Goal: Task Accomplishment & Management: Complete application form

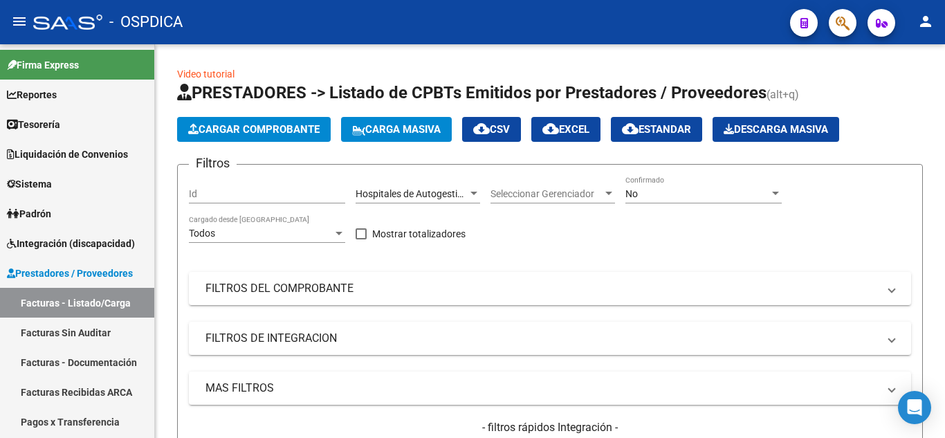
scroll to position [18, 0]
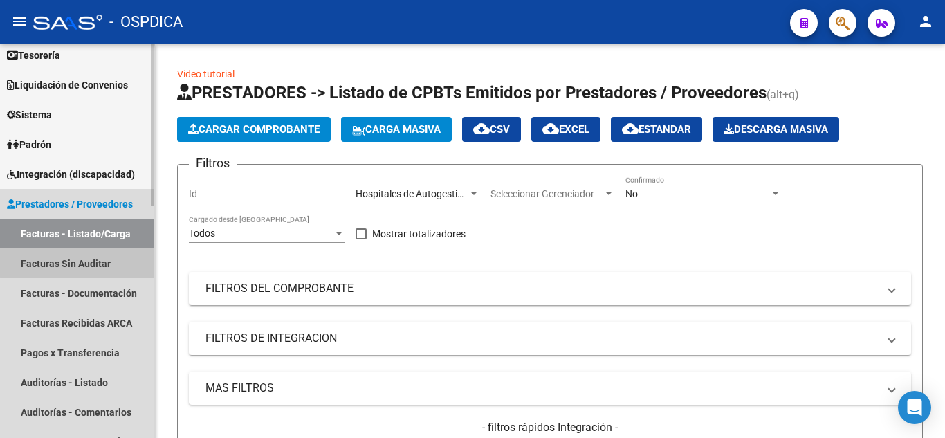
click at [91, 262] on link "Facturas Sin Auditar" at bounding box center [77, 263] width 154 height 30
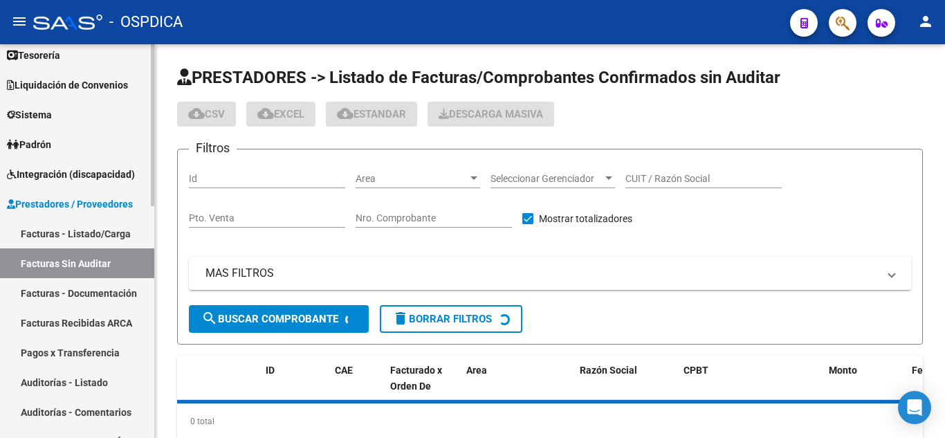
click at [77, 226] on link "Facturas - Listado/Carga" at bounding box center [77, 234] width 154 height 30
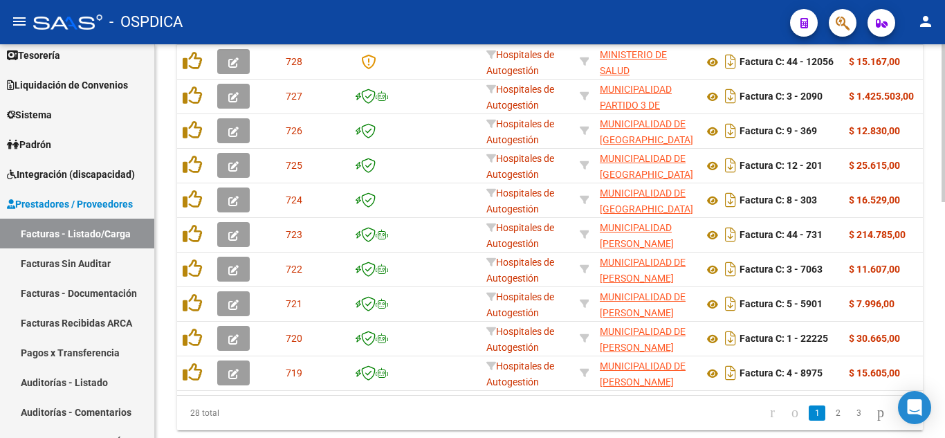
scroll to position [519, 0]
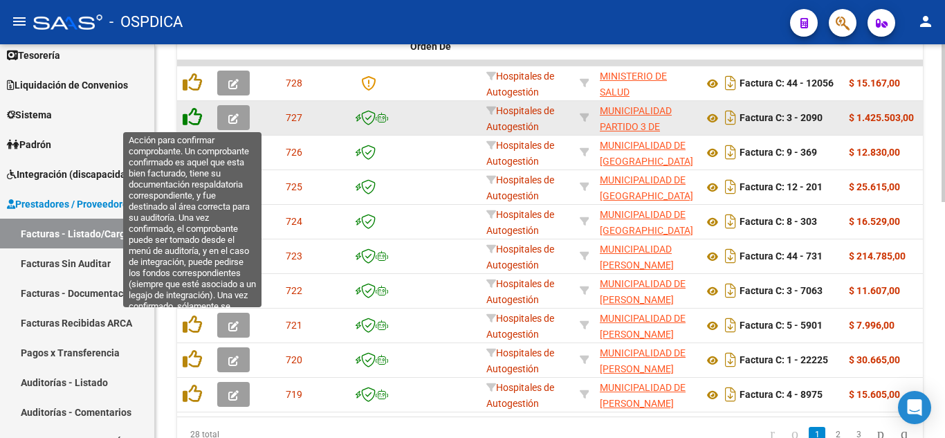
click at [197, 116] on icon at bounding box center [192, 116] width 19 height 19
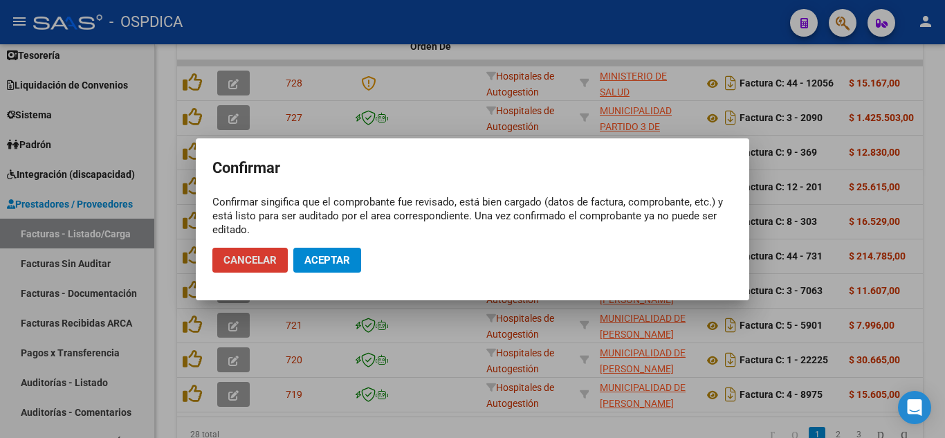
click at [317, 257] on span "Aceptar" at bounding box center [327, 260] width 46 height 12
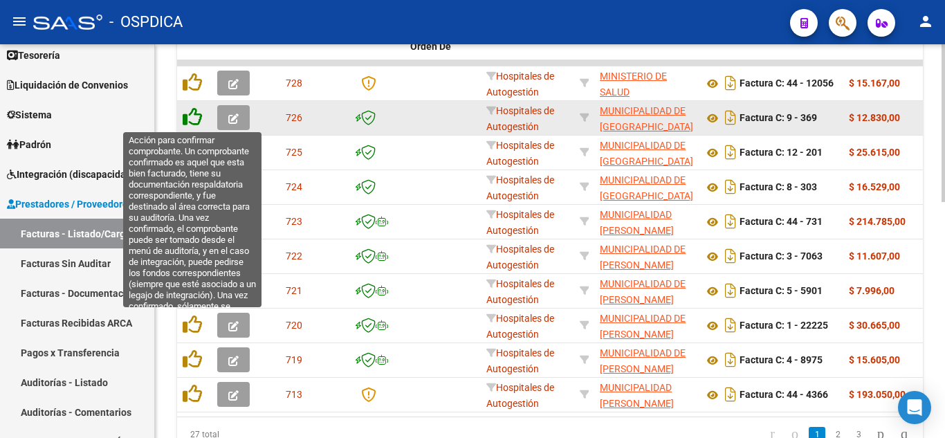
click at [188, 112] on icon at bounding box center [192, 116] width 19 height 19
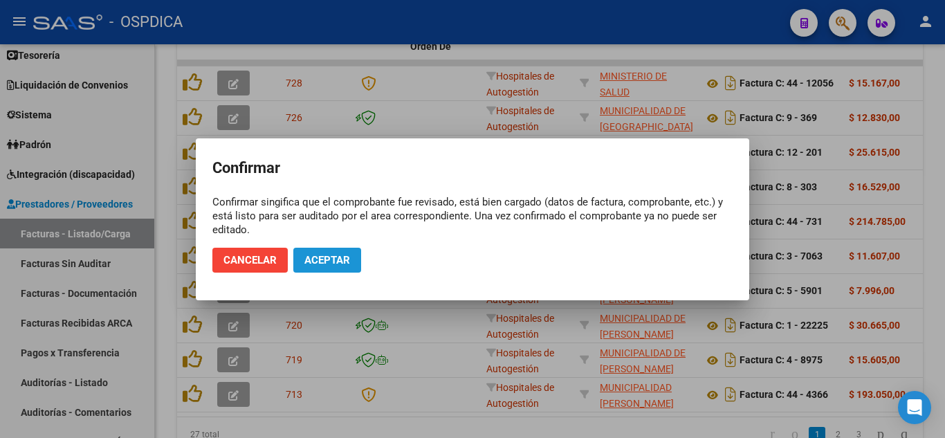
click at [324, 254] on span "Aceptar" at bounding box center [327, 260] width 46 height 12
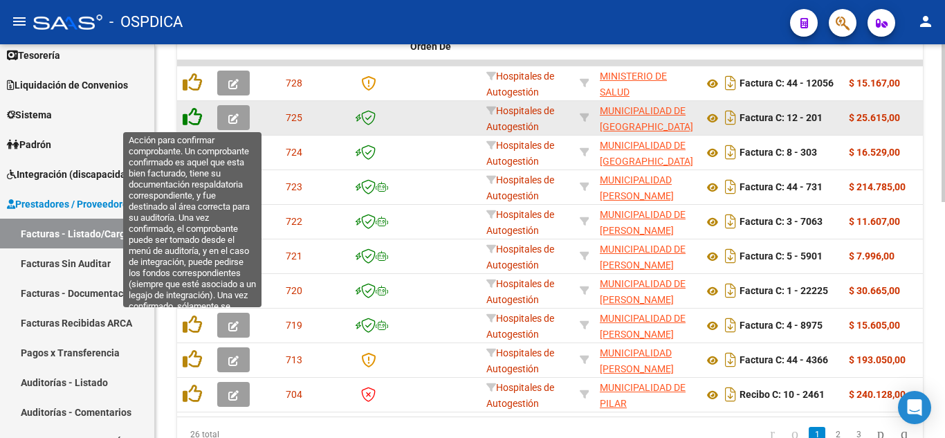
click at [193, 120] on icon at bounding box center [192, 116] width 19 height 19
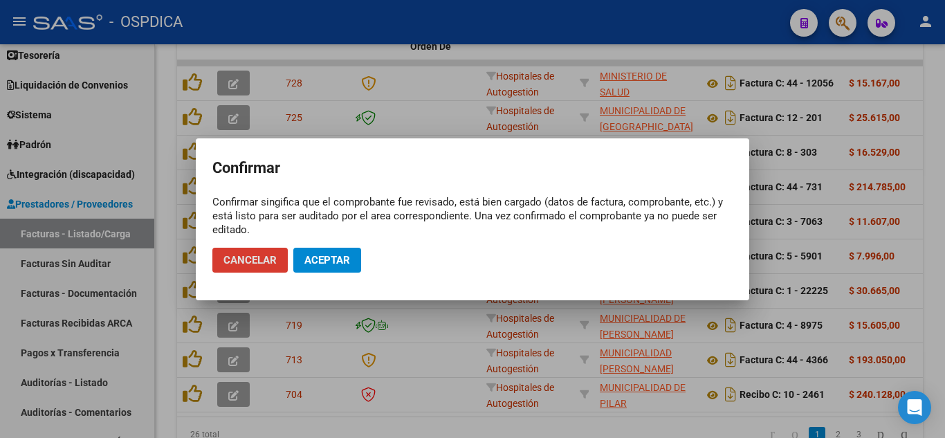
click at [324, 249] on button "Aceptar" at bounding box center [327, 260] width 68 height 25
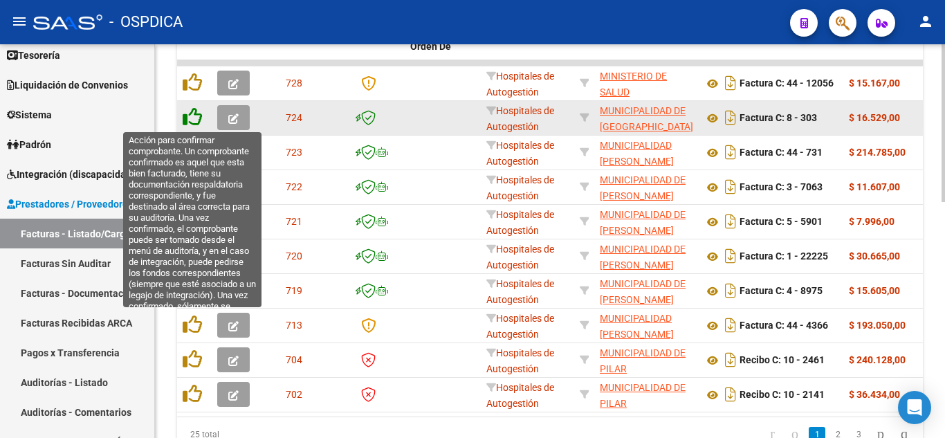
click at [188, 114] on icon at bounding box center [192, 116] width 19 height 19
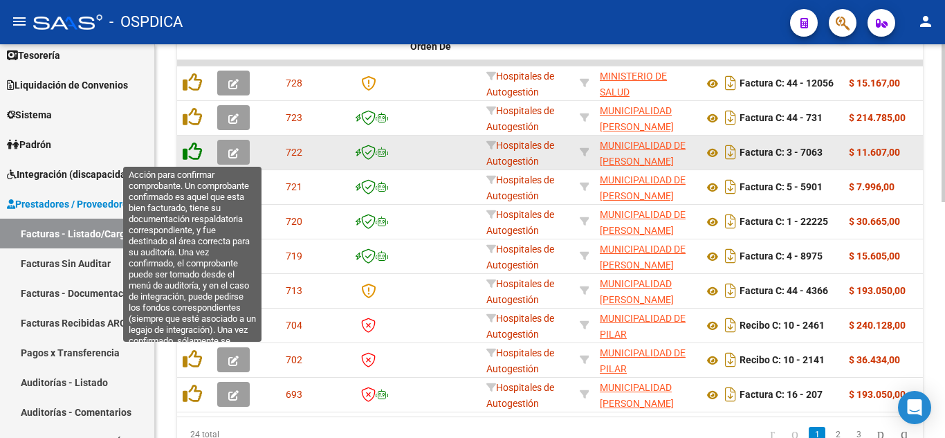
click at [199, 154] on icon at bounding box center [192, 151] width 19 height 19
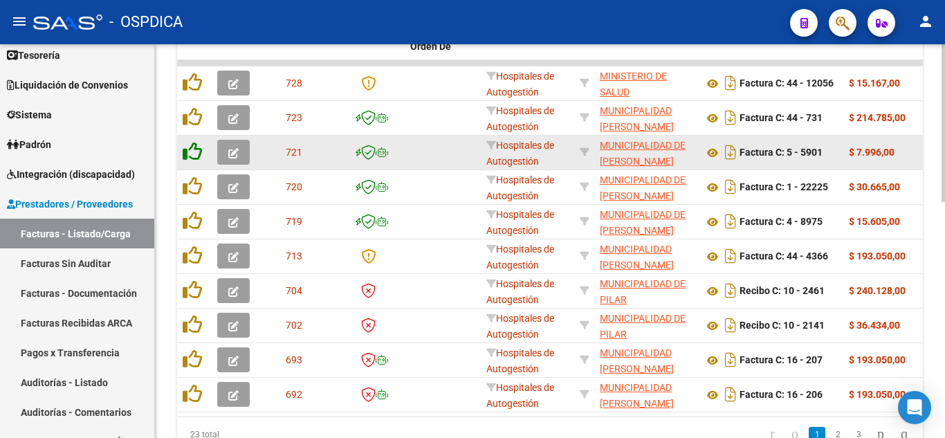
click at [199, 151] on icon at bounding box center [192, 151] width 19 height 19
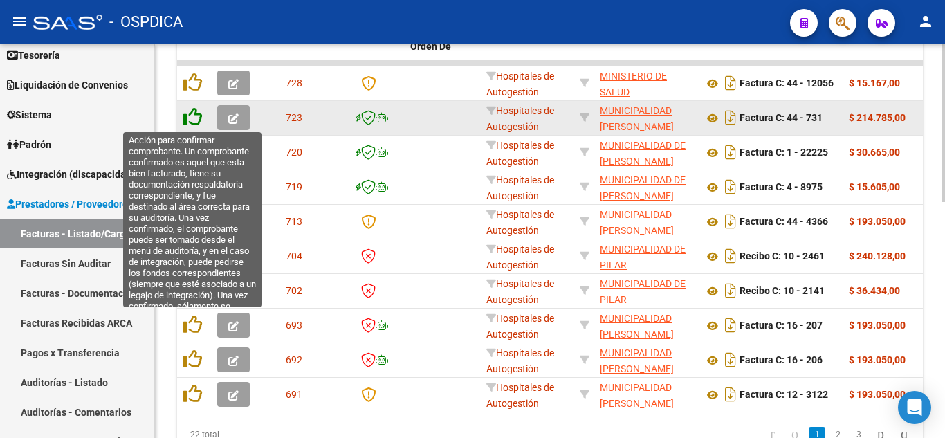
click at [192, 111] on icon at bounding box center [192, 116] width 19 height 19
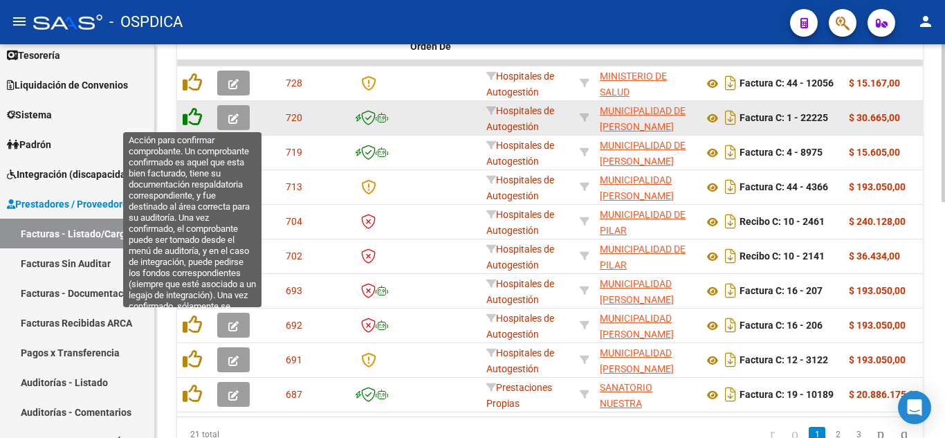
click at [196, 113] on icon at bounding box center [192, 116] width 19 height 19
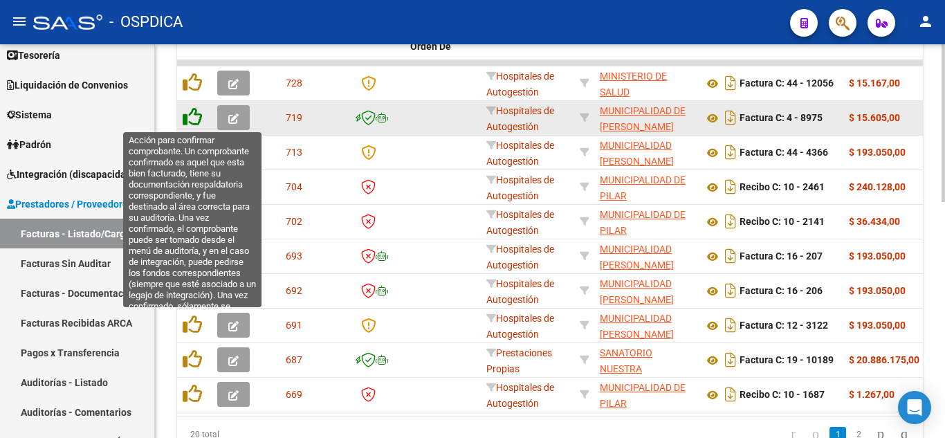
click at [196, 118] on icon at bounding box center [192, 116] width 19 height 19
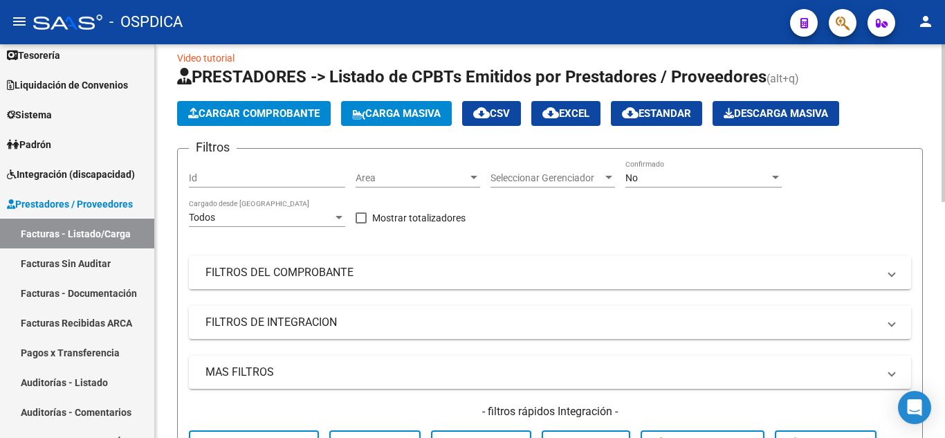
scroll to position [0, 0]
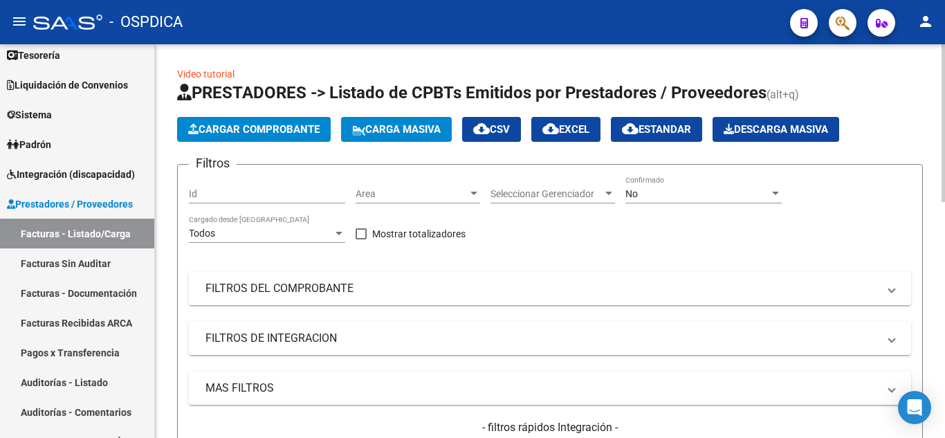
click at [406, 194] on span "Area" at bounding box center [412, 194] width 112 height 12
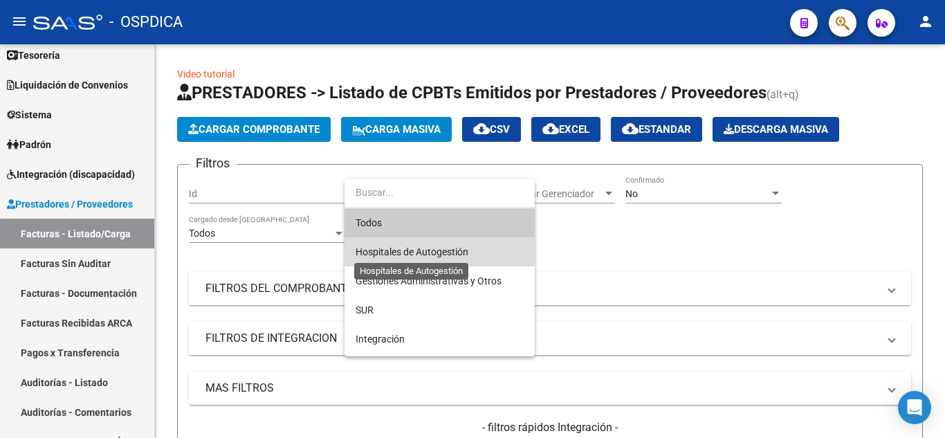
click at [422, 250] on span "Hospitales de Autogestión" at bounding box center [412, 251] width 113 height 11
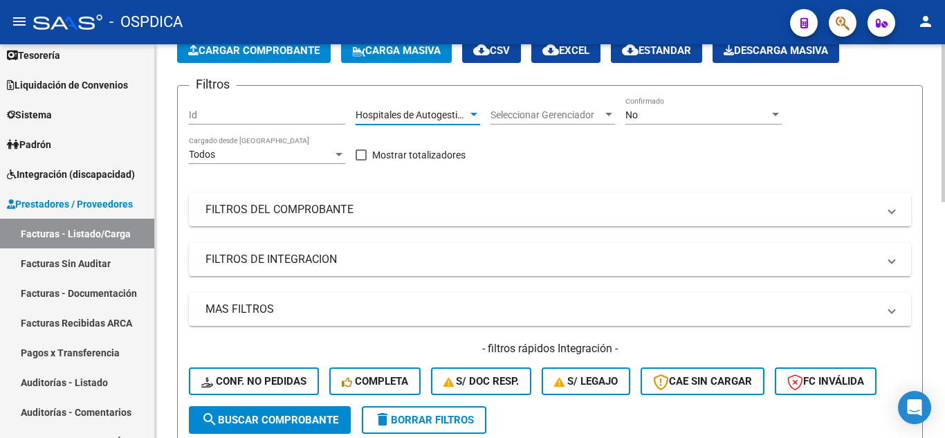
scroll to position [138, 0]
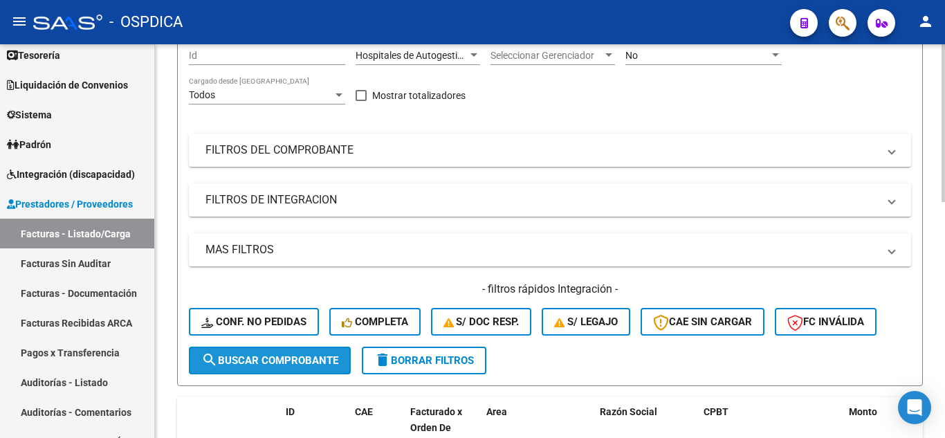
click at [295, 351] on button "search Buscar Comprobante" at bounding box center [270, 361] width 162 height 28
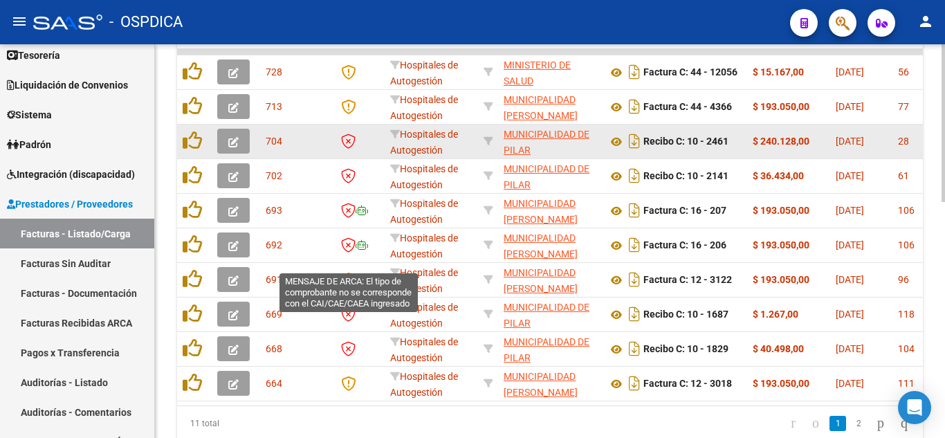
scroll to position [589, 0]
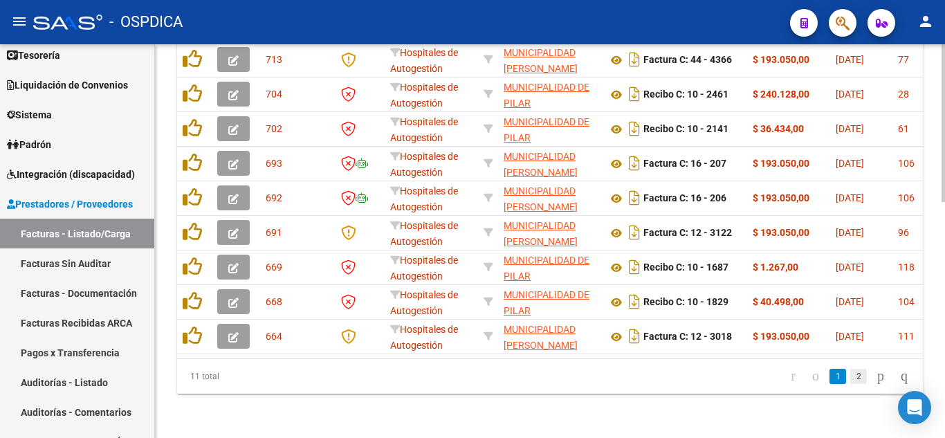
click at [850, 378] on link "2" at bounding box center [858, 376] width 17 height 15
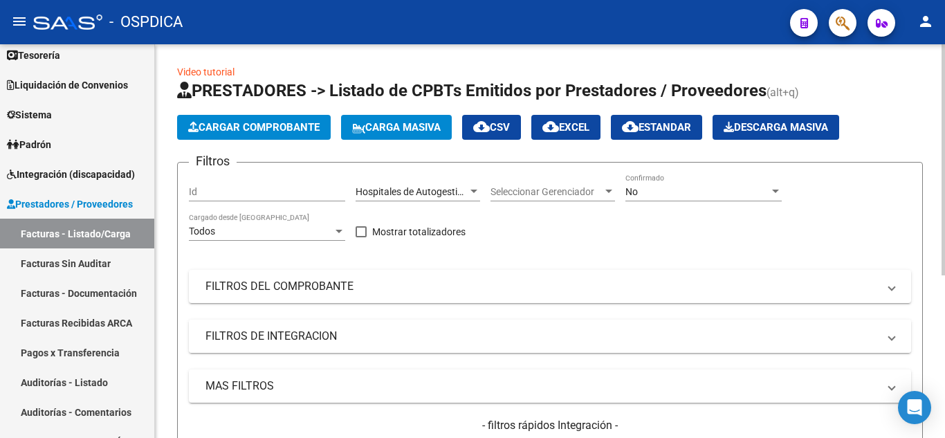
scroll to position [1, 0]
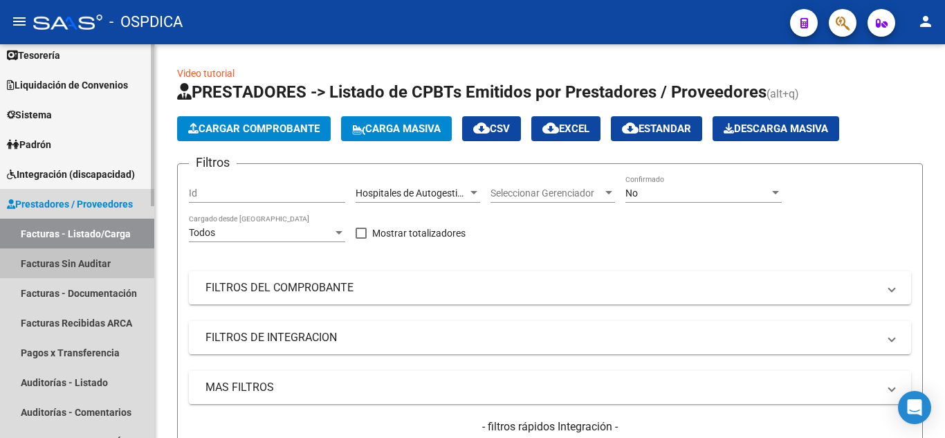
click at [67, 256] on link "Facturas Sin Auditar" at bounding box center [77, 263] width 154 height 30
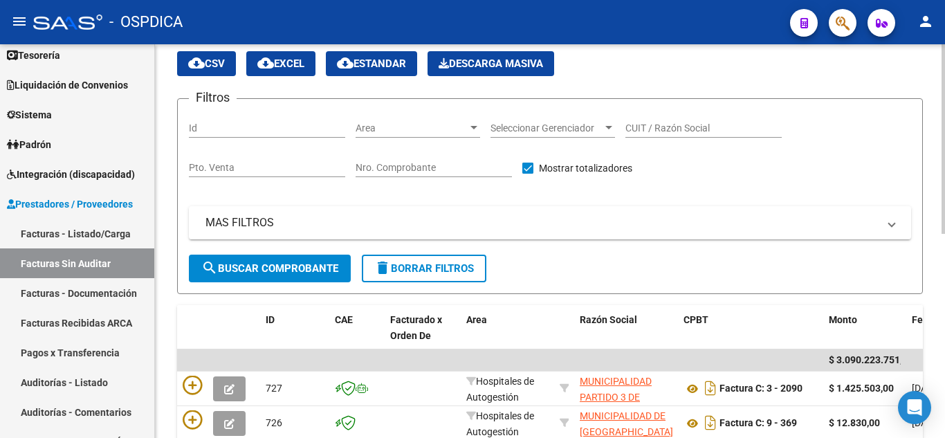
scroll to position [70, 0]
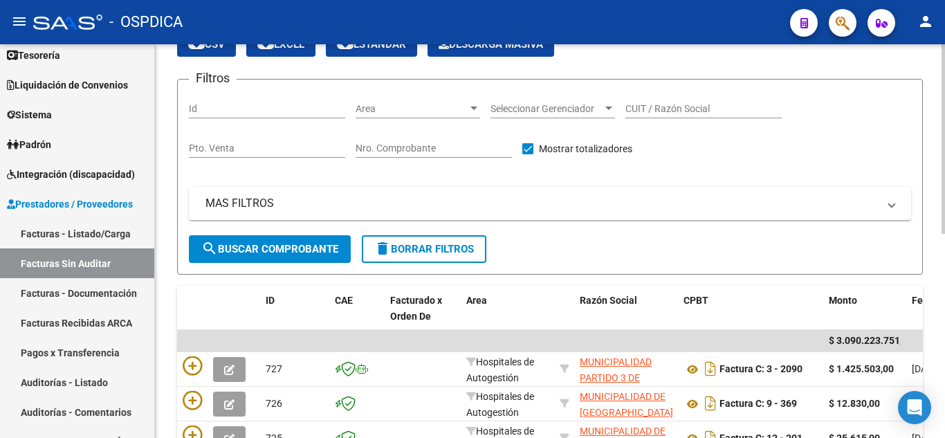
click at [477, 109] on div at bounding box center [473, 108] width 7 height 3
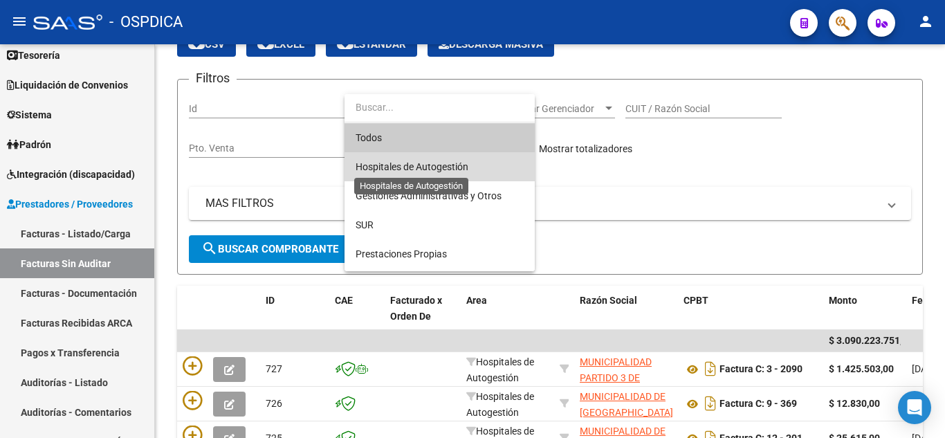
click at [431, 169] on span "Hospitales de Autogestión" at bounding box center [412, 166] width 113 height 11
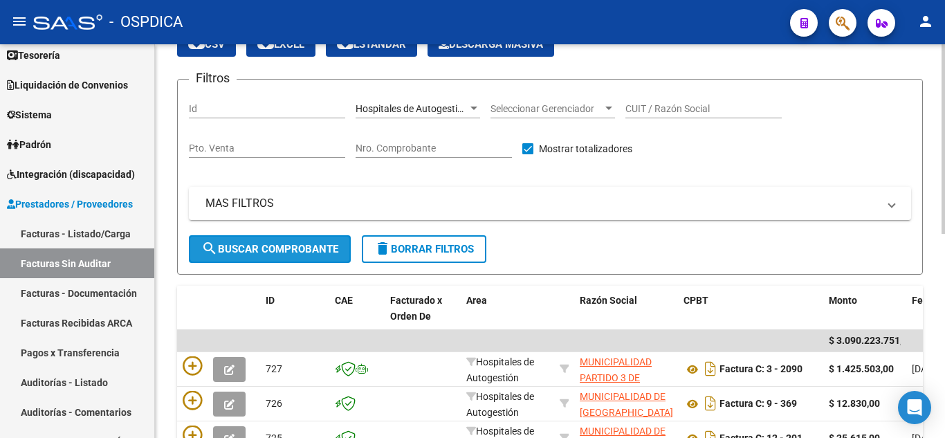
drag, startPoint x: 312, startPoint y: 247, endPoint x: 364, endPoint y: 223, distance: 57.9
click at [312, 248] on span "search Buscar Comprobante" at bounding box center [269, 249] width 137 height 12
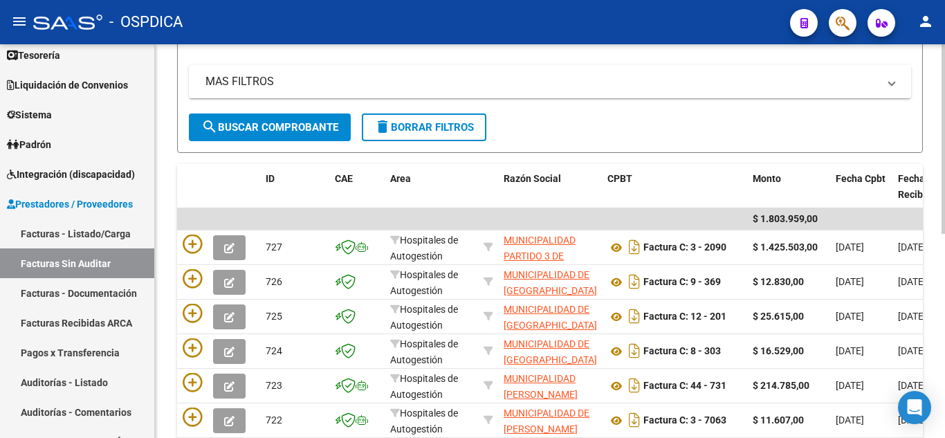
scroll to position [208, 0]
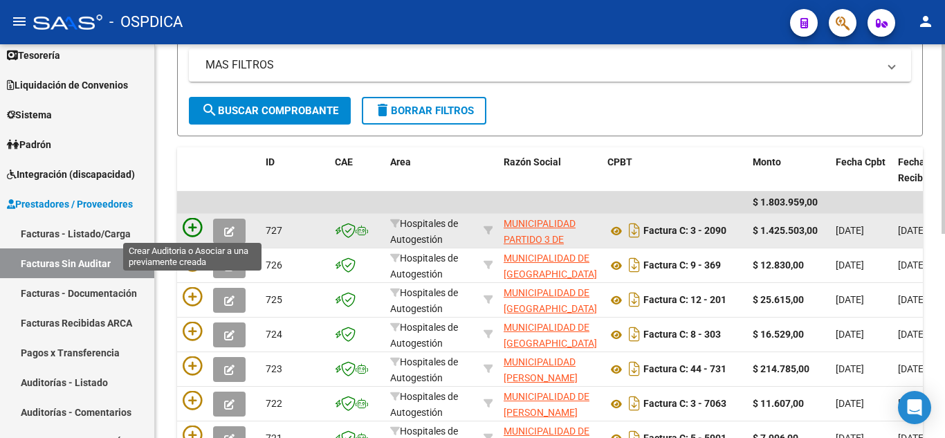
click at [196, 227] on icon at bounding box center [192, 227] width 19 height 19
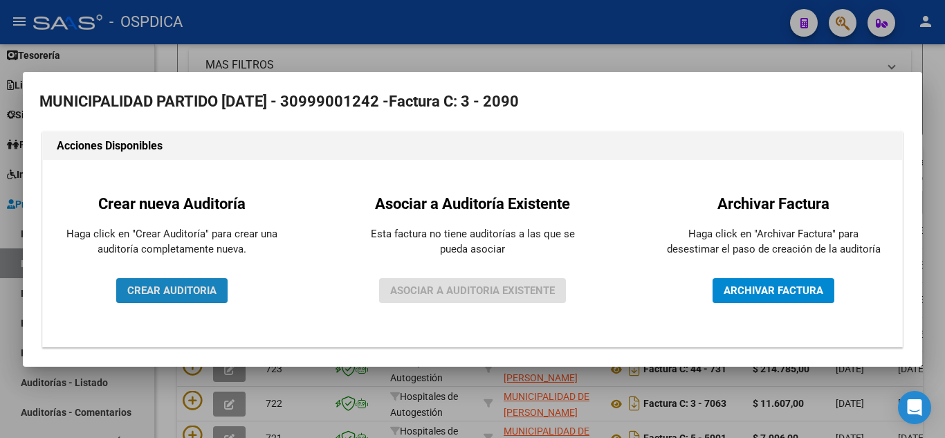
click at [214, 295] on span "CREAR AUDITORIA" at bounding box center [171, 290] width 89 height 12
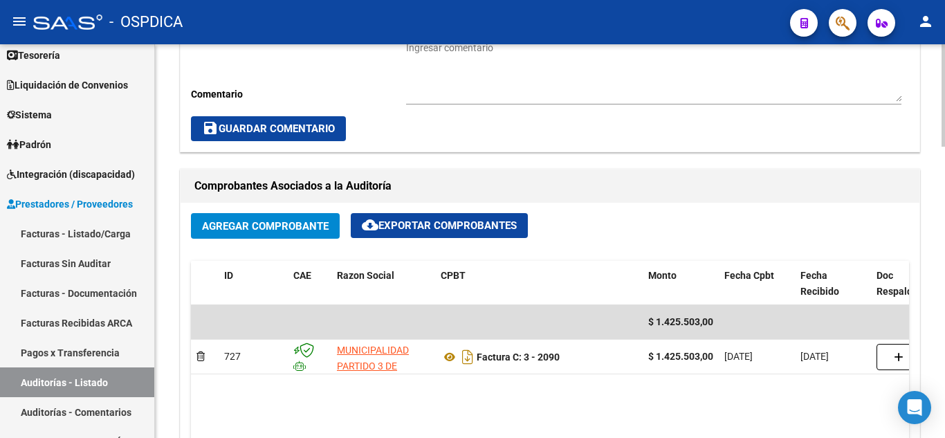
scroll to position [622, 0]
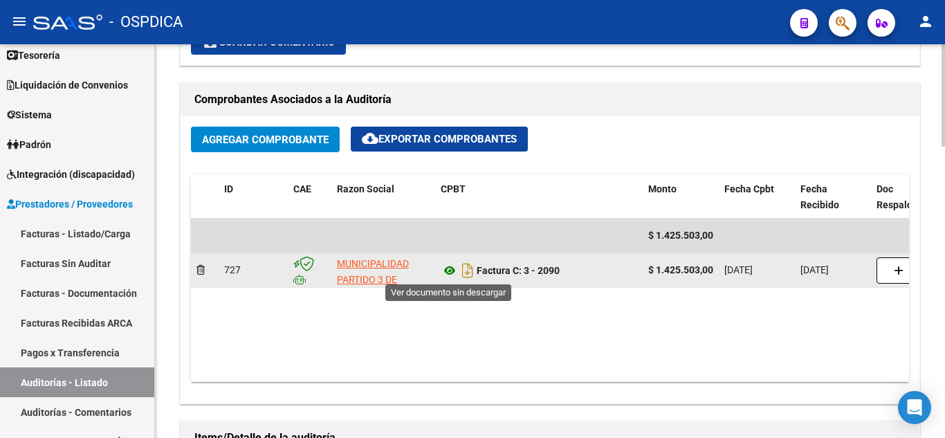
click at [451, 269] on icon at bounding box center [450, 270] width 18 height 17
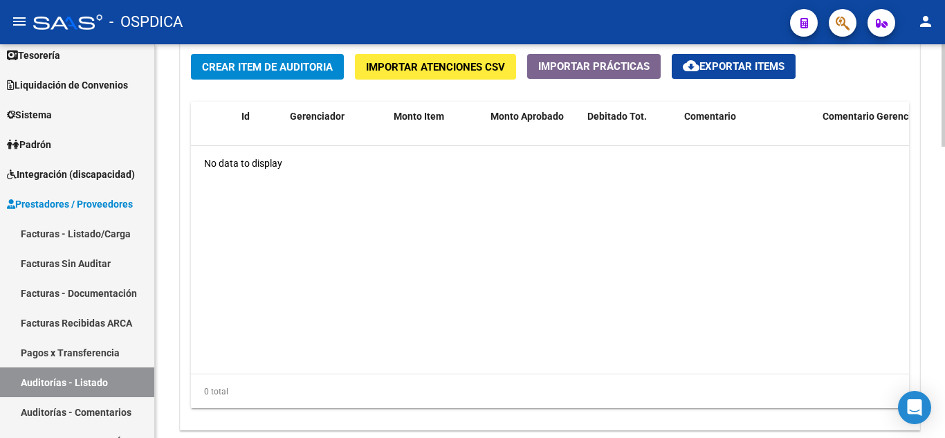
scroll to position [916, 0]
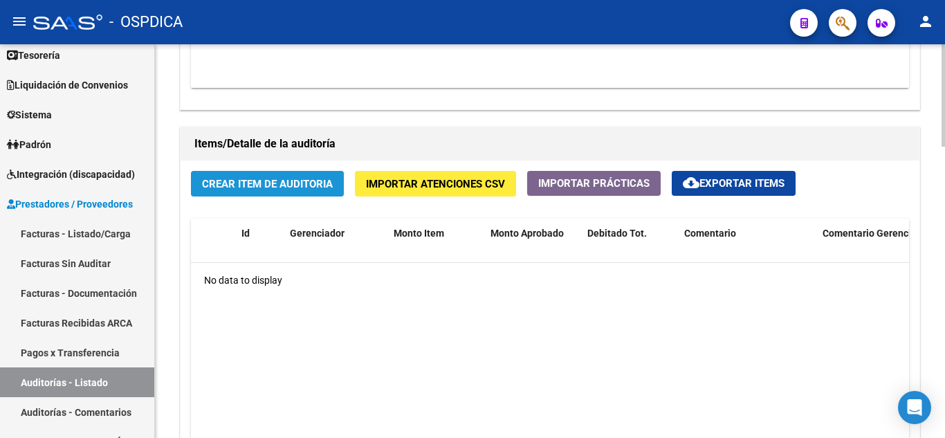
click at [275, 187] on span "Crear Item de Auditoria" at bounding box center [267, 184] width 131 height 12
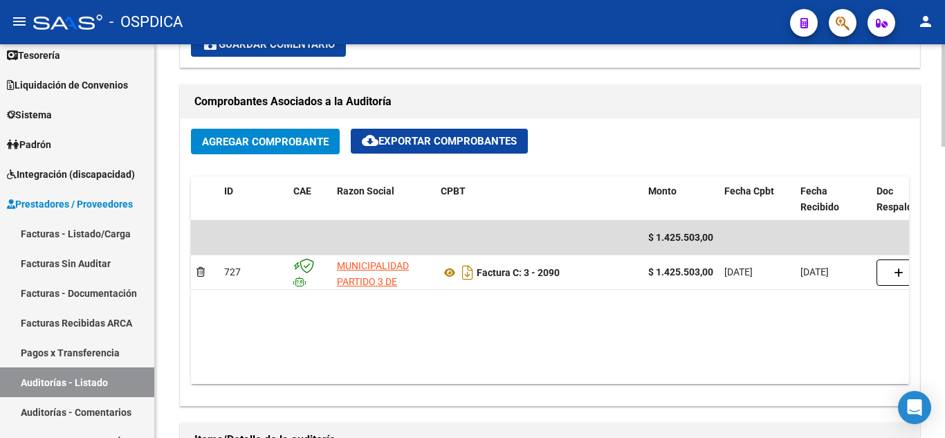
scroll to position [778, 0]
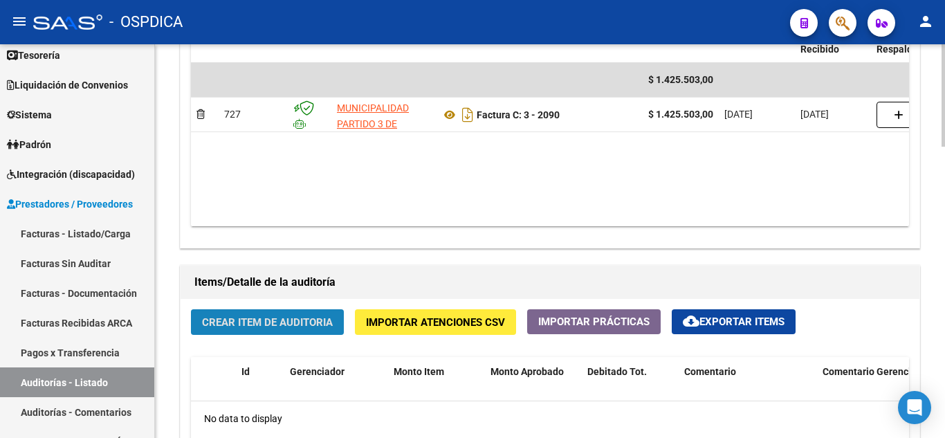
click at [272, 324] on span "Crear Item de Auditoria" at bounding box center [267, 322] width 131 height 12
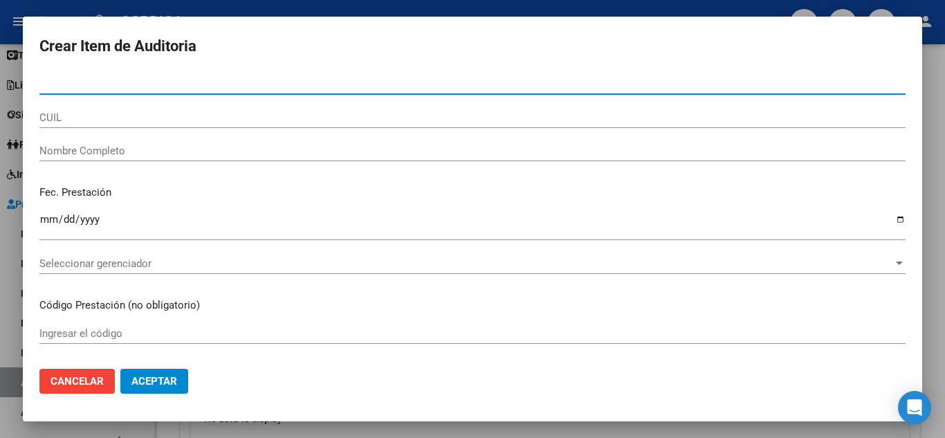
click at [314, 80] on input "Nro Documento" at bounding box center [472, 83] width 866 height 12
paste input "43598600"
type input "43598600"
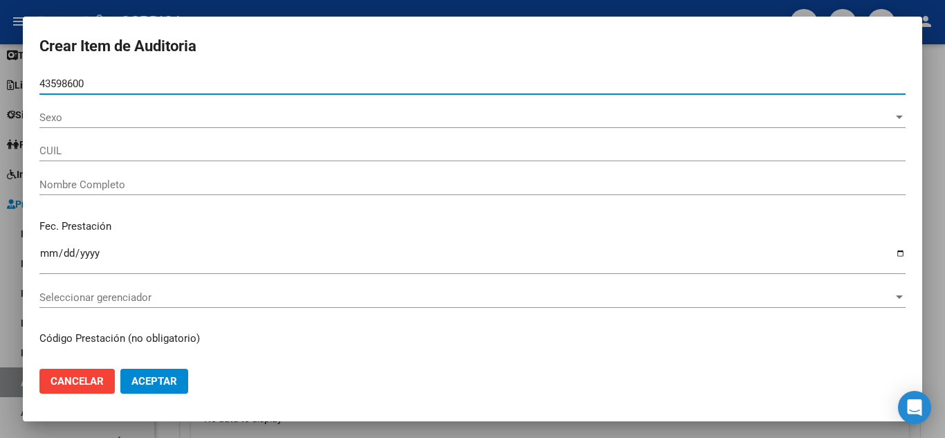
type input "27435986000"
type input "[PERSON_NAME] [PERSON_NAME] -"
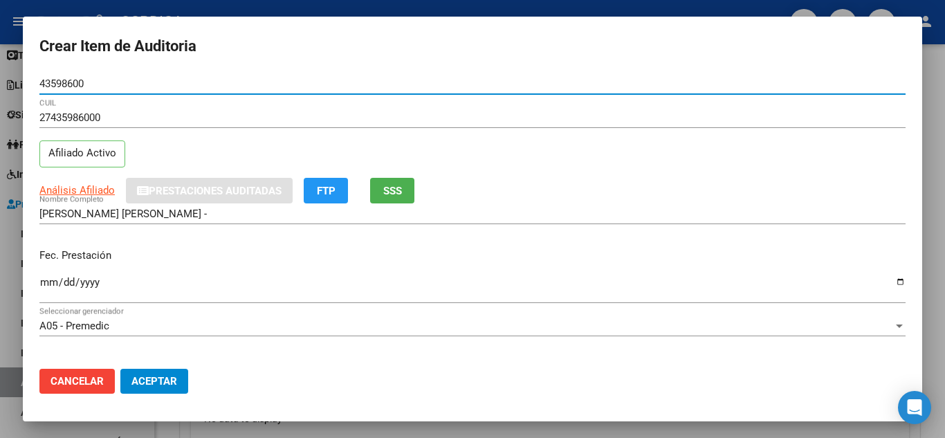
type input "43598600"
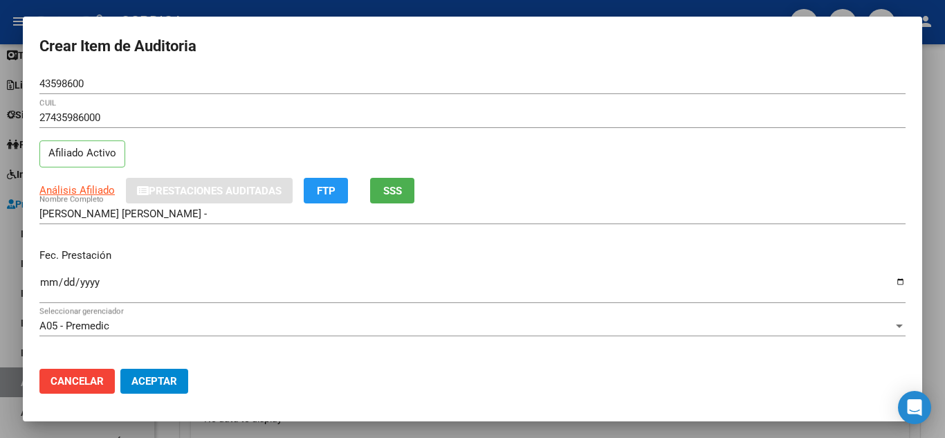
scroll to position [69, 0]
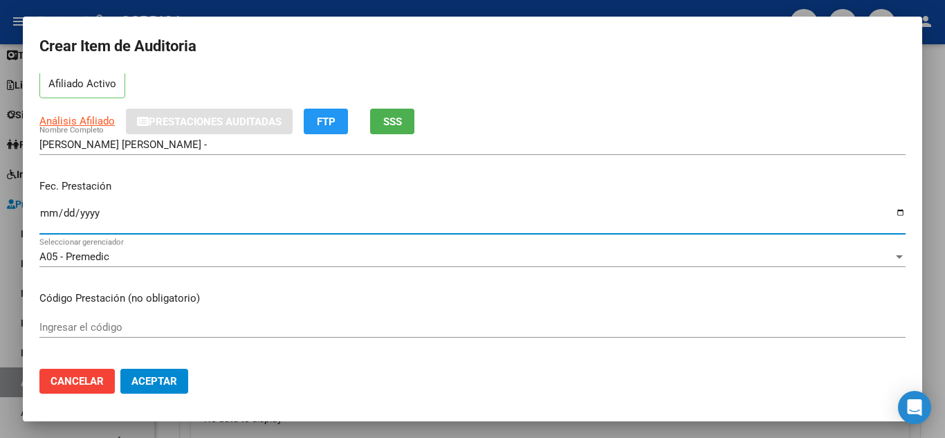
click at [51, 210] on input "Ingresar la fecha" at bounding box center [472, 218] width 866 height 22
type input "[DATE]"
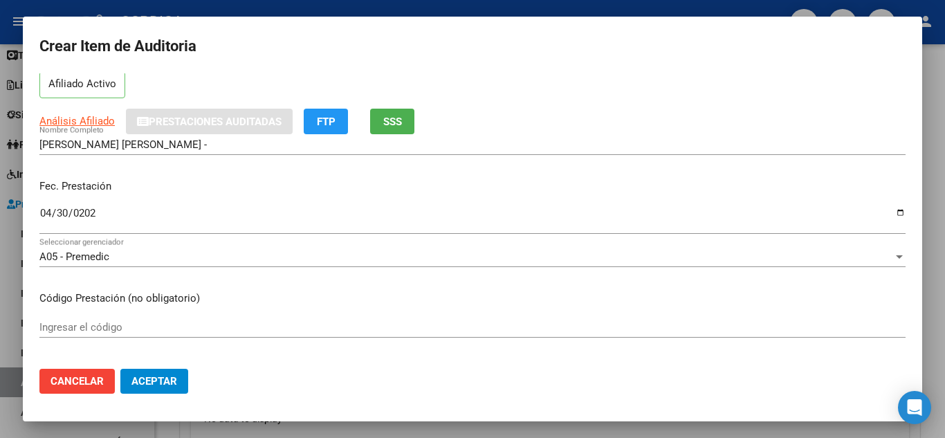
click at [717, 286] on mat-dialog-content "43598600 Nro Documento 27435986000 CUIL Afiliado Activo Análisis Afiliado Prest…" at bounding box center [472, 215] width 899 height 284
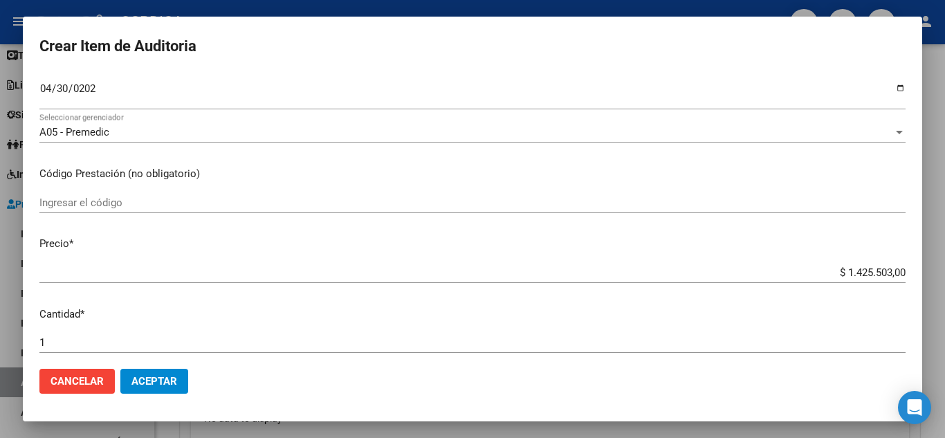
scroll to position [207, 0]
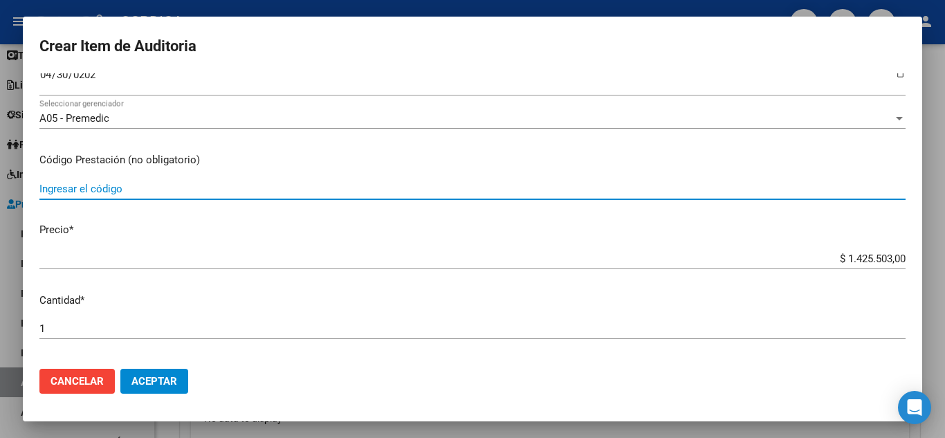
click at [177, 188] on input "Ingresar el código" at bounding box center [472, 189] width 866 height 12
click at [62, 185] on input "CON07" at bounding box center [472, 189] width 866 height 12
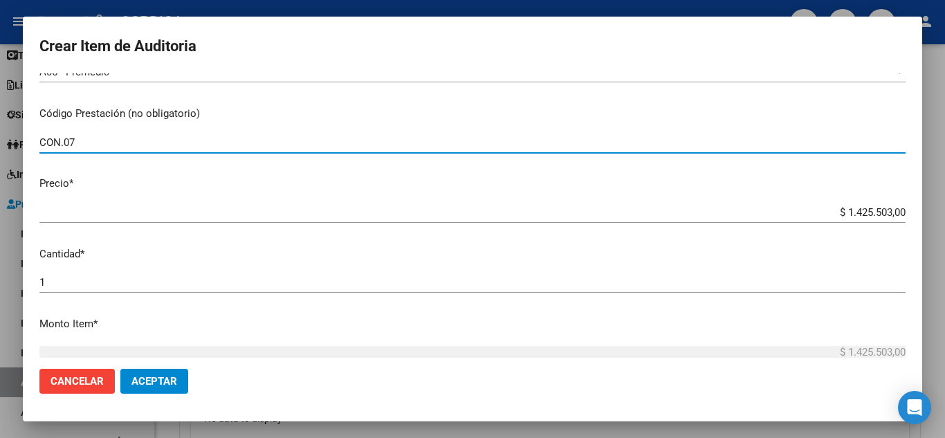
scroll to position [277, 0]
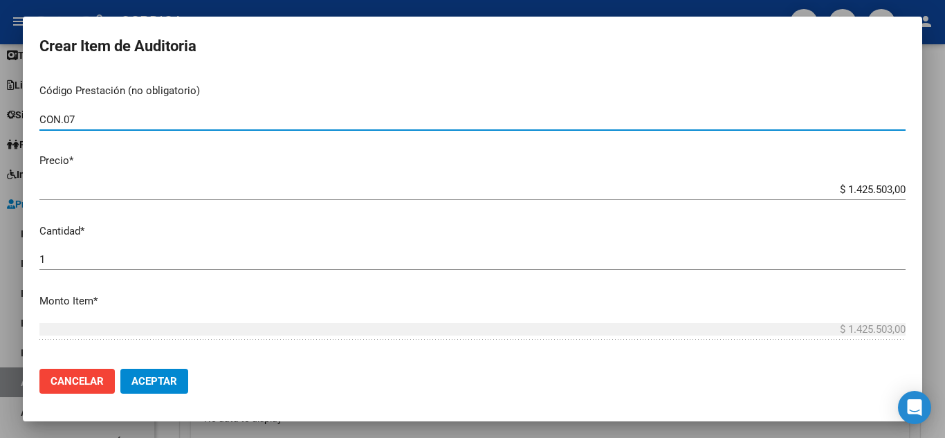
type input "CON.07"
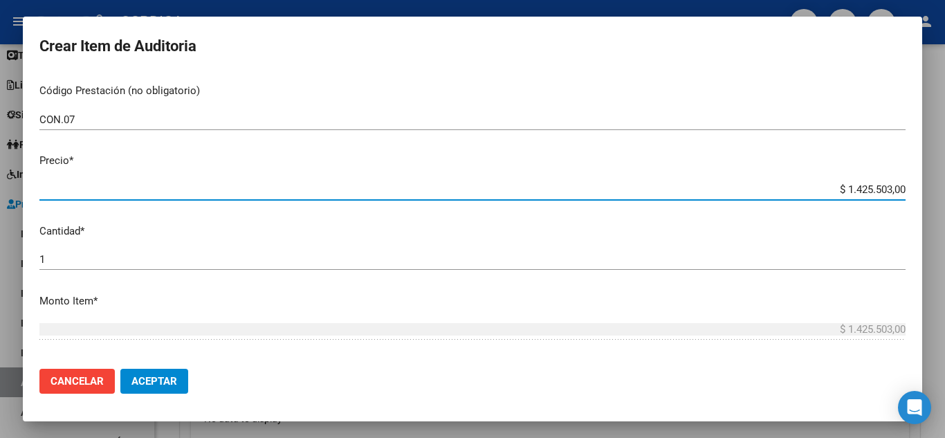
drag, startPoint x: 824, startPoint y: 192, endPoint x: 931, endPoint y: 181, distance: 107.0
click at [931, 181] on div "Crear Item de Auditoria 43598600 Nro Documento 27435986000 CUIL Afiliado Activo…" at bounding box center [472, 219] width 945 height 438
type input "$ 0,01"
type input "$ 0,10"
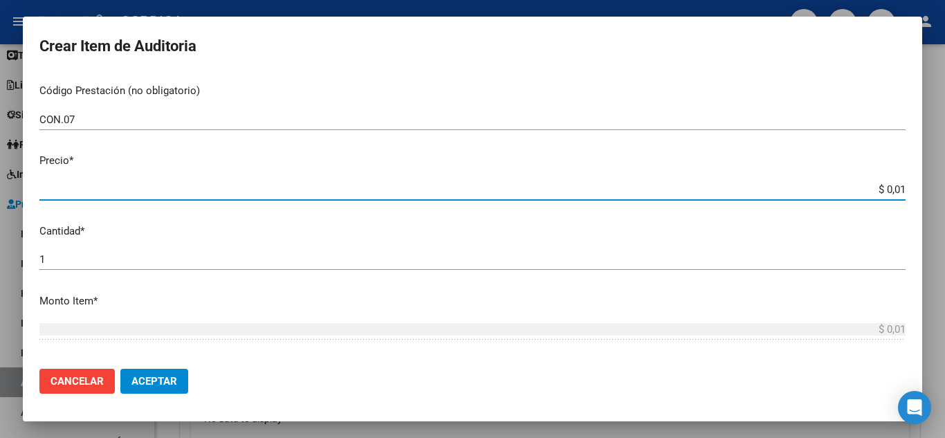
type input "$ 0,10"
type input "$ 1,05"
type input "$ 10,50"
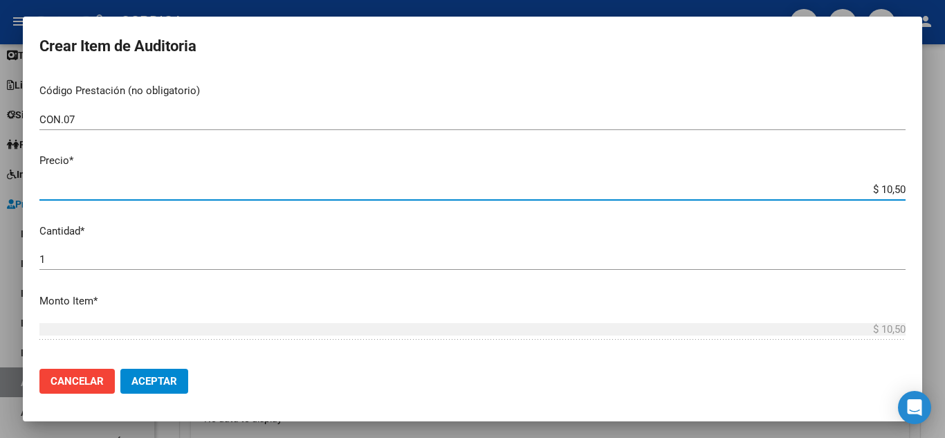
type input "$ 105,00"
type input "$ 1.050,00"
type input "$ 10.500,00"
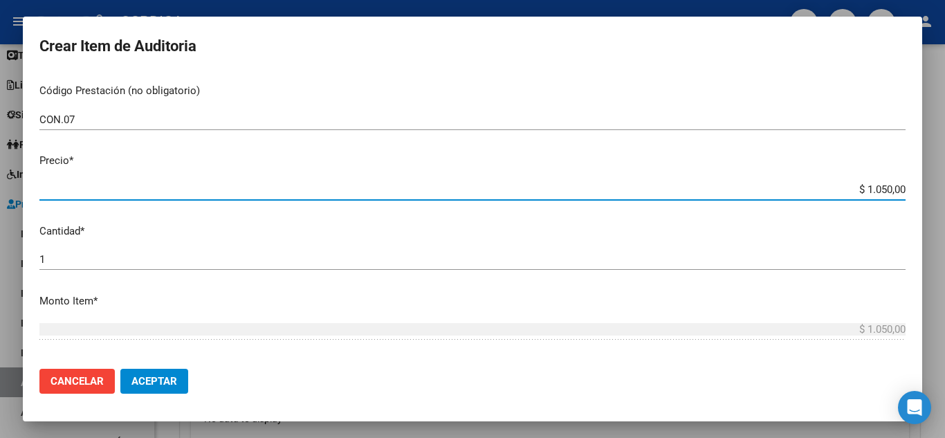
type input "$ 10.500,00"
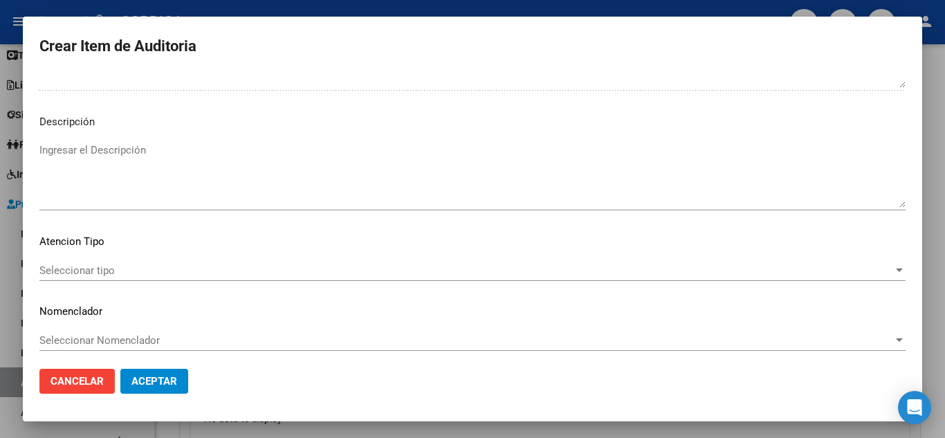
scroll to position [842, 0]
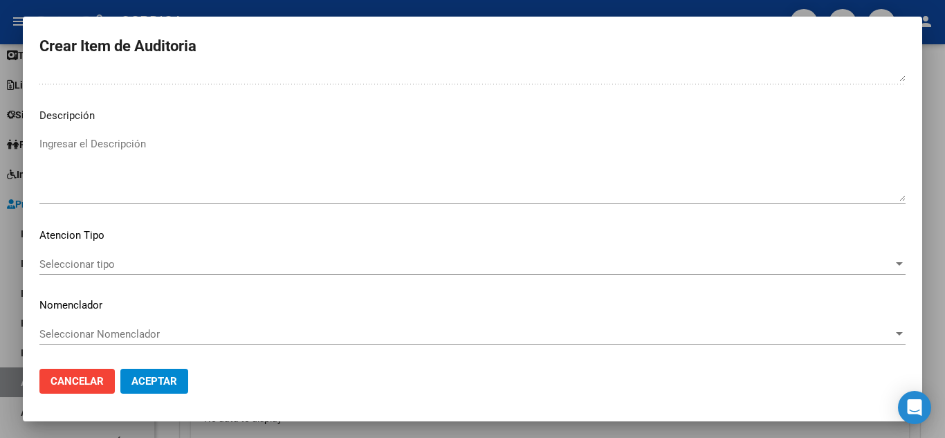
click at [301, 259] on span "Seleccionar tipo" at bounding box center [465, 264] width 853 height 12
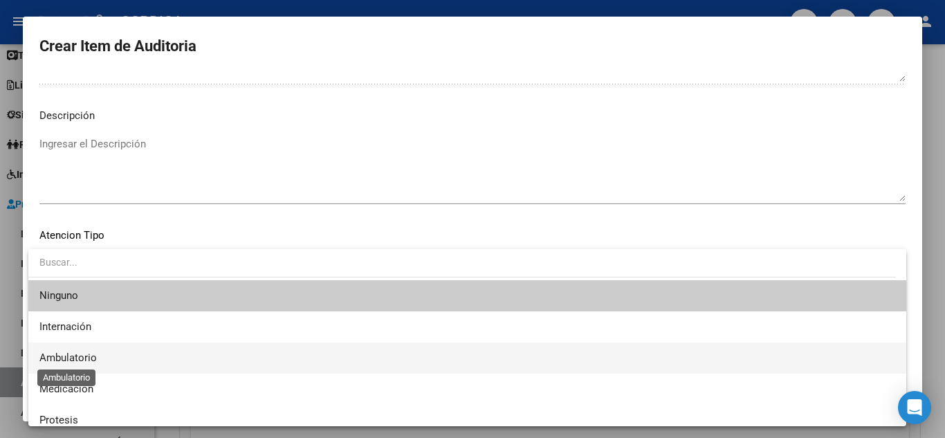
click at [91, 351] on span "Ambulatorio" at bounding box center [67, 357] width 57 height 12
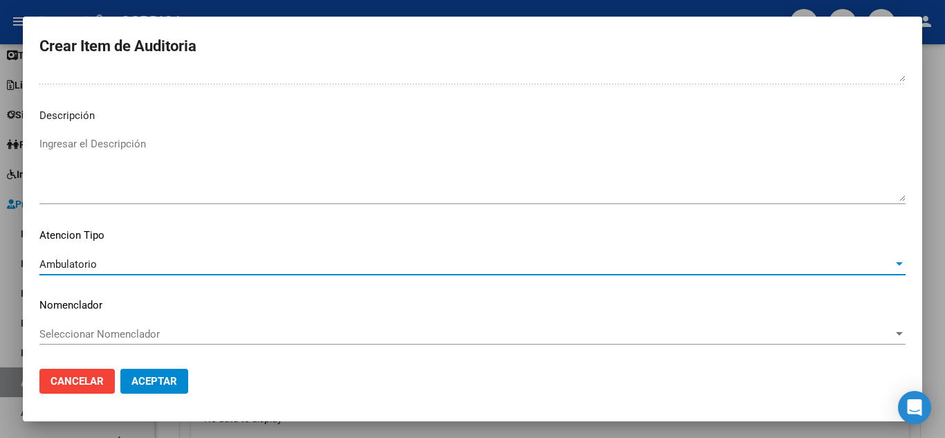
click at [157, 389] on button "Aceptar" at bounding box center [154, 381] width 68 height 25
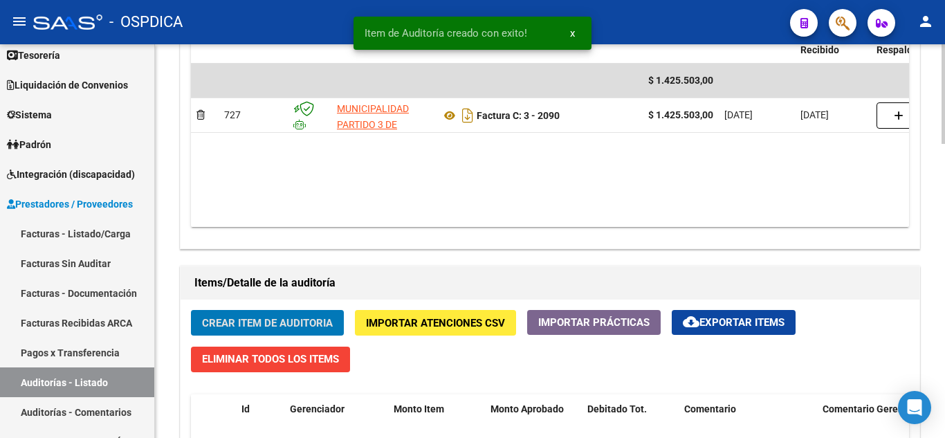
click at [253, 313] on button "Crear Item de Auditoria" at bounding box center [267, 323] width 153 height 26
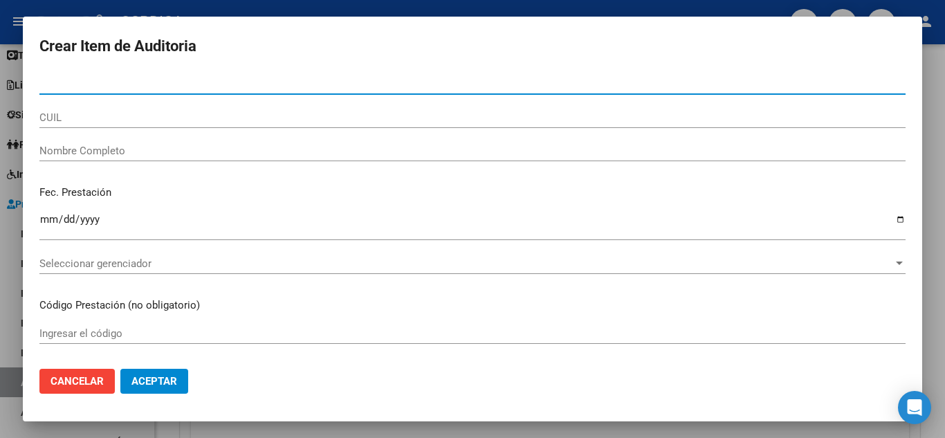
click at [304, 84] on input "Nro Documento" at bounding box center [472, 83] width 866 height 12
paste input "21891502"
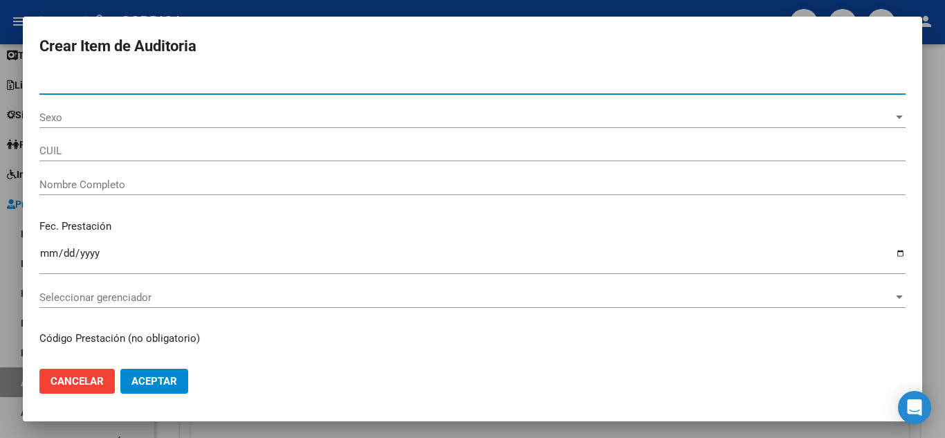
type input "21891502"
type input "27218915022"
type input "[PERSON_NAME]"
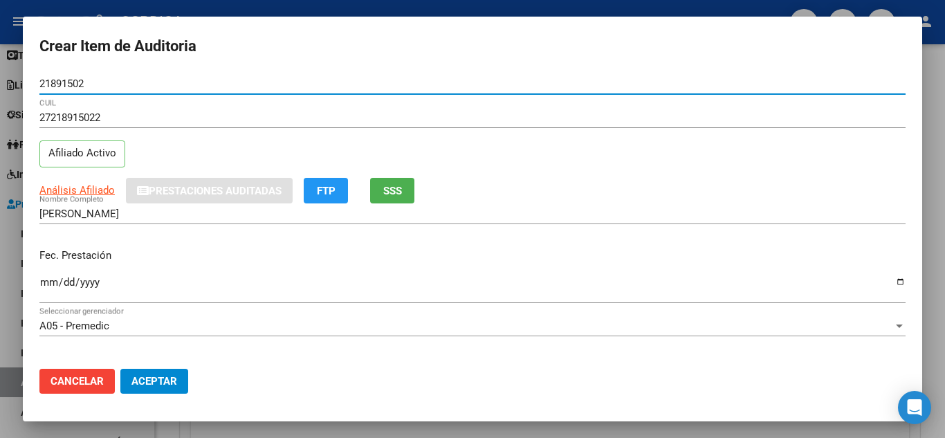
type input "21891502"
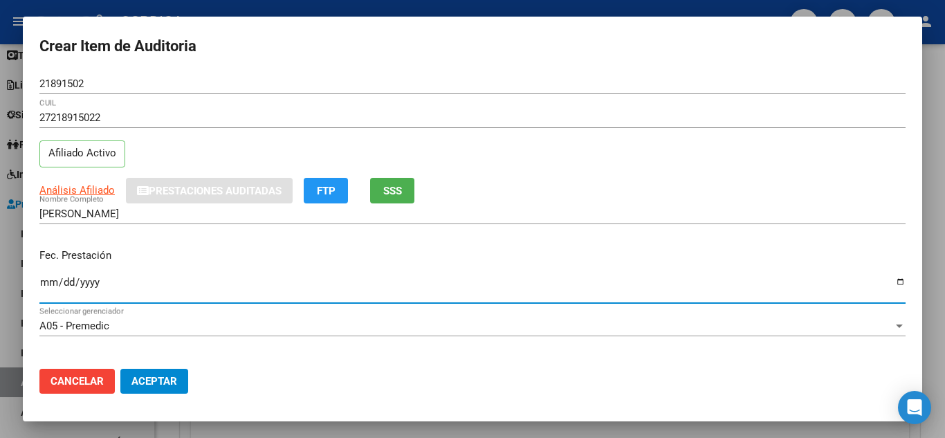
click at [50, 277] on input "Ingresar la fecha" at bounding box center [472, 288] width 866 height 22
type input "[DATE]"
click at [579, 239] on div "Fec. Prestación [DATE] Ingresar la fecha" at bounding box center [472, 276] width 866 height 79
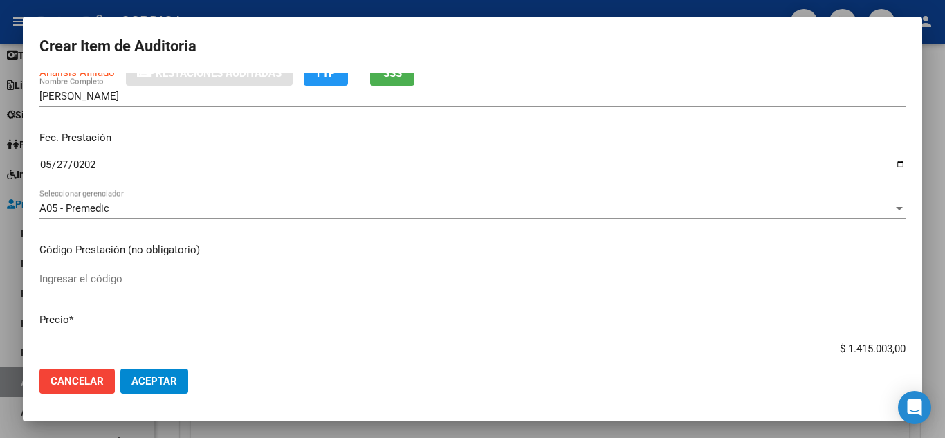
scroll to position [138, 0]
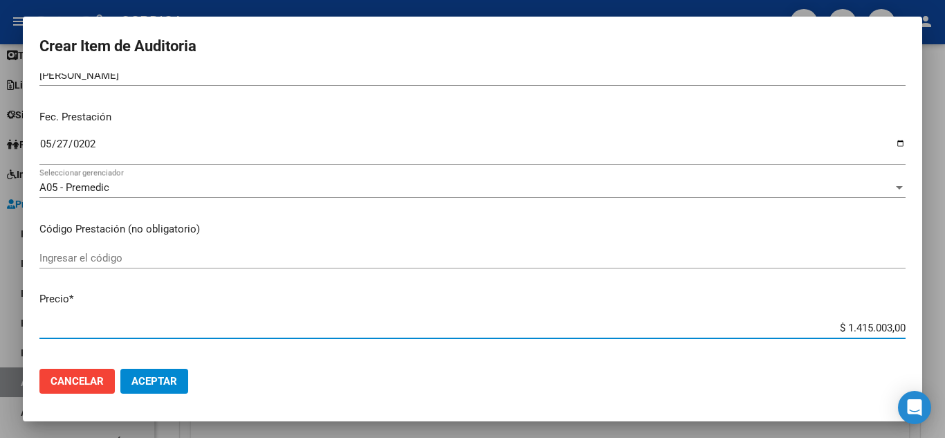
drag, startPoint x: 829, startPoint y: 326, endPoint x: 914, endPoint y: 333, distance: 84.7
click at [914, 333] on mat-dialog-content "21891502 Nro Documento 27218915022 CUIL Afiliado Activo Análisis Afiliado Prest…" at bounding box center [472, 215] width 899 height 284
type input "$ 0,01"
type input "$ 0,18"
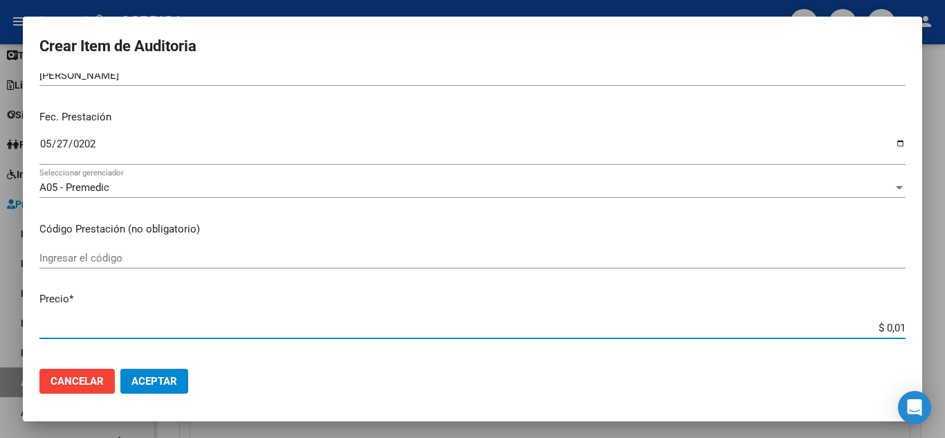
type input "$ 0,18"
type input "$ 1,83"
type input "$ 18,32"
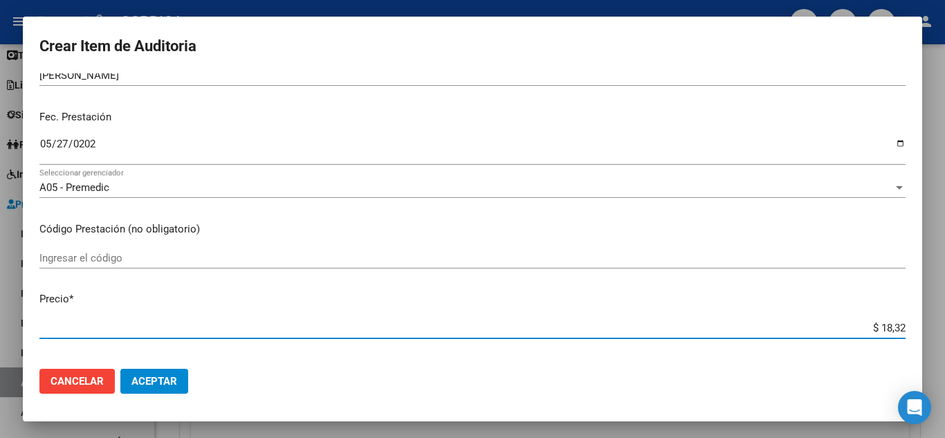
type input "$ 183,28"
type input "$ 1.832,80"
type input "$ 18.328,00"
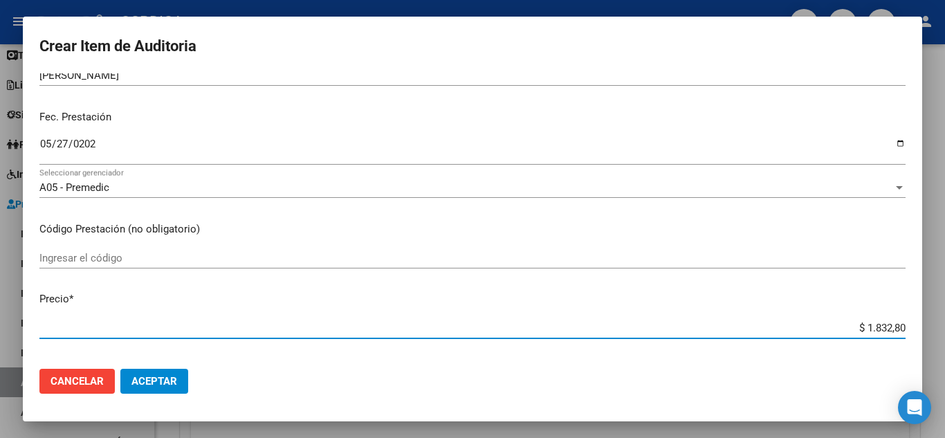
type input "$ 18.328,00"
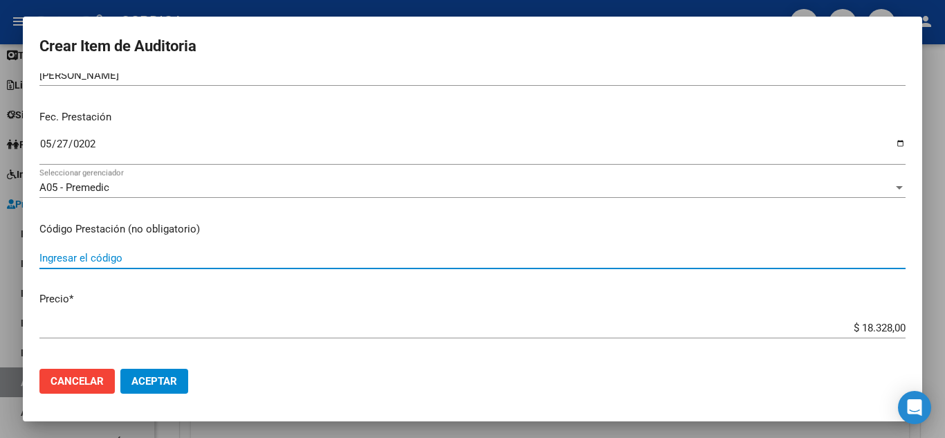
click at [268, 260] on input "Ingresar el código" at bounding box center [472, 258] width 866 height 12
click at [102, 257] on input "CON.07" at bounding box center [472, 258] width 866 height 12
type input "CON.01"
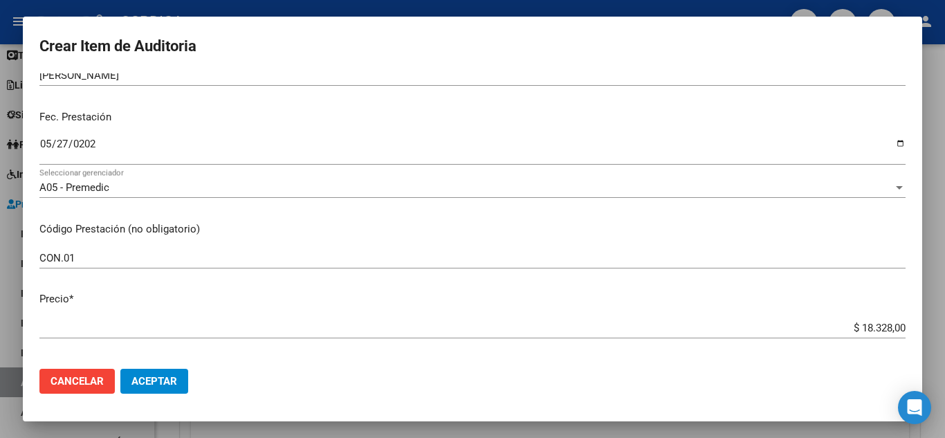
click at [626, 218] on mat-dialog-content "21891502 Nro Documento 27218915022 CUIL Afiliado Activo Análisis Afiliado Prest…" at bounding box center [472, 215] width 899 height 284
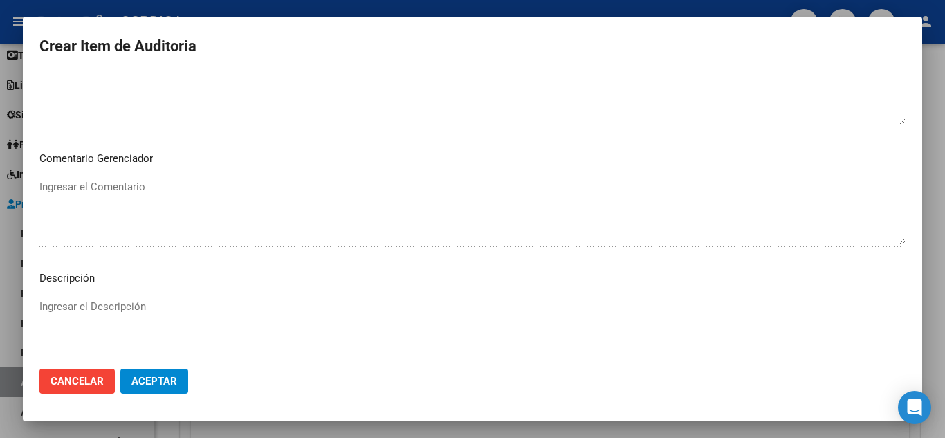
scroll to position [842, 0]
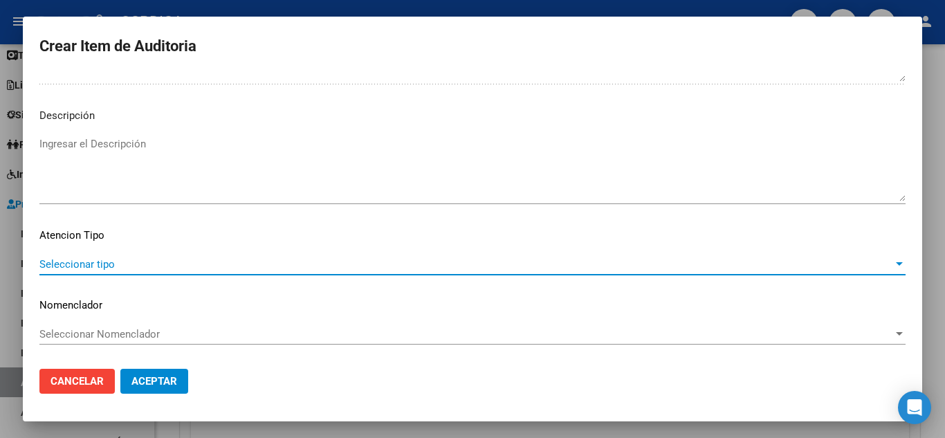
click at [104, 259] on span "Seleccionar tipo" at bounding box center [465, 264] width 853 height 12
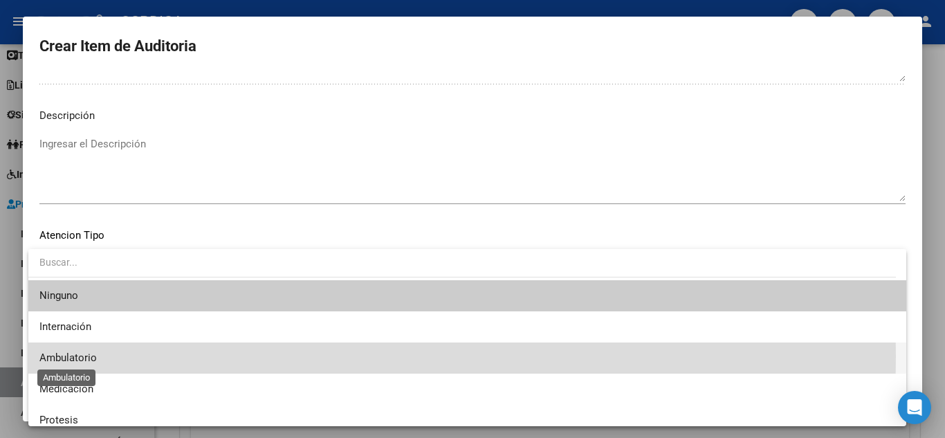
click at [89, 356] on span "Ambulatorio" at bounding box center [67, 357] width 57 height 12
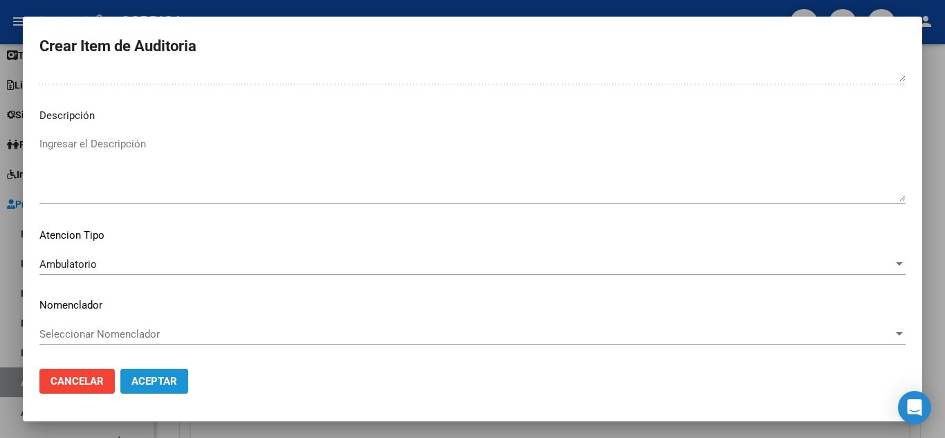
click at [177, 382] on button "Aceptar" at bounding box center [154, 381] width 68 height 25
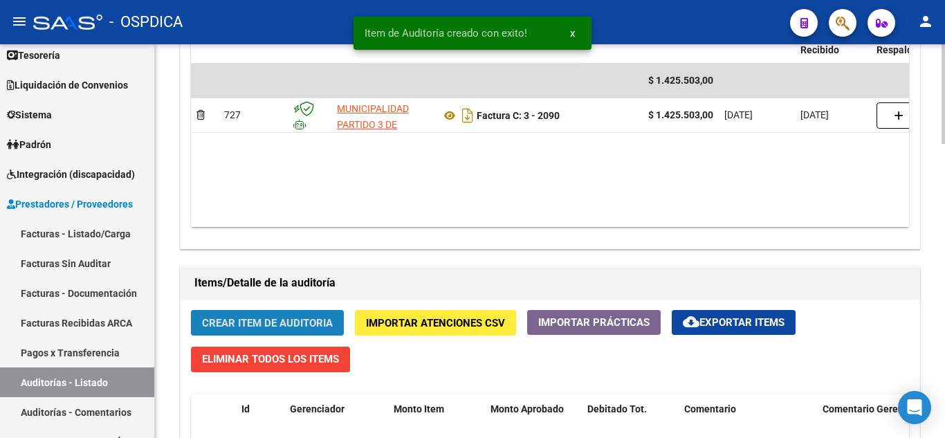
click at [313, 322] on span "Crear Item de Auditoria" at bounding box center [267, 323] width 131 height 12
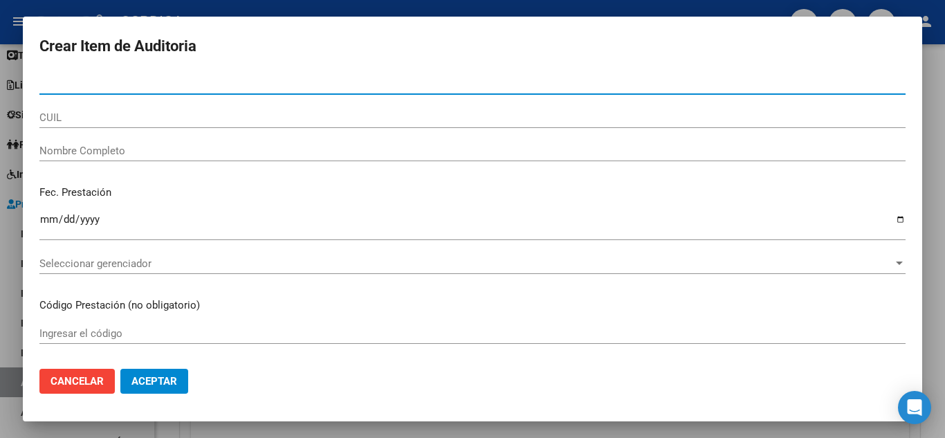
click at [225, 83] on input "Nro Documento" at bounding box center [472, 83] width 866 height 12
paste input "21730910"
type input "21730910"
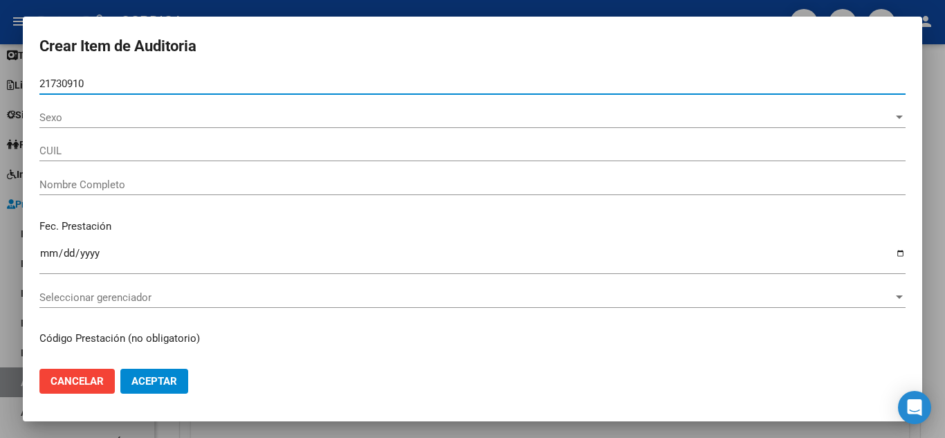
type input "20217309108"
type input "[PERSON_NAME] -"
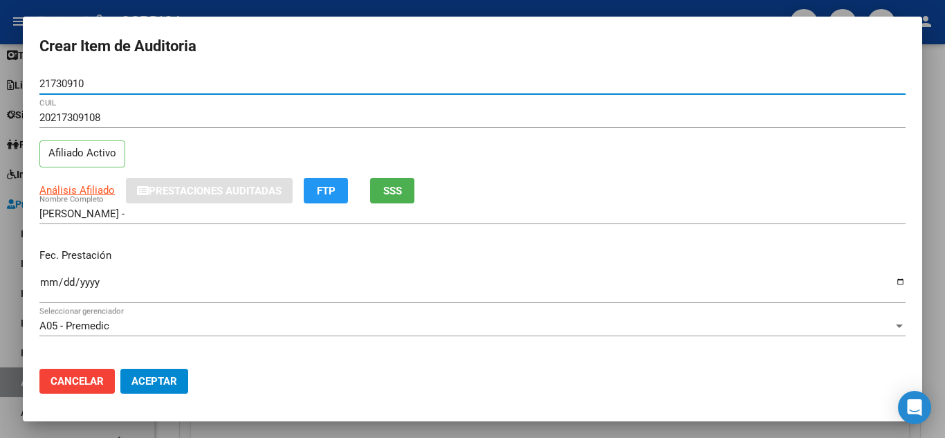
type input "21730910"
click at [47, 279] on input "Ingresar la fecha" at bounding box center [472, 288] width 866 height 22
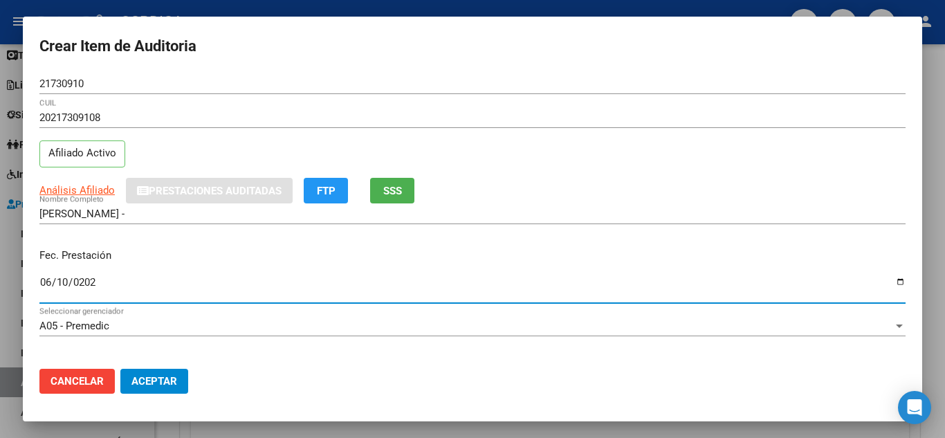
type input "[DATE]"
click at [264, 249] on p "Fec. Prestación" at bounding box center [472, 256] width 866 height 16
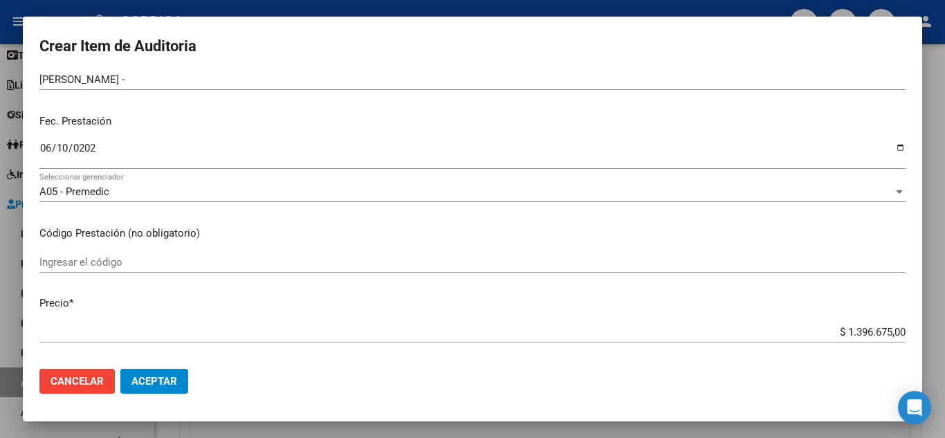
scroll to position [138, 0]
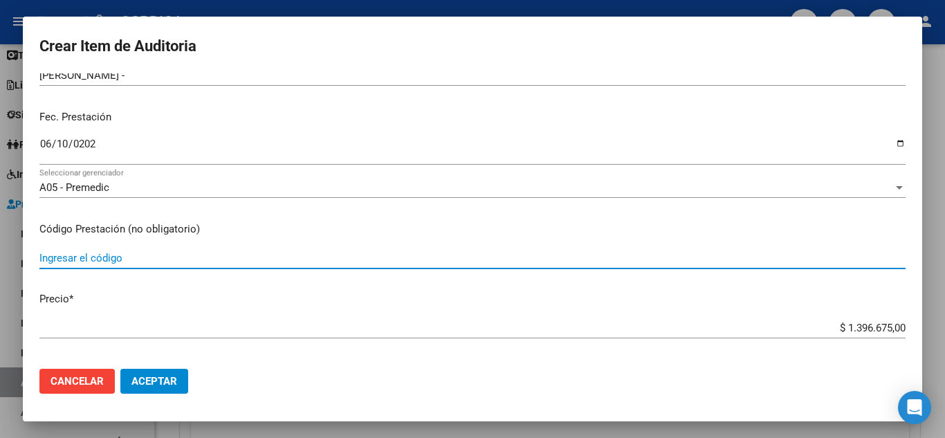
click at [123, 257] on input "Ingresar el código" at bounding box center [472, 258] width 866 height 12
type input "CON.07"
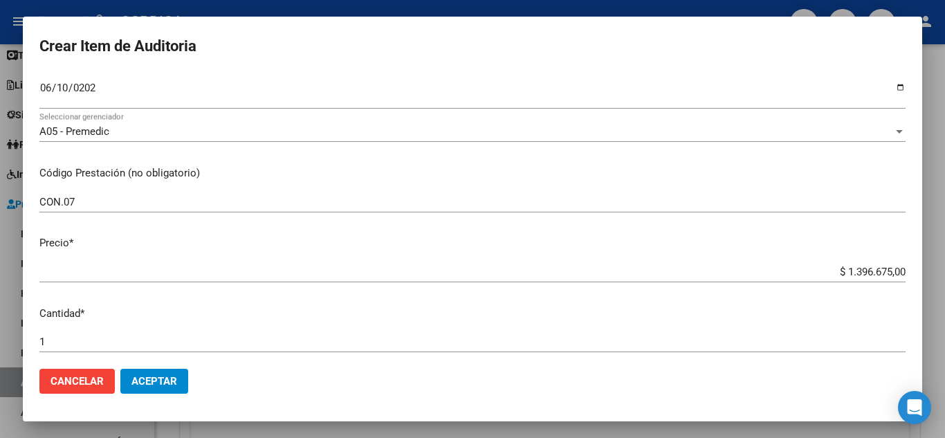
scroll to position [207, 0]
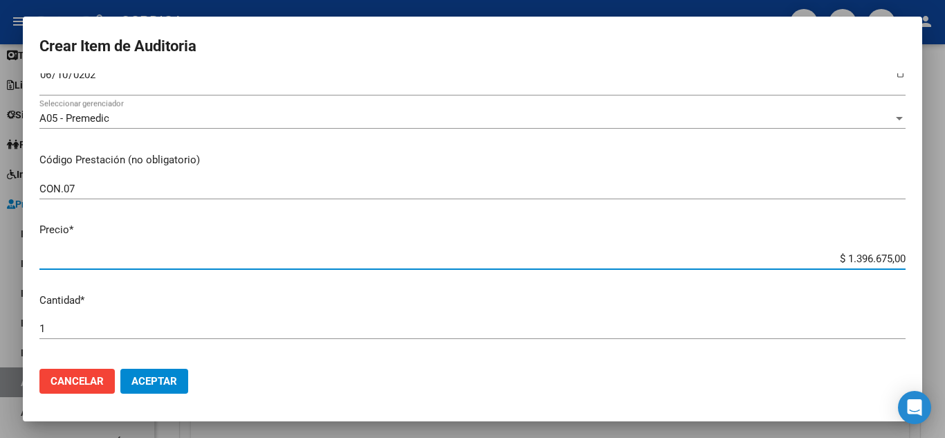
drag, startPoint x: 845, startPoint y: 255, endPoint x: 919, endPoint y: 259, distance: 74.1
click at [919, 259] on mat-dialog-content "21730910 Nro Documento 20217309108 CUIL Afiliado Activo Análisis Afiliado Prest…" at bounding box center [472, 215] width 899 height 284
type input "$ 0,01"
type input "$ 0,11"
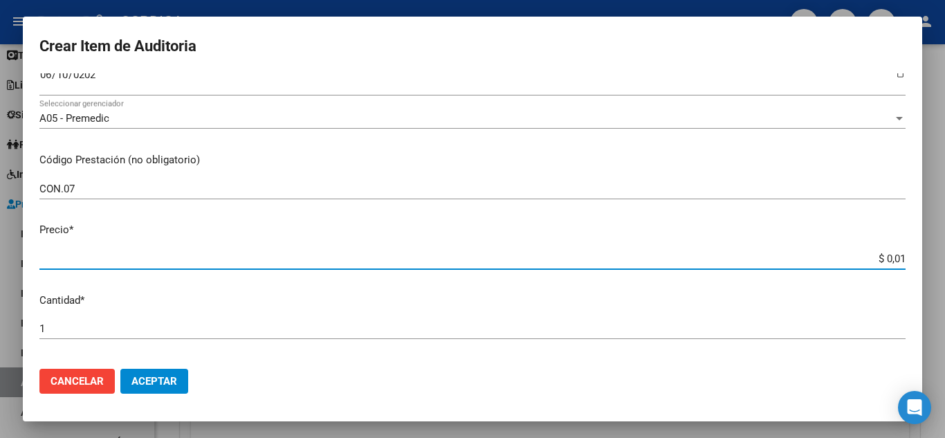
type input "$ 0,11"
type input "$ 1,10"
type input "$ 11,02"
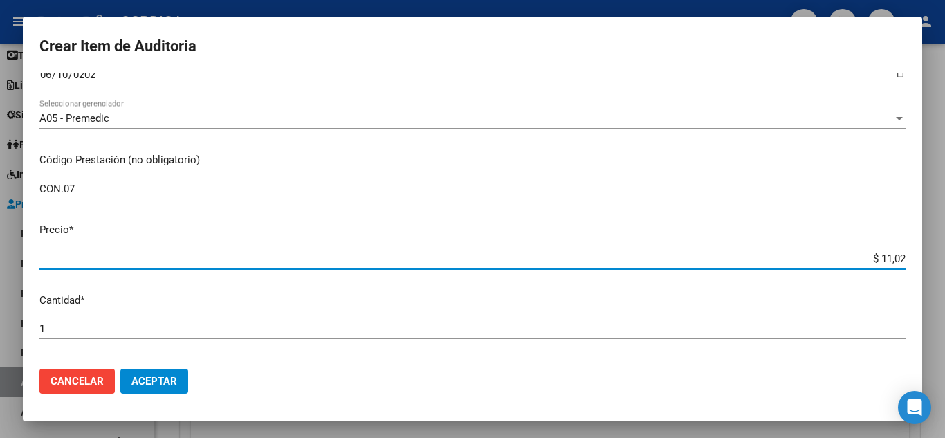
type input "$ 110,20"
type input "$ 1.102,00"
type input "$ 11.020,00"
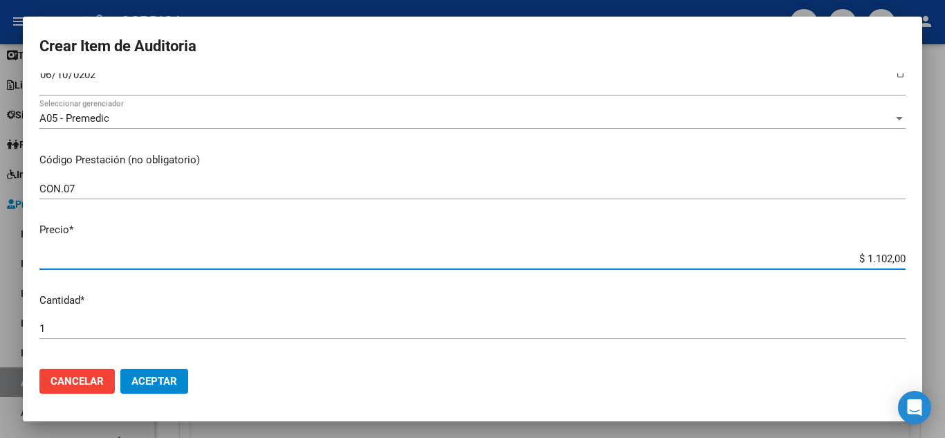
type input "$ 11.020,00"
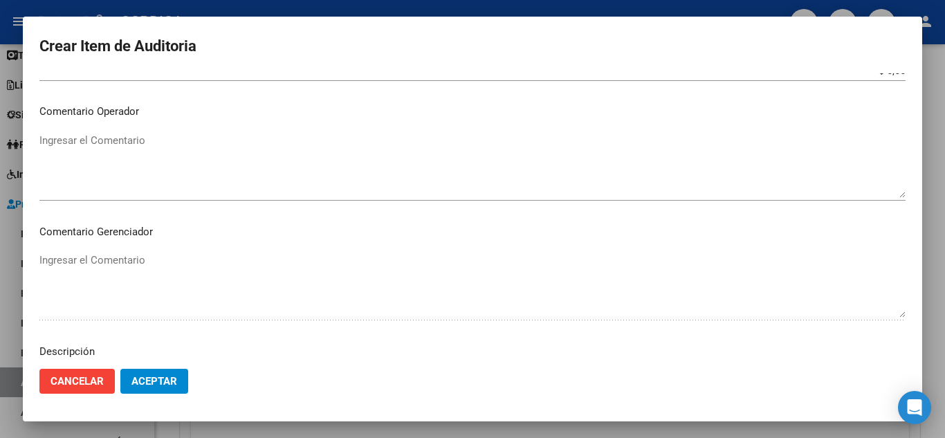
scroll to position [842, 0]
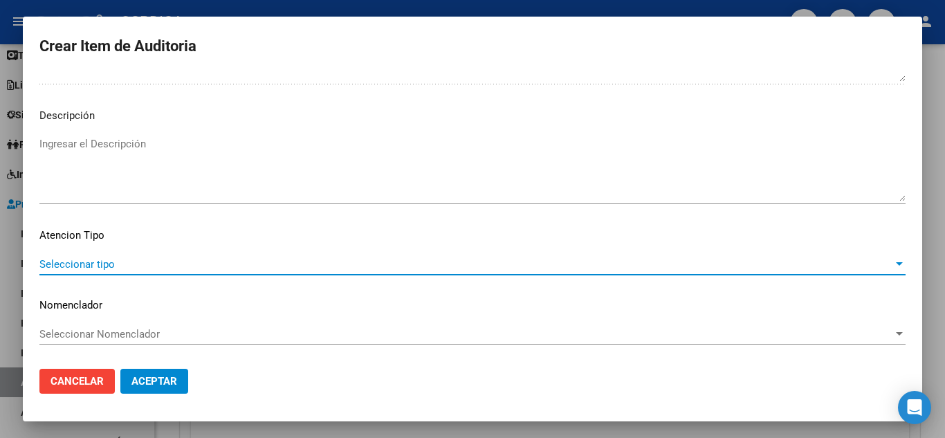
click at [115, 263] on span "Seleccionar tipo" at bounding box center [465, 264] width 853 height 12
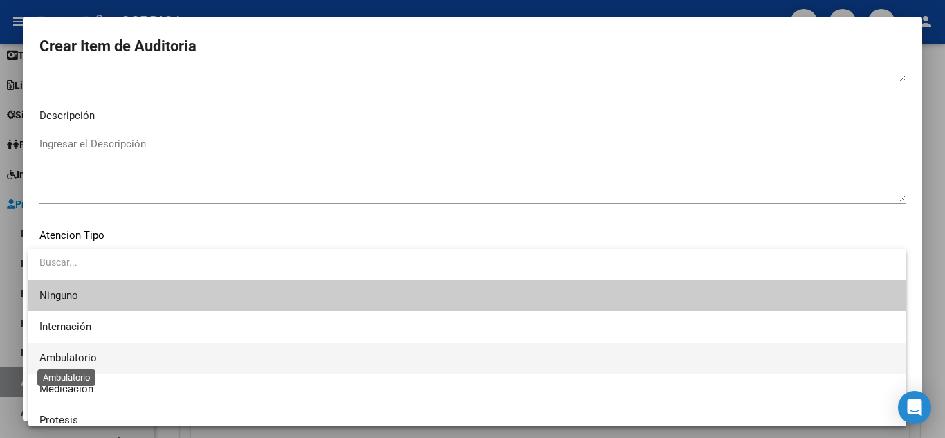
click at [72, 352] on span "Ambulatorio" at bounding box center [67, 357] width 57 height 12
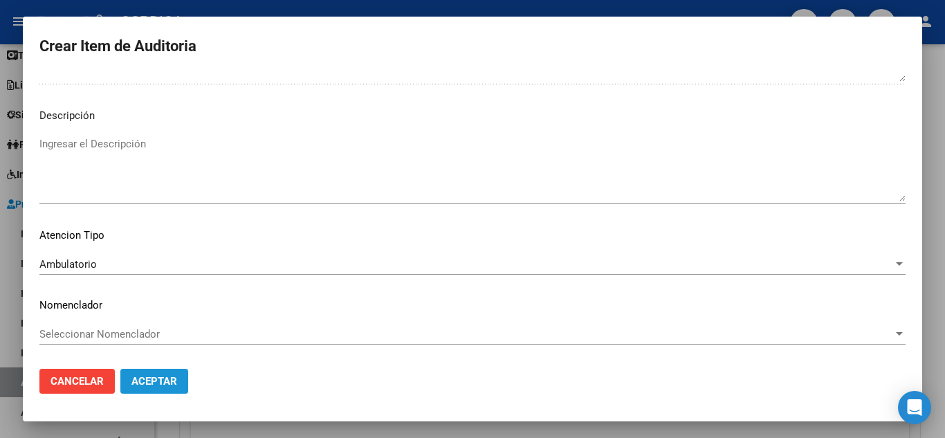
click at [144, 379] on span "Aceptar" at bounding box center [154, 381] width 46 height 12
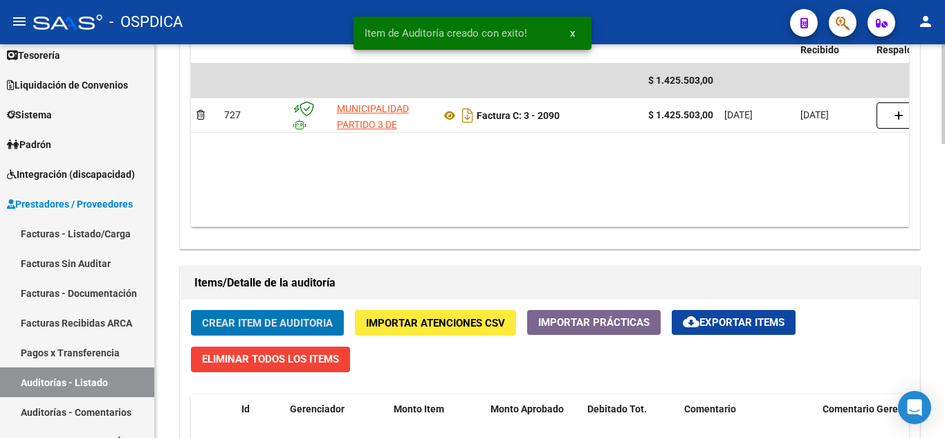
click at [273, 322] on span "Crear Item de Auditoria" at bounding box center [267, 323] width 131 height 12
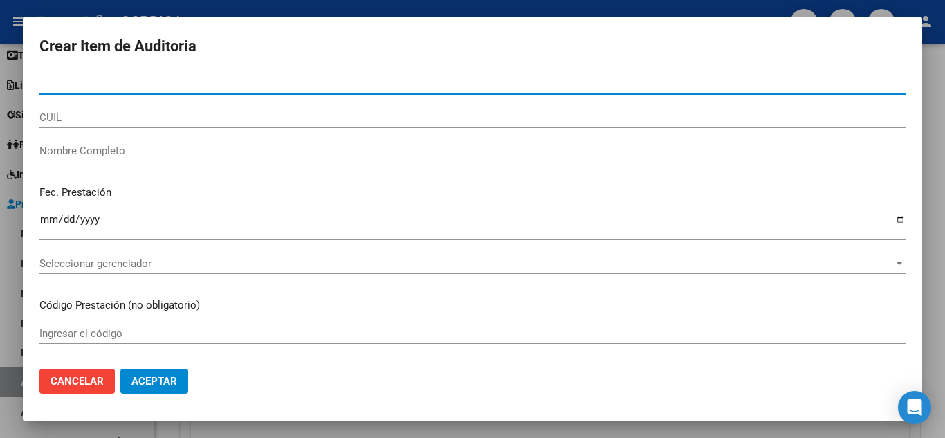
click at [204, 84] on input "Nro Documento" at bounding box center [472, 83] width 866 height 12
paste input "58109249"
type input "58109249"
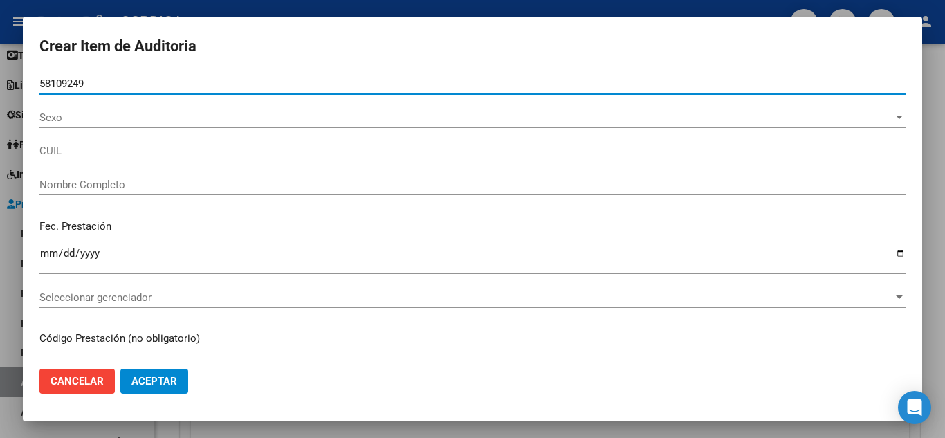
type input "27581092496"
type input "VERGADANTE [PERSON_NAME]"
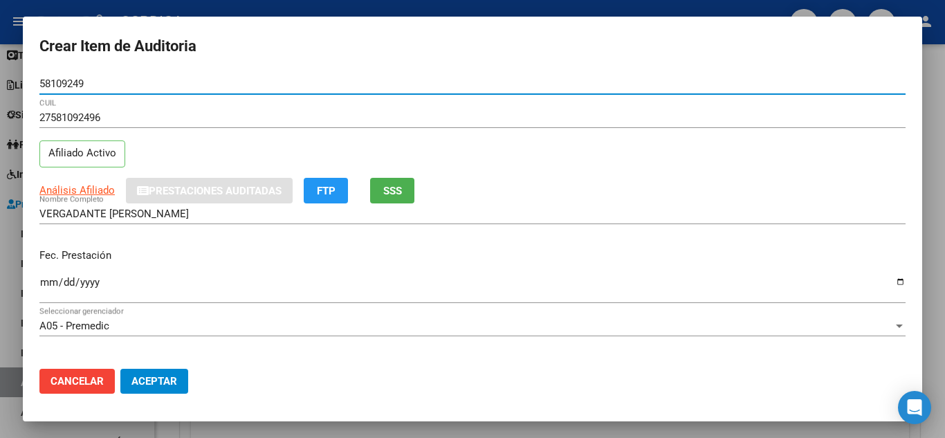
type input "58109249"
click at [92, 381] on span "Cancelar" at bounding box center [76, 381] width 53 height 12
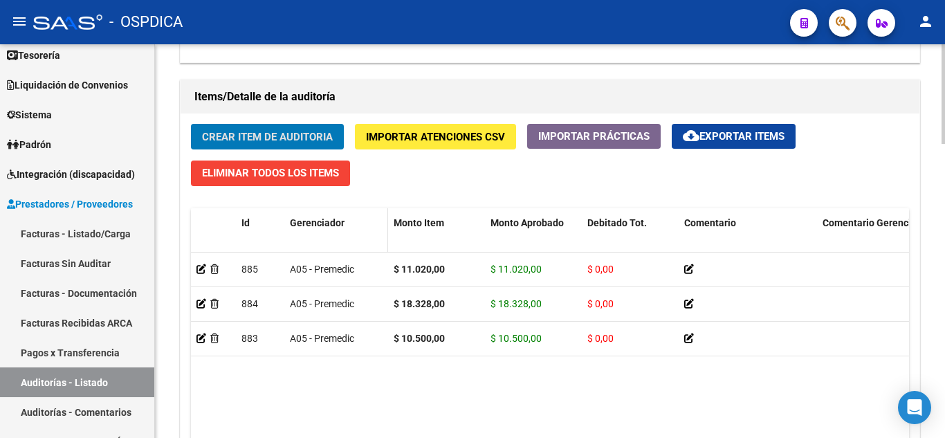
scroll to position [986, 0]
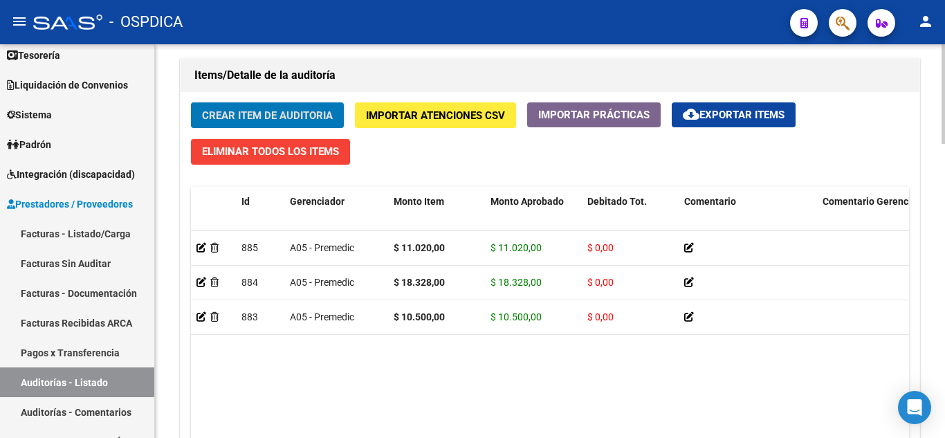
click at [262, 114] on span "Crear Item de Auditoria" at bounding box center [267, 115] width 131 height 12
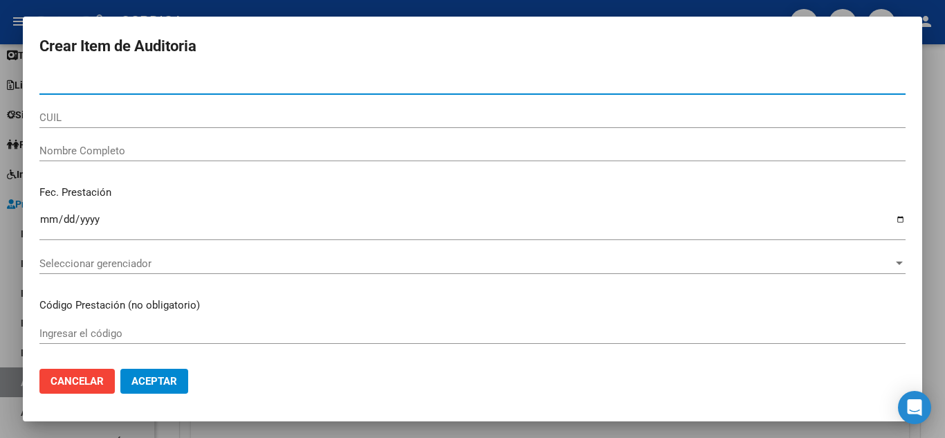
paste input "58109249"
type input "58109249"
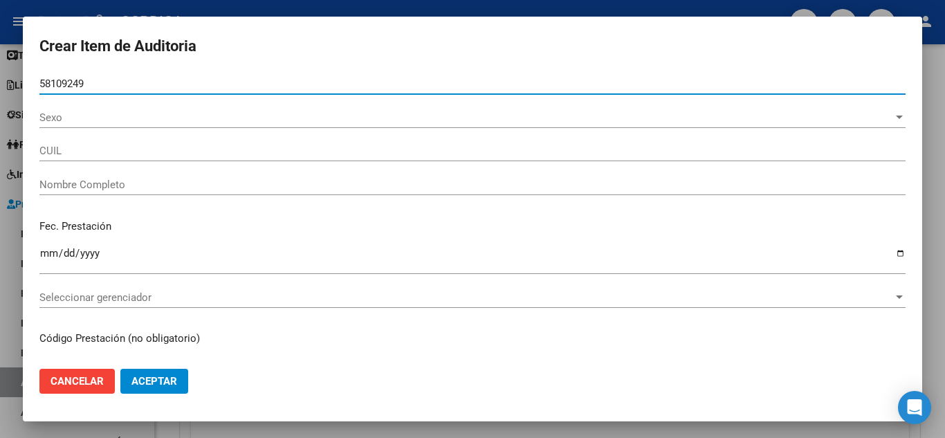
type input "27581092496"
type input "VERGADANTE [PERSON_NAME]"
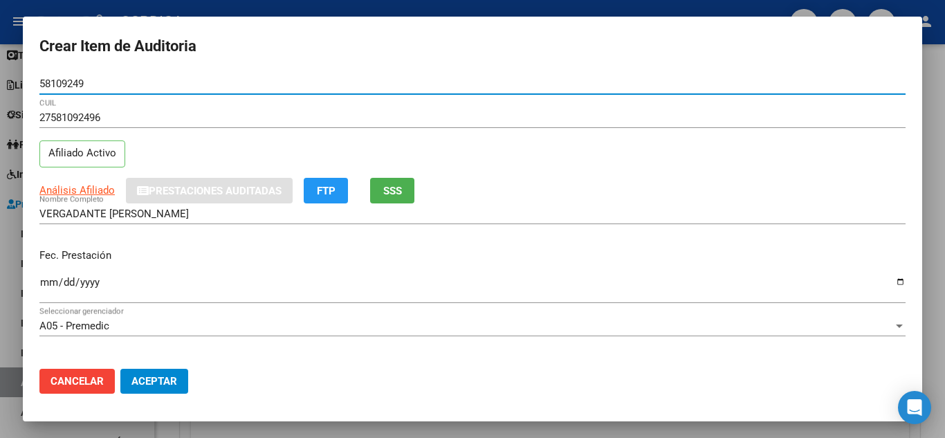
type input "58109249"
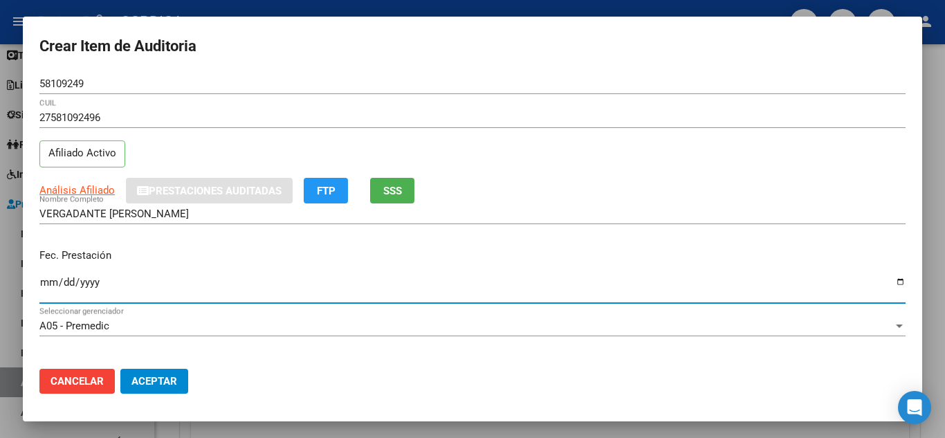
click at [46, 283] on input "Ingresar la fecha" at bounding box center [472, 288] width 866 height 22
type input "[DATE]"
click at [545, 191] on div "Análisis Afiliado Prestaciones Auditadas FTP SSS" at bounding box center [472, 191] width 866 height 26
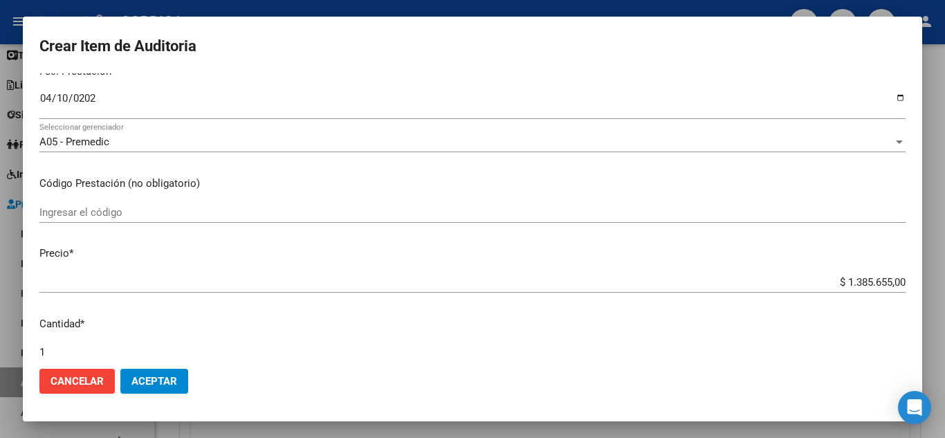
scroll to position [207, 0]
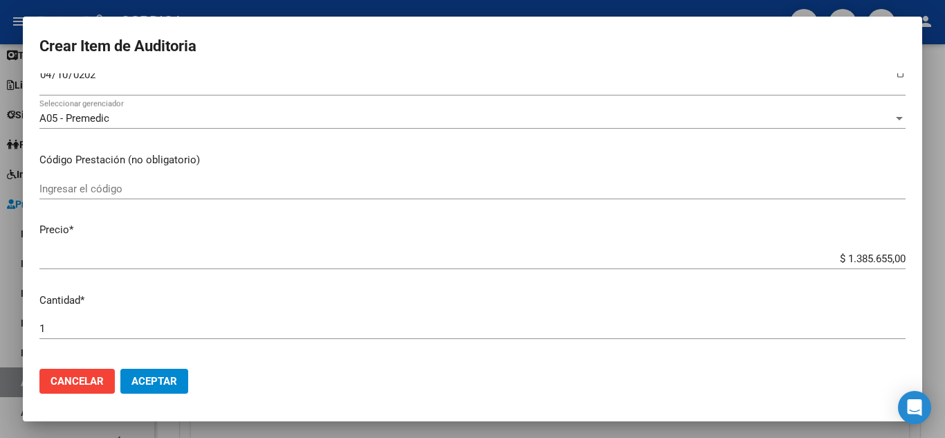
click at [166, 187] on input "Ingresar el código" at bounding box center [472, 189] width 866 height 12
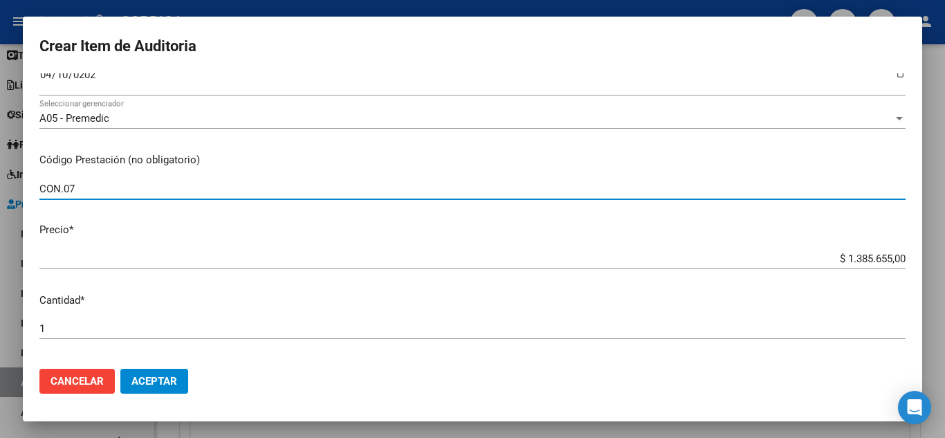
type input "CON.07"
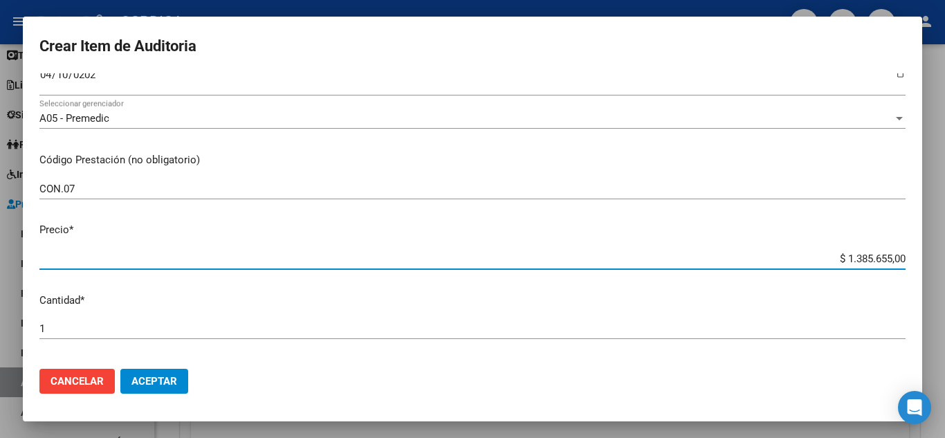
drag, startPoint x: 840, startPoint y: 255, endPoint x: 921, endPoint y: 257, distance: 80.9
click at [921, 257] on mat-dialog-content "58109249 Nro Documento 27581092496 CUIL Afiliado Activo Análisis Afiliado Prest…" at bounding box center [472, 215] width 899 height 284
type input "$ 0,10"
type input "$ 1,05"
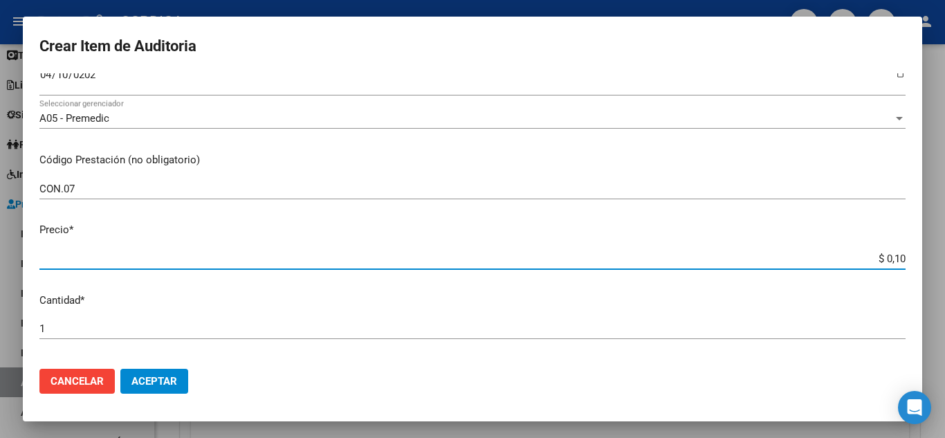
type input "$ 1,05"
type input "$ 10,54"
type input "$ 105,45"
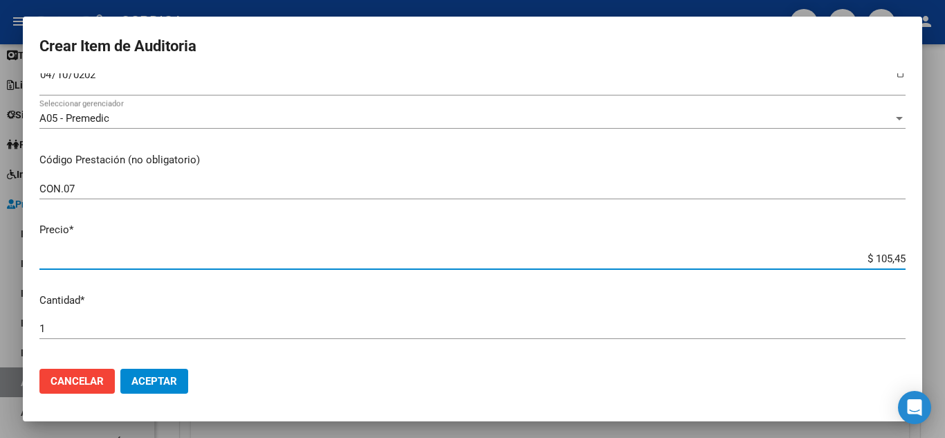
type input "$ 1.054,50"
type input "$ 10.545,00"
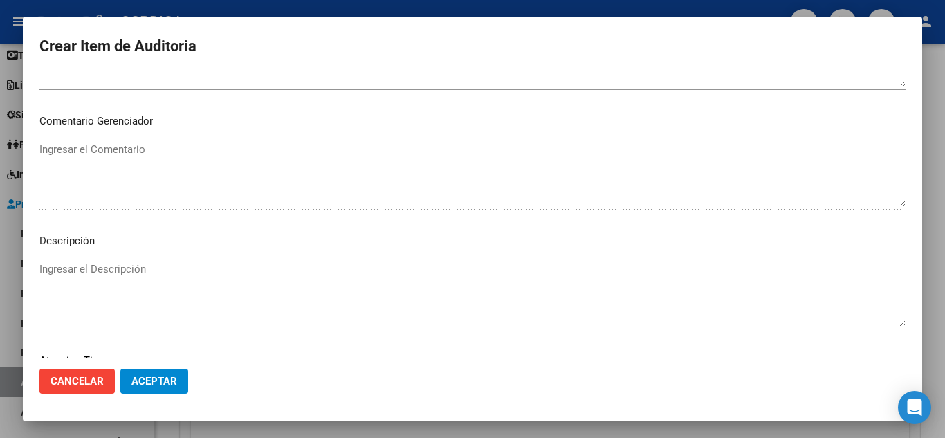
scroll to position [842, 0]
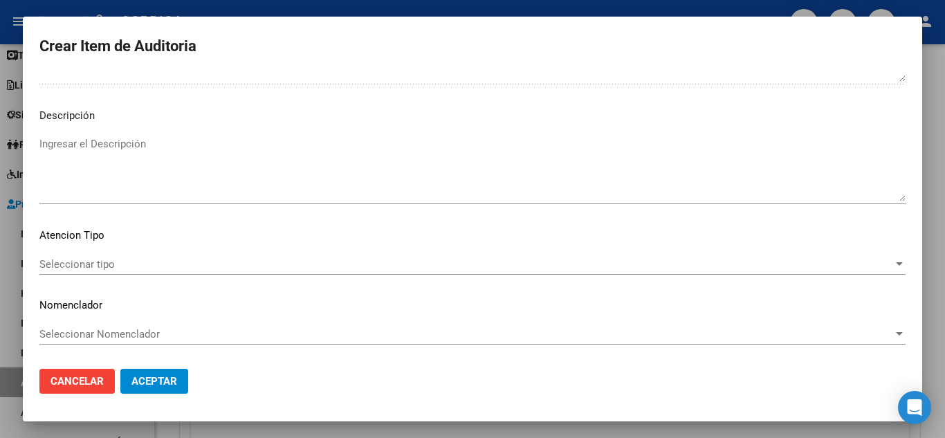
click at [107, 257] on div "Seleccionar tipo Seleccionar tipo" at bounding box center [472, 264] width 866 height 21
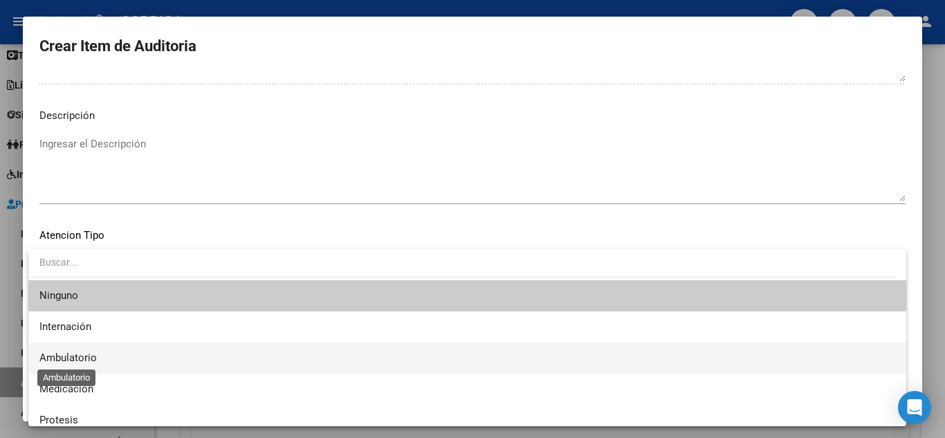
click at [78, 356] on span "Ambulatorio" at bounding box center [67, 357] width 57 height 12
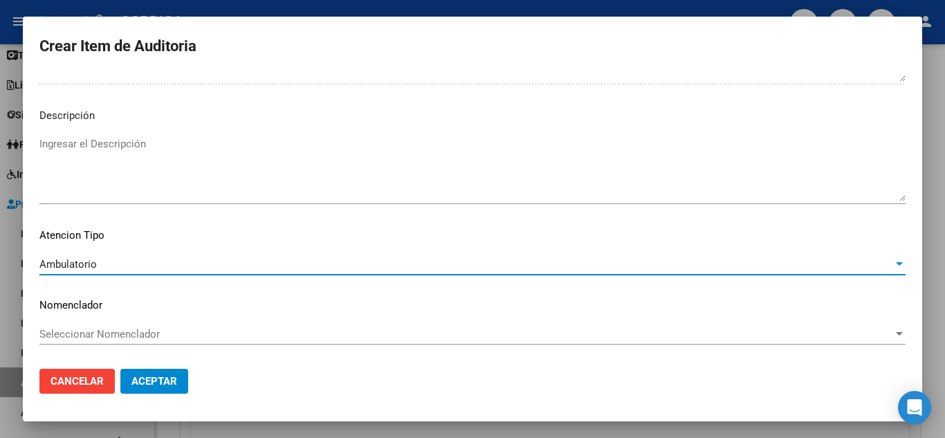
click at [145, 378] on span "Aceptar" at bounding box center [154, 381] width 46 height 12
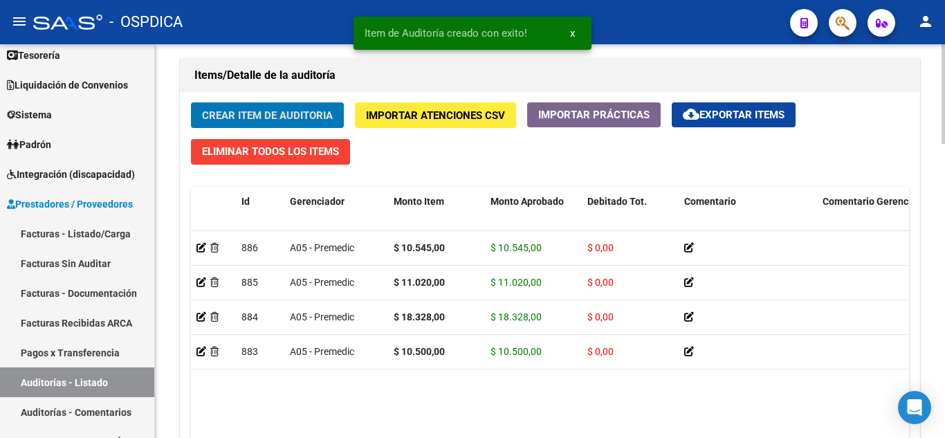
click at [317, 111] on span "Crear Item de Auditoria" at bounding box center [267, 115] width 131 height 12
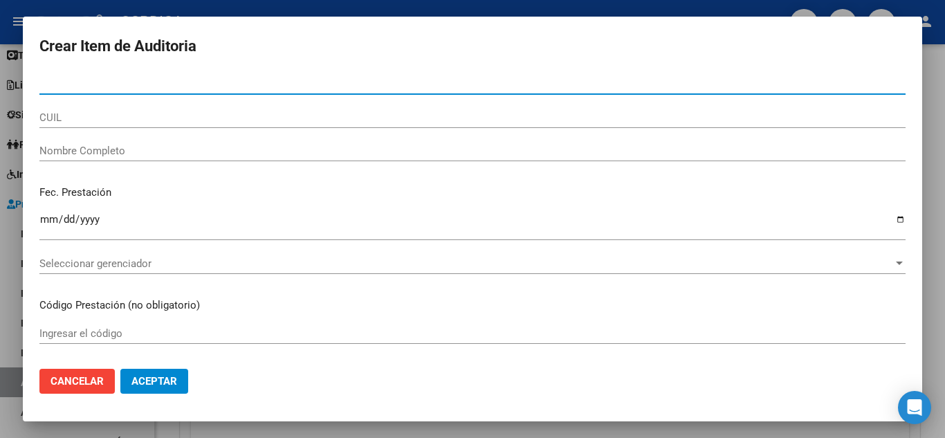
click at [250, 83] on input "Nro Documento" at bounding box center [472, 83] width 866 height 12
paste input "50878582"
type input "50878582"
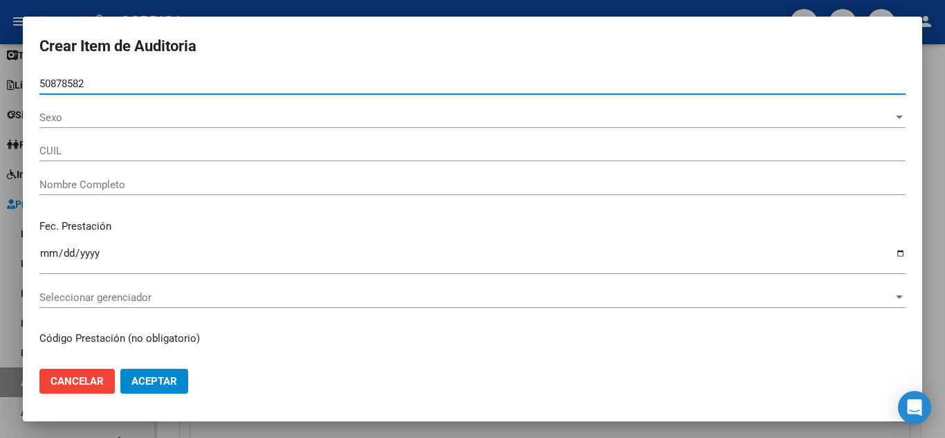
type input "27508785823"
type input "[PERSON_NAME] -"
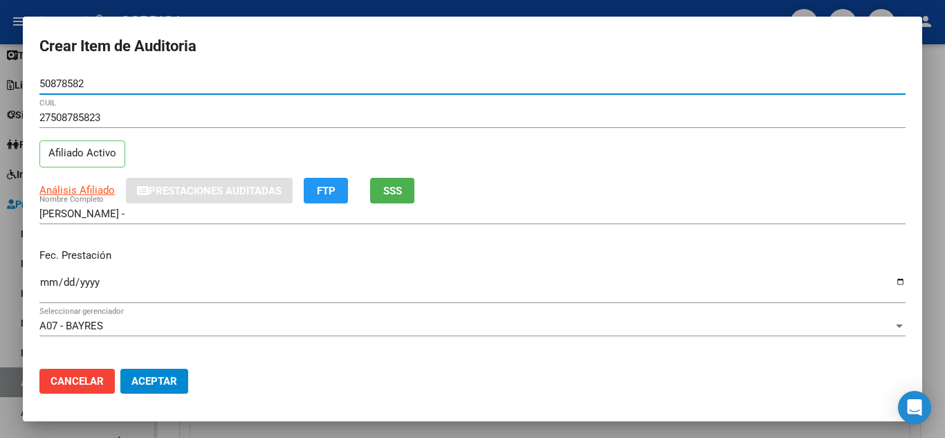
type input "50878582"
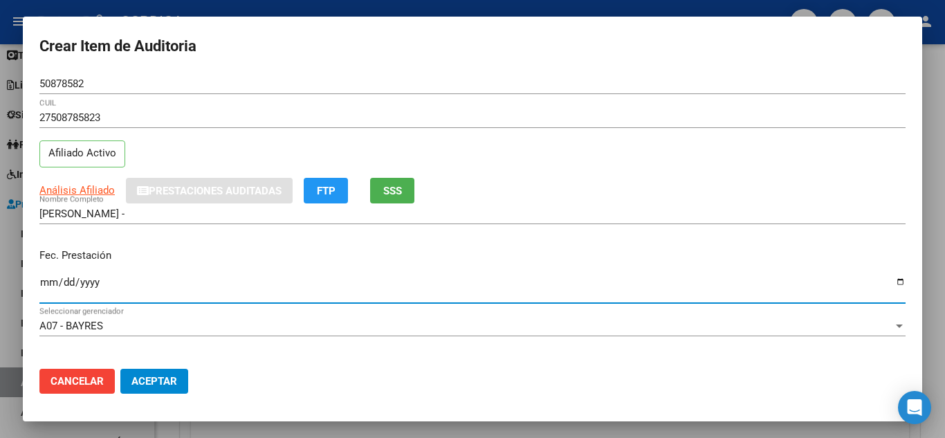
click at [46, 280] on input "Ingresar la fecha" at bounding box center [472, 288] width 866 height 22
type input "[DATE]"
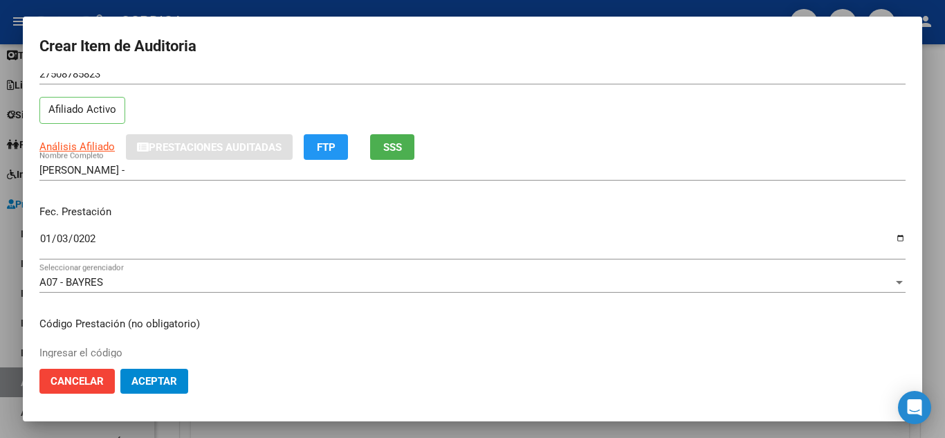
scroll to position [138, 0]
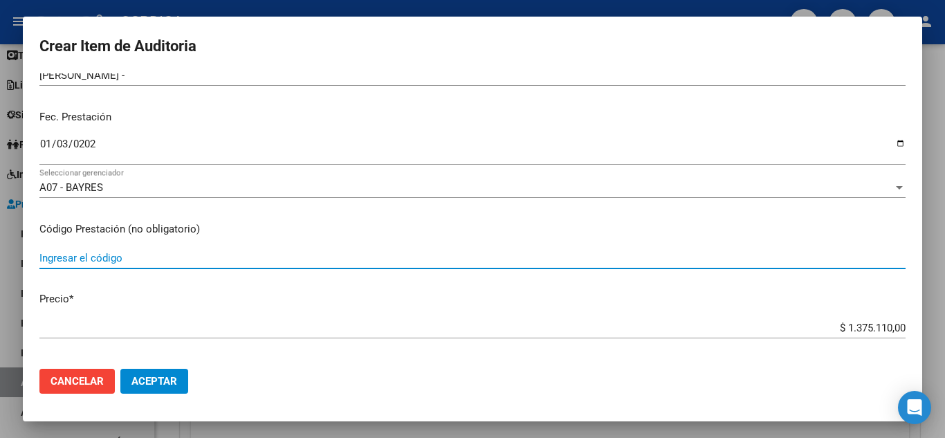
click at [178, 252] on input "Ingresar el código" at bounding box center [472, 258] width 866 height 12
type input "CON.01"
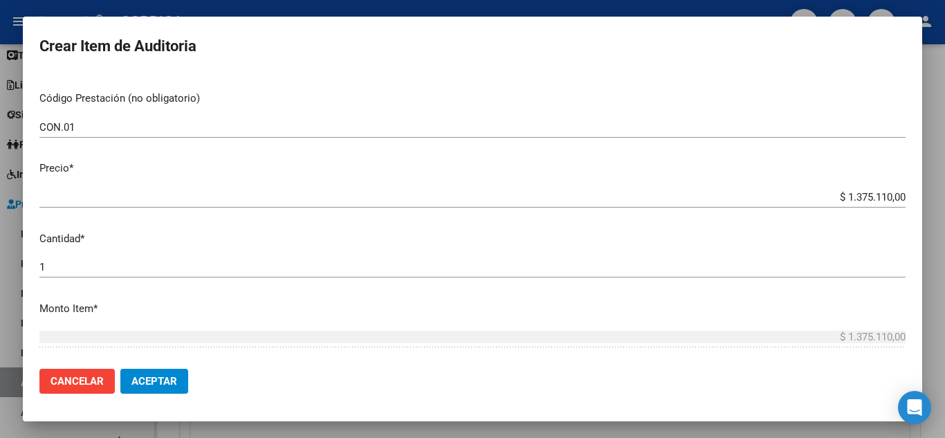
scroll to position [277, 0]
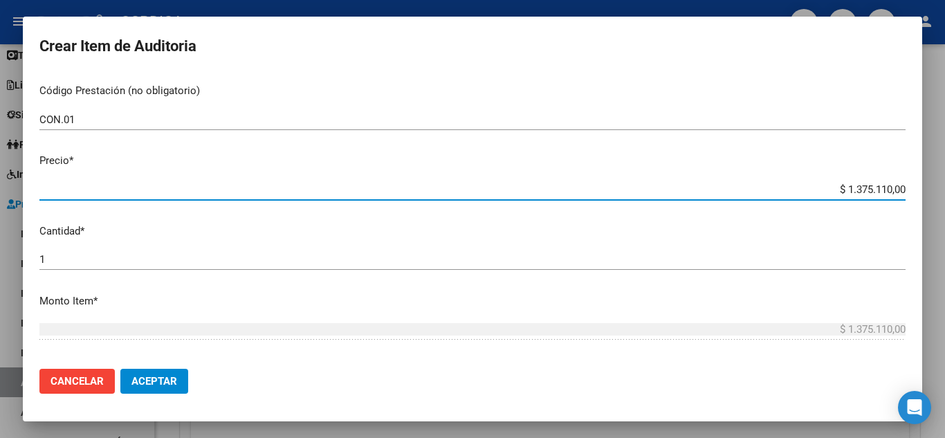
drag, startPoint x: 826, startPoint y: 183, endPoint x: 916, endPoint y: 181, distance: 90.0
click at [916, 181] on mat-dialog-content "50878582 Nro Documento 27508785823 CUIL Afiliado Activo Análisis Afiliado Prest…" at bounding box center [472, 215] width 899 height 284
type input "$ 0,01"
type input "$ 0,19"
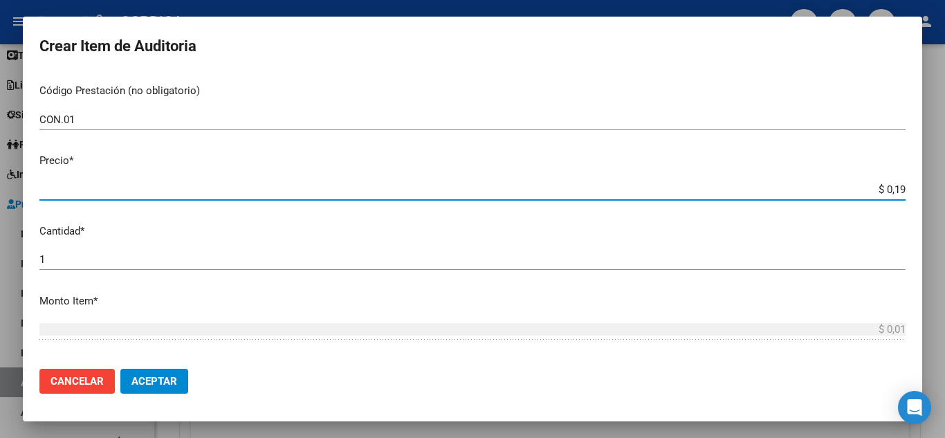
type input "$ 0,19"
type input "$ 1,95"
type input "$ 19,59"
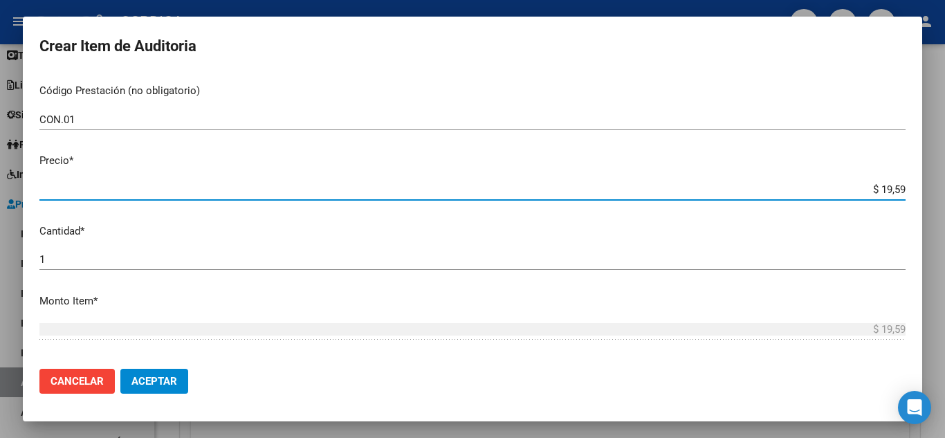
type input "$ 195,92"
type input "$ 1.959,20"
type input "$ 19.592,00"
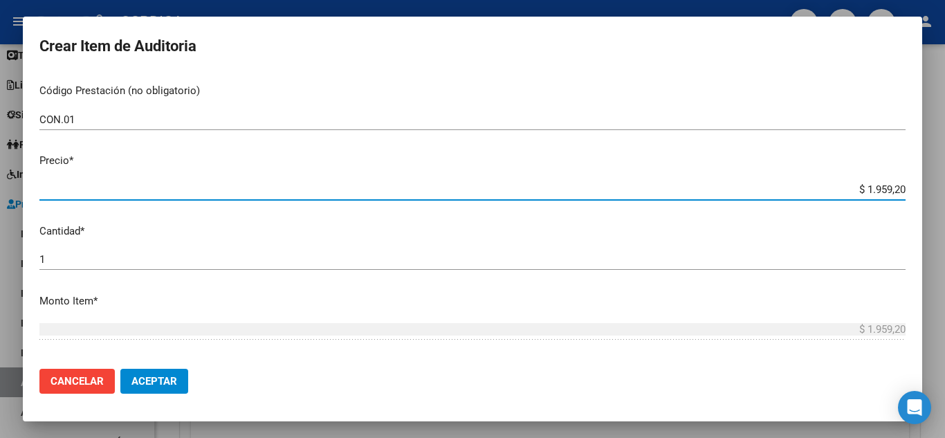
type input "$ 19.592,00"
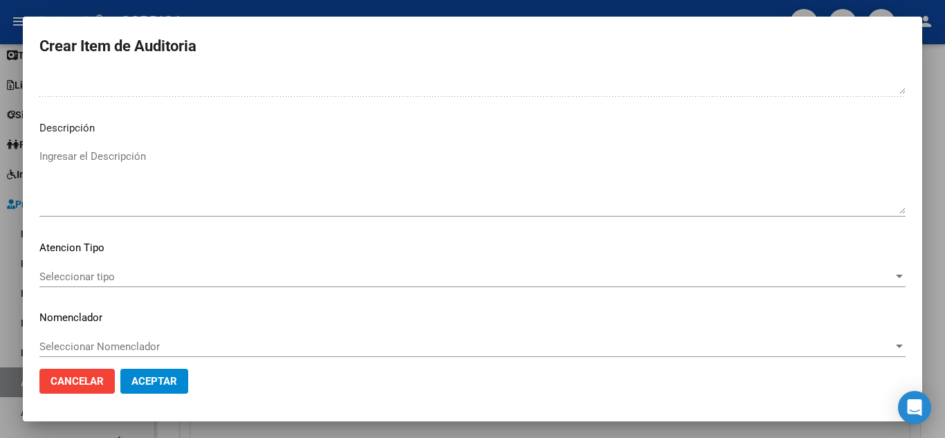
scroll to position [842, 0]
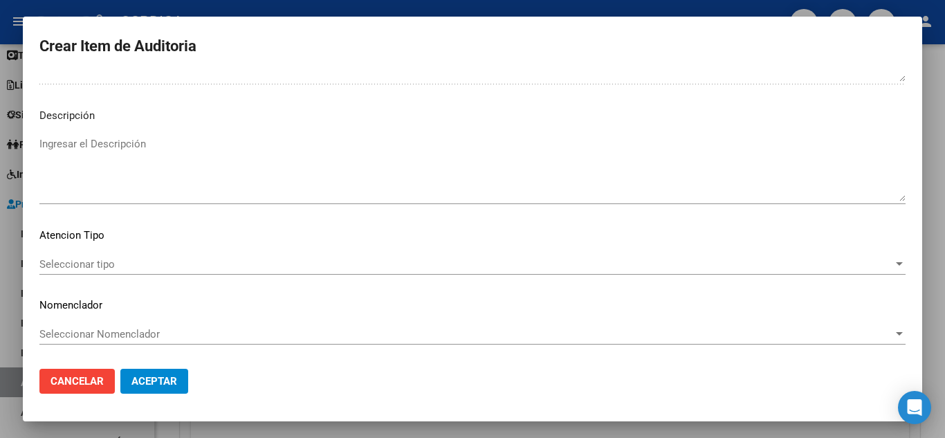
click at [104, 261] on span "Seleccionar tipo" at bounding box center [465, 264] width 853 height 12
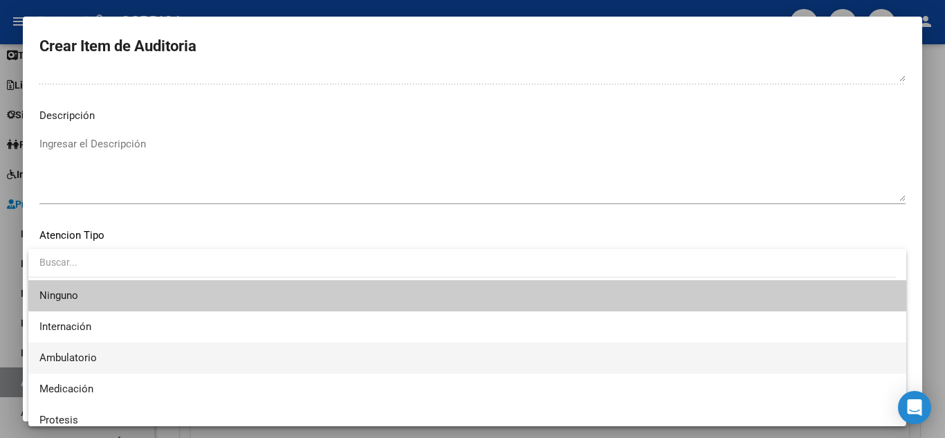
click at [80, 350] on span "Ambulatorio" at bounding box center [467, 357] width 856 height 31
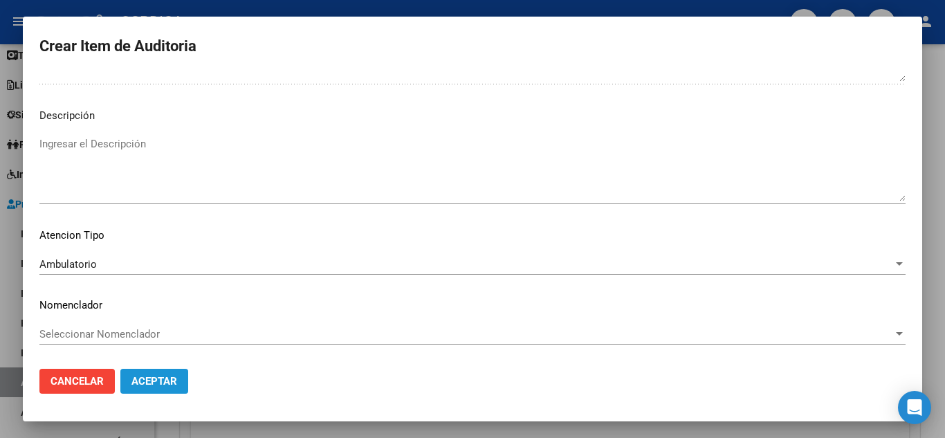
click at [151, 378] on span "Aceptar" at bounding box center [154, 381] width 46 height 12
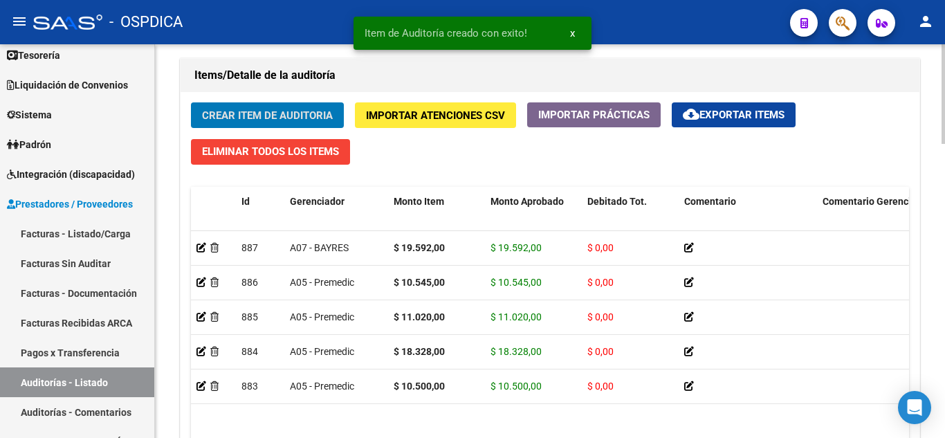
click at [306, 109] on span "Crear Item de Auditoria" at bounding box center [267, 115] width 131 height 12
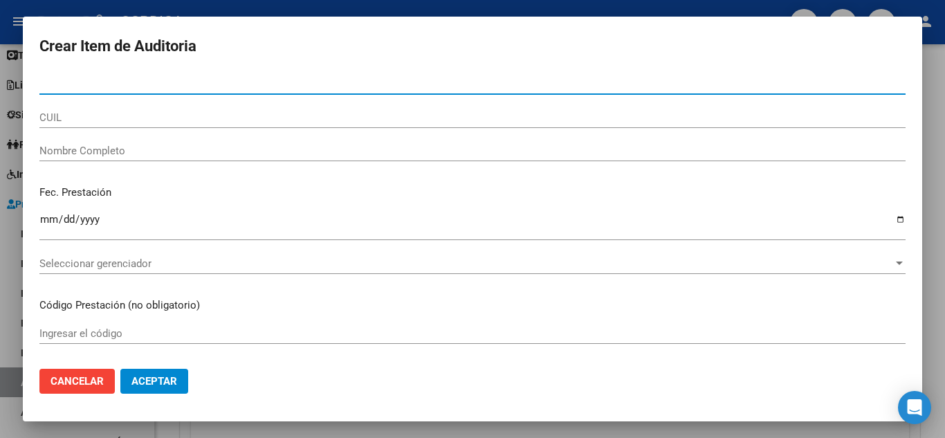
paste input "36260447"
type input "36260447"
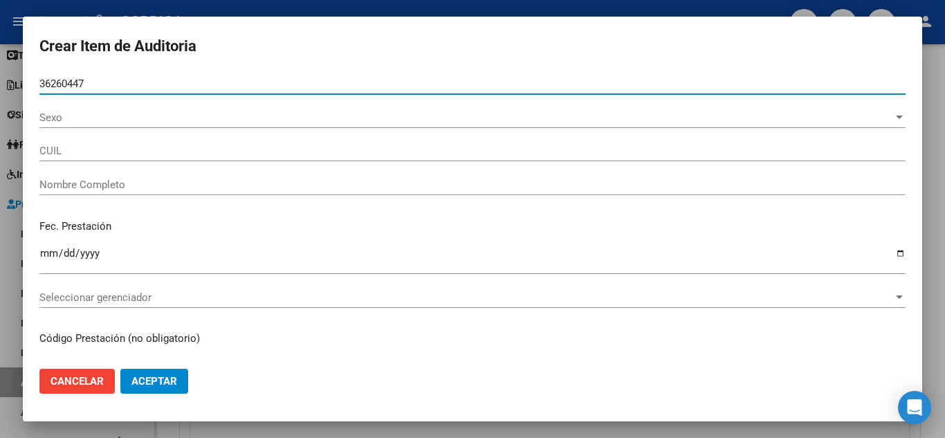
type input "27362604473"
type input "[PERSON_NAME] -"
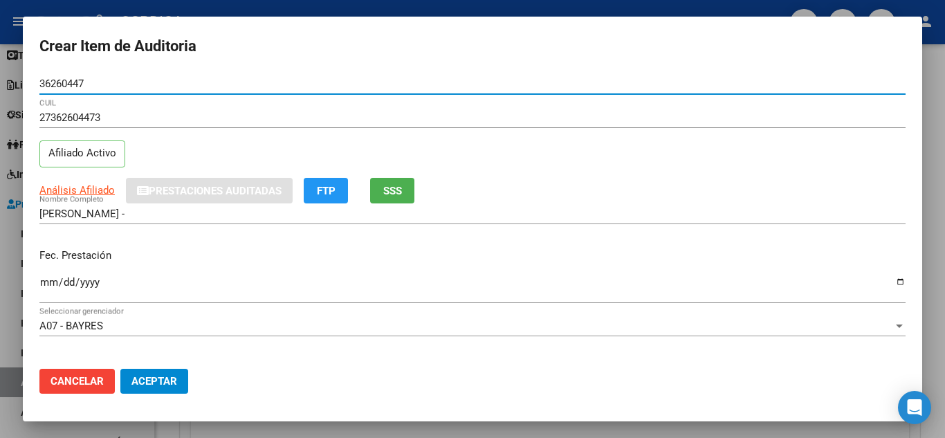
type input "36260447"
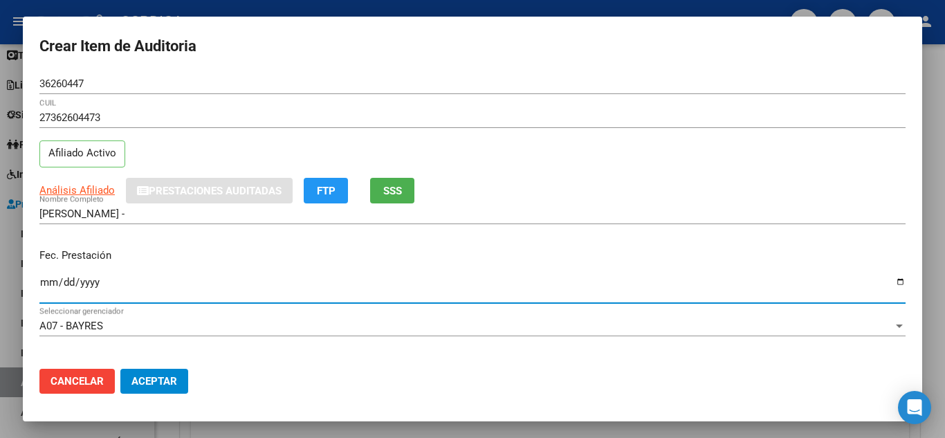
click at [45, 281] on input "Ingresar la fecha" at bounding box center [472, 288] width 866 height 22
type input "[DATE]"
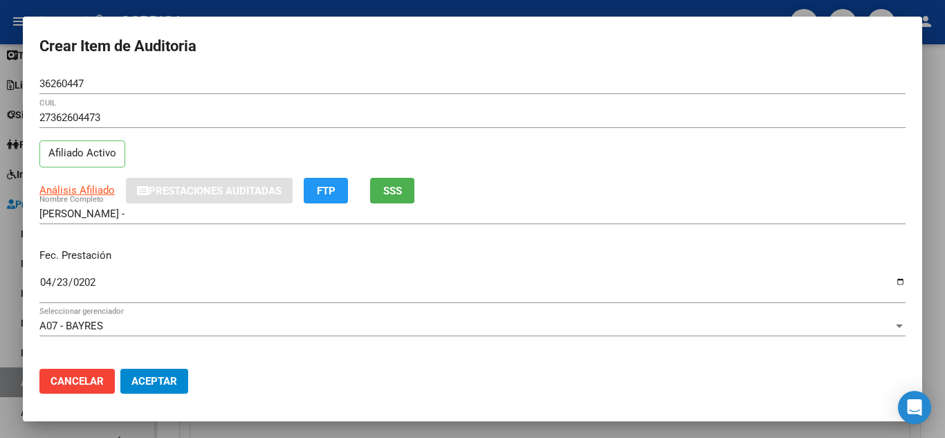
click at [555, 230] on div "[PERSON_NAME] - Nombre Completo" at bounding box center [472, 220] width 866 height 34
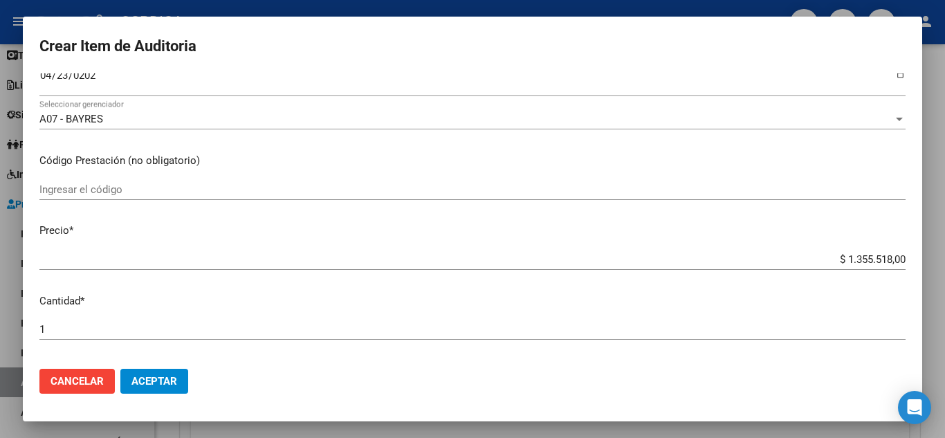
scroll to position [207, 0]
click at [130, 189] on input "Ingresar el código" at bounding box center [472, 189] width 866 height 12
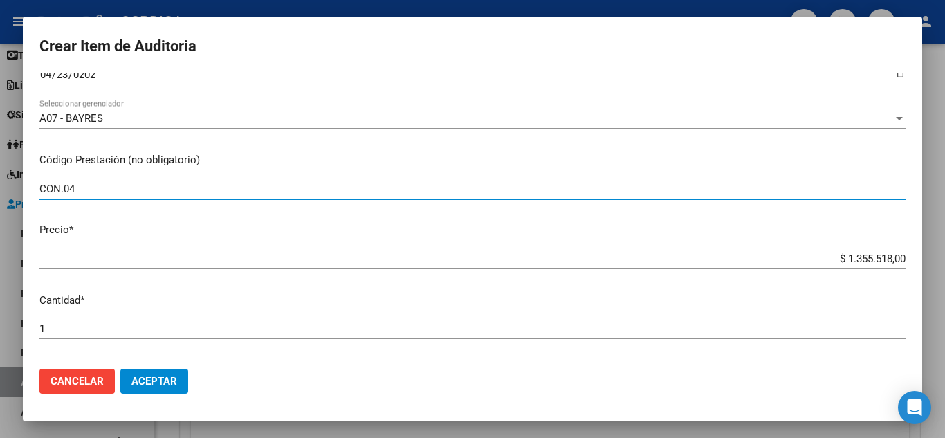
type input "CON.04"
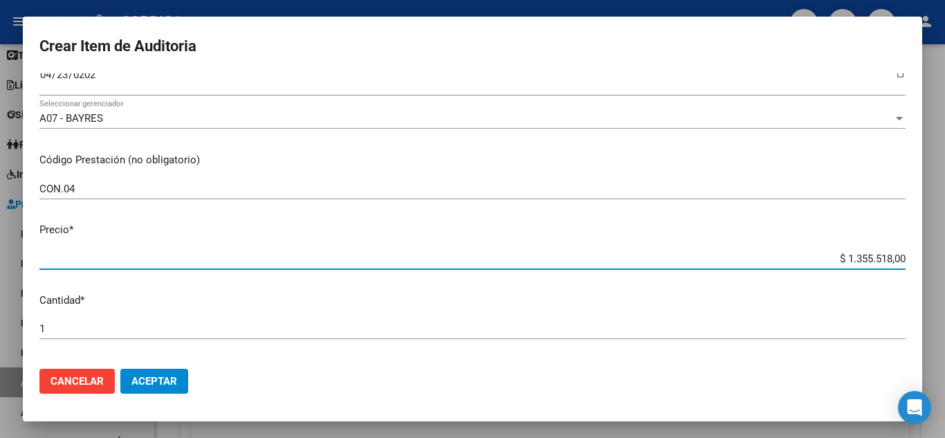
drag, startPoint x: 858, startPoint y: 248, endPoint x: 908, endPoint y: 246, distance: 50.6
click at [908, 246] on mat-dialog-content "36260447 Nro Documento 27362604473 CUIL Afiliado Activo Análisis Afiliado Prest…" at bounding box center [472, 215] width 899 height 284
type input "$ 0,01"
type input "$ 0,12"
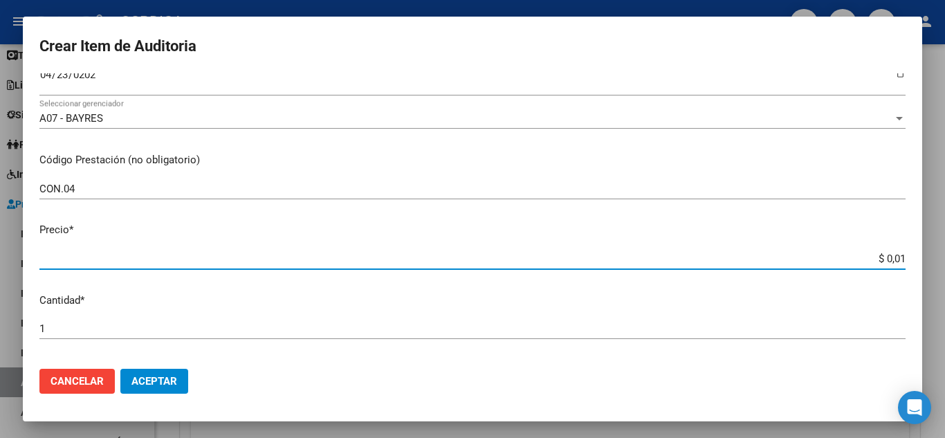
type input "$ 0,12"
type input "$ 1,26"
type input "$ 12,65"
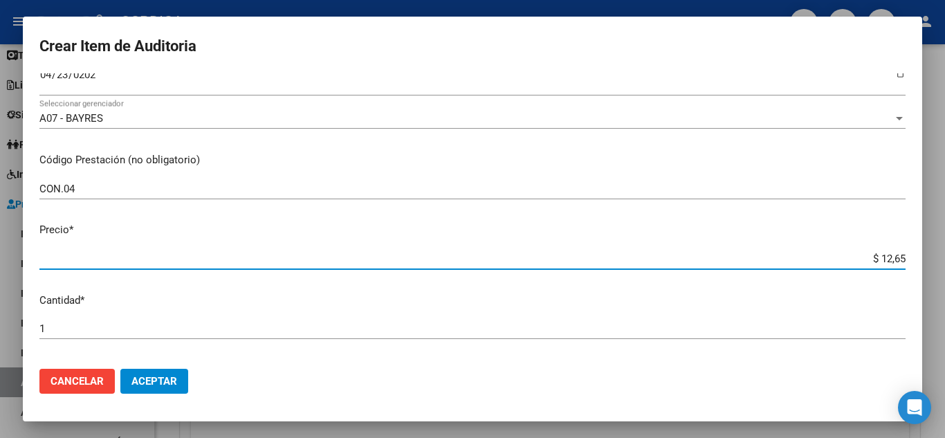
type input "$ 126,54"
type input "$ 1.265,40"
type input "$ 12.654,00"
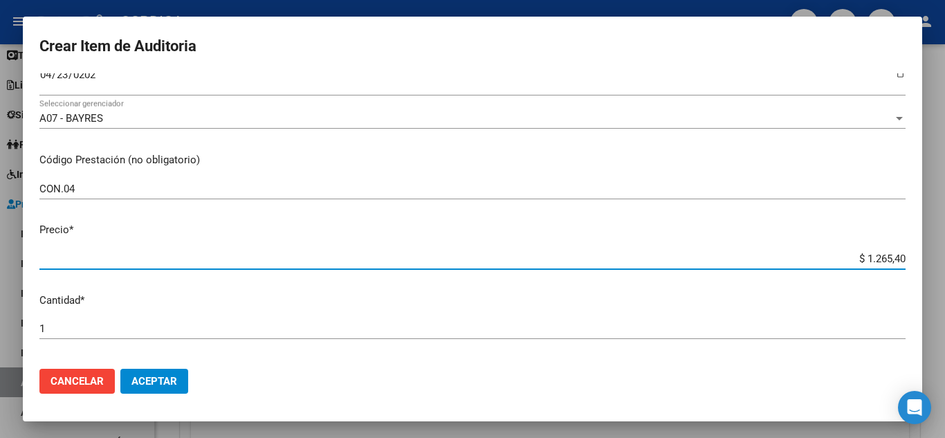
type input "$ 12.654,00"
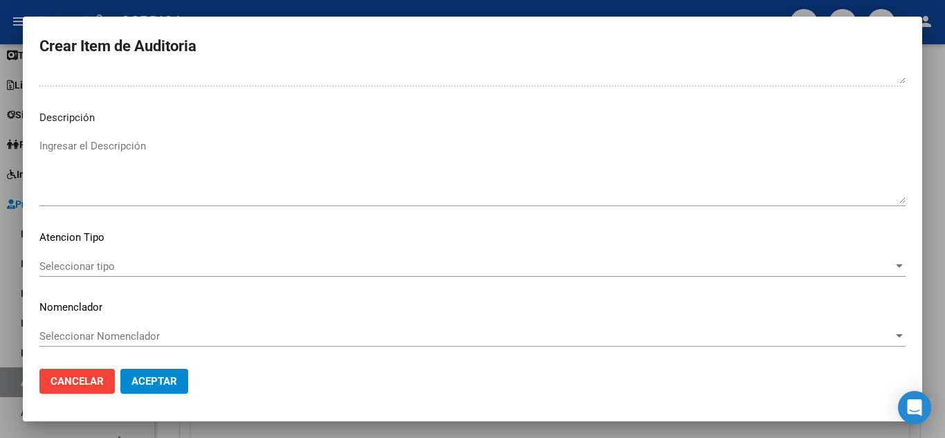
scroll to position [842, 0]
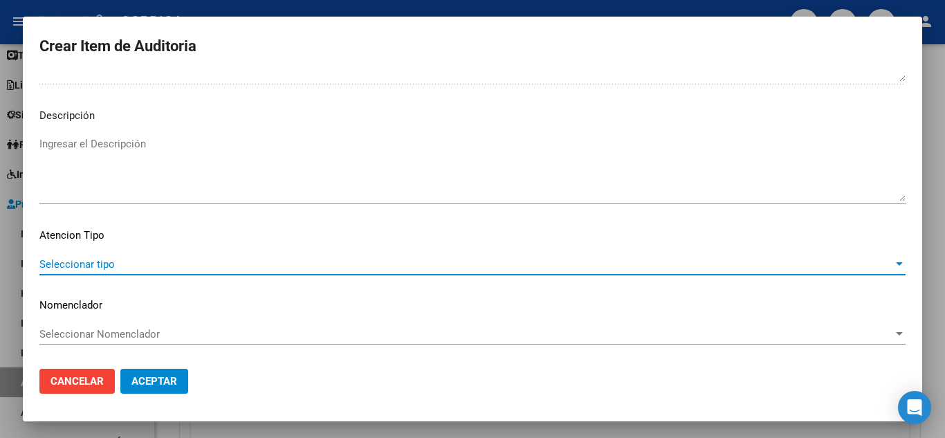
click at [120, 259] on span "Seleccionar tipo" at bounding box center [465, 264] width 853 height 12
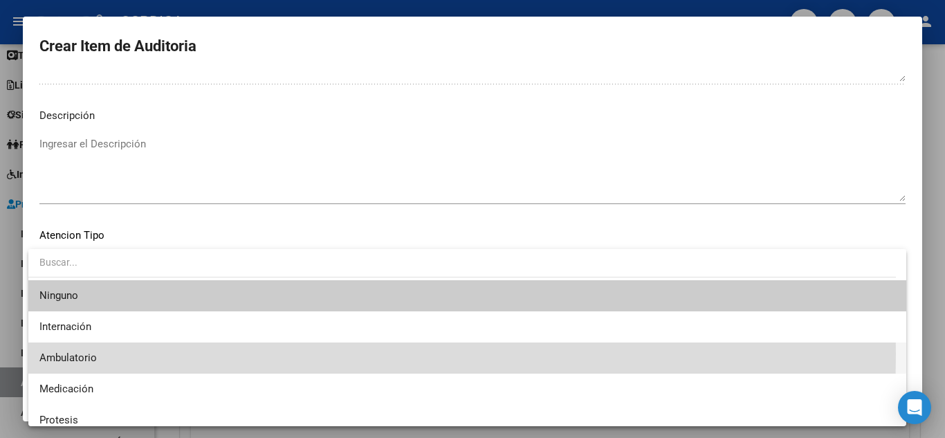
click at [100, 353] on span "Ambulatorio" at bounding box center [467, 357] width 856 height 31
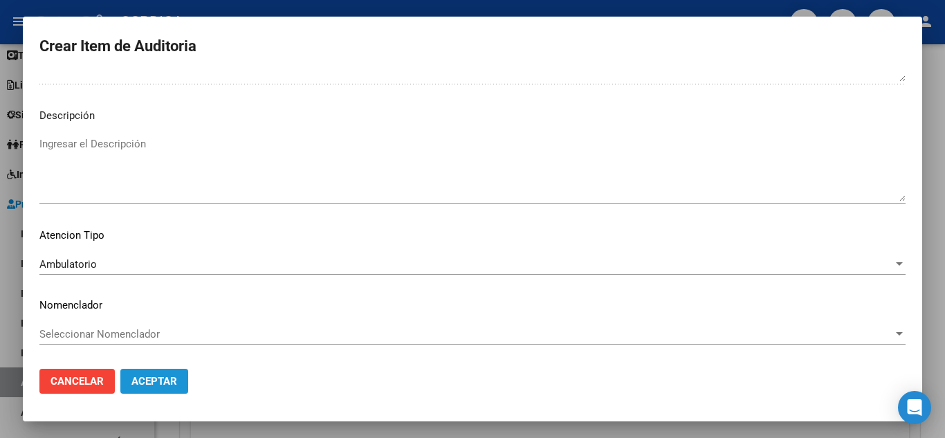
click at [162, 382] on span "Aceptar" at bounding box center [154, 381] width 46 height 12
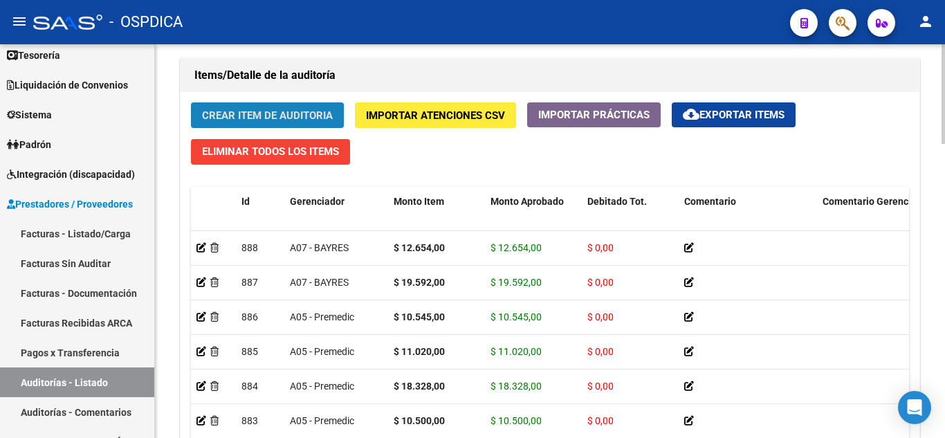
click at [269, 107] on button "Crear Item de Auditoria" at bounding box center [267, 115] width 153 height 26
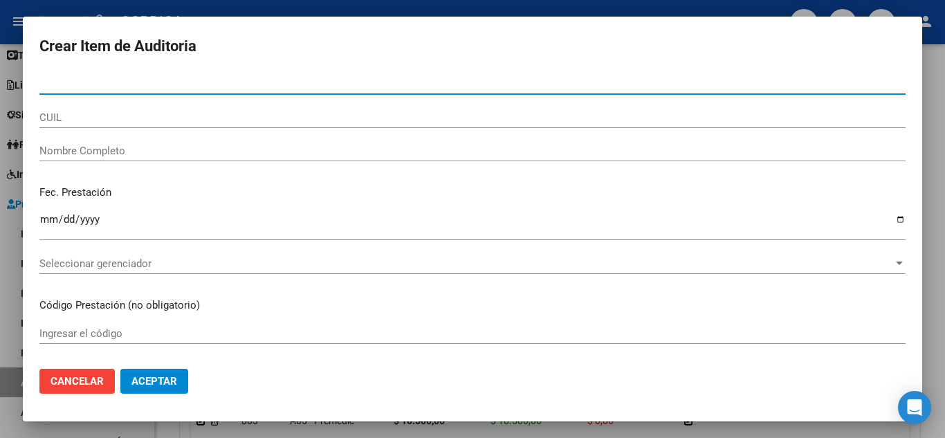
click at [253, 85] on input "Nro Documento" at bounding box center [472, 83] width 866 height 12
type input "36260447"
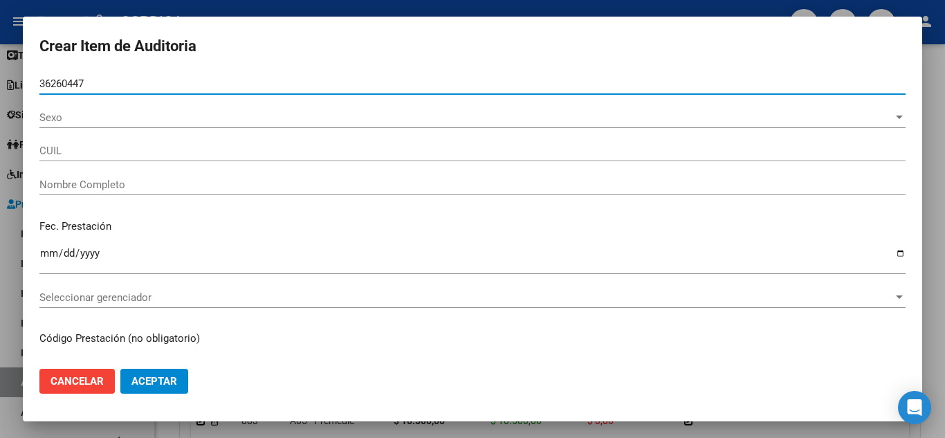
type input "27362604473"
type input "[PERSON_NAME] -"
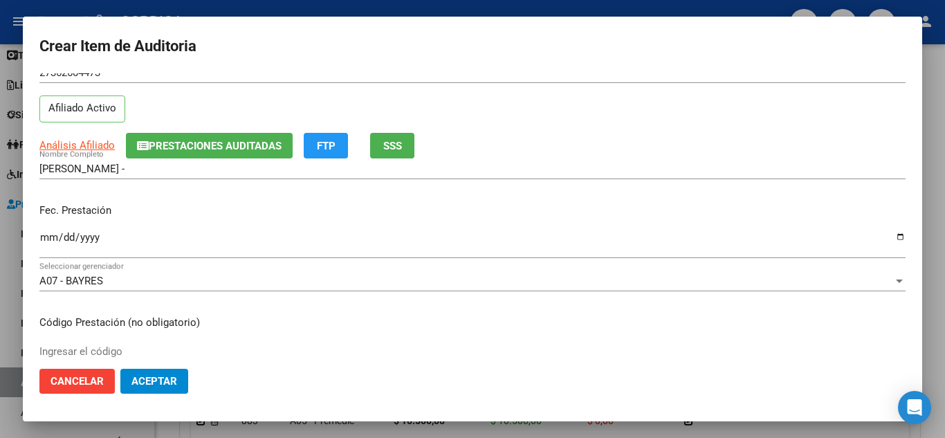
scroll to position [69, 0]
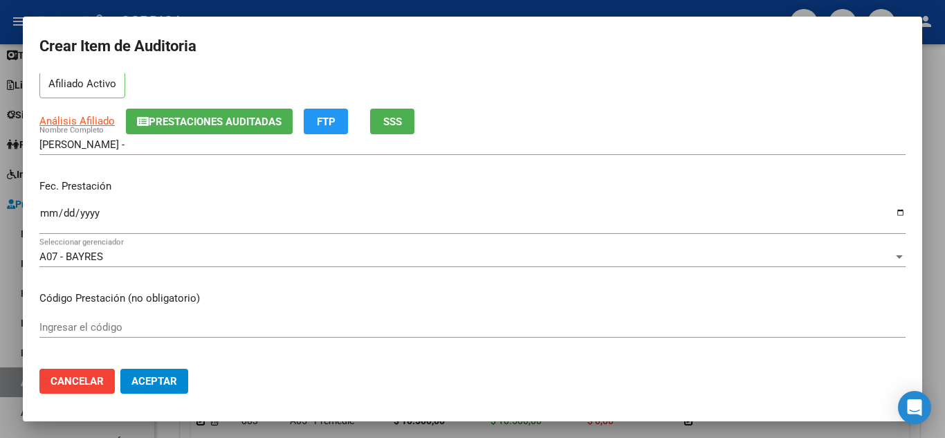
type input "36260447"
click at [45, 204] on div "Ingresar la fecha" at bounding box center [472, 219] width 866 height 30
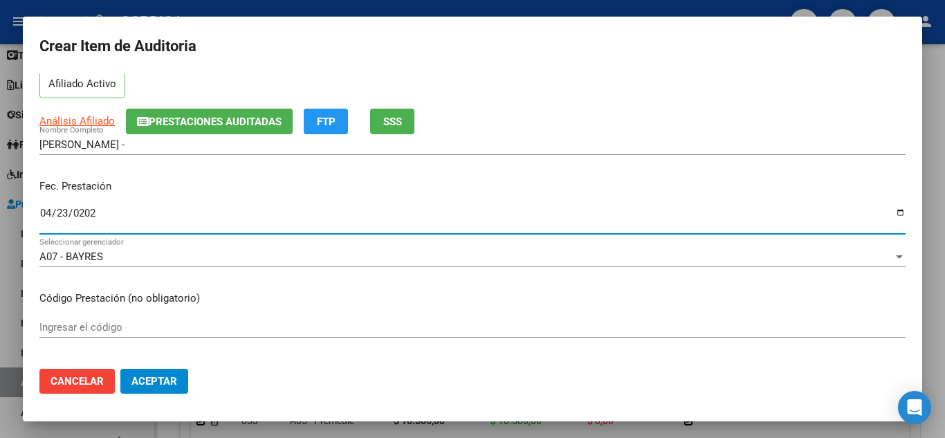
type input "[DATE]"
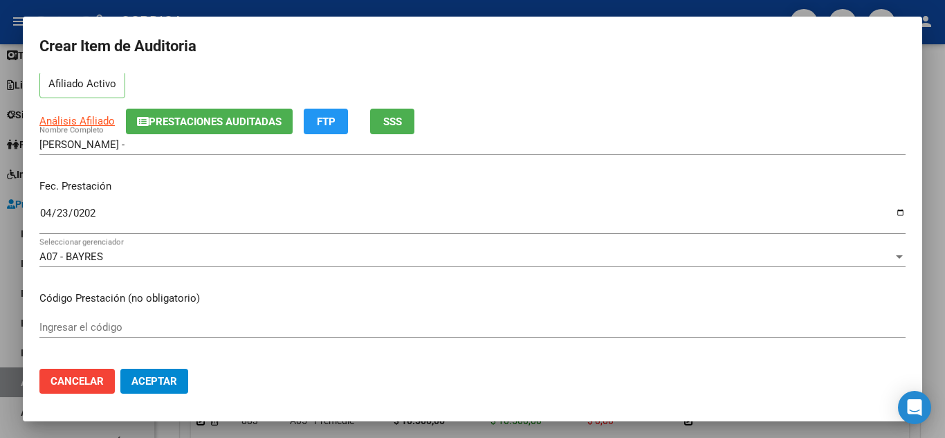
click at [561, 199] on div "Fec. Prestación [DATE] Ingresar la fecha" at bounding box center [472, 207] width 866 height 79
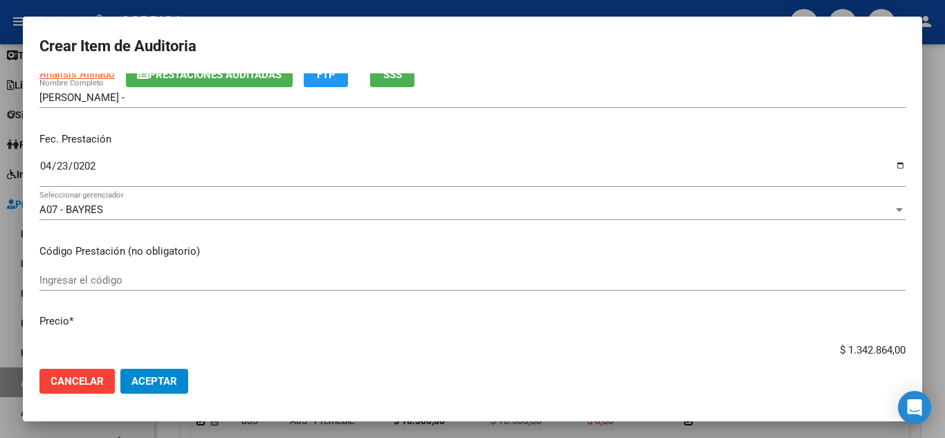
scroll to position [207, 0]
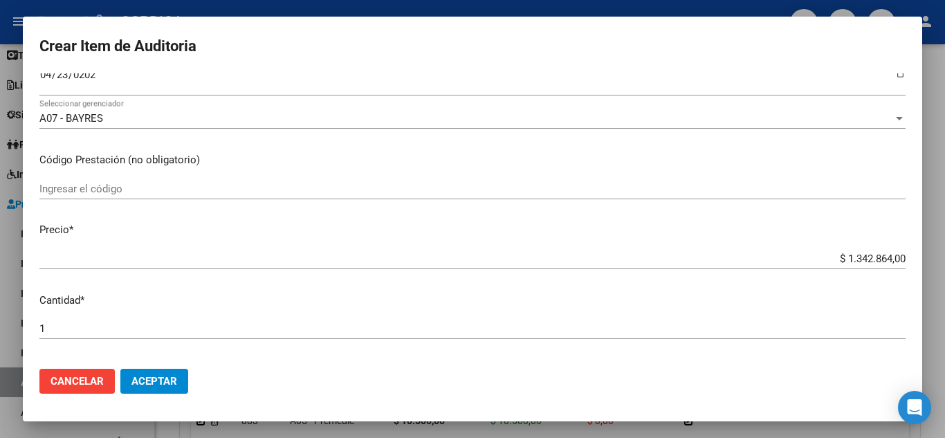
click at [162, 190] on input "Ingresar el código" at bounding box center [472, 189] width 866 height 12
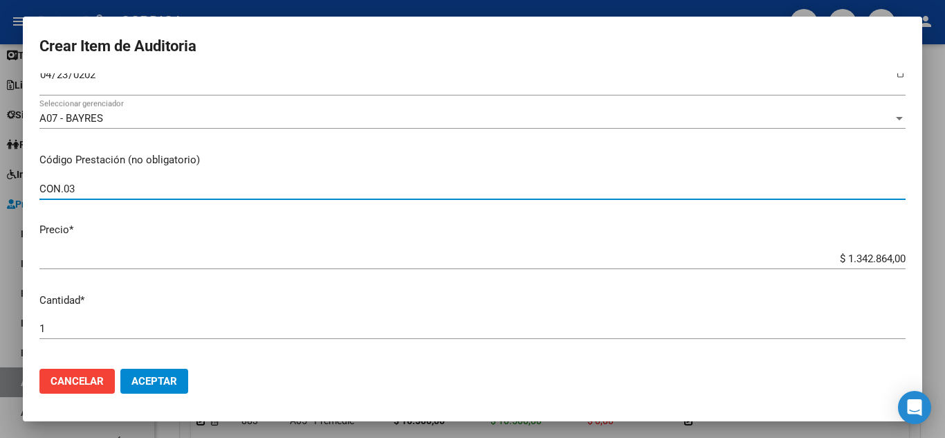
type input "CON.03"
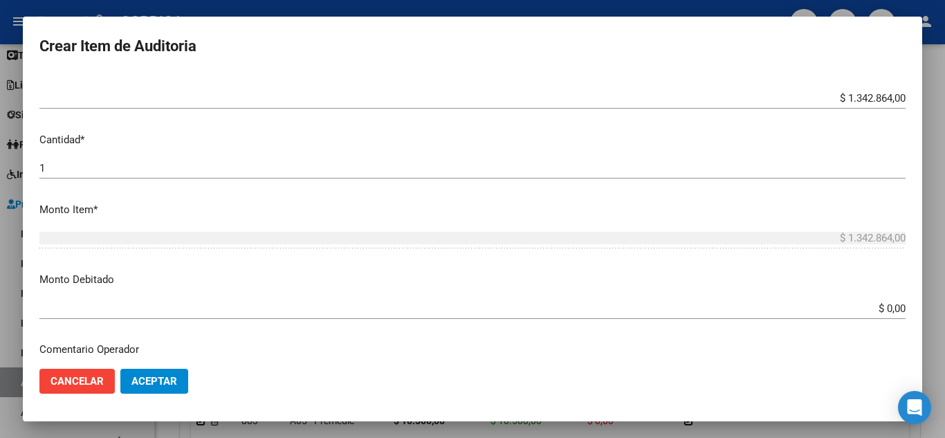
scroll to position [277, 0]
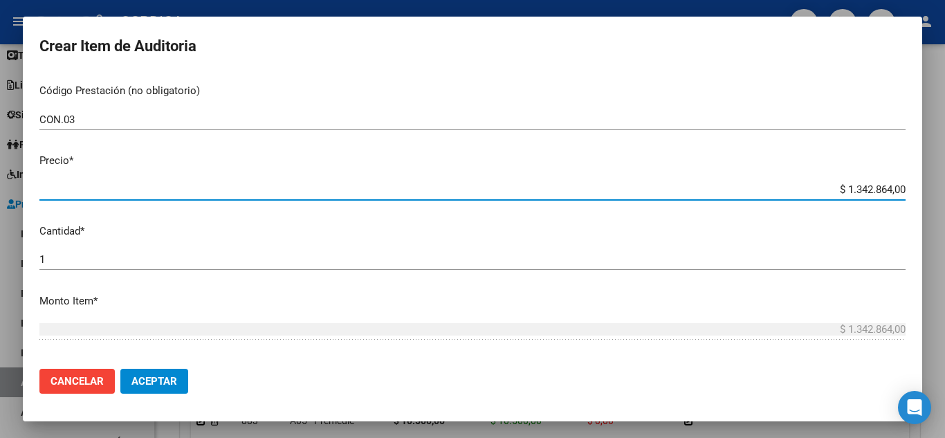
drag, startPoint x: 829, startPoint y: 187, endPoint x: 930, endPoint y: 187, distance: 101.0
click at [930, 186] on div "Crear Item de Auditoria 36260447 Nro Documento 27362604473 CUIL Afiliado Activo…" at bounding box center [472, 219] width 945 height 438
type input "$ 0,01"
type input "$ 0,17"
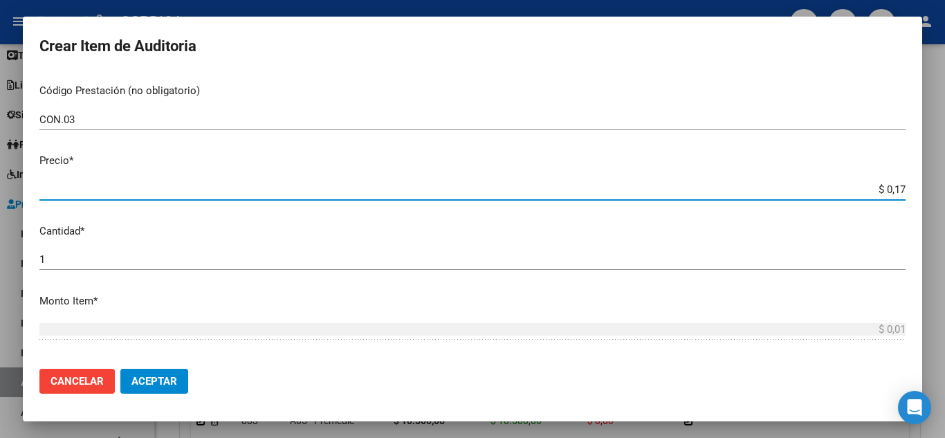
type input "$ 0,17"
type input "$ 1,75"
type input "$ 17,53"
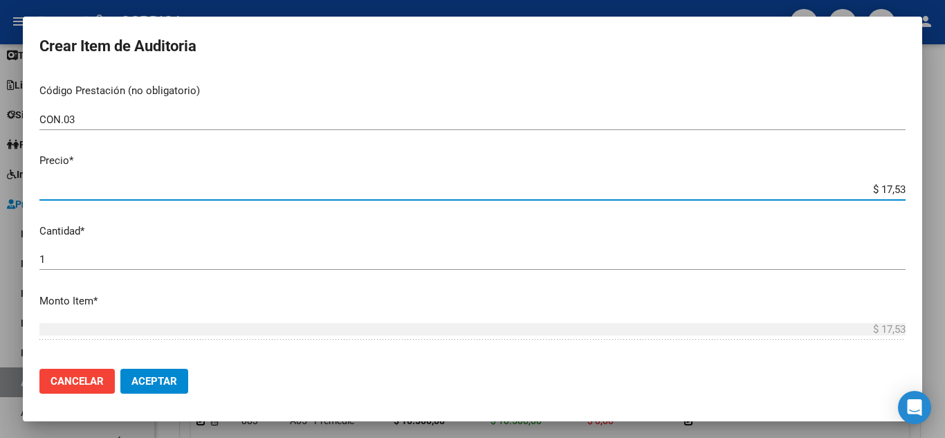
type input "$ 175,38"
type input "$ 1.753,80"
type input "$ 17.538,00"
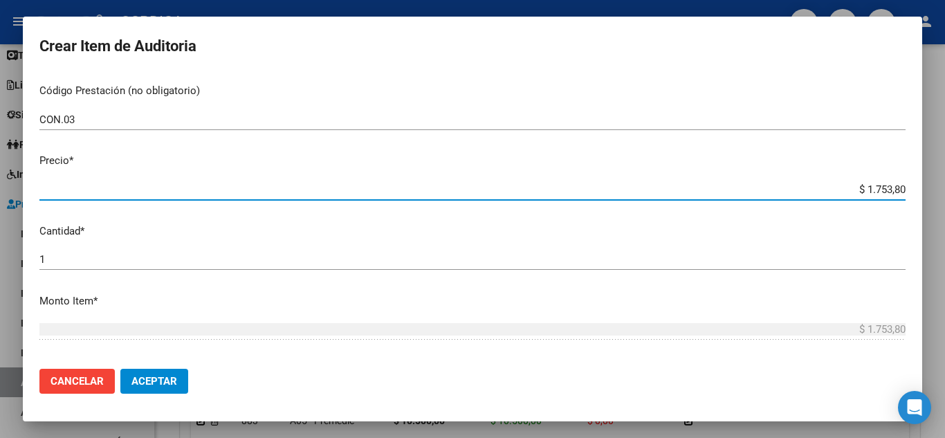
type input "$ 17.538,00"
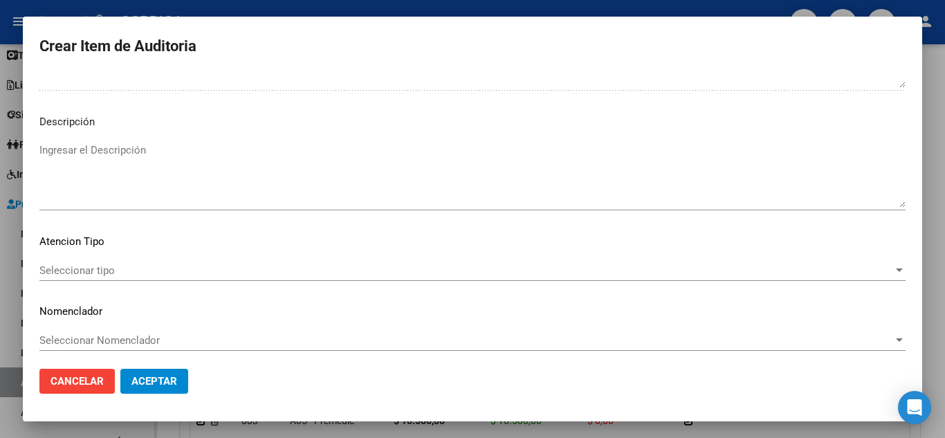
scroll to position [842, 0]
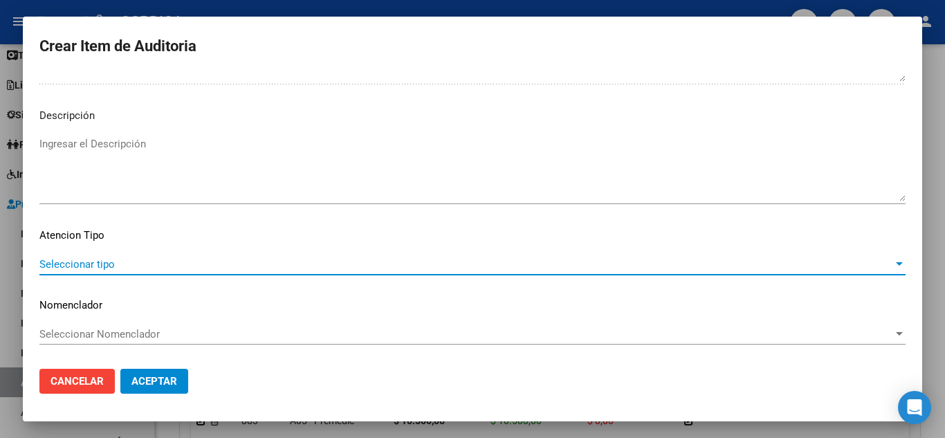
click at [138, 265] on span "Seleccionar tipo" at bounding box center [465, 264] width 853 height 12
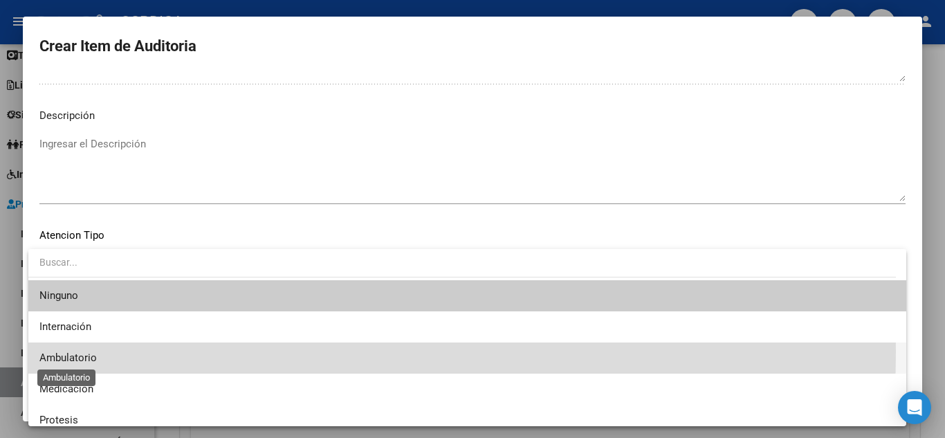
click at [84, 351] on span "Ambulatorio" at bounding box center [67, 357] width 57 height 12
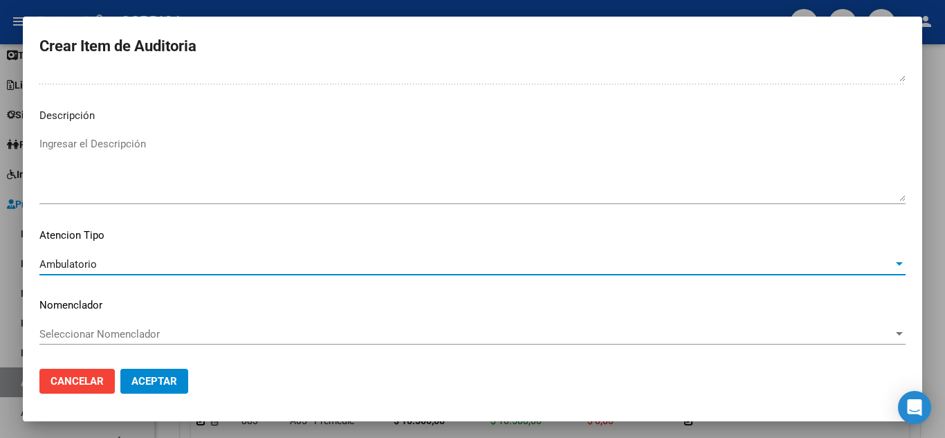
click at [145, 378] on span "Aceptar" at bounding box center [154, 381] width 46 height 12
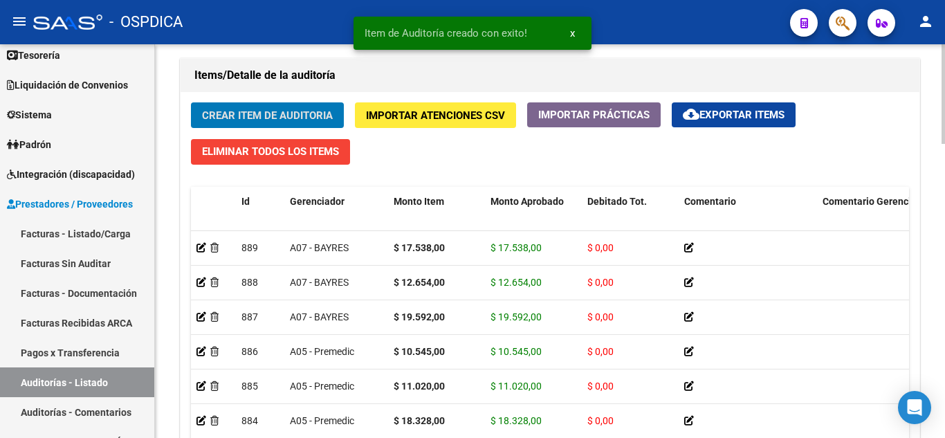
click at [273, 110] on span "Crear Item de Auditoria" at bounding box center [267, 115] width 131 height 12
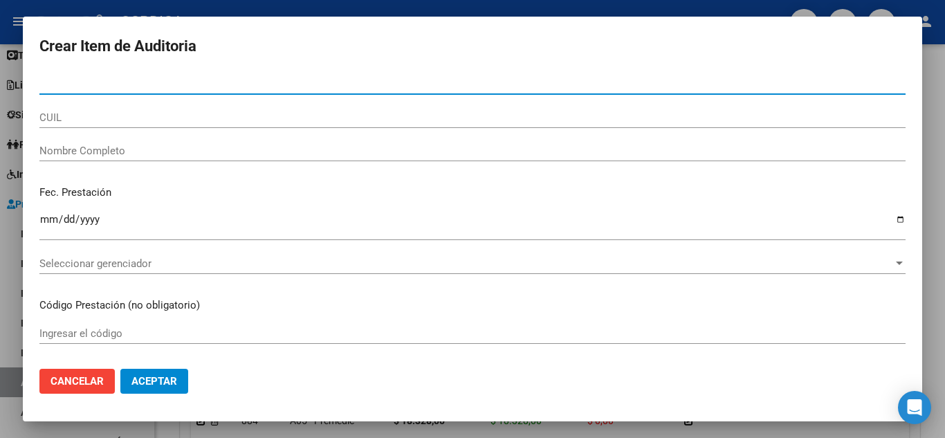
click at [229, 82] on input "Nro Documento" at bounding box center [472, 83] width 866 height 12
paste input "36260447"
type input "36260447"
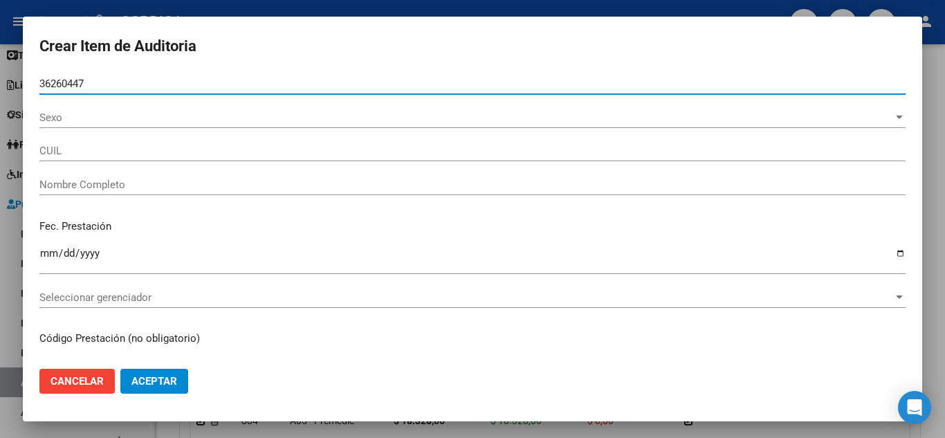
type input "27362604473"
type input "[PERSON_NAME] -"
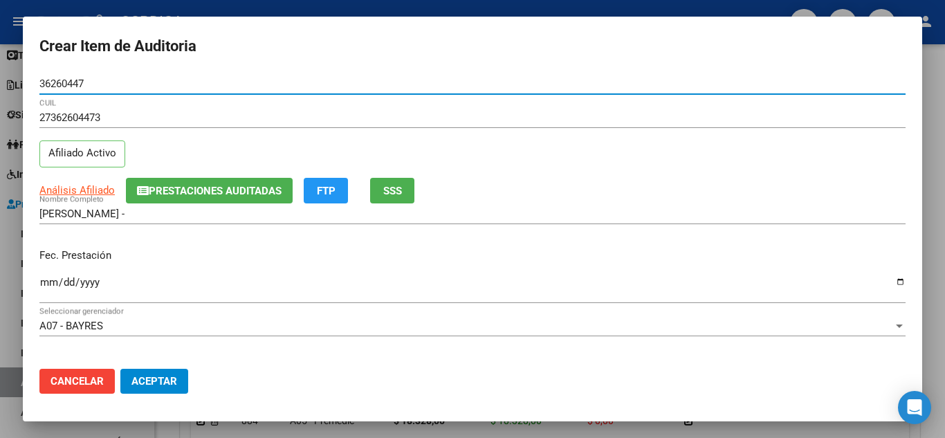
type input "36260447"
click at [50, 282] on input "Ingresar la fecha" at bounding box center [472, 288] width 866 height 22
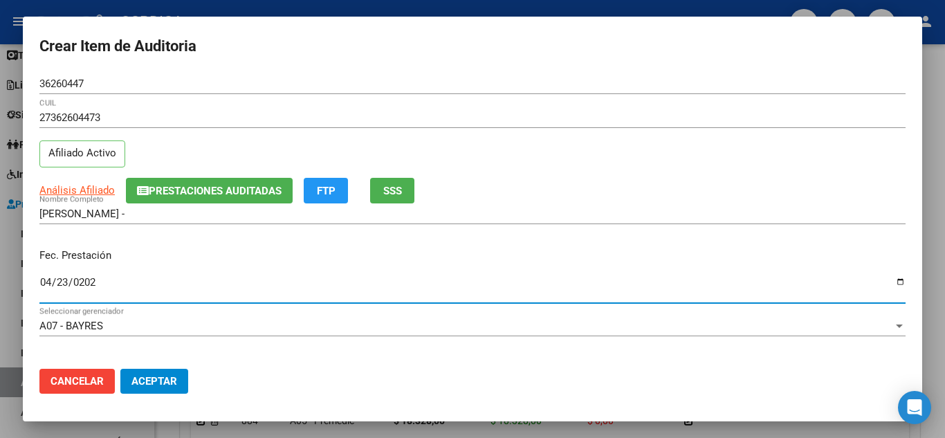
type input "[DATE]"
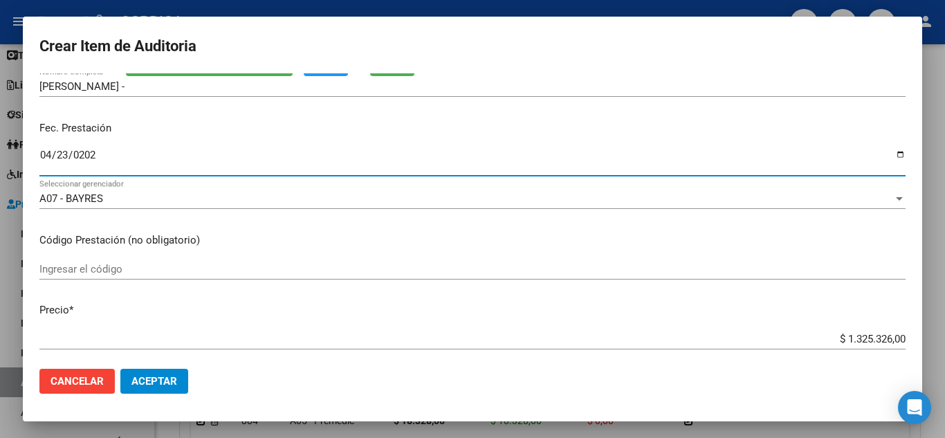
scroll to position [138, 0]
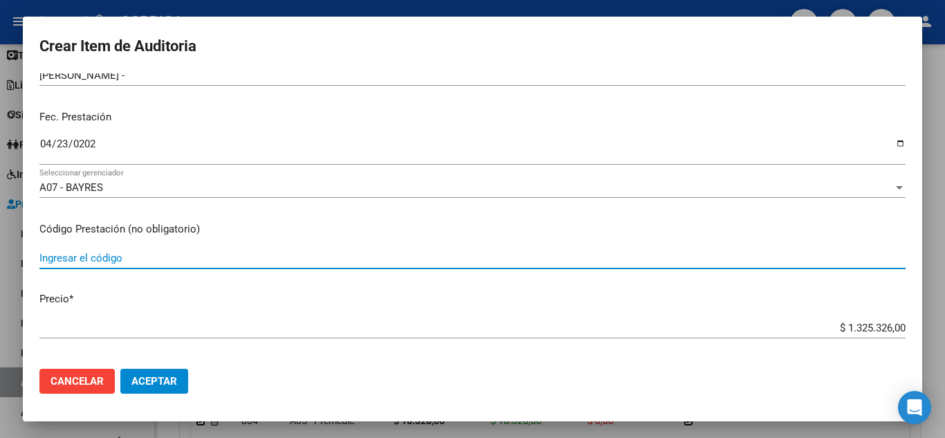
click at [177, 254] on input "Ingresar el código" at bounding box center [472, 258] width 866 height 12
type input "CON.0710"
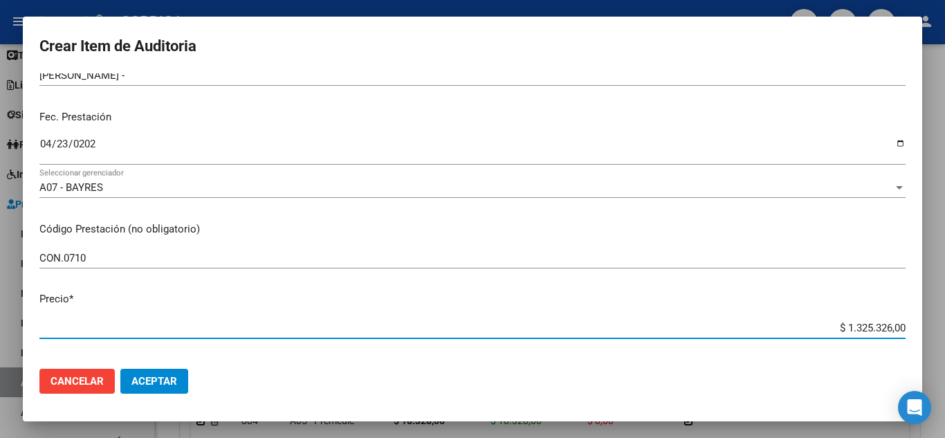
drag, startPoint x: 836, startPoint y: 329, endPoint x: 944, endPoint y: 338, distance: 109.0
click at [944, 338] on div "Crear Item de Auditoria 36260447 Nro Documento 27362604473 CUIL Afiliado Activo…" at bounding box center [472, 219] width 945 height 438
type input "$ 0,01"
type input "$ 0,10"
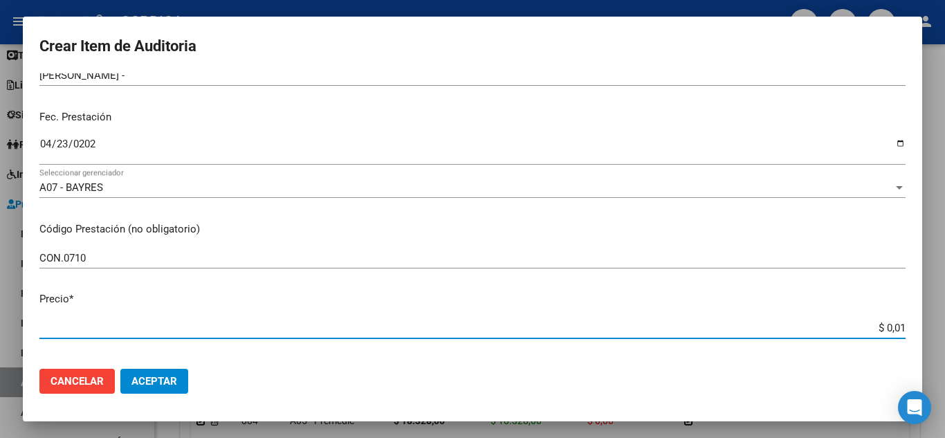
type input "$ 0,10"
type input "$ 1,05"
type input "$ 10,54"
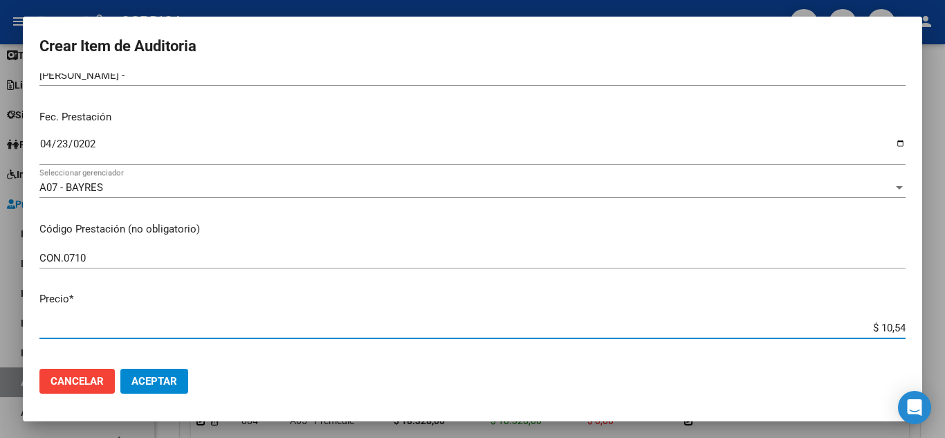
type input "$ 105,45"
type input "$ 1.054,50"
type input "$ 10.545,00"
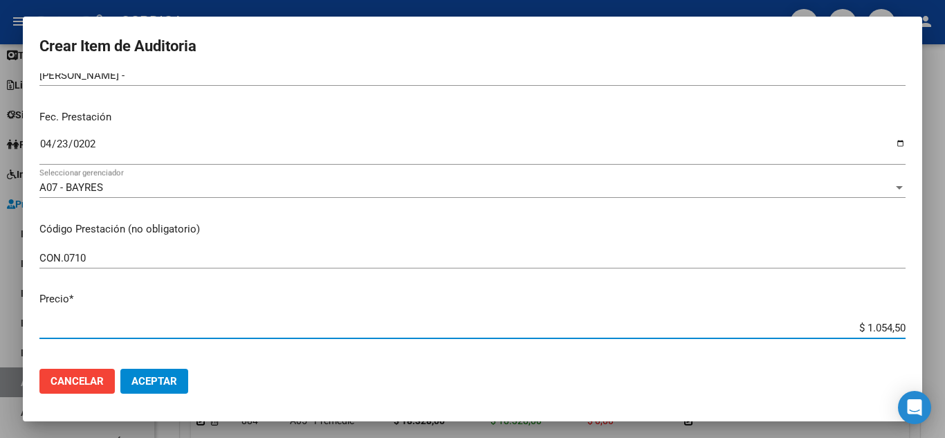
type input "$ 10.545,00"
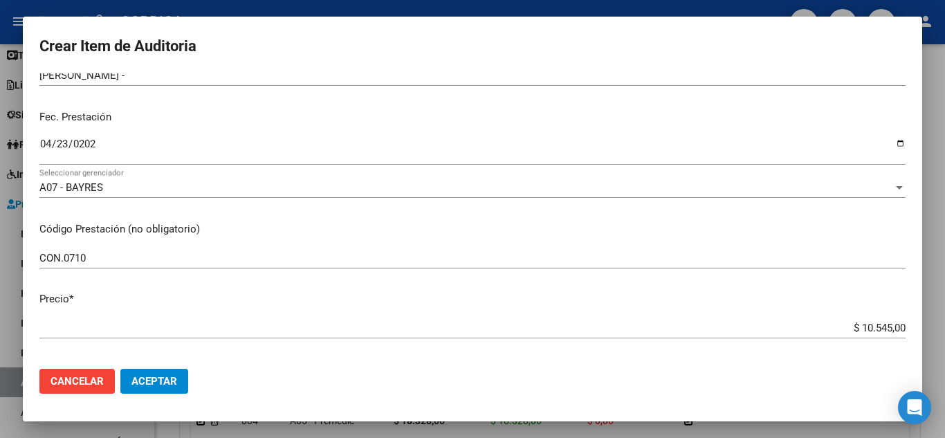
click at [617, 344] on div "$ 10.545,00 Ingresar el precio" at bounding box center [472, 334] width 866 height 34
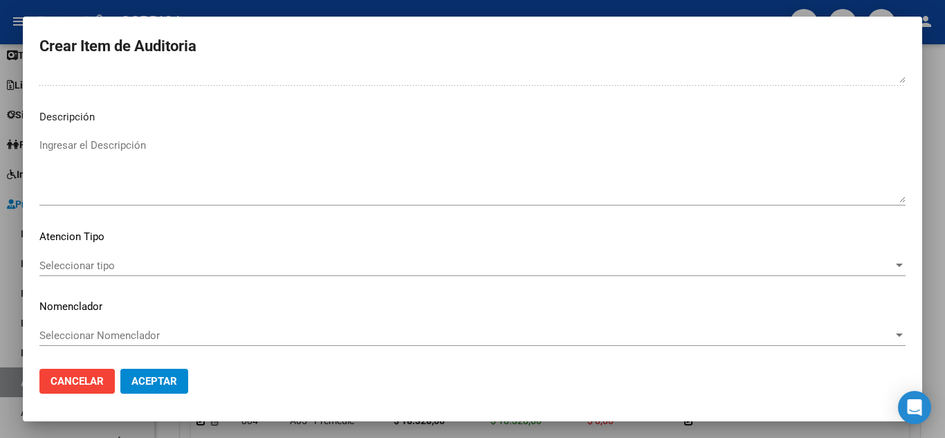
scroll to position [842, 0]
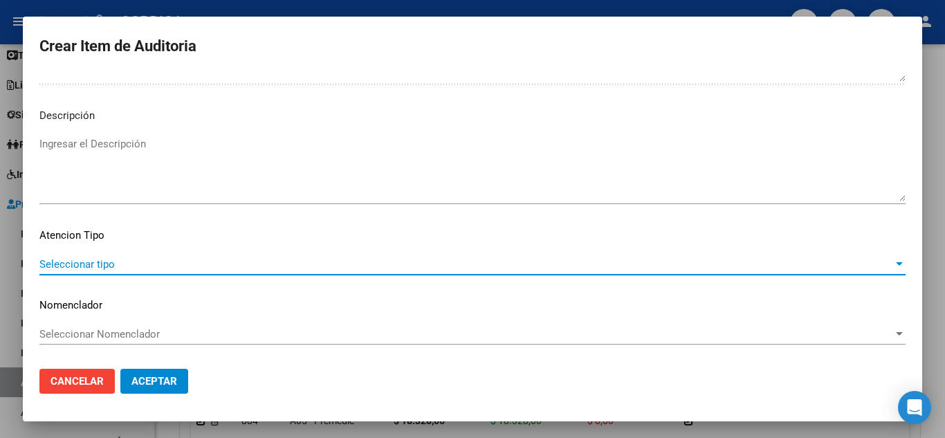
click at [96, 259] on span "Seleccionar tipo" at bounding box center [465, 264] width 853 height 12
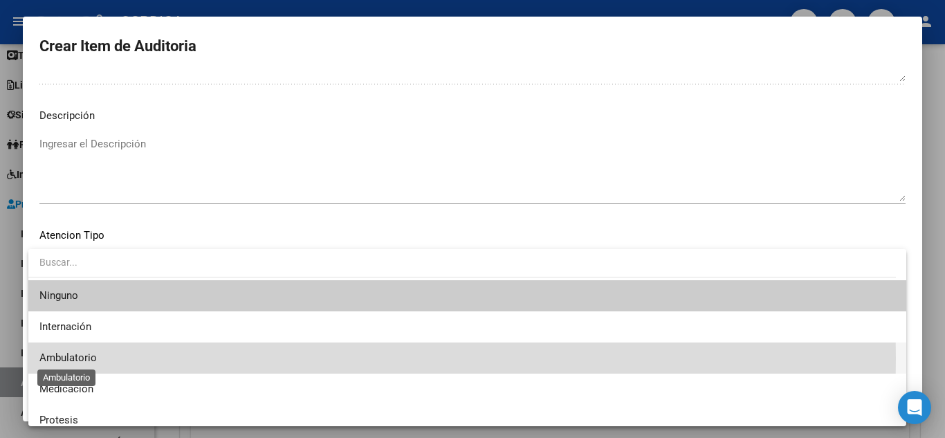
click at [65, 358] on span "Ambulatorio" at bounding box center [67, 357] width 57 height 12
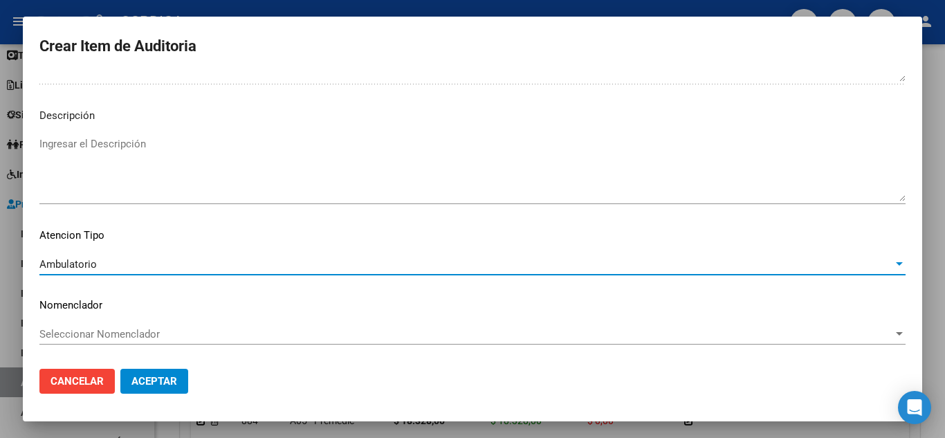
click at [159, 380] on span "Aceptar" at bounding box center [154, 381] width 46 height 12
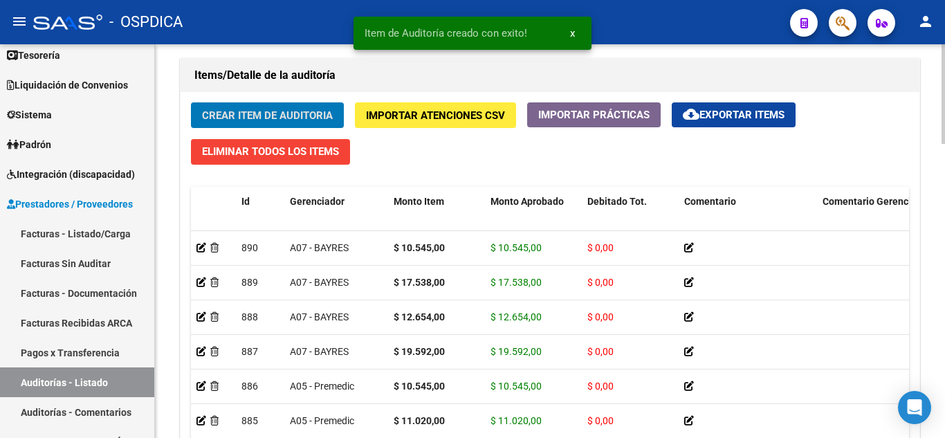
click at [311, 113] on span "Crear Item de Auditoria" at bounding box center [267, 115] width 131 height 12
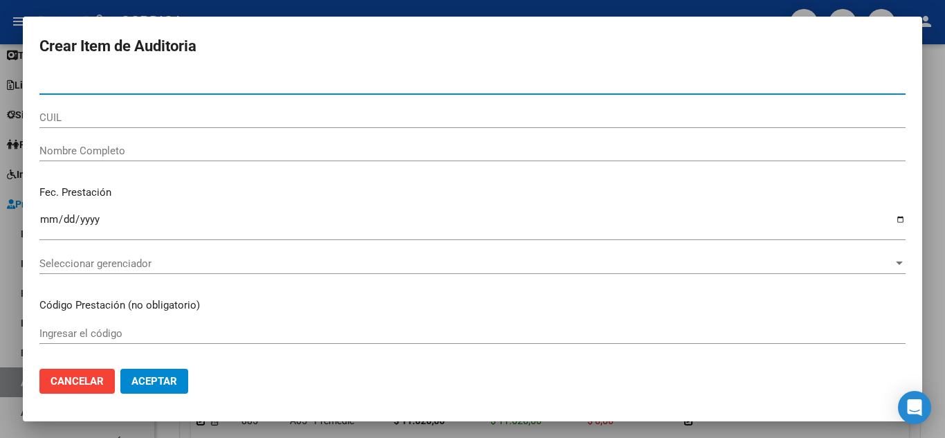
paste input "21122833"
type input "21122833"
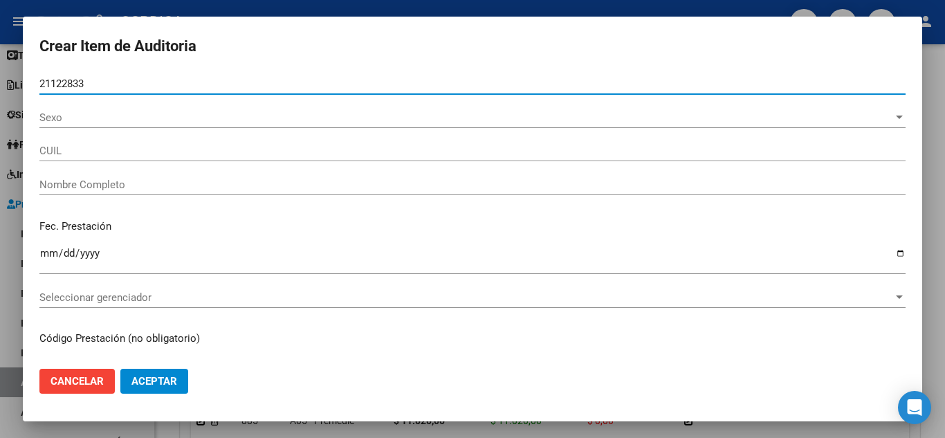
type input "23211228334"
type input "[PERSON_NAME]"
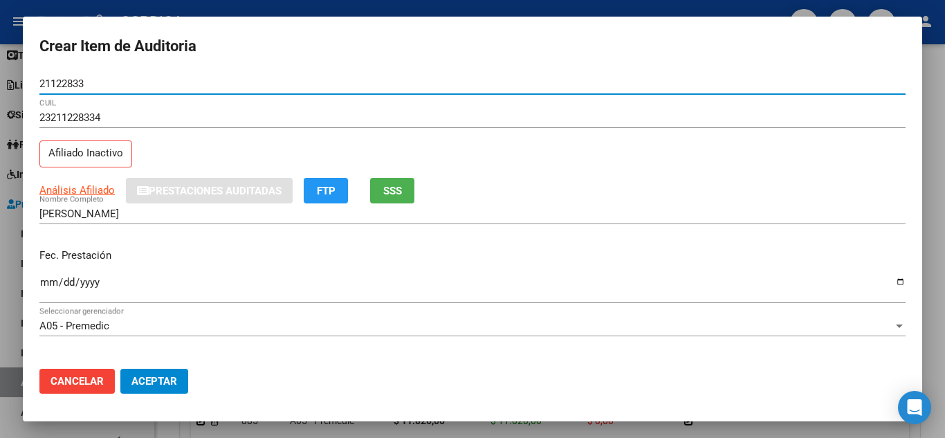
type input "21122833"
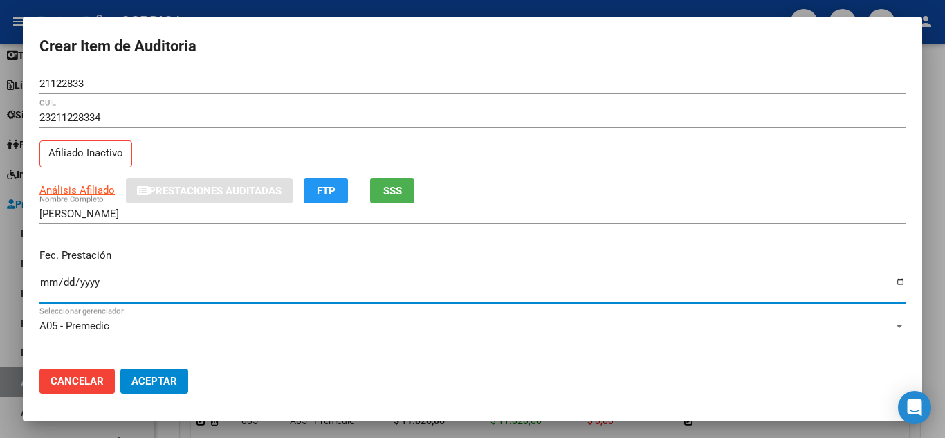
click at [52, 277] on input "Ingresar la fecha" at bounding box center [472, 288] width 866 height 22
type input "[DATE]"
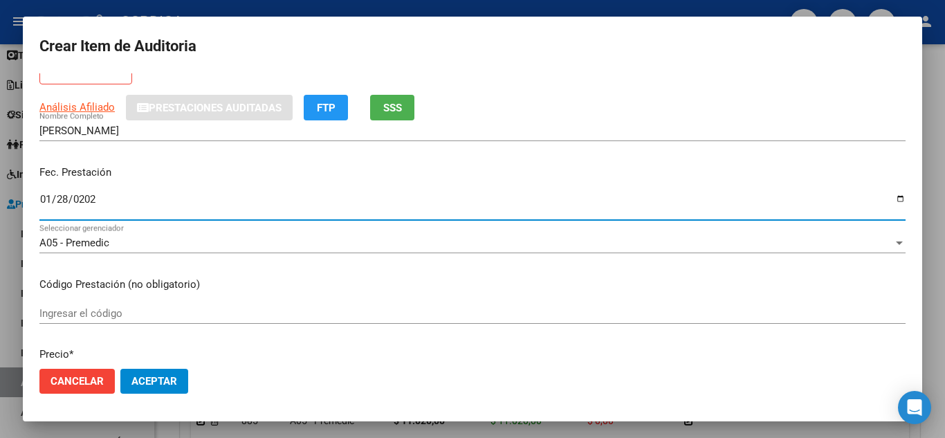
scroll to position [138, 0]
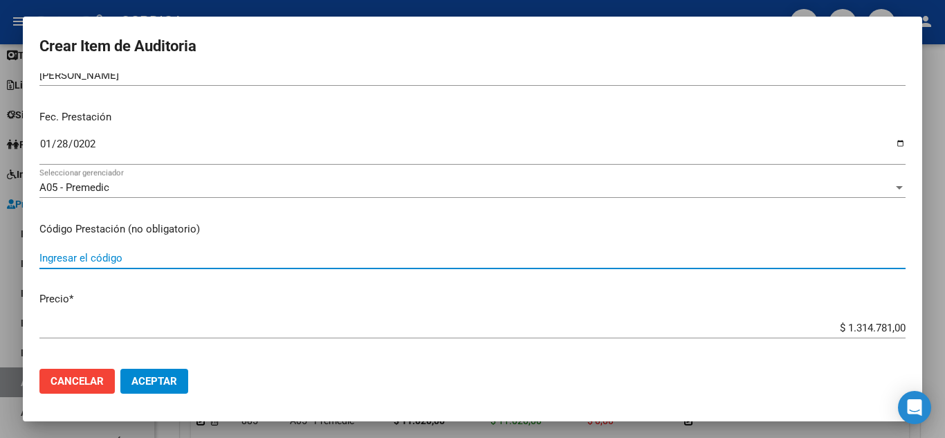
click at [215, 255] on input "Ingresar el código" at bounding box center [472, 258] width 866 height 12
click at [59, 257] on input "ODO03" at bounding box center [472, 258] width 866 height 12
type input "ODO.03"
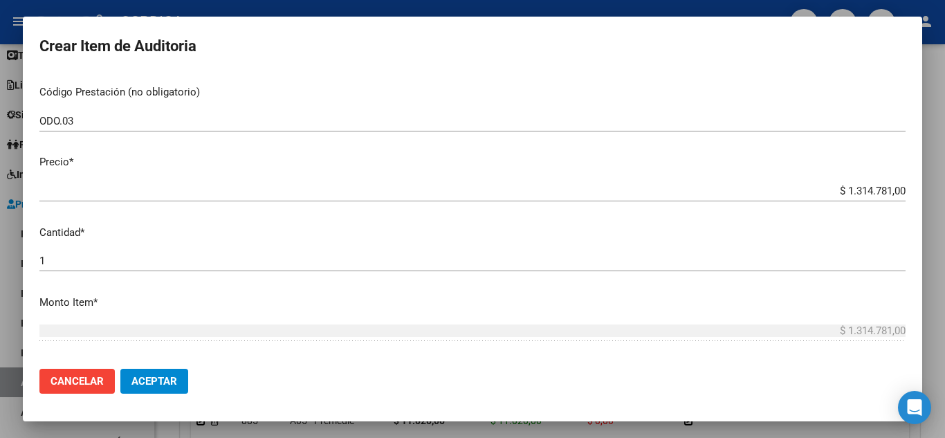
scroll to position [277, 0]
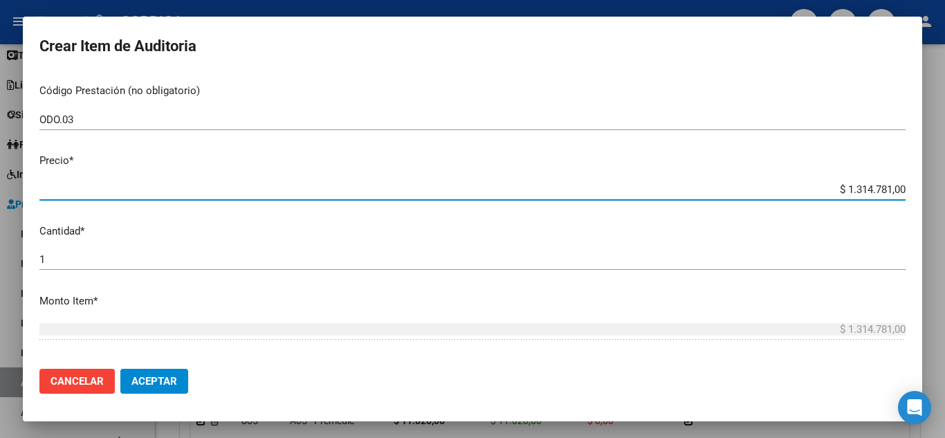
drag, startPoint x: 827, startPoint y: 188, endPoint x: 944, endPoint y: 190, distance: 117.6
click at [944, 190] on div "Crear Item de Auditoria 21122833 Nro Documento 23211228334 CUIL Afiliado Inacti…" at bounding box center [472, 219] width 945 height 438
type input "$ 0,01"
type input "$ 0,14"
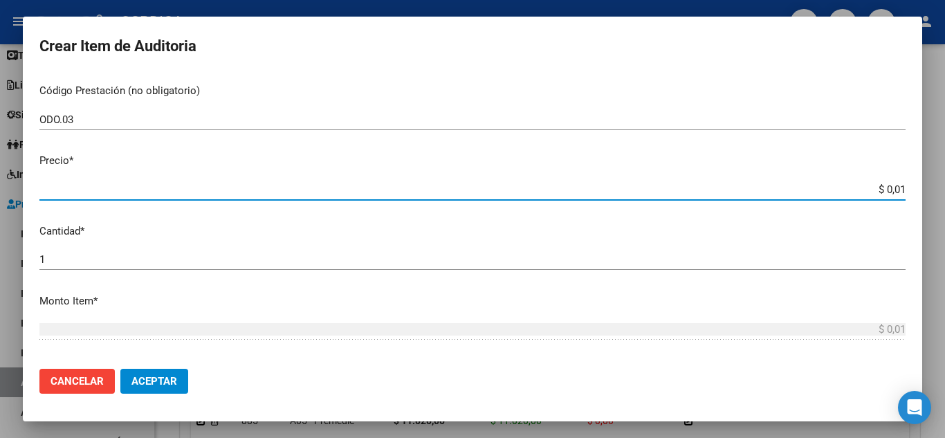
type input "$ 0,14"
type input "$ 1,49"
type input "$ 14,94"
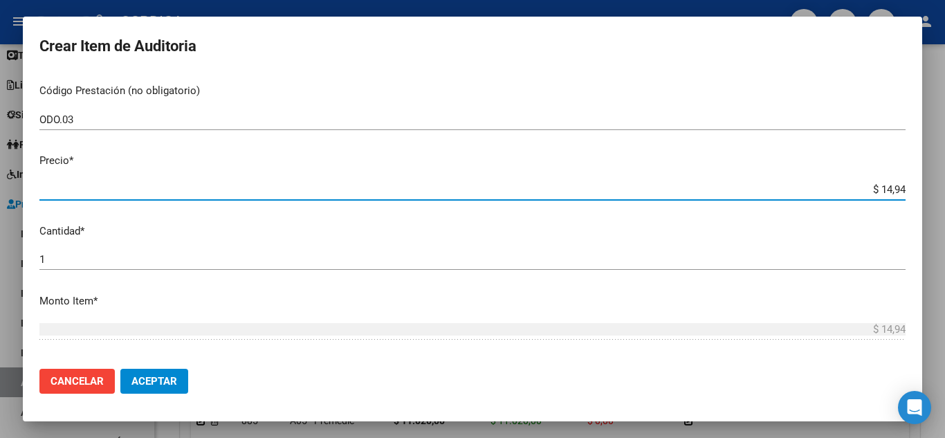
type input "$ 149,46"
type input "$ 1.494,60"
type input "$ 14.946,00"
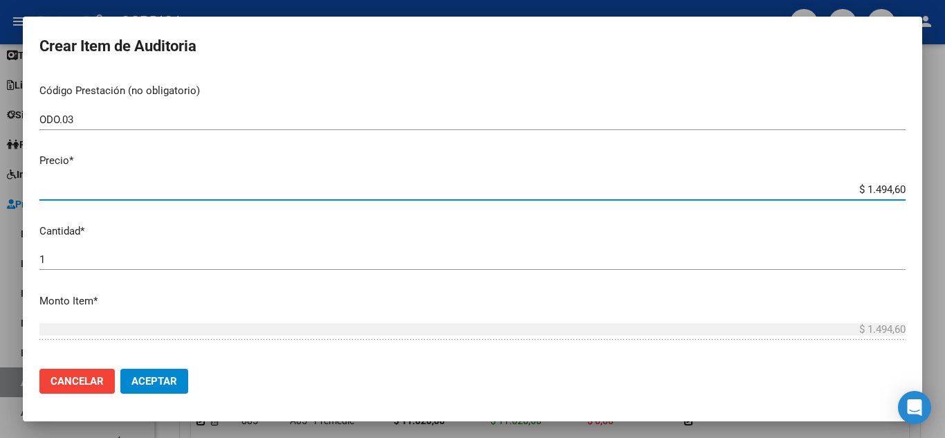
type input "$ 14.946,00"
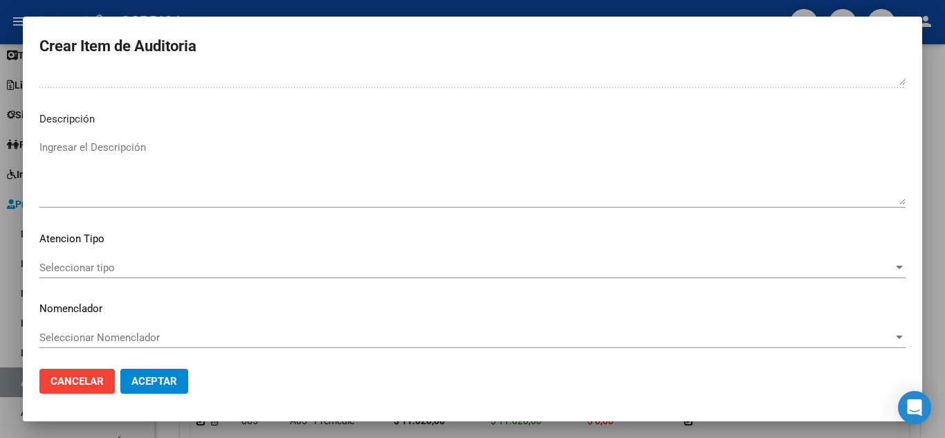
scroll to position [842, 0]
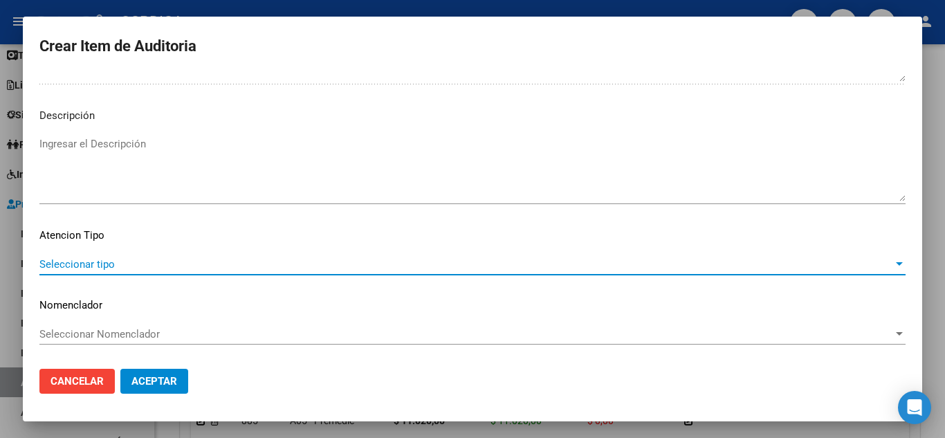
click at [89, 258] on span "Seleccionar tipo" at bounding box center [465, 264] width 853 height 12
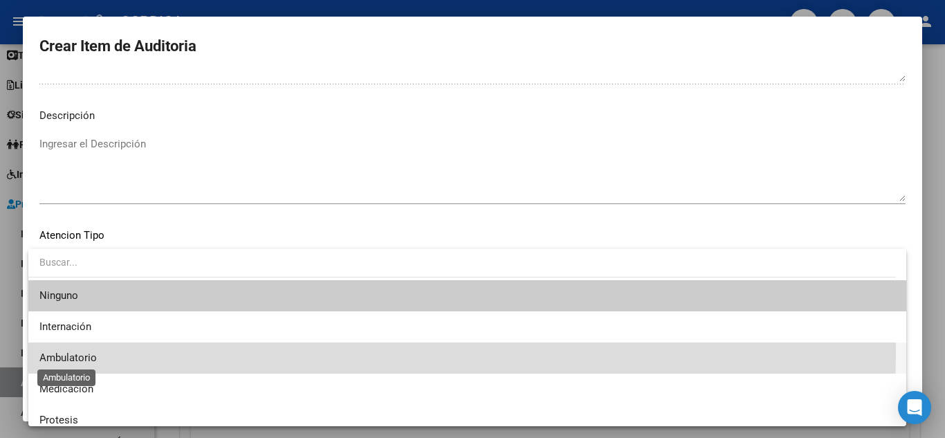
click at [73, 353] on span "Ambulatorio" at bounding box center [67, 357] width 57 height 12
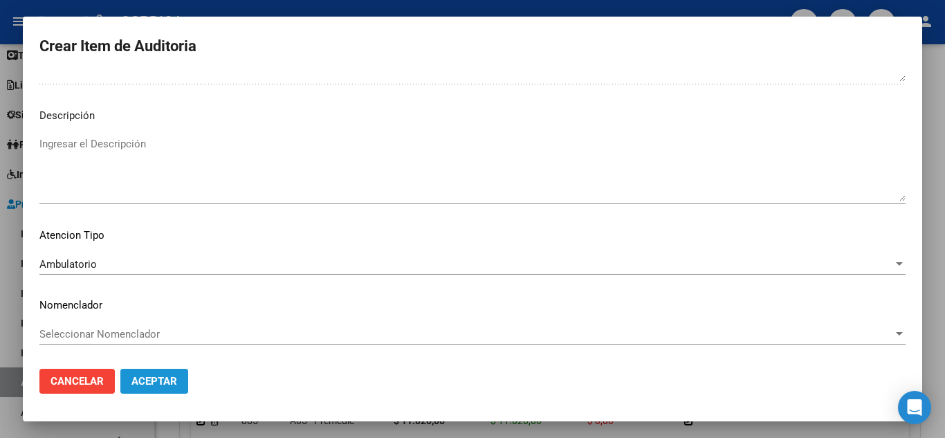
click at [167, 386] on span "Aceptar" at bounding box center [154, 381] width 46 height 12
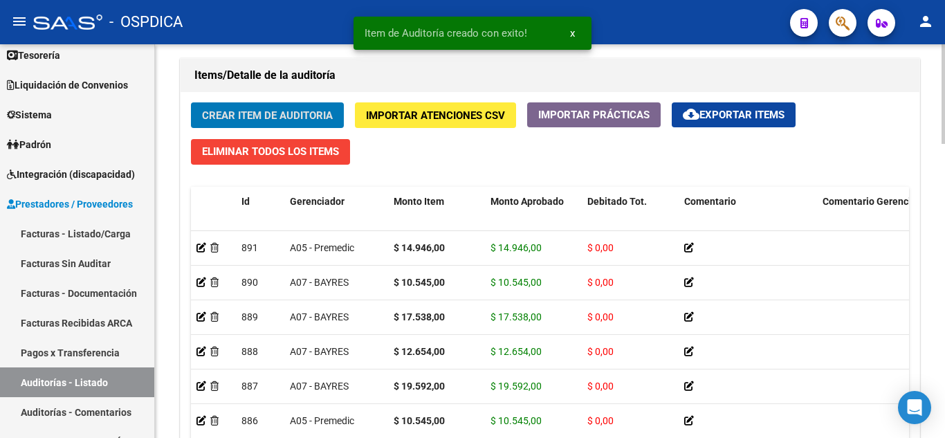
click at [299, 117] on span "Crear Item de Auditoria" at bounding box center [267, 115] width 131 height 12
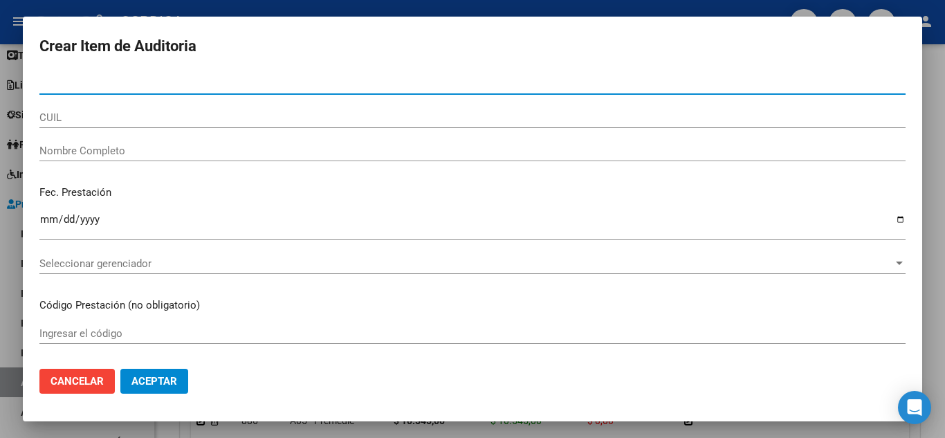
click at [171, 80] on input "Nro Documento" at bounding box center [472, 83] width 866 height 12
paste input "21122833"
type input "21122833"
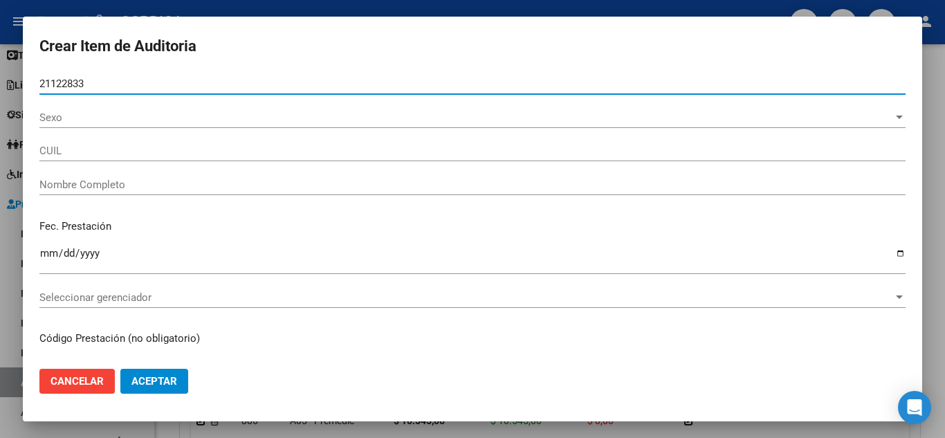
type input "23211228334"
type input "[PERSON_NAME]"
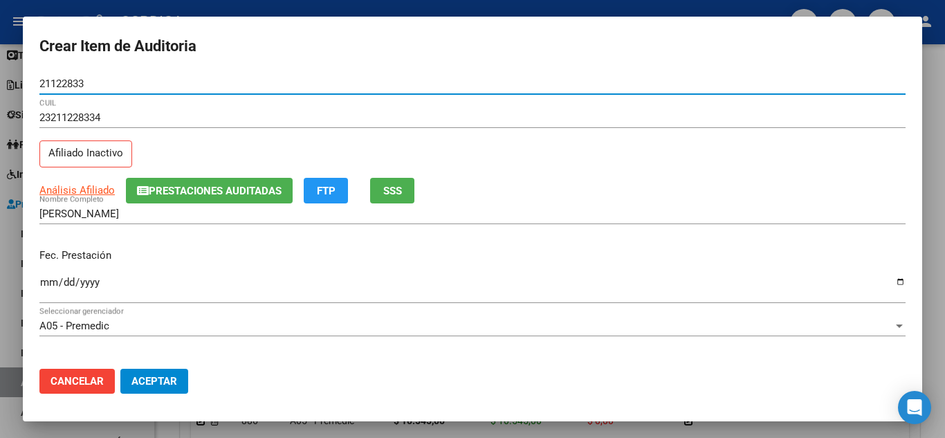
type input "21122833"
click at [50, 280] on input "Ingresar la fecha" at bounding box center [472, 288] width 866 height 22
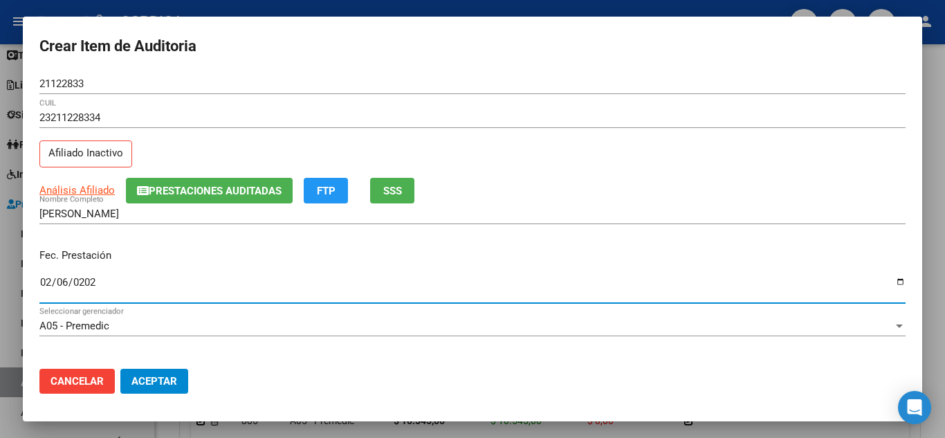
type input "[DATE]"
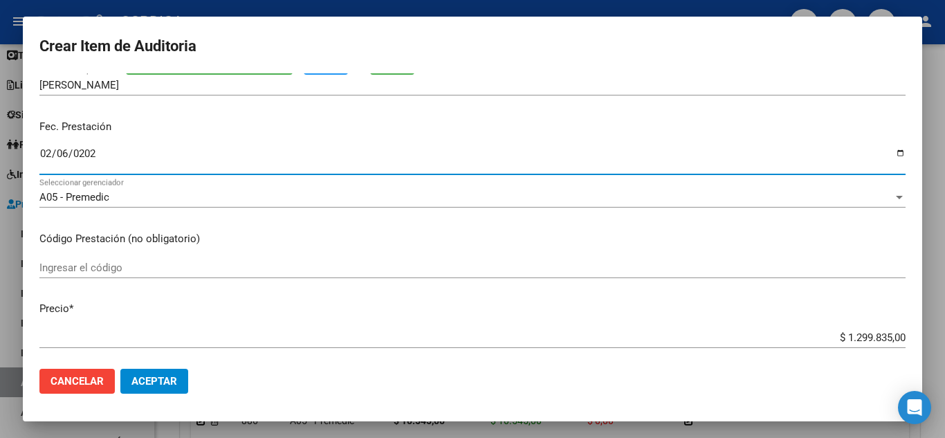
scroll to position [138, 0]
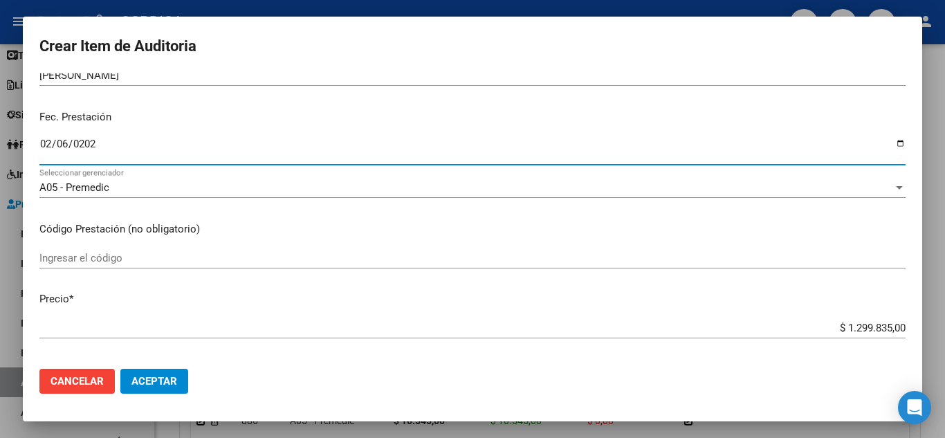
click at [162, 258] on input "Ingresar el código" at bounding box center [472, 258] width 866 height 12
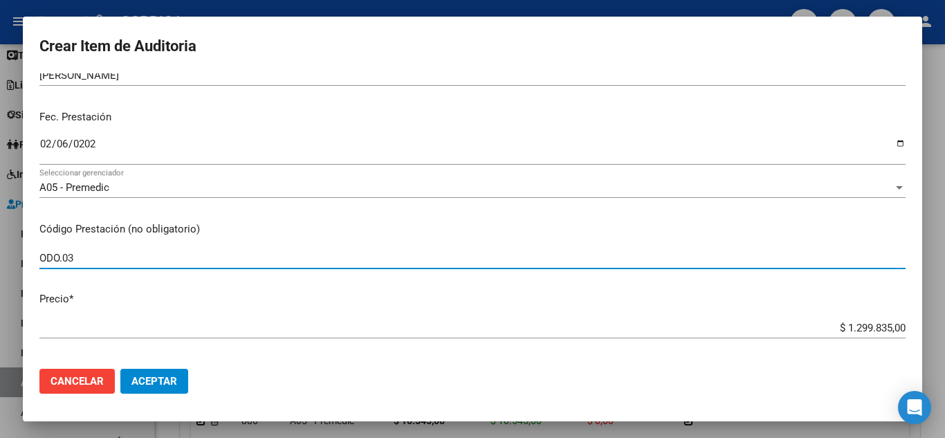
type input "ODO.03"
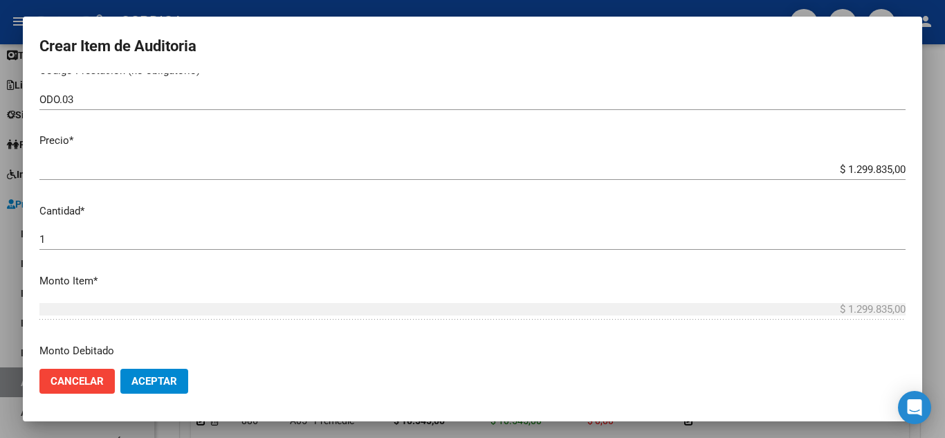
scroll to position [346, 0]
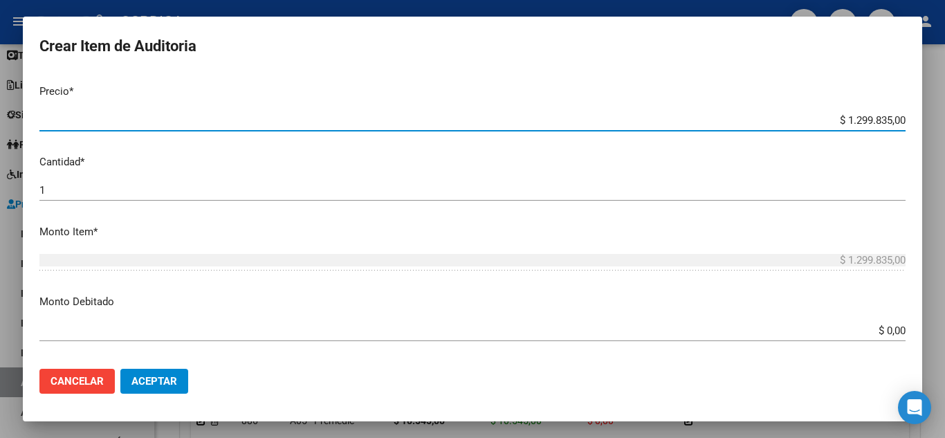
drag, startPoint x: 823, startPoint y: 120, endPoint x: 936, endPoint y: 129, distance: 113.8
click at [936, 129] on div "Crear Item de Auditoria 21122833 Nro Documento 23211228334 CUIL Afiliado Inacti…" at bounding box center [472, 219] width 945 height 438
type input "$ 0,02"
type input "$ 0,26"
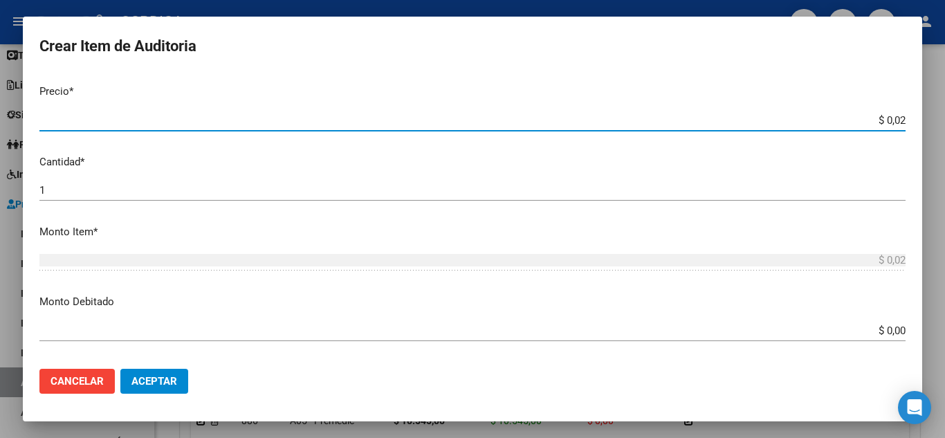
type input "$ 0,26"
type input "$ 2,66"
type input "$ 26,60"
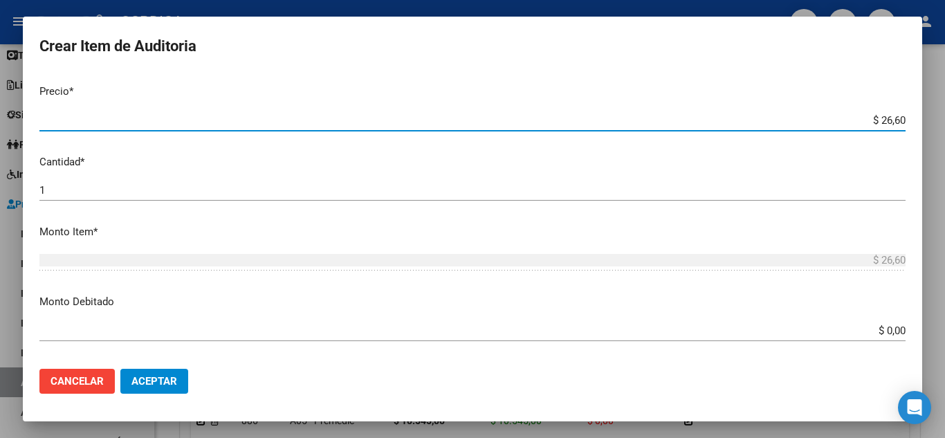
type input "$ 266,06"
type input "$ 2.660,60"
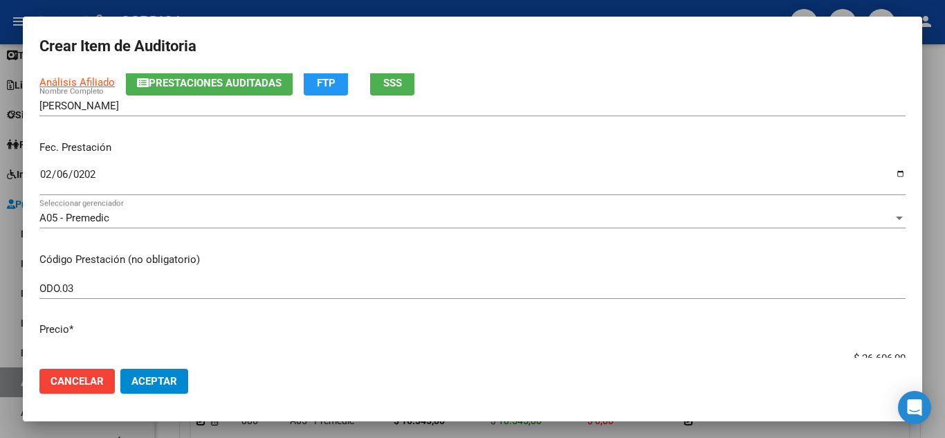
scroll to position [138, 0]
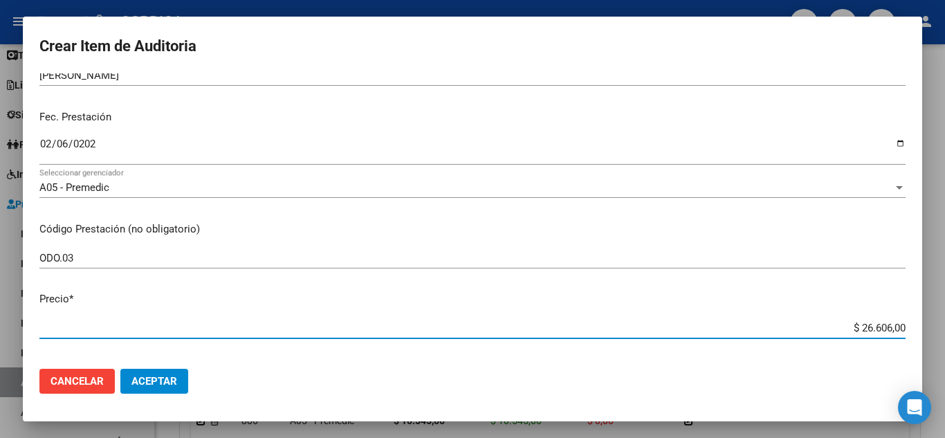
click at [233, 248] on div "ODO.03 Ingresar el código" at bounding box center [472, 258] width 866 height 21
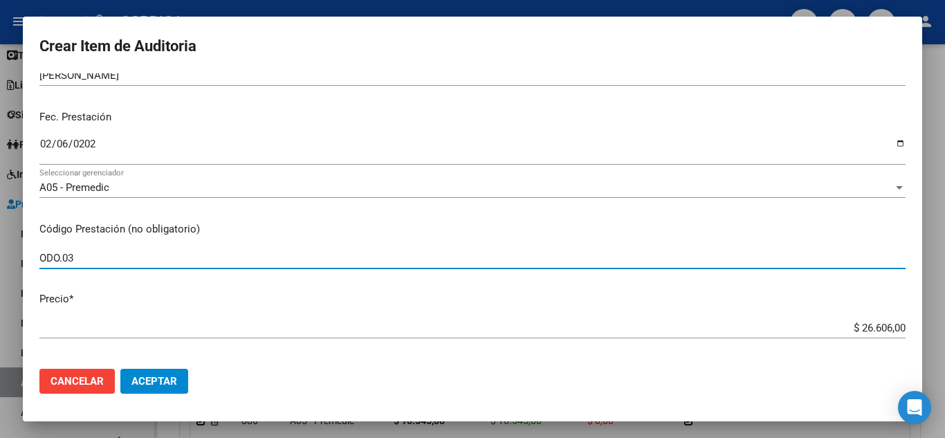
click at [237, 259] on input "ODO.03" at bounding box center [472, 258] width 866 height 12
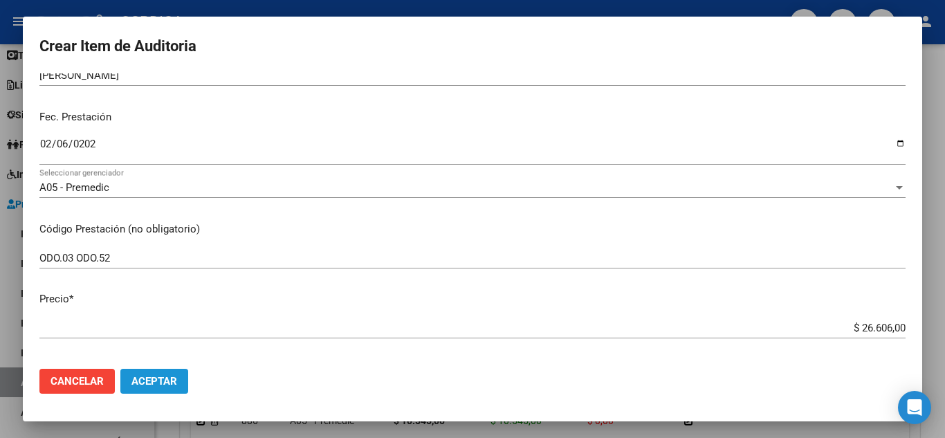
click at [167, 375] on span "Aceptar" at bounding box center [154, 381] width 46 height 12
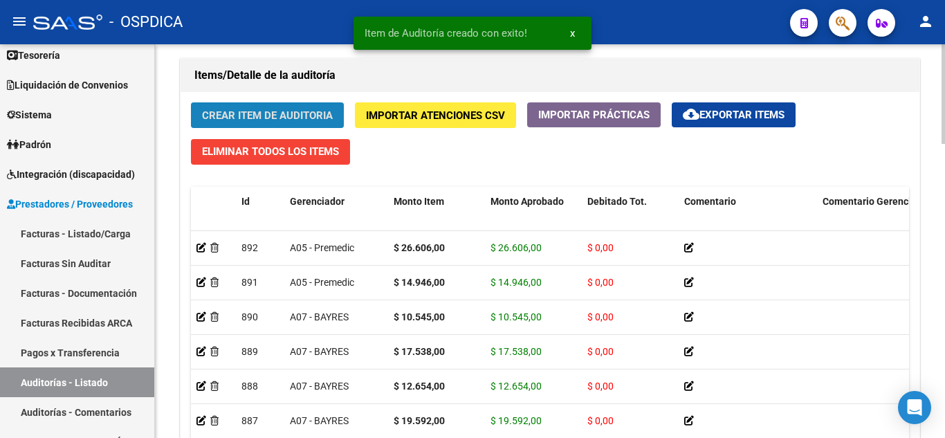
click at [297, 105] on button "Crear Item de Auditoria" at bounding box center [267, 115] width 153 height 26
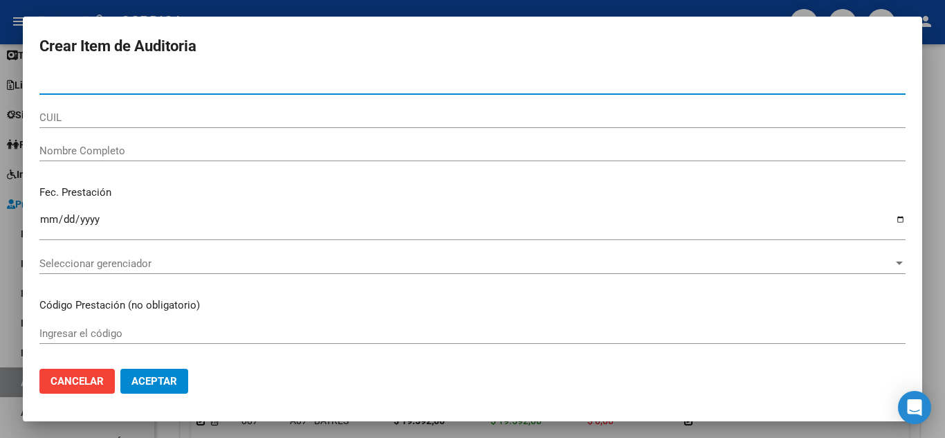
click at [151, 84] on input "Nro Documento" at bounding box center [472, 83] width 866 height 12
paste input "36597931"
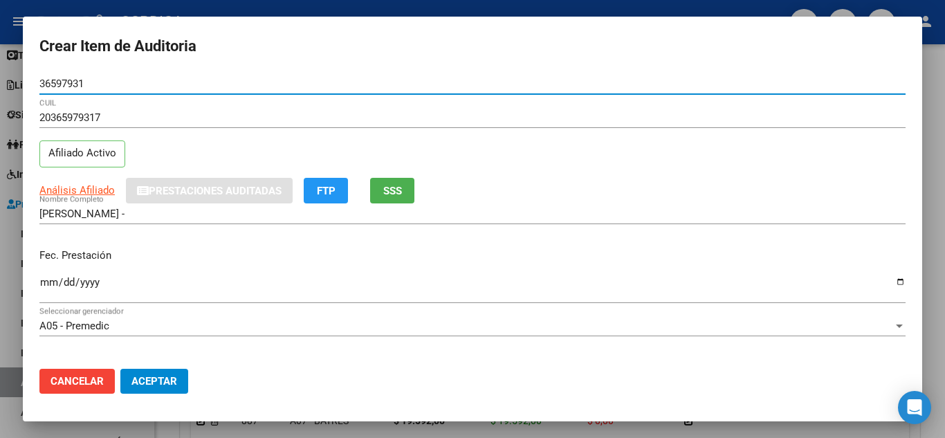
click at [48, 281] on input "Ingresar la fecha" at bounding box center [472, 288] width 866 height 22
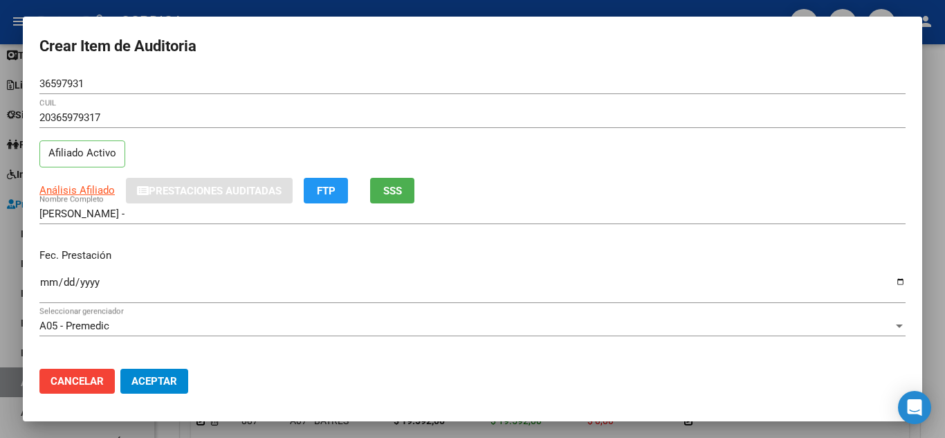
click at [634, 178] on div "Análisis Afiliado Prestaciones Auditadas FTP SSS" at bounding box center [472, 191] width 866 height 26
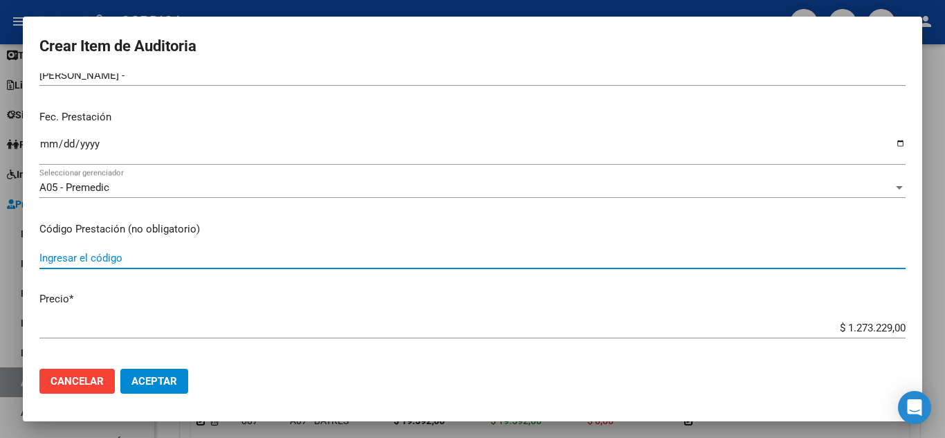
click at [259, 259] on input "Ingresar el código" at bounding box center [472, 258] width 866 height 12
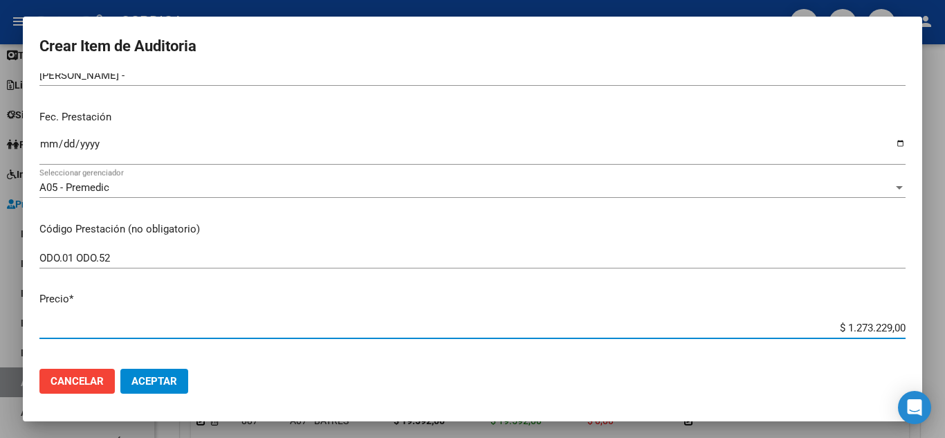
drag, startPoint x: 828, startPoint y: 329, endPoint x: 914, endPoint y: 331, distance: 86.5
click at [914, 331] on mat-dialog-content "36597931 Nro Documento 20365979317 CUIL Afiliado Activo Análisis Afiliado Prest…" at bounding box center [472, 215] width 899 height 284
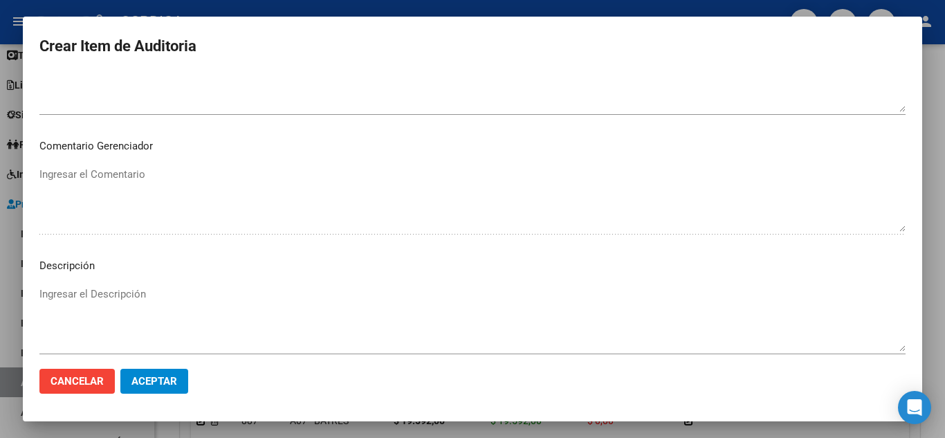
scroll to position [842, 0]
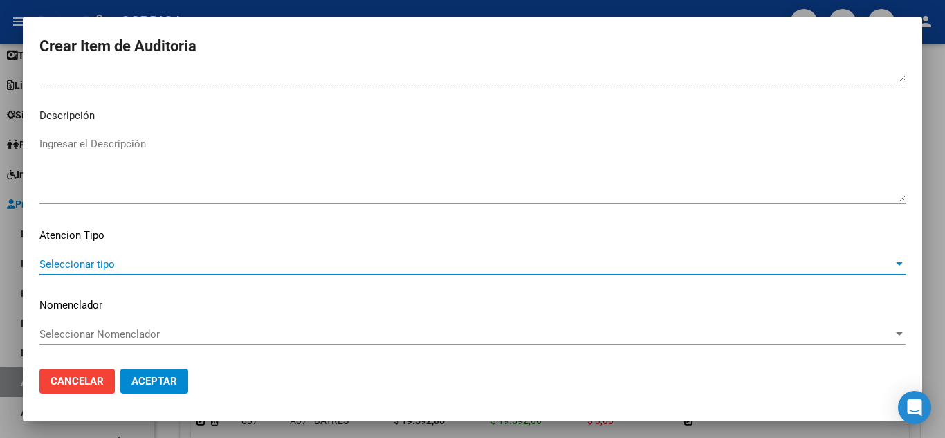
click at [106, 264] on span "Seleccionar tipo" at bounding box center [465, 264] width 853 height 12
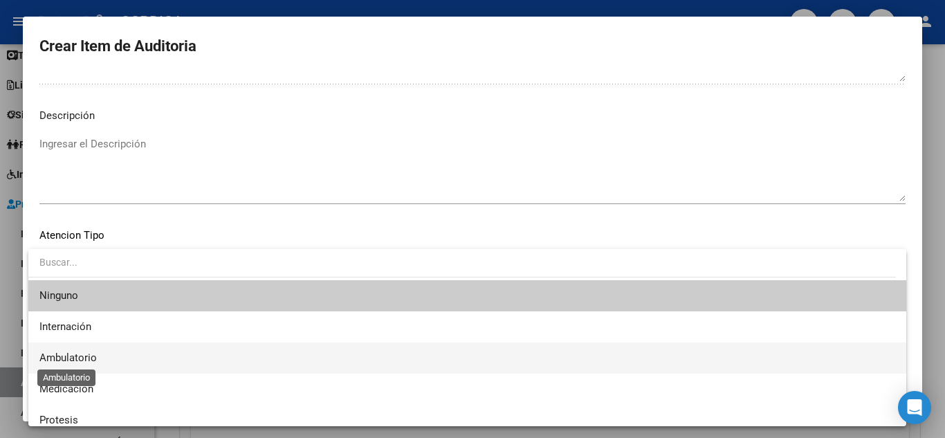
click at [85, 358] on span "Ambulatorio" at bounding box center [67, 357] width 57 height 12
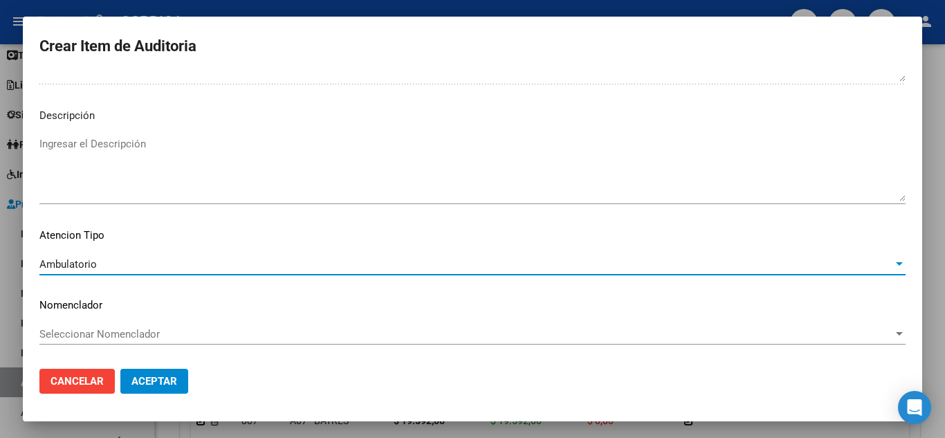
click at [149, 383] on span "Aceptar" at bounding box center [154, 381] width 46 height 12
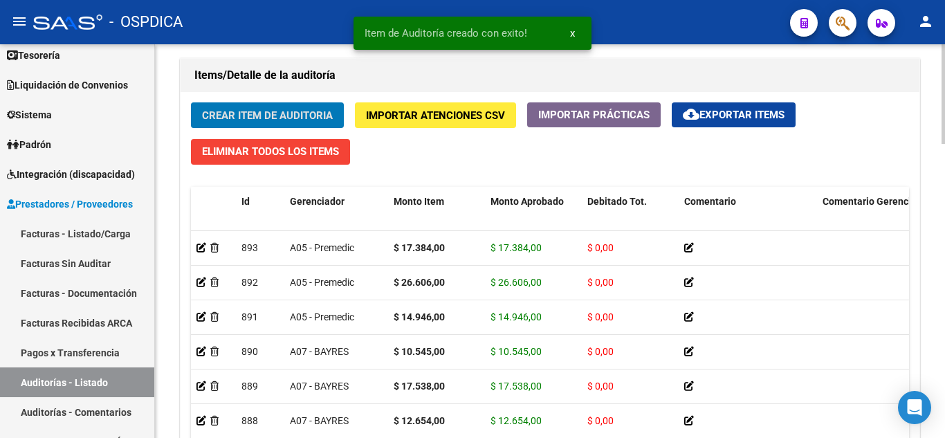
click at [308, 100] on div "Crear Item de Auditoria Importar Atenciones CSV Importar Prácticas cloud_downlo…" at bounding box center [550, 303] width 739 height 423
click at [297, 109] on span "Crear Item de Auditoria" at bounding box center [267, 115] width 131 height 12
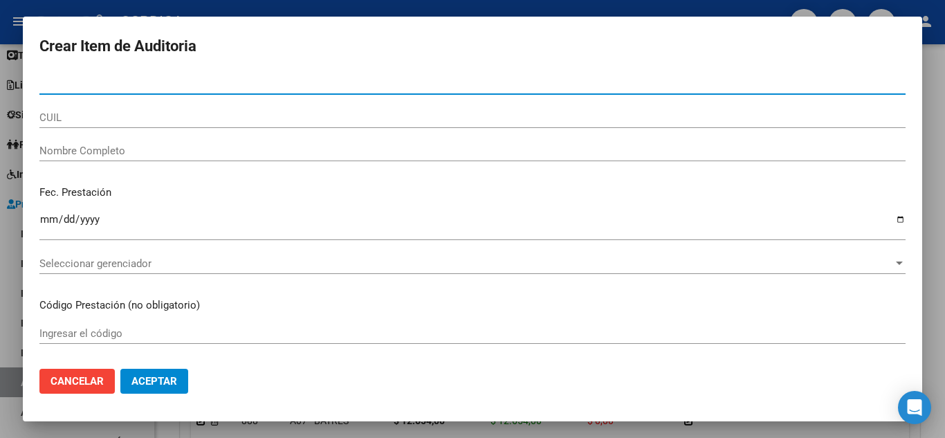
paste input "36597931"
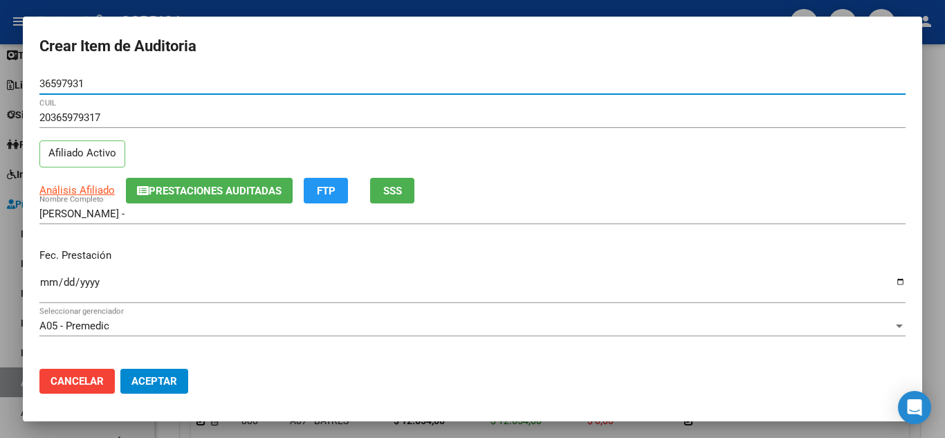
click at [48, 281] on input "Ingresar la fecha" at bounding box center [472, 288] width 866 height 22
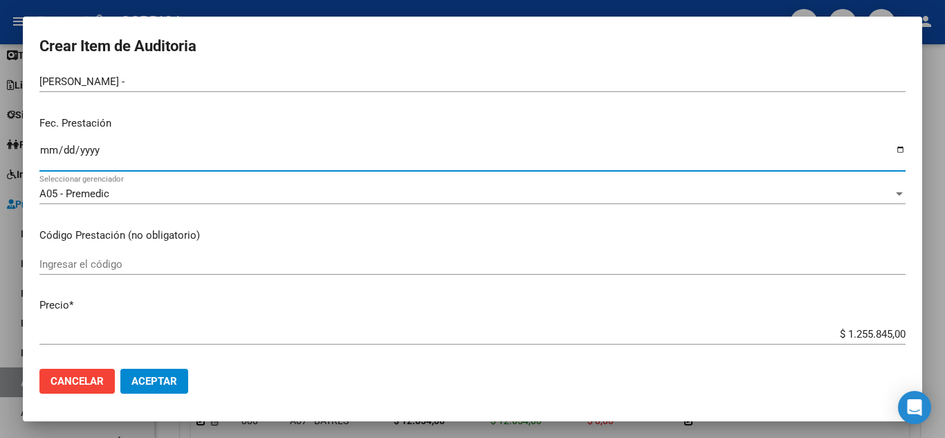
scroll to position [138, 0]
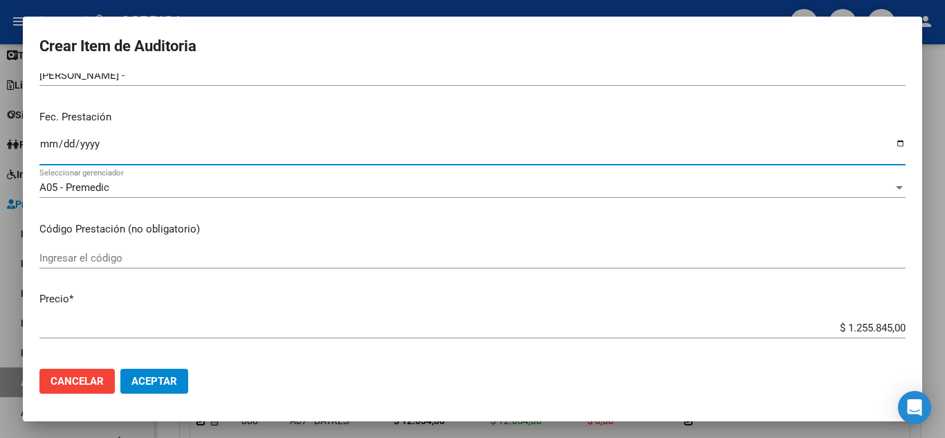
click at [237, 258] on input "Ingresar el código" at bounding box center [472, 258] width 866 height 12
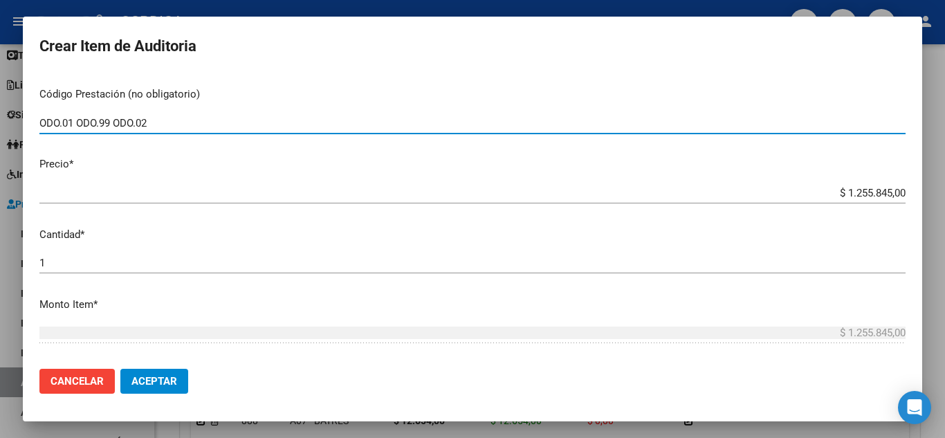
scroll to position [277, 0]
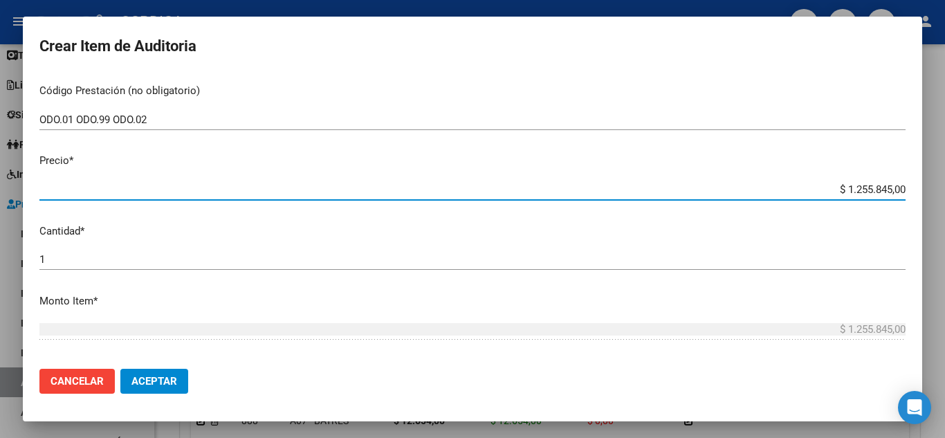
drag, startPoint x: 822, startPoint y: 185, endPoint x: 926, endPoint y: 190, distance: 104.6
click at [926, 190] on div "Crear Item de Auditoria 36597931 Nro Documento 20365979317 CUIL Afiliado Activo…" at bounding box center [472, 219] width 945 height 438
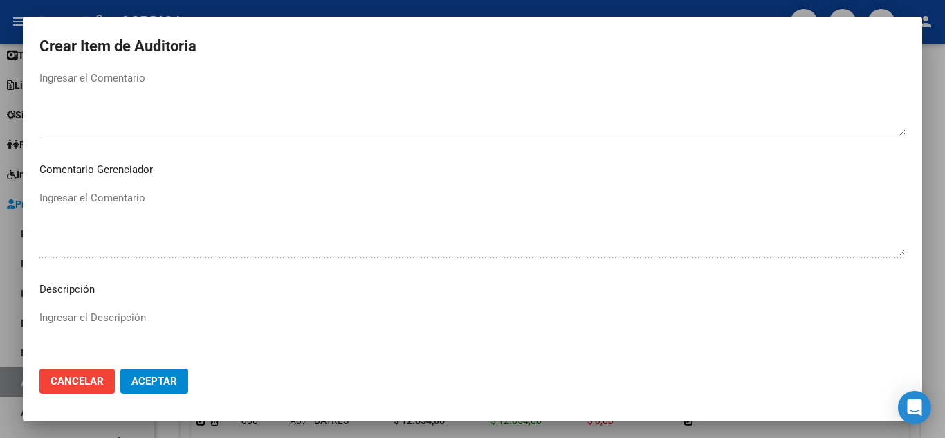
scroll to position [842, 0]
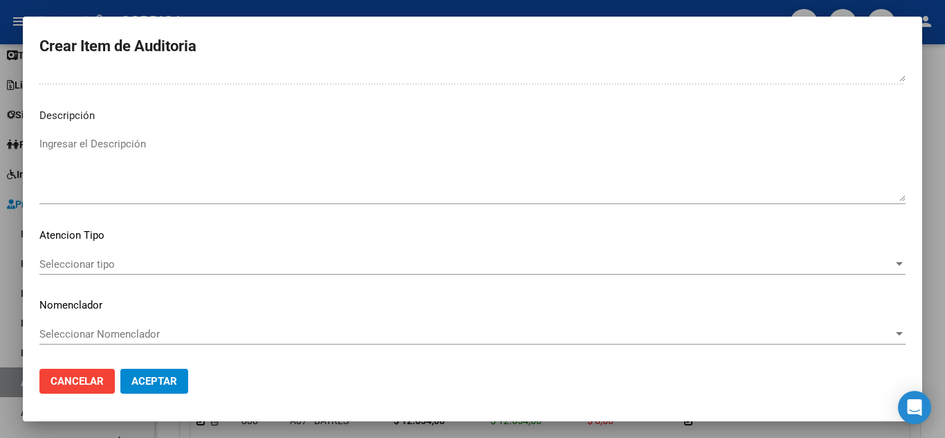
click at [82, 254] on div "Seleccionar tipo Seleccionar tipo" at bounding box center [472, 264] width 866 height 21
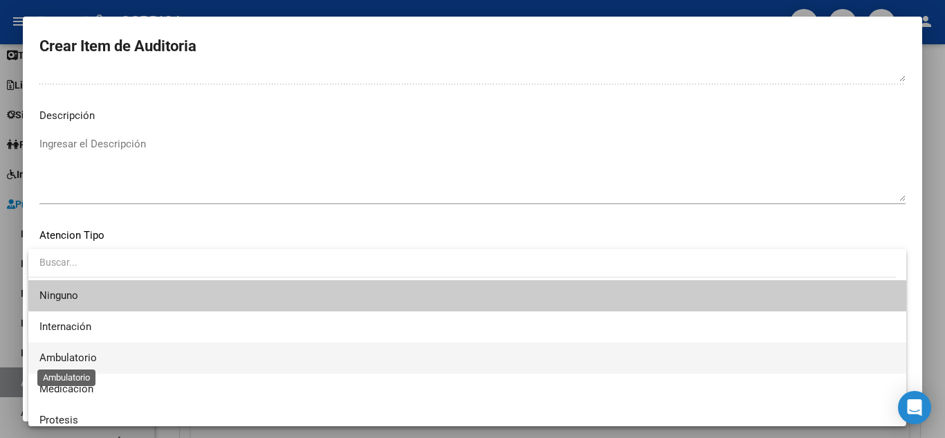
click at [77, 353] on span "Ambulatorio" at bounding box center [67, 357] width 57 height 12
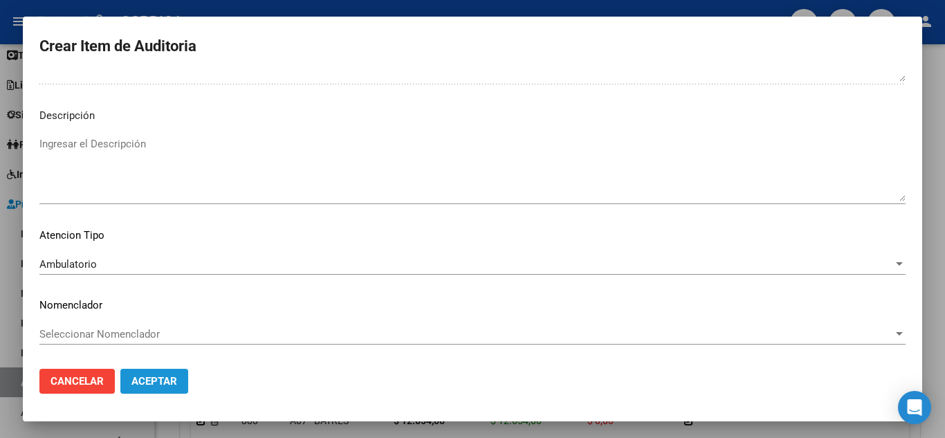
click at [160, 378] on span "Aceptar" at bounding box center [154, 381] width 46 height 12
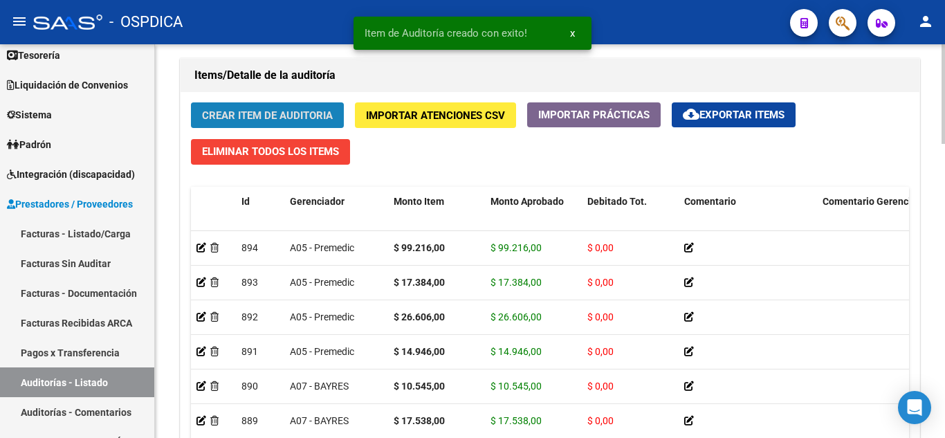
click at [289, 117] on span "Crear Item de Auditoria" at bounding box center [267, 115] width 131 height 12
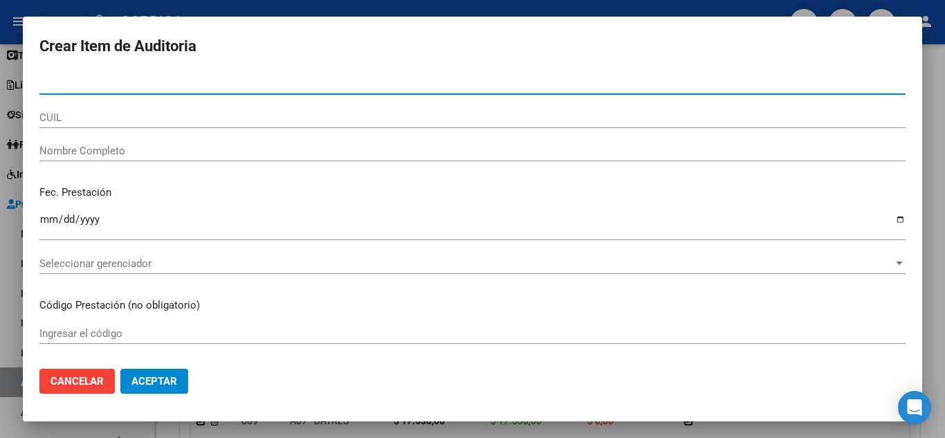
paste input "21122833"
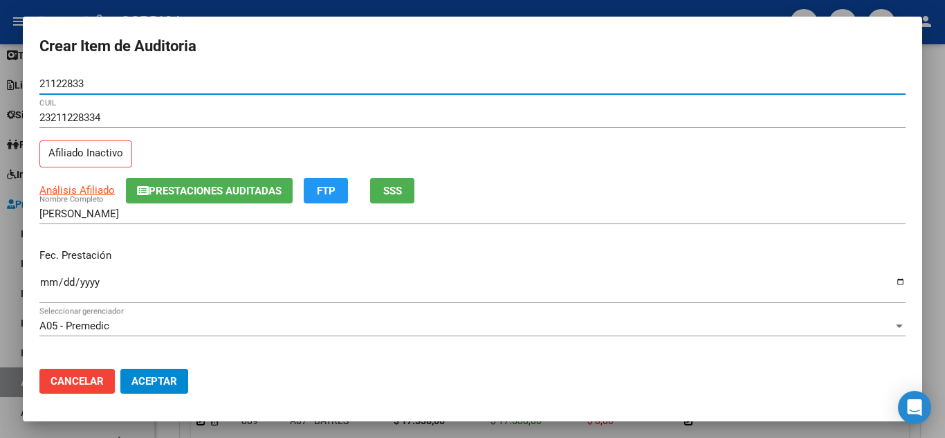
click at [48, 276] on div "Ingresar la fecha" at bounding box center [472, 288] width 866 height 30
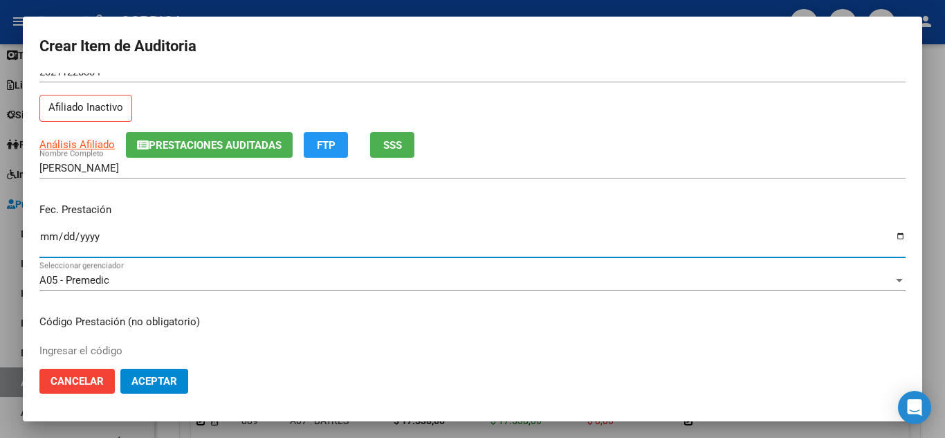
scroll to position [69, 0]
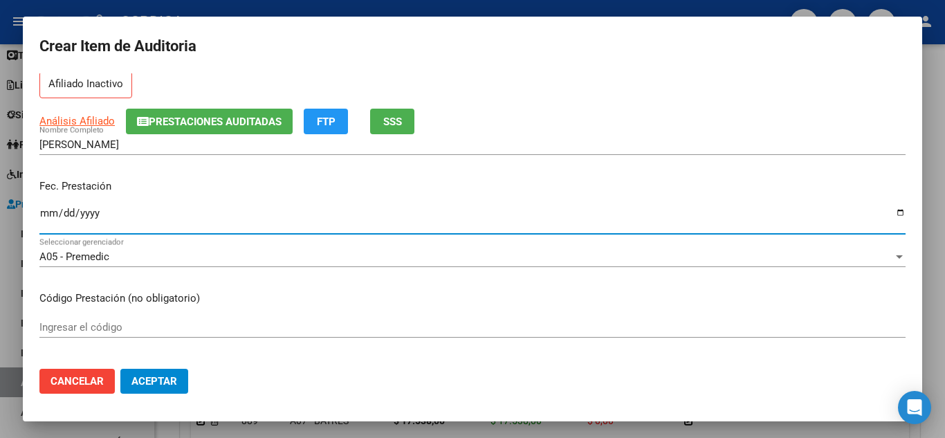
click at [158, 329] on input "Ingresar el código" at bounding box center [472, 327] width 866 height 12
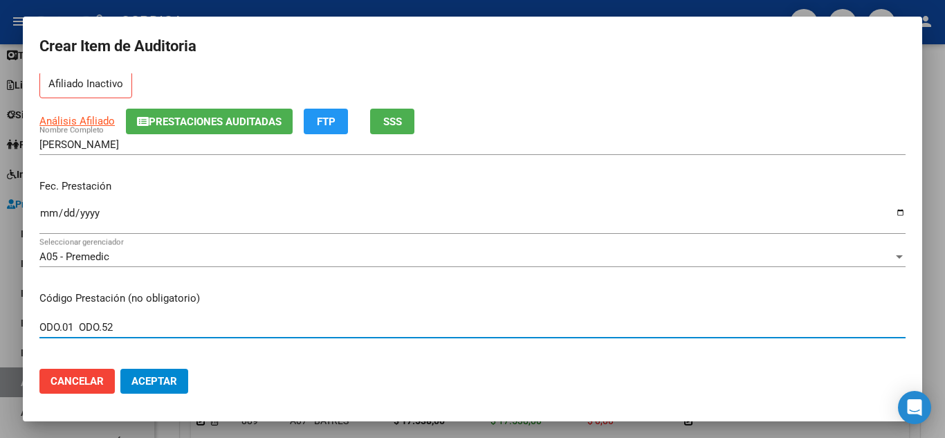
click at [73, 326] on input "ODO.01 ODO.52" at bounding box center [472, 327] width 866 height 12
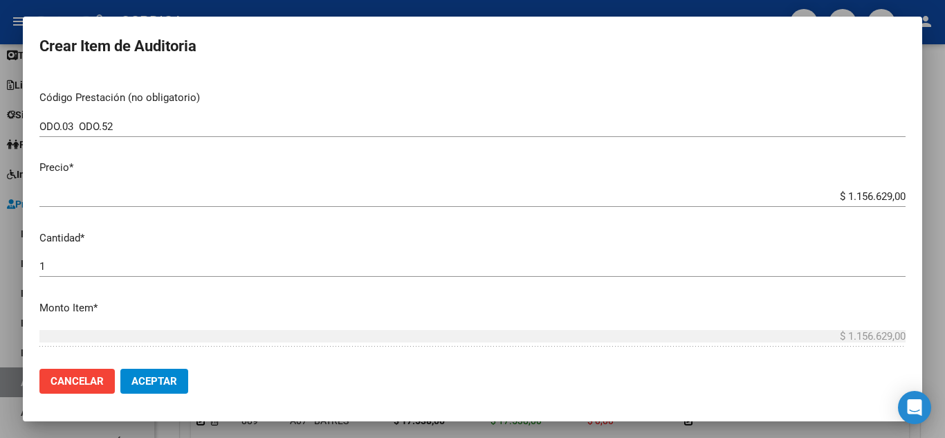
scroll to position [346, 0]
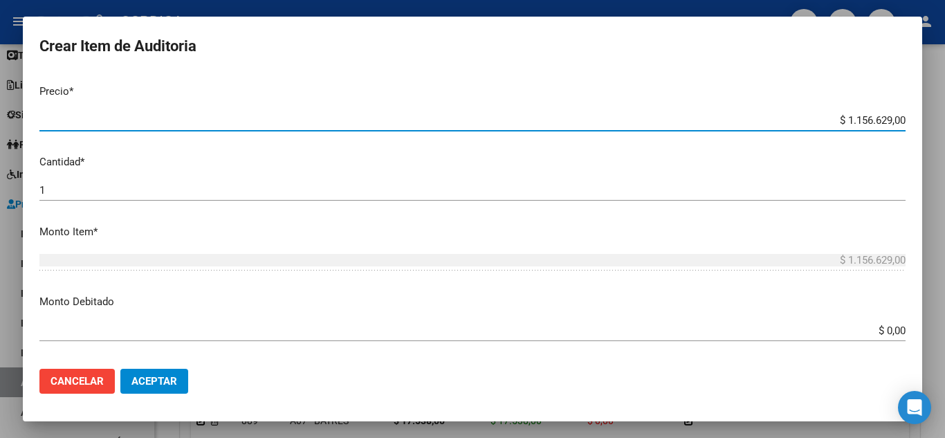
drag, startPoint x: 827, startPoint y: 119, endPoint x: 932, endPoint y: 133, distance: 106.7
click at [932, 133] on div "Crear Item de Auditoria 21122833 Nro Documento 23211228334 CUIL Afiliado Inacti…" at bounding box center [472, 219] width 945 height 438
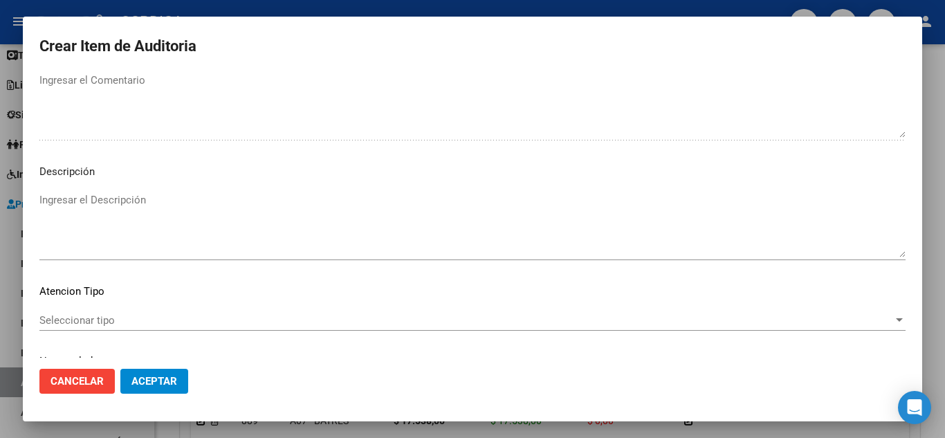
scroll to position [842, 0]
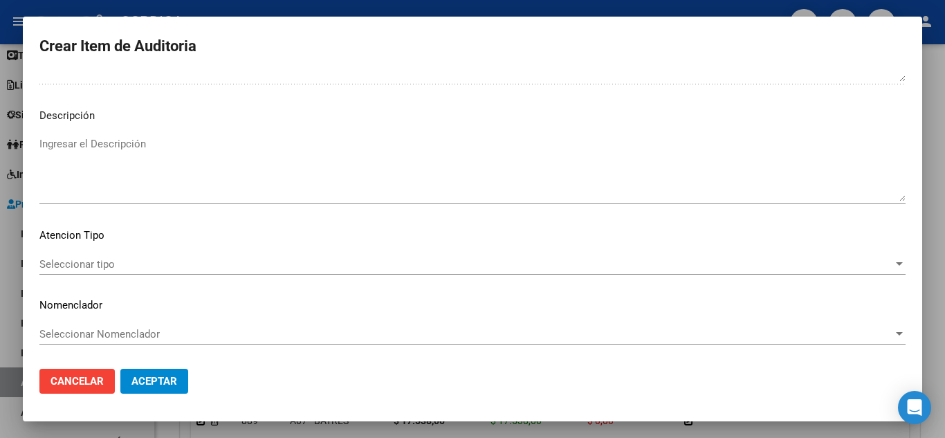
click at [121, 263] on span "Seleccionar tipo" at bounding box center [465, 264] width 853 height 12
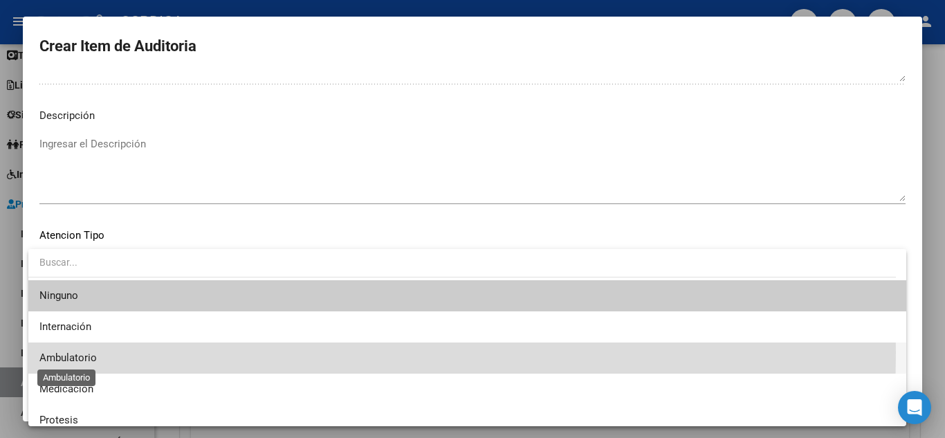
click at [75, 352] on span "Ambulatorio" at bounding box center [67, 357] width 57 height 12
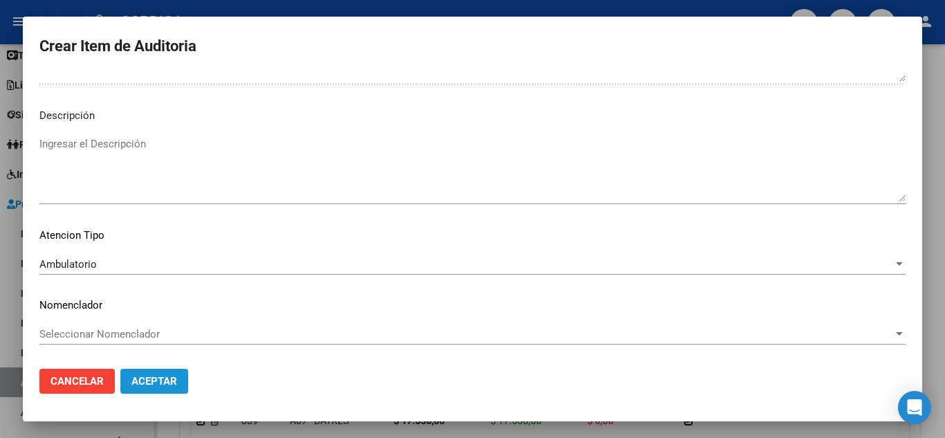
click at [162, 382] on span "Aceptar" at bounding box center [154, 381] width 46 height 12
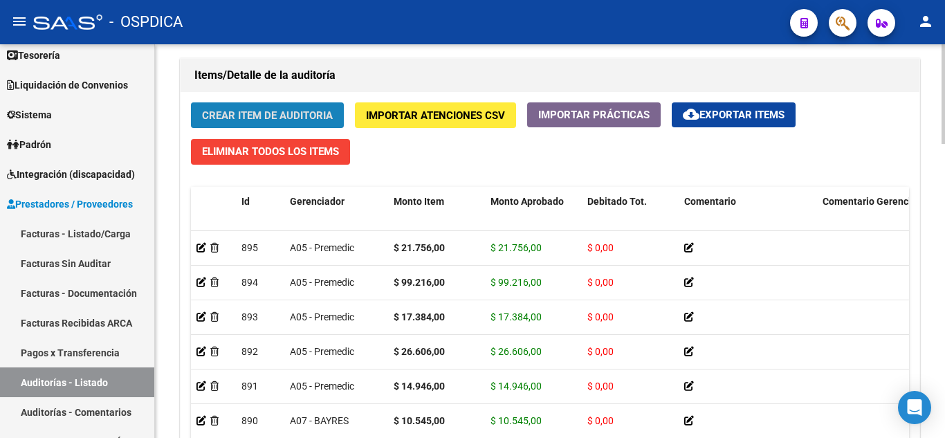
click at [301, 111] on span "Crear Item de Auditoria" at bounding box center [267, 115] width 131 height 12
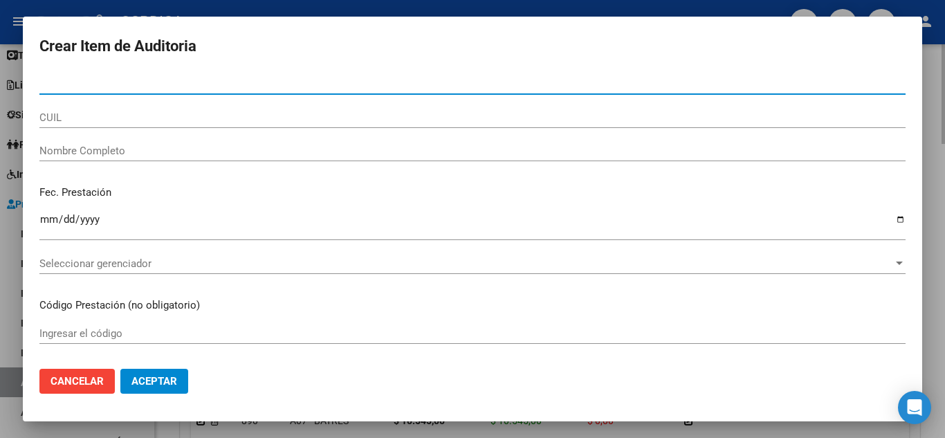
paste input "21122833"
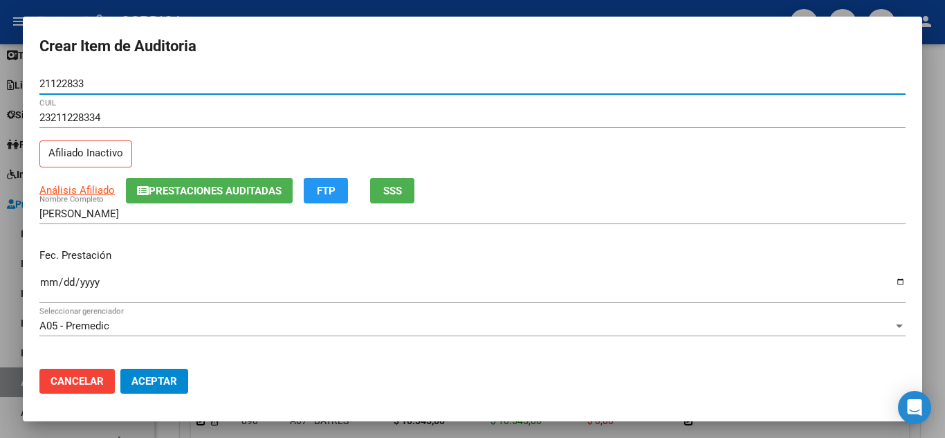
click at [43, 279] on input "Ingresar la fecha" at bounding box center [472, 288] width 866 height 22
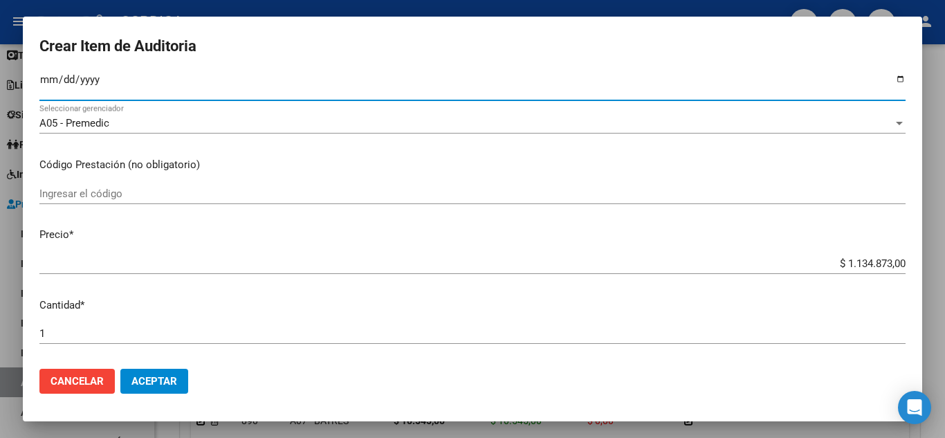
scroll to position [207, 0]
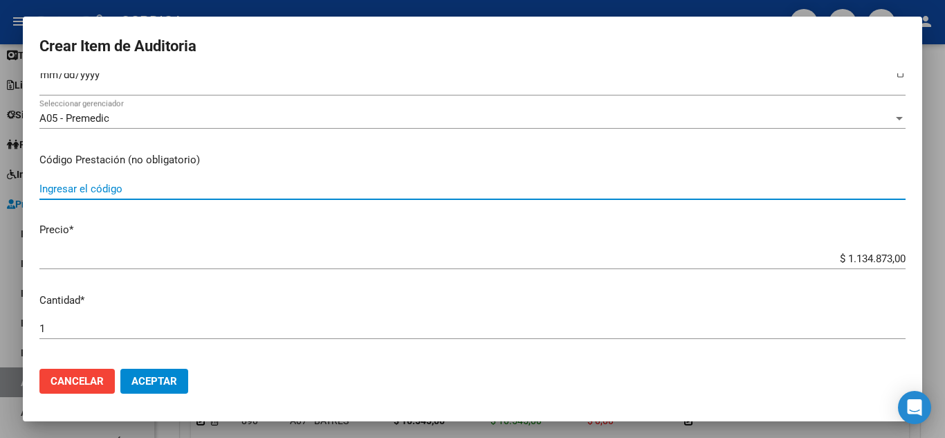
click at [163, 185] on input "Ingresar el código" at bounding box center [472, 189] width 866 height 12
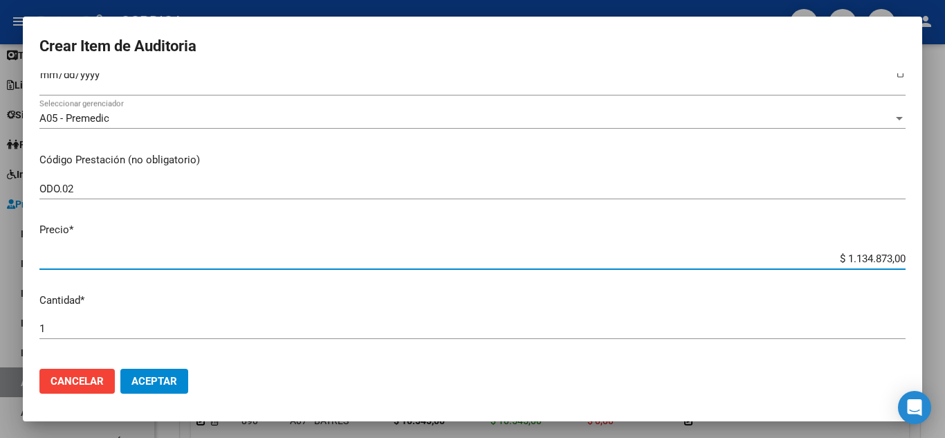
drag, startPoint x: 828, startPoint y: 257, endPoint x: 937, endPoint y: 272, distance: 110.2
click at [937, 272] on div "Crear Item de Auditoria 21122833 Nro Documento 23211228334 CUIL Afiliado Inacti…" at bounding box center [472, 219] width 945 height 438
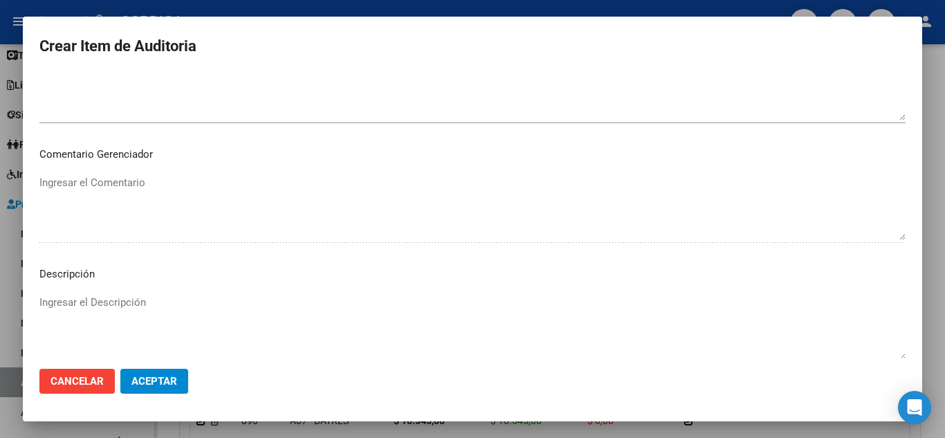
scroll to position [842, 0]
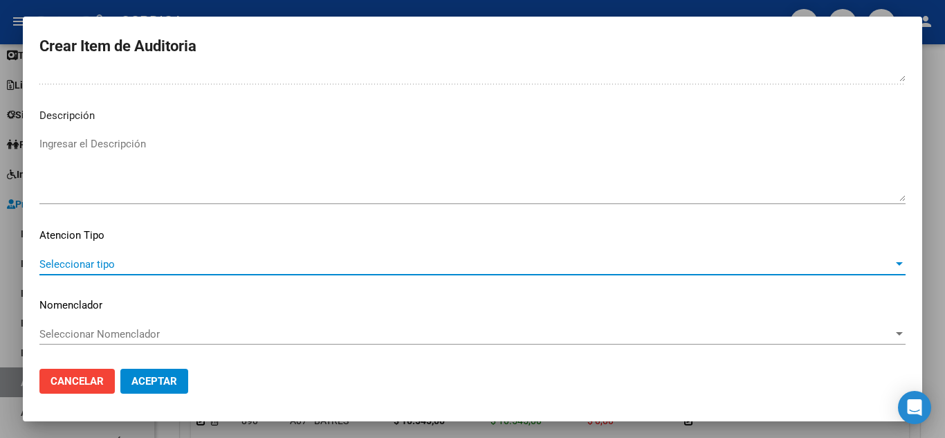
click at [117, 258] on span "Seleccionar tipo" at bounding box center [465, 264] width 853 height 12
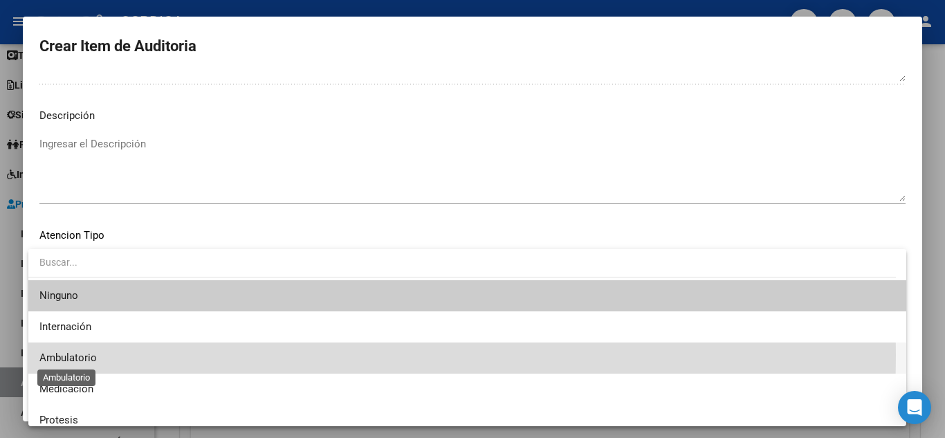
click at [84, 354] on span "Ambulatorio" at bounding box center [67, 357] width 57 height 12
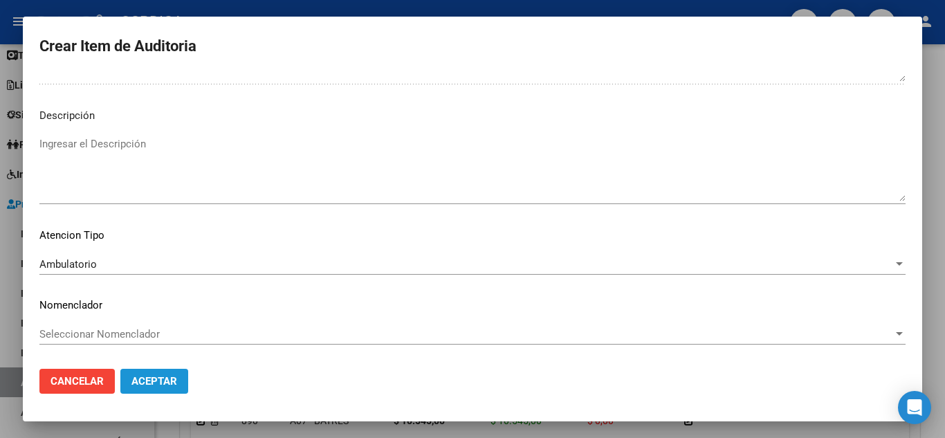
click at [154, 378] on span "Aceptar" at bounding box center [154, 381] width 46 height 12
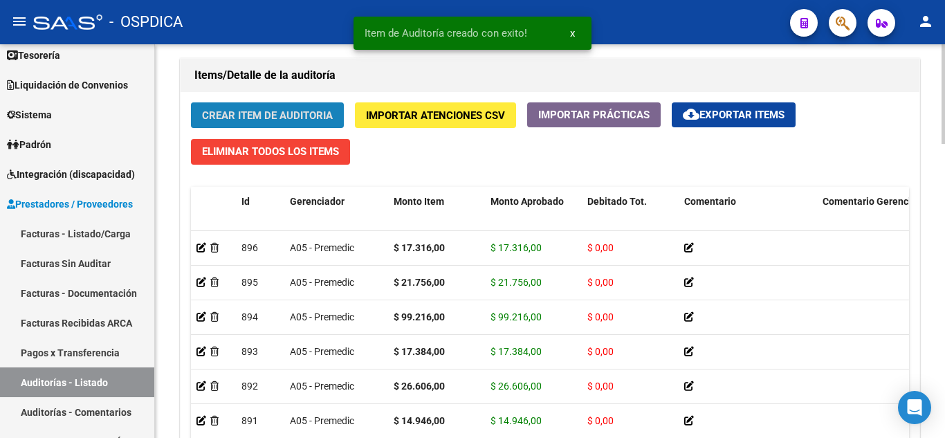
click at [291, 116] on span "Crear Item de Auditoria" at bounding box center [267, 115] width 131 height 12
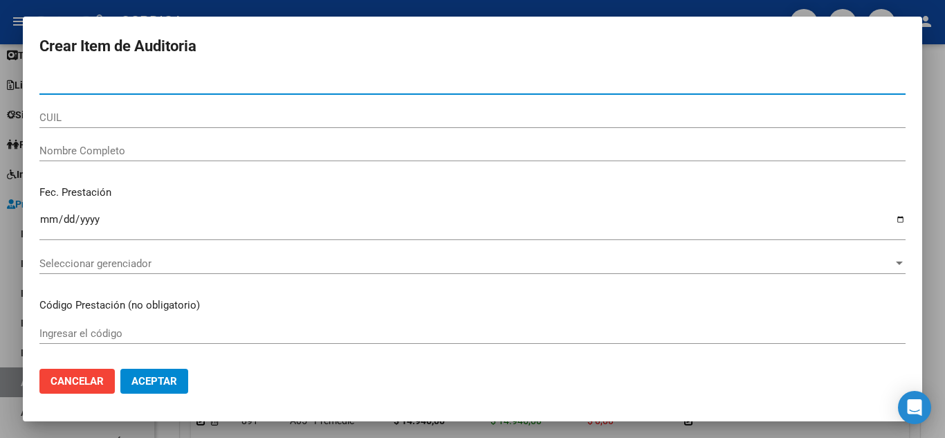
click at [210, 82] on input "Nro Documento" at bounding box center [472, 83] width 866 height 12
paste input "59131647"
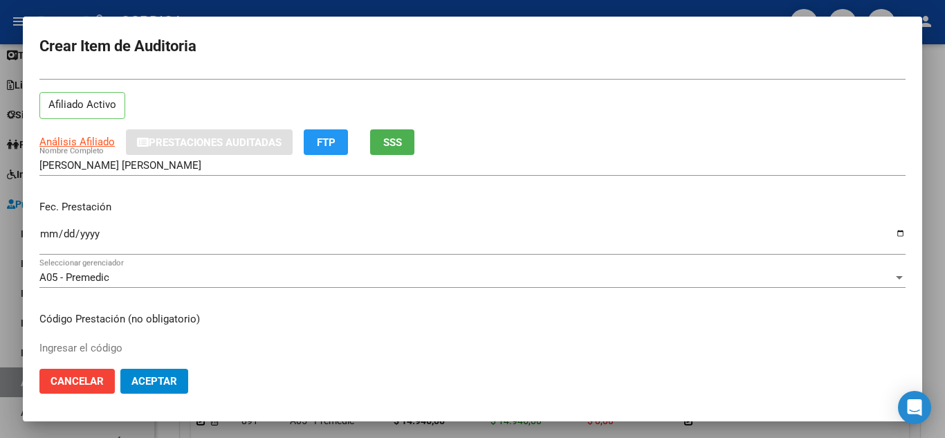
scroll to position [138, 0]
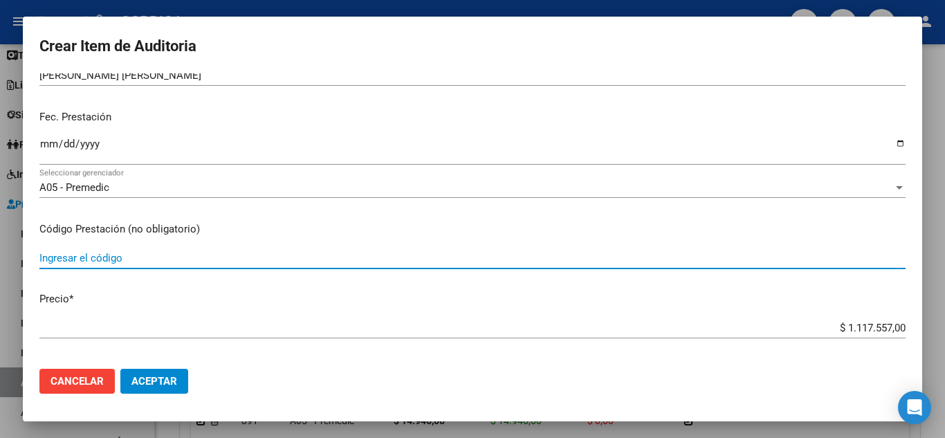
click at [165, 259] on input "Ingresar el código" at bounding box center [472, 258] width 866 height 12
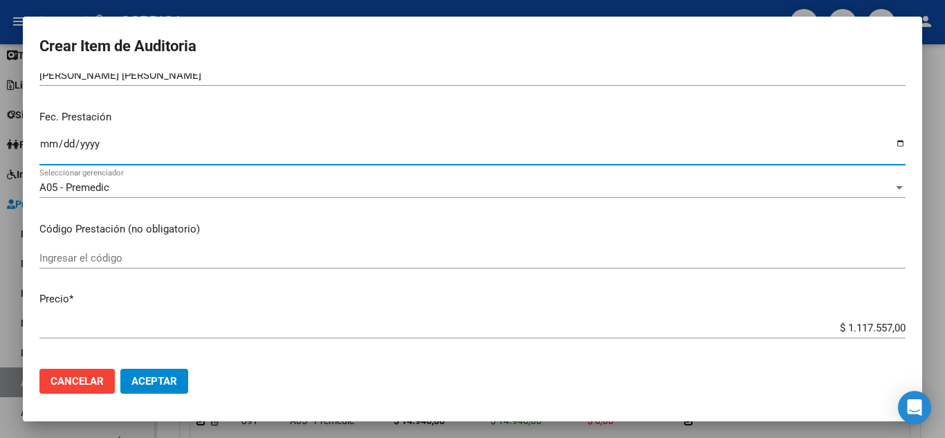
click at [50, 140] on input "Ingresar la fecha" at bounding box center [472, 149] width 866 height 22
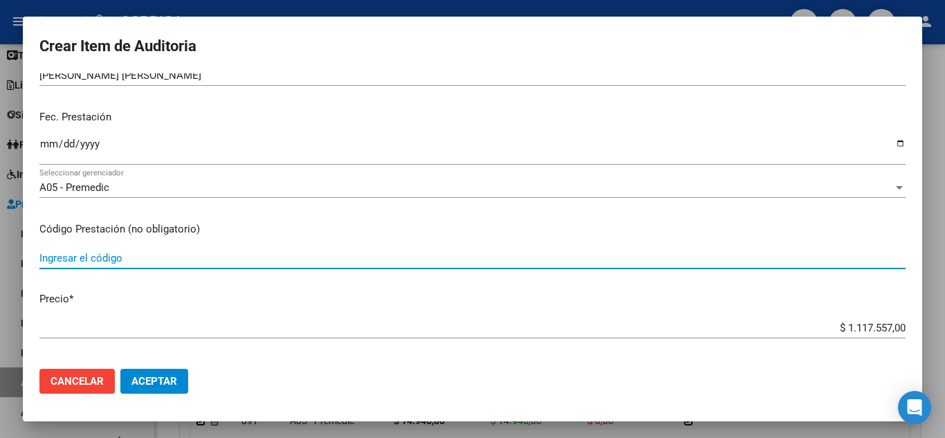
click at [265, 257] on input "Ingresar el código" at bounding box center [472, 258] width 866 height 12
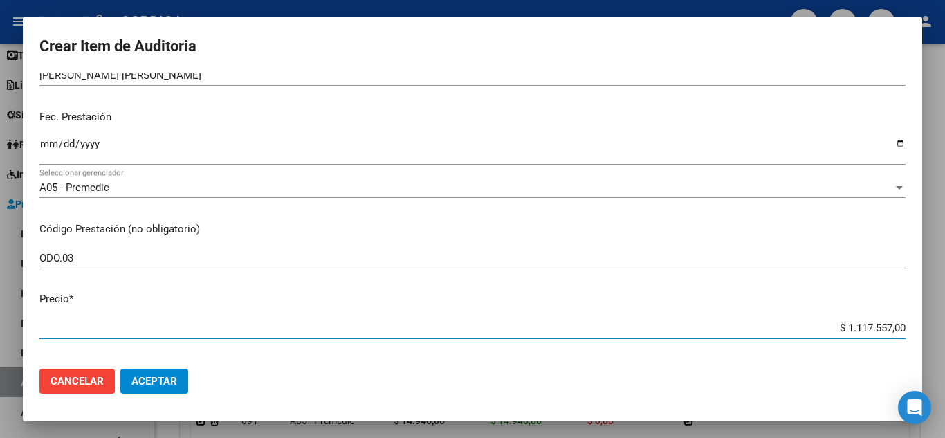
drag, startPoint x: 824, startPoint y: 329, endPoint x: 918, endPoint y: 334, distance: 93.5
click at [918, 334] on mat-dialog-content "59131647 Nro Documento 20591316479 CUIL Afiliado Activo Análisis Afiliado Prest…" at bounding box center [472, 215] width 899 height 284
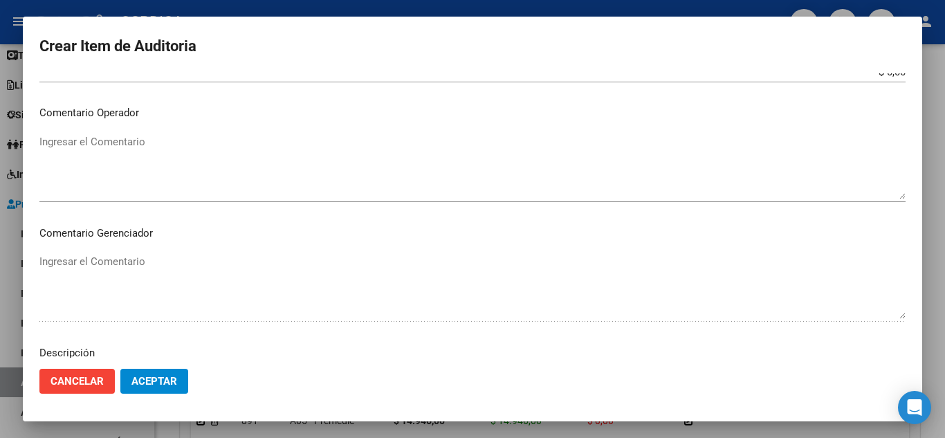
scroll to position [842, 0]
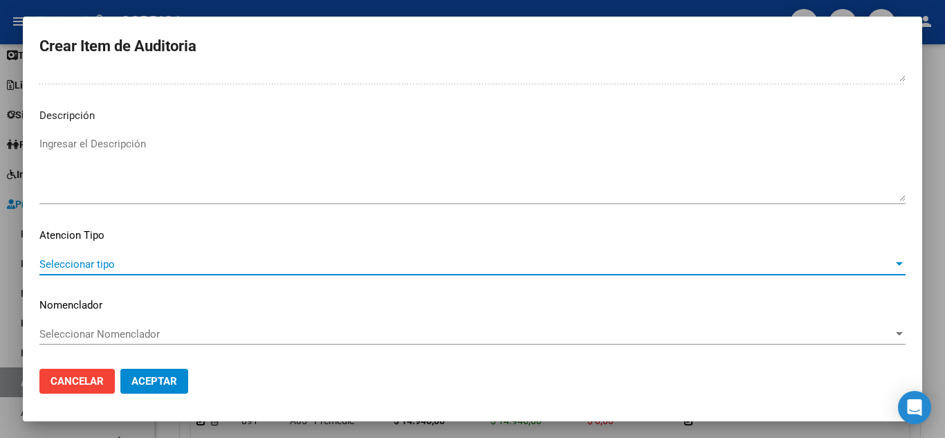
click at [125, 264] on span "Seleccionar tipo" at bounding box center [465, 264] width 853 height 12
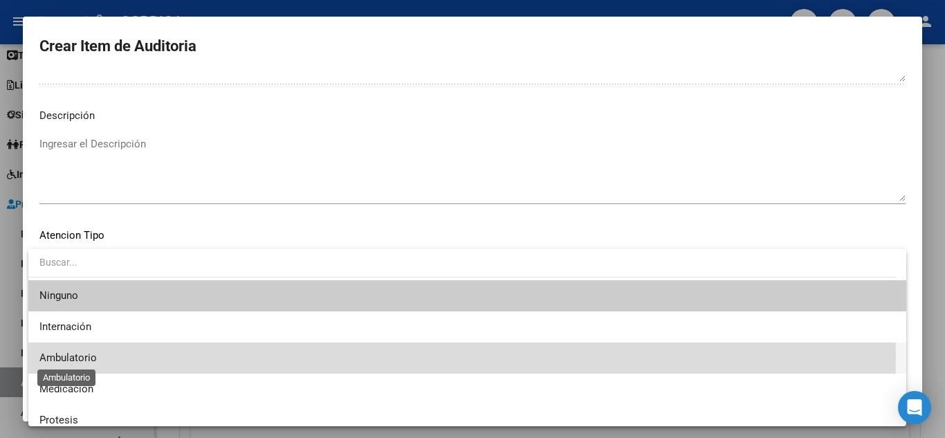
click at [82, 354] on span "Ambulatorio" at bounding box center [67, 357] width 57 height 12
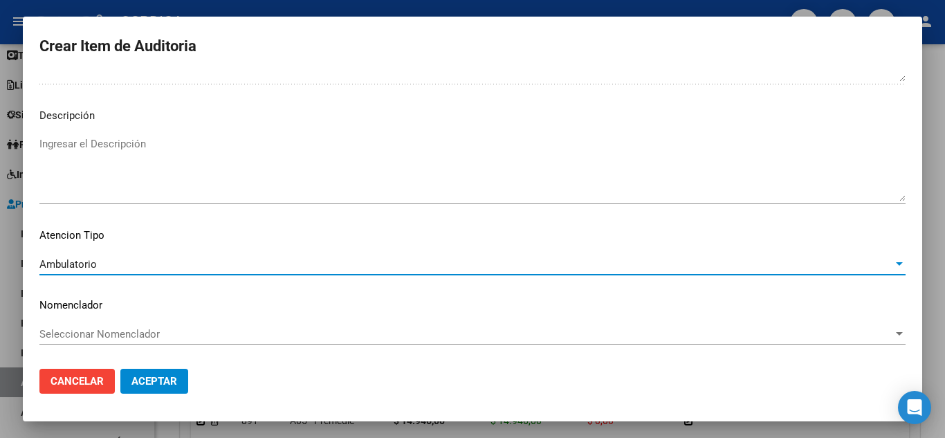
click at [132, 379] on span "Aceptar" at bounding box center [154, 381] width 46 height 12
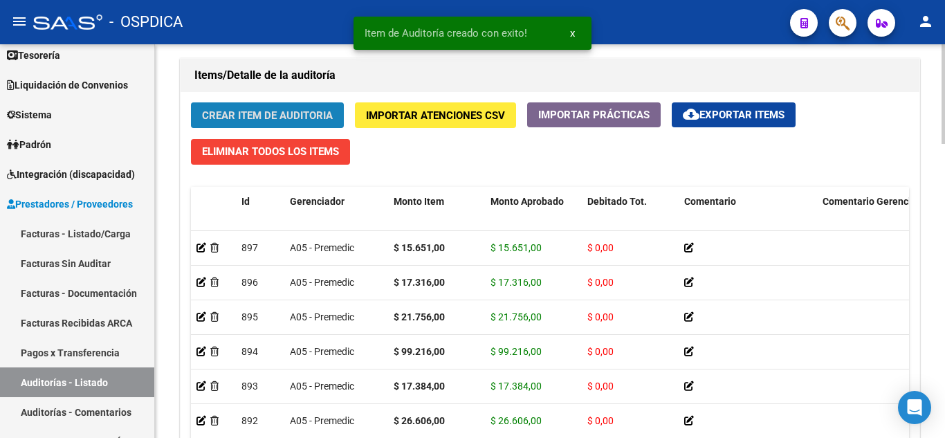
click at [289, 109] on span "Crear Item de Auditoria" at bounding box center [267, 115] width 131 height 12
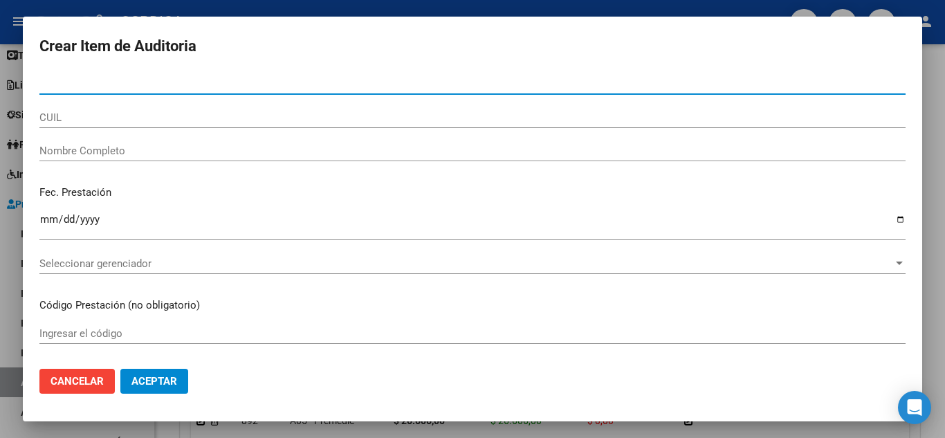
click at [318, 85] on input "Nro Documento" at bounding box center [472, 83] width 866 height 12
paste input "36597931"
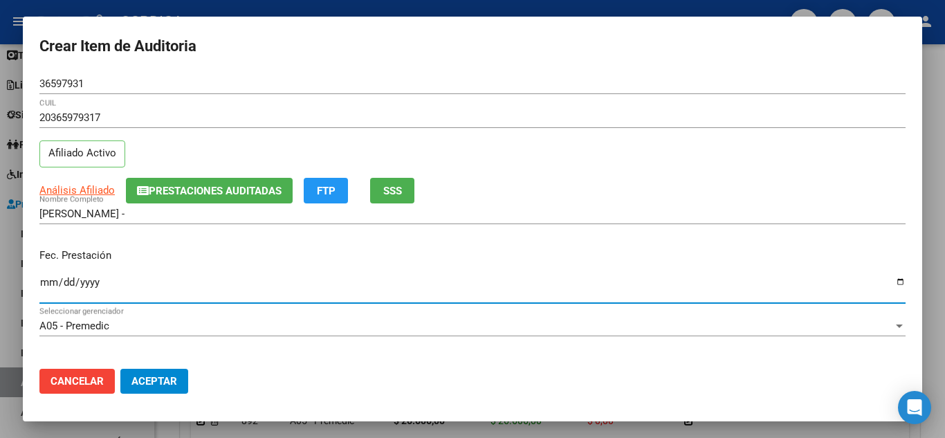
click at [47, 277] on input "Ingresar la fecha" at bounding box center [472, 288] width 866 height 22
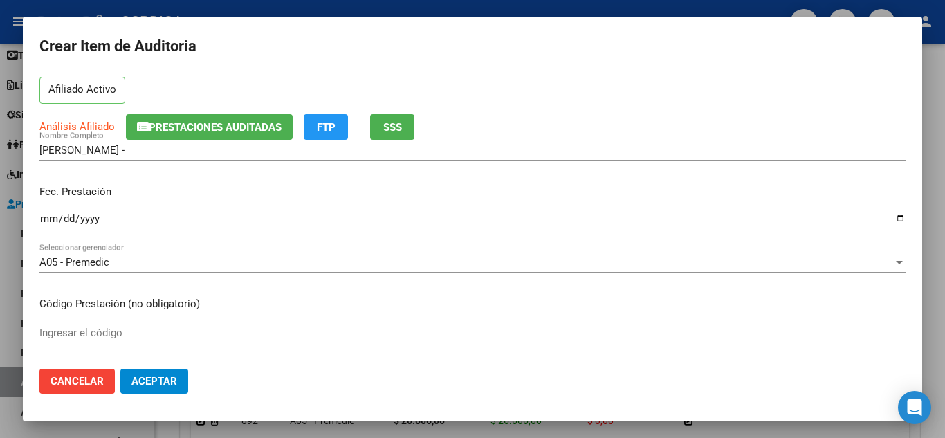
scroll to position [138, 0]
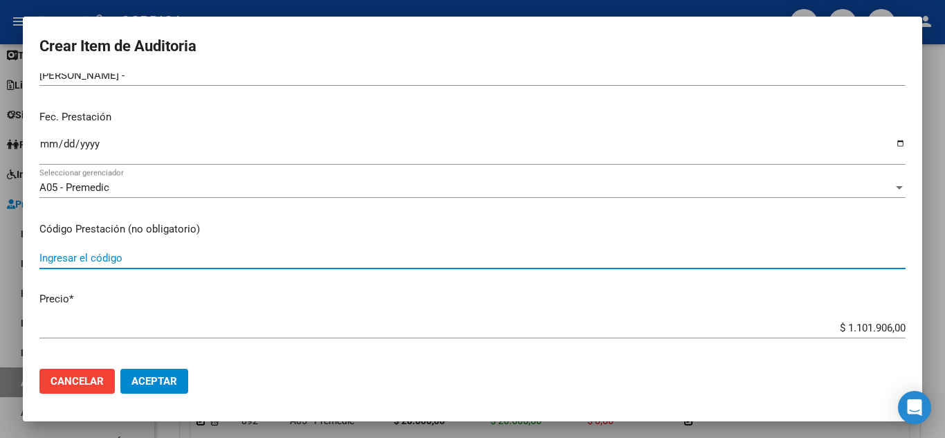
click at [101, 259] on input "Ingresar el código" at bounding box center [472, 258] width 866 height 12
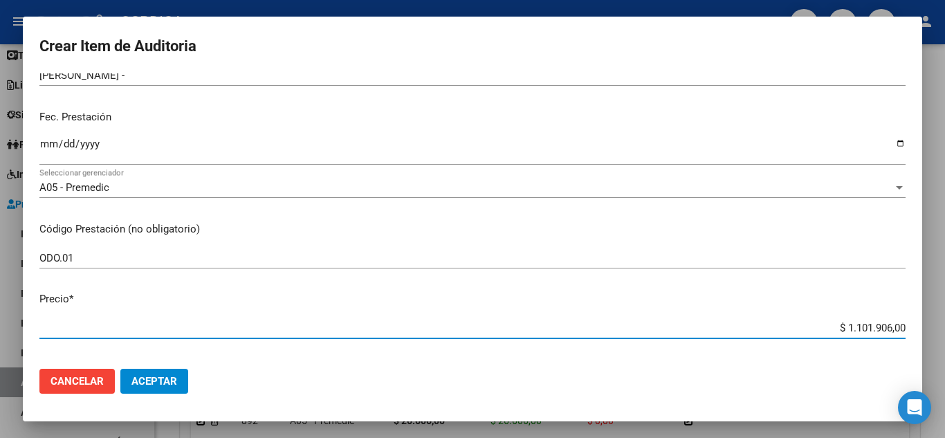
drag, startPoint x: 822, startPoint y: 329, endPoint x: 920, endPoint y: 334, distance: 97.6
click at [920, 334] on mat-dialog-content "36597931 Nro Documento 20365979317 CUIL Afiliado Activo Análisis Afiliado Prest…" at bounding box center [472, 215] width 899 height 284
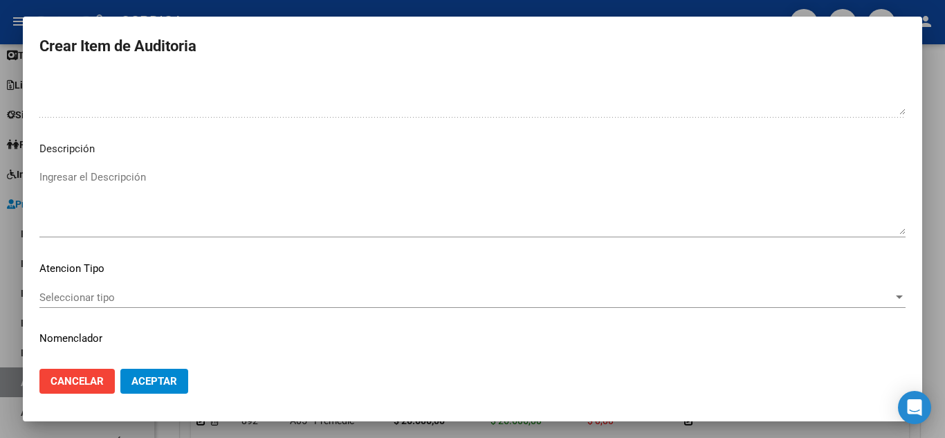
scroll to position [842, 0]
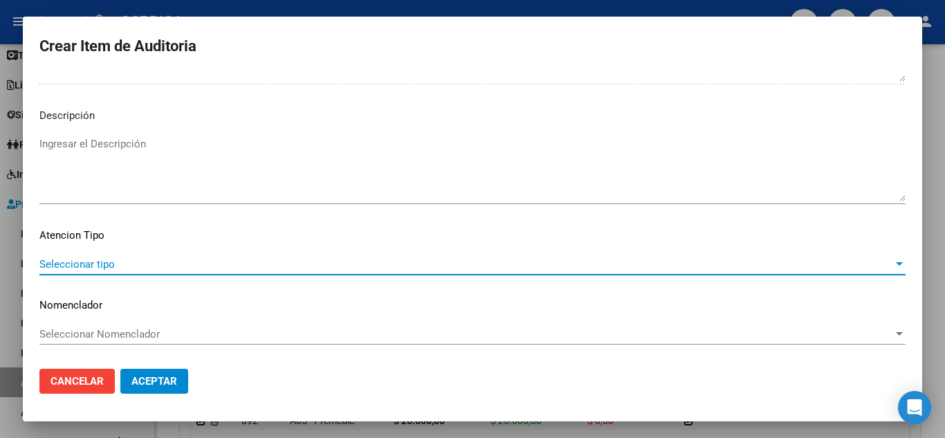
click at [110, 265] on span "Seleccionar tipo" at bounding box center [465, 264] width 853 height 12
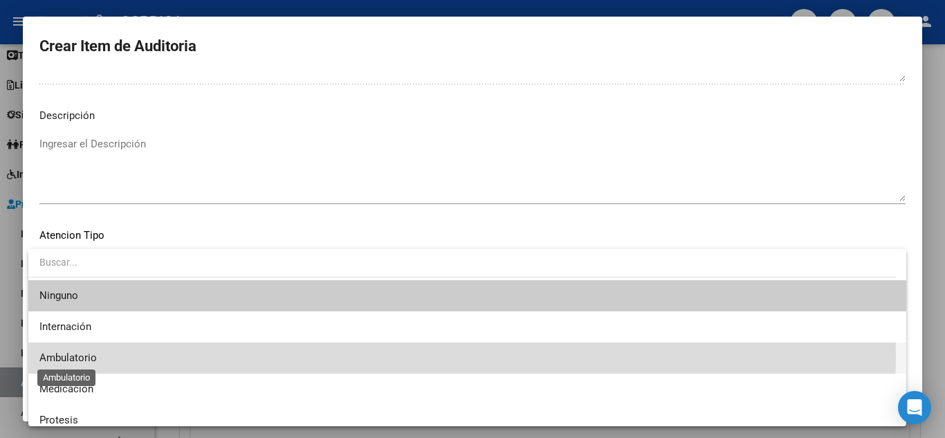
click at [73, 353] on span "Ambulatorio" at bounding box center [67, 357] width 57 height 12
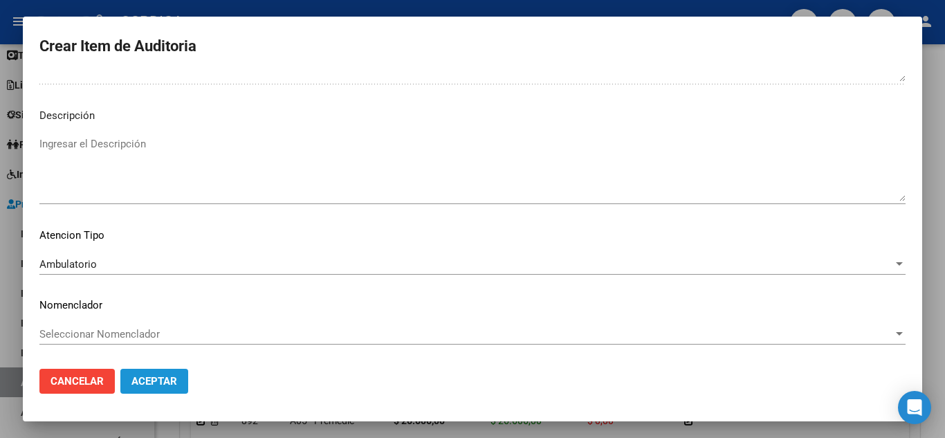
click at [167, 373] on button "Aceptar" at bounding box center [154, 381] width 68 height 25
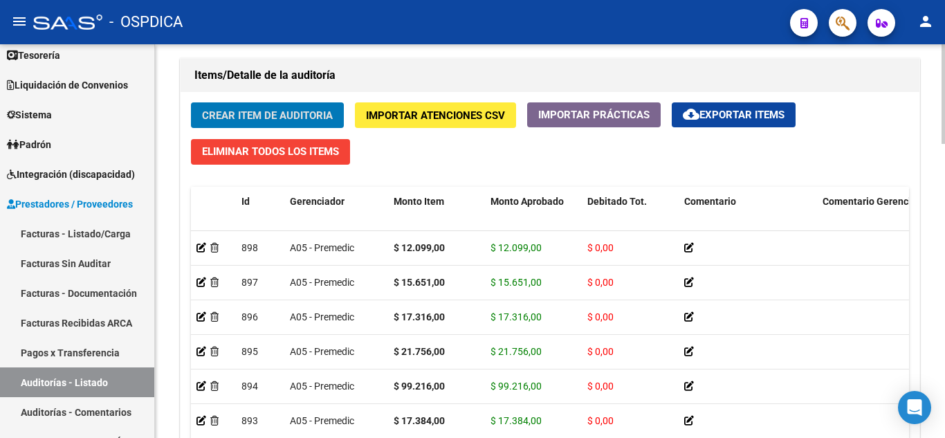
click at [311, 110] on span "Crear Item de Auditoria" at bounding box center [267, 115] width 131 height 12
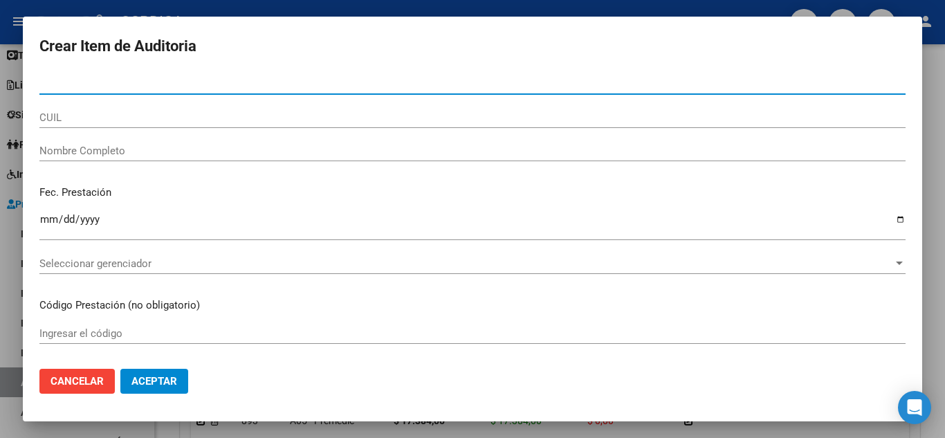
paste input "36597931"
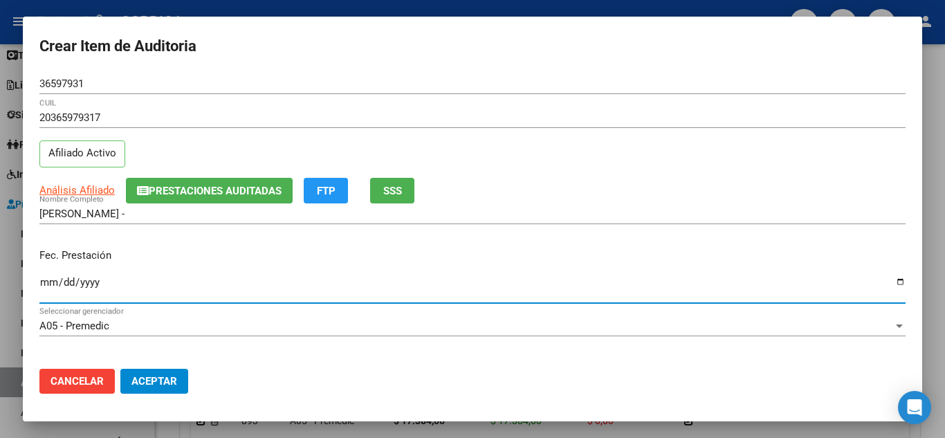
click at [50, 283] on input "Ingresar la fecha" at bounding box center [472, 288] width 866 height 22
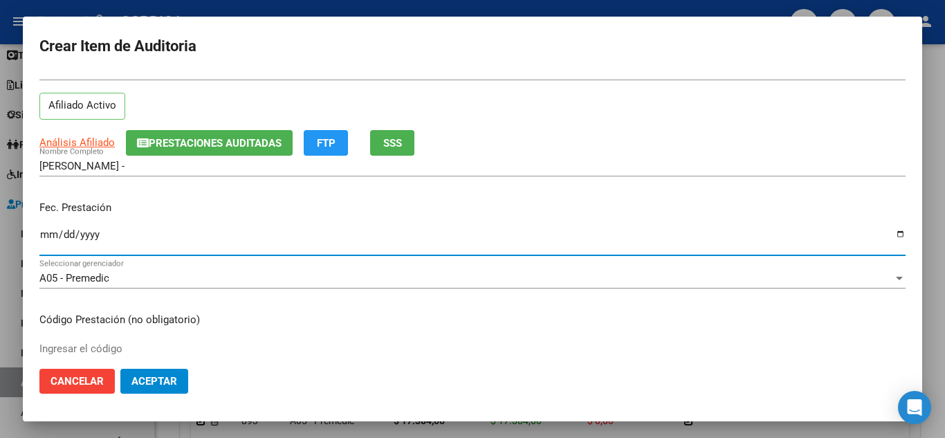
scroll to position [138, 0]
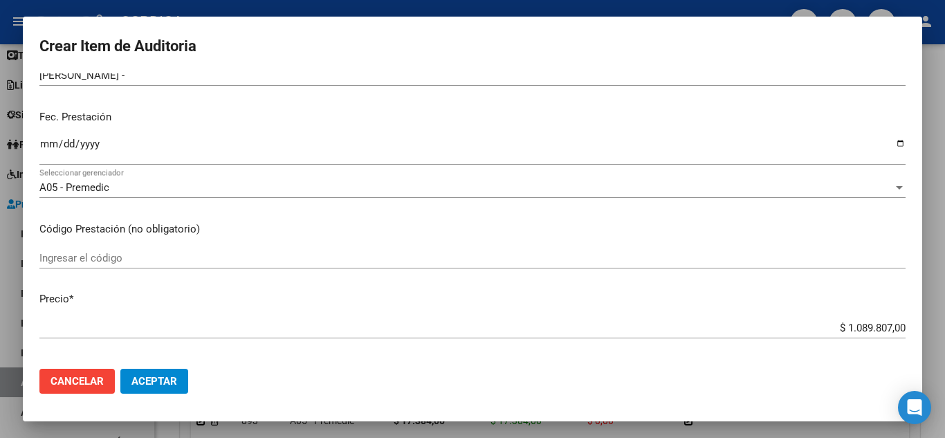
click at [273, 248] on div "Ingresar el código" at bounding box center [472, 258] width 866 height 21
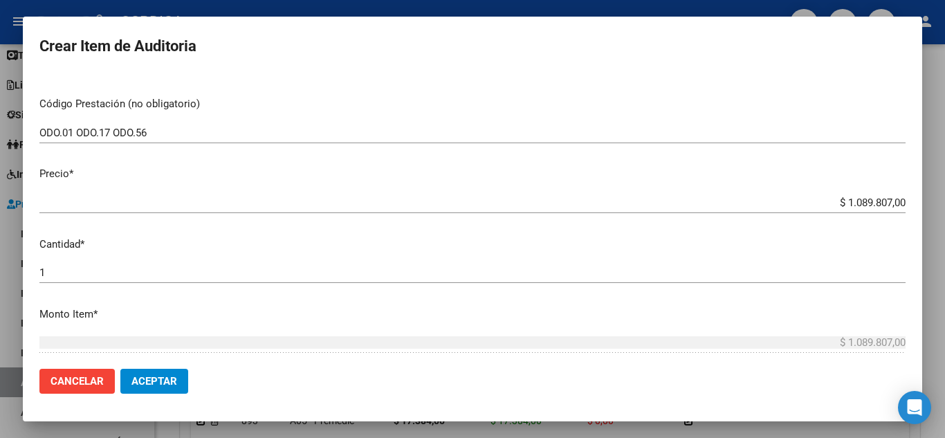
scroll to position [277, 0]
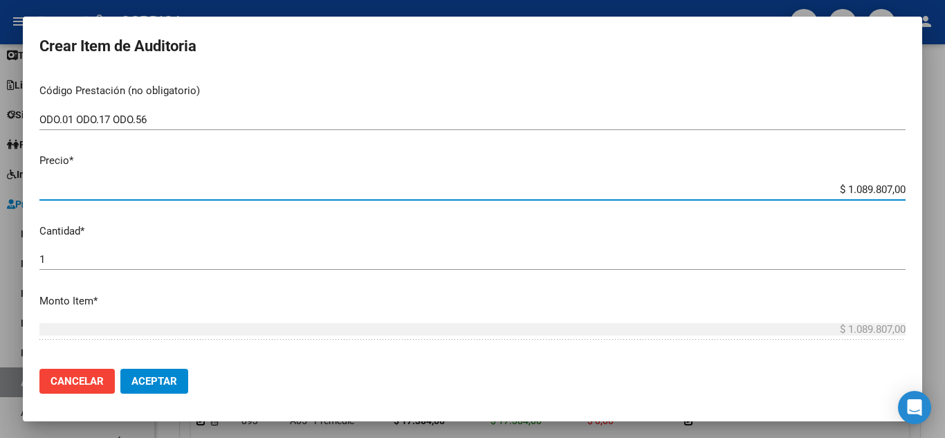
drag, startPoint x: 826, startPoint y: 187, endPoint x: 944, endPoint y: 199, distance: 118.9
click at [944, 199] on div "Crear Item de Auditoria 36597931 Nro Documento 20365979317 CUIL Afiliado Activo…" at bounding box center [472, 219] width 945 height 438
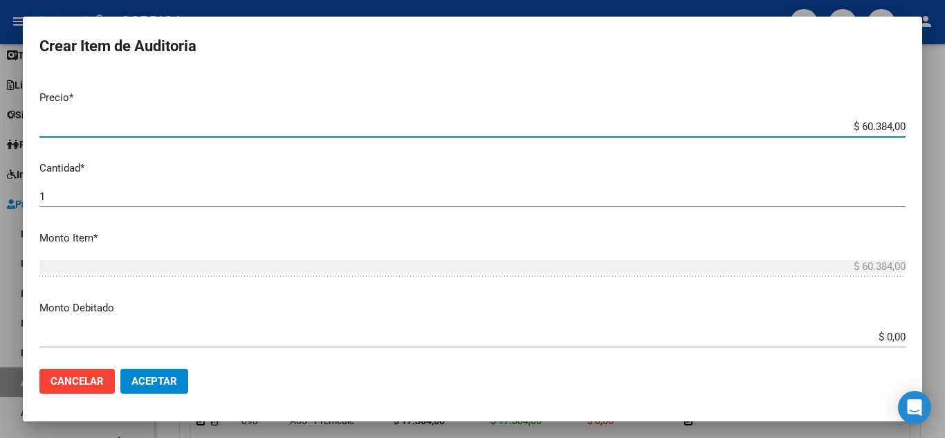
scroll to position [415, 0]
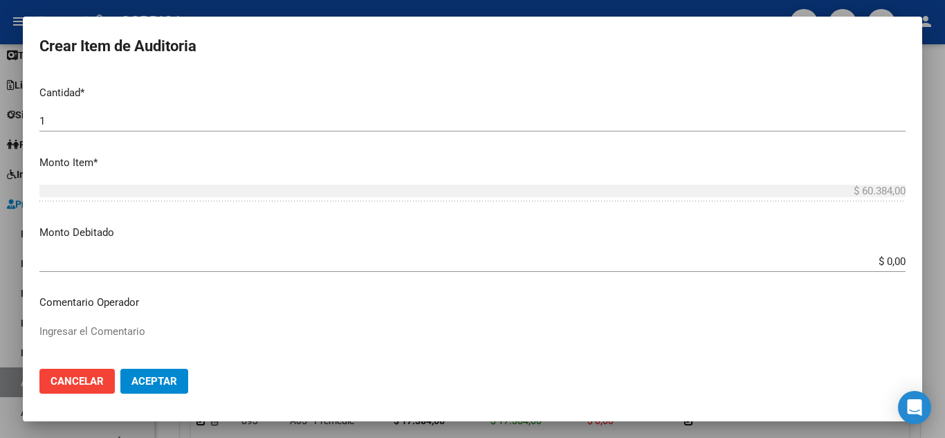
click at [177, 380] on button "Aceptar" at bounding box center [154, 381] width 68 height 25
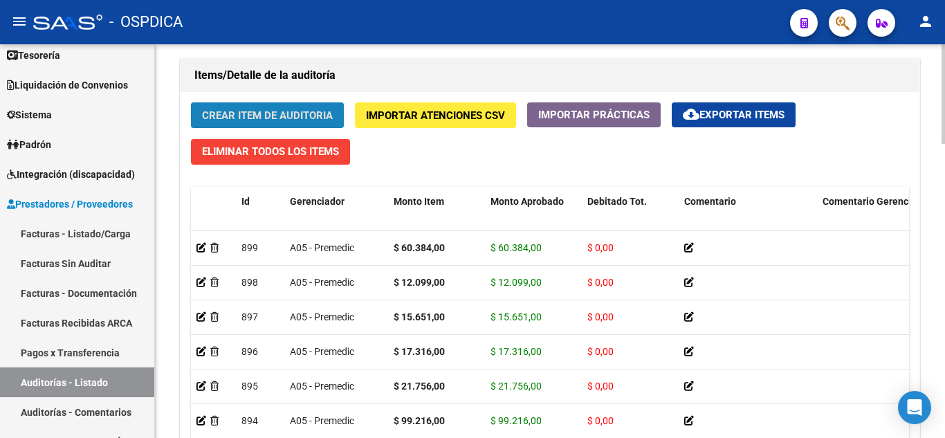
click at [270, 115] on span "Crear Item de Auditoria" at bounding box center [267, 115] width 131 height 12
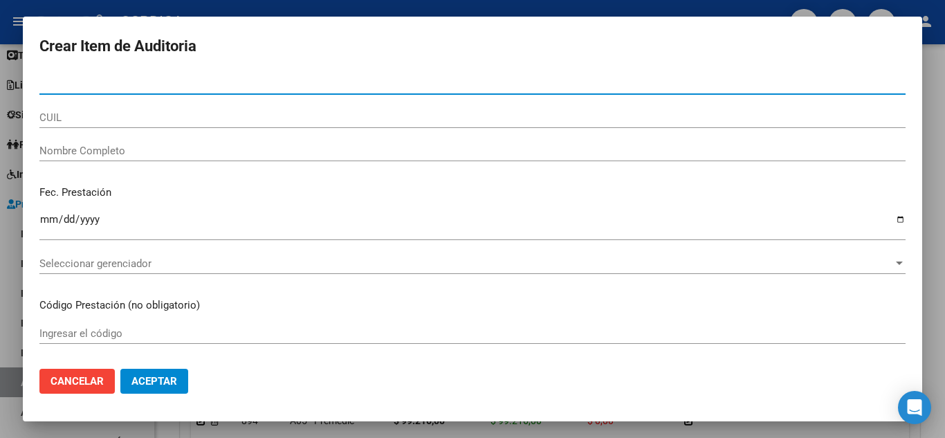
click at [256, 88] on input "Nro Documento" at bounding box center [472, 83] width 866 height 12
paste input "36597931"
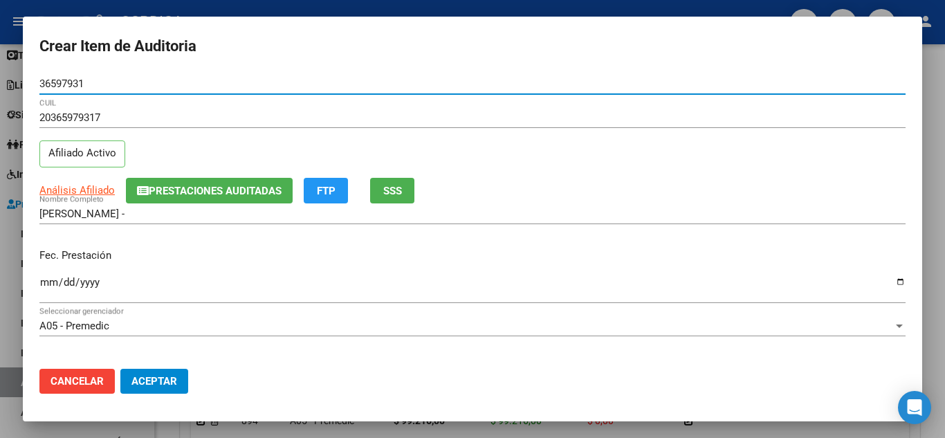
scroll to position [138, 0]
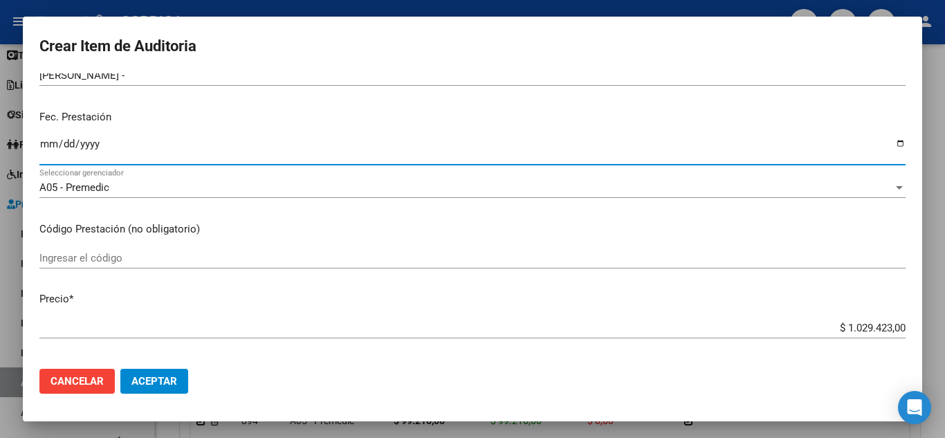
click at [47, 142] on input "Ingresar la fecha" at bounding box center [472, 149] width 866 height 22
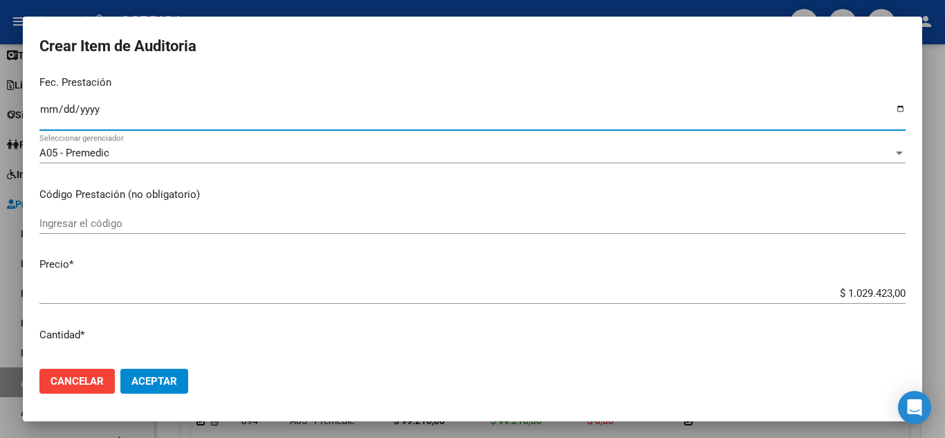
scroll to position [207, 0]
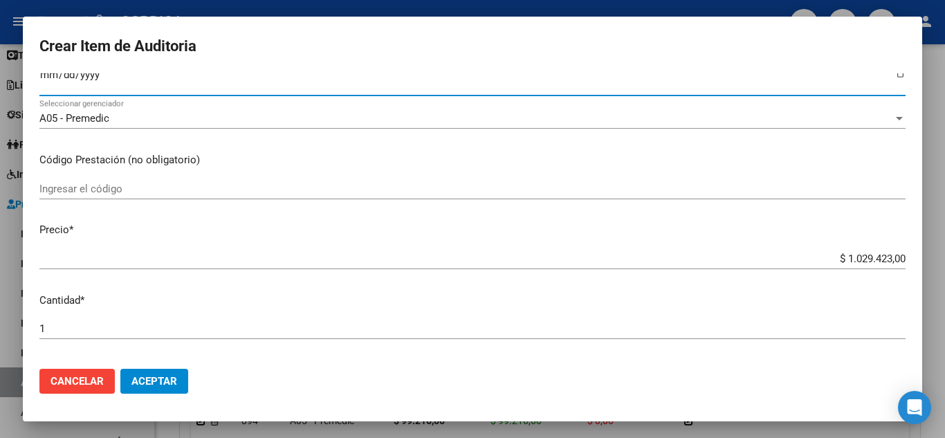
click at [371, 185] on input "Ingresar el código" at bounding box center [472, 189] width 866 height 12
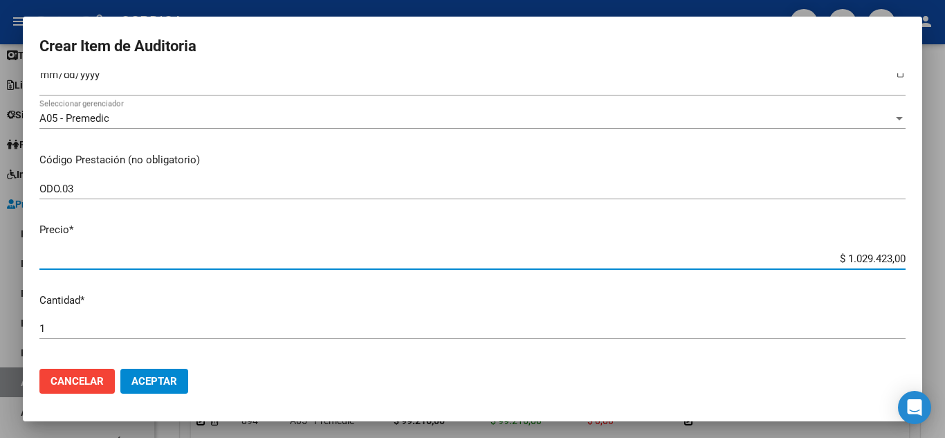
drag, startPoint x: 823, startPoint y: 258, endPoint x: 917, endPoint y: 256, distance: 94.1
click at [917, 256] on mat-dialog-content "36597931 Nro Documento 20365979317 CUIL Afiliado Activo Análisis Afiliado Prest…" at bounding box center [472, 215] width 899 height 284
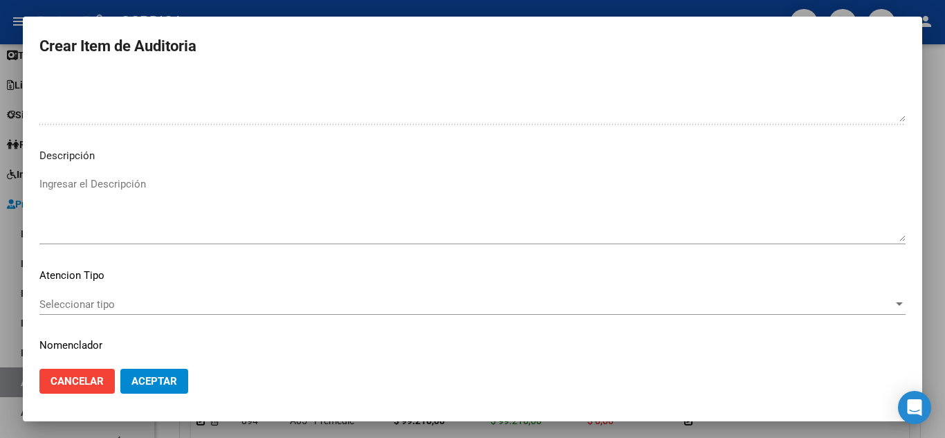
scroll to position [842, 0]
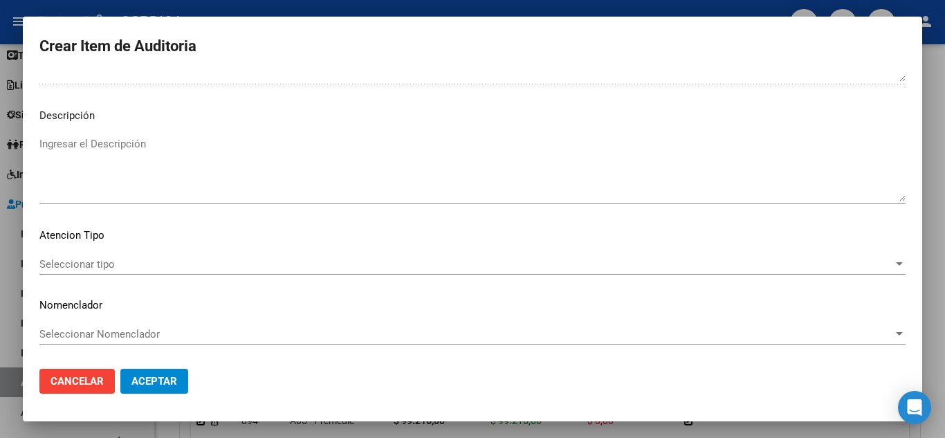
click at [112, 264] on span "Seleccionar tipo" at bounding box center [465, 264] width 853 height 12
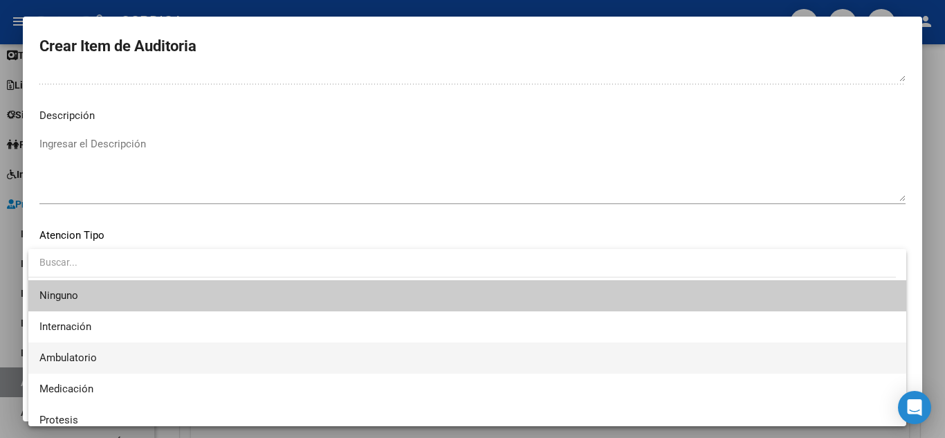
click at [97, 353] on span "Ambulatorio" at bounding box center [467, 357] width 856 height 31
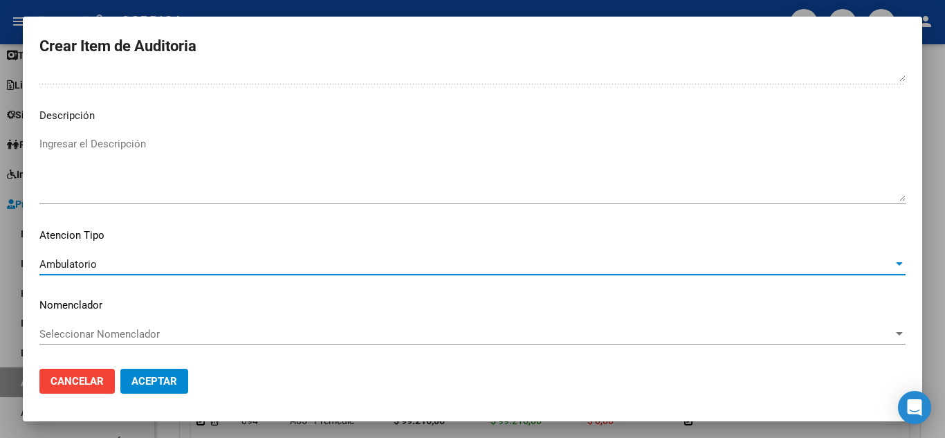
click at [159, 383] on span "Aceptar" at bounding box center [154, 381] width 46 height 12
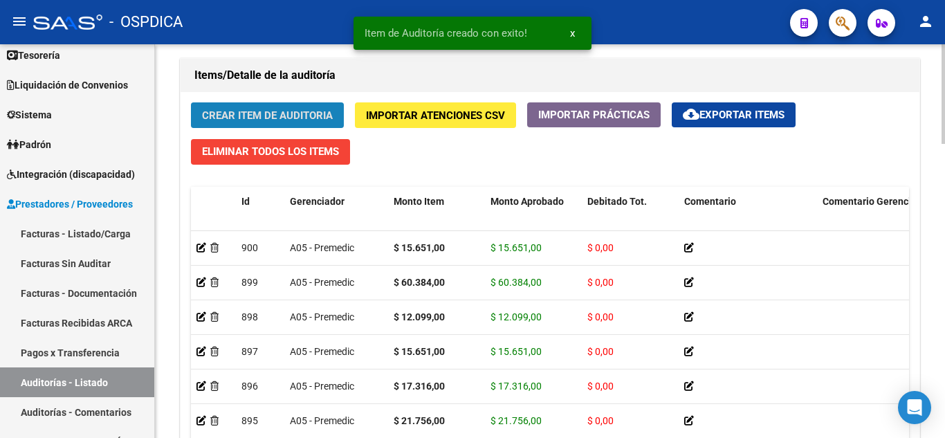
click at [302, 107] on button "Crear Item de Auditoria" at bounding box center [267, 115] width 153 height 26
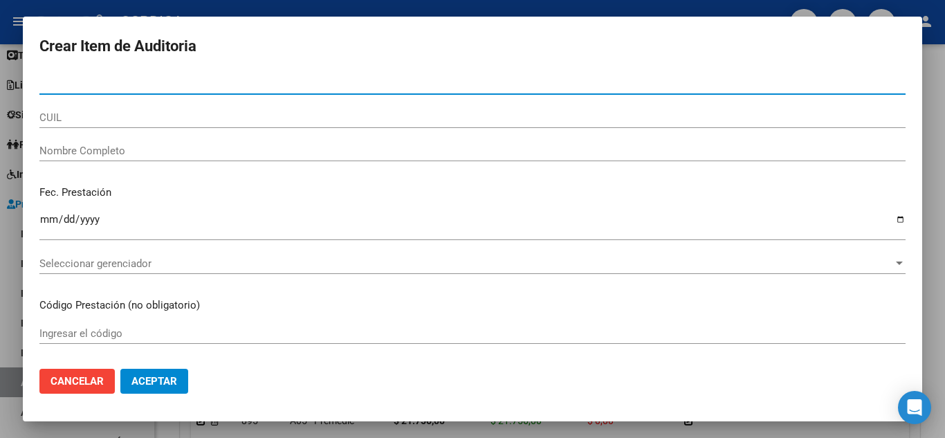
paste input "27310926"
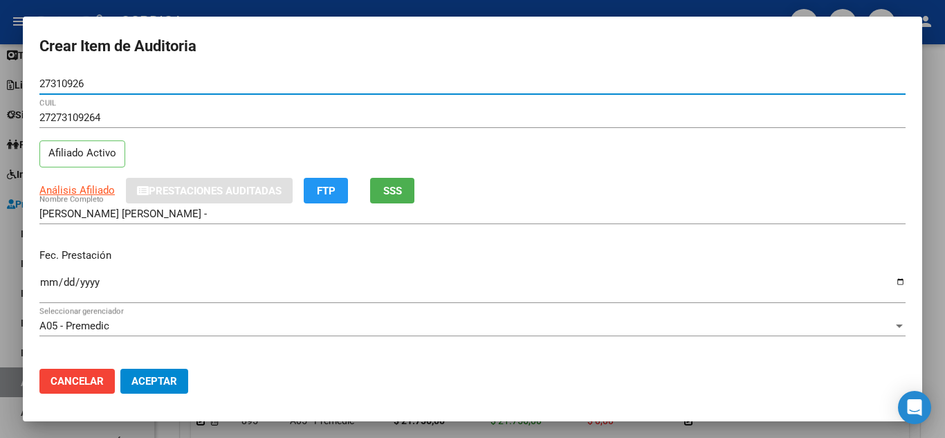
click at [43, 281] on input "Ingresar la fecha" at bounding box center [472, 288] width 866 height 22
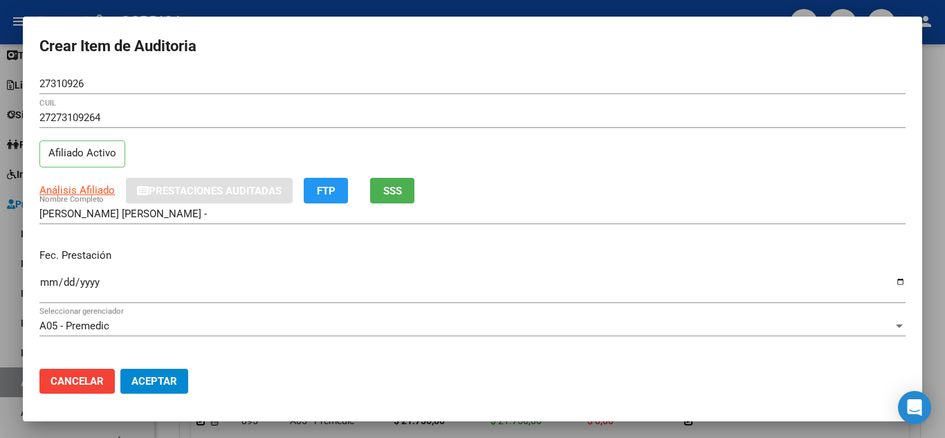
click at [436, 241] on div "Fec. Prestación [DATE] Ingresar la fecha" at bounding box center [472, 276] width 866 height 79
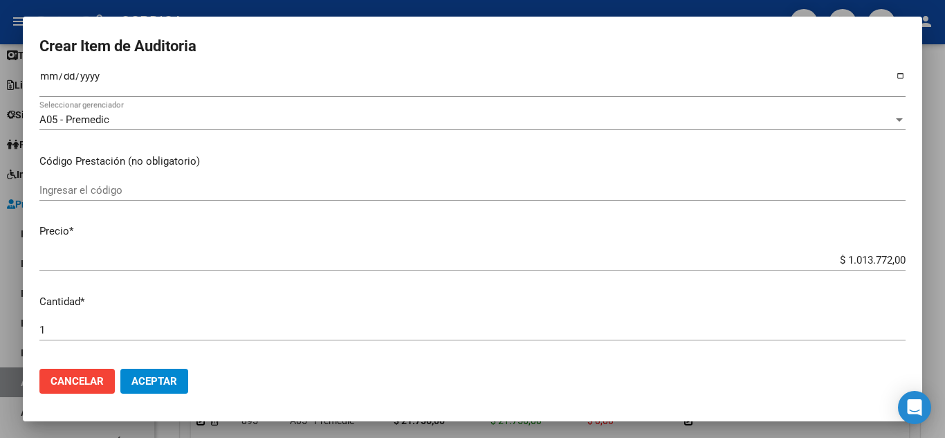
scroll to position [207, 0]
click at [376, 186] on input "Ingresar el código" at bounding box center [472, 189] width 866 height 12
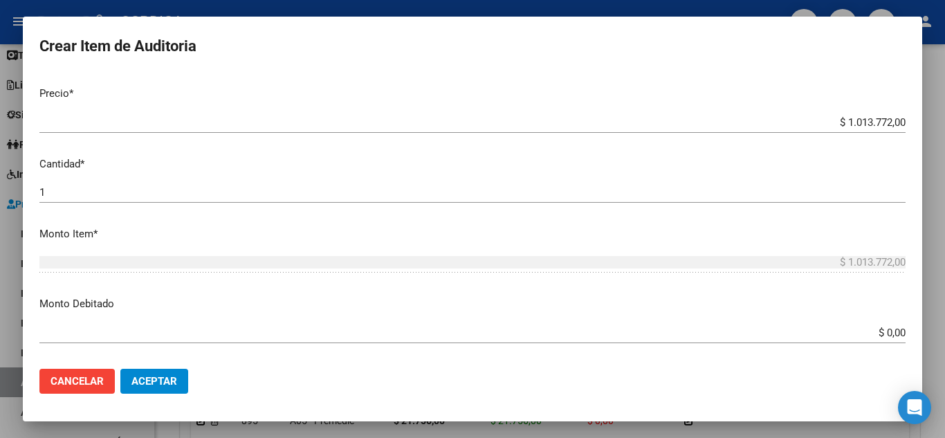
scroll to position [346, 0]
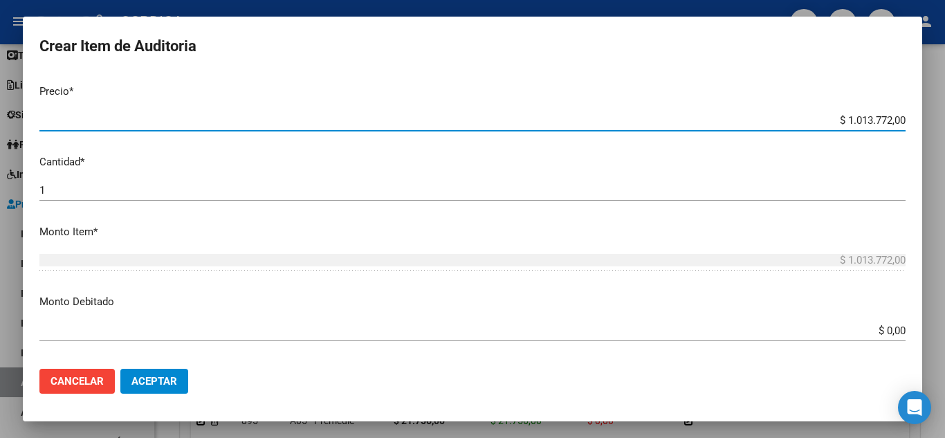
drag, startPoint x: 836, startPoint y: 118, endPoint x: 923, endPoint y: 123, distance: 88.0
click at [923, 122] on div "Crear Item de Auditoria 27310926 Nro Documento 27273109264 CUIL Afiliado Activo…" at bounding box center [472, 219] width 945 height 438
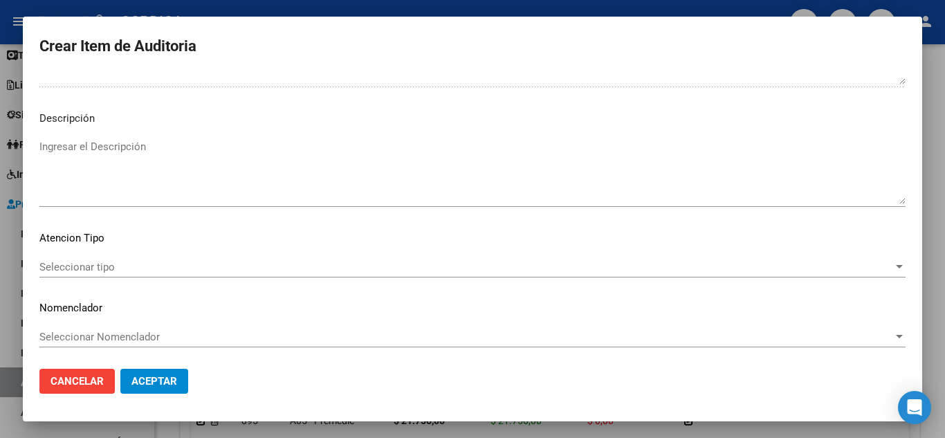
scroll to position [842, 0]
click at [132, 257] on div "Seleccionar tipo Seleccionar tipo" at bounding box center [472, 264] width 866 height 21
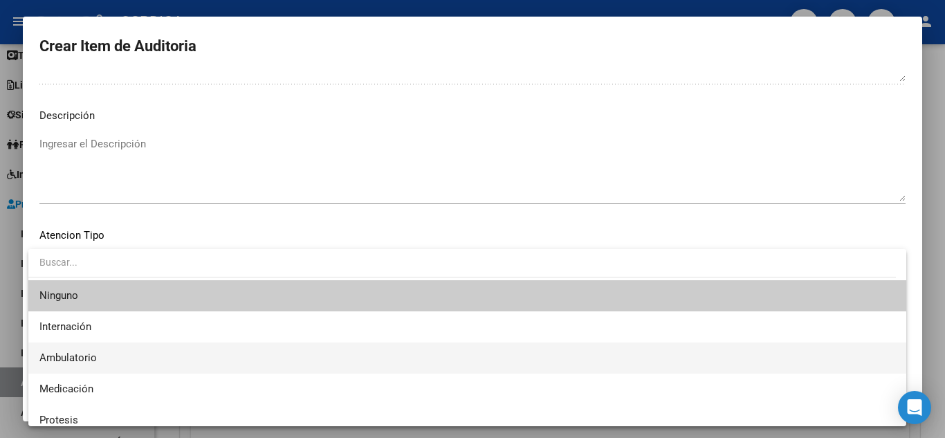
click at [71, 349] on span "Ambulatorio" at bounding box center [467, 357] width 856 height 31
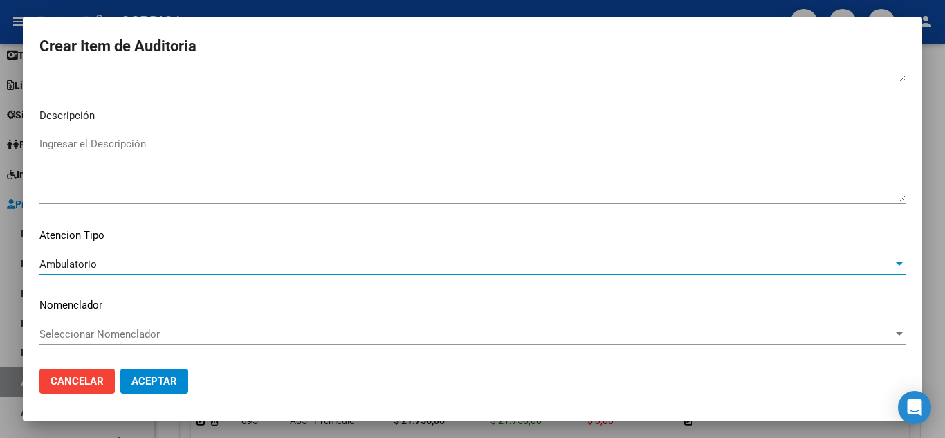
click at [145, 380] on span "Aceptar" at bounding box center [154, 381] width 46 height 12
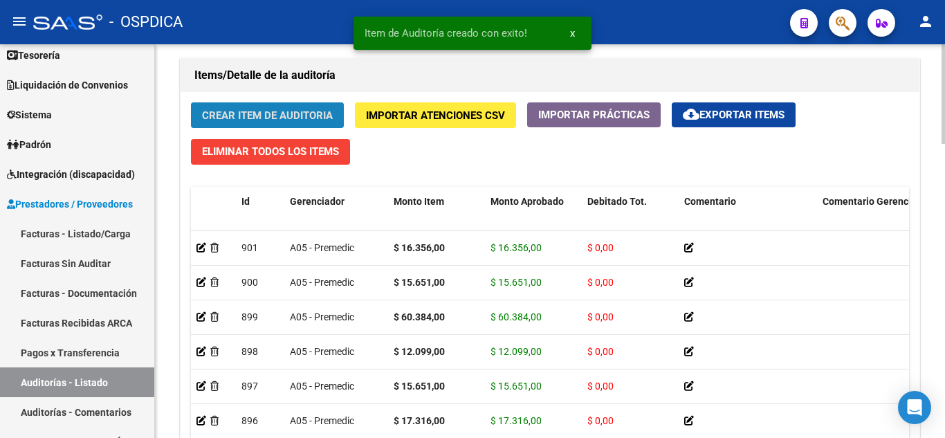
click at [311, 111] on span "Crear Item de Auditoria" at bounding box center [267, 115] width 131 height 12
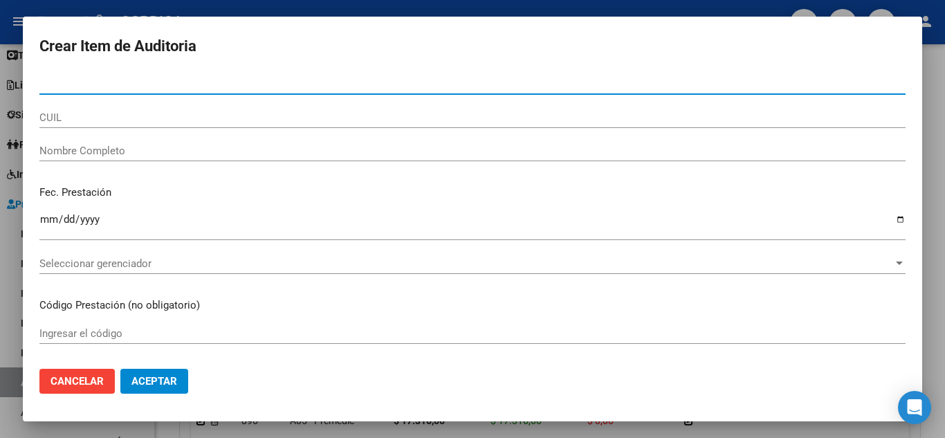
click at [244, 77] on input "Nro Documento" at bounding box center [472, 83] width 866 height 12
paste input "27310926"
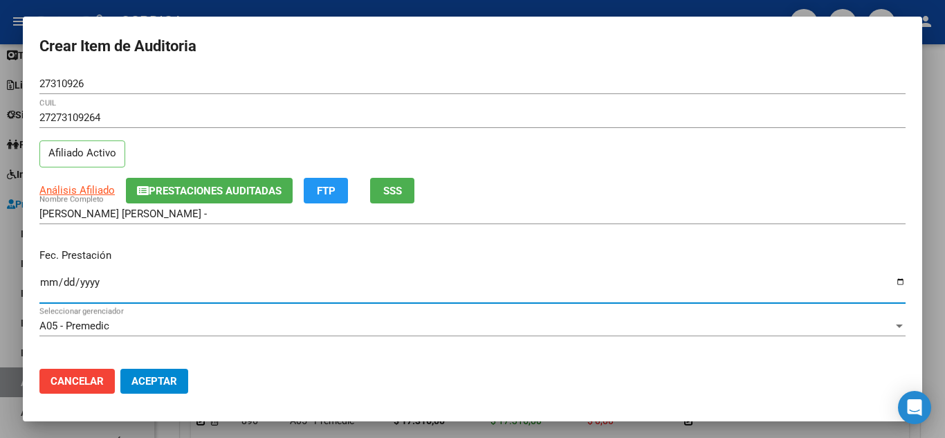
click at [48, 277] on input "Ingresar la fecha" at bounding box center [472, 288] width 866 height 22
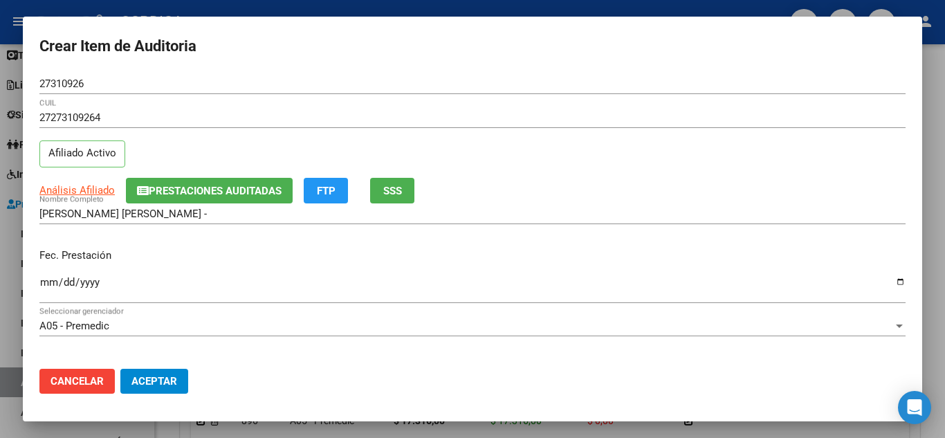
scroll to position [138, 0]
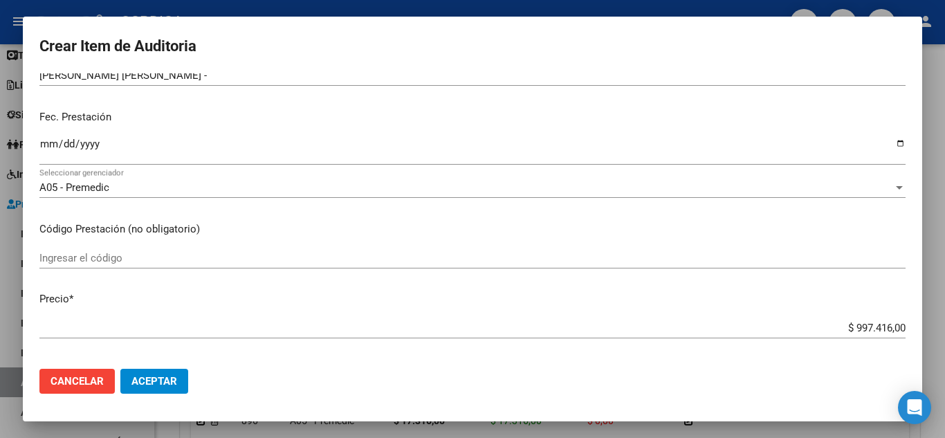
click at [306, 255] on input "Ingresar el código" at bounding box center [472, 258] width 866 height 12
drag, startPoint x: 829, startPoint y: 319, endPoint x: 844, endPoint y: 323, distance: 15.1
click at [844, 323] on div "$ 997.416,00 Ingresar el precio" at bounding box center [472, 327] width 866 height 21
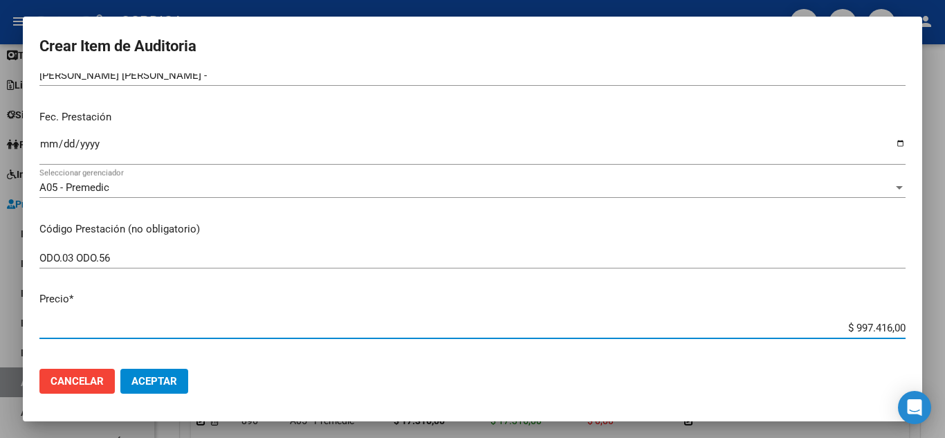
drag, startPoint x: 823, startPoint y: 326, endPoint x: 912, endPoint y: 318, distance: 88.9
click at [912, 318] on mat-dialog-content "27310926 Nro Documento 27273109264 CUIL Afiliado Activo Análisis Afiliado Prest…" at bounding box center [472, 215] width 899 height 284
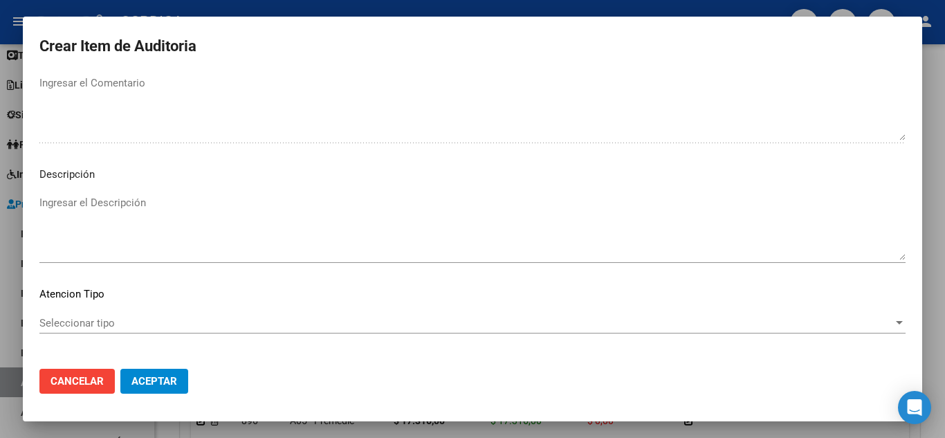
scroll to position [842, 0]
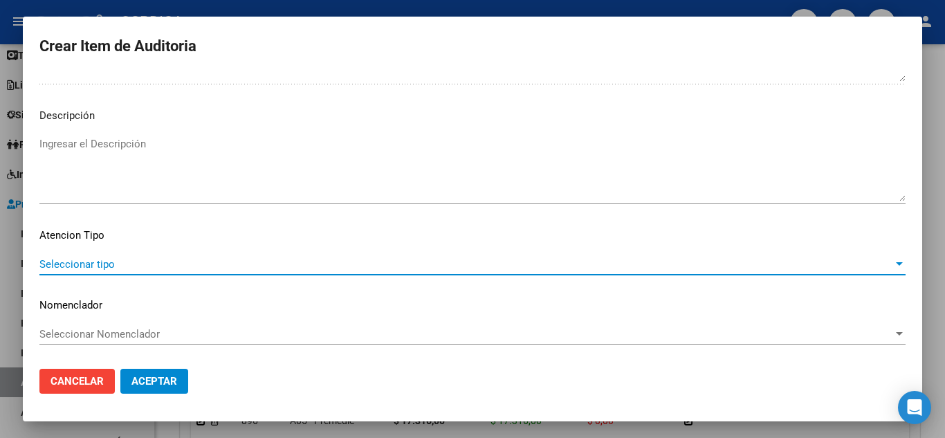
click at [89, 258] on span "Seleccionar tipo" at bounding box center [465, 264] width 853 height 12
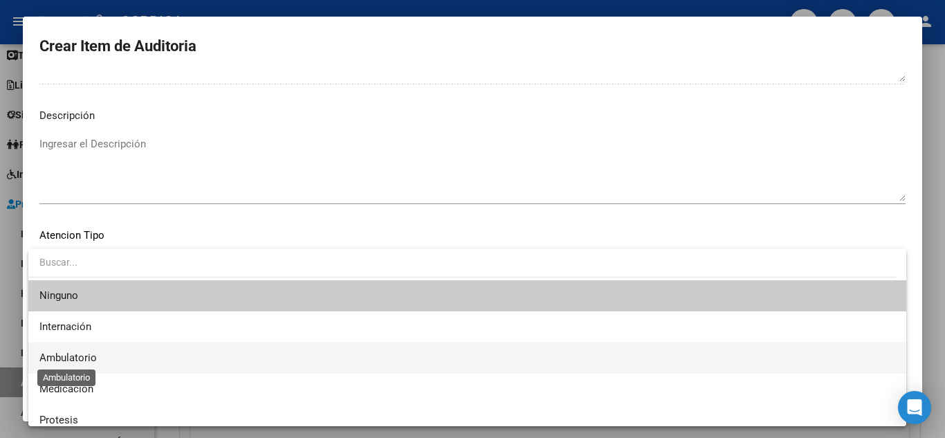
click at [77, 356] on span "Ambulatorio" at bounding box center [67, 357] width 57 height 12
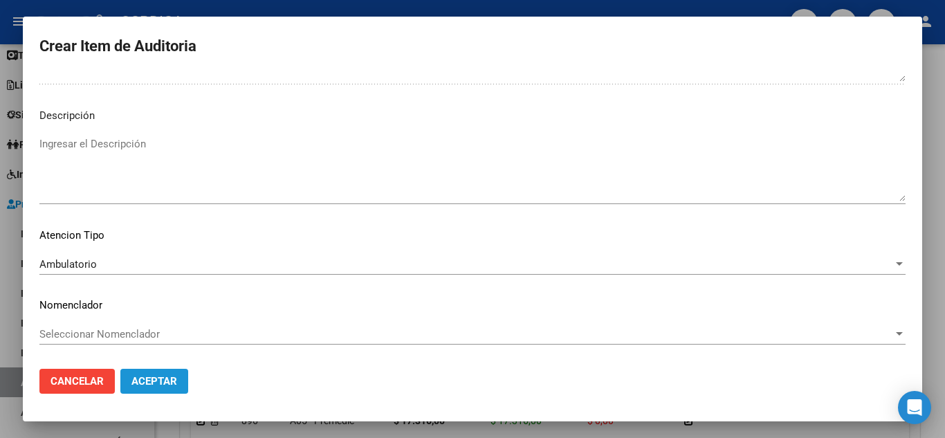
click at [143, 370] on button "Aceptar" at bounding box center [154, 381] width 68 height 25
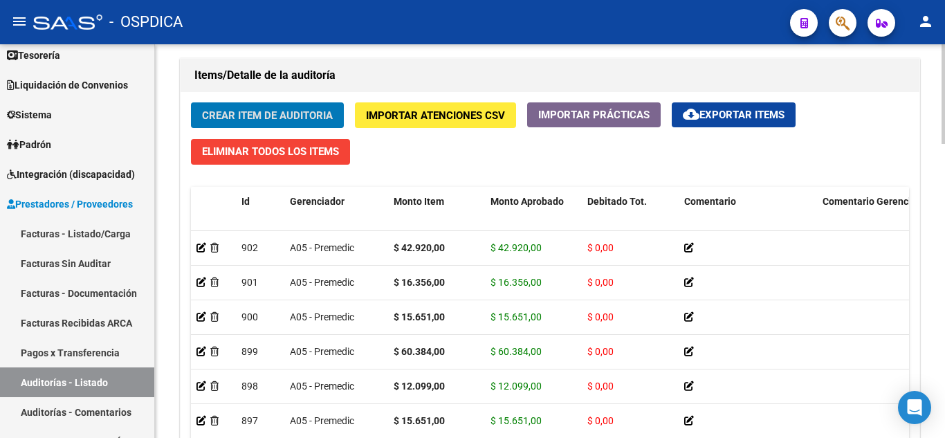
click at [282, 108] on button "Crear Item de Auditoria" at bounding box center [267, 115] width 153 height 26
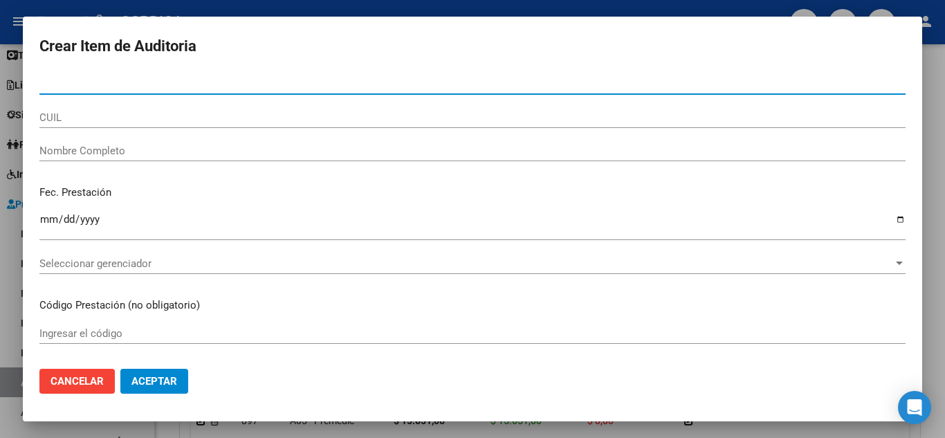
paste input "36597931"
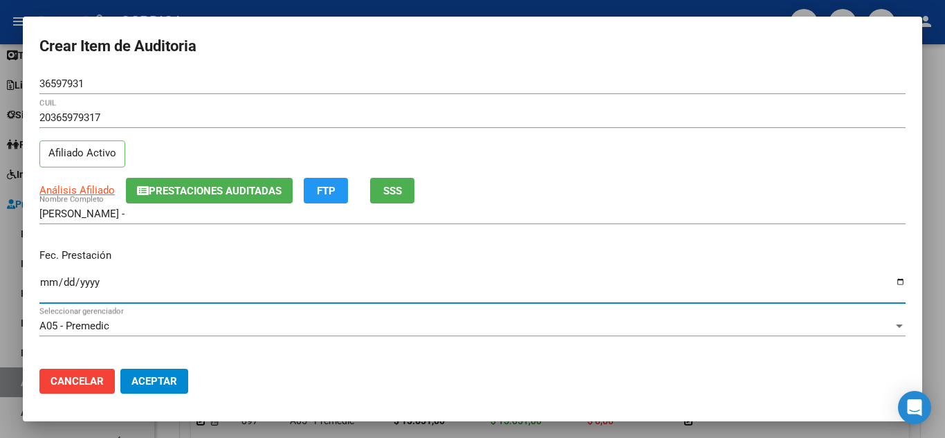
click at [43, 277] on input "Ingresar la fecha" at bounding box center [472, 288] width 866 height 22
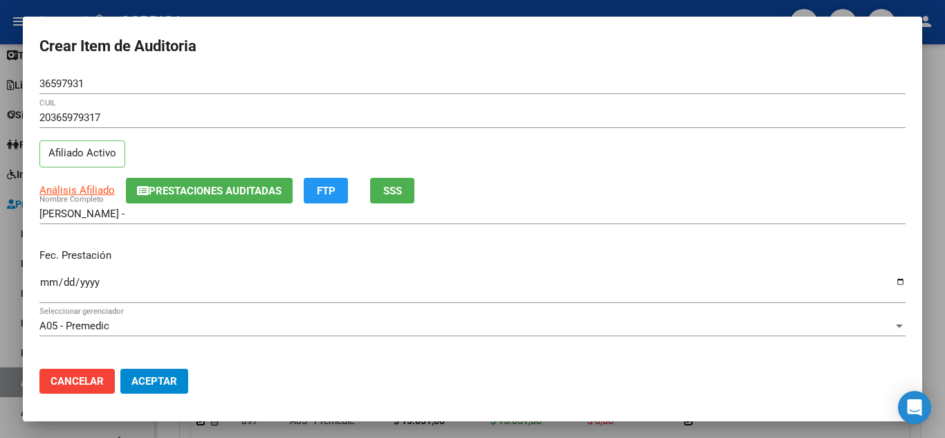
click at [366, 219] on div "[PERSON_NAME] - Nombre Completo" at bounding box center [472, 213] width 866 height 21
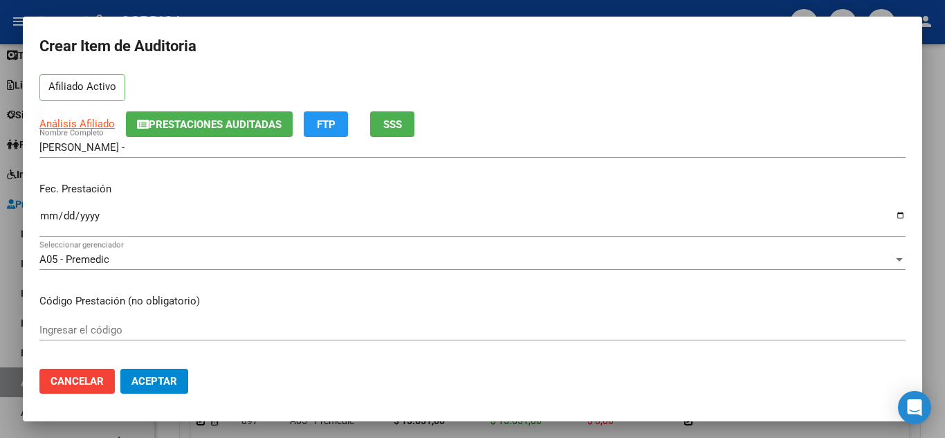
scroll to position [138, 0]
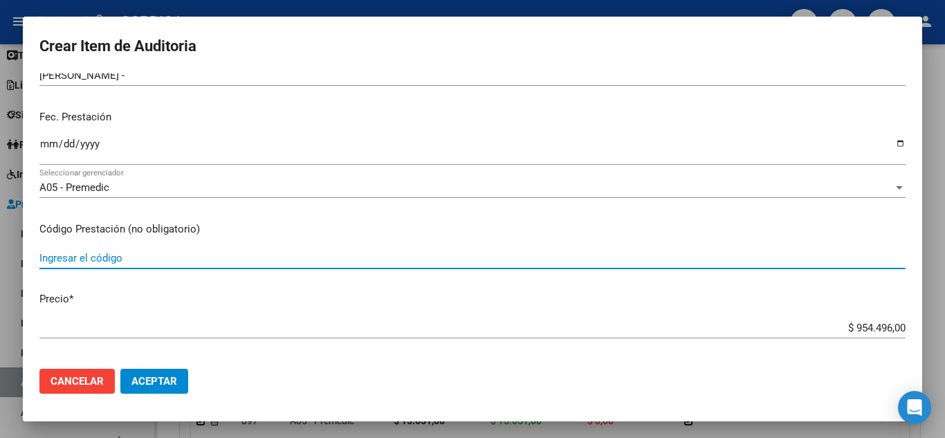
click at [251, 258] on input "Ingresar el código" at bounding box center [472, 258] width 866 height 12
click at [272, 255] on input "Ingresar el código" at bounding box center [472, 258] width 866 height 12
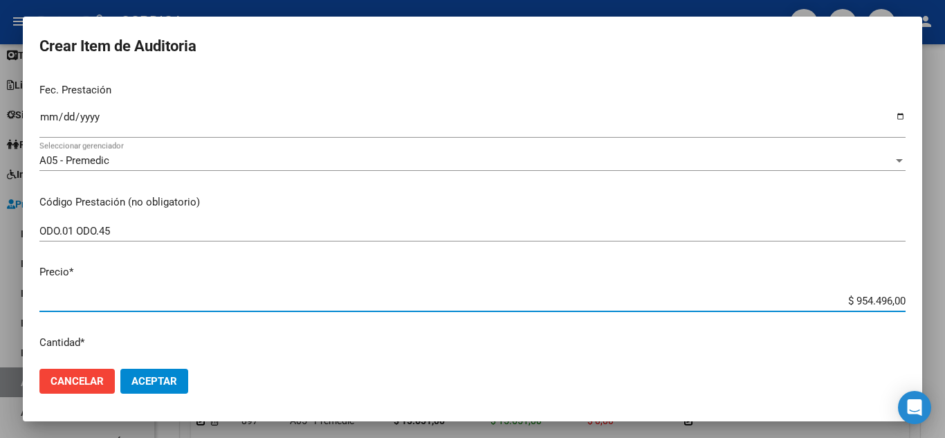
drag, startPoint x: 834, startPoint y: 326, endPoint x: 944, endPoint y: 347, distance: 112.0
click at [944, 347] on div "Crear Item de Auditoria 36597931 Nro Documento 20365979317 CUIL Afiliado Activo…" at bounding box center [472, 219] width 945 height 438
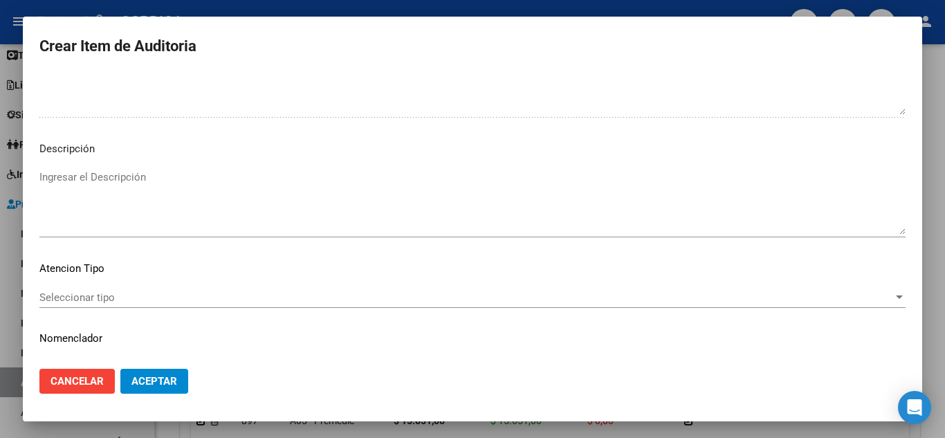
scroll to position [842, 0]
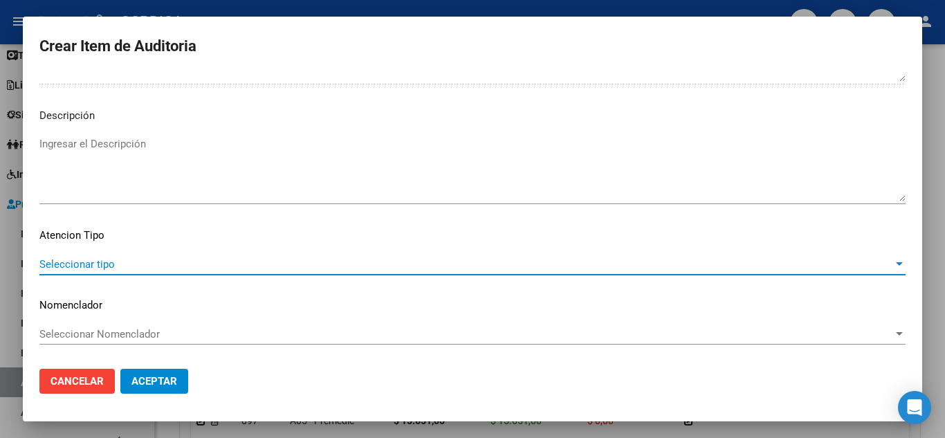
click at [124, 259] on span "Seleccionar tipo" at bounding box center [465, 264] width 853 height 12
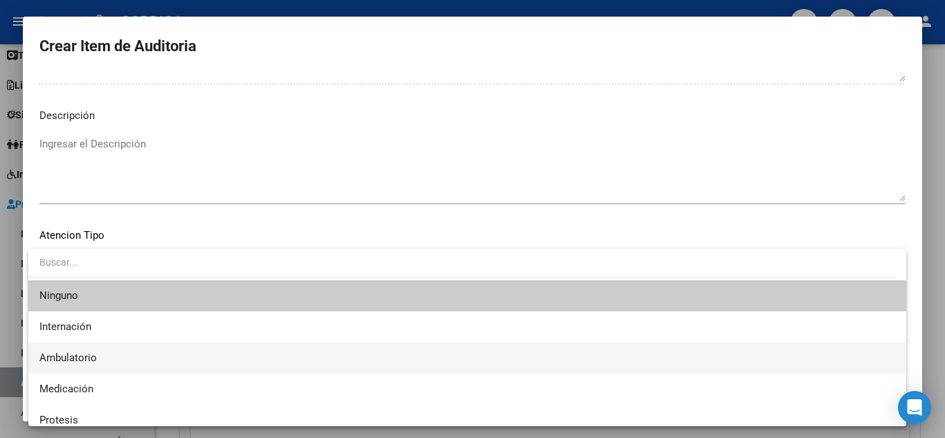
click at [105, 358] on span "Ambulatorio" at bounding box center [467, 357] width 856 height 31
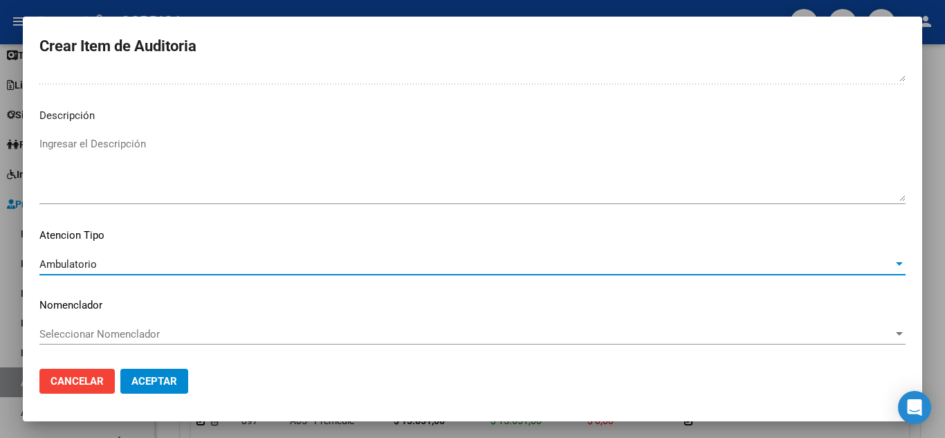
click at [157, 379] on span "Aceptar" at bounding box center [154, 381] width 46 height 12
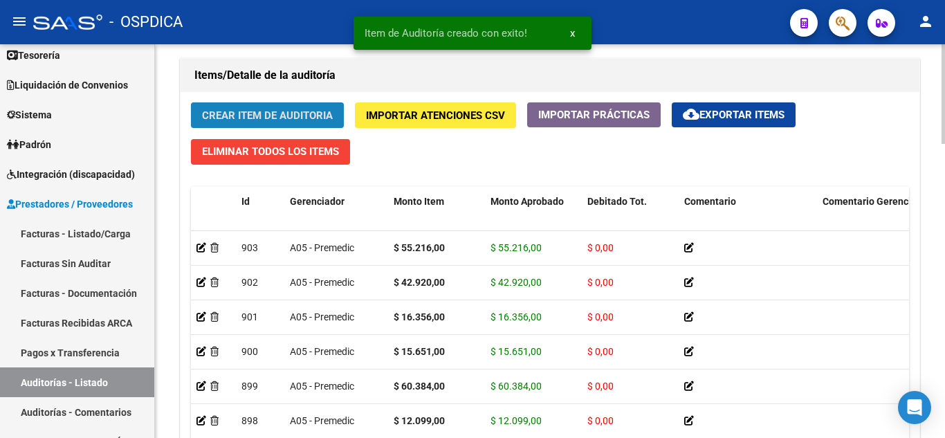
click at [284, 117] on span "Crear Item de Auditoria" at bounding box center [267, 115] width 131 height 12
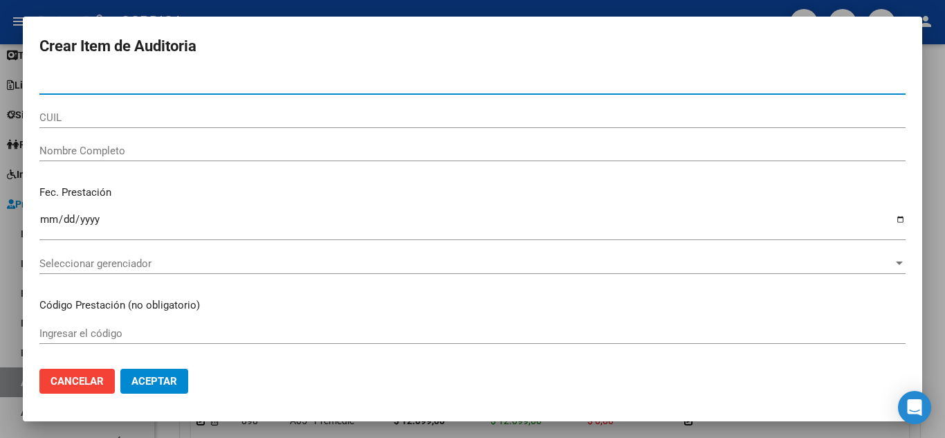
paste input "56939562"
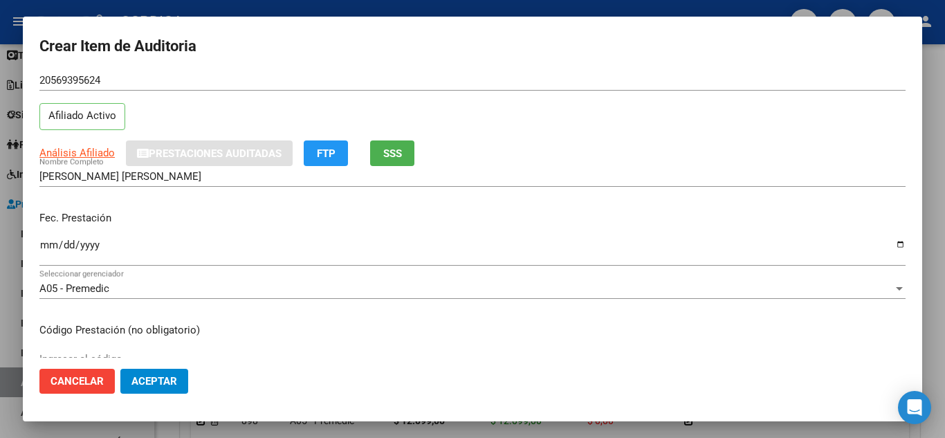
scroll to position [69, 0]
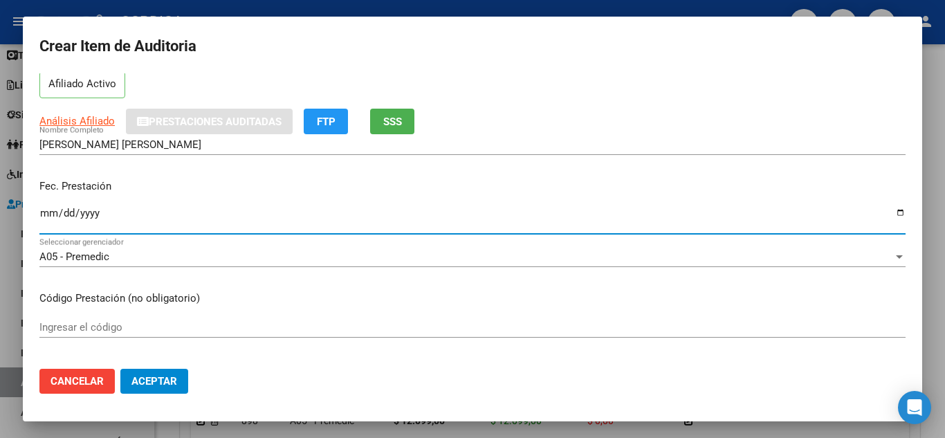
click at [44, 210] on input "Ingresar la fecha" at bounding box center [472, 218] width 866 height 22
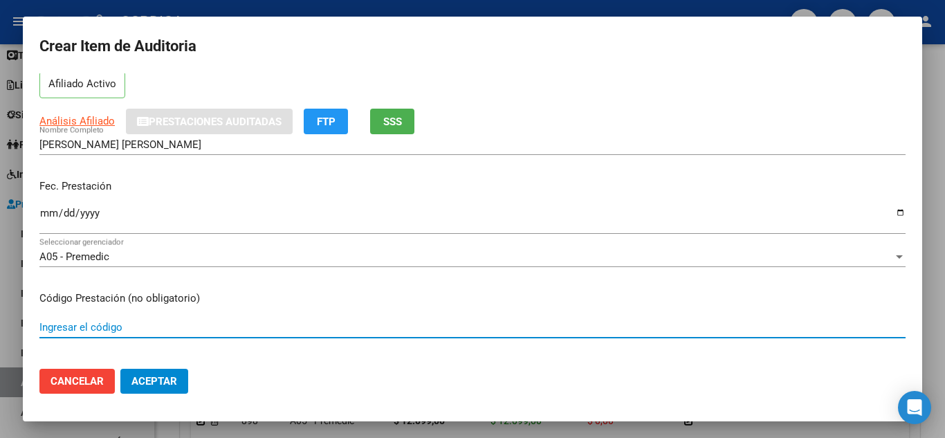
click at [425, 321] on input "Ingresar el código" at bounding box center [472, 327] width 866 height 12
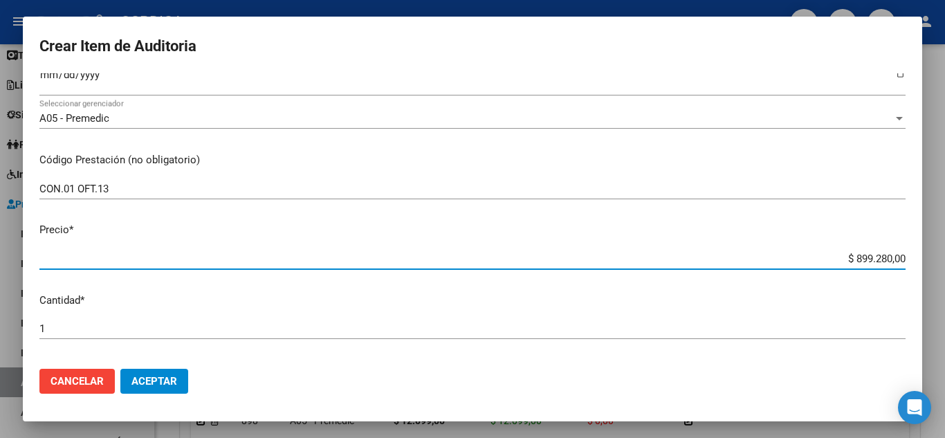
drag, startPoint x: 834, startPoint y: 256, endPoint x: 918, endPoint y: 253, distance: 83.7
click at [918, 253] on mat-dialog-content "56939562 Nro Documento 20569395624 CUIL Afiliado Activo Análisis Afiliado Prest…" at bounding box center [472, 215] width 899 height 284
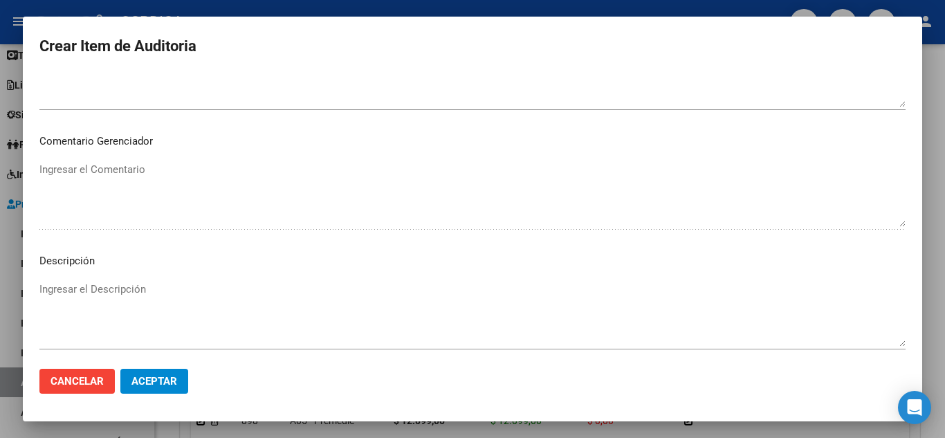
scroll to position [842, 0]
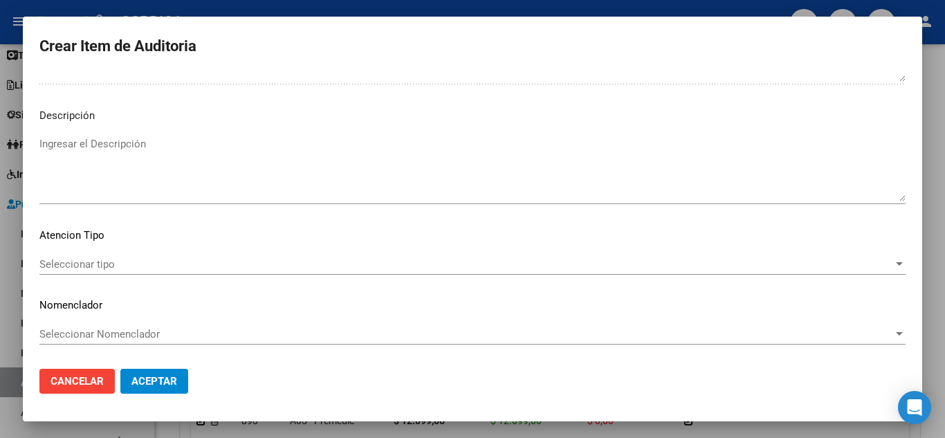
click at [113, 263] on span "Seleccionar tipo" at bounding box center [465, 264] width 853 height 12
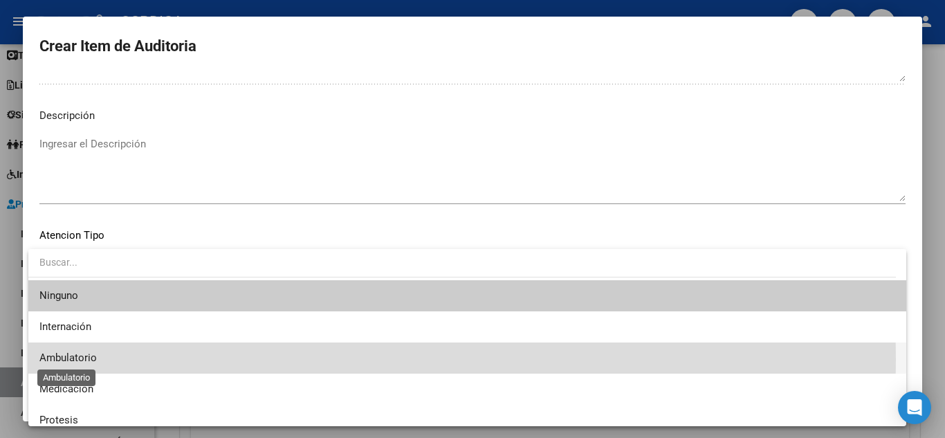
click at [92, 359] on span "Ambulatorio" at bounding box center [67, 357] width 57 height 12
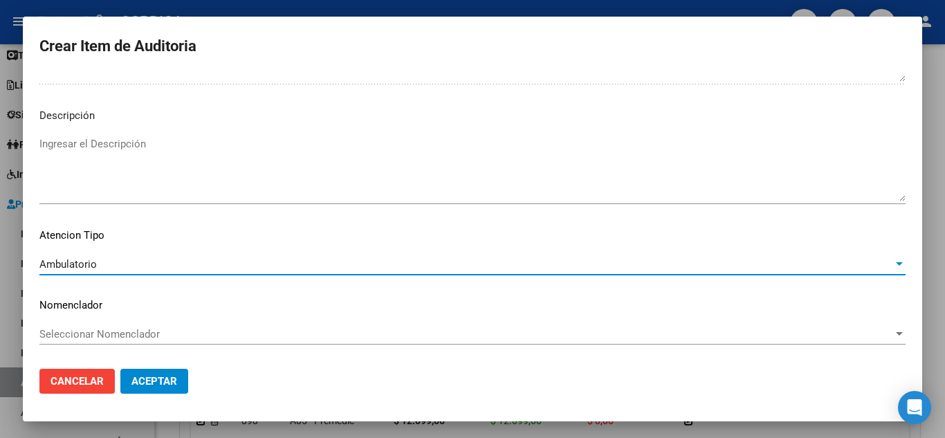
click at [142, 382] on span "Aceptar" at bounding box center [154, 381] width 46 height 12
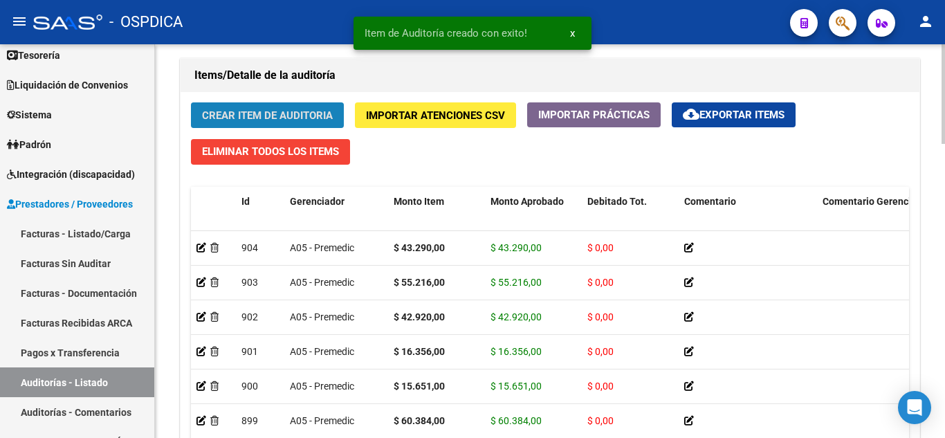
click at [282, 116] on span "Crear Item de Auditoria" at bounding box center [267, 115] width 131 height 12
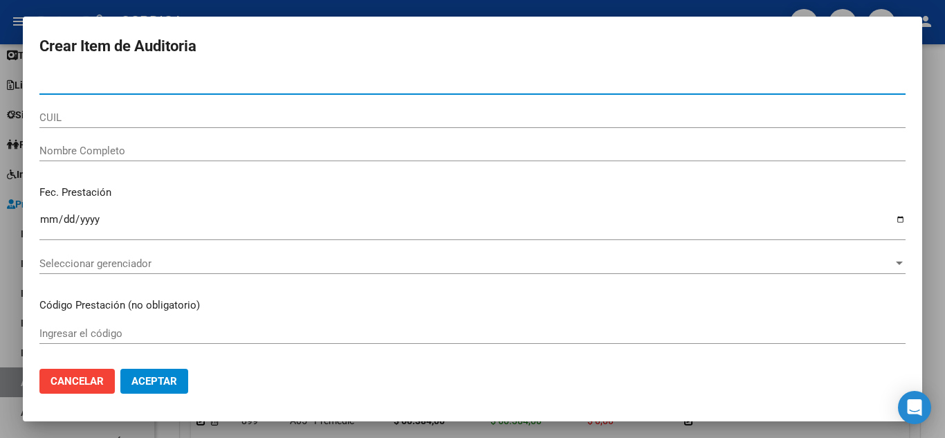
click at [272, 82] on input "Nro Documento" at bounding box center [472, 83] width 866 height 12
paste input "24090598"
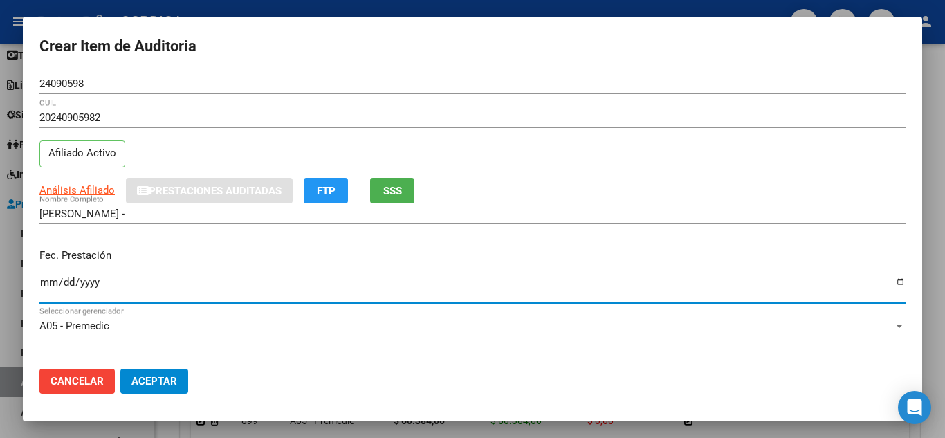
click at [45, 281] on input "Ingresar la fecha" at bounding box center [472, 288] width 866 height 22
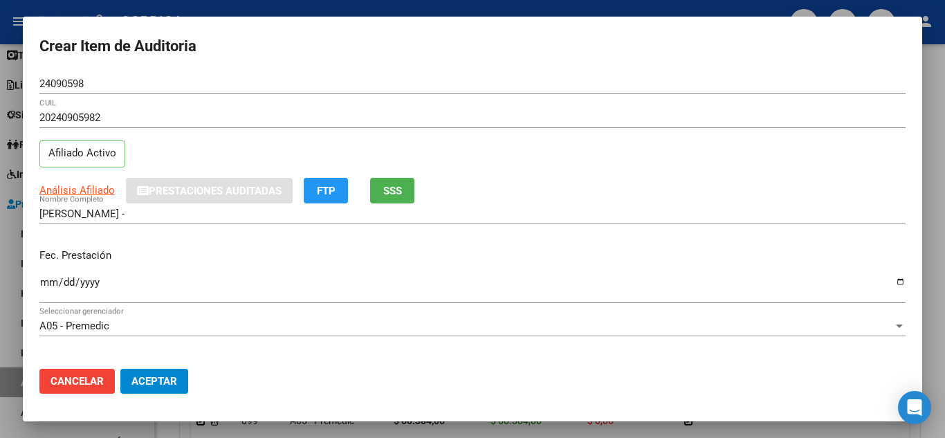
click at [304, 254] on p "Fec. Prestación" at bounding box center [472, 256] width 866 height 16
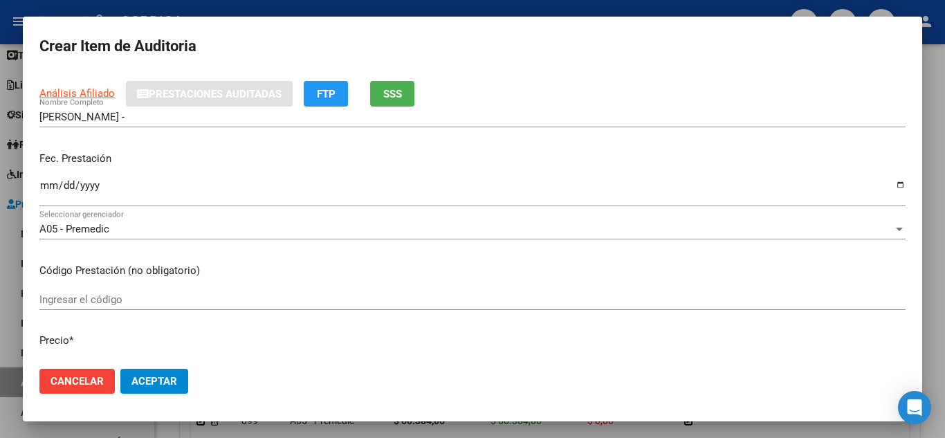
scroll to position [207, 0]
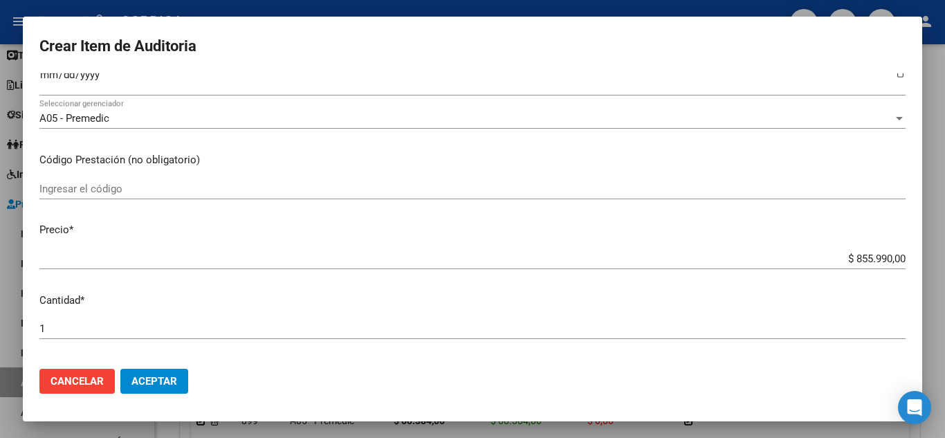
click at [308, 187] on input "Ingresar el código" at bounding box center [472, 189] width 866 height 12
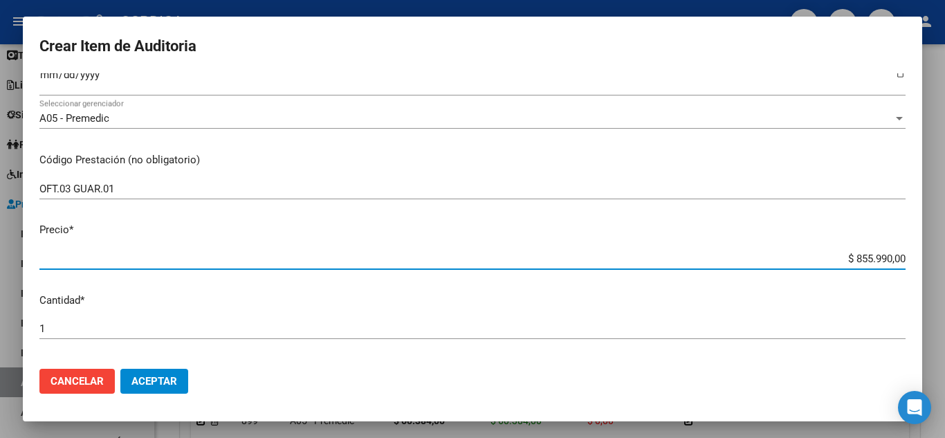
drag, startPoint x: 841, startPoint y: 255, endPoint x: 942, endPoint y: 257, distance: 101.0
click at [942, 257] on div "Crear Item de Auditoria 24090598 Nro Documento 20240905982 CUIL Afiliado Activo…" at bounding box center [472, 219] width 945 height 438
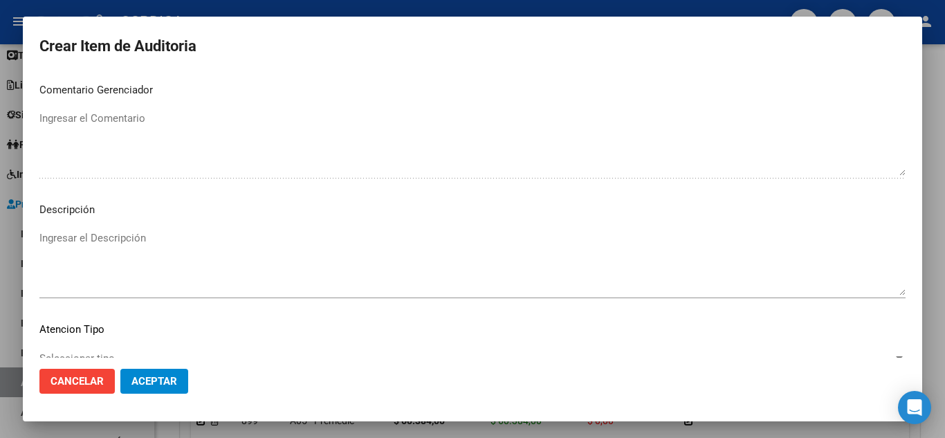
scroll to position [842, 0]
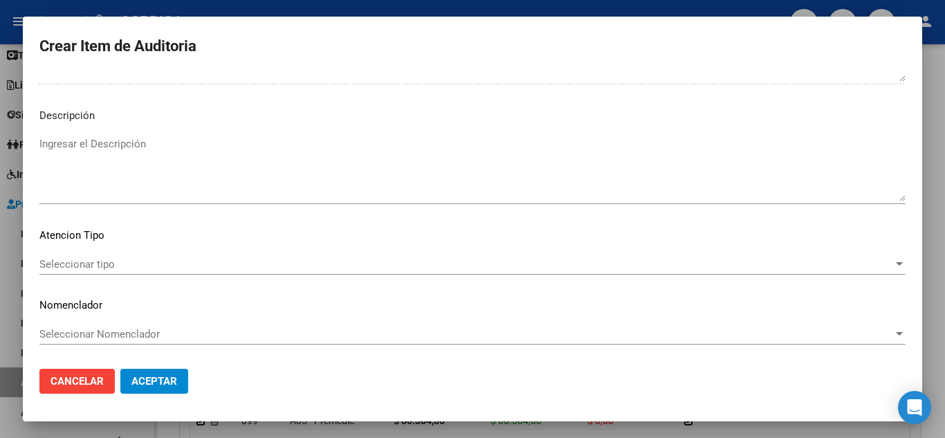
click at [127, 264] on span "Seleccionar tipo" at bounding box center [465, 264] width 853 height 12
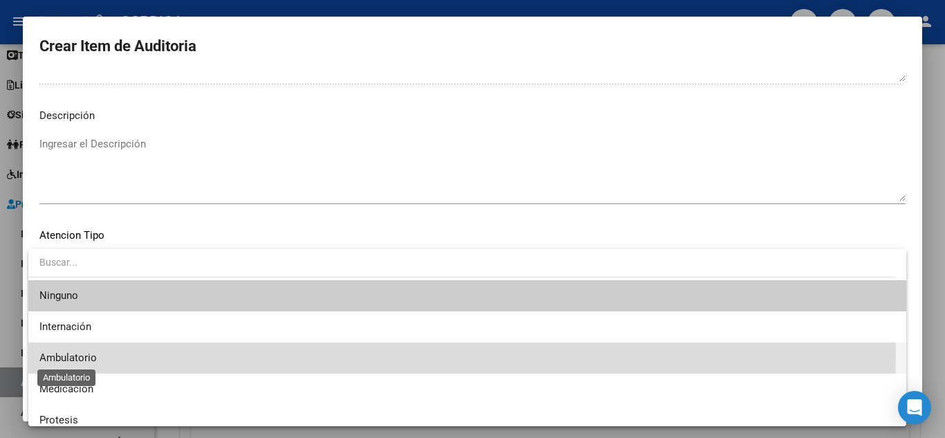
click at [69, 354] on span "Ambulatorio" at bounding box center [67, 357] width 57 height 12
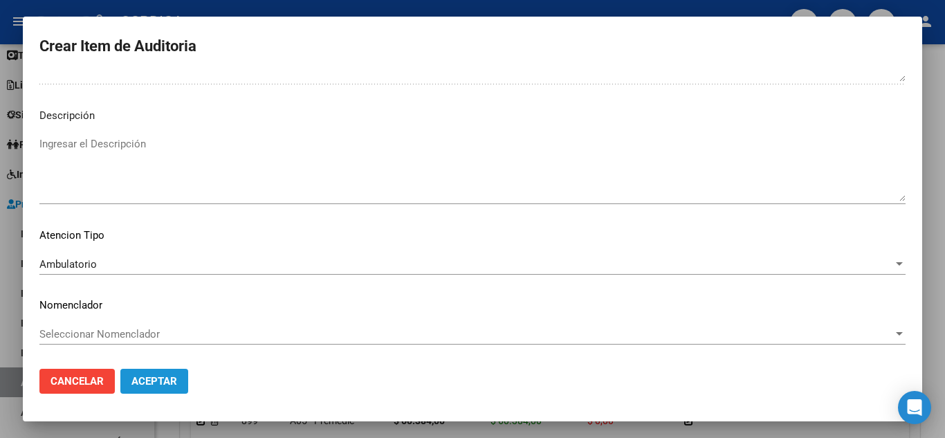
click at [147, 380] on span "Aceptar" at bounding box center [154, 381] width 46 height 12
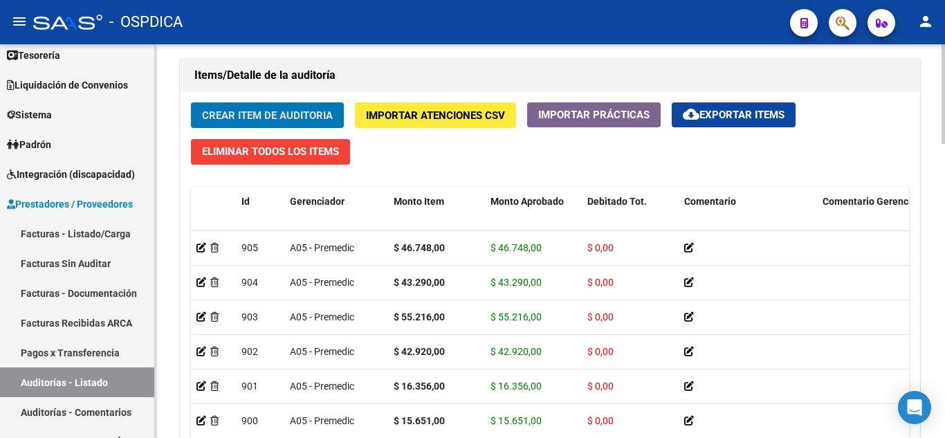
click at [326, 114] on span "Crear Item de Auditoria" at bounding box center [267, 115] width 131 height 12
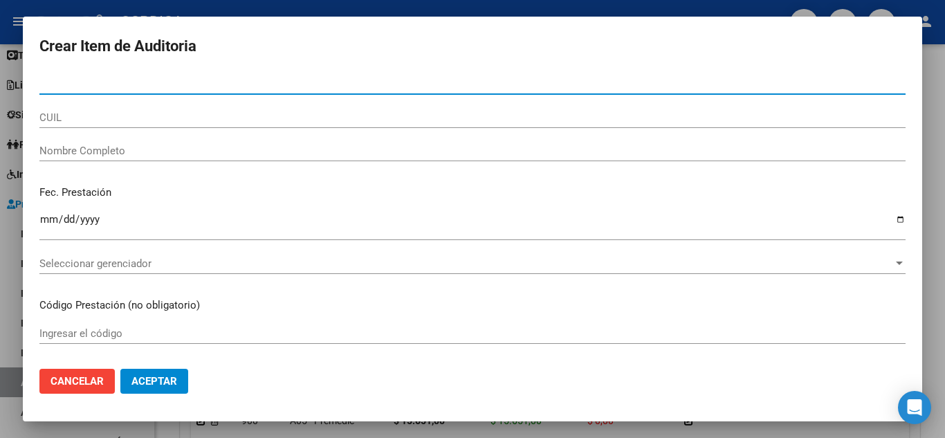
paste input "57315822"
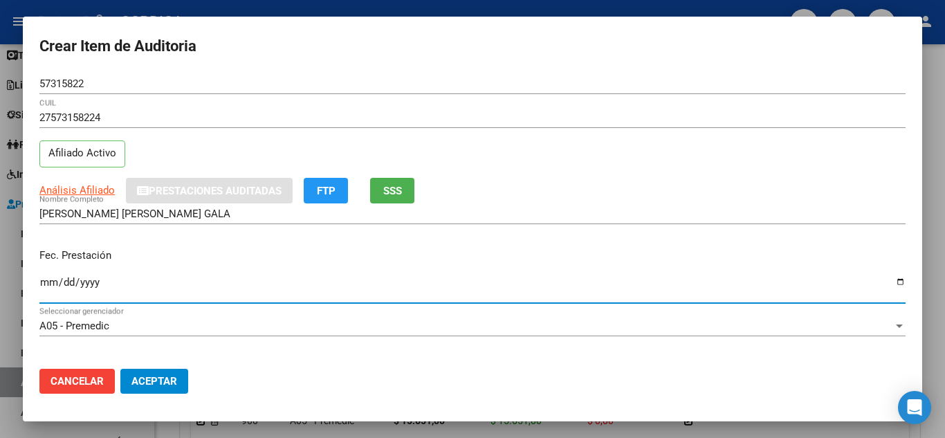
click at [50, 277] on input "Ingresar la fecha" at bounding box center [472, 288] width 866 height 22
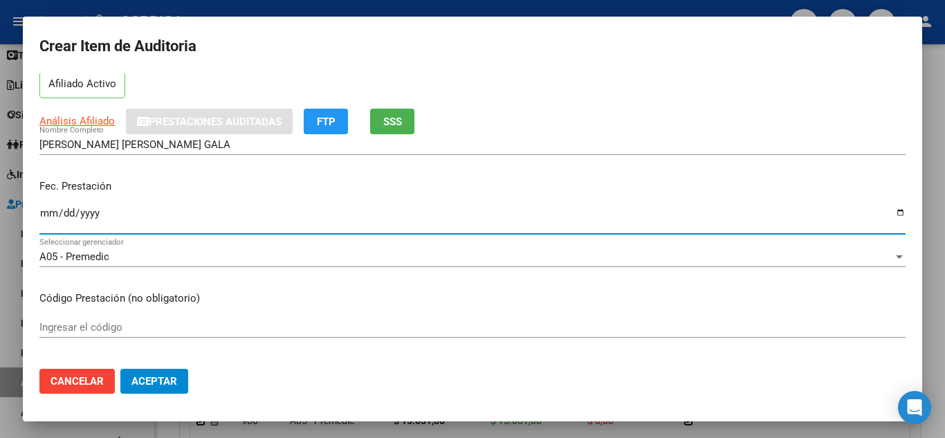
click at [223, 321] on input "Ingresar el código" at bounding box center [472, 327] width 866 height 12
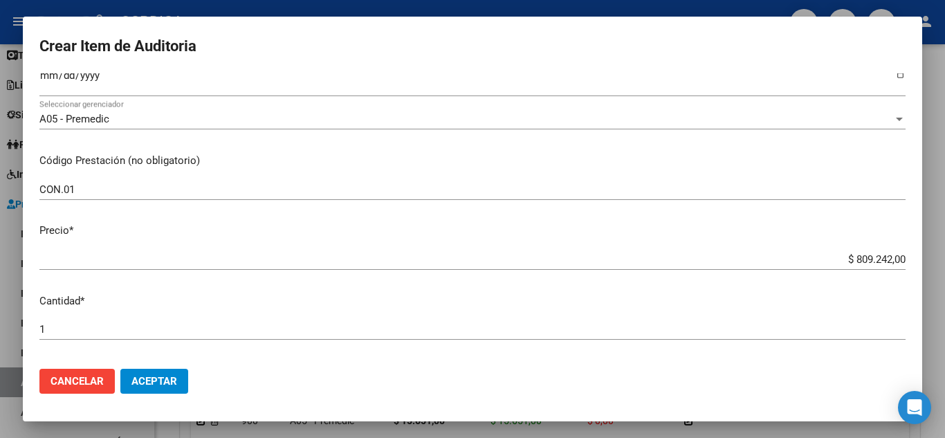
scroll to position [207, 0]
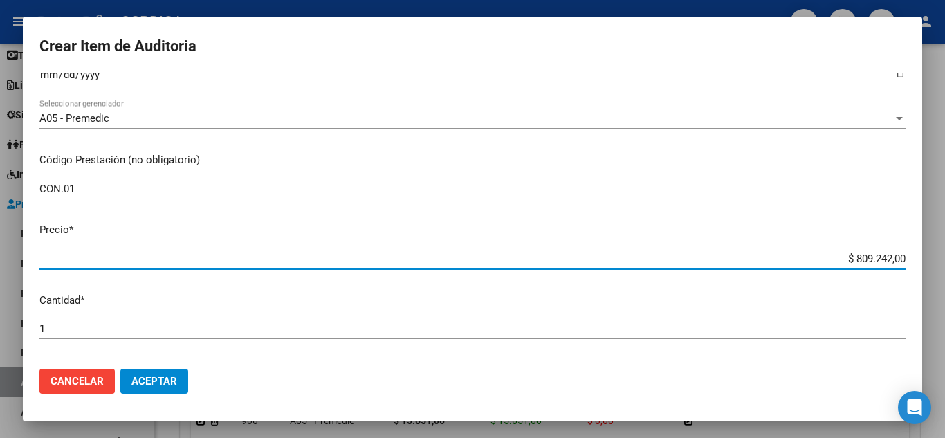
drag, startPoint x: 835, startPoint y: 257, endPoint x: 903, endPoint y: 246, distance: 68.7
click at [903, 246] on mat-dialog-content "57315822 Nro Documento 27573158224 CUIL Afiliado Activo Análisis Afiliado Prest…" at bounding box center [472, 215] width 899 height 284
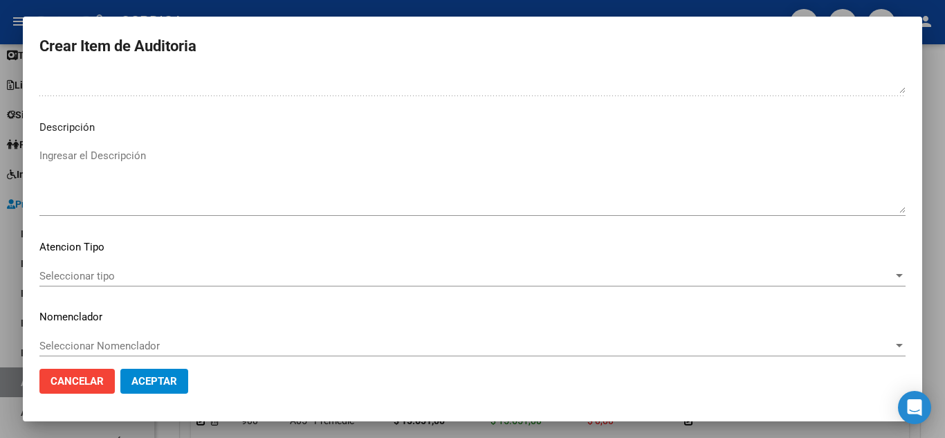
scroll to position [842, 0]
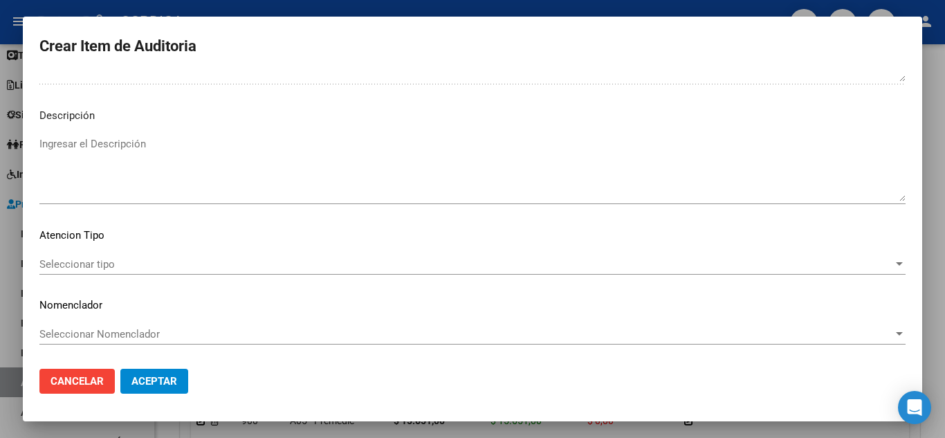
click at [156, 261] on span "Seleccionar tipo" at bounding box center [465, 264] width 853 height 12
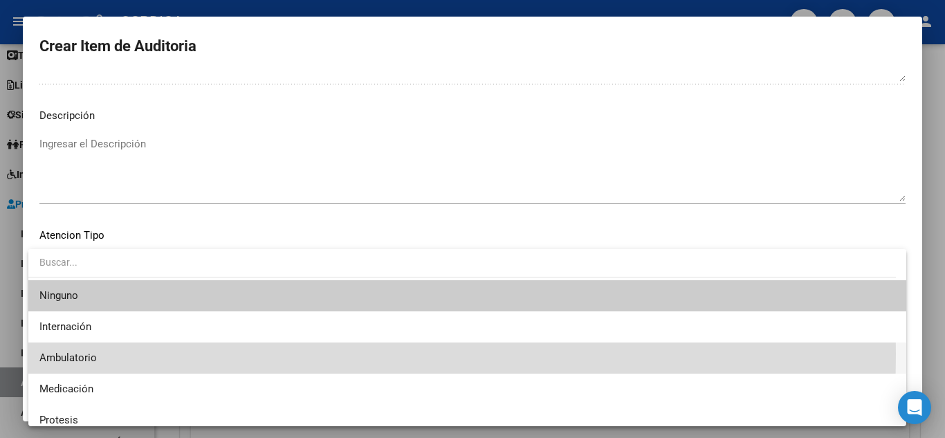
click at [99, 353] on span "Ambulatorio" at bounding box center [467, 357] width 856 height 31
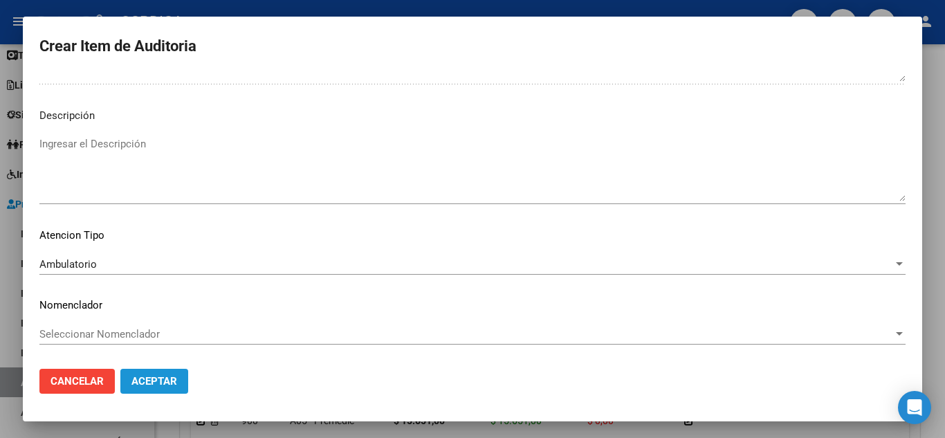
click at [150, 378] on span "Aceptar" at bounding box center [154, 381] width 46 height 12
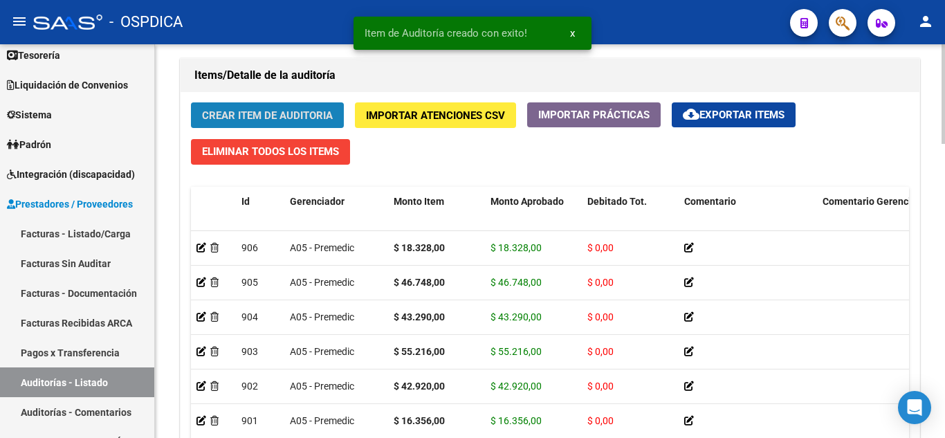
click at [284, 109] on span "Crear Item de Auditoria" at bounding box center [267, 115] width 131 height 12
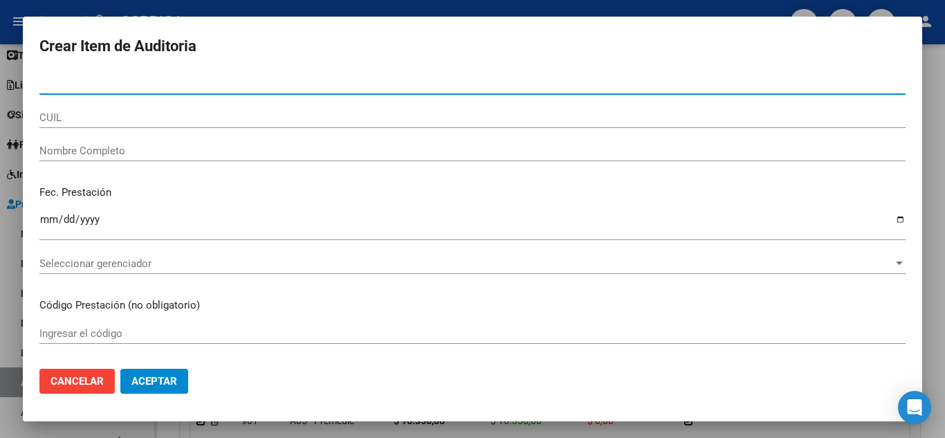
paste input "33570584"
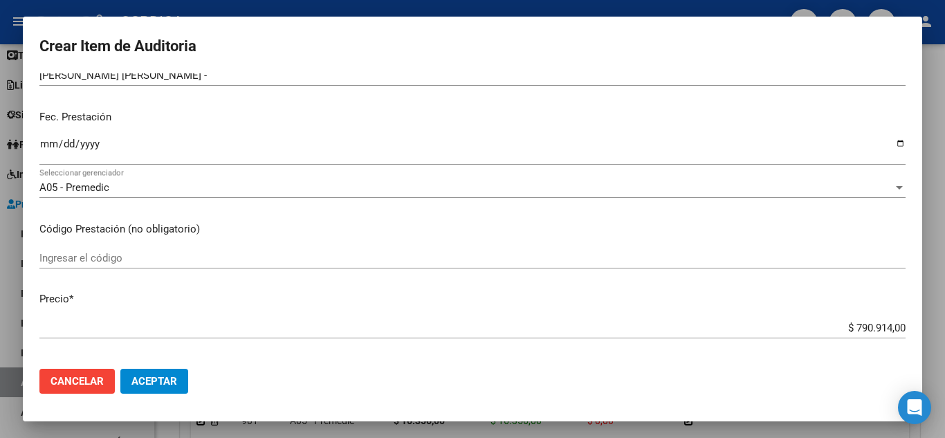
scroll to position [4, 0]
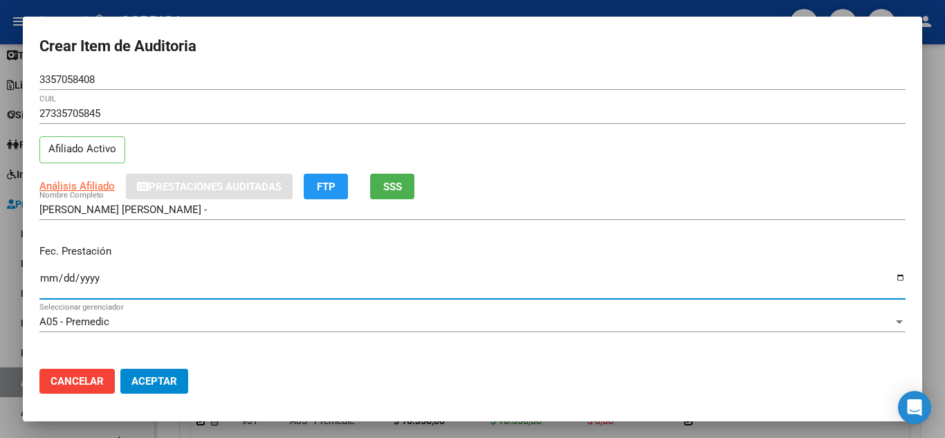
click at [45, 273] on input "Ingresar la fecha" at bounding box center [472, 284] width 866 height 22
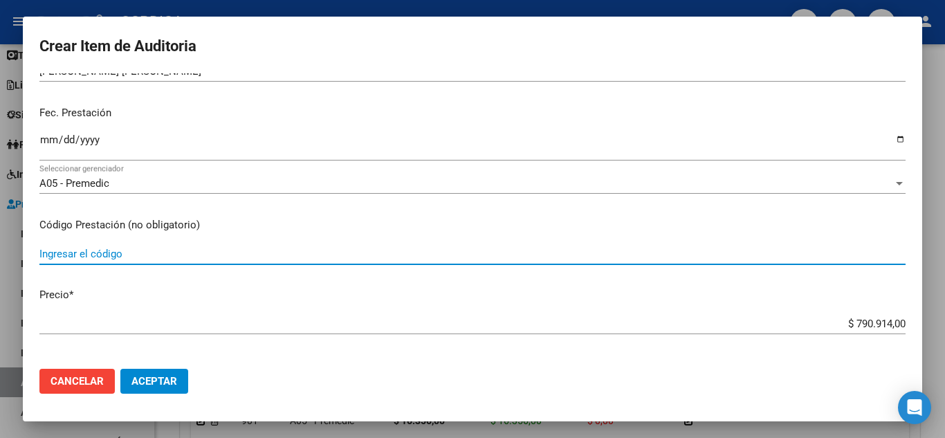
click at [142, 252] on input "Ingresar el código" at bounding box center [472, 254] width 866 height 12
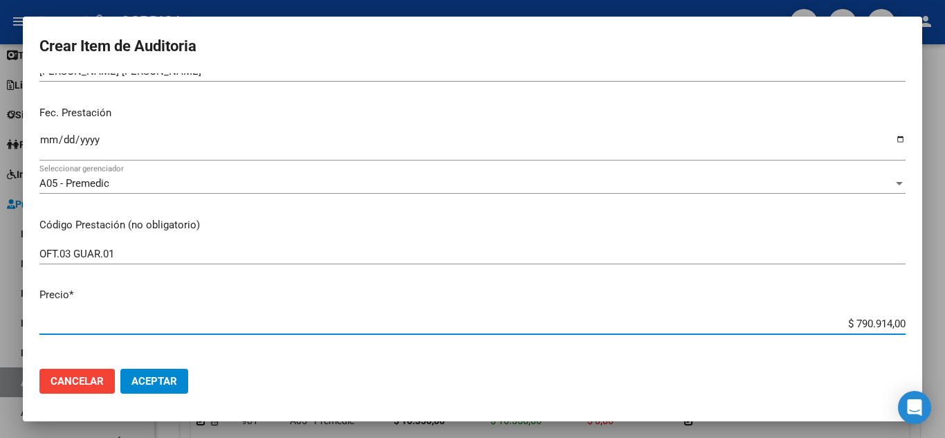
drag, startPoint x: 896, startPoint y: 313, endPoint x: 928, endPoint y: 305, distance: 32.7
click at [928, 305] on div "Crear Item de Auditoria 3357058408 Nro Documento 27335705845 CUIL Afiliado Acti…" at bounding box center [472, 219] width 945 height 438
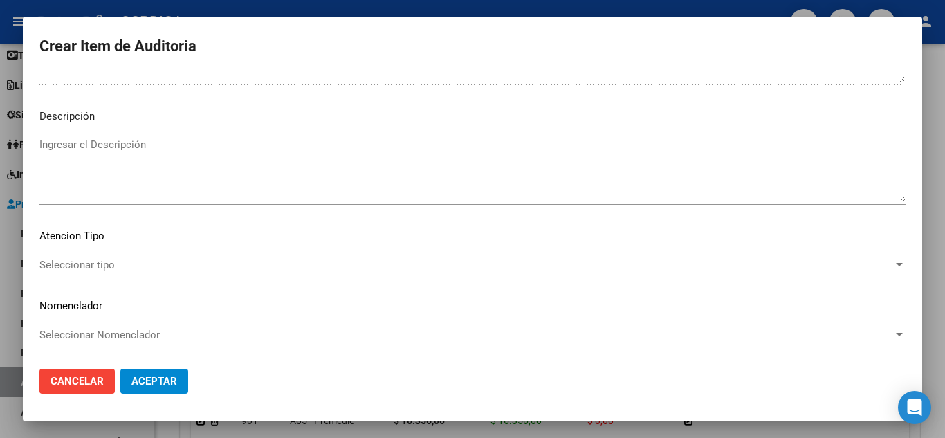
scroll to position [842, 0]
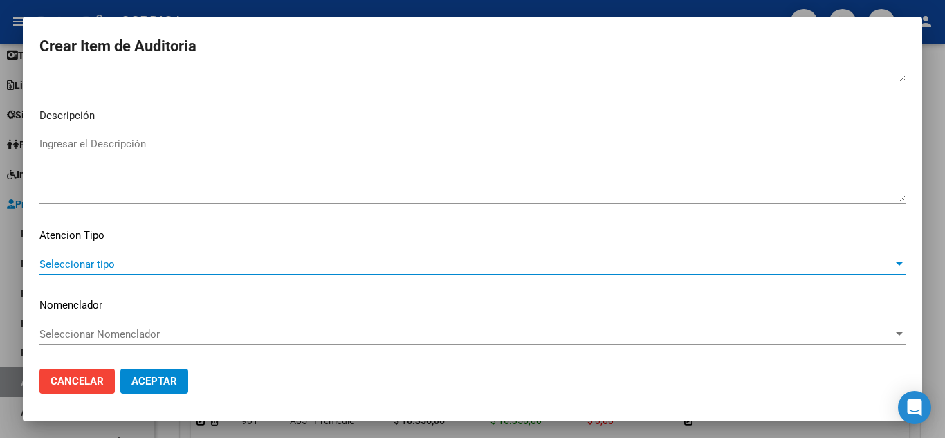
click at [109, 264] on span "Seleccionar tipo" at bounding box center [465, 264] width 853 height 12
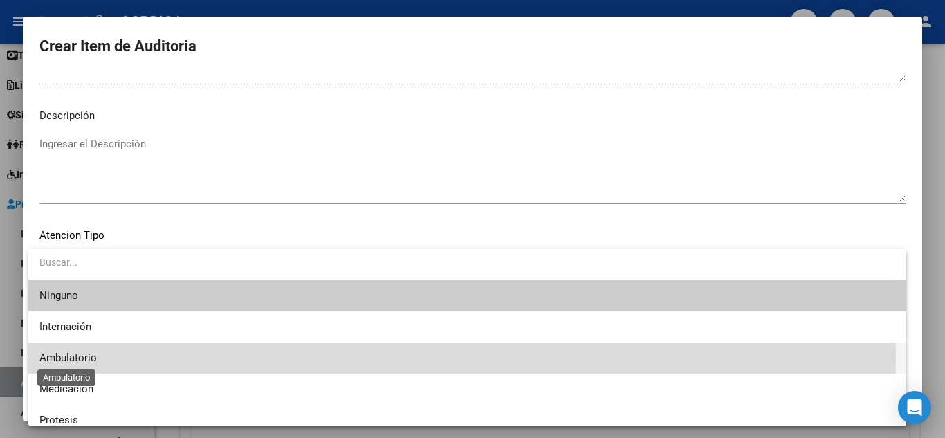
click at [77, 358] on span "Ambulatorio" at bounding box center [67, 357] width 57 height 12
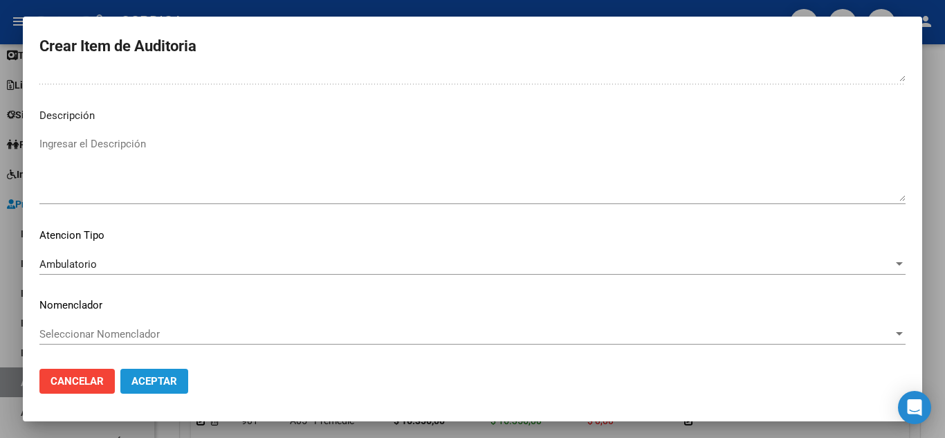
click at [187, 382] on button "Aceptar" at bounding box center [154, 381] width 68 height 25
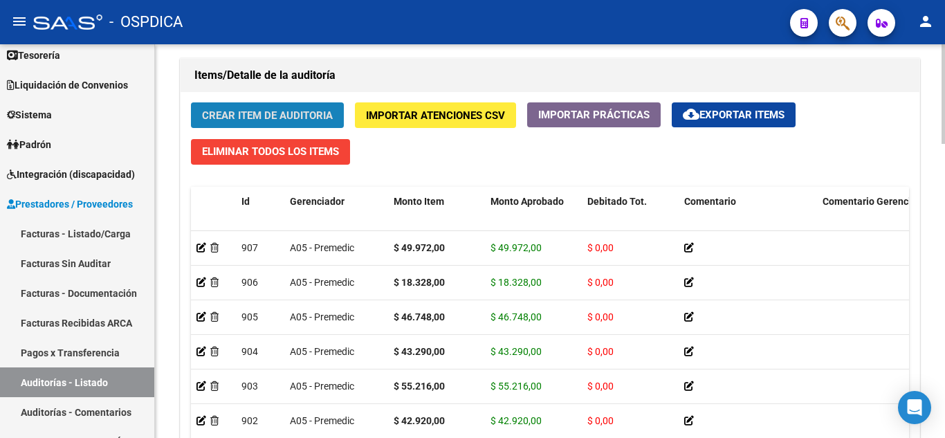
click at [322, 113] on span "Crear Item de Auditoria" at bounding box center [267, 115] width 131 height 12
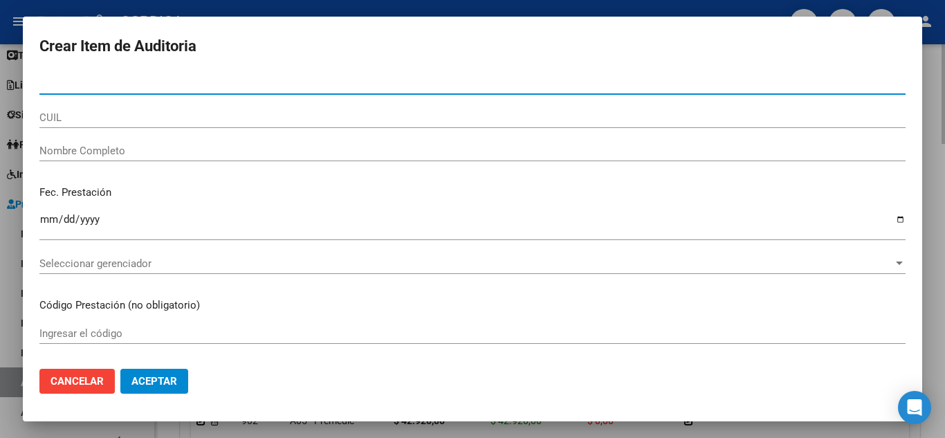
paste input "33570584"
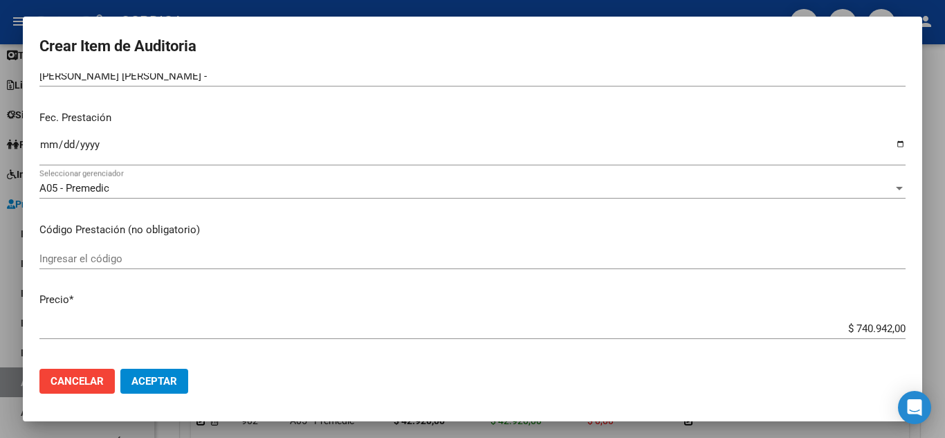
scroll to position [138, 0]
click at [49, 136] on div "Ingresar la fecha" at bounding box center [472, 150] width 866 height 30
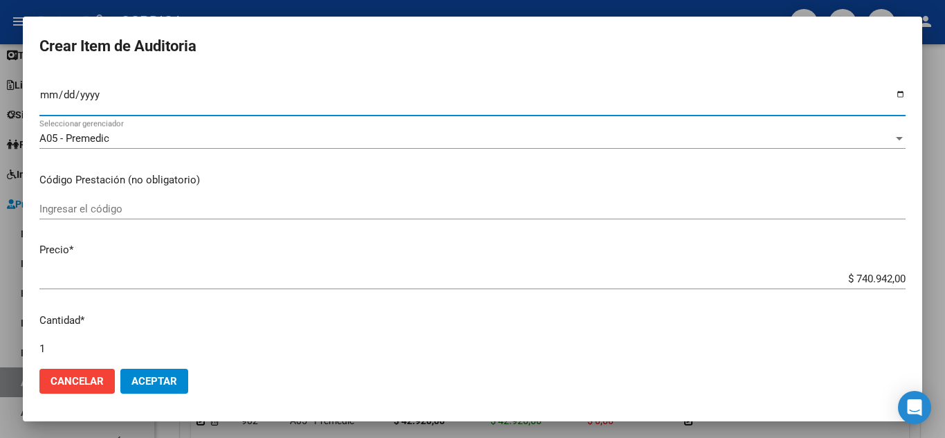
scroll to position [277, 0]
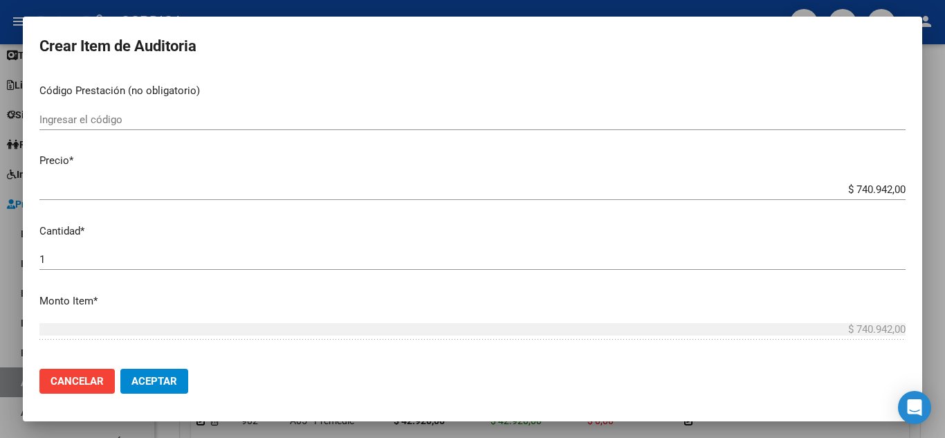
click at [107, 122] on input "Ingresar el código" at bounding box center [472, 119] width 866 height 12
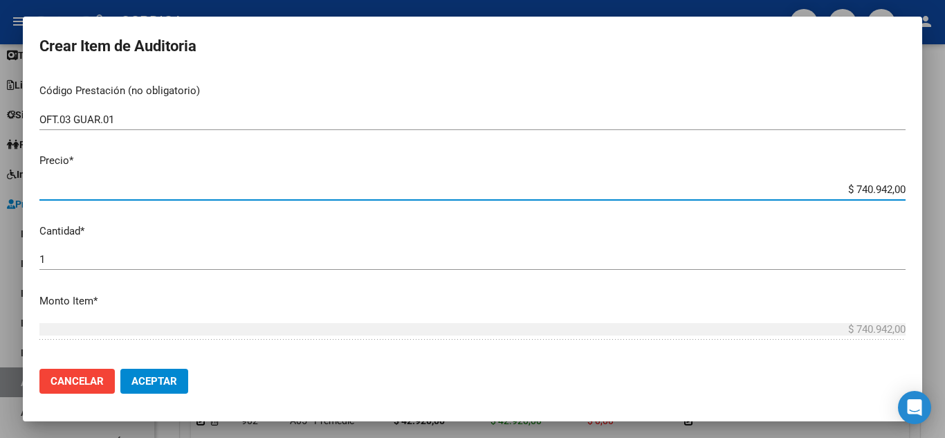
drag, startPoint x: 833, startPoint y: 189, endPoint x: 944, endPoint y: 185, distance: 110.7
click at [944, 185] on div "Crear Item de Auditoria 33570584 Nro Documento 27335705845 CUIL Afiliado Activo…" at bounding box center [472, 219] width 945 height 438
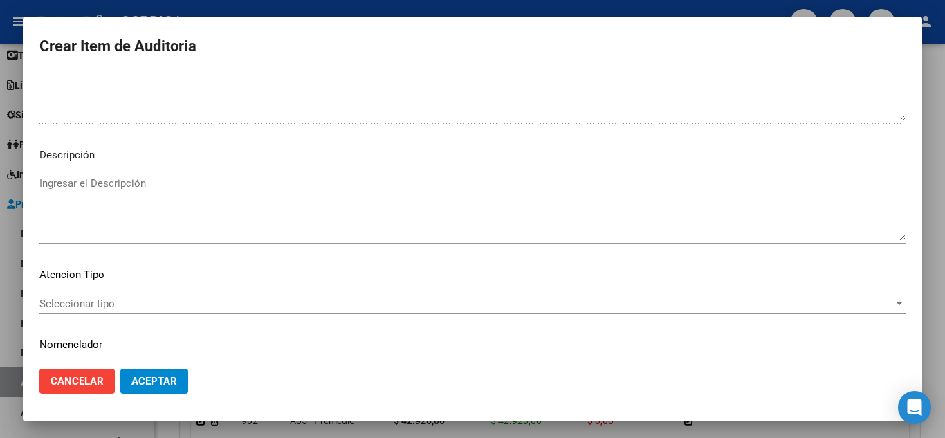
scroll to position [842, 0]
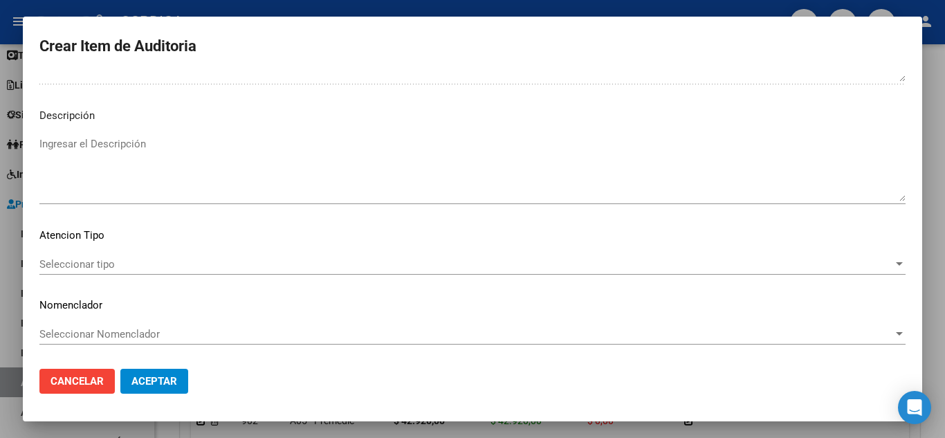
click at [125, 261] on span "Seleccionar tipo" at bounding box center [465, 264] width 853 height 12
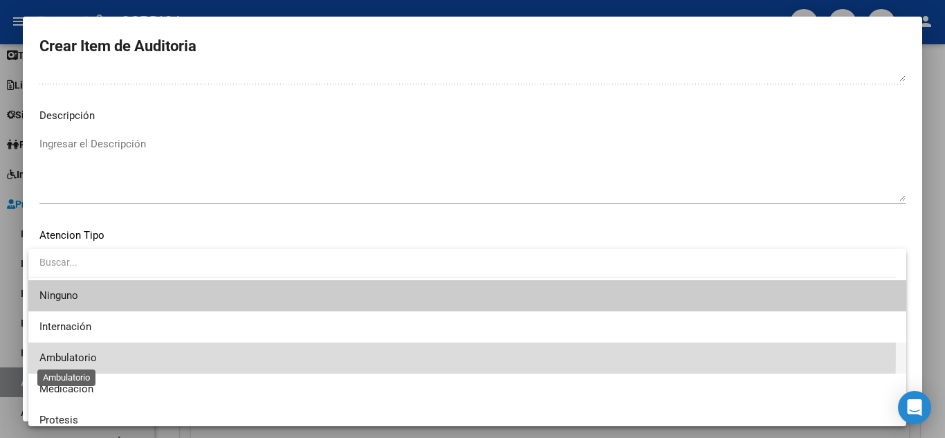
click at [82, 353] on span "Ambulatorio" at bounding box center [67, 357] width 57 height 12
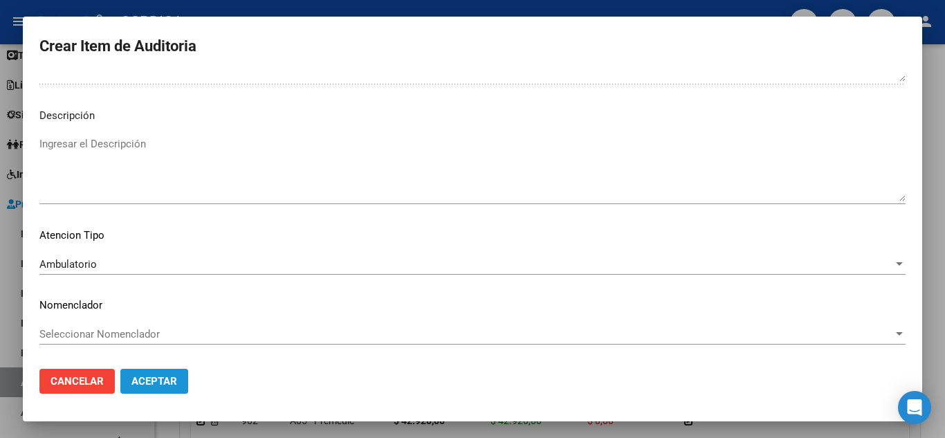
click at [157, 387] on button "Aceptar" at bounding box center [154, 381] width 68 height 25
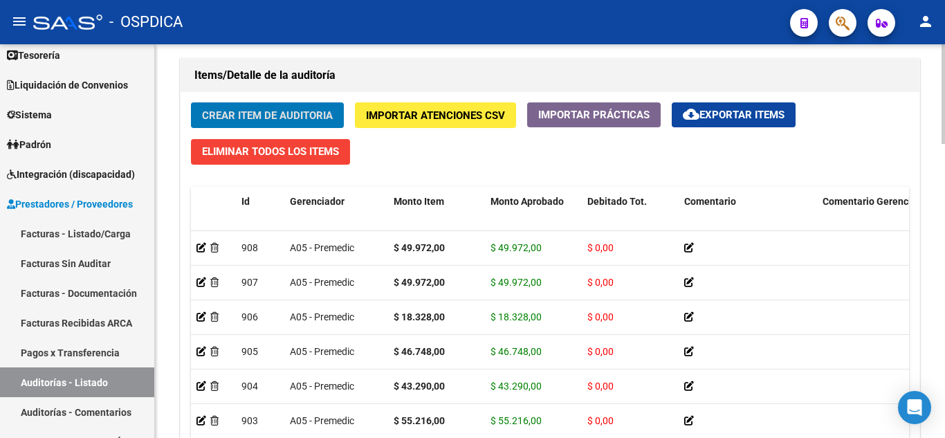
click at [296, 111] on span "Crear Item de Auditoria" at bounding box center [267, 115] width 131 height 12
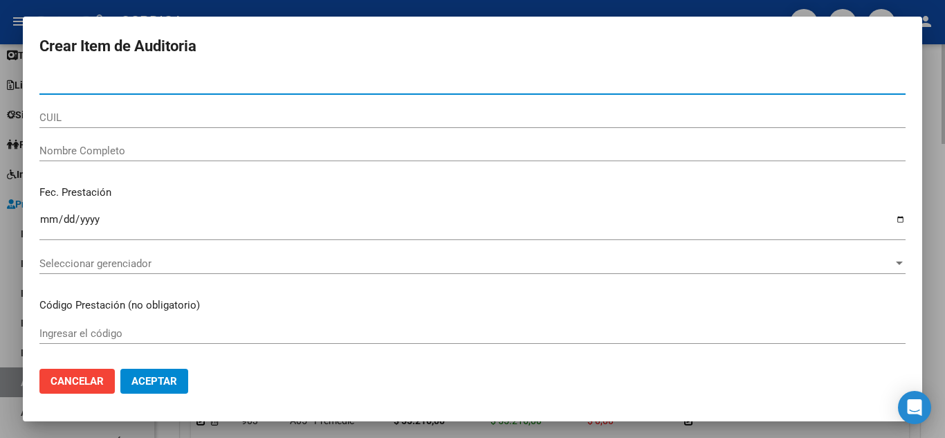
paste input "40910780"
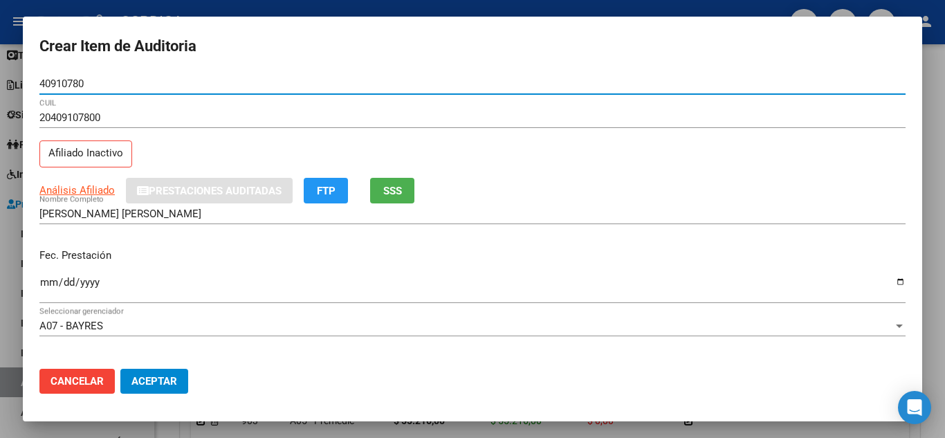
click at [44, 284] on input "Ingresar la fecha" at bounding box center [472, 288] width 866 height 22
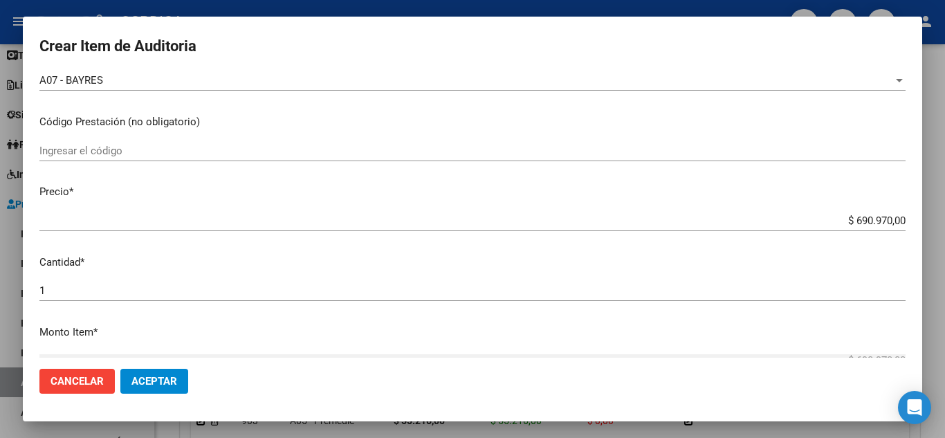
scroll to position [277, 0]
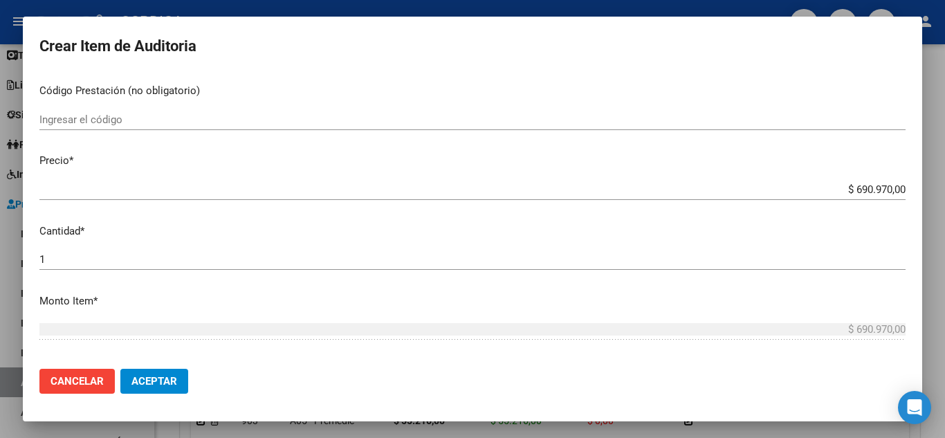
click at [187, 116] on input "Ingresar el código" at bounding box center [472, 119] width 866 height 12
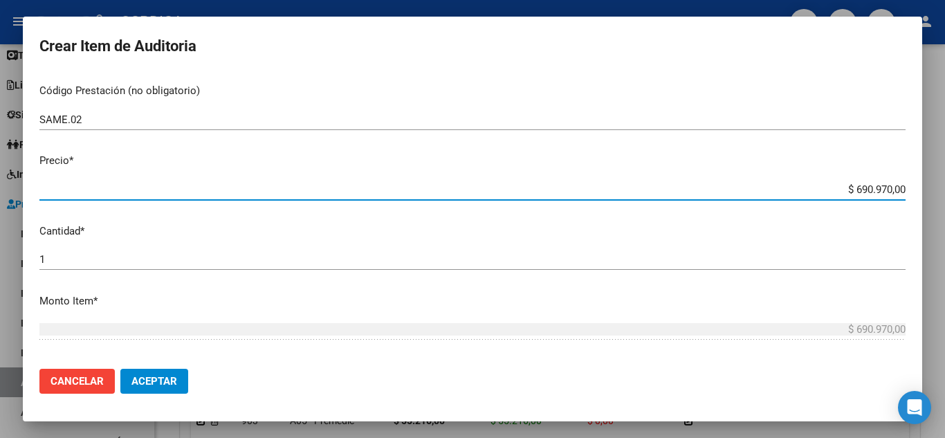
drag, startPoint x: 844, startPoint y: 187, endPoint x: 932, endPoint y: 204, distance: 89.4
click at [932, 203] on div "Crear Item de Auditoria 40910780 Nro Documento 20409107800 CUIL Afiliado Inacti…" at bounding box center [472, 219] width 945 height 438
click at [870, 187] on input "$ 206.282,00" at bounding box center [472, 189] width 866 height 12
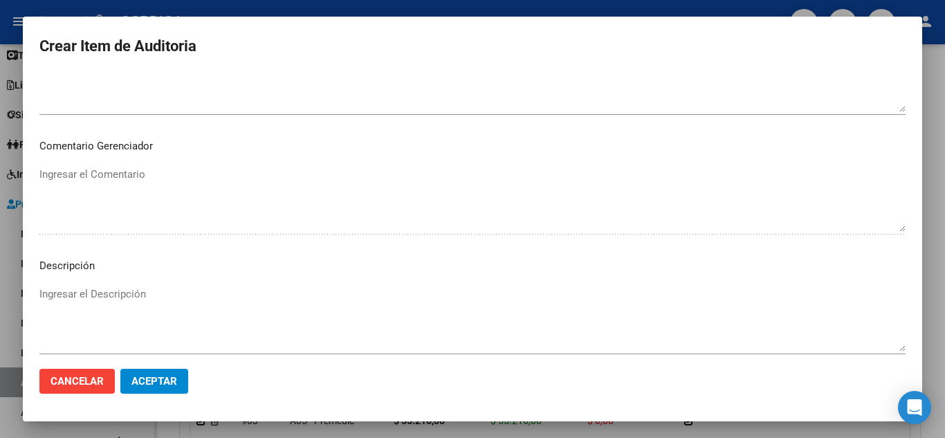
scroll to position [842, 0]
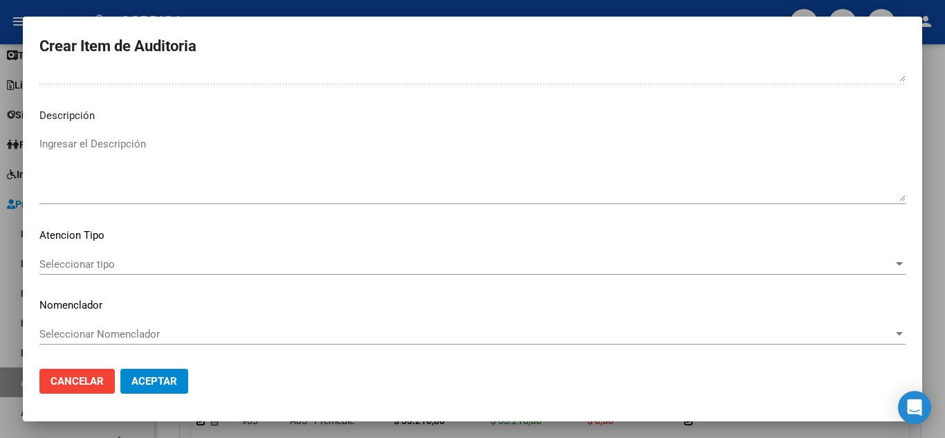
click at [76, 262] on span "Seleccionar tipo" at bounding box center [465, 264] width 853 height 12
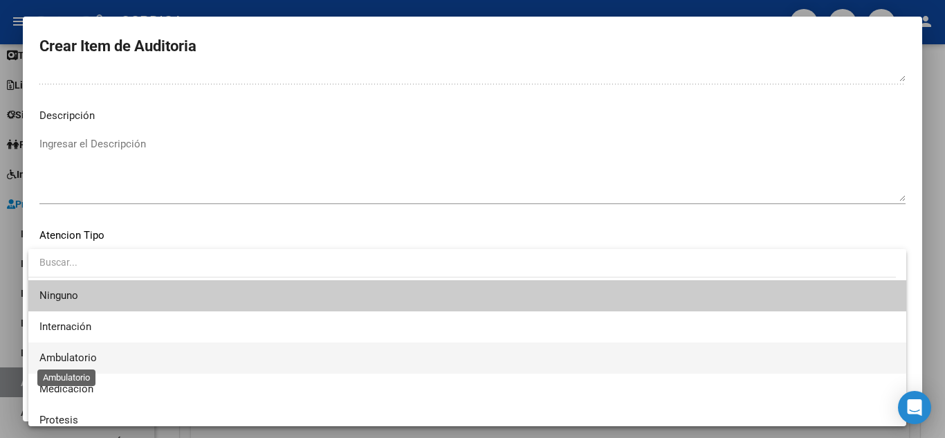
click at [76, 354] on span "Ambulatorio" at bounding box center [67, 357] width 57 height 12
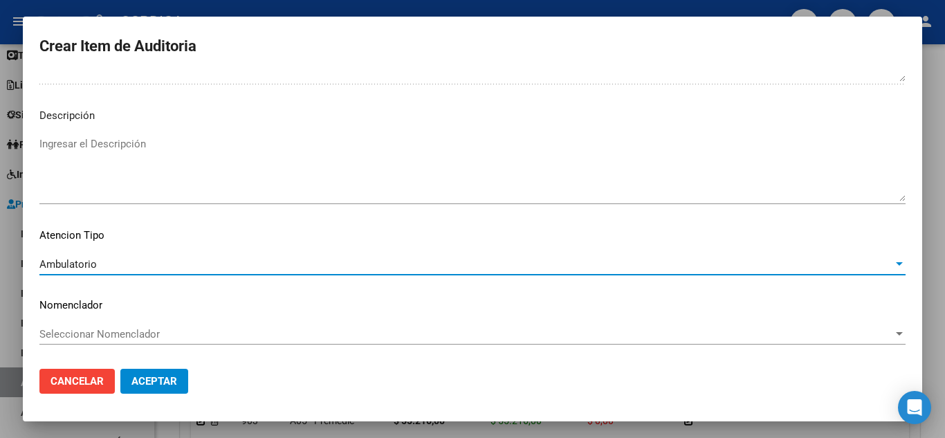
click at [158, 377] on span "Aceptar" at bounding box center [154, 381] width 46 height 12
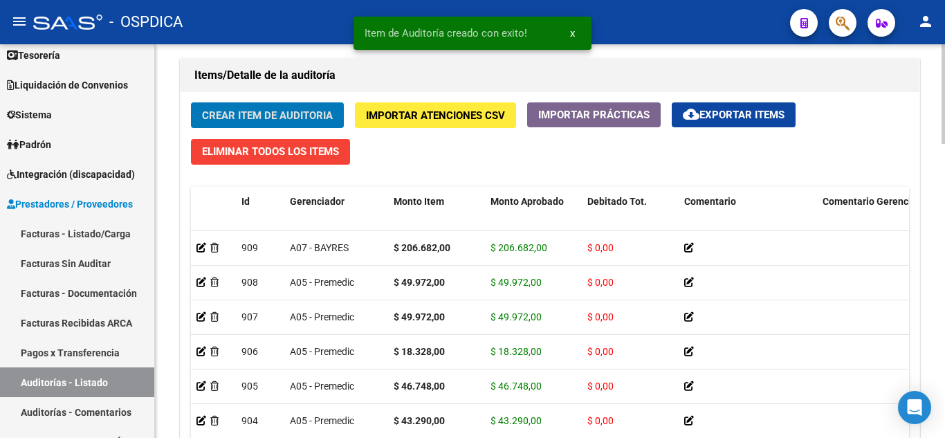
click at [288, 109] on span "Crear Item de Auditoria" at bounding box center [267, 115] width 131 height 12
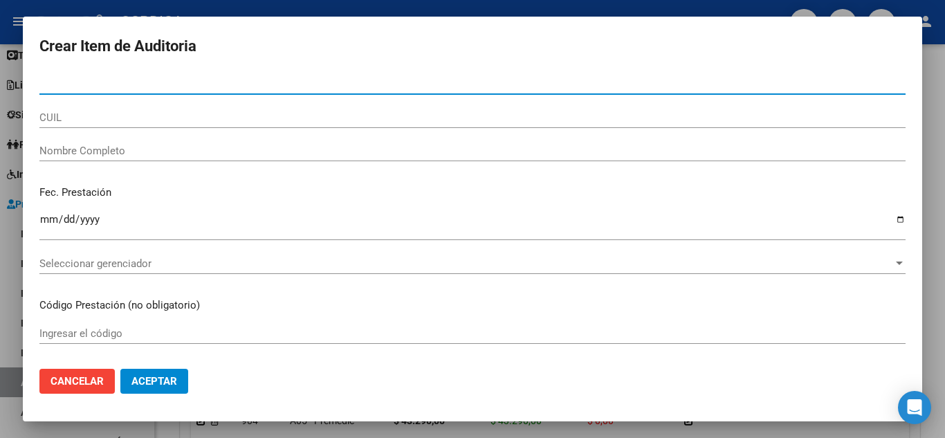
click at [205, 82] on input "Nro Documento" at bounding box center [472, 83] width 866 height 12
paste input "96059965"
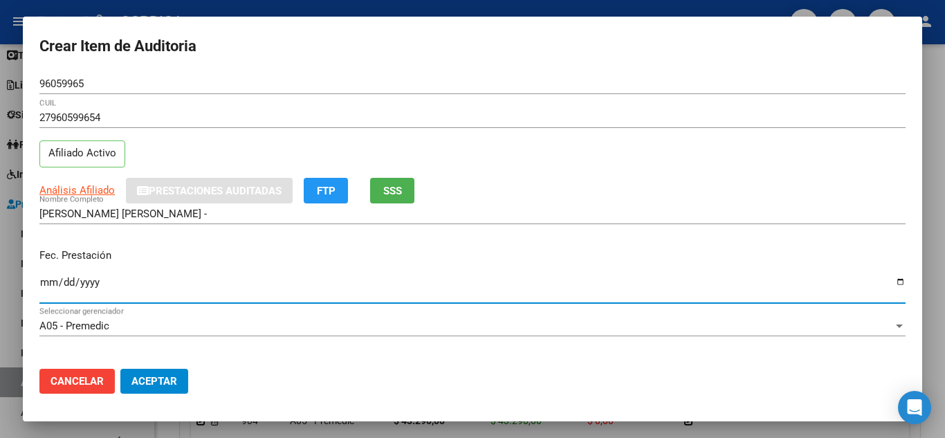
click at [48, 281] on input "Ingresar la fecha" at bounding box center [472, 288] width 866 height 22
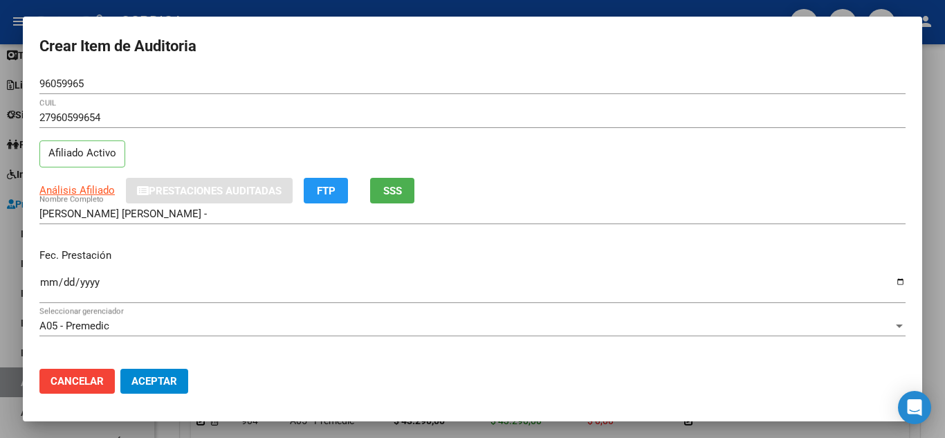
click at [375, 252] on p "Fec. Prestación" at bounding box center [472, 256] width 866 height 16
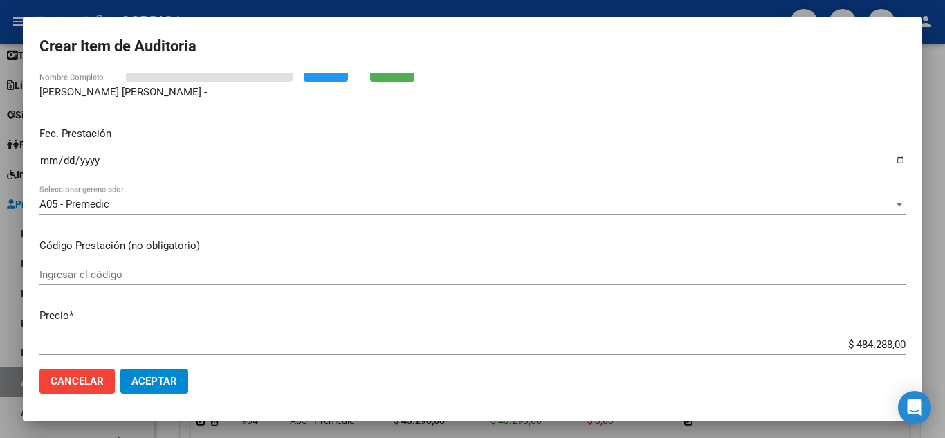
scroll to position [138, 0]
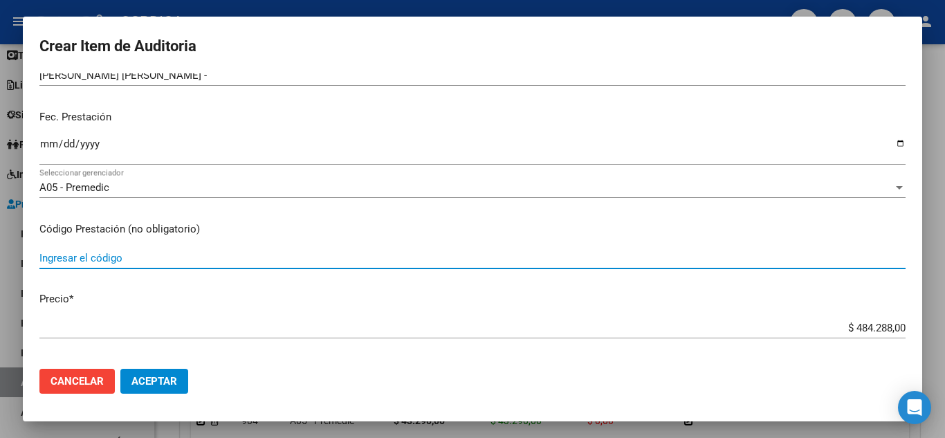
click at [430, 252] on input "Ingresar el código" at bounding box center [472, 258] width 866 height 12
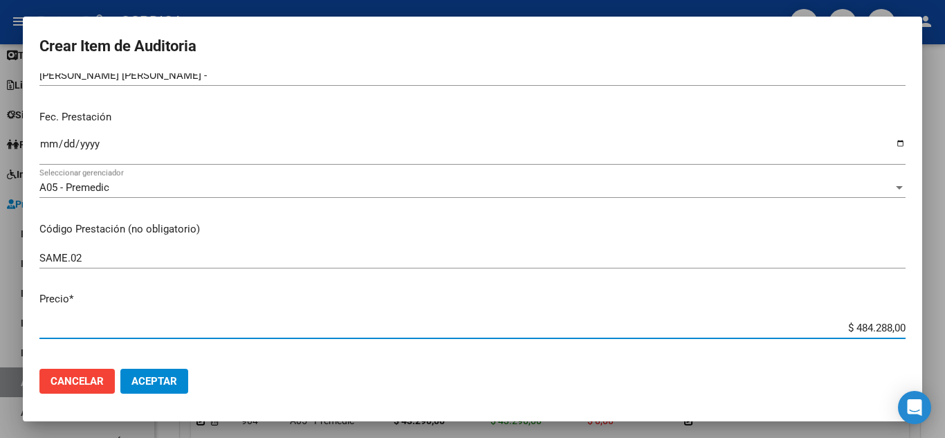
drag, startPoint x: 840, startPoint y: 323, endPoint x: 911, endPoint y: 320, distance: 71.3
click at [911, 320] on mat-dialog-content "96059965 Nro Documento 27960599654 CUIL Afiliado Activo Análisis Afiliado Prest…" at bounding box center [472, 215] width 899 height 284
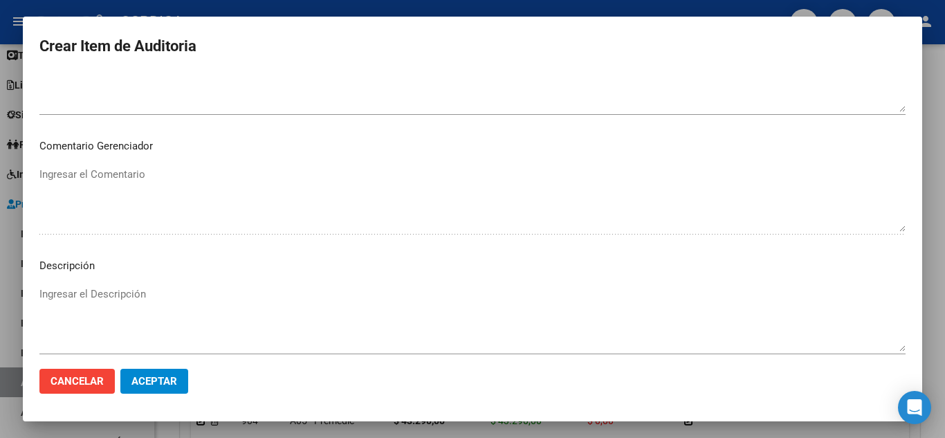
scroll to position [842, 0]
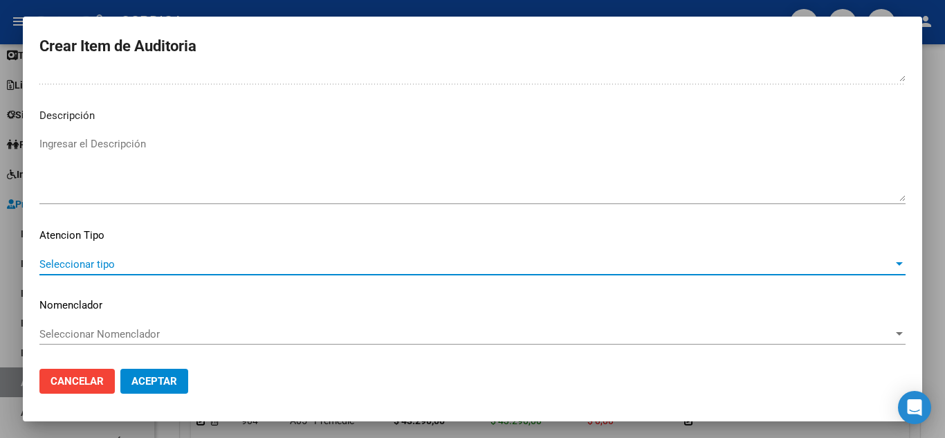
click at [183, 259] on span "Seleccionar tipo" at bounding box center [465, 264] width 853 height 12
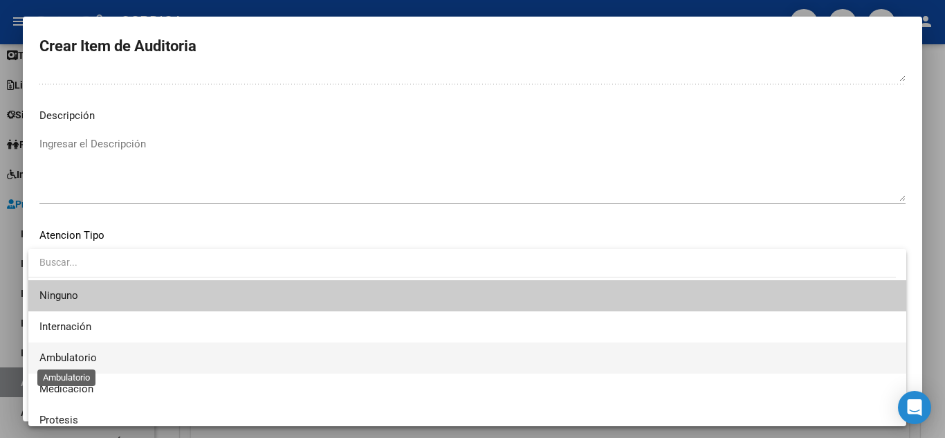
click at [93, 356] on span "Ambulatorio" at bounding box center [67, 357] width 57 height 12
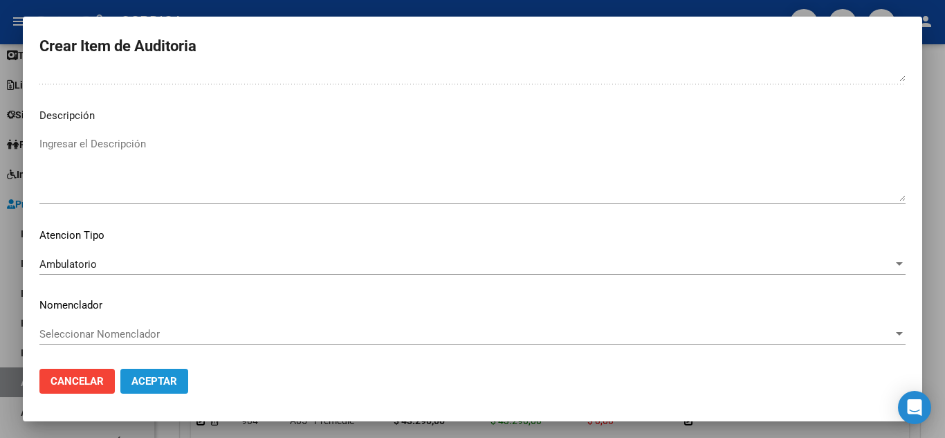
click at [160, 374] on button "Aceptar" at bounding box center [154, 381] width 68 height 25
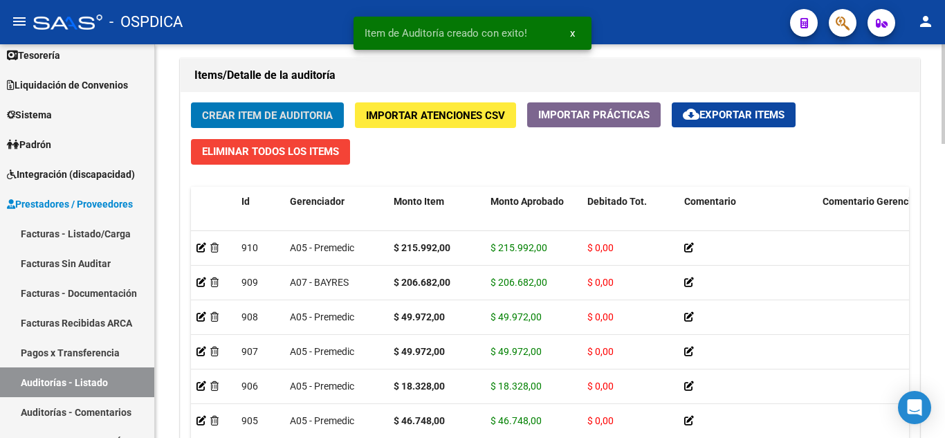
click at [290, 110] on span "Crear Item de Auditoria" at bounding box center [267, 115] width 131 height 12
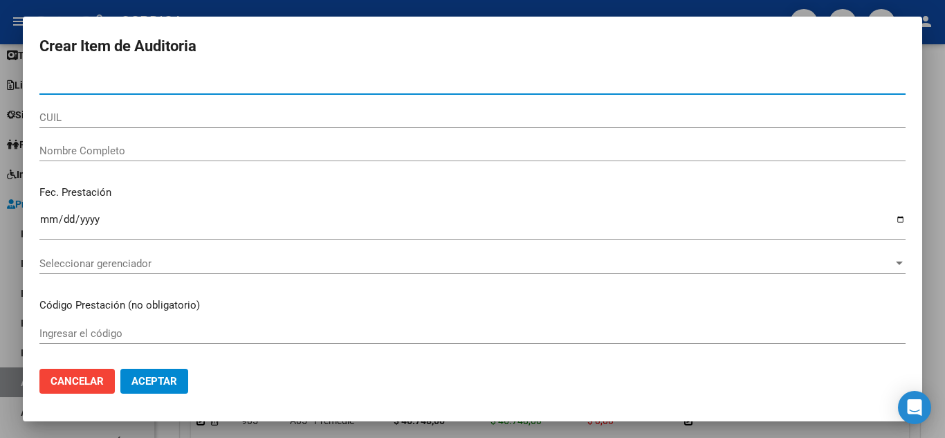
paste input "54365797"
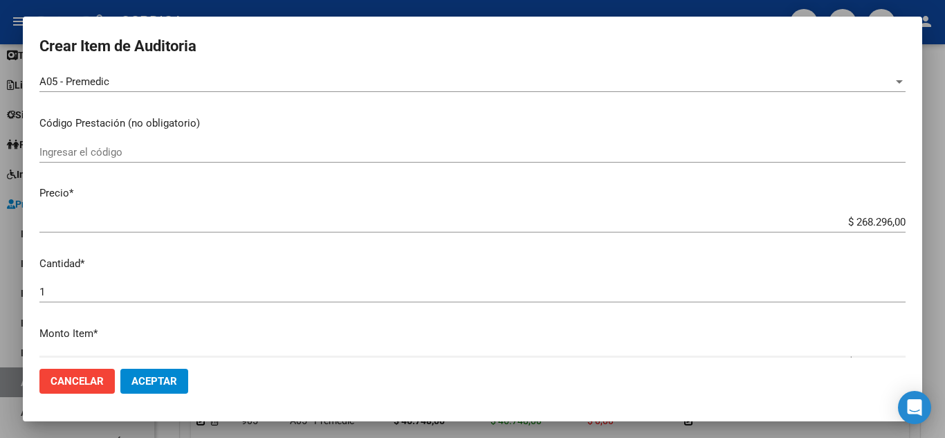
scroll to position [175, 0]
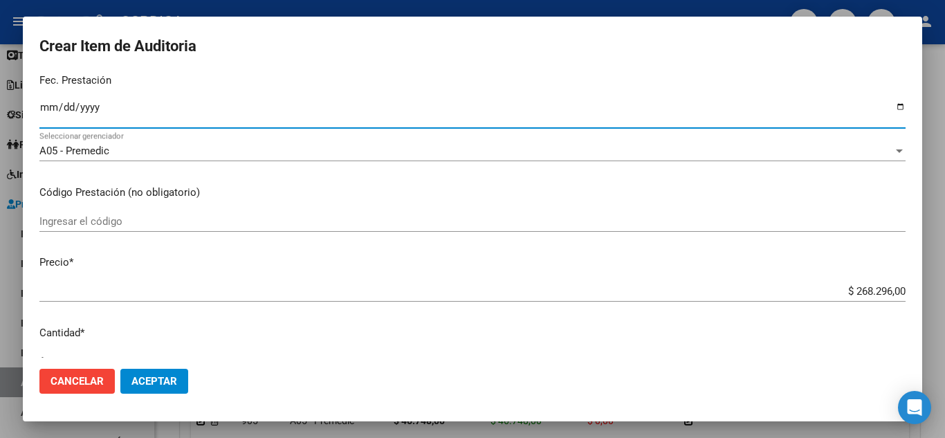
click at [50, 102] on input "Ingresar la fecha" at bounding box center [472, 113] width 866 height 22
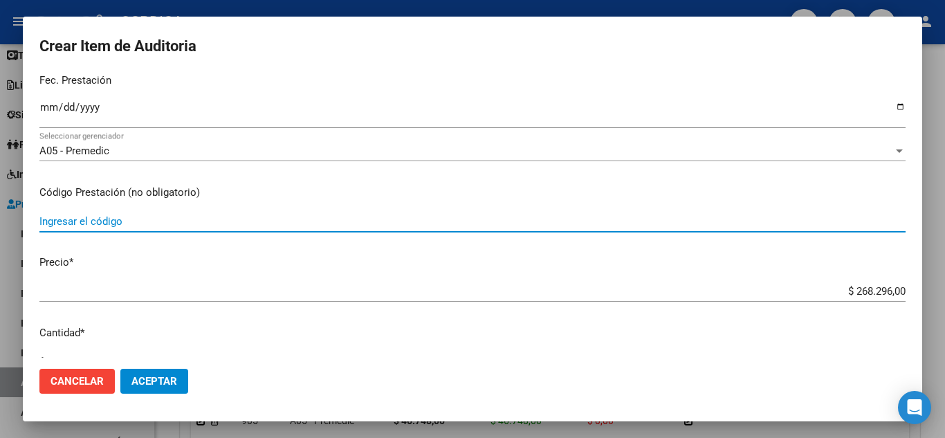
click at [155, 219] on input "Ingresar el código" at bounding box center [472, 221] width 866 height 12
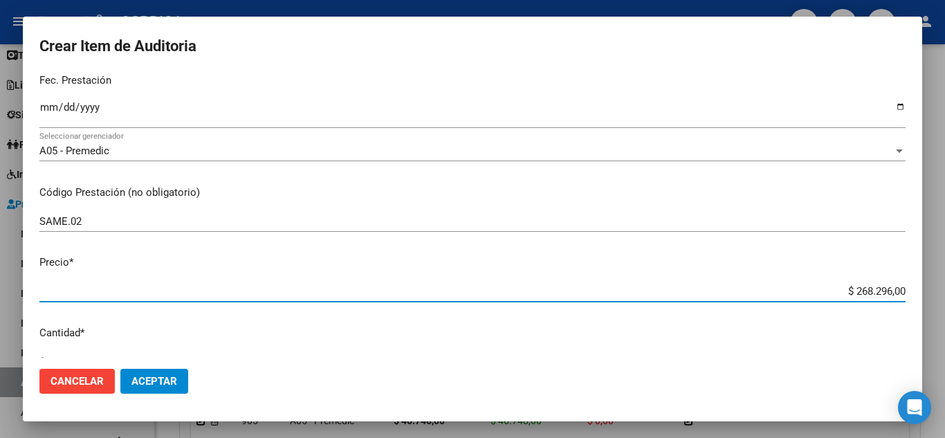
drag, startPoint x: 832, startPoint y: 289, endPoint x: 915, endPoint y: 298, distance: 83.5
click at [915, 297] on mat-dialog-content "54365797 Nro Documento 20543657973 CUIL Afiliado Activo Análisis Afiliado Prest…" at bounding box center [472, 215] width 899 height 284
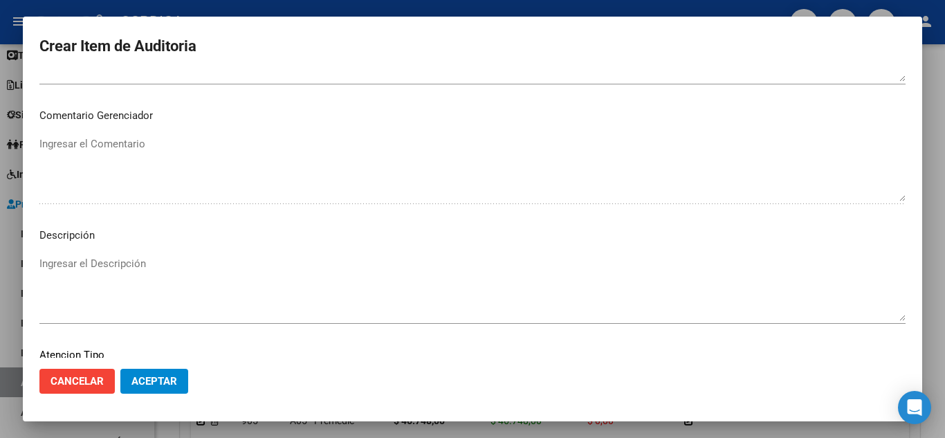
scroll to position [842, 0]
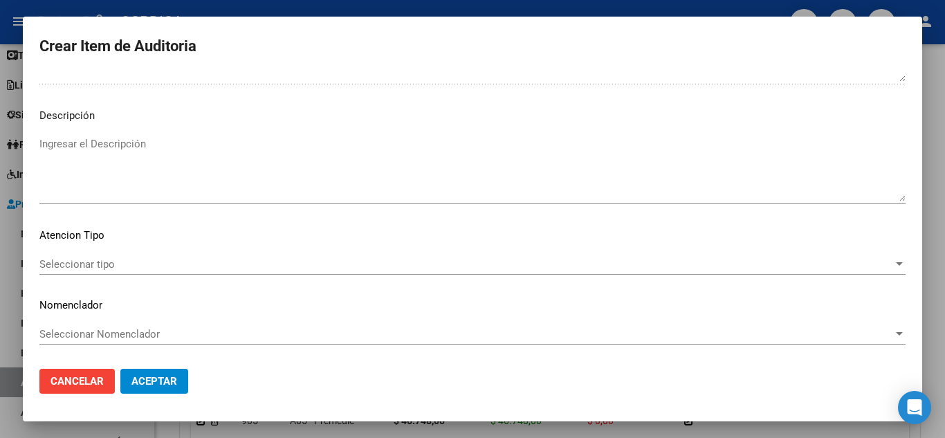
click at [201, 260] on span "Seleccionar tipo" at bounding box center [465, 264] width 853 height 12
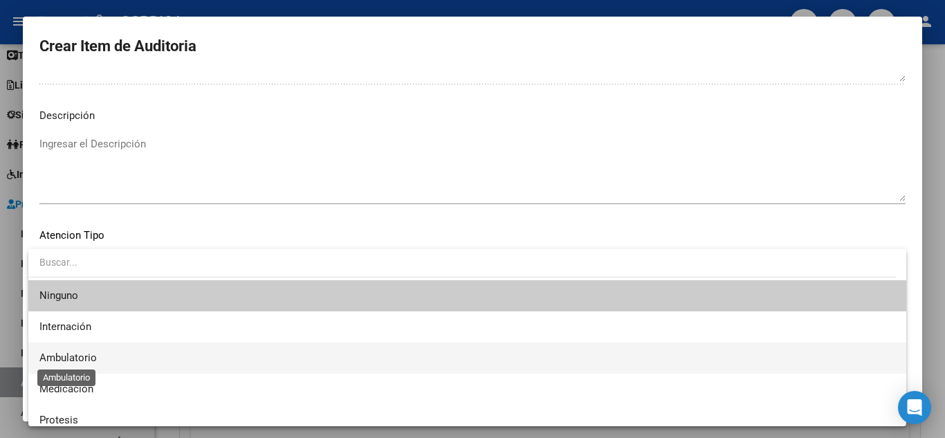
click at [82, 353] on span "Ambulatorio" at bounding box center [67, 357] width 57 height 12
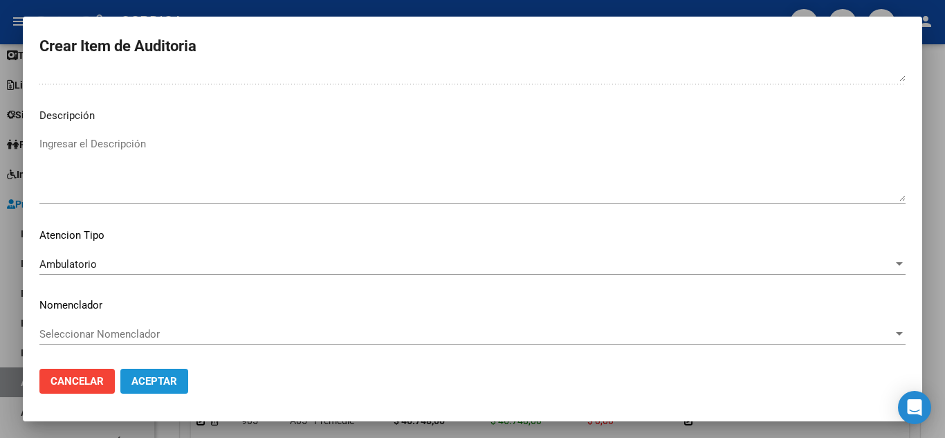
click at [151, 379] on span "Aceptar" at bounding box center [154, 381] width 46 height 12
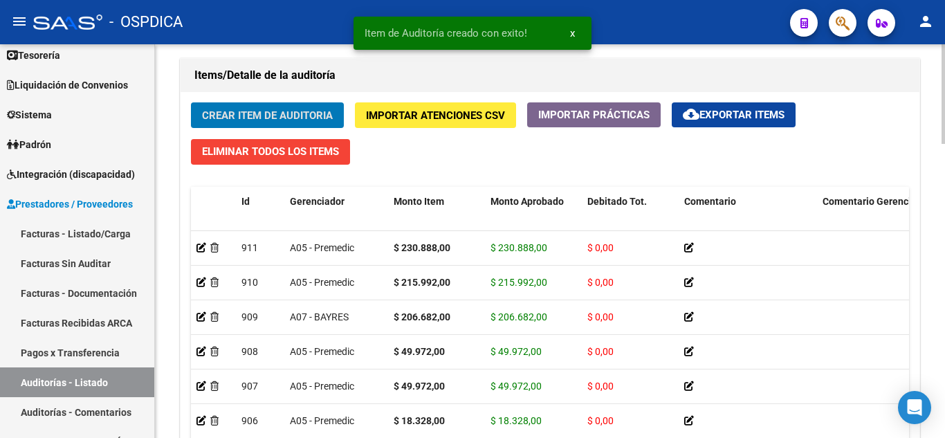
click at [308, 113] on span "Crear Item de Auditoria" at bounding box center [267, 115] width 131 height 12
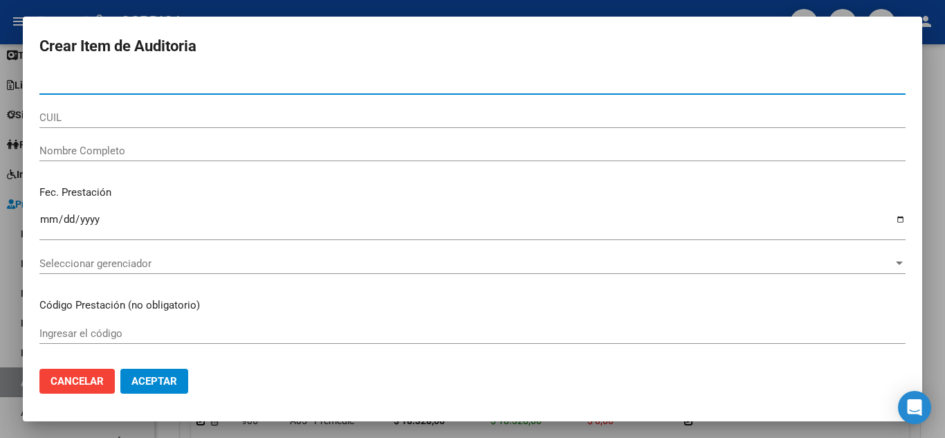
click at [309, 77] on input "Nro Documento" at bounding box center [472, 83] width 866 height 12
paste input "28294714"
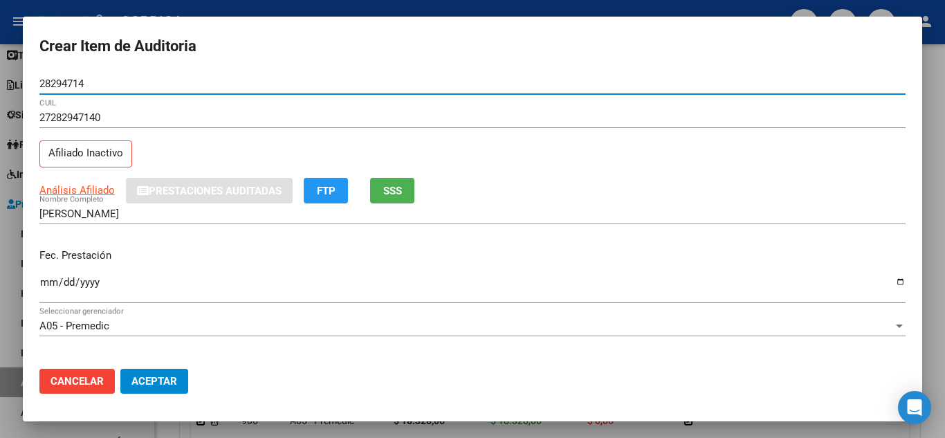
click at [48, 278] on input "Ingresar la fecha" at bounding box center [472, 288] width 866 height 22
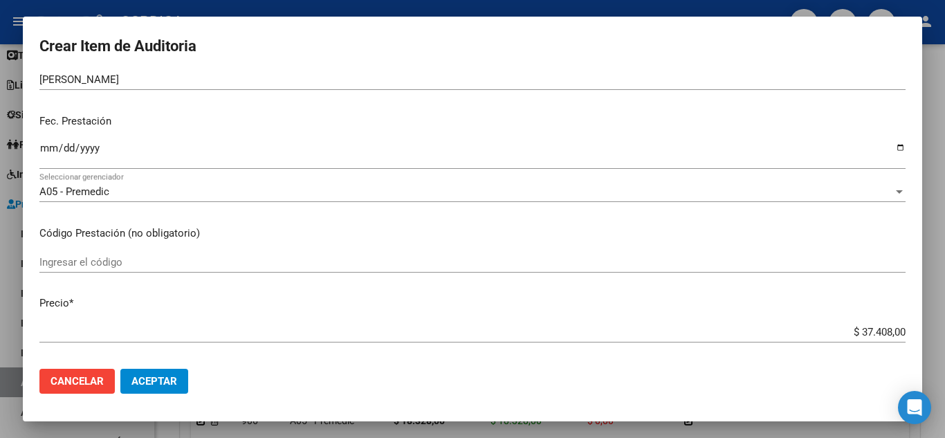
scroll to position [138, 0]
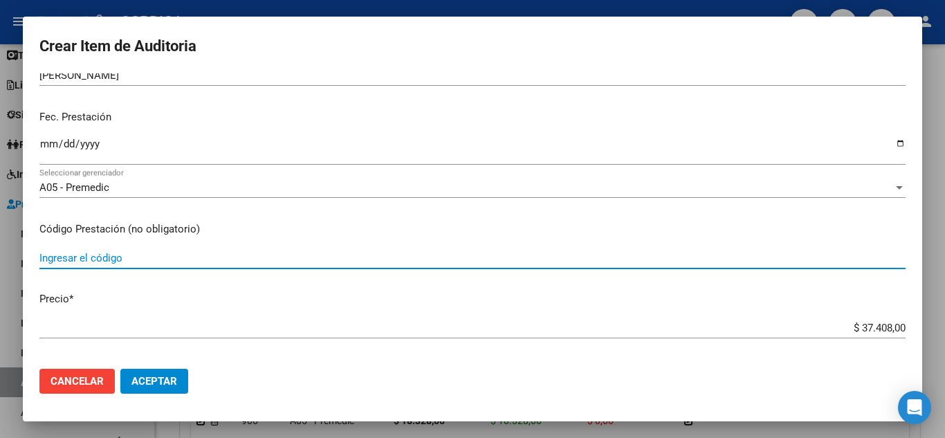
click at [225, 257] on input "Ingresar el código" at bounding box center [472, 258] width 866 height 12
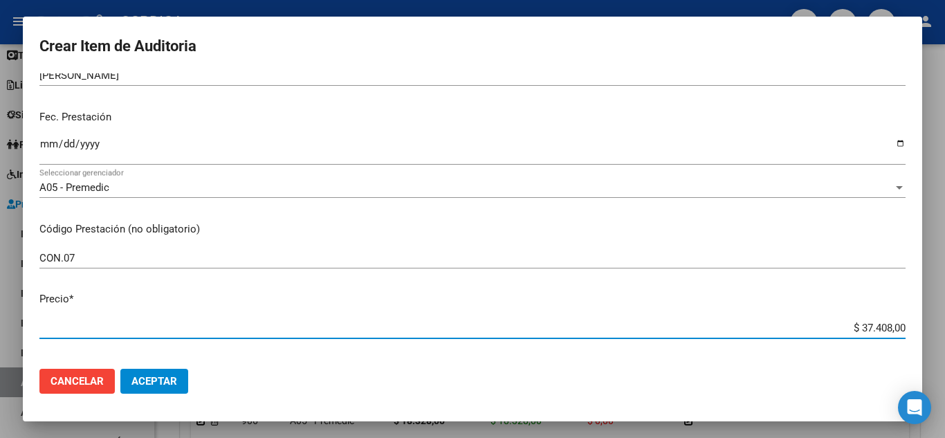
drag, startPoint x: 850, startPoint y: 332, endPoint x: 929, endPoint y: 332, distance: 78.8
click at [929, 332] on div "Crear Item de Auditoria 28294714 Nro Documento 27282947140 CUIL Afiliado Inacti…" at bounding box center [472, 219] width 945 height 438
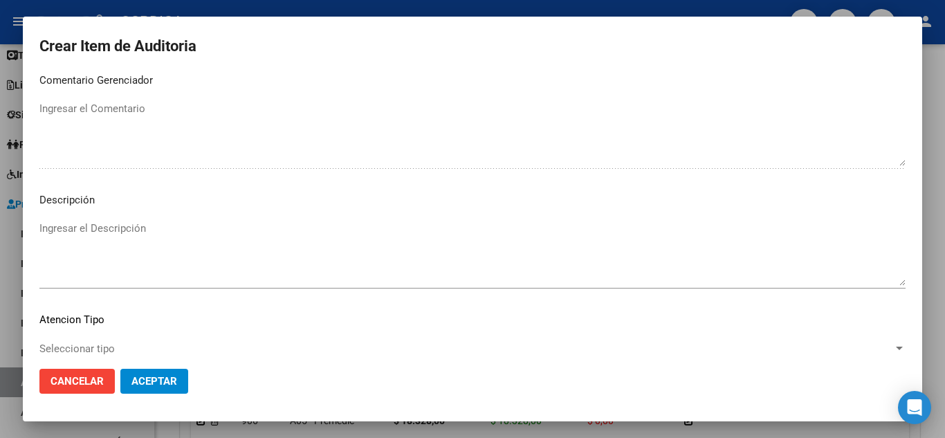
scroll to position [842, 0]
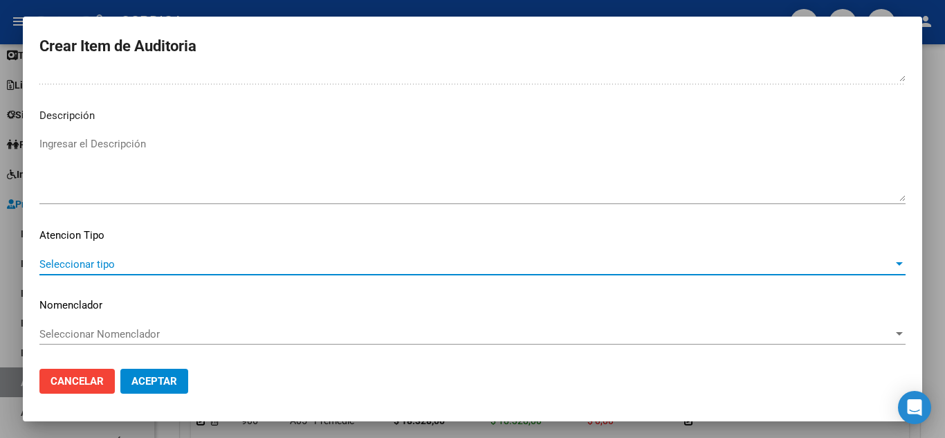
click at [136, 261] on span "Seleccionar tipo" at bounding box center [465, 264] width 853 height 12
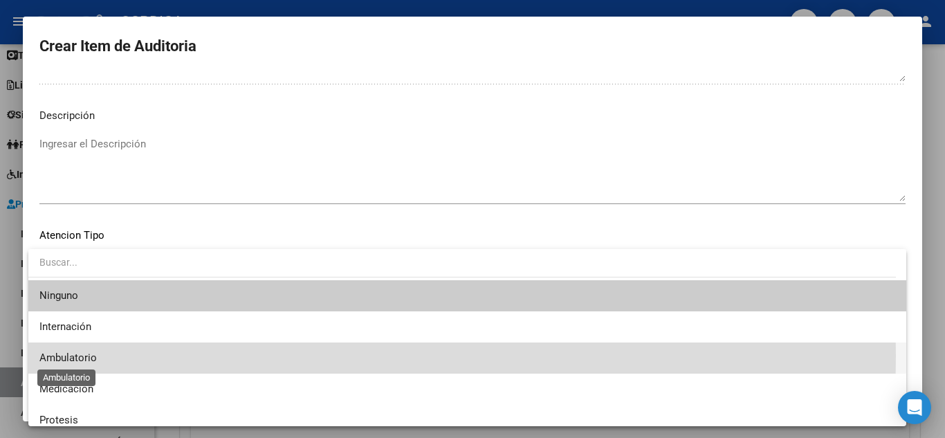
click at [89, 354] on span "Ambulatorio" at bounding box center [67, 357] width 57 height 12
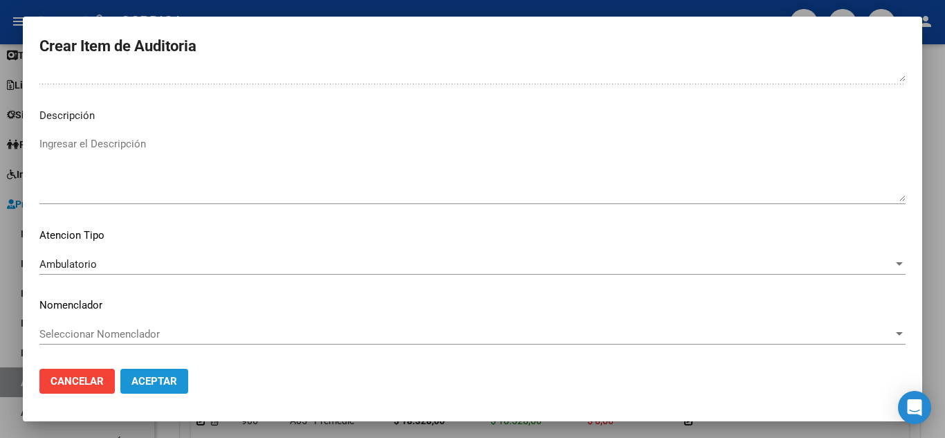
click at [153, 378] on span "Aceptar" at bounding box center [154, 381] width 46 height 12
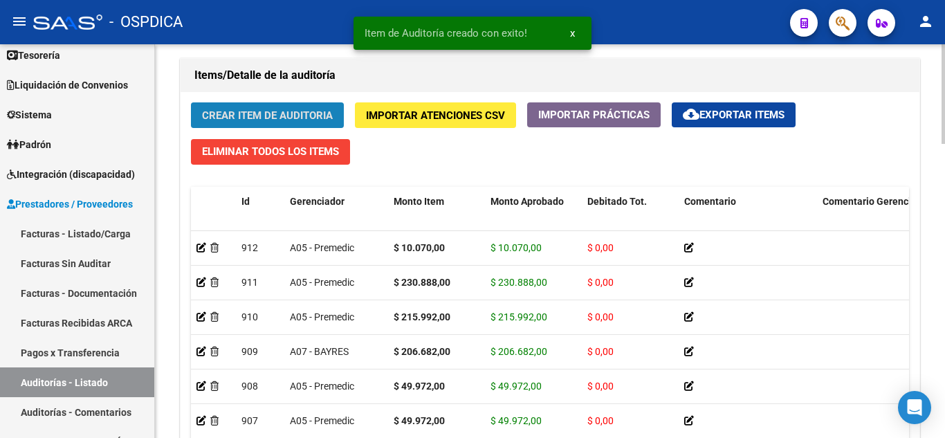
click at [279, 110] on span "Crear Item de Auditoria" at bounding box center [267, 115] width 131 height 12
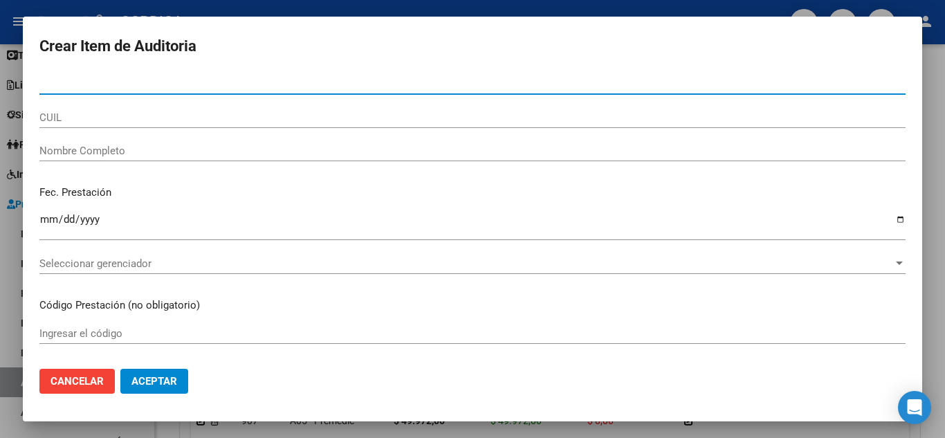
click at [297, 82] on input "Nro Documento" at bounding box center [472, 83] width 866 height 12
paste input "28294714"
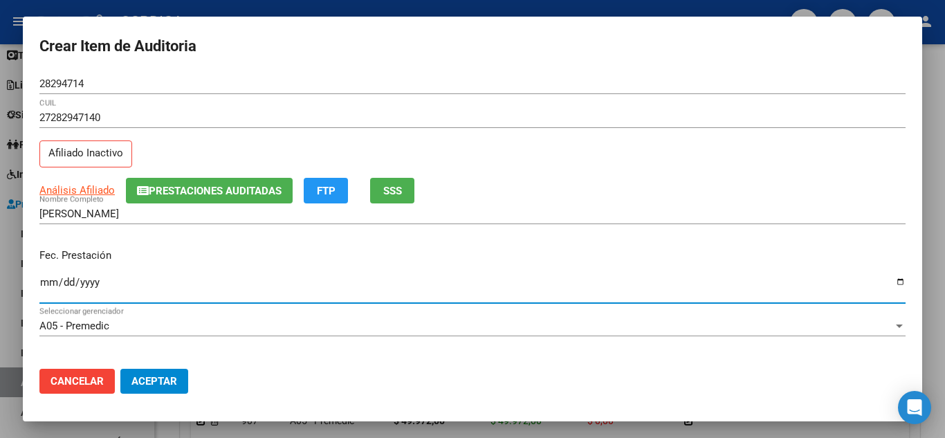
click at [50, 279] on input "Ingresar la fecha" at bounding box center [472, 288] width 866 height 22
click at [346, 261] on p "Fec. Prestación" at bounding box center [472, 256] width 866 height 16
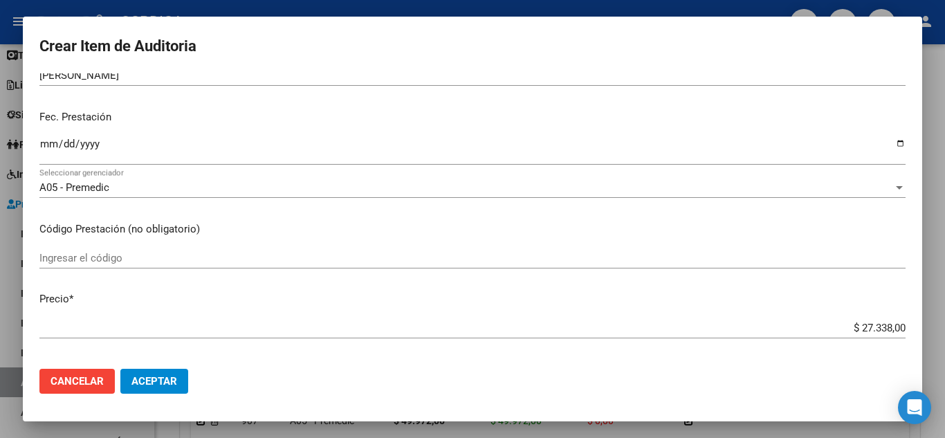
scroll to position [207, 0]
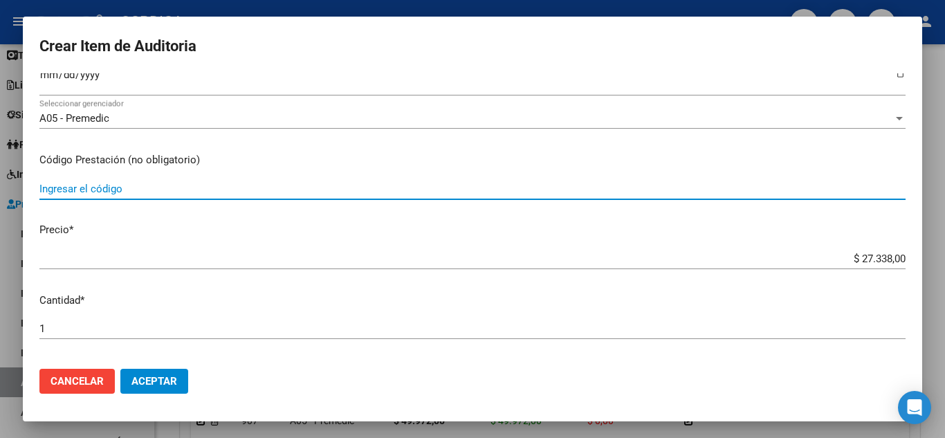
click at [273, 188] on input "Ingresar el código" at bounding box center [472, 189] width 866 height 12
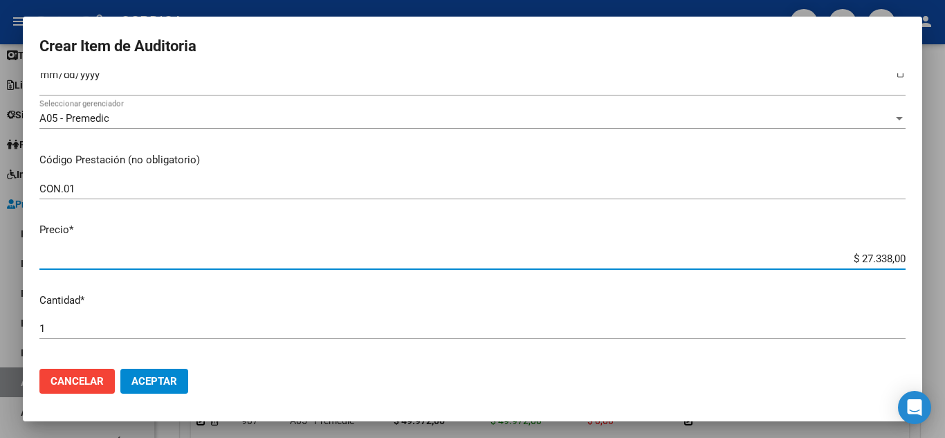
drag, startPoint x: 840, startPoint y: 257, endPoint x: 944, endPoint y: 268, distance: 105.0
click at [944, 268] on div "Crear Item de Auditoria 28294714 Nro Documento 27282947140 CUIL Afiliado Inacti…" at bounding box center [472, 219] width 945 height 438
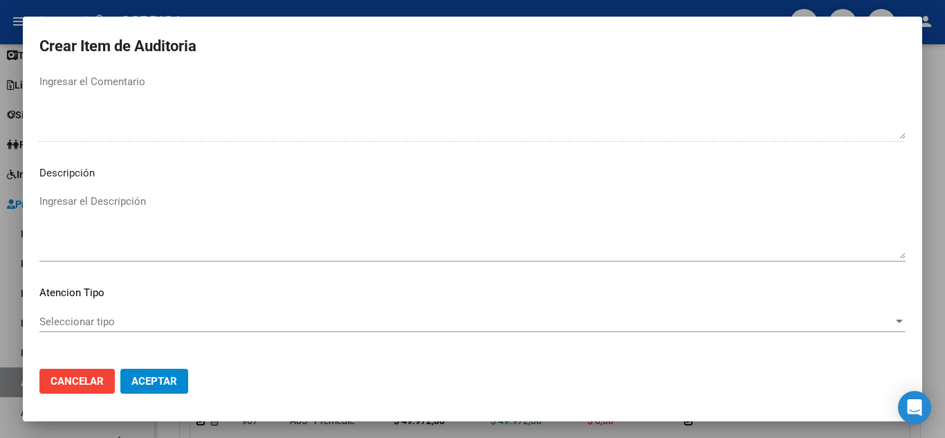
scroll to position [842, 0]
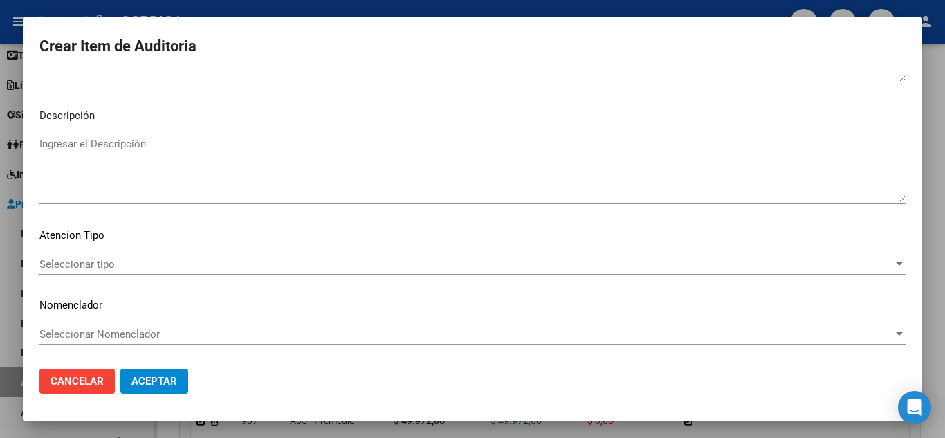
click at [122, 266] on span "Seleccionar tipo" at bounding box center [465, 264] width 853 height 12
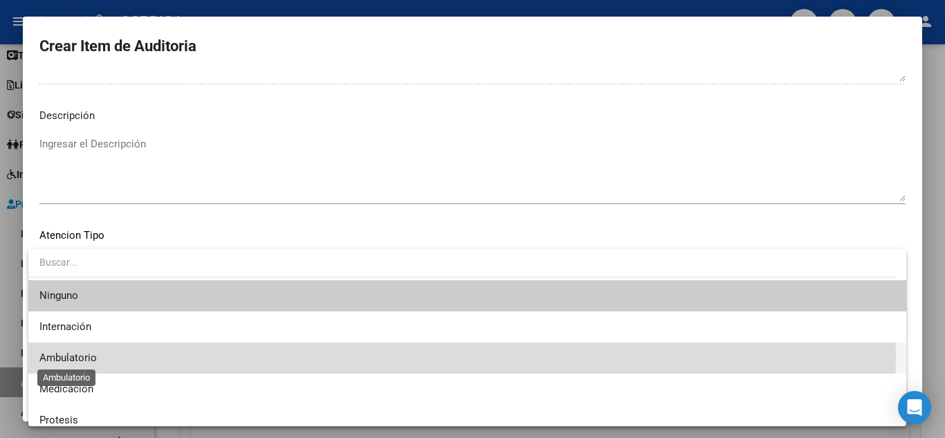
click at [80, 356] on span "Ambulatorio" at bounding box center [67, 357] width 57 height 12
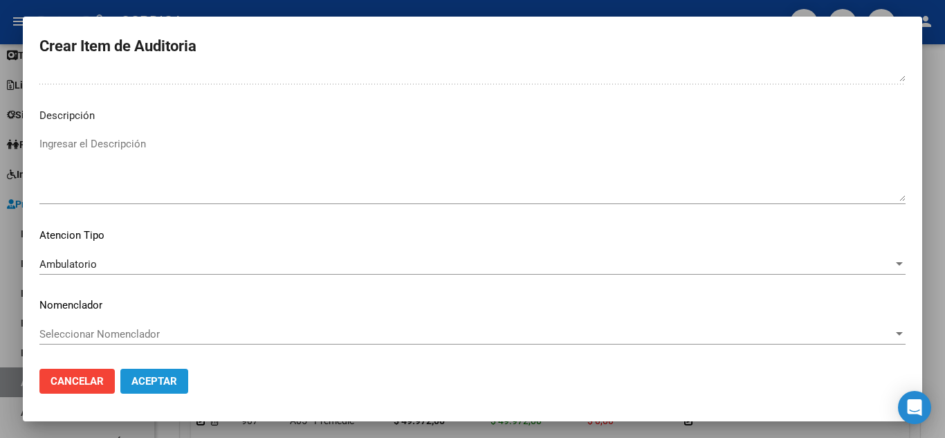
click at [165, 376] on span "Aceptar" at bounding box center [154, 381] width 46 height 12
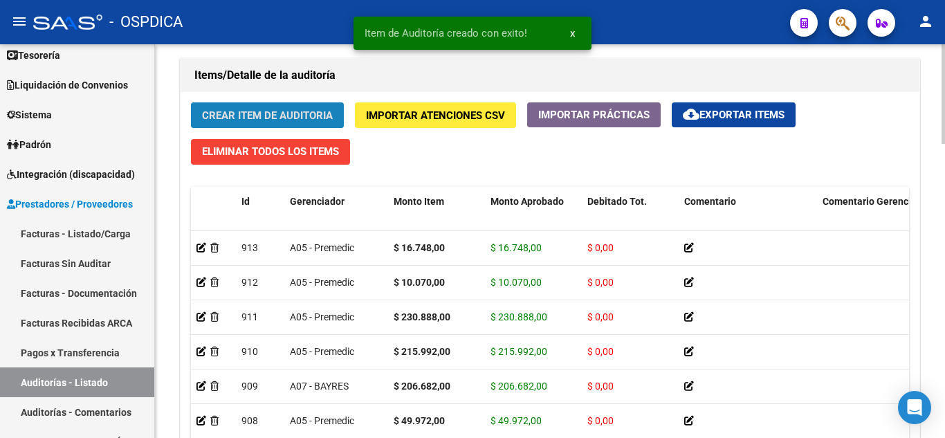
click at [297, 116] on span "Crear Item de Auditoria" at bounding box center [267, 115] width 131 height 12
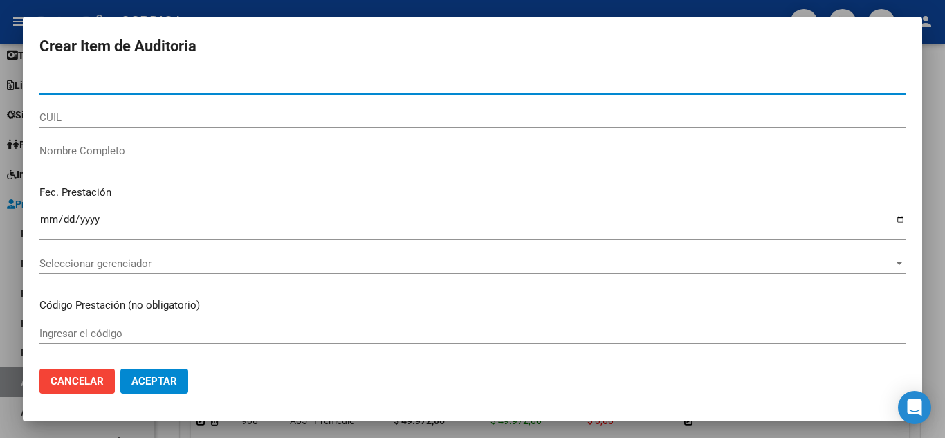
click at [176, 78] on input "Nro Documento" at bounding box center [472, 83] width 866 height 12
paste input "31075769"
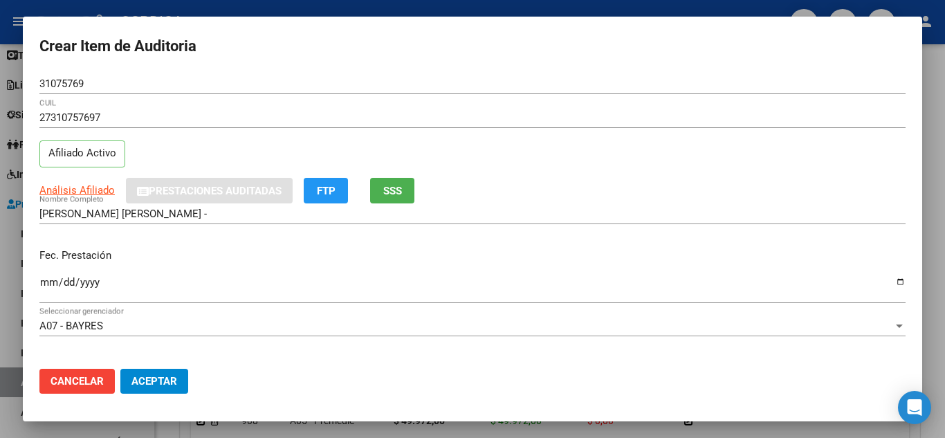
click at [44, 241] on div "Fec. Prestación Ingresar la fecha" at bounding box center [472, 276] width 866 height 79
click at [45, 281] on input "Ingresar la fecha" at bounding box center [472, 288] width 866 height 22
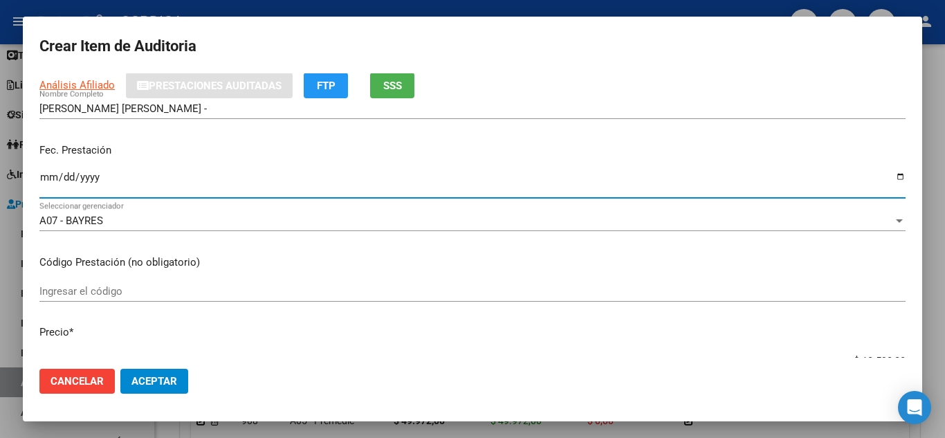
scroll to position [138, 0]
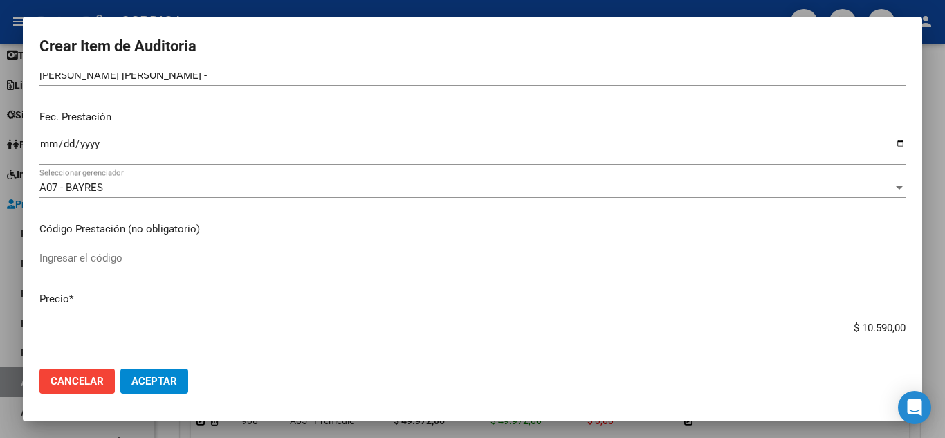
click at [249, 244] on mat-dialog-content "31075769 Nro Documento 27310757697 CUIL Afiliado Activo Análisis Afiliado Prest…" at bounding box center [472, 215] width 899 height 284
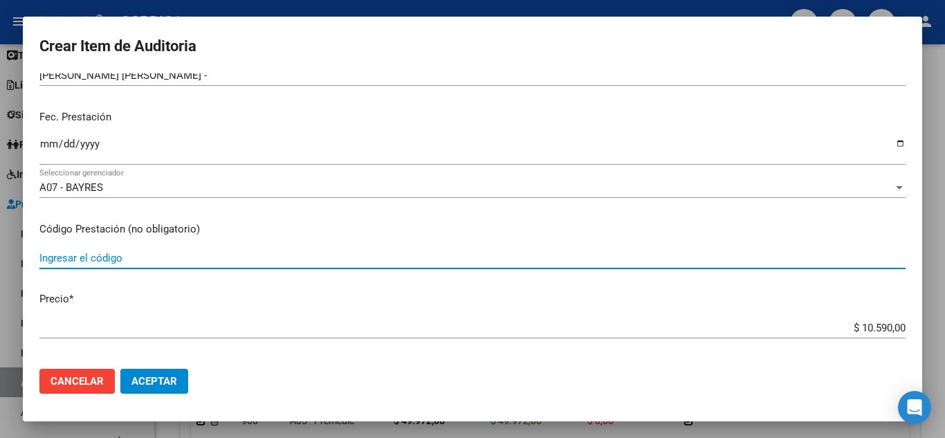
click at [238, 255] on input "Ingresar el código" at bounding box center [472, 258] width 866 height 12
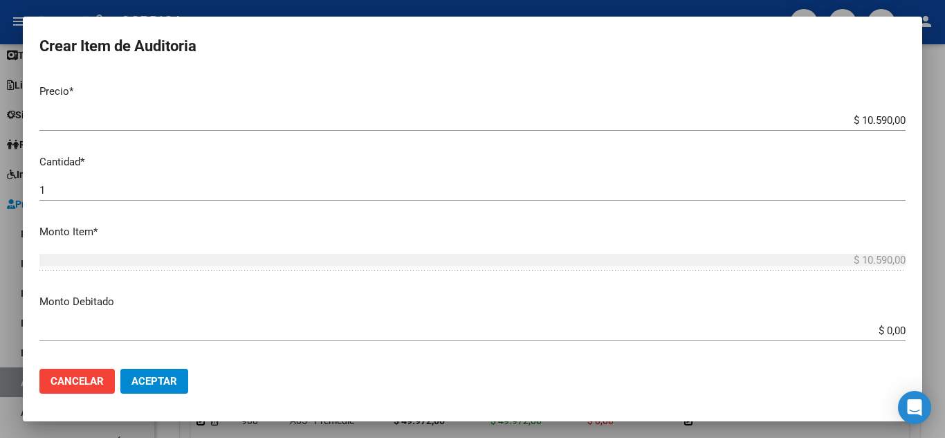
scroll to position [277, 0]
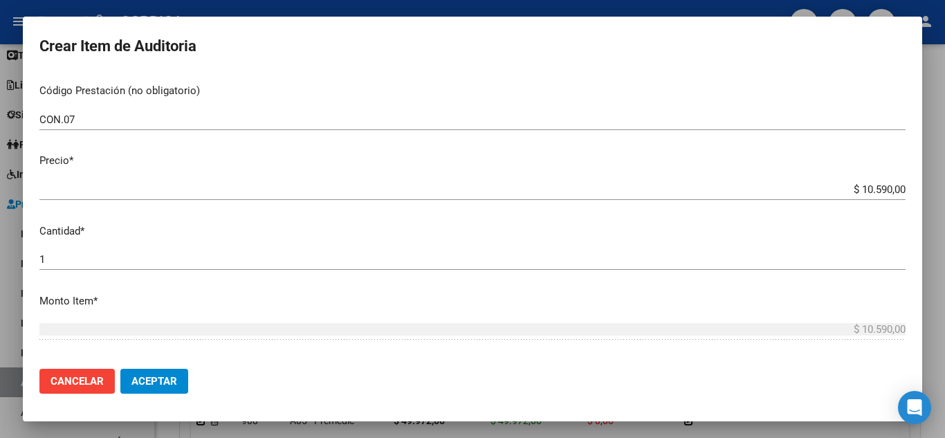
drag, startPoint x: 899, startPoint y: 189, endPoint x: 867, endPoint y: 189, distance: 31.8
click at [863, 188] on app-form-text-field "Precio * $ 10.590,00 Ingresar el precio" at bounding box center [477, 174] width 877 height 43
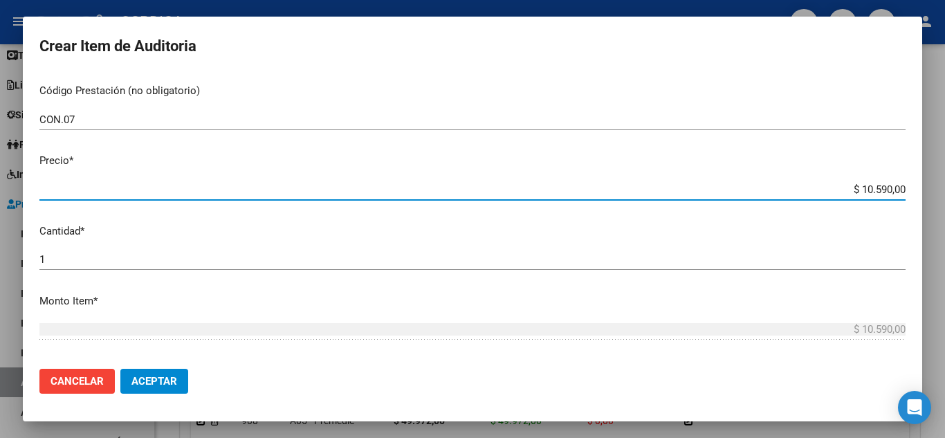
drag, startPoint x: 892, startPoint y: 185, endPoint x: 839, endPoint y: 185, distance: 53.3
click at [839, 185] on input "$ 10.590,00" at bounding box center [472, 189] width 866 height 12
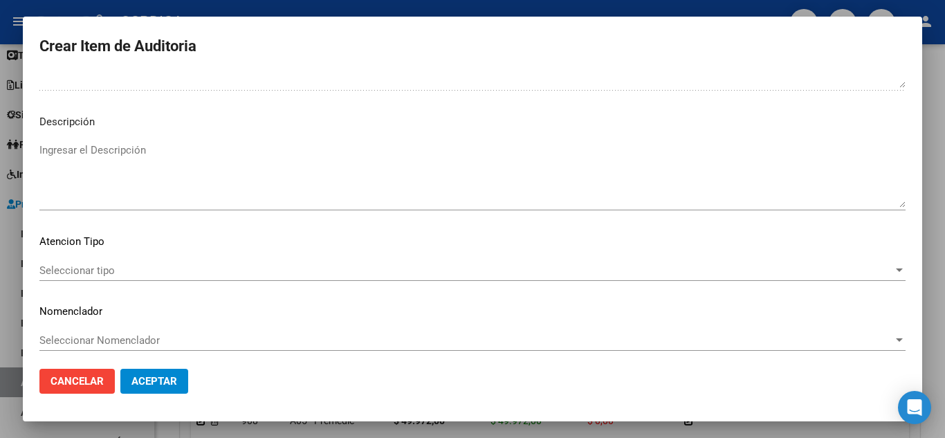
scroll to position [842, 0]
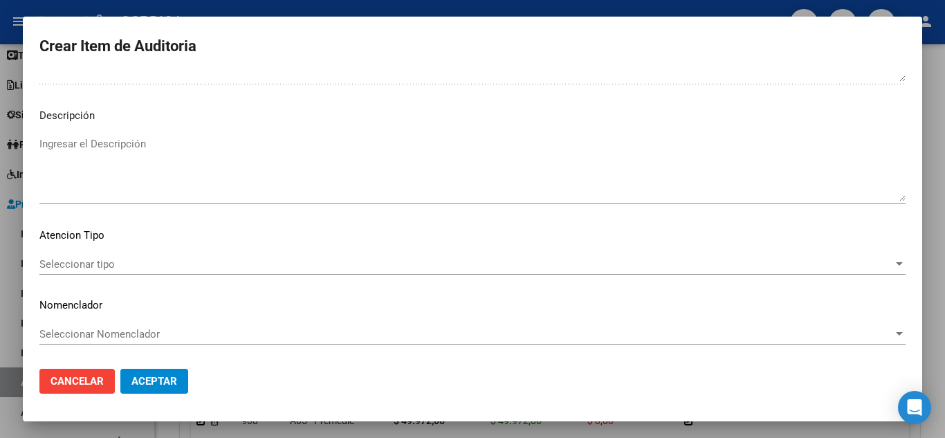
click at [92, 258] on span "Seleccionar tipo" at bounding box center [465, 264] width 853 height 12
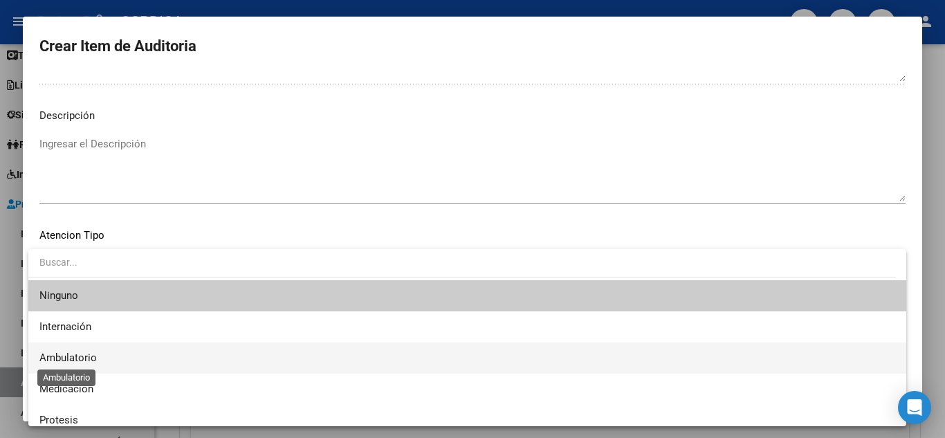
click at [94, 351] on span "Ambulatorio" at bounding box center [67, 357] width 57 height 12
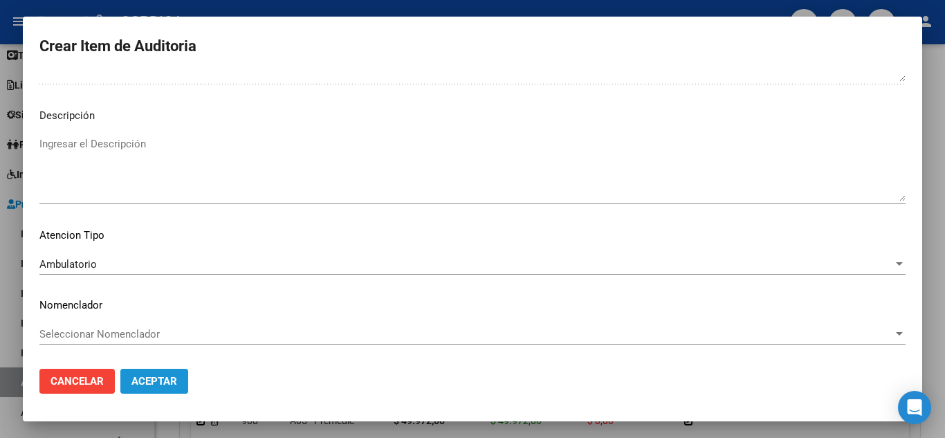
click at [153, 382] on span "Aceptar" at bounding box center [154, 381] width 46 height 12
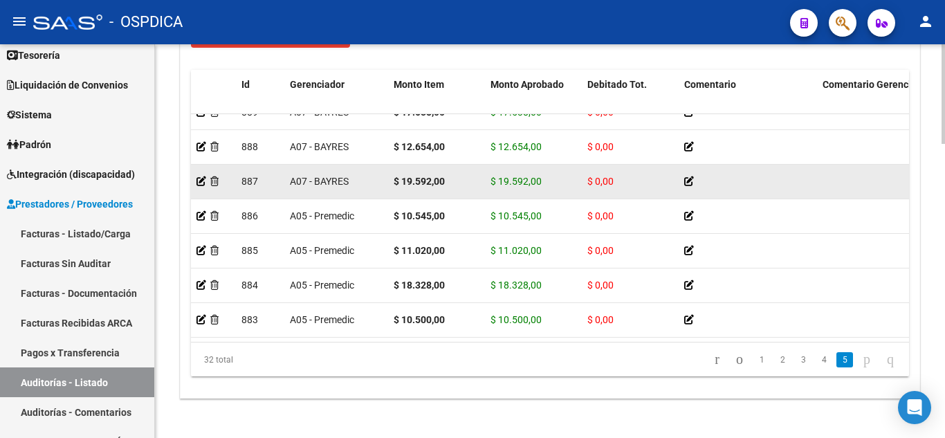
scroll to position [1124, 0]
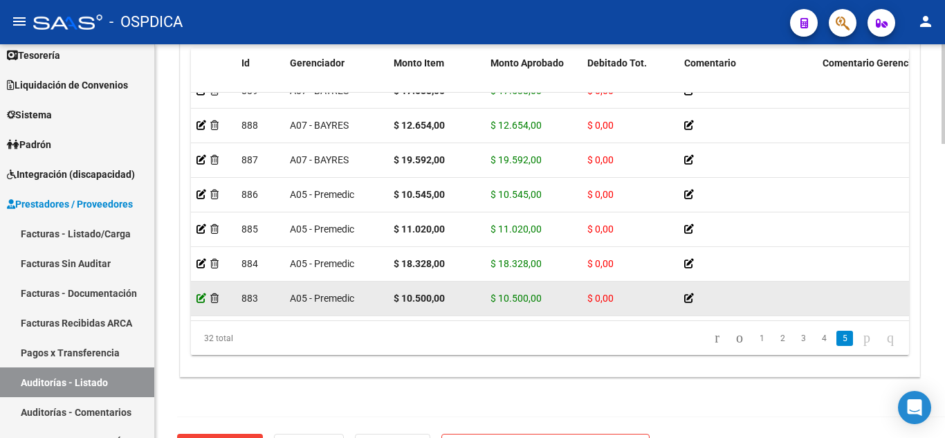
click at [202, 293] on icon at bounding box center [201, 298] width 10 height 10
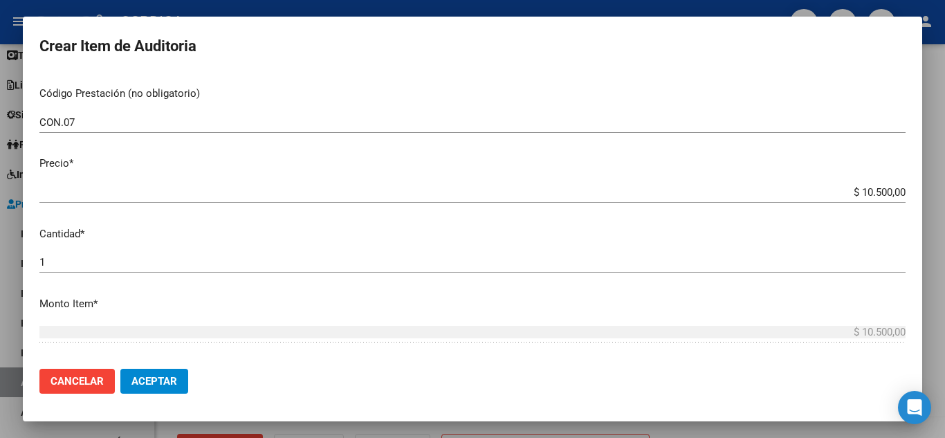
scroll to position [245, 0]
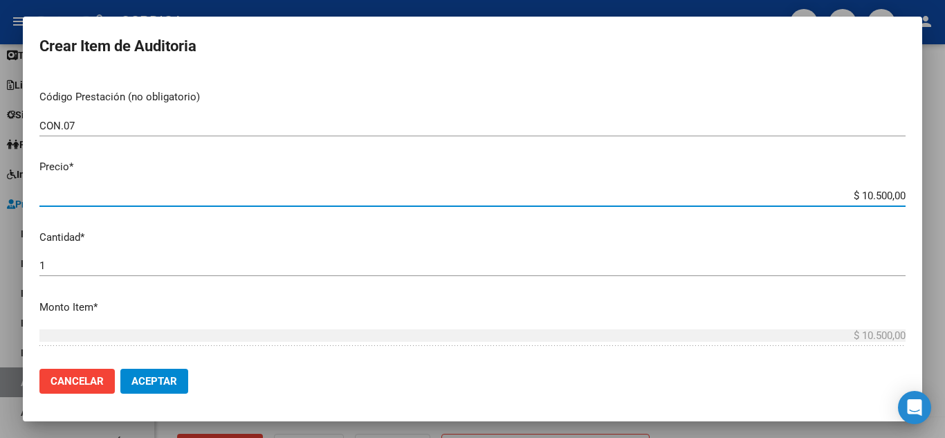
drag, startPoint x: 854, startPoint y: 194, endPoint x: 905, endPoint y: 205, distance: 52.2
click at [905, 205] on mat-dialog-content "43598600 Nro Documento 27435986000 CUIL Afiliado Activo [PERSON_NAME] [PERSON_N…" at bounding box center [472, 215] width 899 height 284
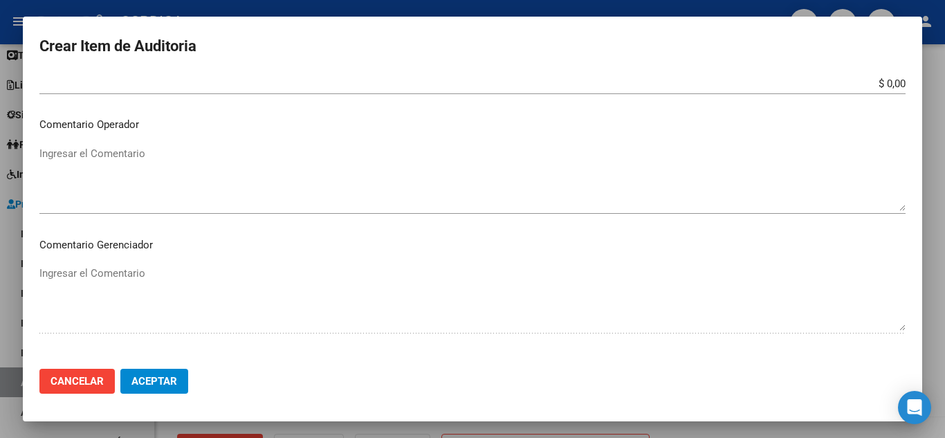
scroll to position [591, 0]
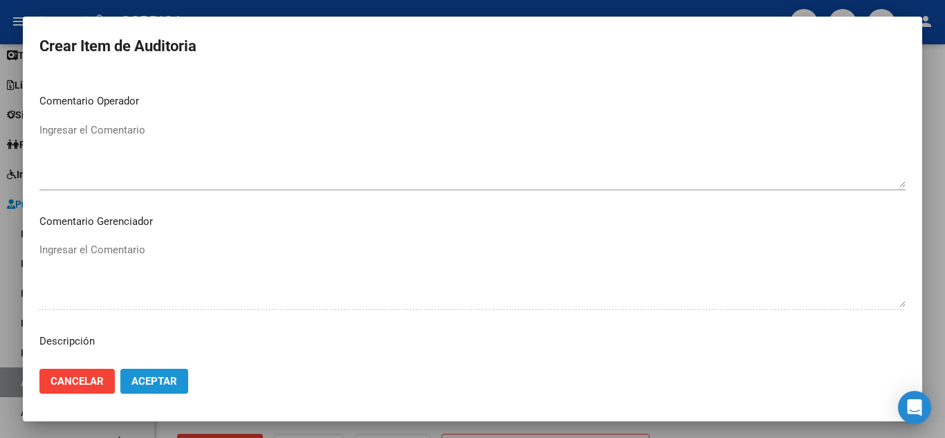
click at [176, 377] on span "Aceptar" at bounding box center [154, 381] width 46 height 12
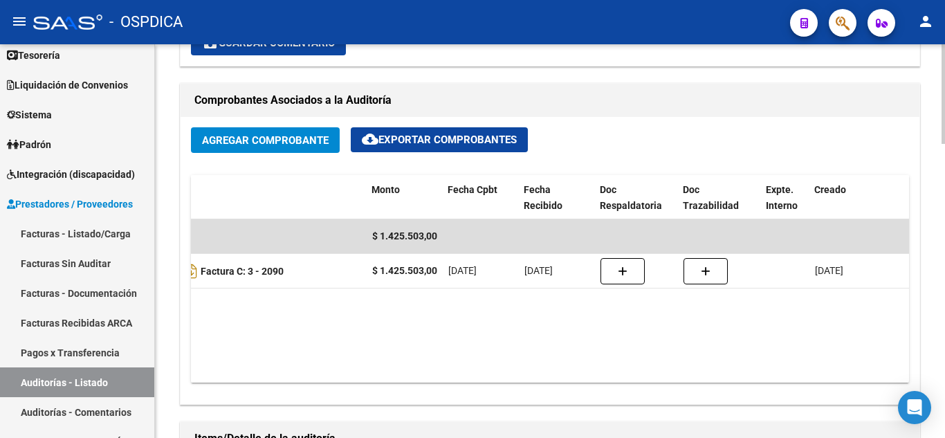
scroll to position [0, 277]
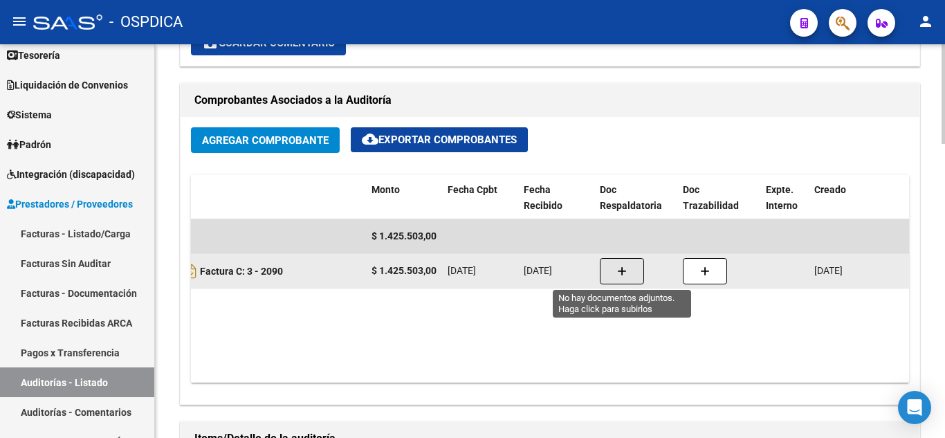
click at [629, 266] on button "button" at bounding box center [622, 271] width 44 height 26
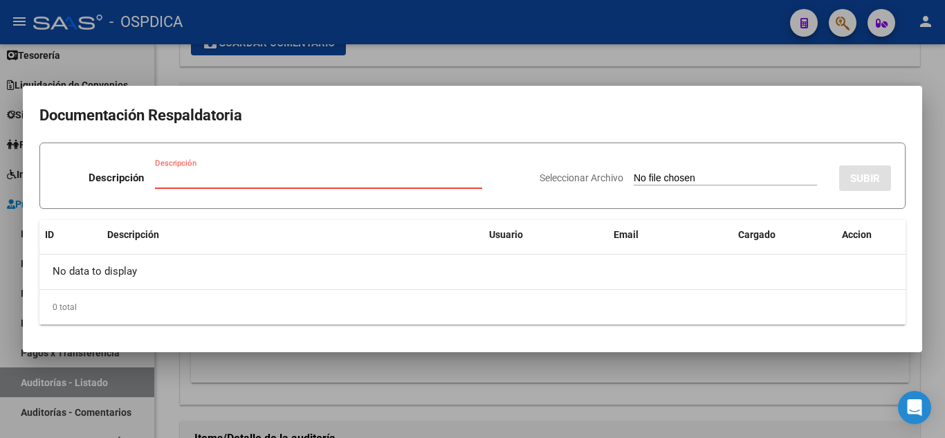
click at [309, 181] on input "Descripción" at bounding box center [318, 178] width 327 height 12
click at [663, 174] on input "Seleccionar Archivo" at bounding box center [725, 178] width 183 height 13
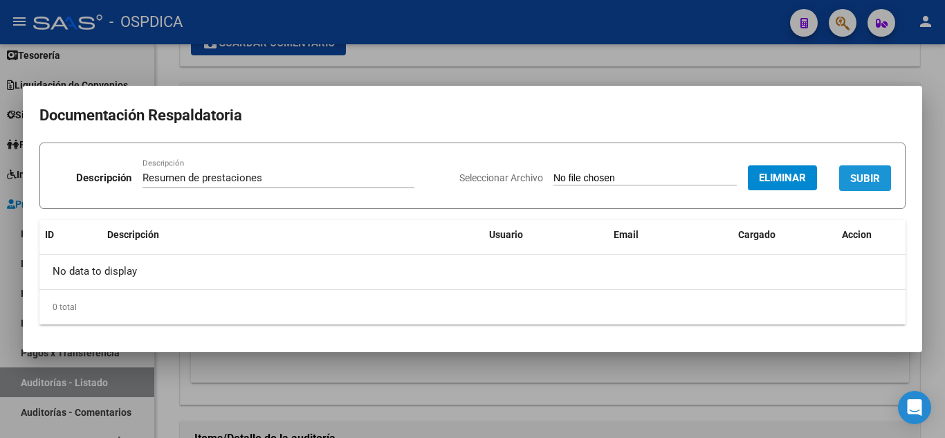
click at [857, 178] on span "SUBIR" at bounding box center [865, 178] width 30 height 12
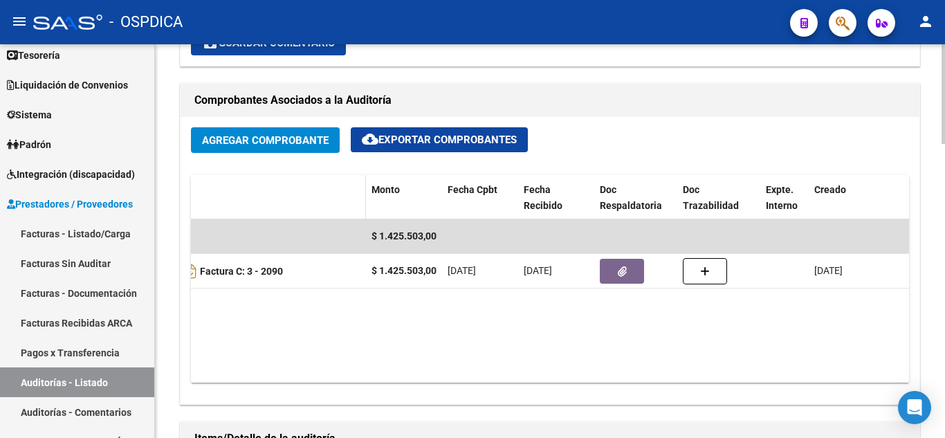
scroll to position [692, 0]
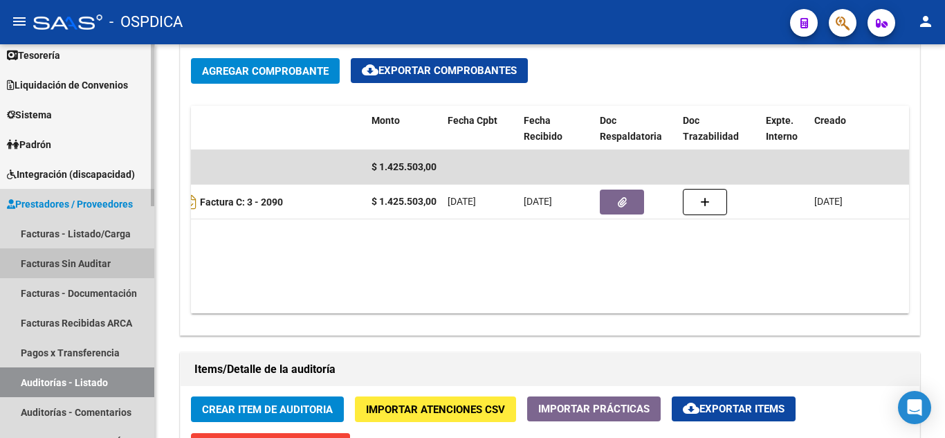
click at [79, 260] on link "Facturas Sin Auditar" at bounding box center [77, 263] width 154 height 30
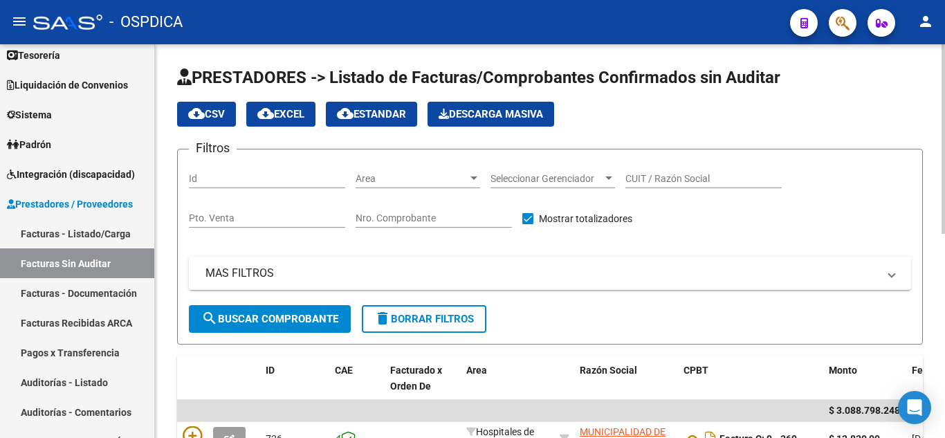
click at [465, 178] on span "Area" at bounding box center [412, 179] width 112 height 12
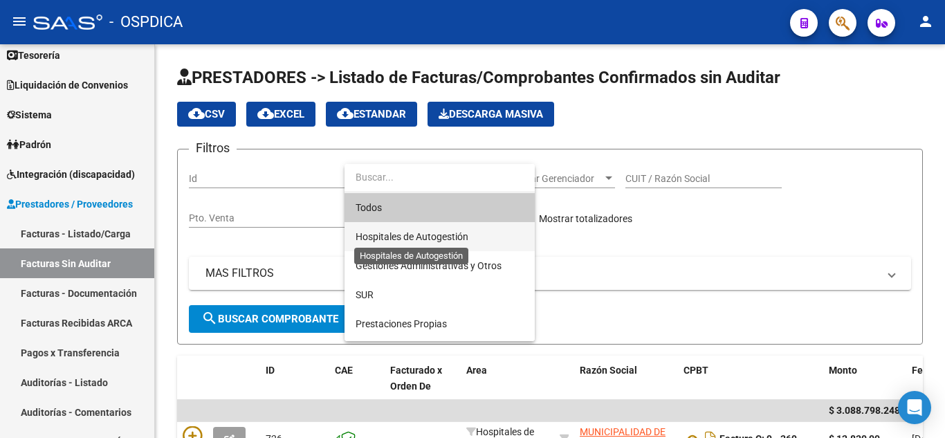
click at [423, 232] on span "Hospitales de Autogestión" at bounding box center [412, 236] width 113 height 11
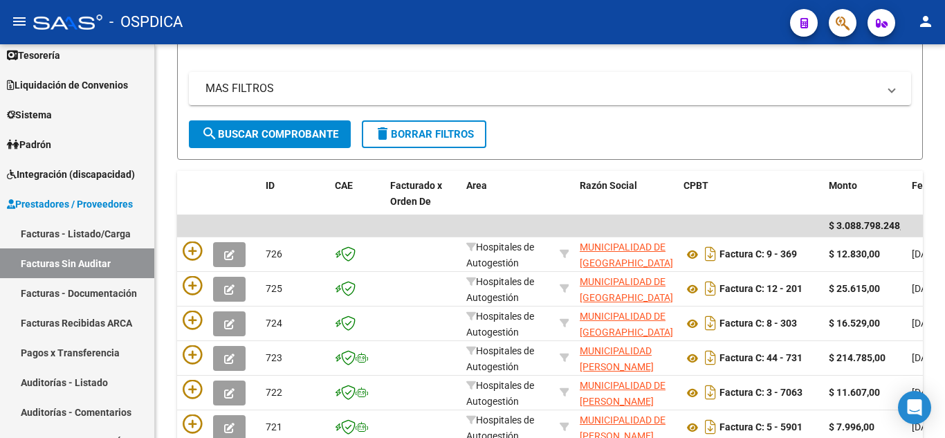
scroll to position [207, 0]
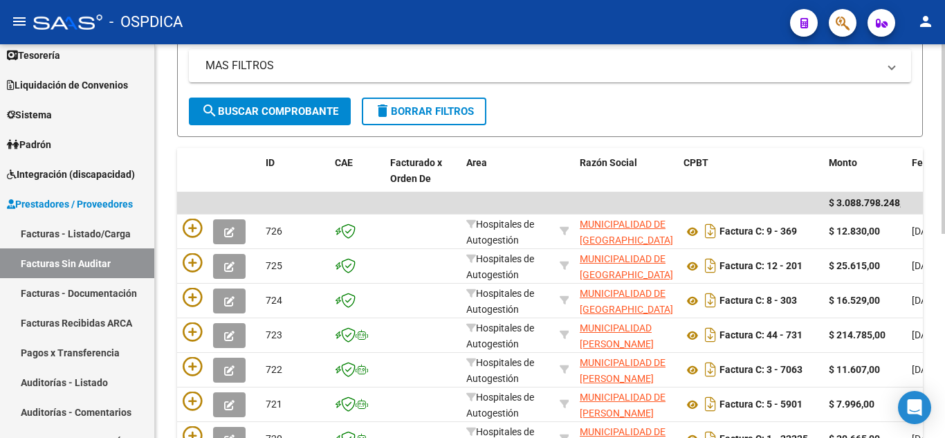
click at [277, 111] on span "search Buscar Comprobante" at bounding box center [269, 111] width 137 height 12
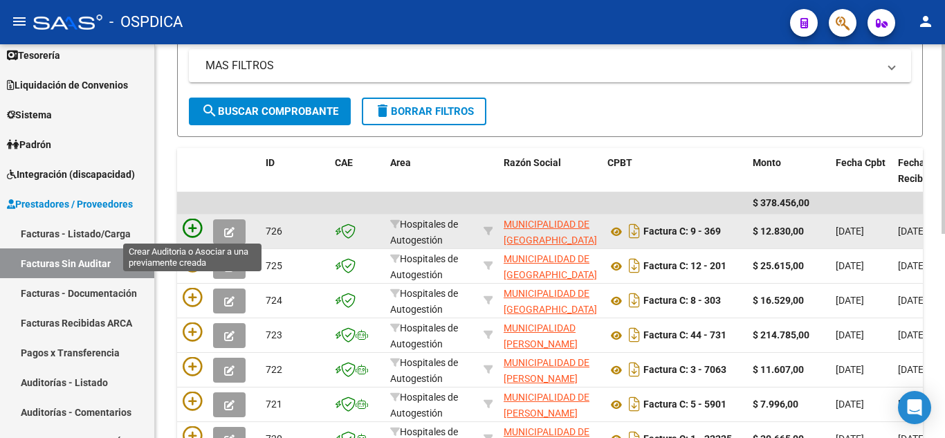
click at [192, 226] on icon at bounding box center [192, 228] width 19 height 19
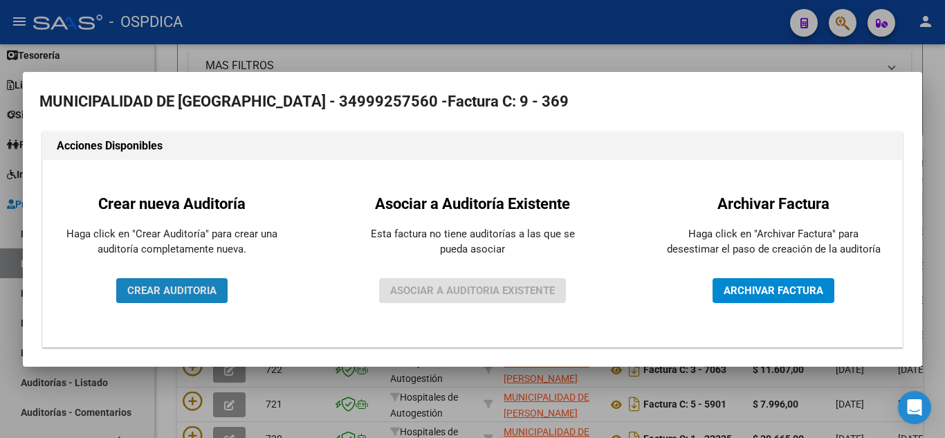
click at [196, 288] on span "CREAR AUDITORIA" at bounding box center [171, 290] width 89 height 12
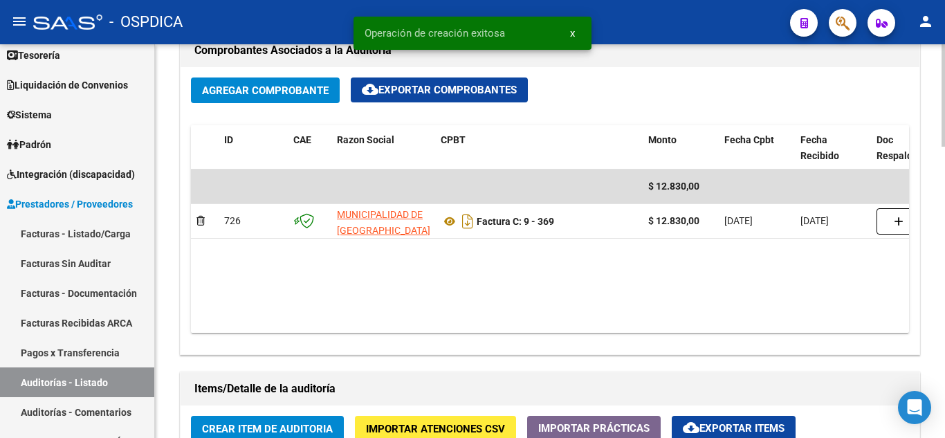
scroll to position [692, 0]
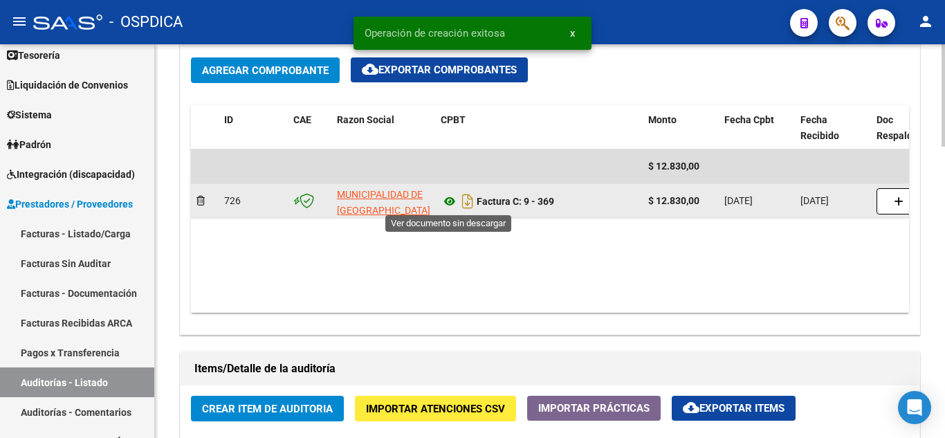
click at [450, 196] on icon at bounding box center [450, 201] width 18 height 17
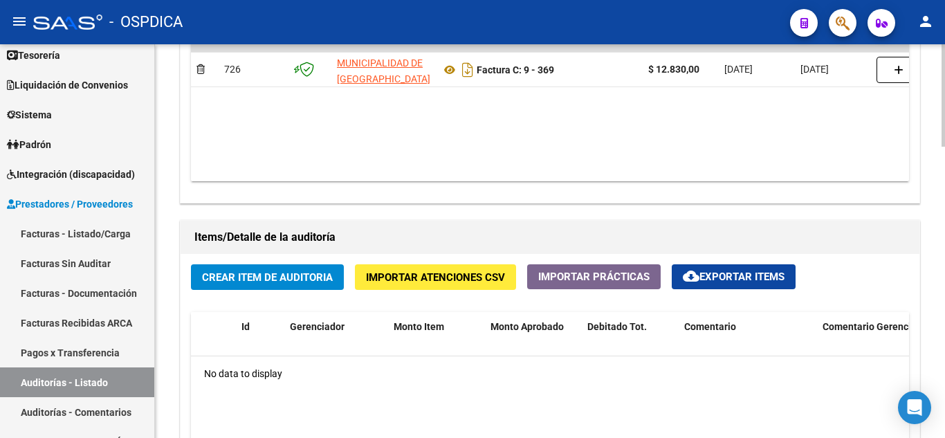
scroll to position [830, 0]
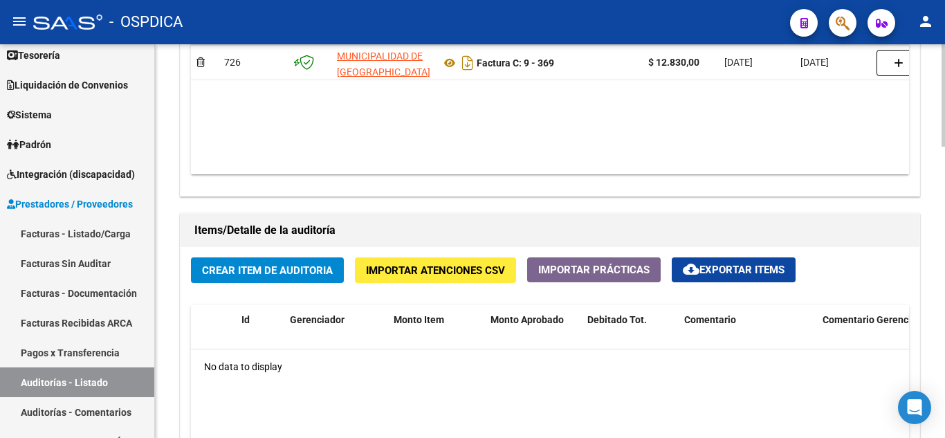
click at [269, 268] on span "Crear Item de Auditoria" at bounding box center [267, 270] width 131 height 12
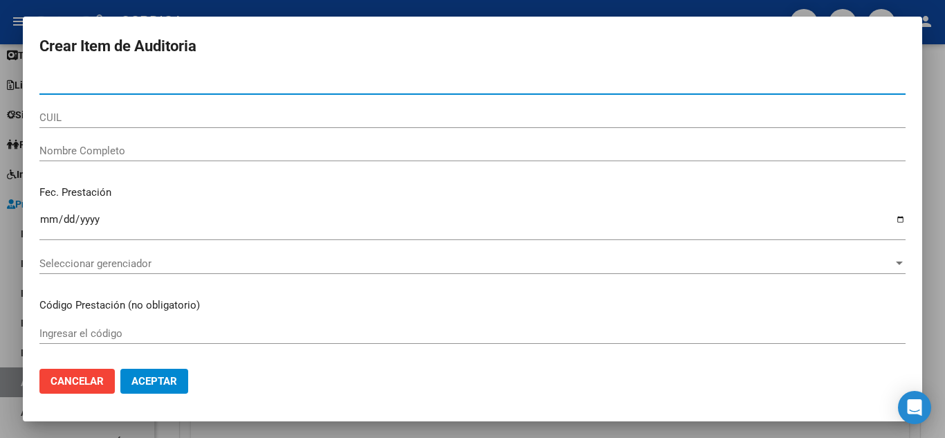
click at [109, 77] on input "Nro Documento" at bounding box center [472, 83] width 866 height 12
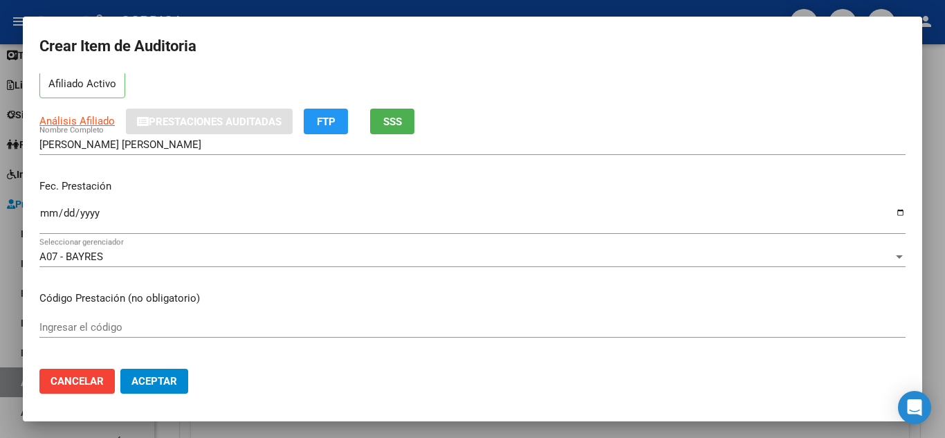
scroll to position [4, 0]
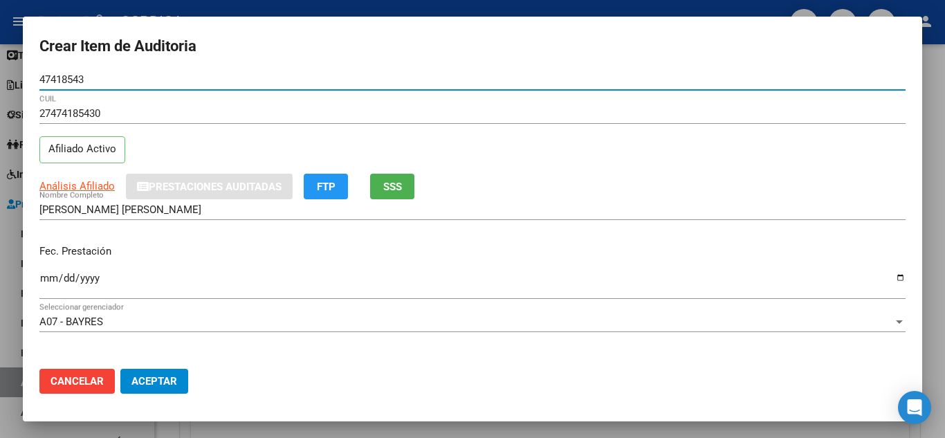
click at [50, 280] on input "Ingresar la fecha" at bounding box center [472, 284] width 866 height 22
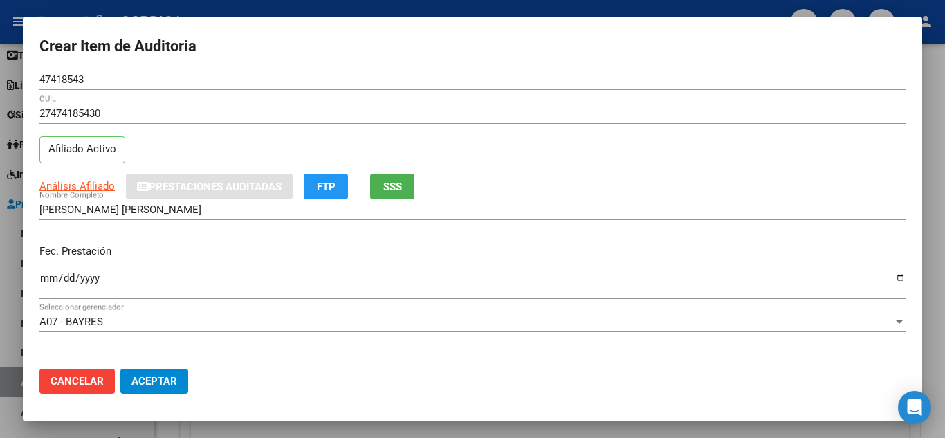
click at [548, 345] on div "A07 - BAYRES Seleccionar gerenciador" at bounding box center [472, 328] width 866 height 34
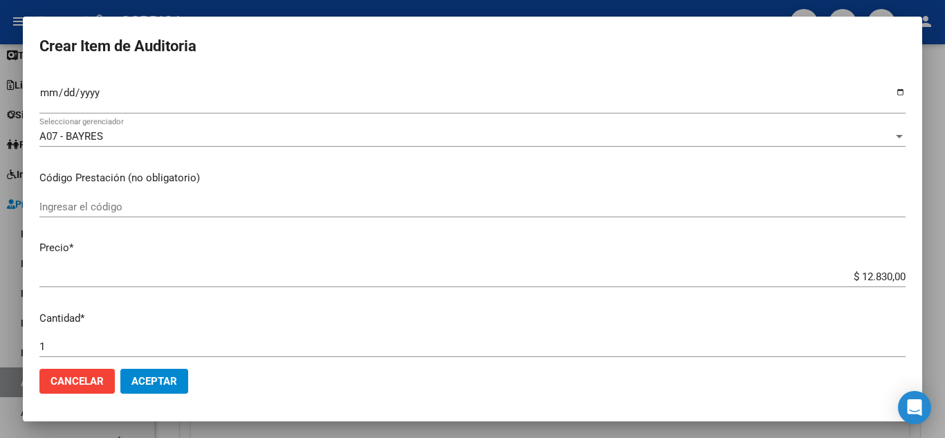
scroll to position [212, 0]
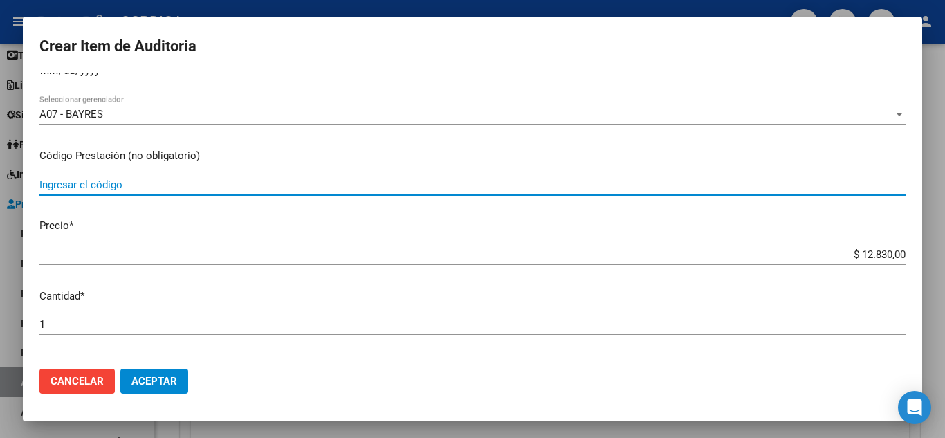
click at [104, 183] on input "Ingresar el código" at bounding box center [472, 184] width 866 height 12
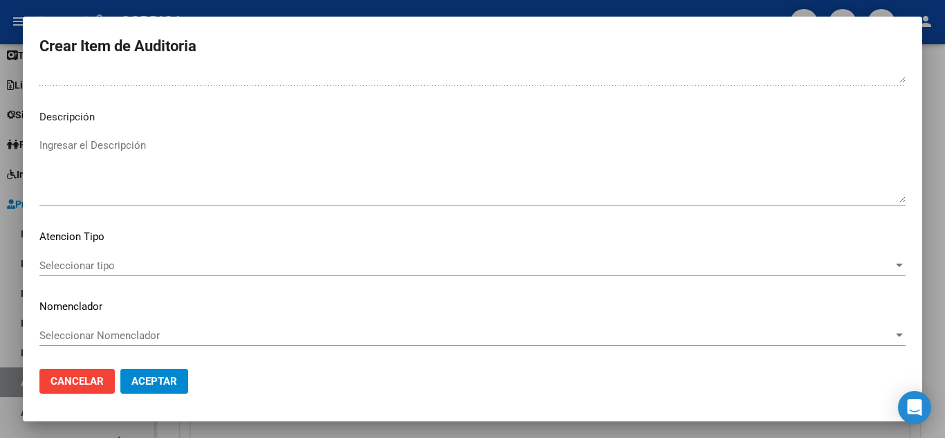
scroll to position [842, 0]
click at [64, 260] on span "Seleccionar tipo" at bounding box center [465, 264] width 853 height 12
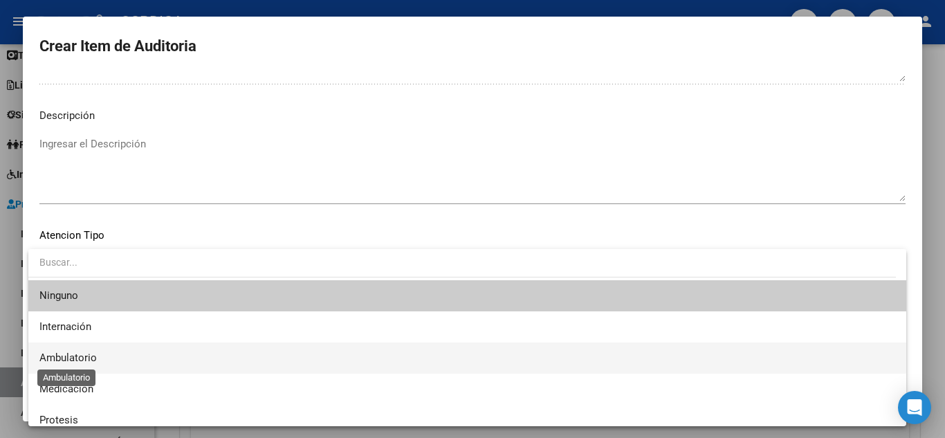
click at [77, 355] on span "Ambulatorio" at bounding box center [67, 357] width 57 height 12
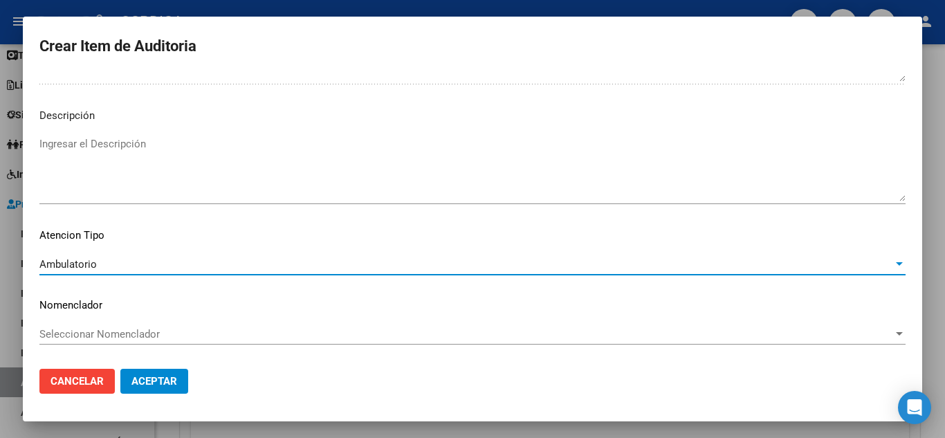
click at [154, 384] on span "Aceptar" at bounding box center [154, 381] width 46 height 12
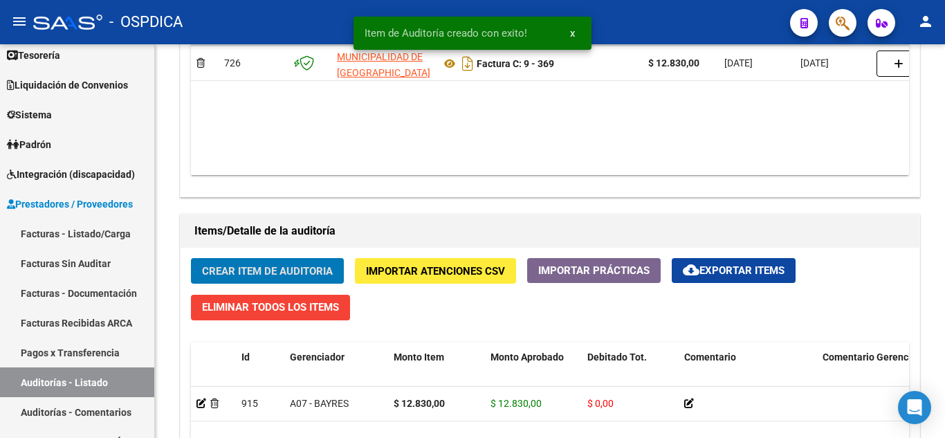
scroll to position [831, 0]
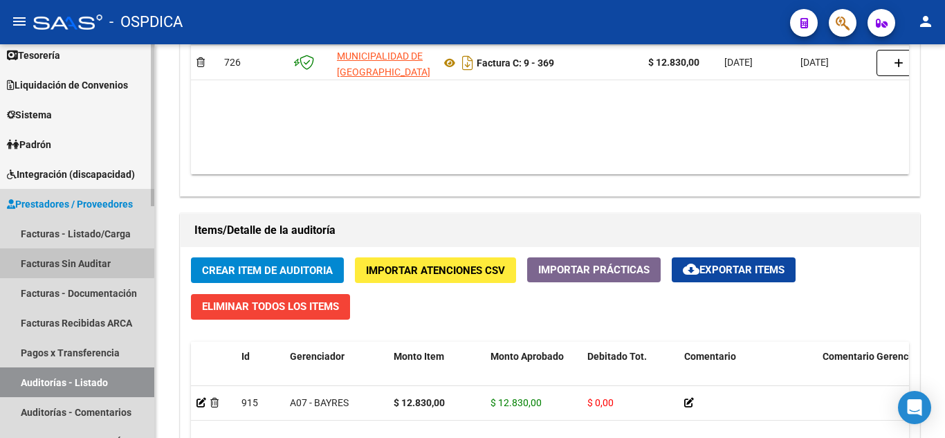
click at [65, 261] on link "Facturas Sin Auditar" at bounding box center [77, 263] width 154 height 30
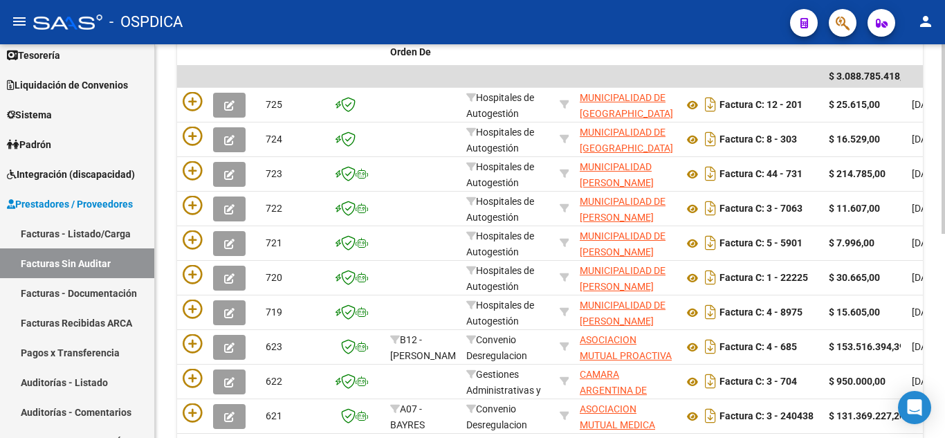
scroll to position [217, 0]
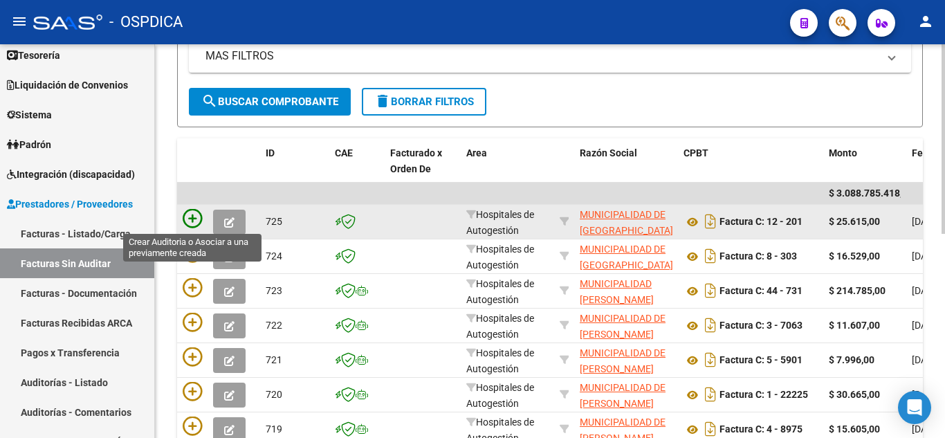
click at [194, 214] on icon at bounding box center [192, 218] width 19 height 19
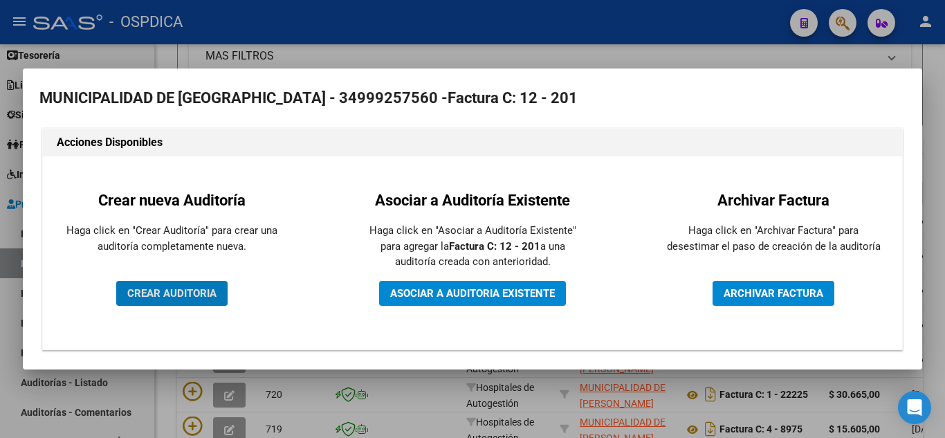
click at [182, 285] on button "CREAR AUDITORIA" at bounding box center [171, 293] width 111 height 25
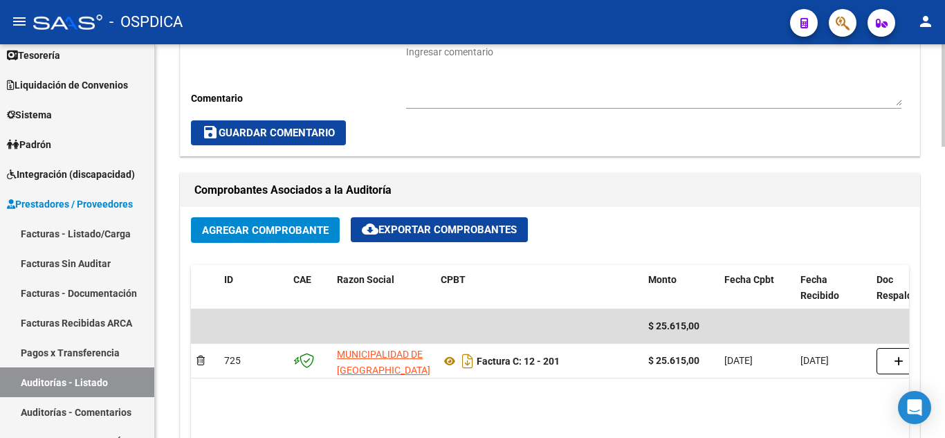
scroll to position [553, 0]
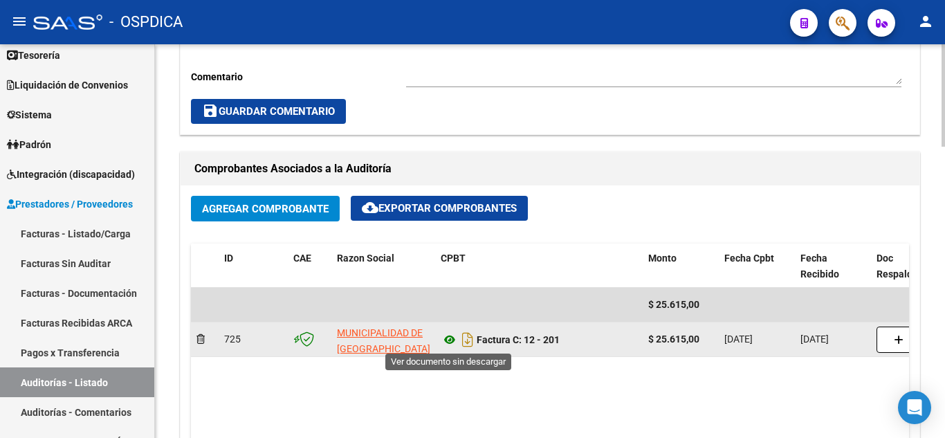
click at [452, 342] on icon at bounding box center [450, 339] width 18 height 17
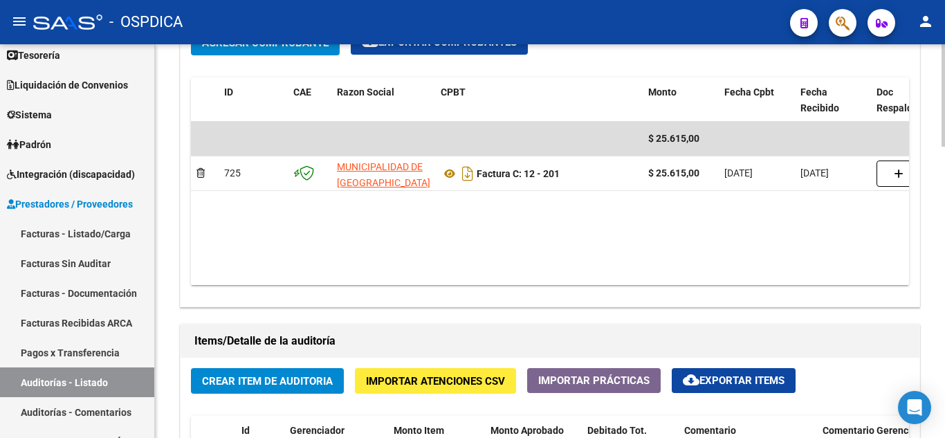
scroll to position [761, 0]
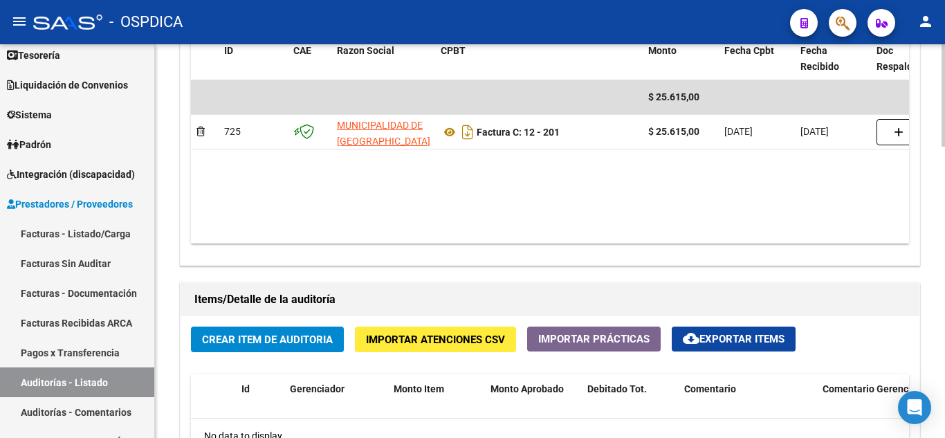
click at [263, 341] on span "Crear Item de Auditoria" at bounding box center [267, 339] width 131 height 12
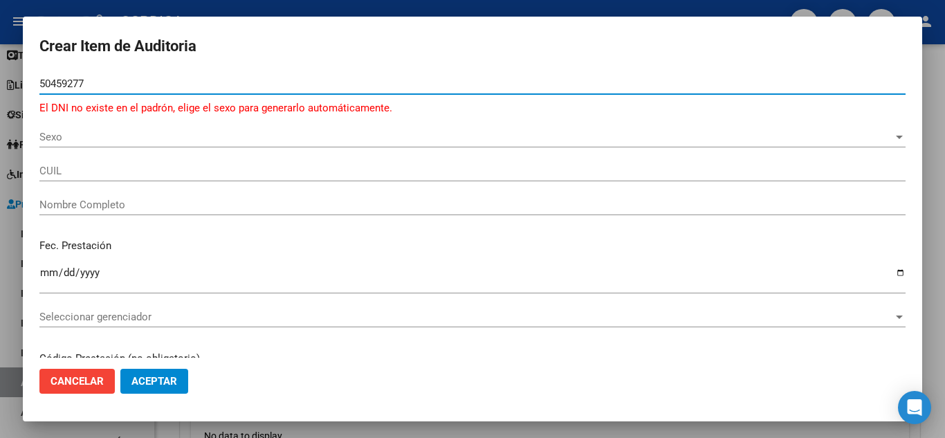
click at [63, 82] on input "50459277" at bounding box center [472, 83] width 866 height 12
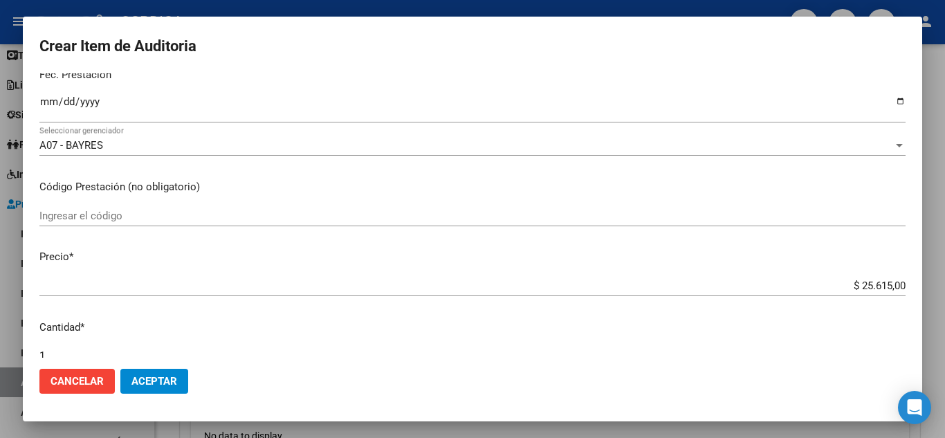
scroll to position [207, 0]
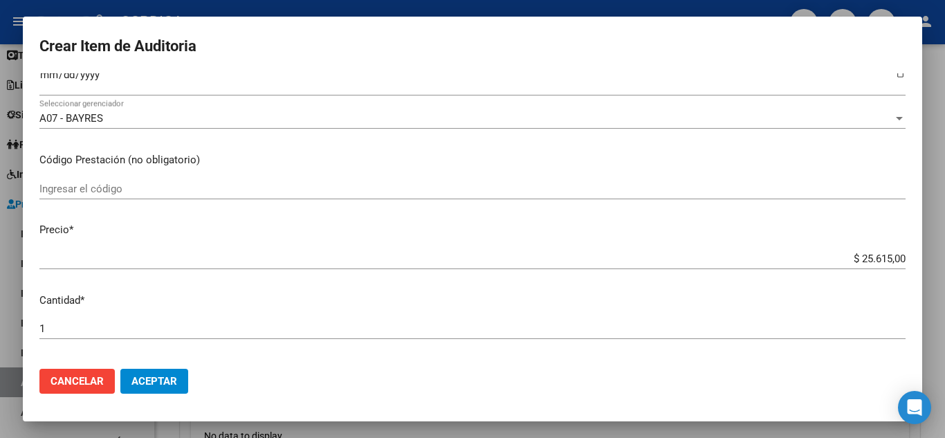
click at [112, 183] on input "Ingresar el código" at bounding box center [472, 189] width 866 height 12
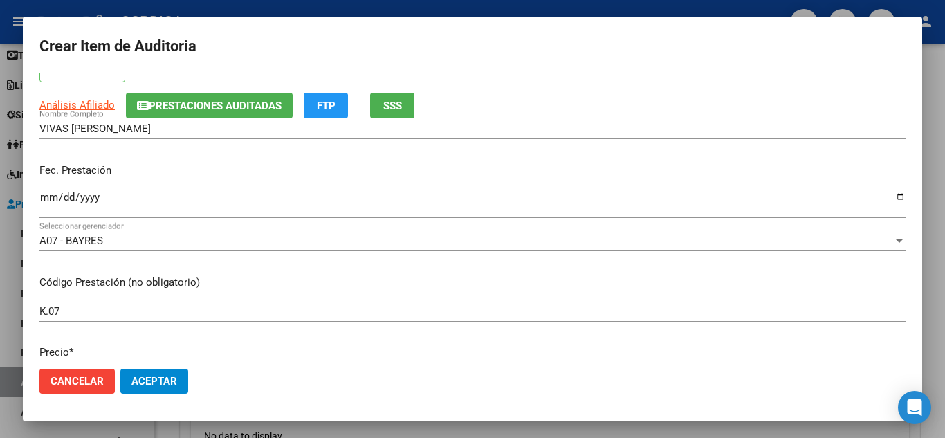
scroll to position [69, 0]
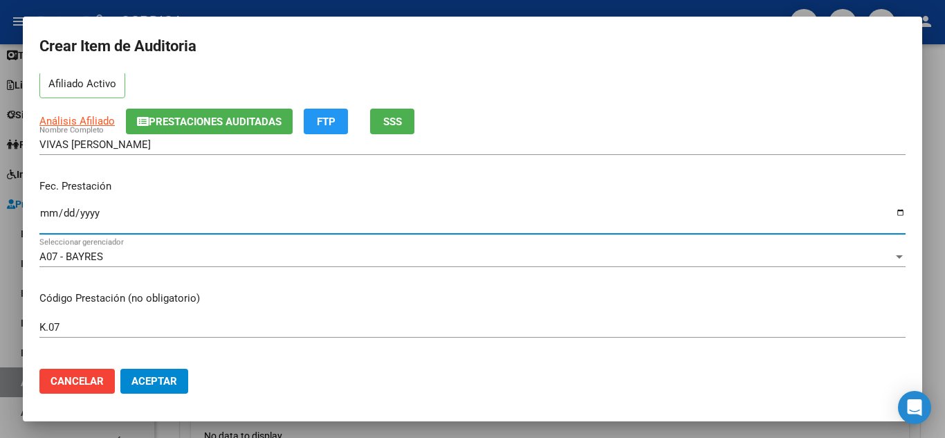
click at [44, 209] on input "Ingresar la fecha" at bounding box center [472, 218] width 866 height 22
click at [497, 272] on div "A07 - BAYRES Seleccionar gerenciador" at bounding box center [472, 263] width 866 height 34
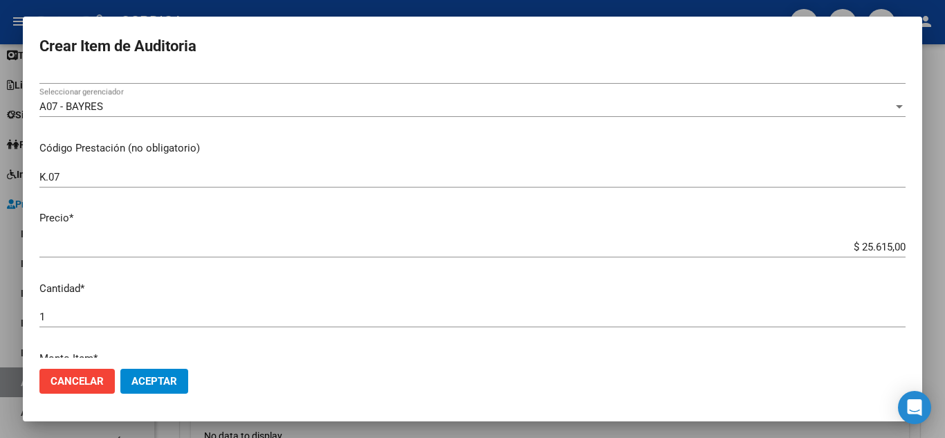
scroll to position [277, 0]
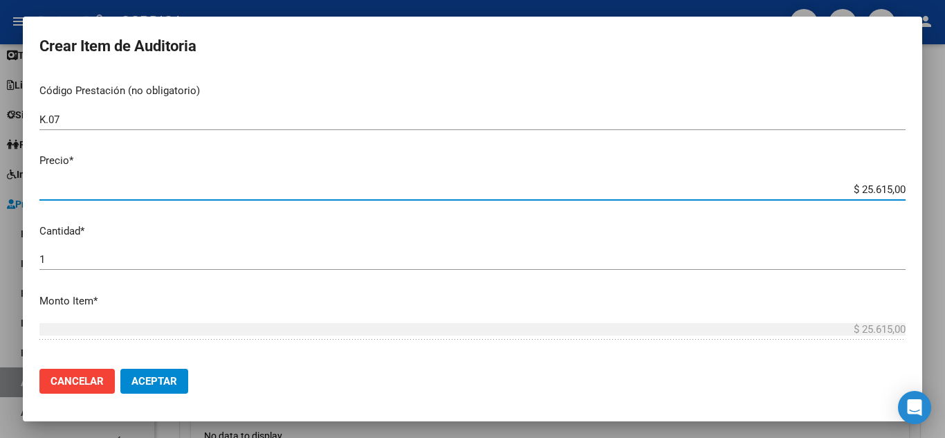
drag, startPoint x: 851, startPoint y: 184, endPoint x: 917, endPoint y: 196, distance: 66.9
click at [917, 196] on mat-dialog-content "50489277 Nro Documento 27504892773 CUIL Afiliado Activo Análisis Afiliado Prest…" at bounding box center [472, 215] width 899 height 284
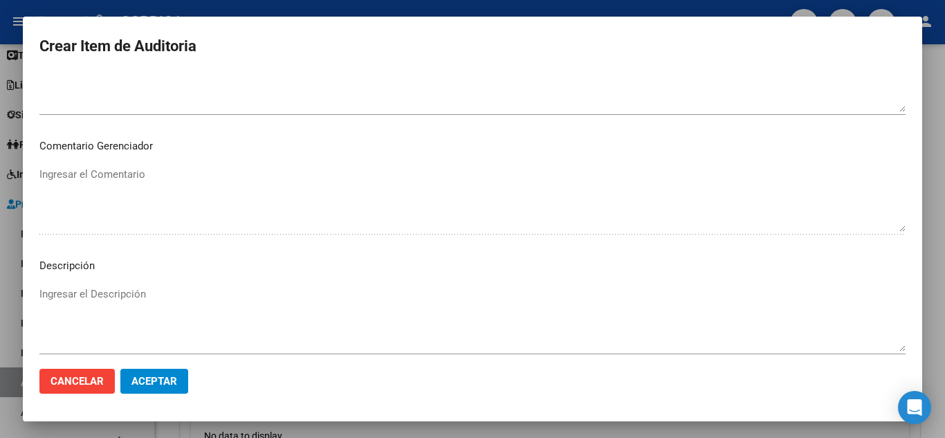
scroll to position [842, 0]
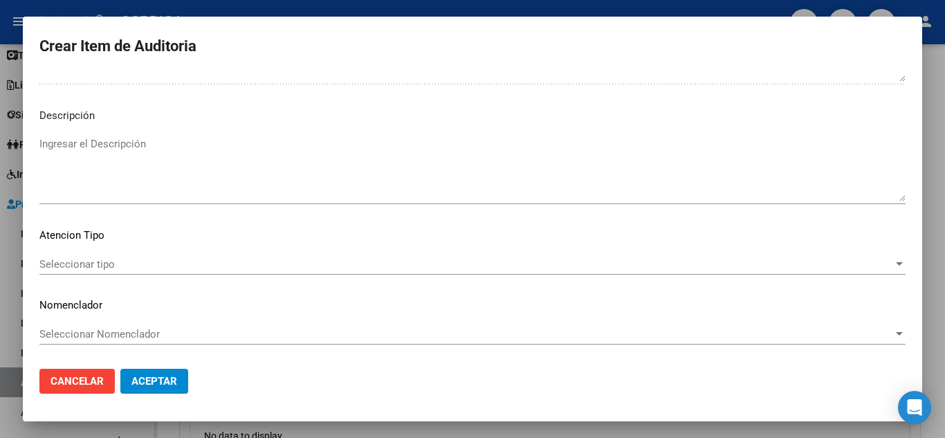
click at [190, 273] on div "Seleccionar tipo Seleccionar tipo" at bounding box center [472, 264] width 866 height 21
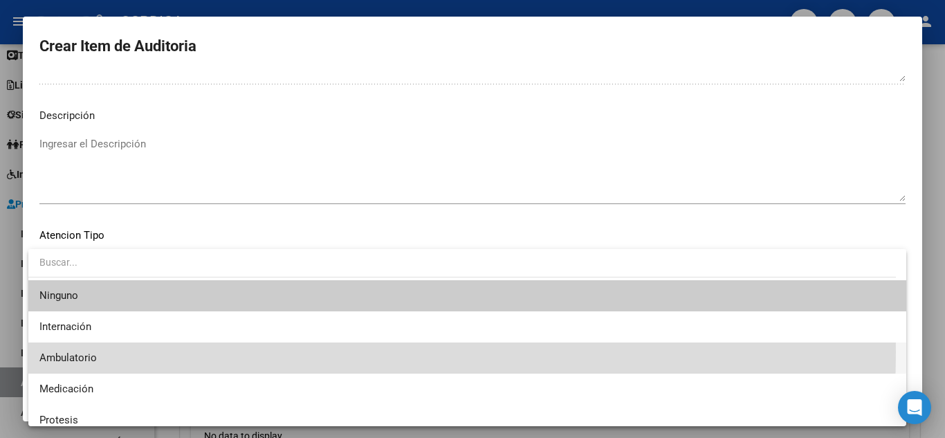
click at [99, 351] on span "Ambulatorio" at bounding box center [467, 357] width 856 height 31
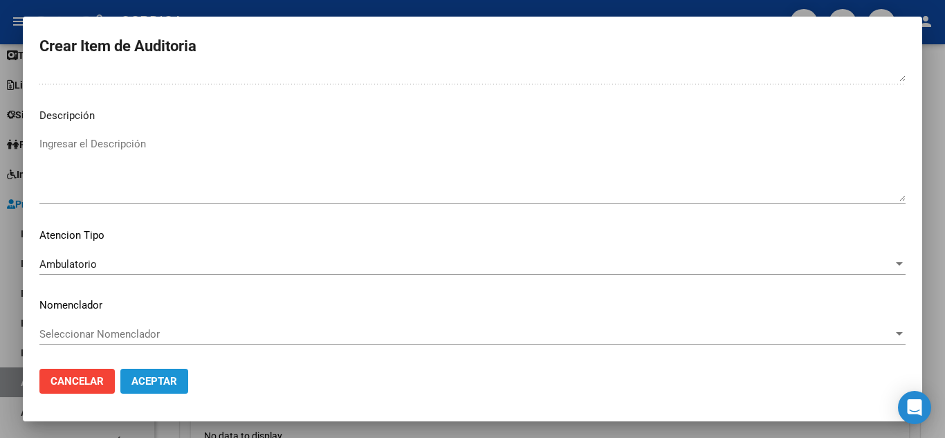
click at [165, 376] on span "Aceptar" at bounding box center [154, 381] width 46 height 12
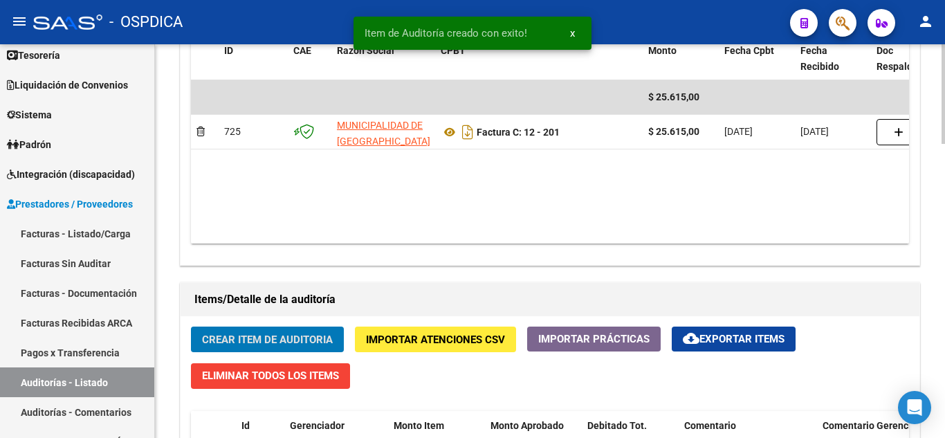
scroll to position [762, 0]
click at [281, 333] on span "Crear Item de Auditoria" at bounding box center [267, 339] width 131 height 12
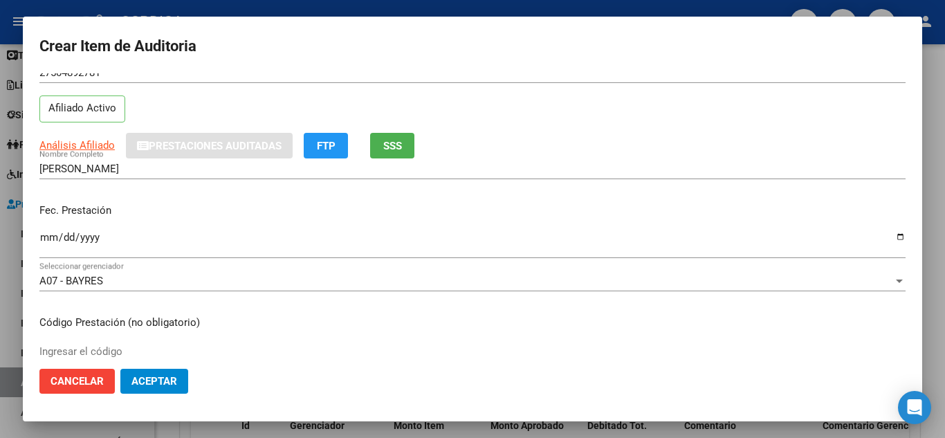
scroll to position [69, 0]
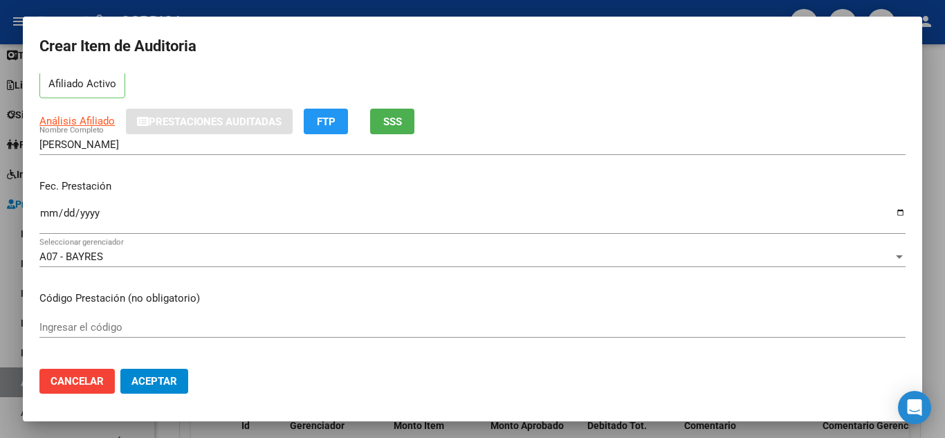
click at [133, 318] on div "Ingresar el código" at bounding box center [472, 327] width 866 height 21
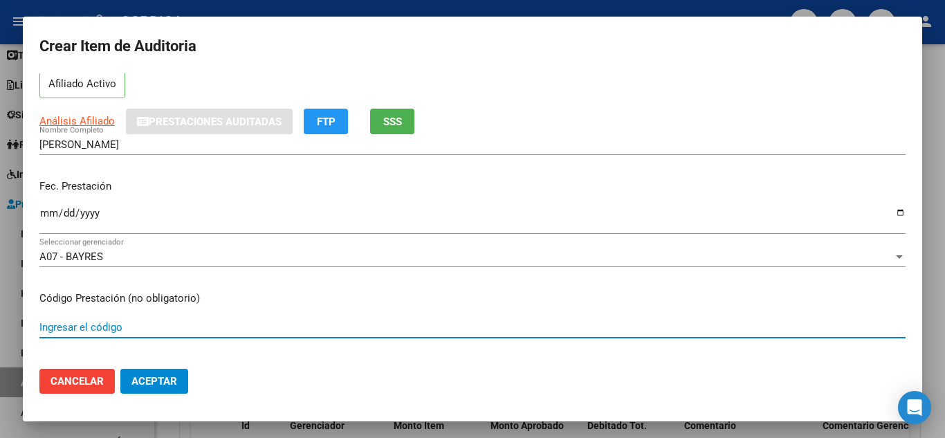
click at [136, 322] on input "Ingresar el código" at bounding box center [472, 327] width 866 height 12
click at [48, 207] on input "Ingresar la fecha" at bounding box center [472, 218] width 866 height 22
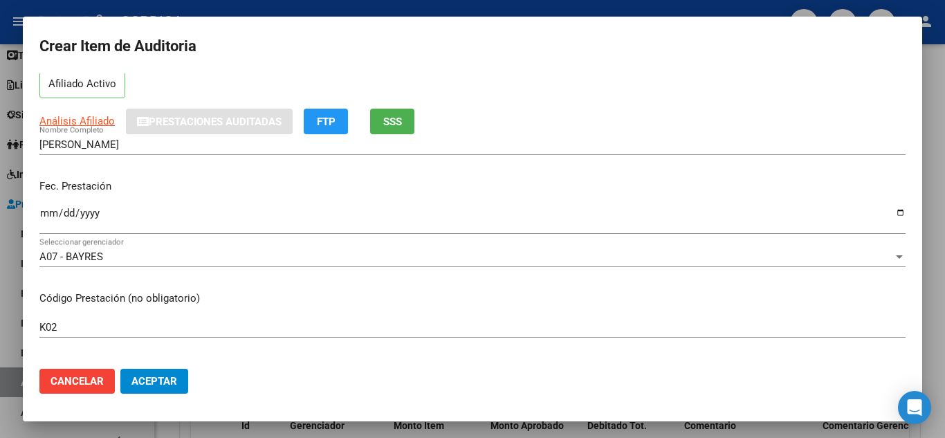
click at [513, 158] on div "[PERSON_NAME] Nombre Completo" at bounding box center [472, 151] width 866 height 34
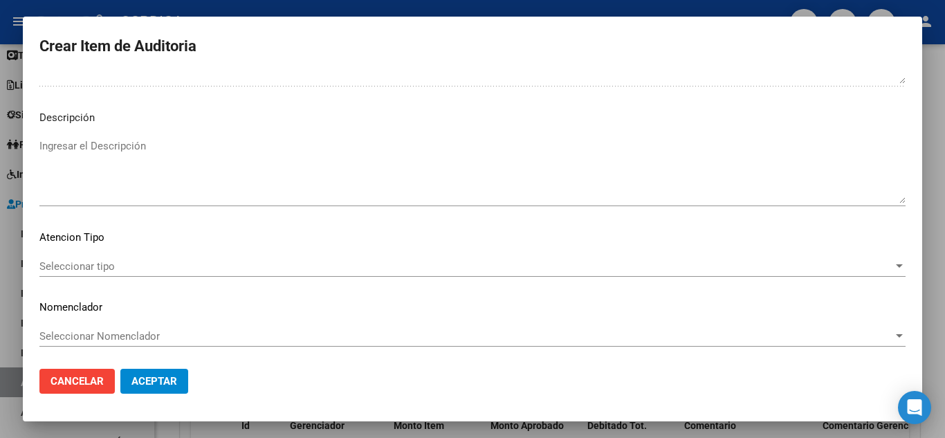
scroll to position [842, 0]
click at [107, 257] on div "Seleccionar tipo Seleccionar tipo" at bounding box center [472, 264] width 866 height 21
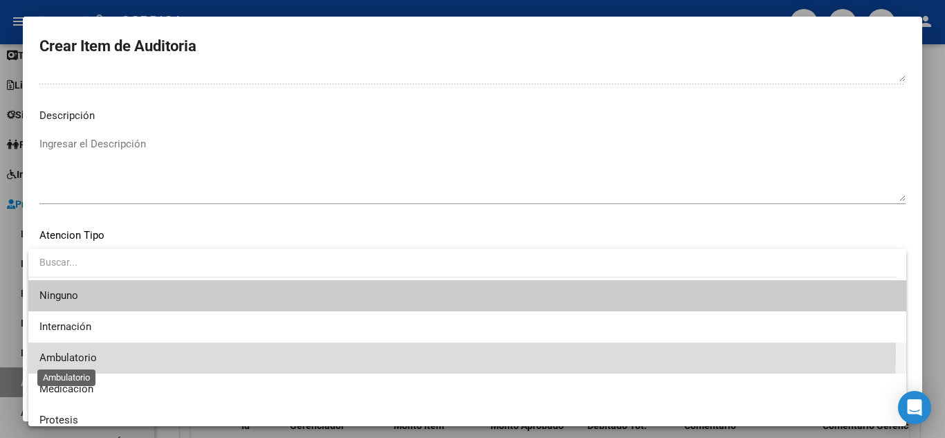
click at [78, 351] on span "Ambulatorio" at bounding box center [67, 357] width 57 height 12
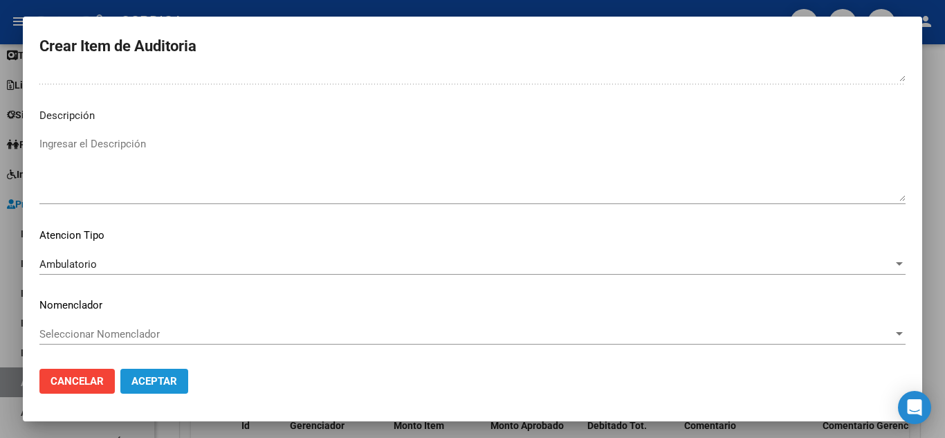
click at [160, 378] on span "Aceptar" at bounding box center [154, 381] width 46 height 12
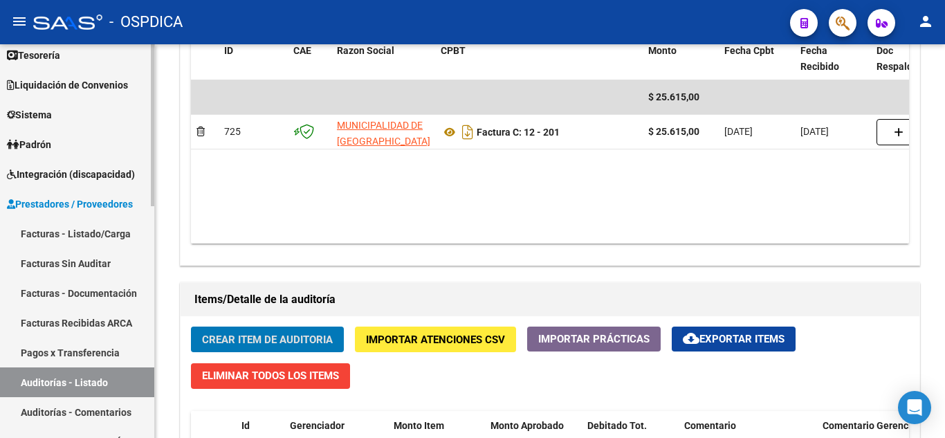
click at [104, 258] on link "Facturas Sin Auditar" at bounding box center [77, 263] width 154 height 30
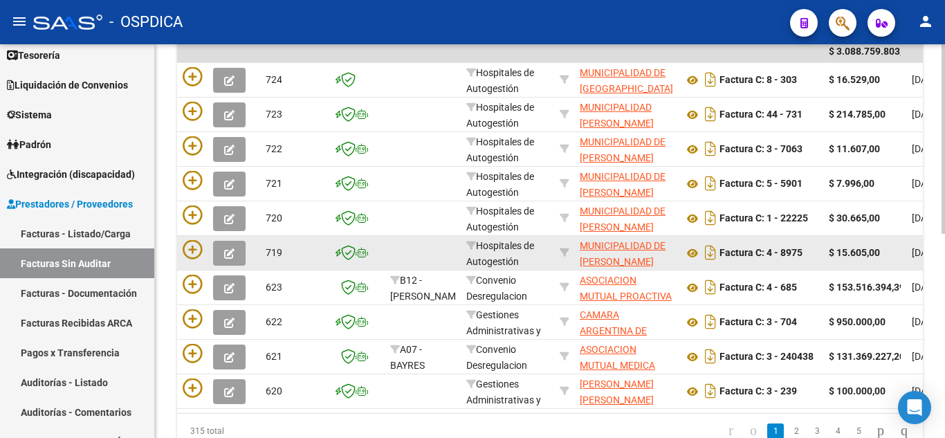
scroll to position [286, 0]
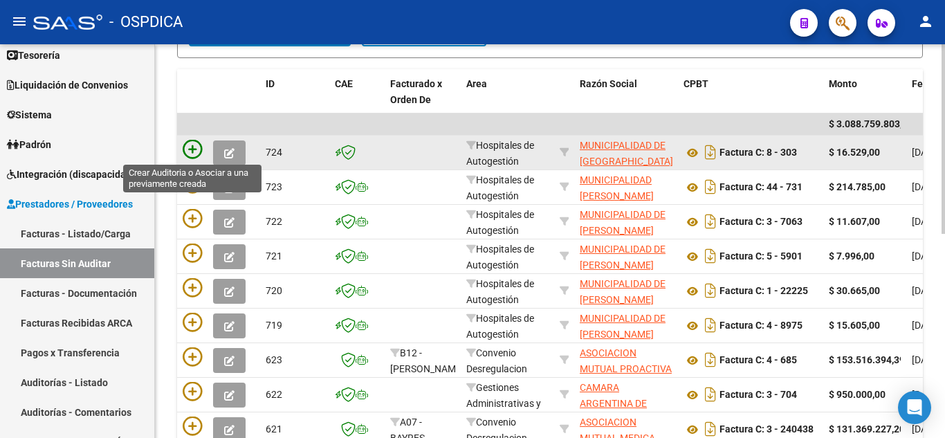
click at [197, 142] on icon at bounding box center [192, 149] width 19 height 19
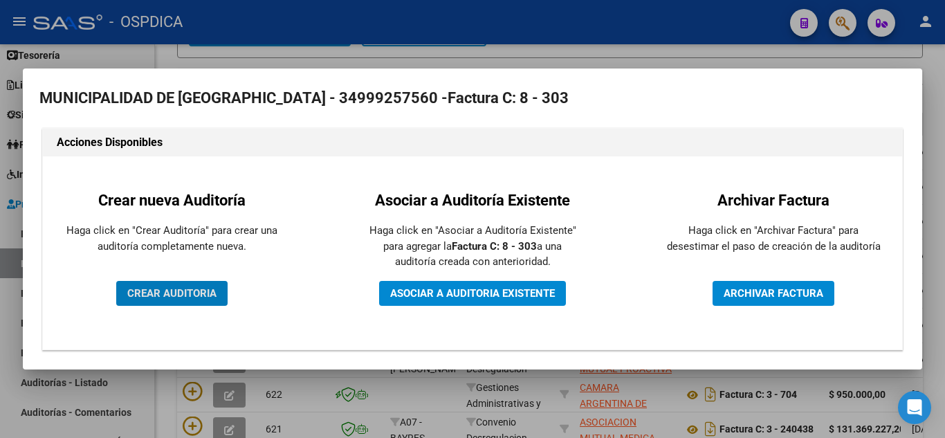
click at [189, 299] on button "CREAR AUDITORIA" at bounding box center [171, 293] width 111 height 25
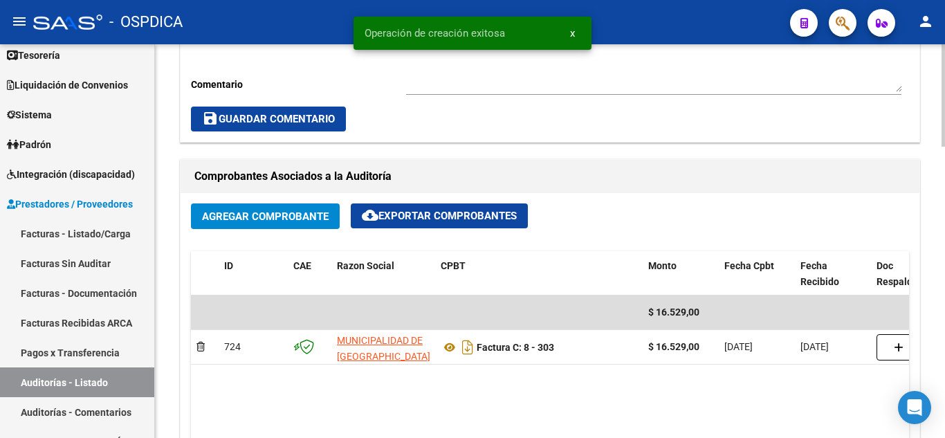
scroll to position [553, 0]
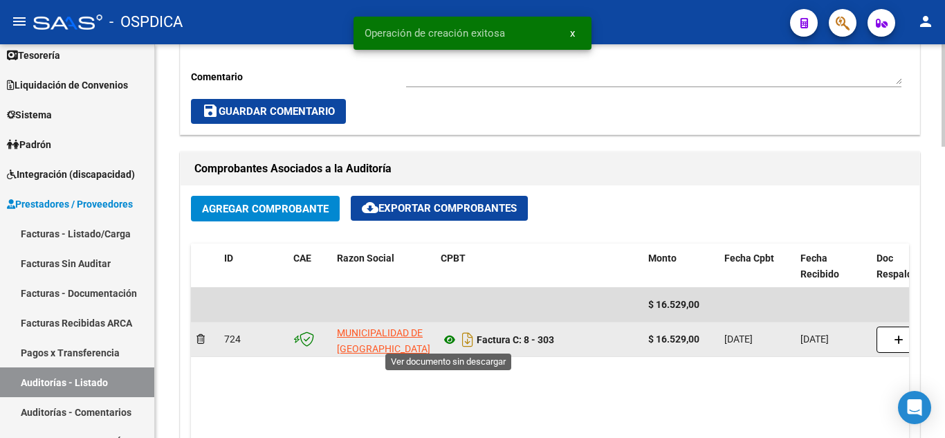
click at [447, 337] on icon at bounding box center [450, 339] width 18 height 17
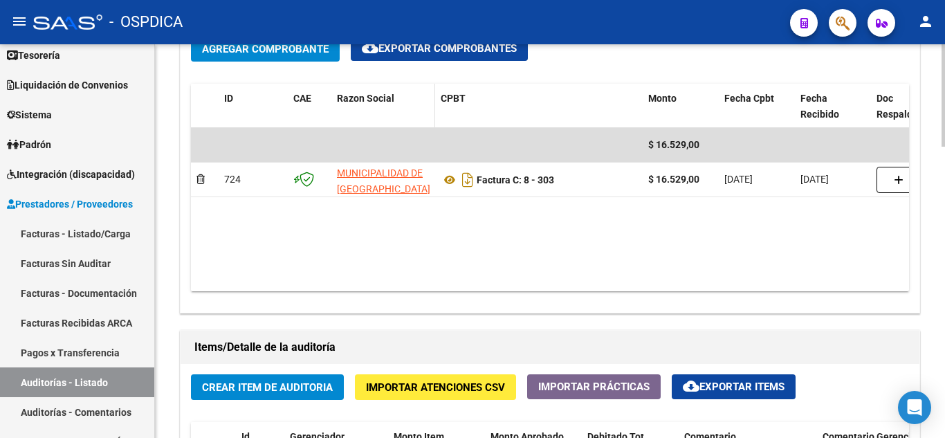
scroll to position [830, 0]
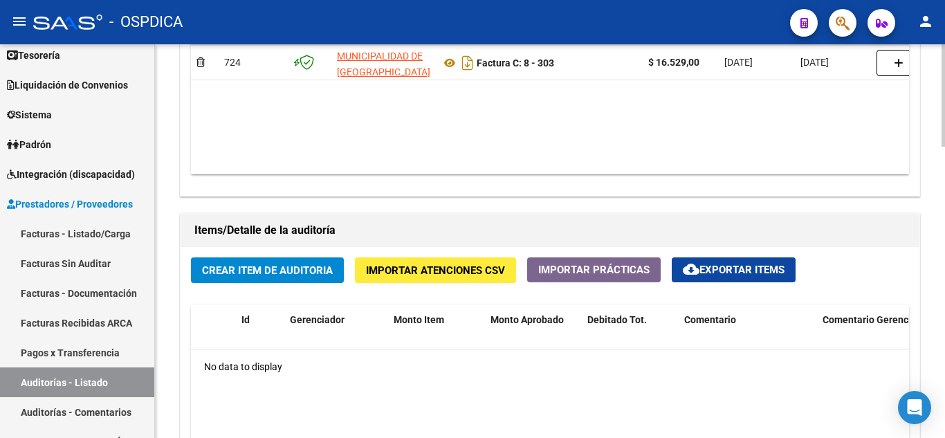
click at [277, 273] on span "Crear Item de Auditoria" at bounding box center [267, 270] width 131 height 12
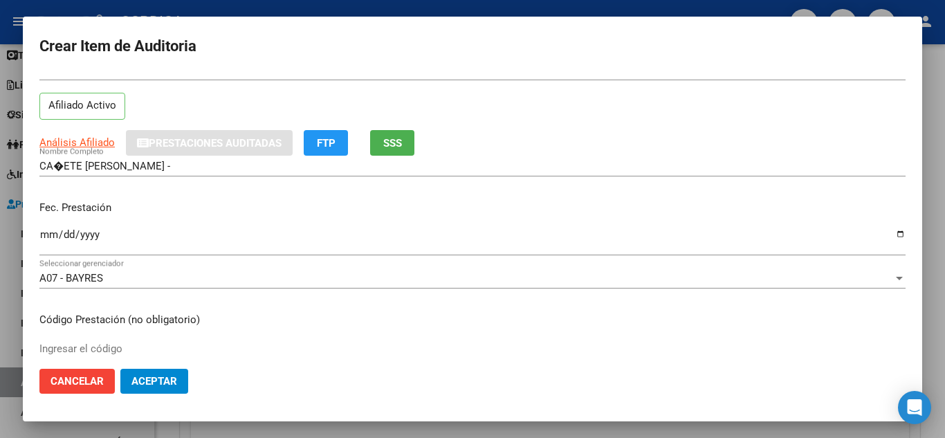
scroll to position [69, 0]
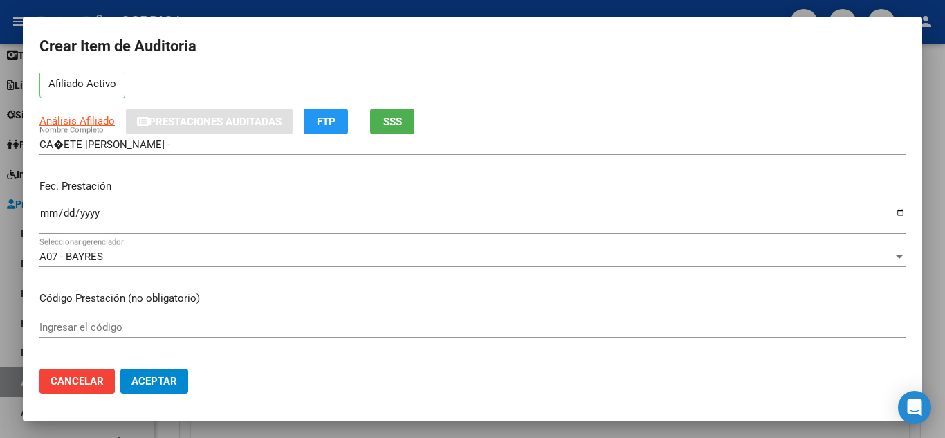
click at [44, 210] on input "Ingresar la fecha" at bounding box center [472, 218] width 866 height 22
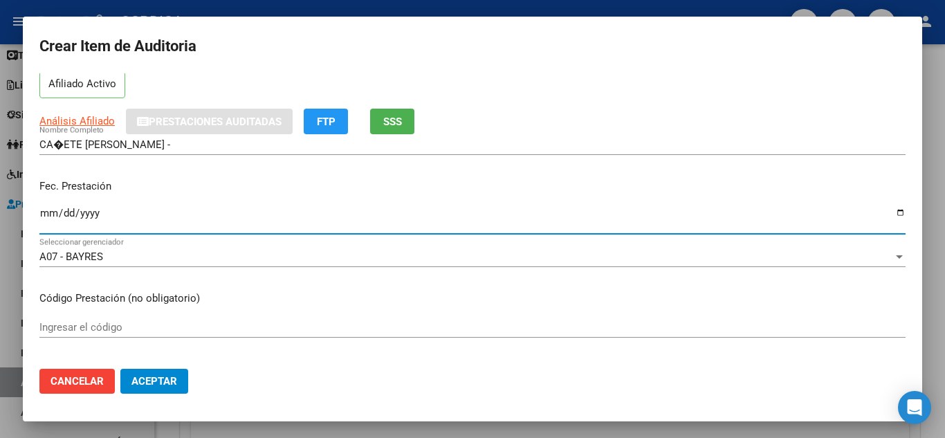
click at [383, 324] on input "Ingresar el código" at bounding box center [472, 327] width 866 height 12
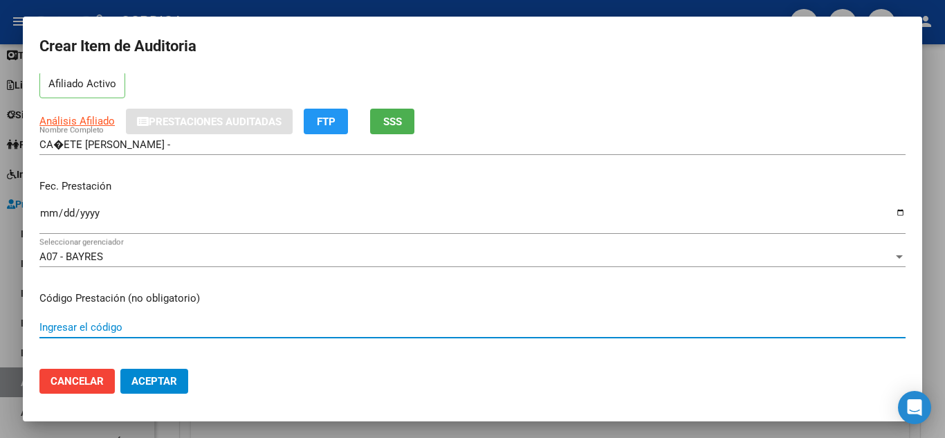
click at [148, 330] on input "Ingresar el código" at bounding box center [472, 327] width 866 height 12
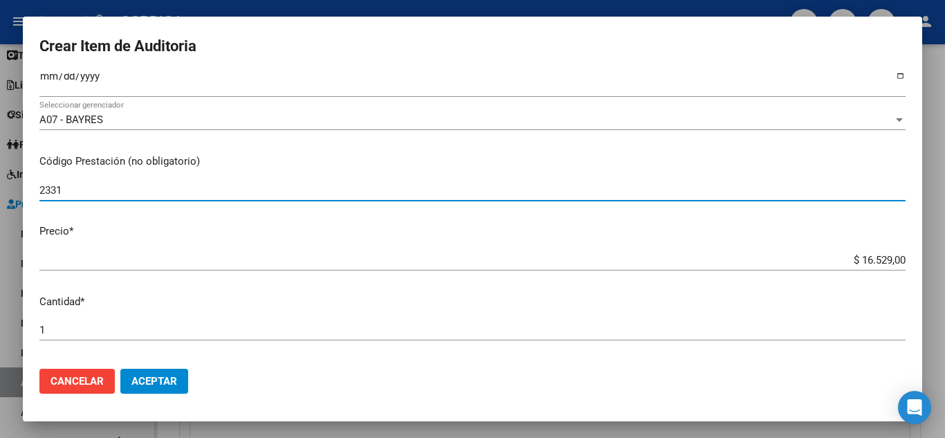
scroll to position [207, 0]
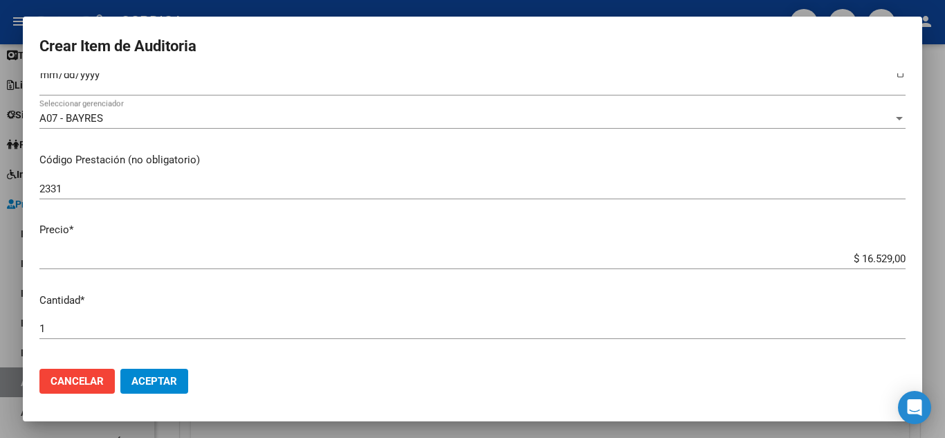
click at [264, 249] on div "$ 16.529,00 Ingresar el precio" at bounding box center [472, 258] width 866 height 21
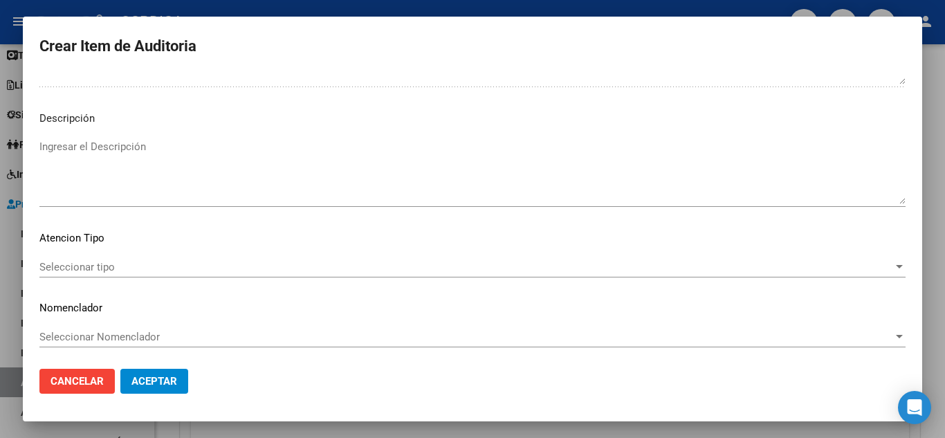
scroll to position [842, 0]
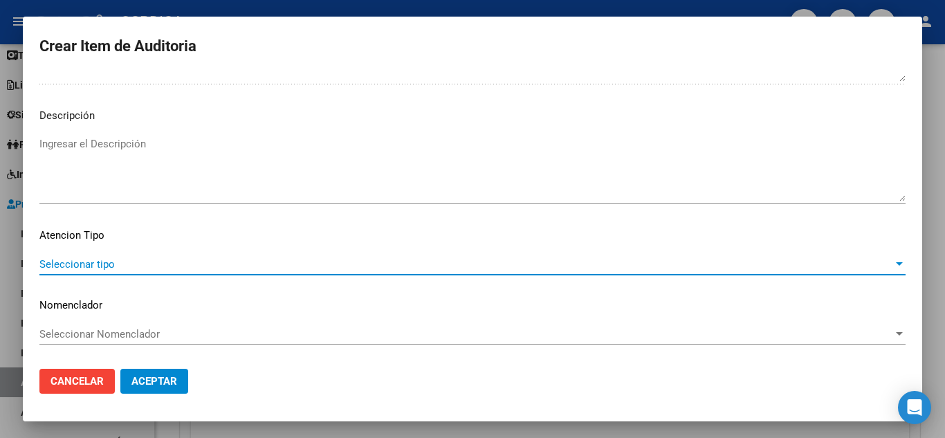
click at [138, 259] on span "Seleccionar tipo" at bounding box center [465, 264] width 853 height 12
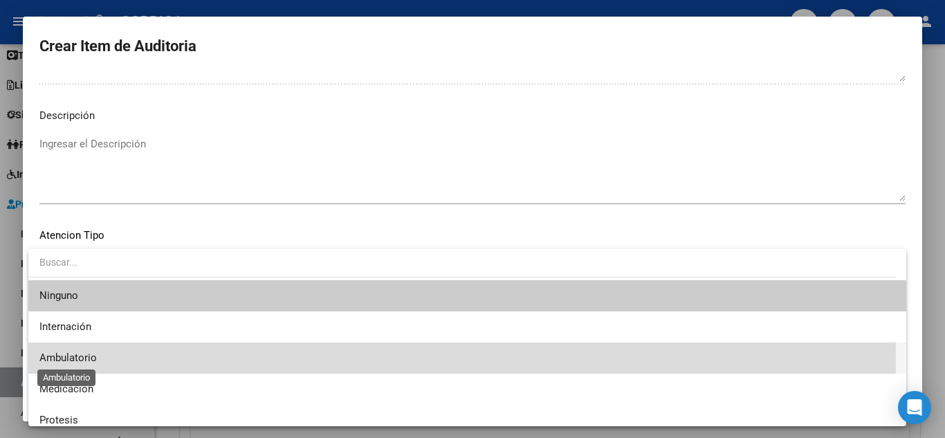
click at [84, 360] on span "Ambulatorio" at bounding box center [67, 357] width 57 height 12
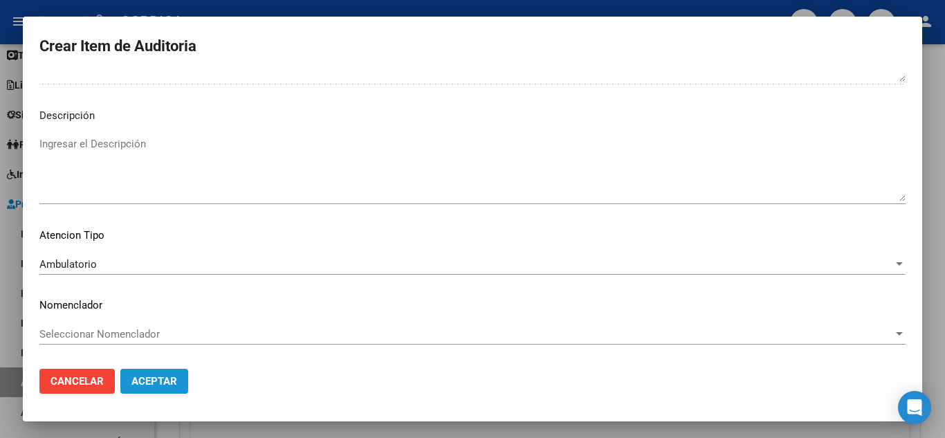
click at [162, 385] on span "Aceptar" at bounding box center [154, 381] width 46 height 12
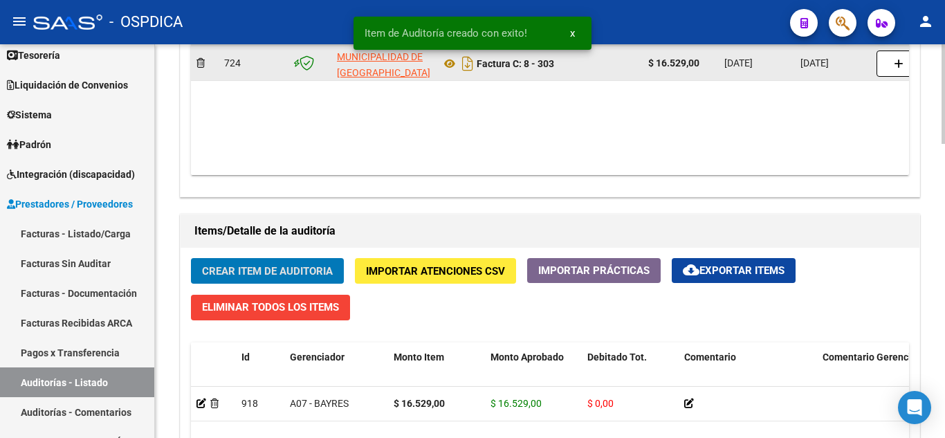
scroll to position [831, 0]
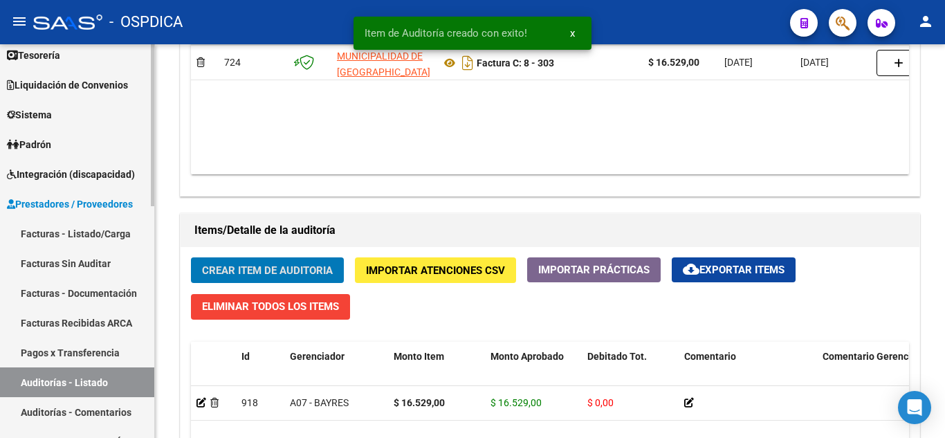
click at [77, 261] on link "Facturas Sin Auditar" at bounding box center [77, 263] width 154 height 30
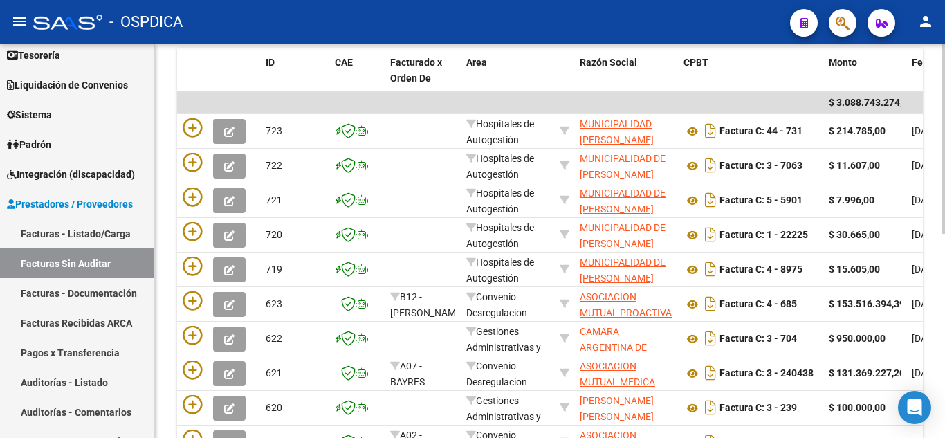
scroll to position [286, 0]
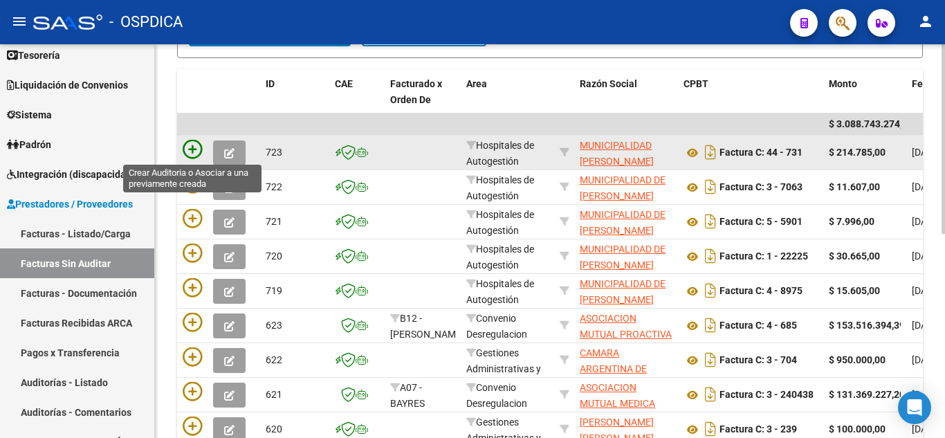
click at [194, 144] on icon at bounding box center [192, 149] width 19 height 19
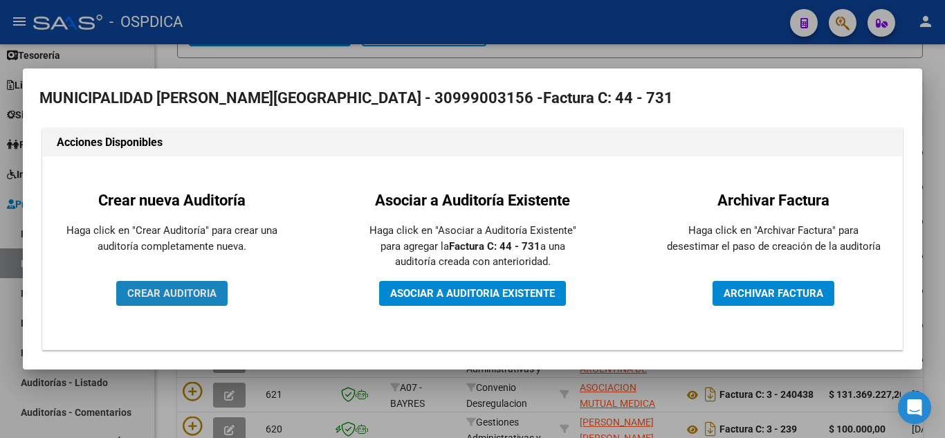
click at [174, 295] on span "CREAR AUDITORIA" at bounding box center [171, 293] width 89 height 12
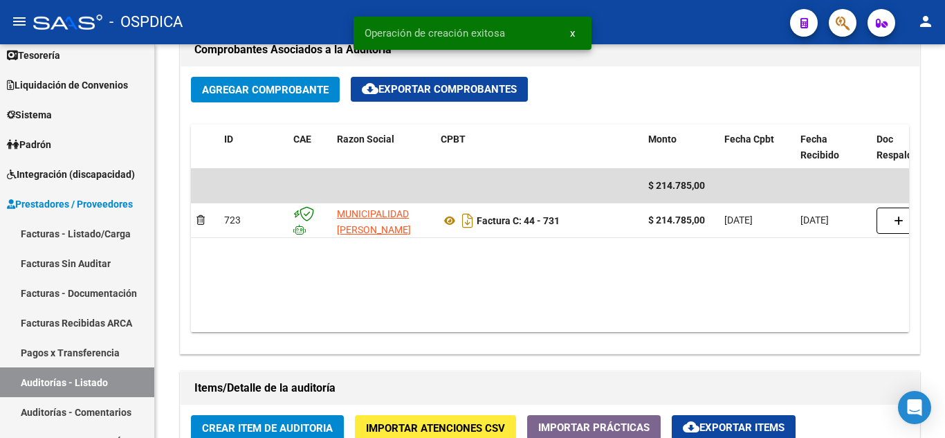
scroll to position [692, 0]
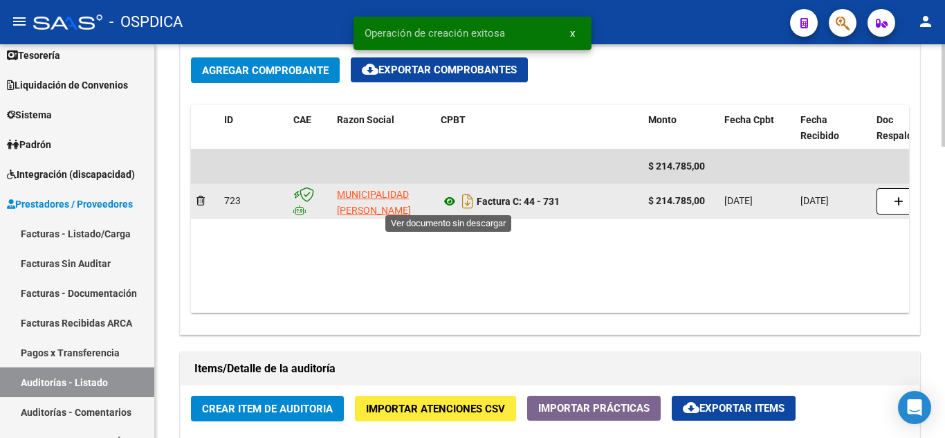
click at [451, 203] on icon at bounding box center [450, 201] width 18 height 17
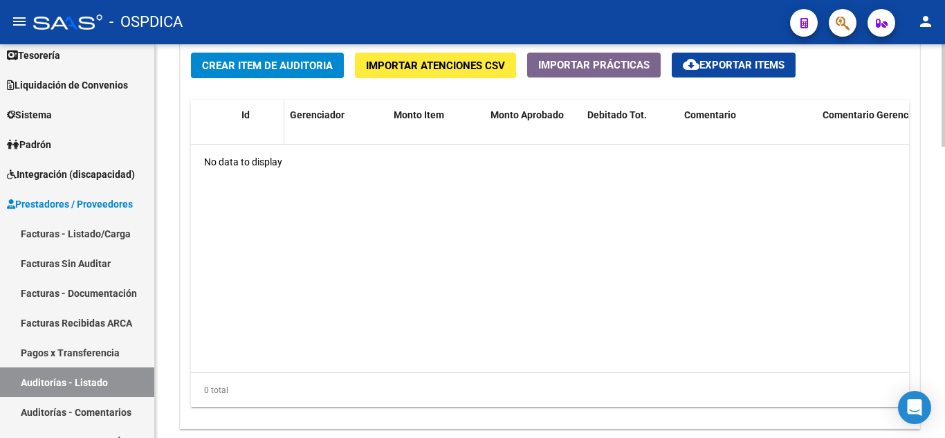
scroll to position [1037, 0]
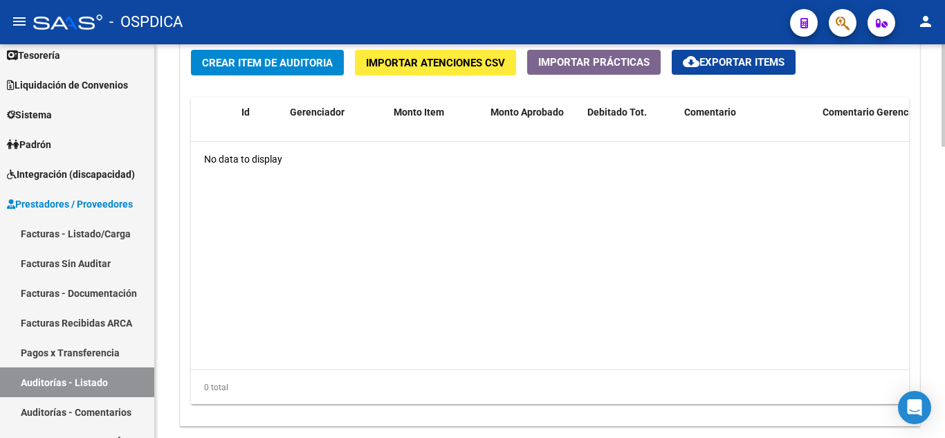
click at [265, 65] on span "Crear Item de Auditoria" at bounding box center [267, 63] width 131 height 12
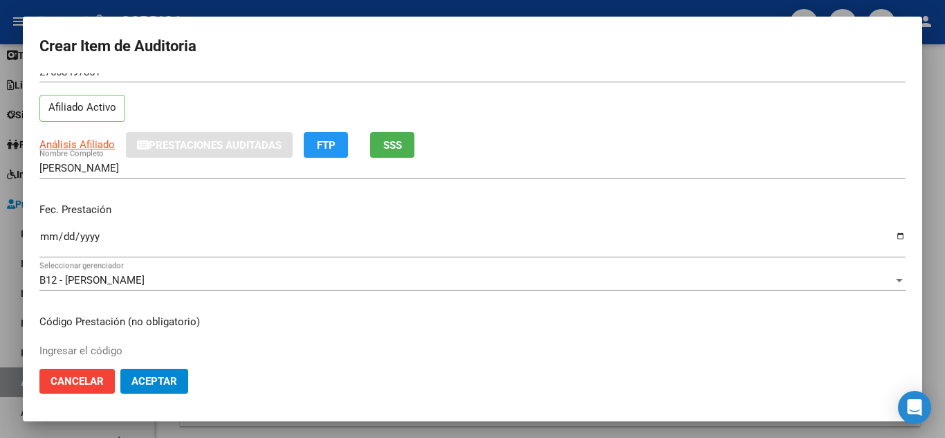
scroll to position [69, 0]
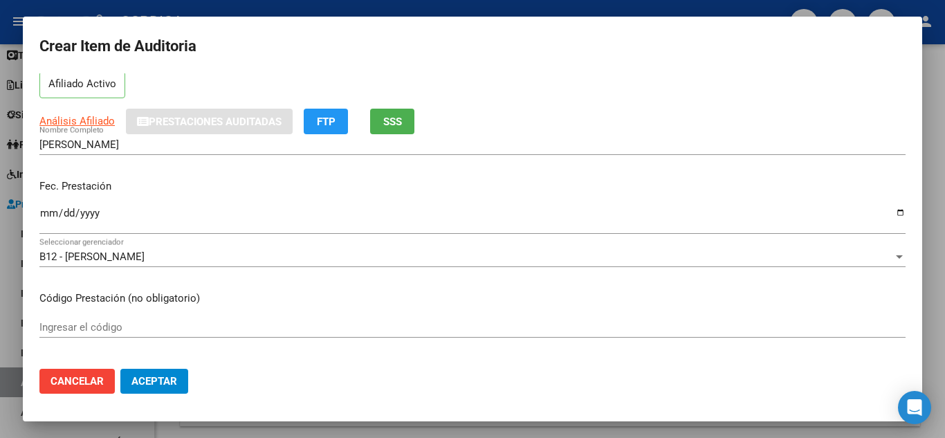
click at [50, 213] on input "Ingresar la fecha" at bounding box center [472, 218] width 866 height 22
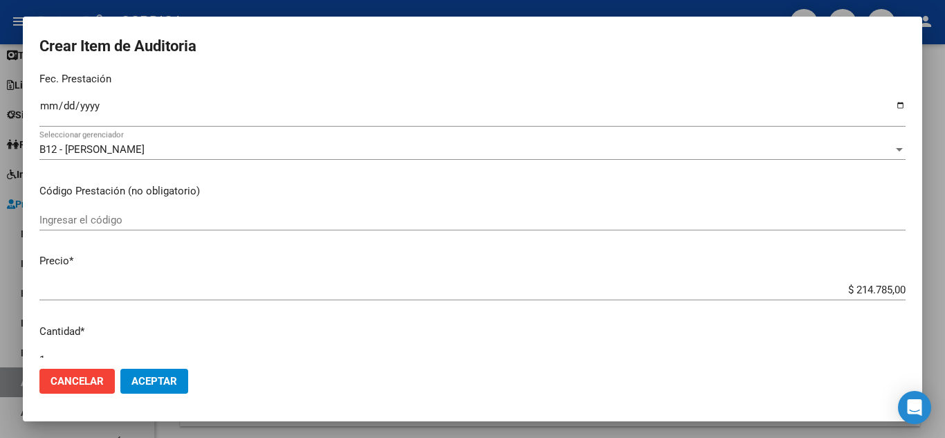
scroll to position [207, 0]
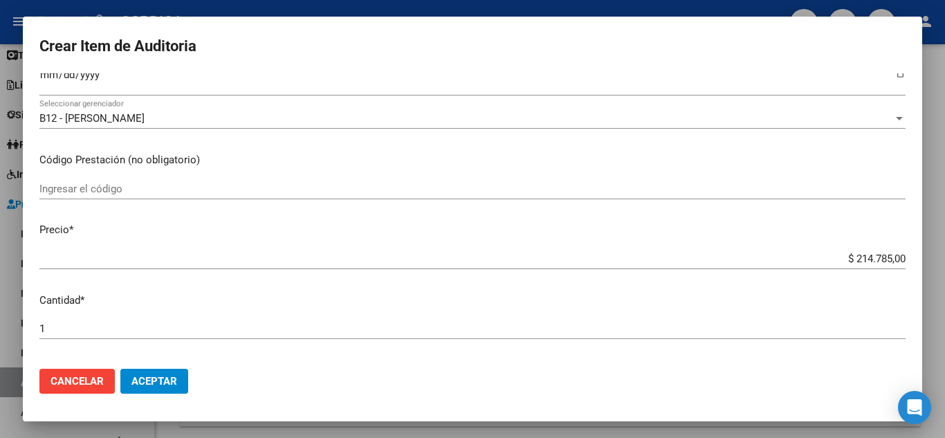
click at [133, 190] on input "Ingresar el código" at bounding box center [472, 189] width 866 height 12
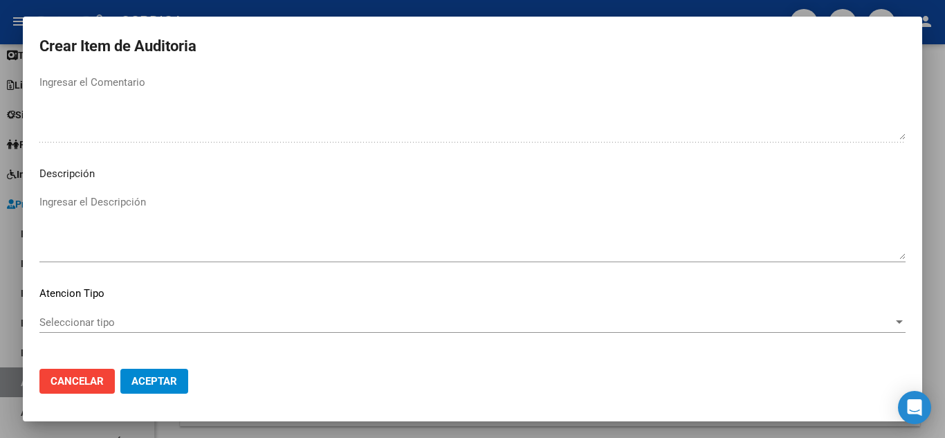
scroll to position [842, 0]
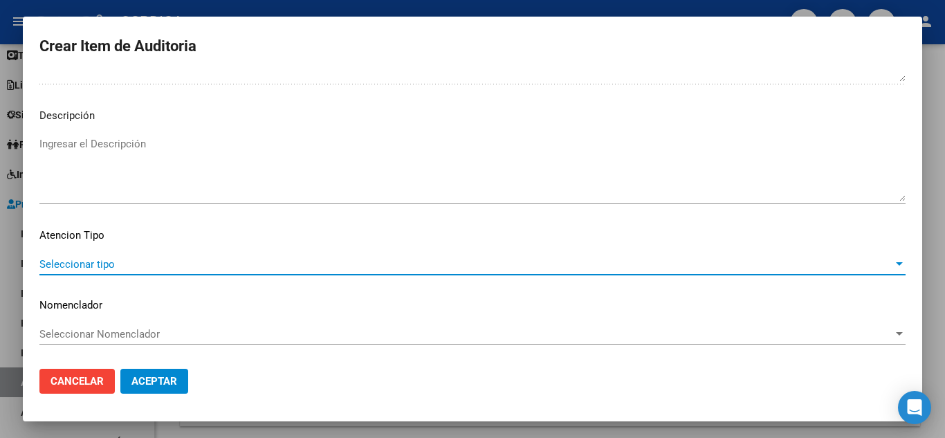
click at [83, 260] on span "Seleccionar tipo" at bounding box center [465, 264] width 853 height 12
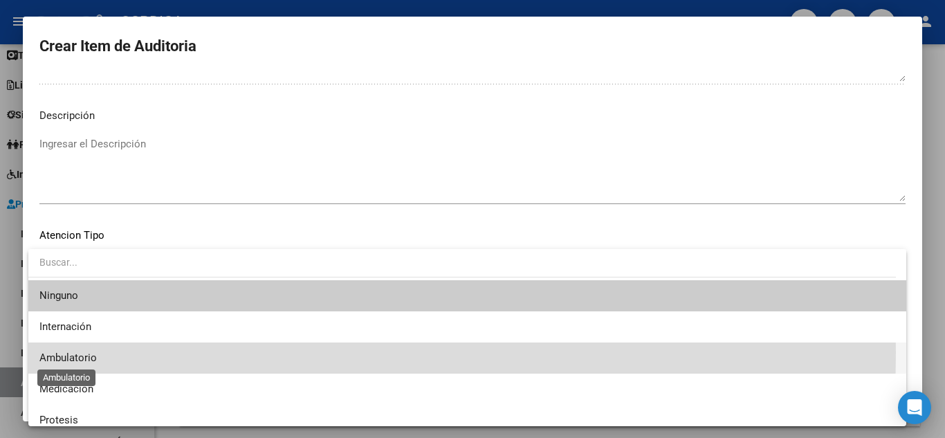
click at [80, 352] on span "Ambulatorio" at bounding box center [67, 357] width 57 height 12
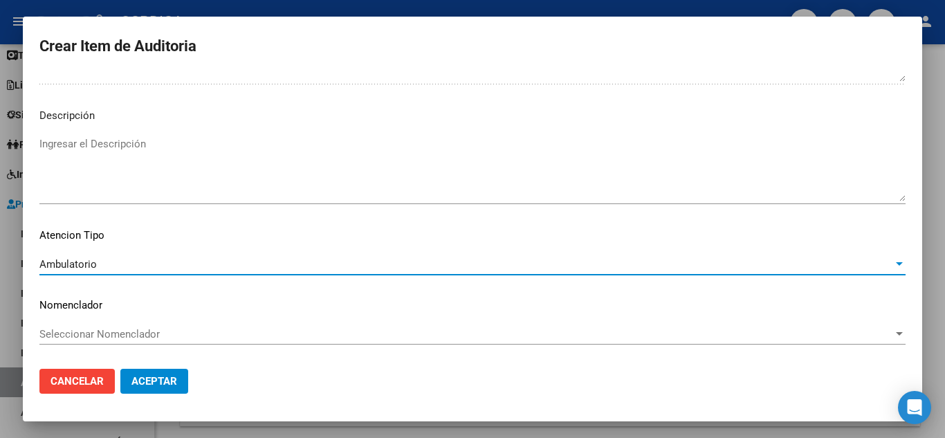
click at [167, 384] on span "Aceptar" at bounding box center [154, 381] width 46 height 12
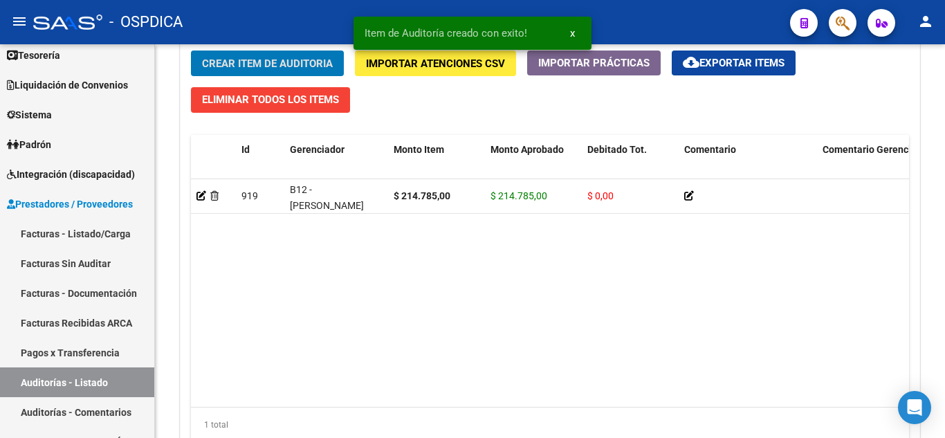
scroll to position [1038, 0]
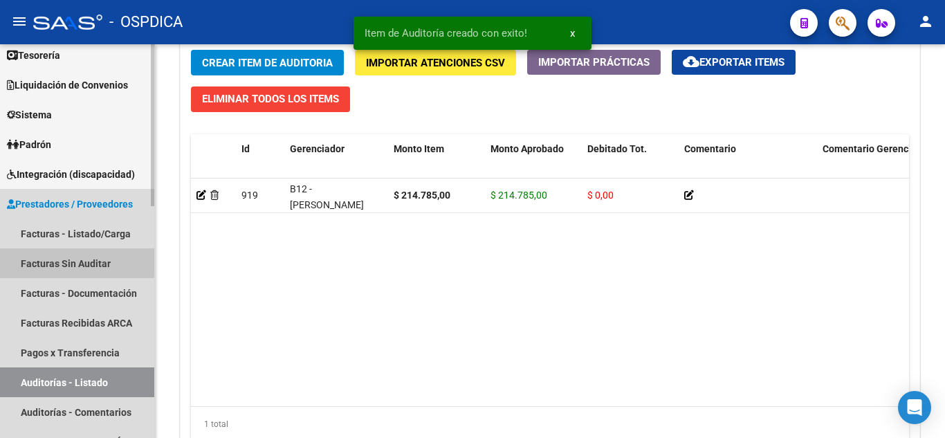
click at [63, 257] on link "Facturas Sin Auditar" at bounding box center [77, 263] width 154 height 30
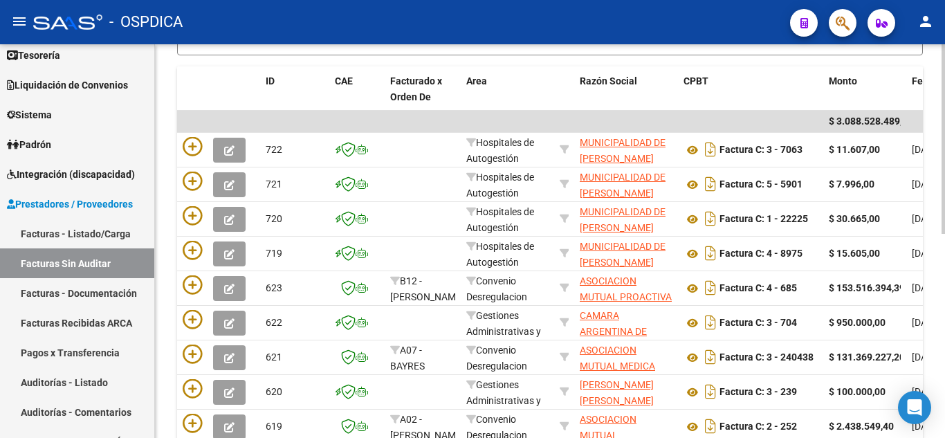
scroll to position [286, 0]
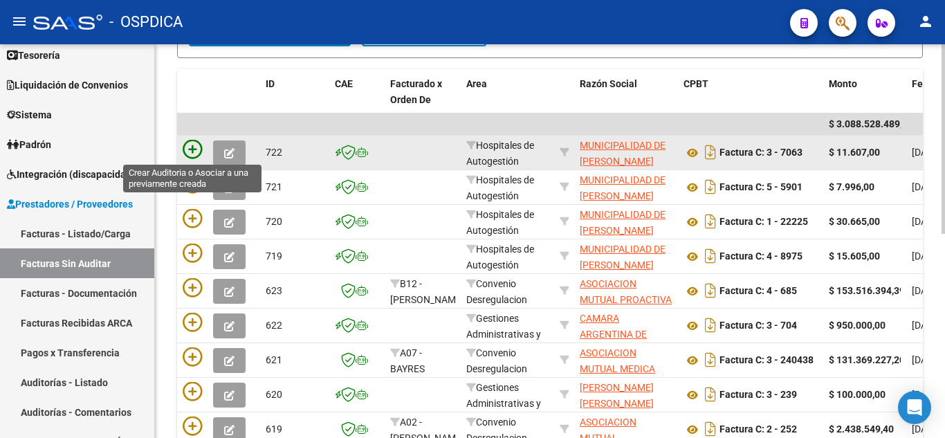
click at [190, 148] on icon at bounding box center [192, 149] width 19 height 19
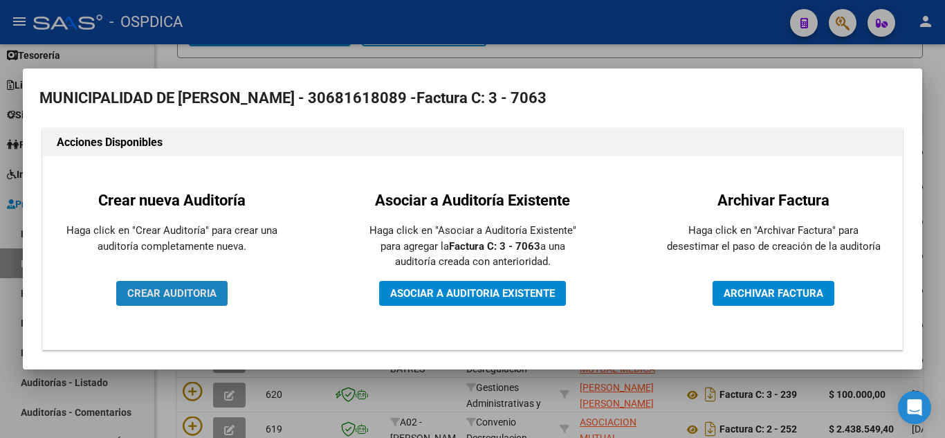
click at [184, 291] on span "CREAR AUDITORIA" at bounding box center [171, 293] width 89 height 12
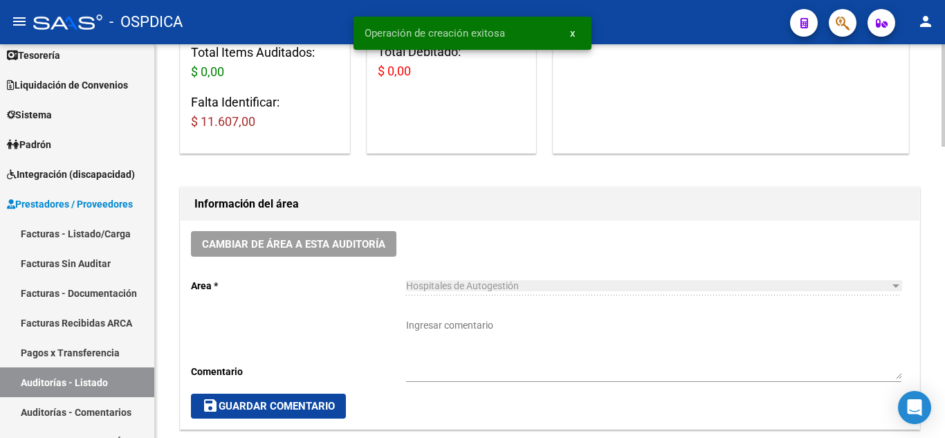
scroll to position [277, 0]
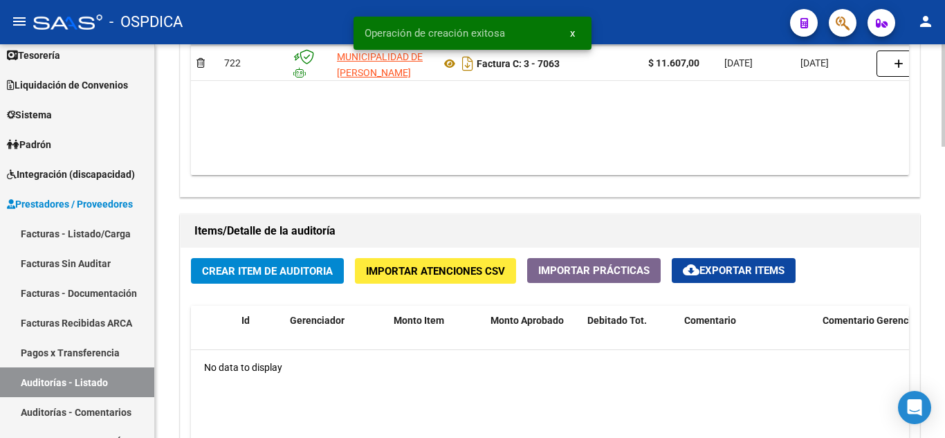
scroll to position [830, 0]
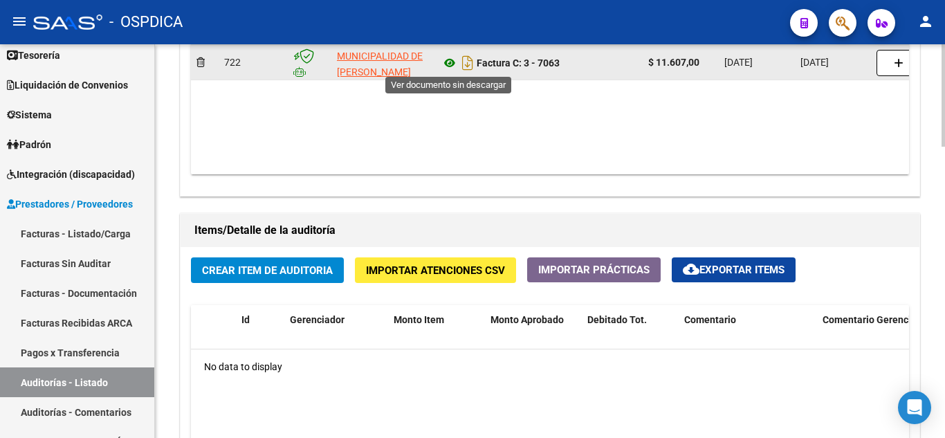
click at [452, 63] on icon at bounding box center [450, 63] width 18 height 17
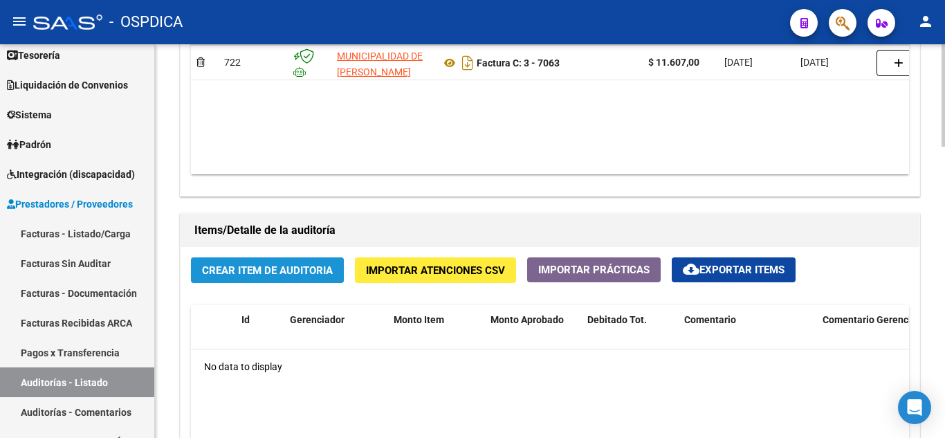
click at [296, 272] on span "Crear Item de Auditoria" at bounding box center [267, 270] width 131 height 12
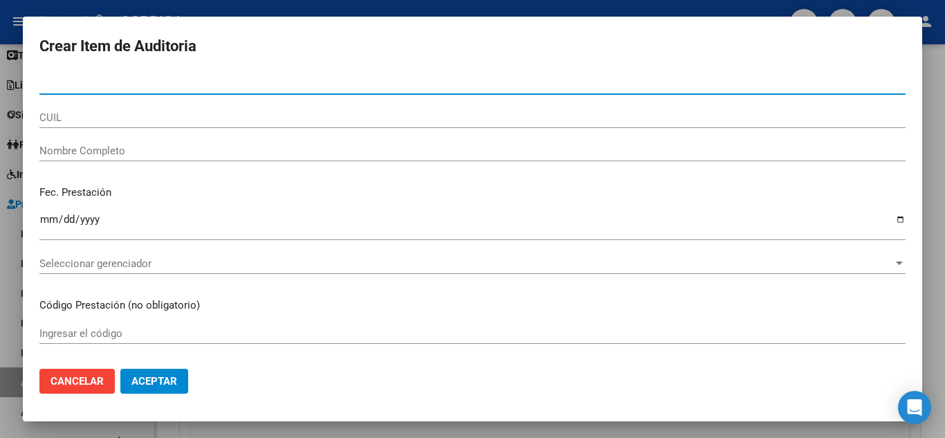
click at [172, 85] on input "Nro Documento" at bounding box center [472, 83] width 866 height 12
click at [149, 79] on input "508660" at bounding box center [472, 83] width 866 height 12
type input "50860336"
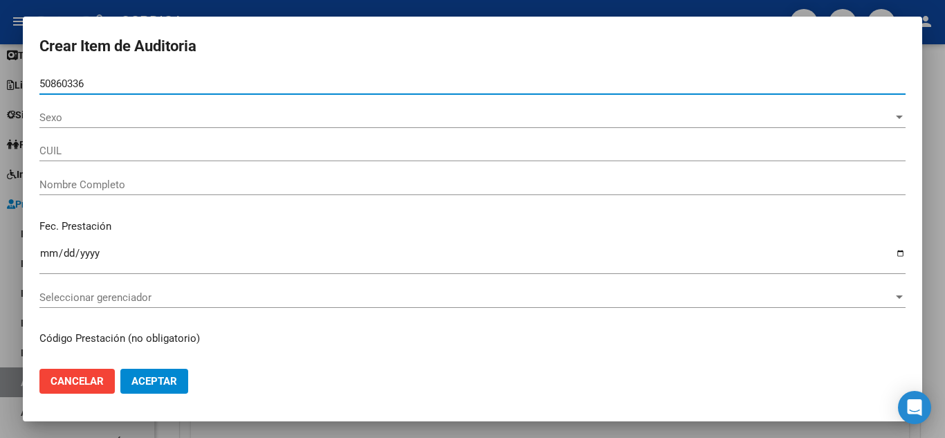
type input "20508603364"
type input "CARRIZO GABRIEL BENJAMIN"
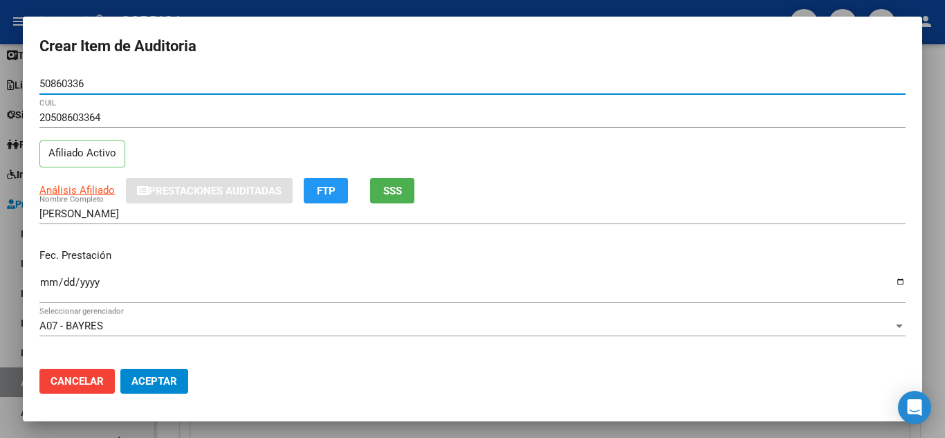
type input "50860336"
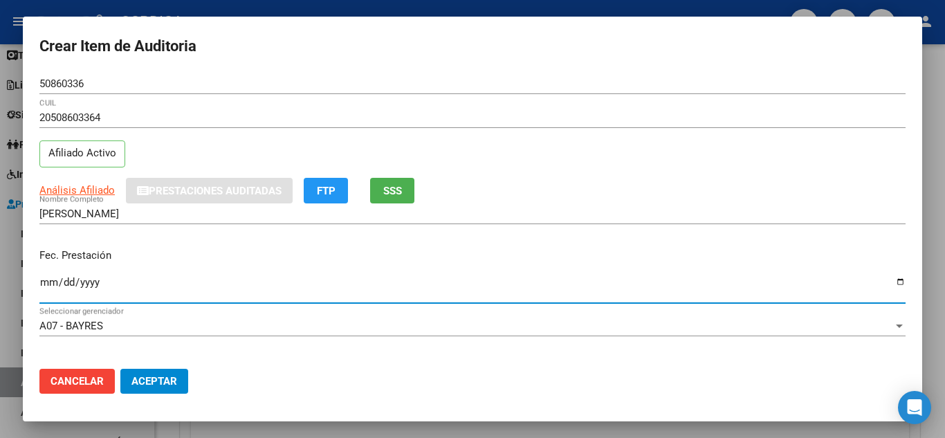
click at [49, 284] on input "Ingresar la fecha" at bounding box center [472, 288] width 866 height 22
type input "[DATE]"
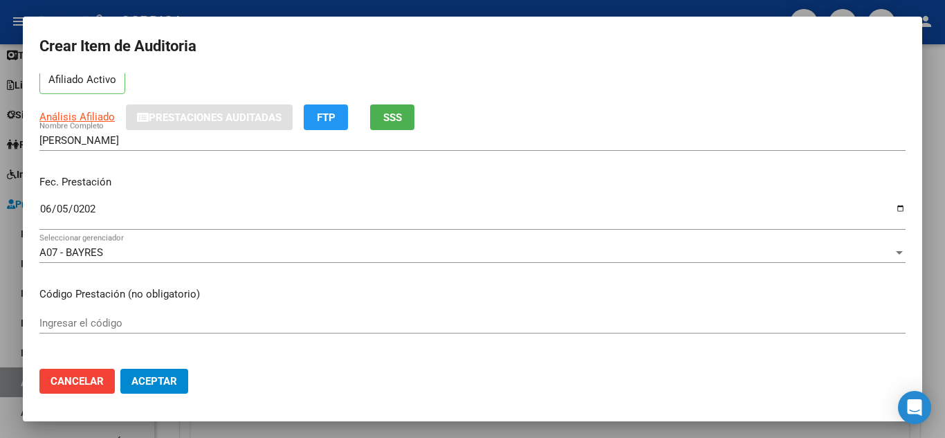
scroll to position [138, 0]
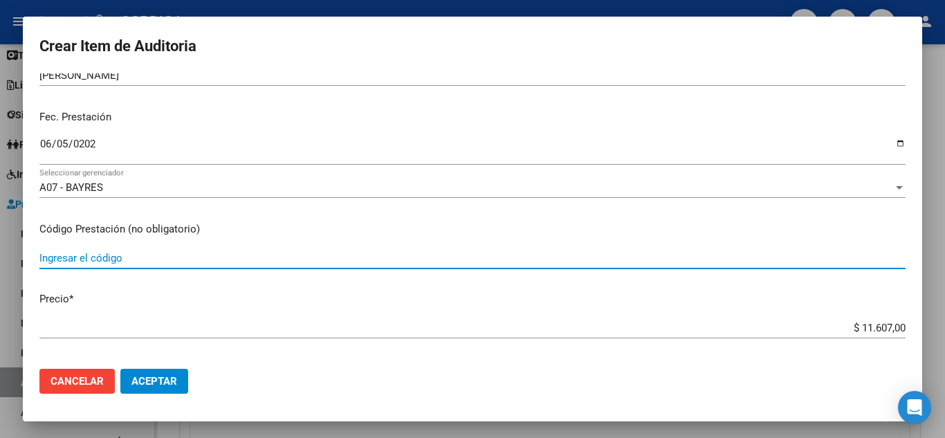
click at [286, 255] on input "Ingresar el código" at bounding box center [472, 258] width 866 height 12
type input "104"
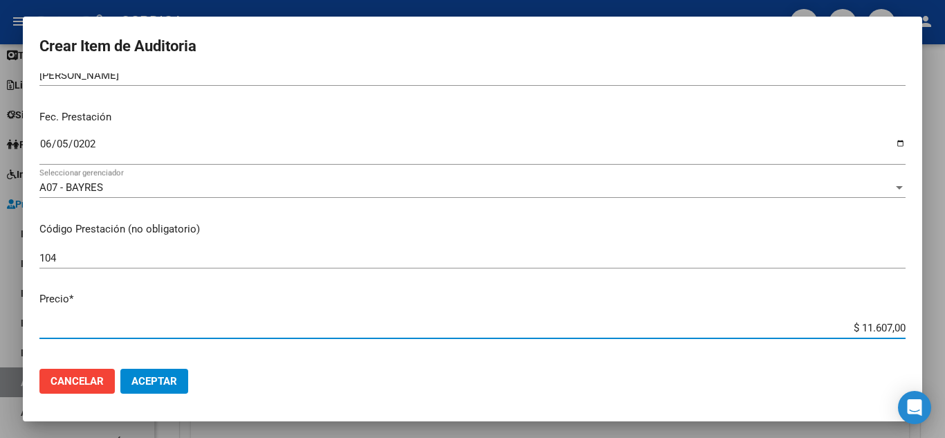
drag, startPoint x: 887, startPoint y: 325, endPoint x: 939, endPoint y: 317, distance: 52.4
click at [939, 317] on div "Crear Item de Auditoria 50860336 Nro Documento 20508603364 CUIL Afiliado Activo…" at bounding box center [472, 219] width 945 height 438
type input "$ 0,03"
type input "$ 0,39"
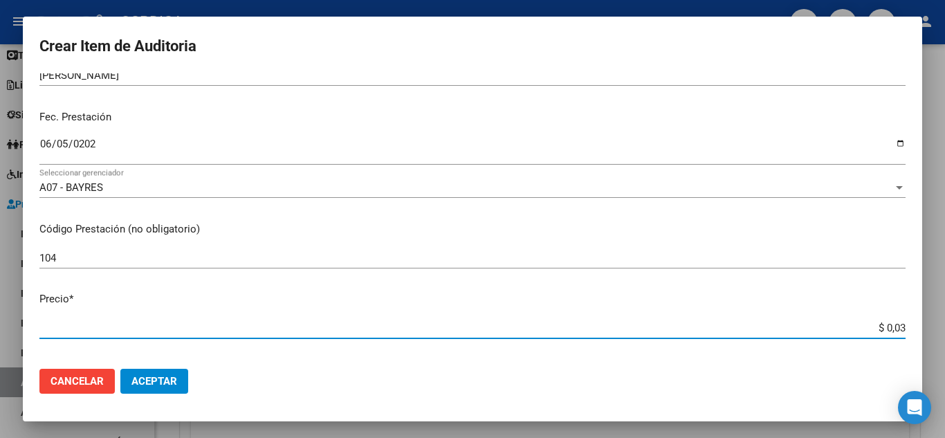
type input "$ 0,39"
type input "$ 3,99"
type input "$ 39,98"
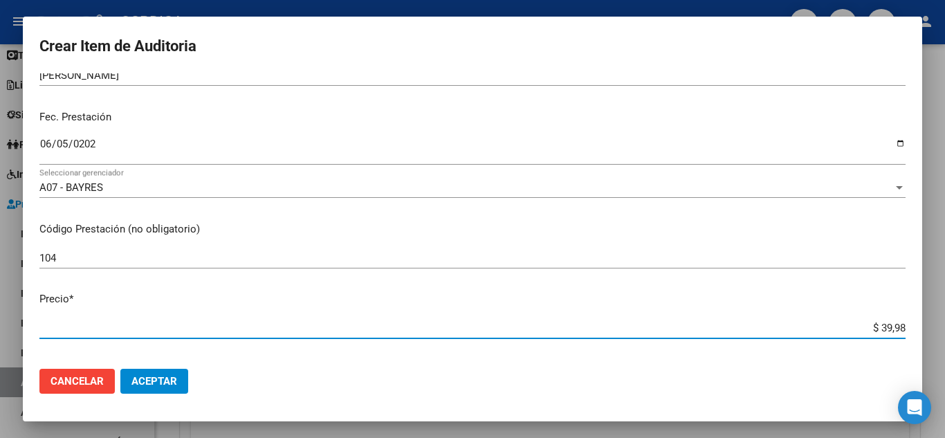
type input "$ 399,80"
type input "$ 3.998,00"
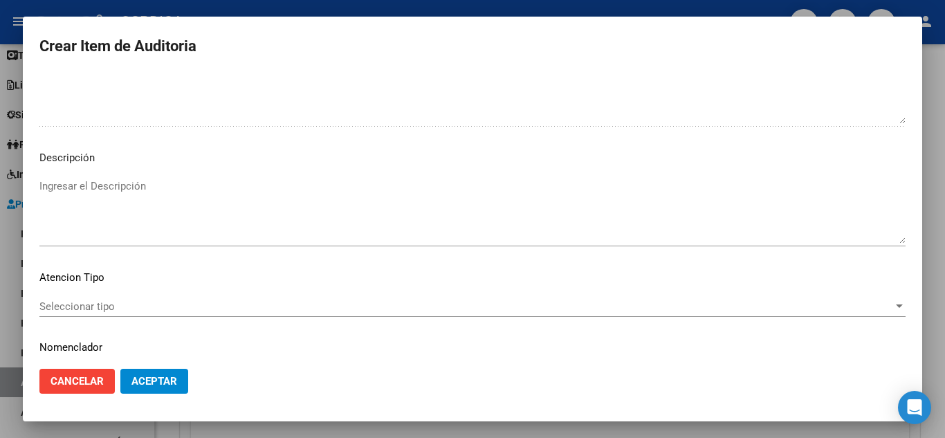
scroll to position [842, 0]
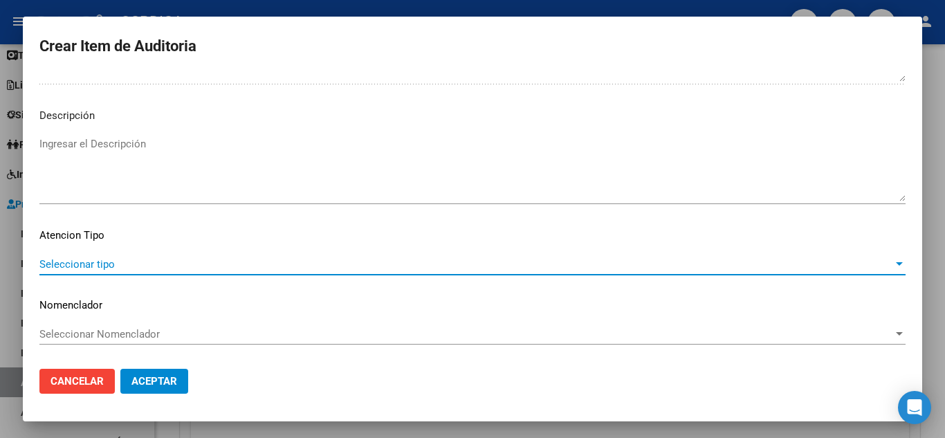
click at [68, 259] on span "Seleccionar tipo" at bounding box center [465, 264] width 853 height 12
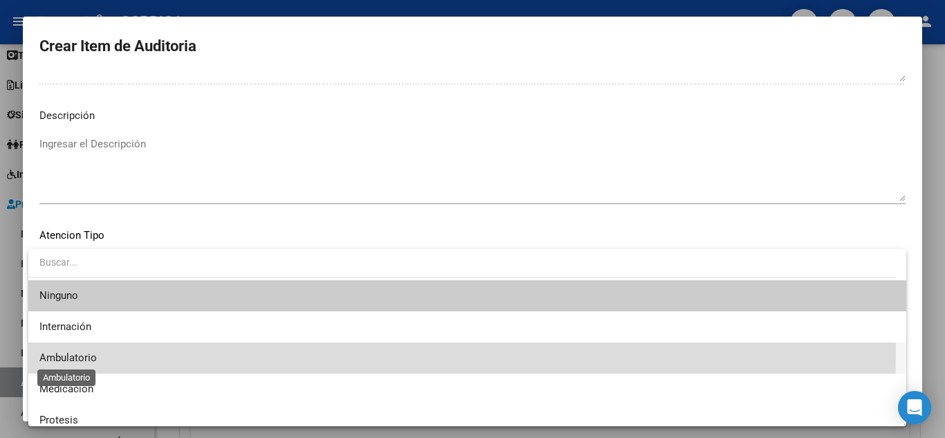
click at [76, 351] on span "Ambulatorio" at bounding box center [67, 357] width 57 height 12
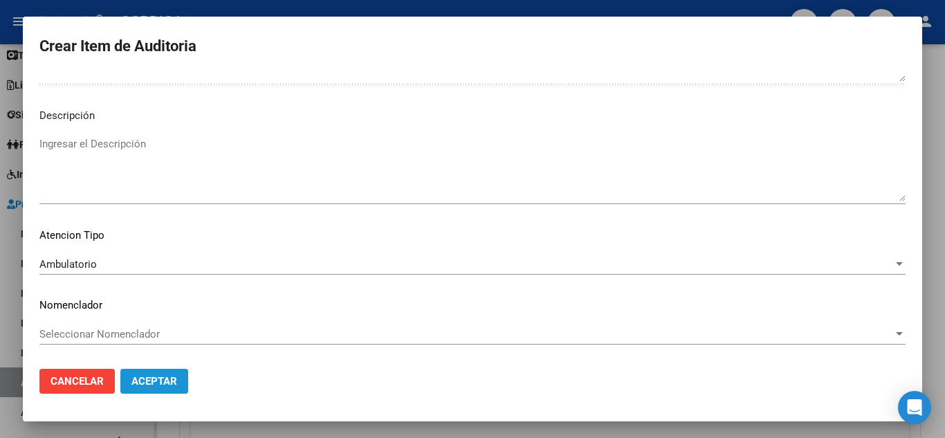
click at [156, 386] on span "Aceptar" at bounding box center [154, 381] width 46 height 12
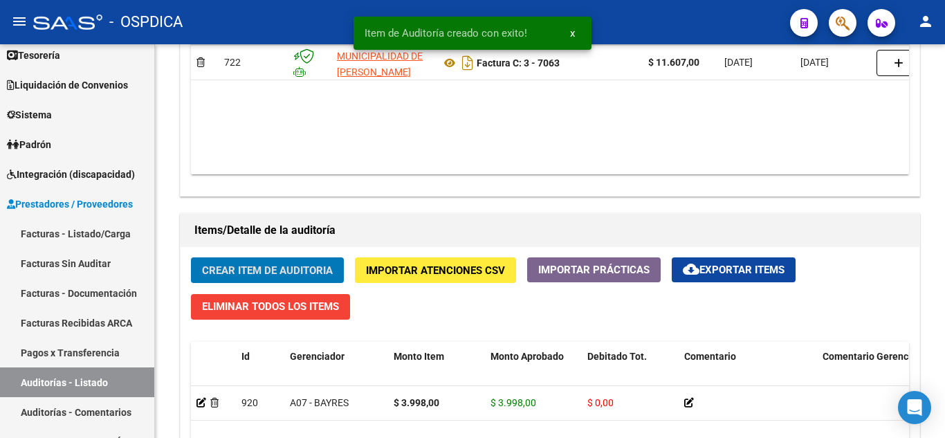
scroll to position [831, 0]
click at [279, 273] on span "Crear Item de Auditoria" at bounding box center [267, 270] width 131 height 12
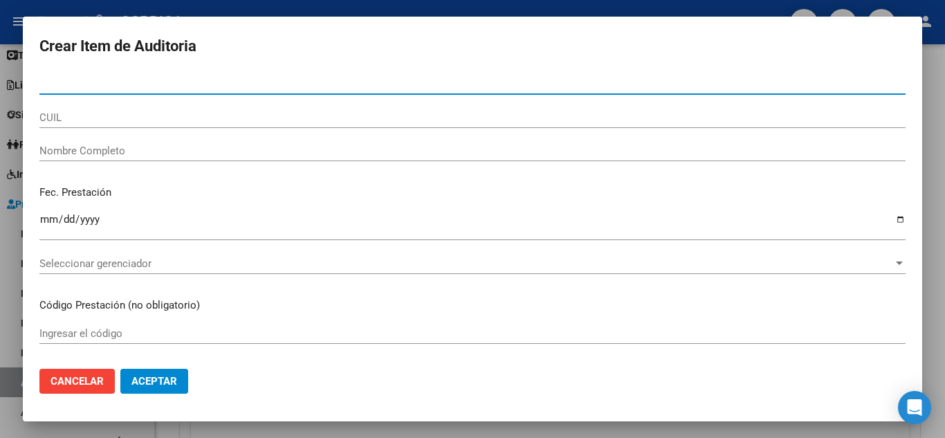
click at [167, 87] on input "Nro Documento" at bounding box center [472, 83] width 866 height 12
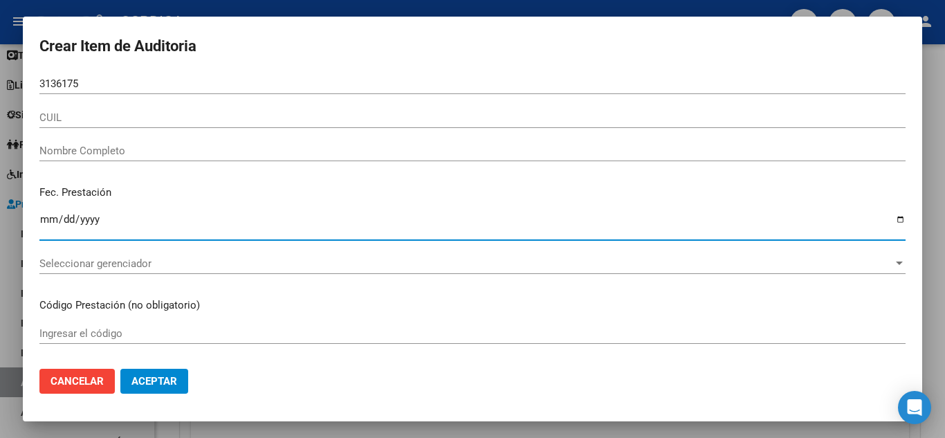
click at [212, 218] on input "Ingresar la fecha" at bounding box center [472, 225] width 866 height 22
drag, startPoint x: 68, startPoint y: 81, endPoint x: 84, endPoint y: 82, distance: 16.7
click at [68, 82] on input "3136175" at bounding box center [472, 83] width 866 height 12
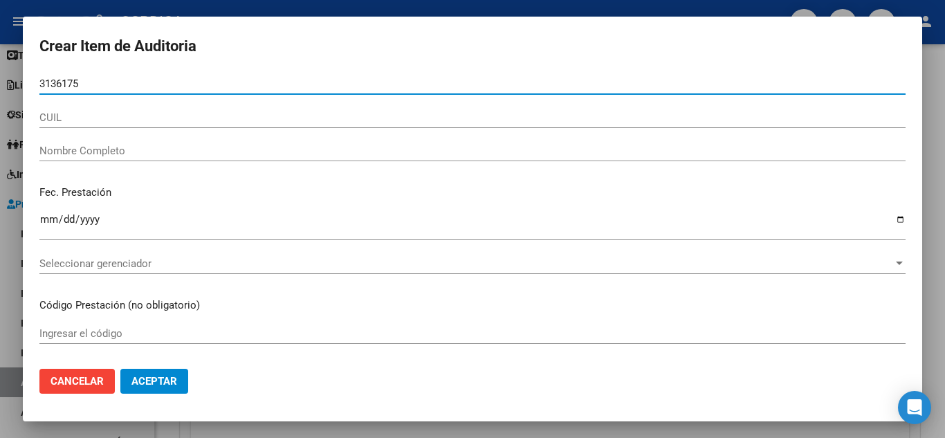
type input "31361975"
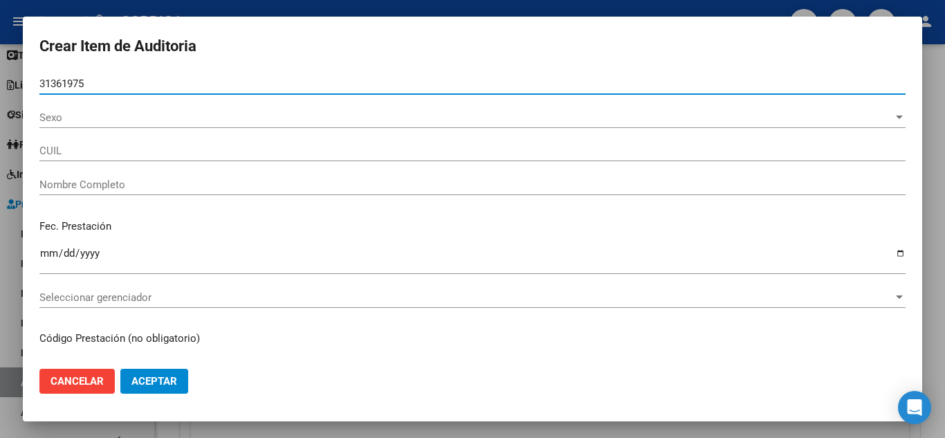
type input "27313619759"
type input "ROJAS GABRIELA ELIZABETH"
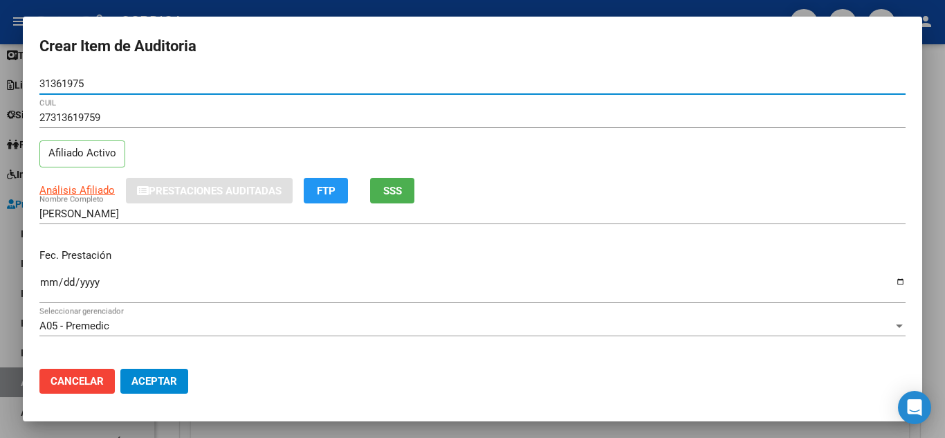
type input "31361975"
click at [41, 284] on input "Ingresar la fecha" at bounding box center [472, 288] width 866 height 22
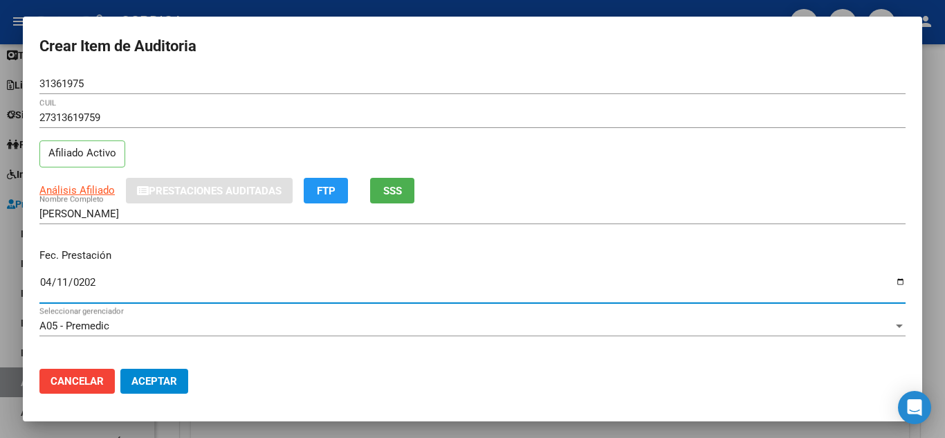
type input "2025-04-11"
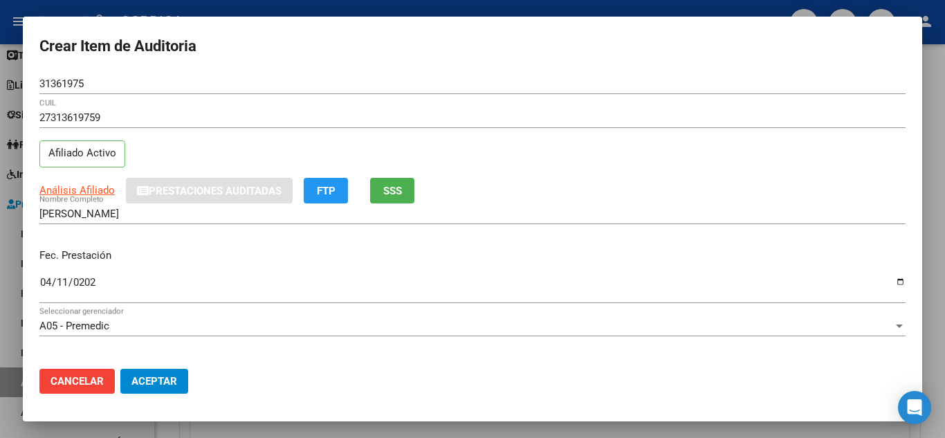
click at [459, 232] on div "ROJAS GABRIELA ELIZABETH Nombre Completo" at bounding box center [472, 220] width 866 height 34
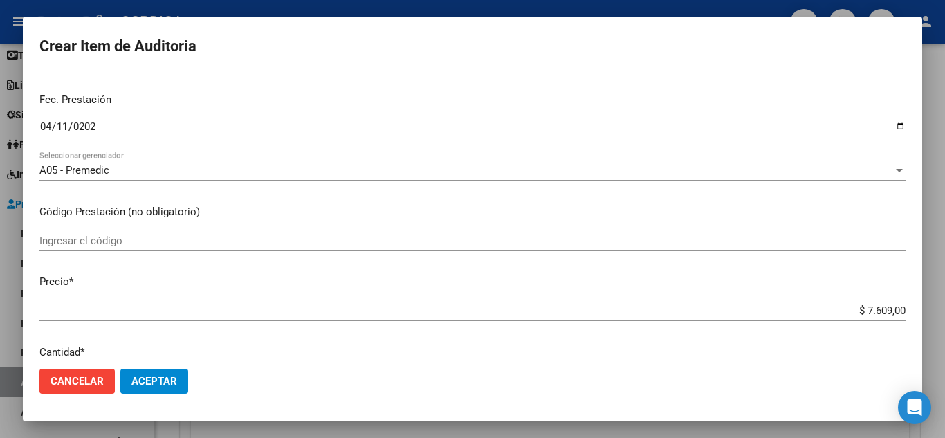
scroll to position [207, 0]
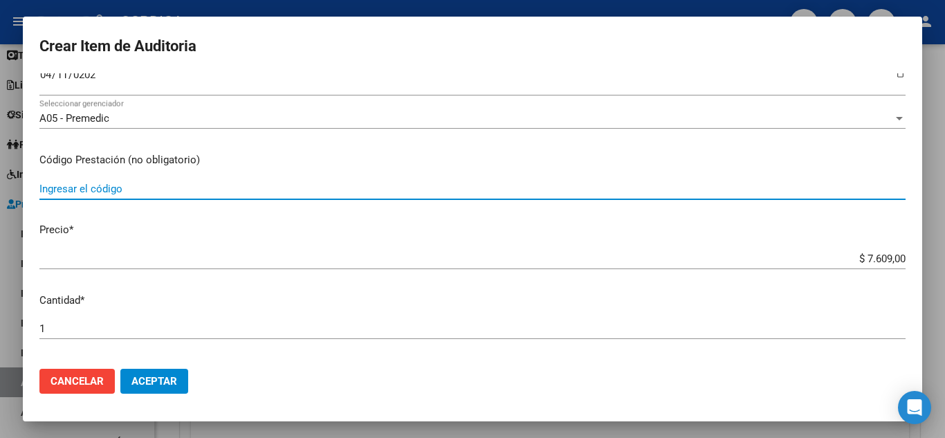
click at [138, 186] on input "Ingresar el código" at bounding box center [472, 189] width 866 height 12
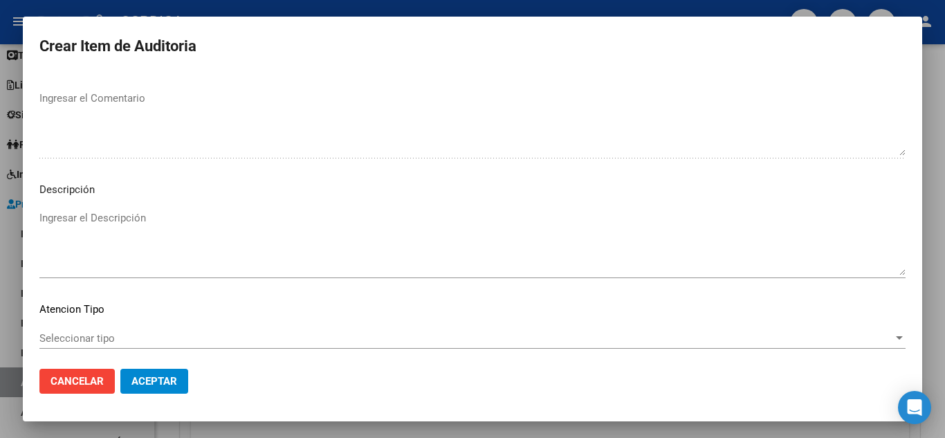
scroll to position [842, 0]
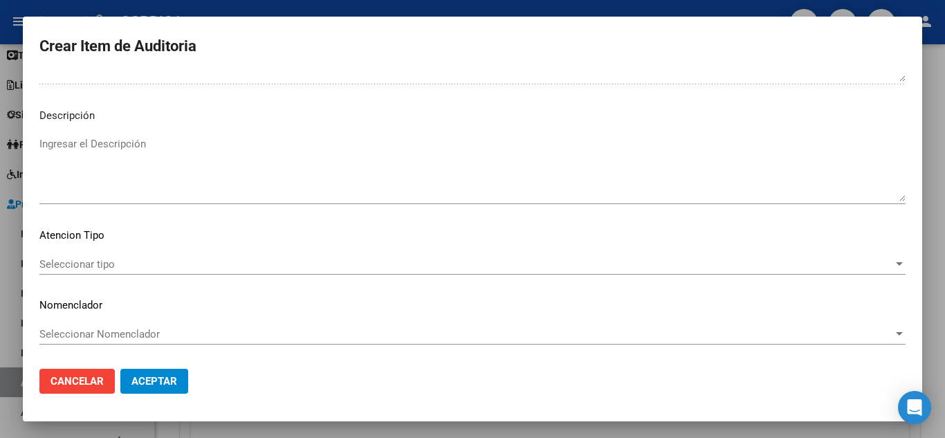
type input "107"
click at [98, 256] on div "Seleccionar tipo Seleccionar tipo" at bounding box center [472, 264] width 866 height 21
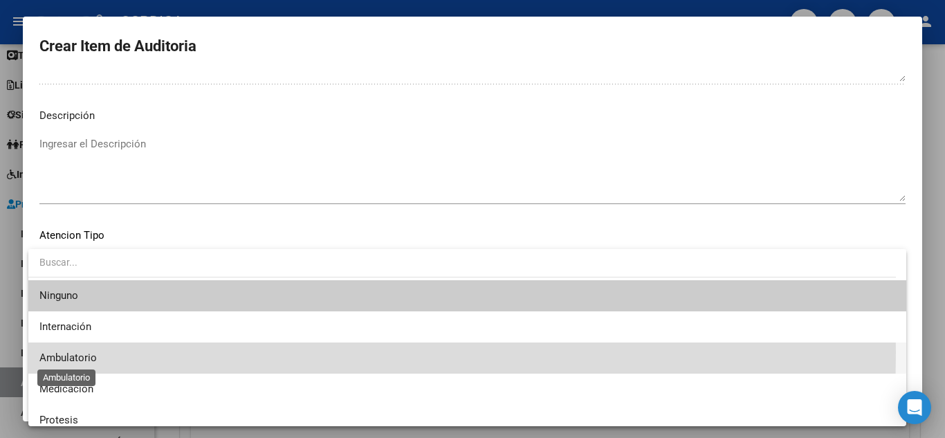
click at [62, 352] on span "Ambulatorio" at bounding box center [67, 357] width 57 height 12
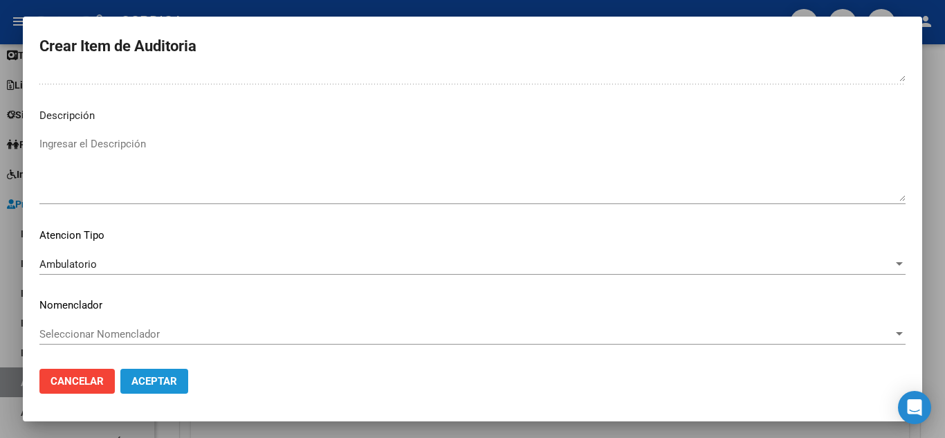
click at [152, 382] on span "Aceptar" at bounding box center [154, 381] width 46 height 12
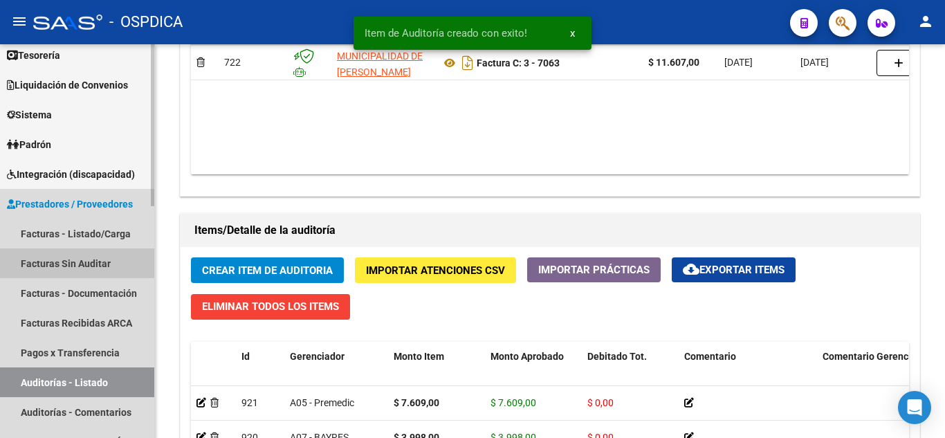
click at [75, 259] on link "Facturas Sin Auditar" at bounding box center [77, 263] width 154 height 30
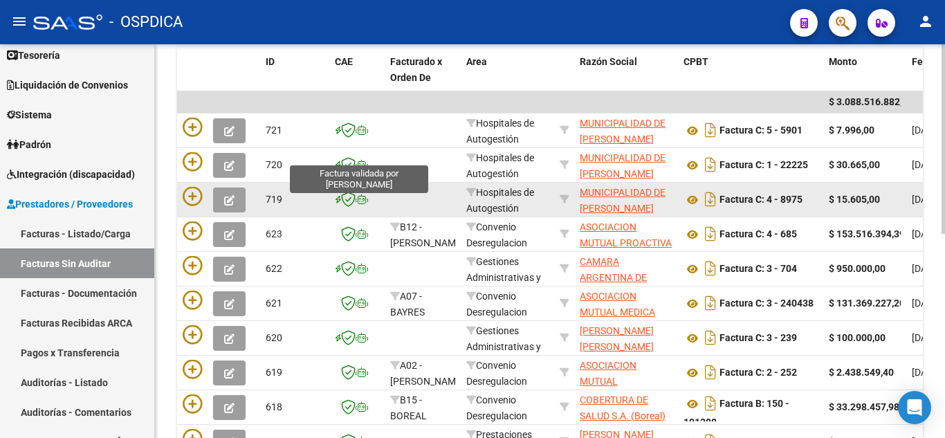
scroll to position [286, 0]
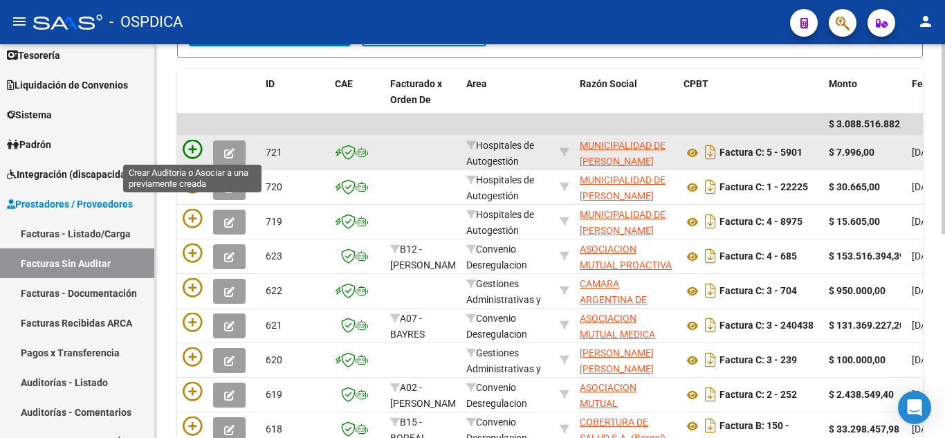
click at [190, 142] on icon at bounding box center [192, 149] width 19 height 19
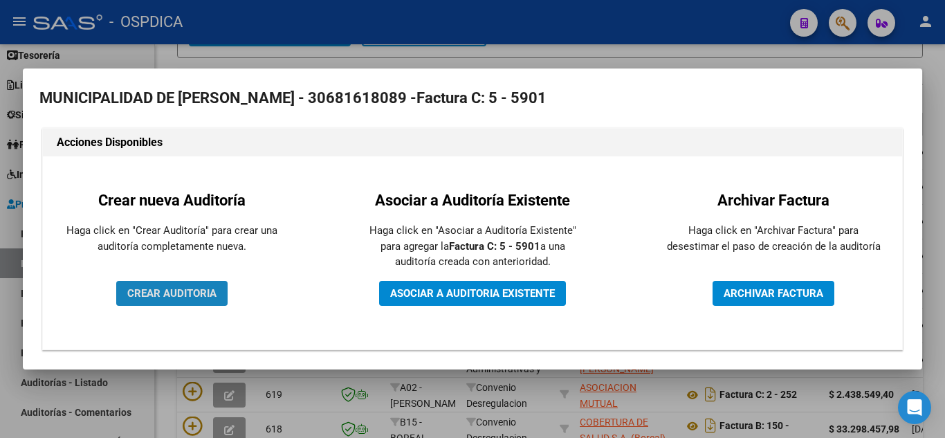
click at [195, 288] on span "CREAR AUDITORIA" at bounding box center [171, 293] width 89 height 12
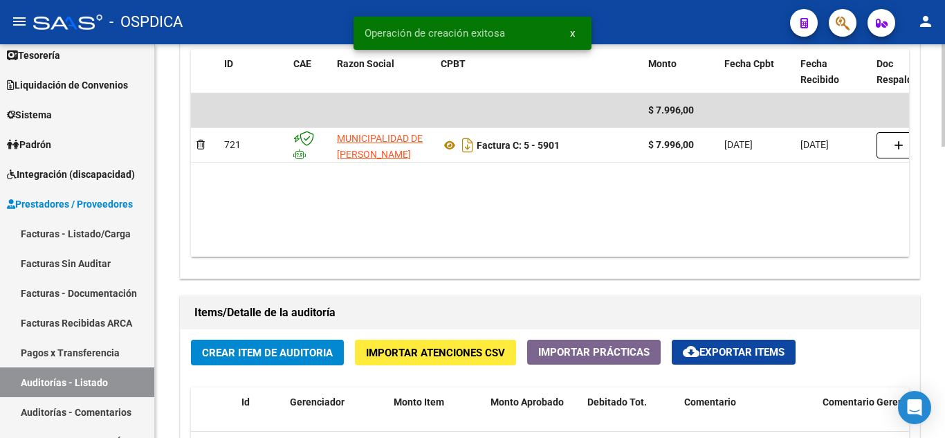
scroll to position [830, 0]
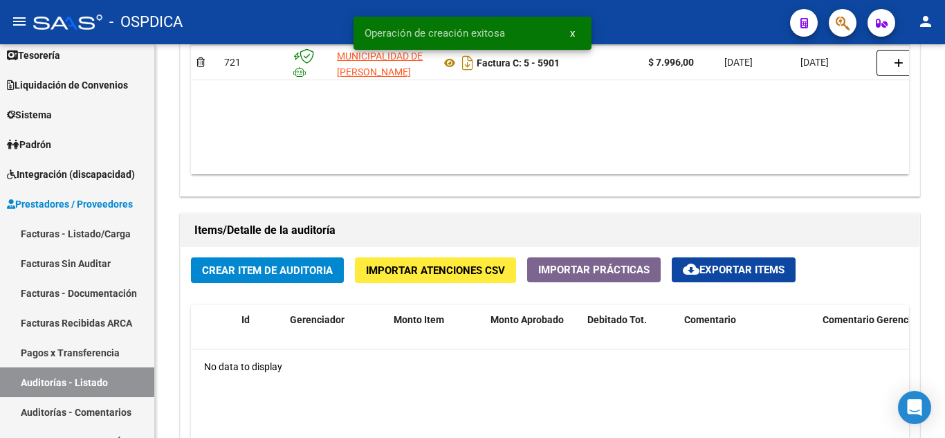
click at [451, 59] on div "Operación de creación exitosa x" at bounding box center [472, 33] width 271 height 66
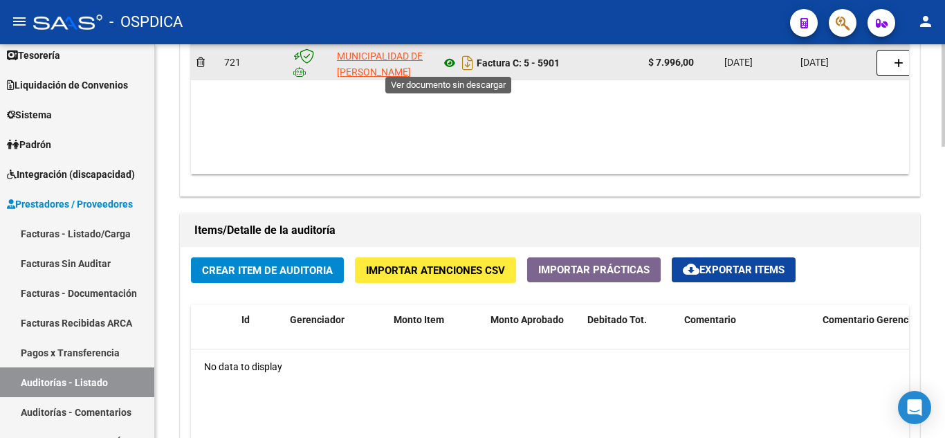
click at [450, 60] on icon at bounding box center [450, 63] width 18 height 17
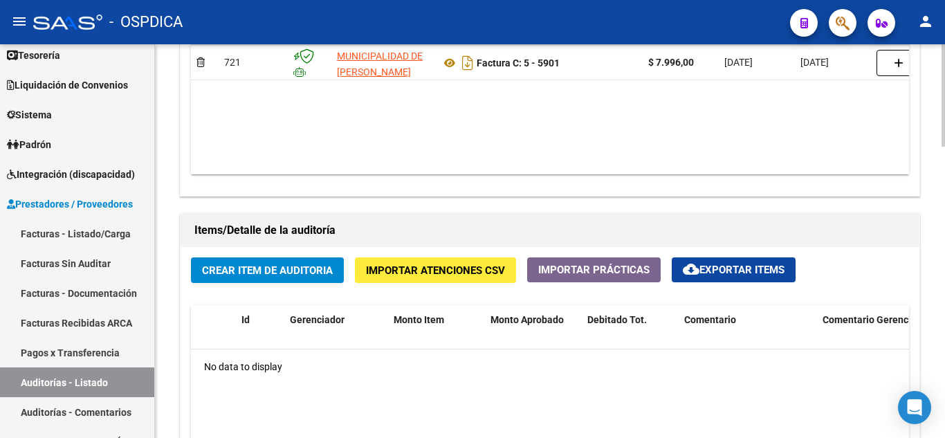
click at [276, 271] on span "Crear Item de Auditoria" at bounding box center [267, 270] width 131 height 12
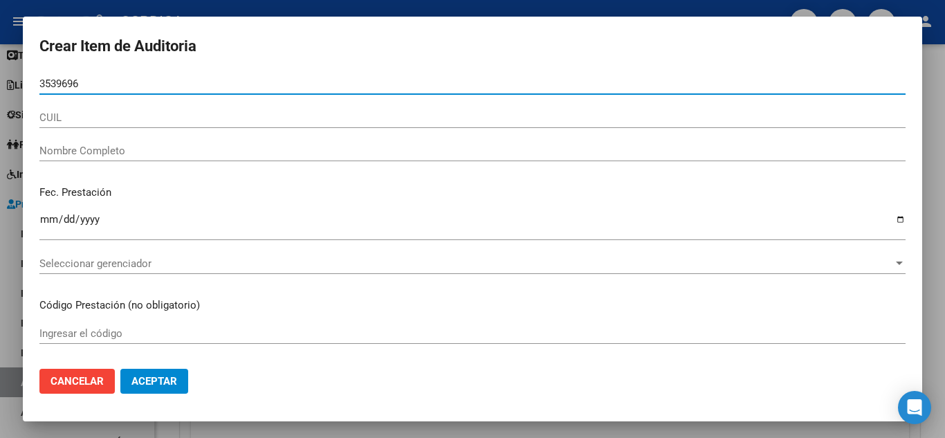
type input "35396967"
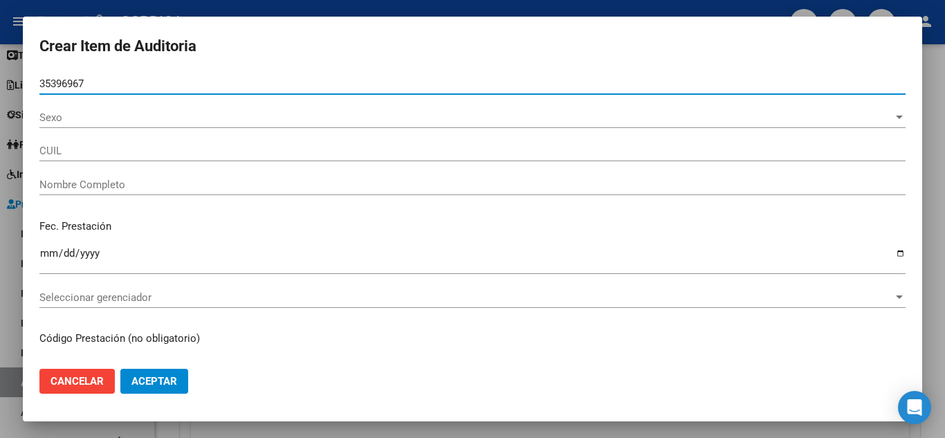
type input "20353969677"
type input "CUEVAS IVAN DAVID -"
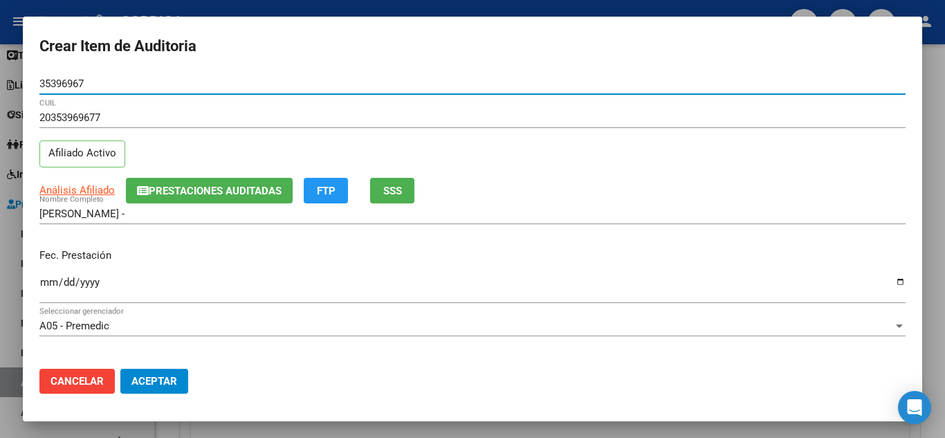
type input "35396967"
click at [50, 288] on input "Ingresar la fecha" at bounding box center [472, 288] width 866 height 22
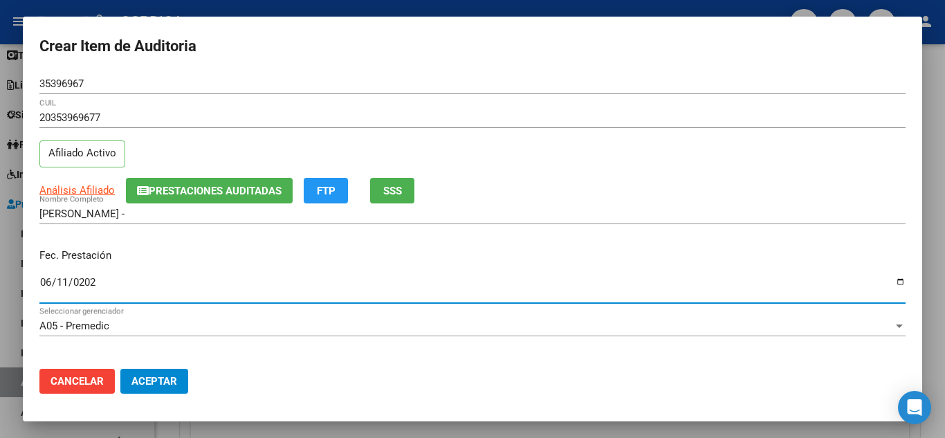
type input "2025-06-11"
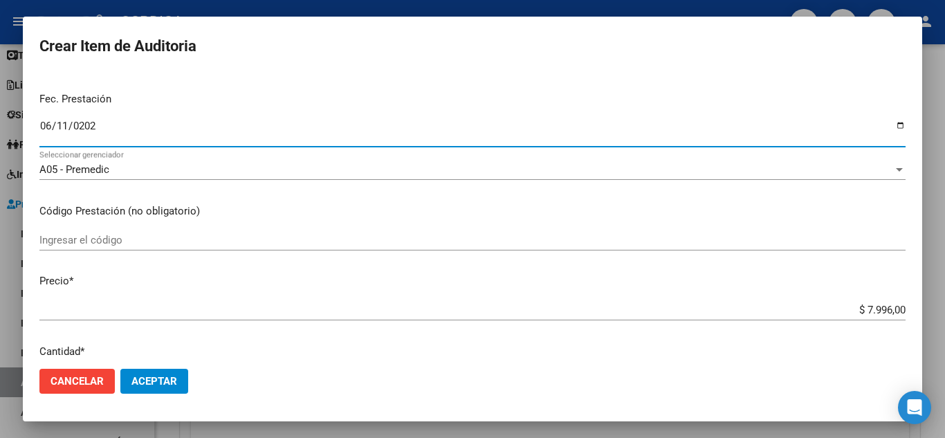
scroll to position [207, 0]
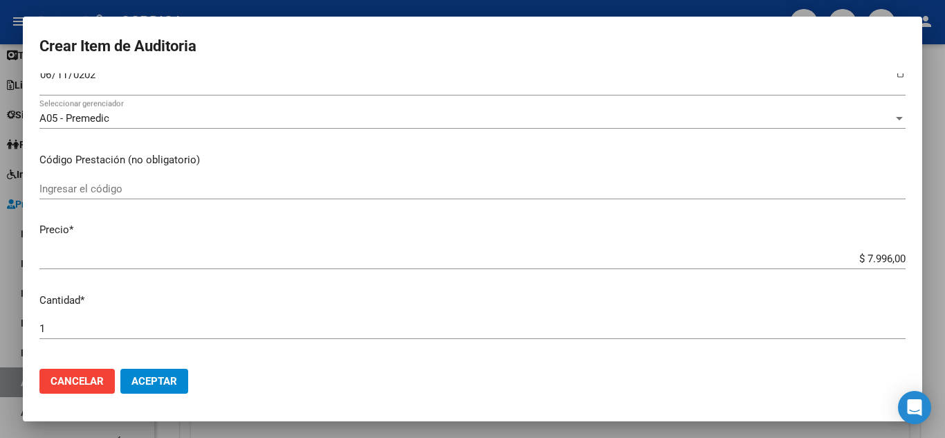
click at [271, 179] on div "Ingresar el código" at bounding box center [472, 188] width 866 height 21
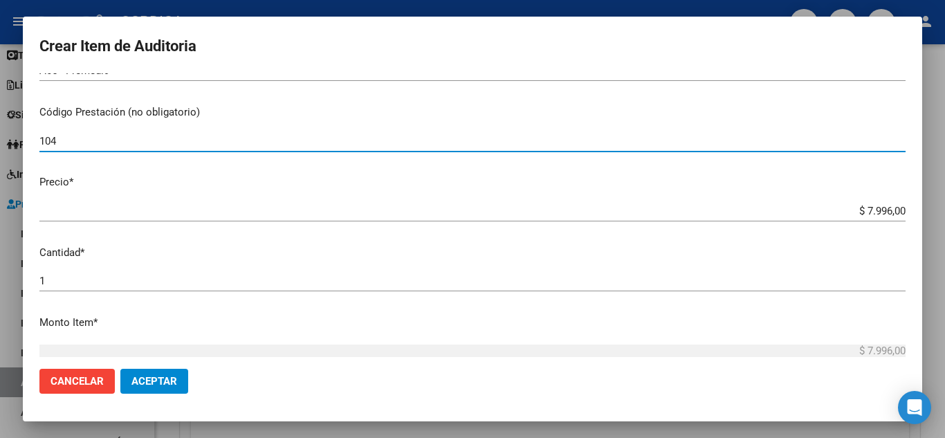
scroll to position [277, 0]
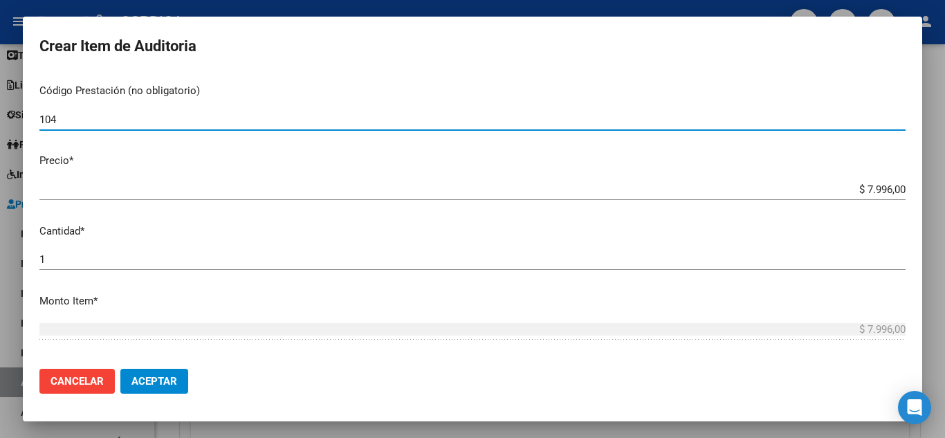
type input "104"
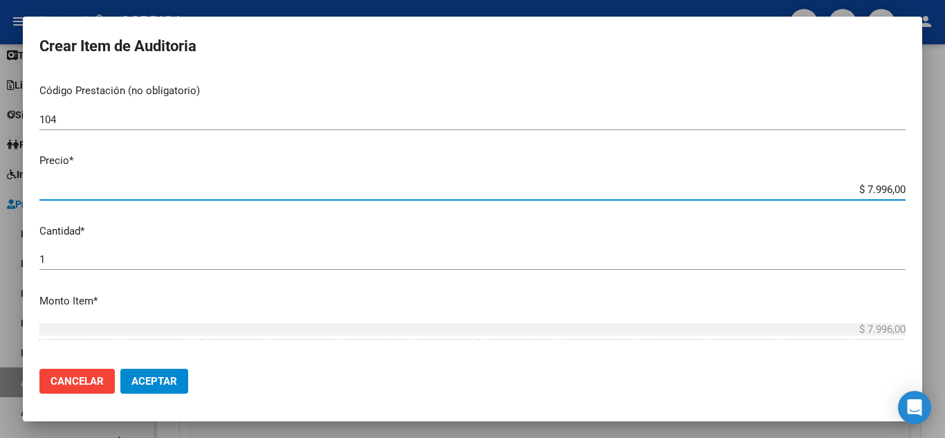
drag, startPoint x: 886, startPoint y: 196, endPoint x: 925, endPoint y: 196, distance: 39.4
click at [925, 196] on div "Crear Item de Auditoria 35396967 Nro Documento 20353969677 CUIL Afiliado Activo…" at bounding box center [472, 219] width 945 height 438
type input "$ 0,03"
type input "$ 0,39"
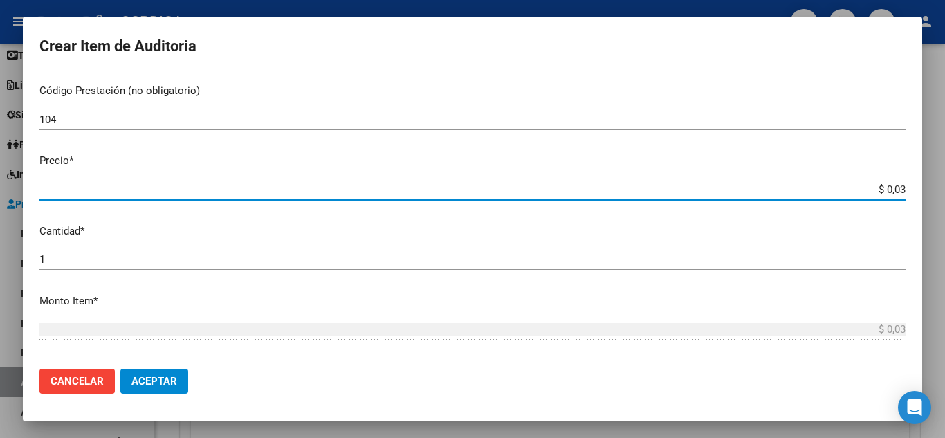
type input "$ 0,39"
type input "$ 3,99"
type input "$ 39,98"
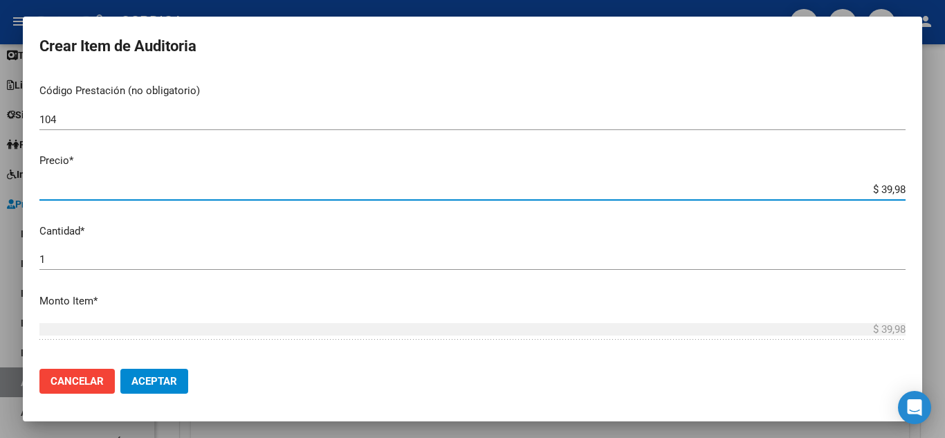
type input "$ 399,80"
type input "$ 3.998,00"
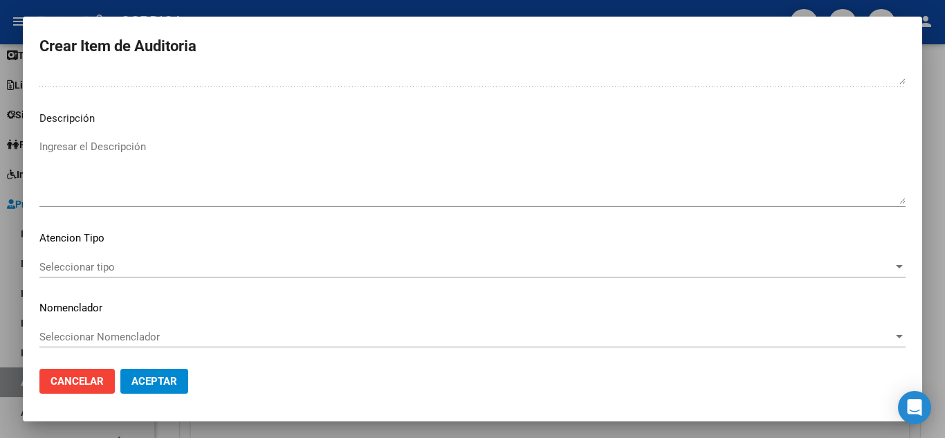
scroll to position [842, 0]
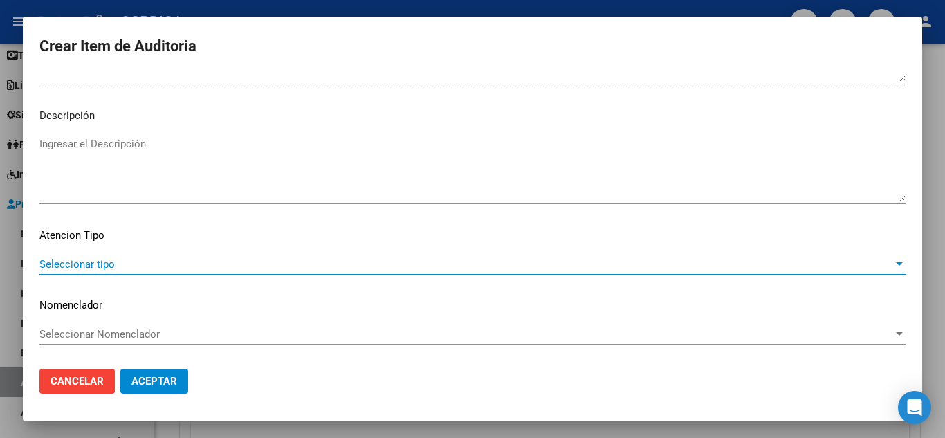
click at [129, 264] on span "Seleccionar tipo" at bounding box center [465, 264] width 853 height 12
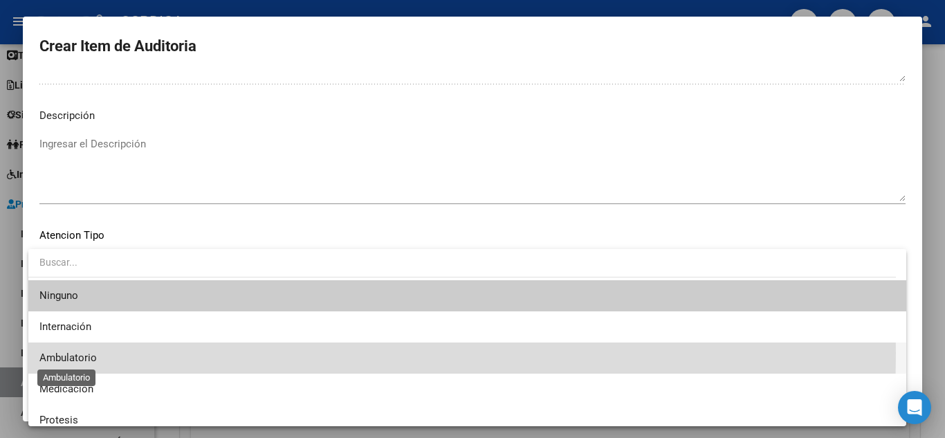
click at [80, 353] on span "Ambulatorio" at bounding box center [67, 357] width 57 height 12
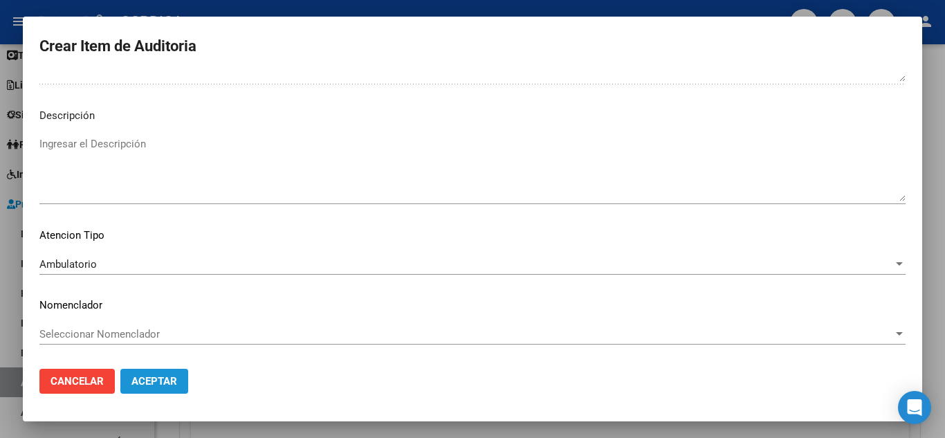
click at [145, 378] on span "Aceptar" at bounding box center [154, 381] width 46 height 12
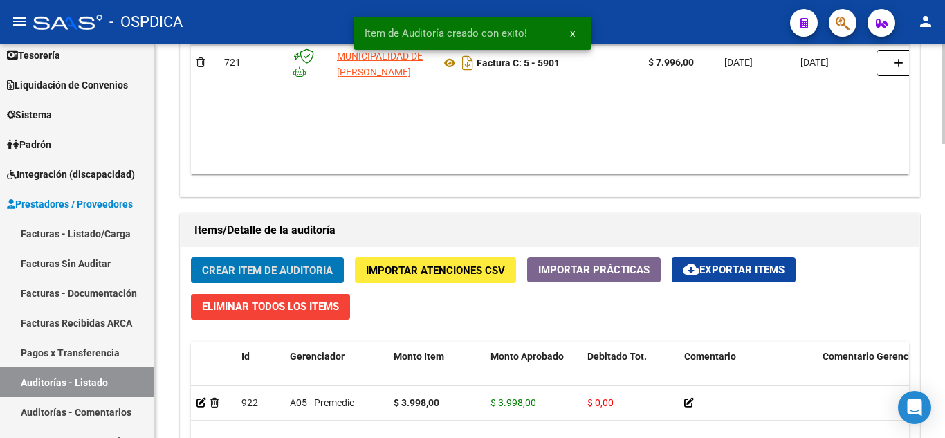
scroll to position [831, 0]
click at [240, 273] on span "Crear Item de Auditoria" at bounding box center [267, 270] width 131 height 12
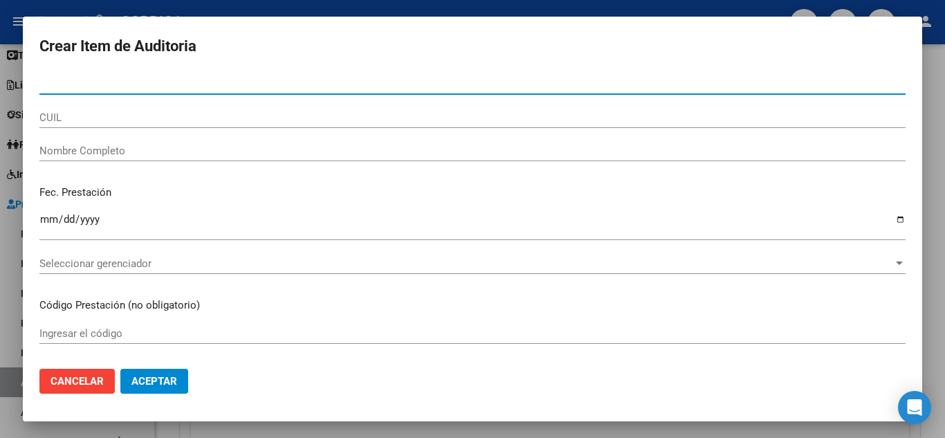
click at [168, 86] on input "Nro Documento" at bounding box center [472, 83] width 866 height 12
type input "35396967"
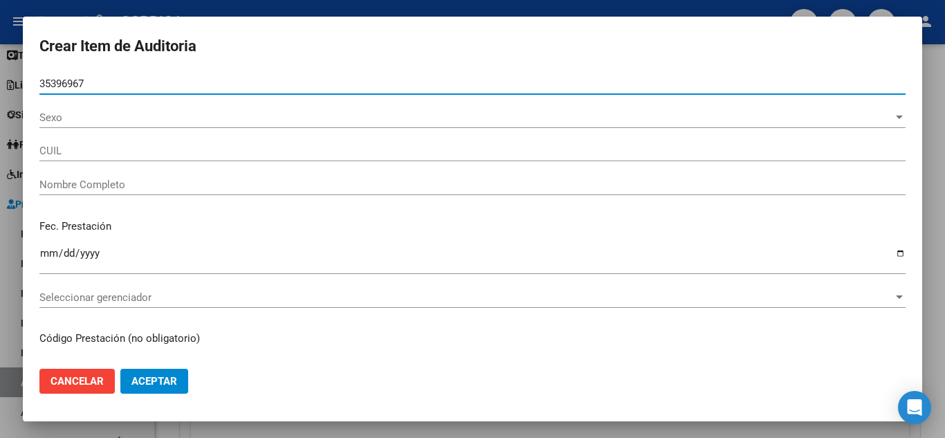
type input "20353969677"
type input "CUEVAS IVAN DAVID -"
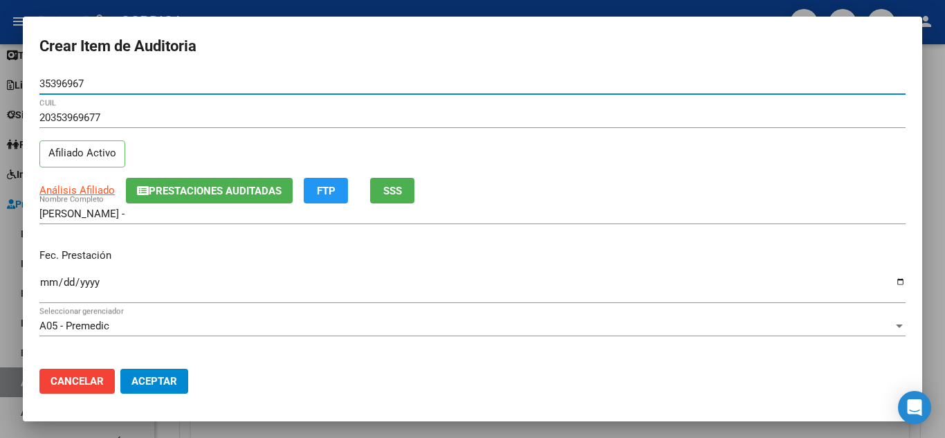
type input "35396967"
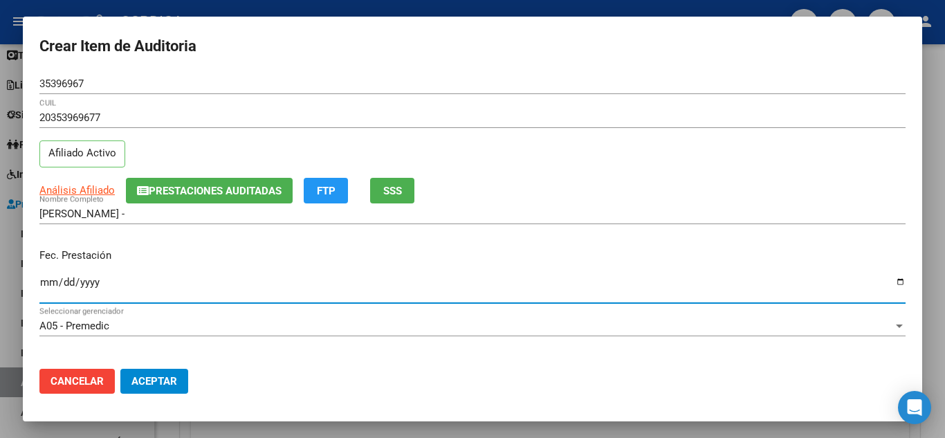
click at [49, 284] on input "Ingresar la fecha" at bounding box center [472, 288] width 866 height 22
type input "2025-06-20"
click at [492, 232] on div "CUEVAS IVAN DAVID - Nombre Completo" at bounding box center [472, 220] width 866 height 34
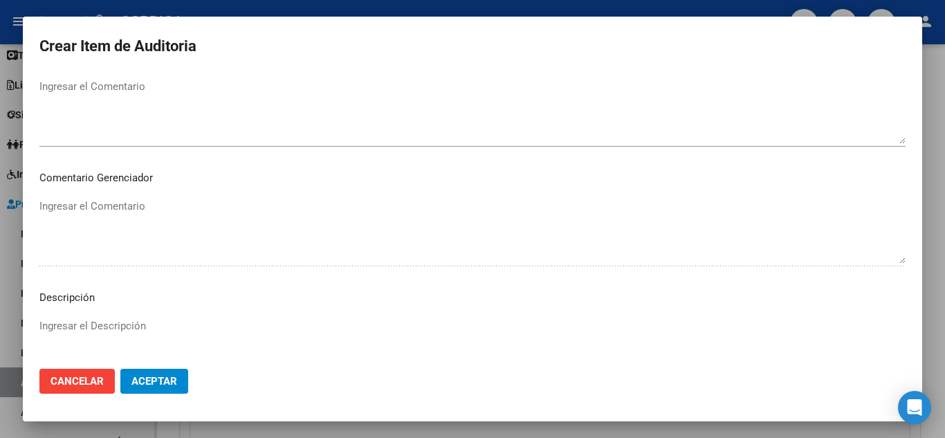
scroll to position [842, 0]
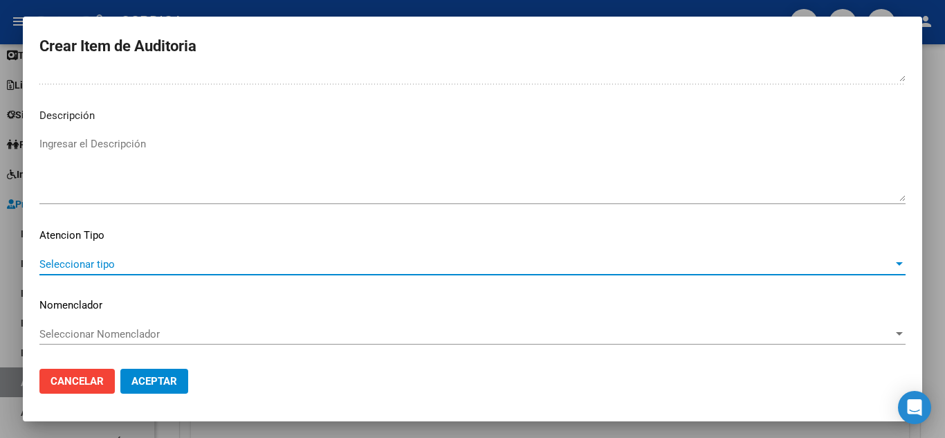
click at [78, 268] on span "Seleccionar tipo" at bounding box center [465, 264] width 853 height 12
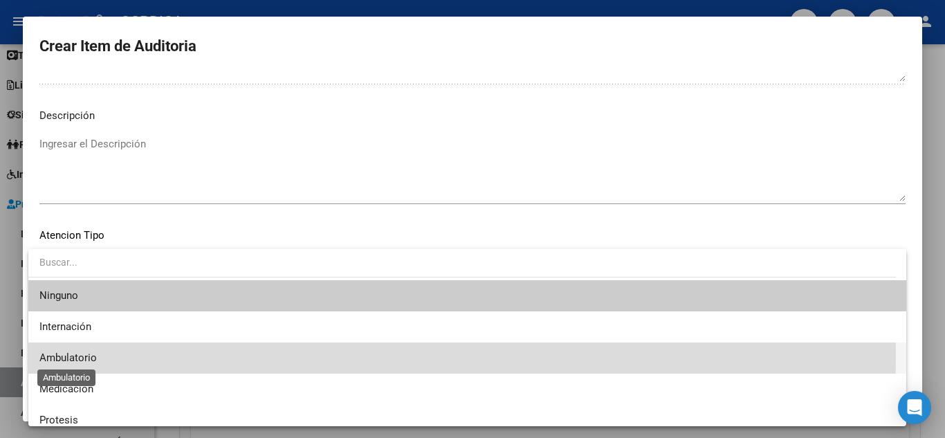
click at [78, 354] on span "Ambulatorio" at bounding box center [67, 357] width 57 height 12
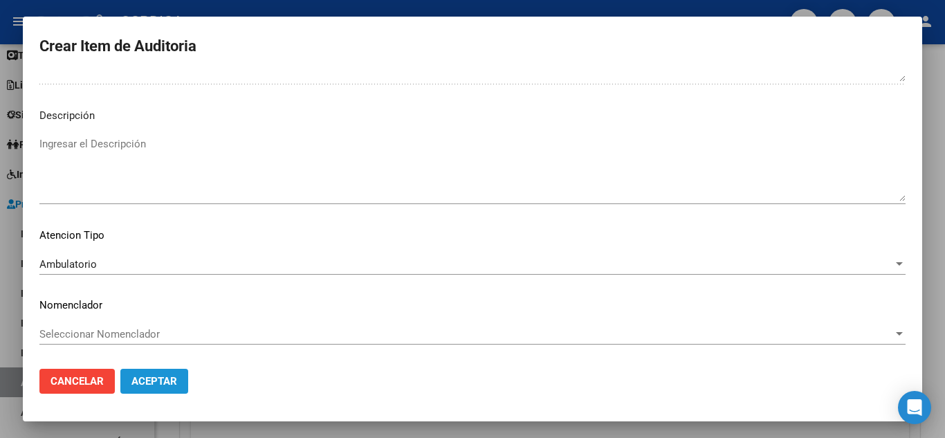
click at [154, 376] on span "Aceptar" at bounding box center [154, 381] width 46 height 12
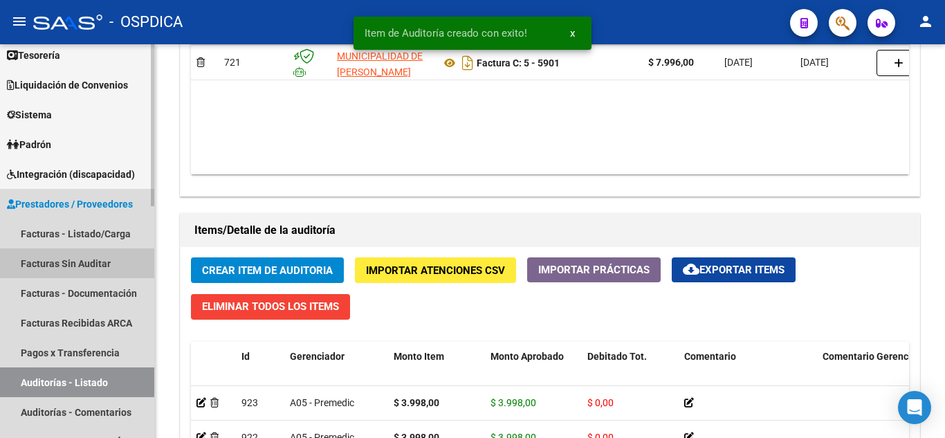
click at [77, 264] on link "Facturas Sin Auditar" at bounding box center [77, 263] width 154 height 30
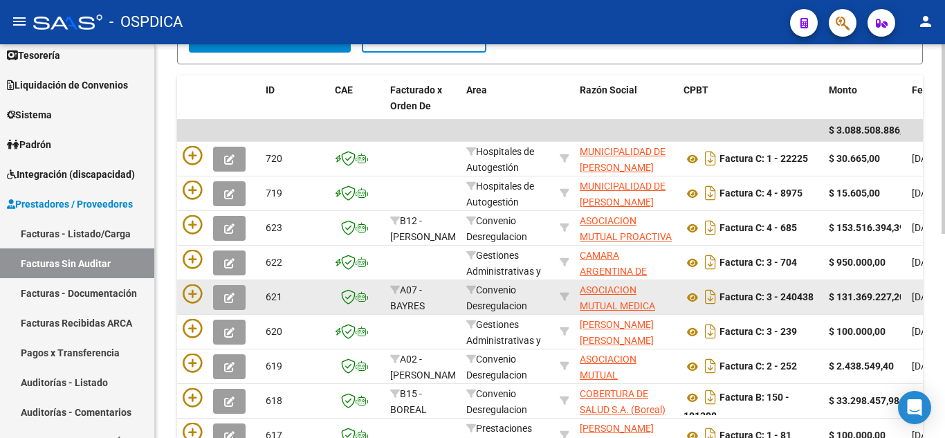
scroll to position [286, 0]
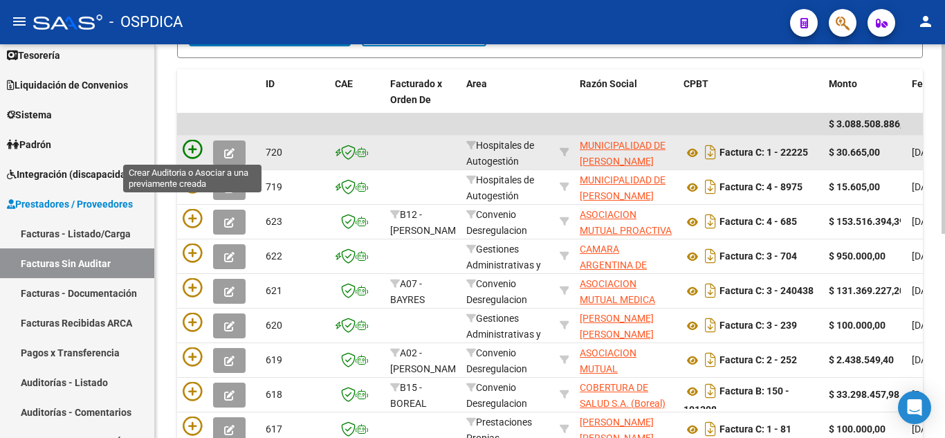
click at [194, 145] on icon at bounding box center [192, 149] width 19 height 19
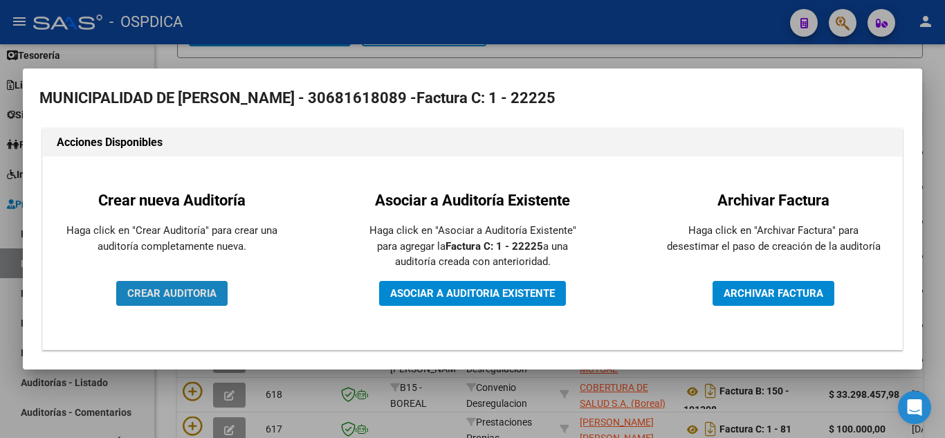
click at [215, 293] on span "CREAR AUDITORIA" at bounding box center [171, 293] width 89 height 12
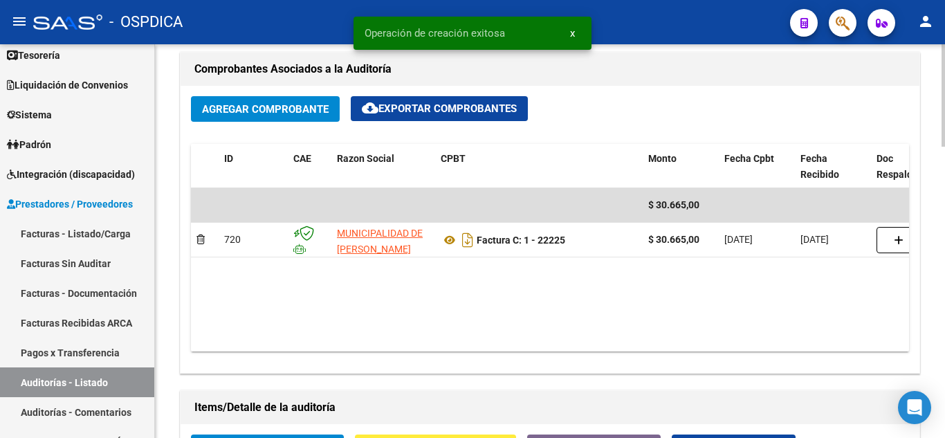
scroll to position [692, 0]
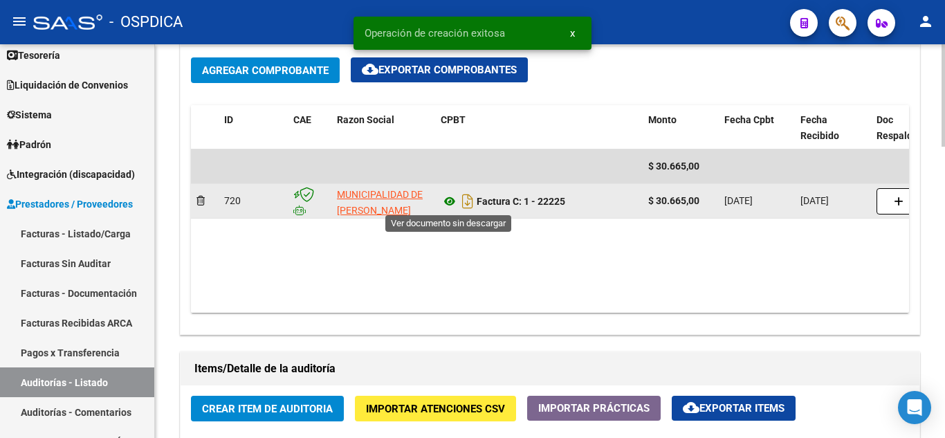
click at [450, 201] on icon at bounding box center [450, 201] width 18 height 17
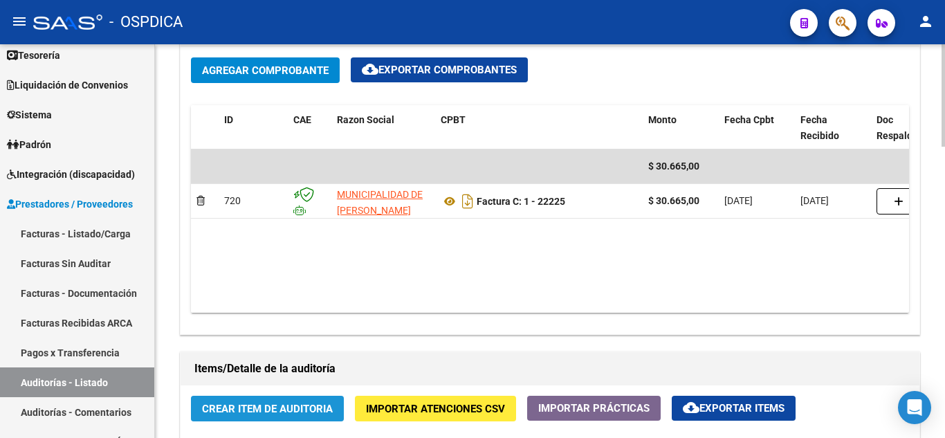
click at [255, 407] on span "Crear Item de Auditoria" at bounding box center [267, 409] width 131 height 12
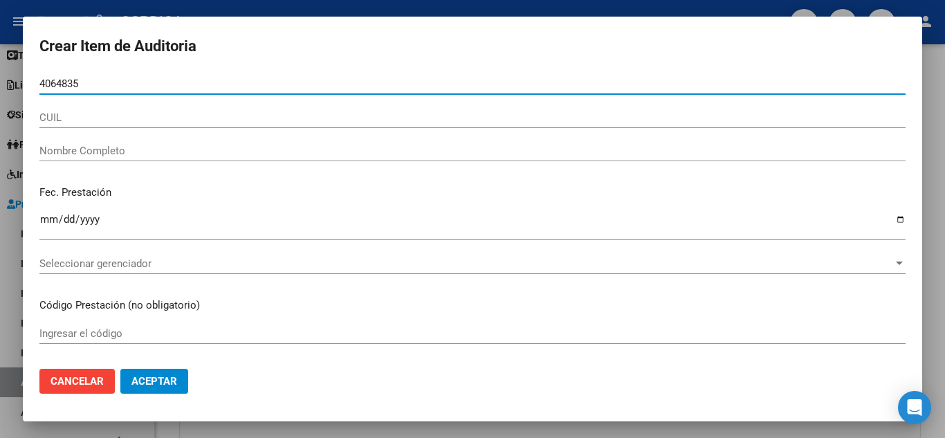
type input "40648355"
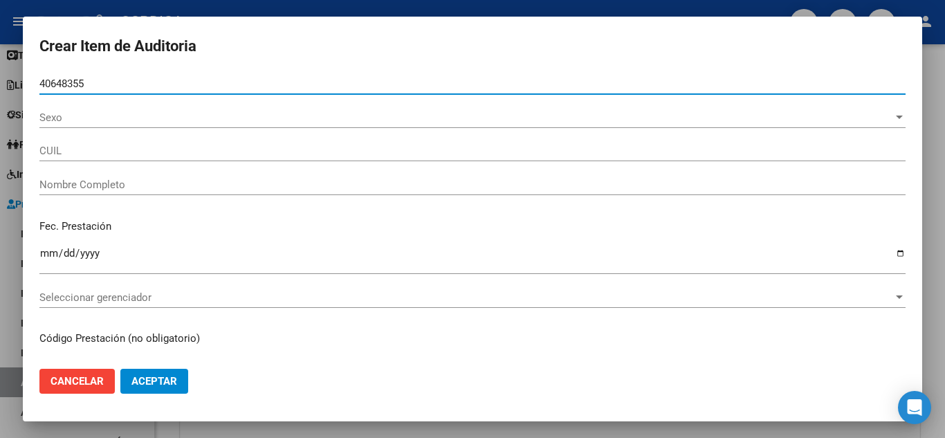
type input "20406483550"
type input "CHAVEZ LUCAS ALEJANDRO -"
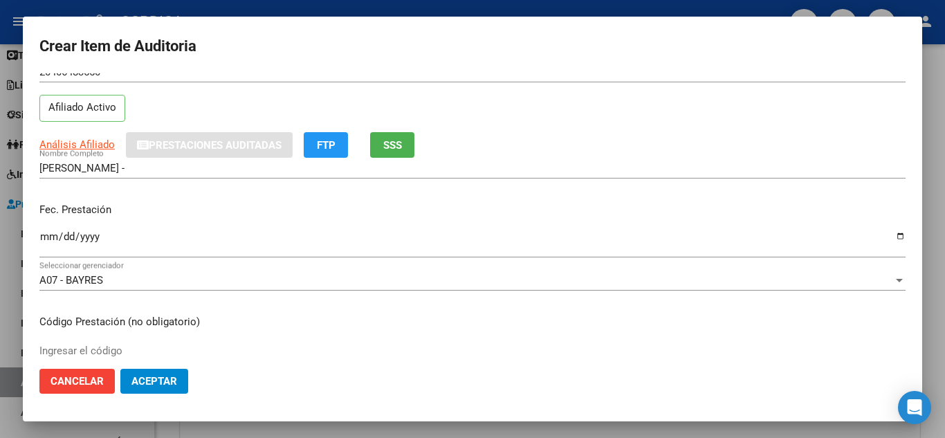
scroll to position [69, 0]
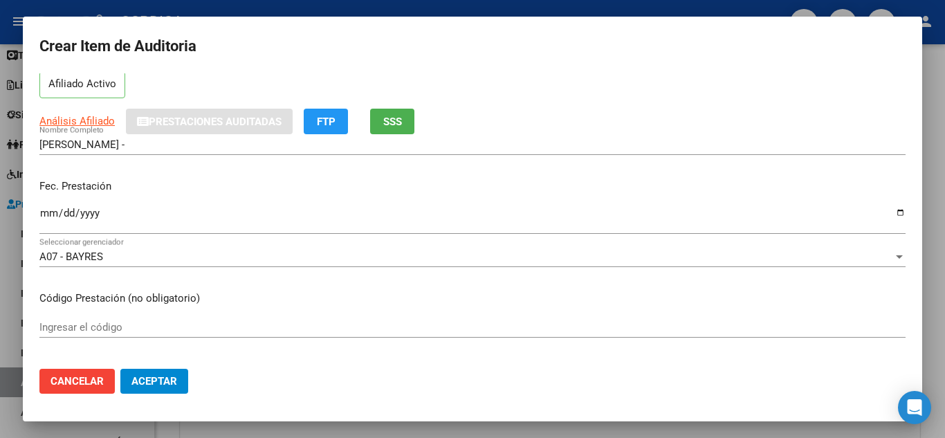
type input "40648355"
click at [48, 208] on input "Ingresar la fecha" at bounding box center [472, 218] width 866 height 22
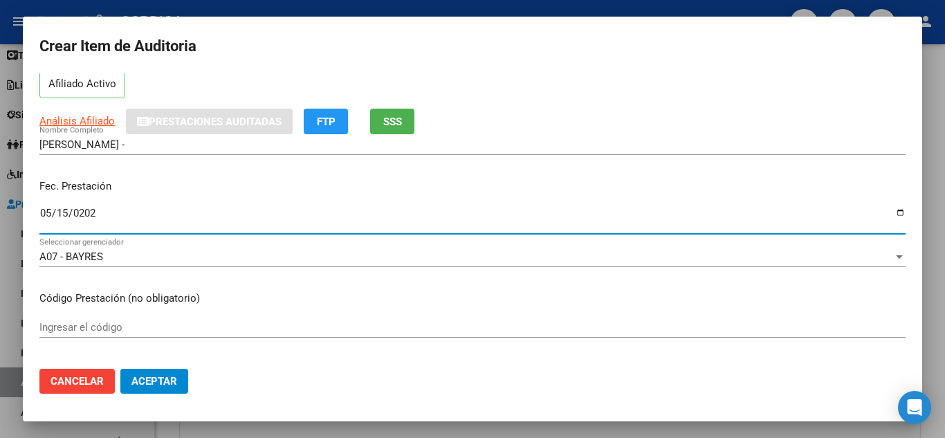
type input "2025-05-15"
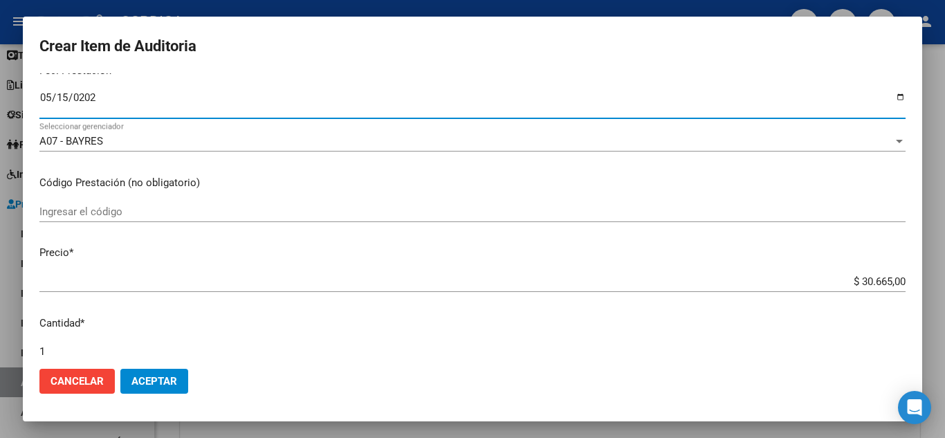
scroll to position [207, 0]
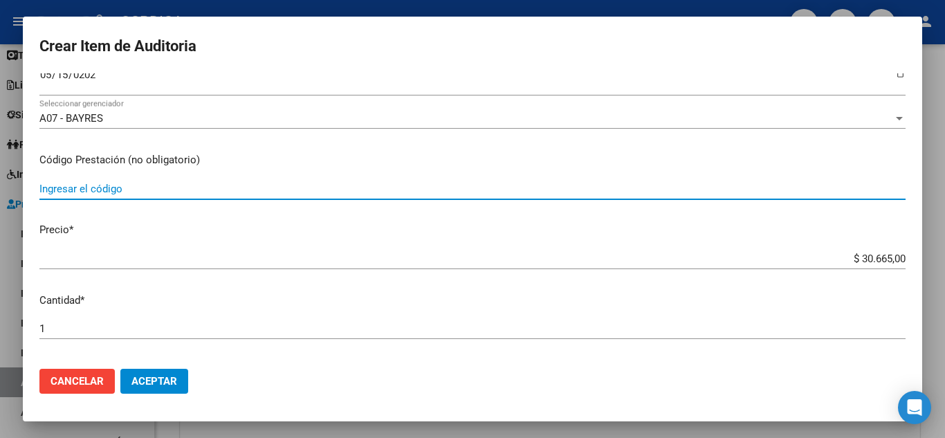
click at [300, 187] on input "Ingresar el código" at bounding box center [472, 189] width 866 height 12
click at [59, 189] on input "Z00K02" at bounding box center [472, 189] width 866 height 12
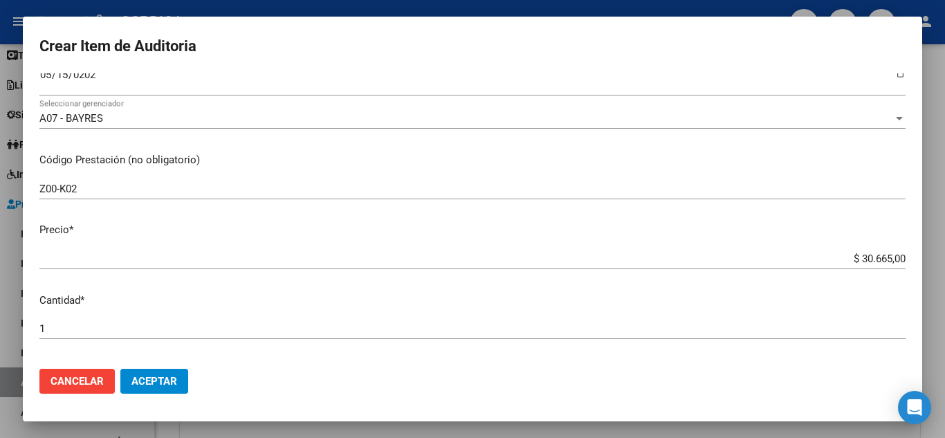
scroll to position [277, 0]
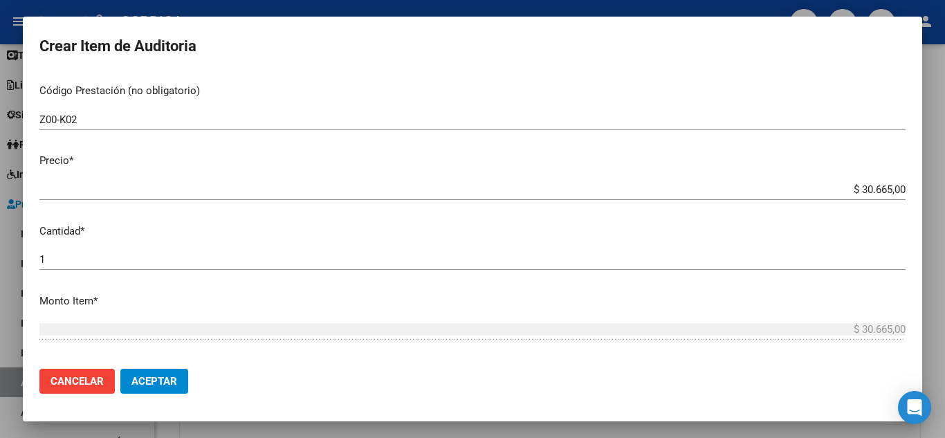
click at [228, 172] on mat-dialog-content "40648355 Nro Documento 20406483550 CUIL Afiliado Activo Análisis Afiliado Prest…" at bounding box center [472, 215] width 899 height 284
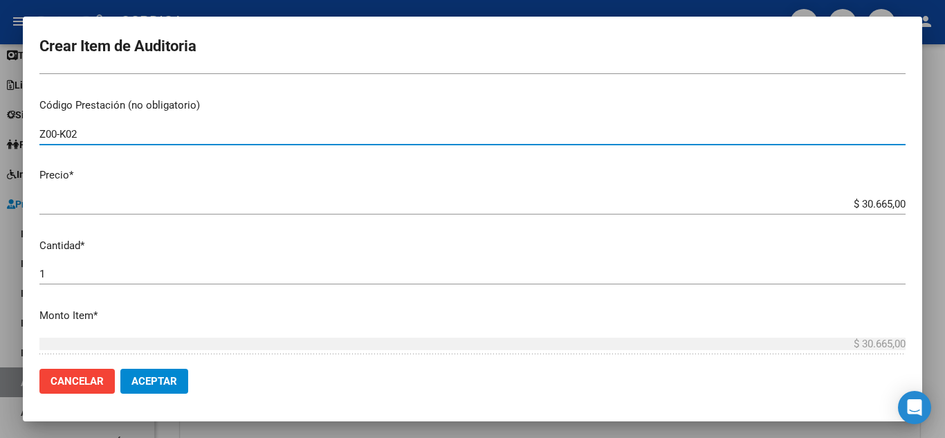
drag, startPoint x: 83, startPoint y: 113, endPoint x: 4, endPoint y: 84, distance: 83.8
click at [4, 84] on div "Crear Item de Auditoria 40648355 Nro Documento 20406483550 CUIL Afiliado Activo…" at bounding box center [472, 219] width 945 height 438
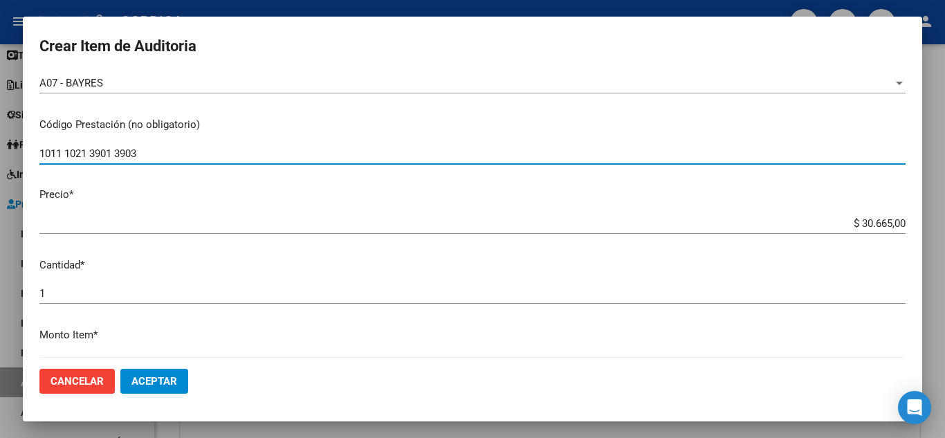
type input "1011 1021 3901 3903"
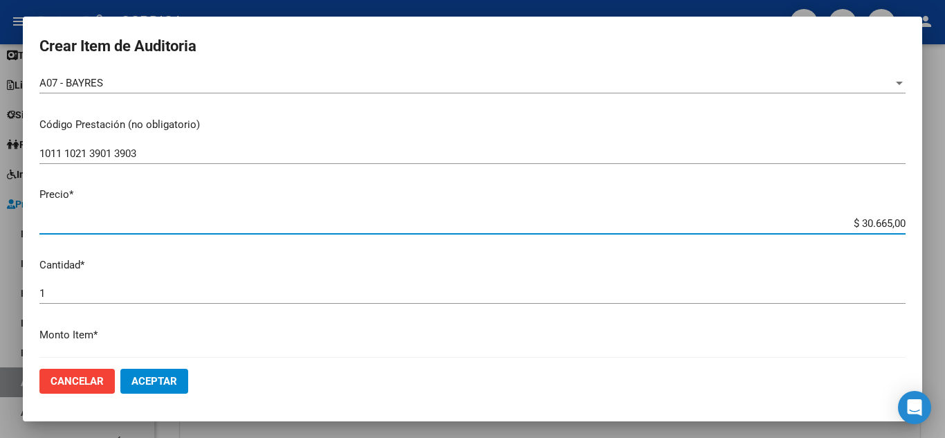
drag, startPoint x: 840, startPoint y: 222, endPoint x: 912, endPoint y: 221, distance: 72.6
click at [912, 221] on mat-dialog-content "40648355 Nro Documento 20406483550 CUIL Afiliado Activo Análisis Afiliado Prest…" at bounding box center [472, 215] width 899 height 284
type input "$ 0,05"
type input "$ 0,59"
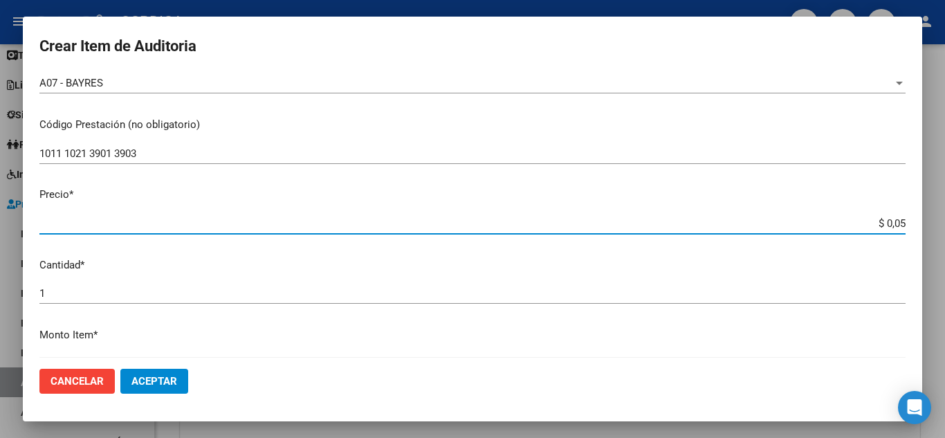
type input "$ 0,59"
type input "$ 5,90"
type input "$ 59,04"
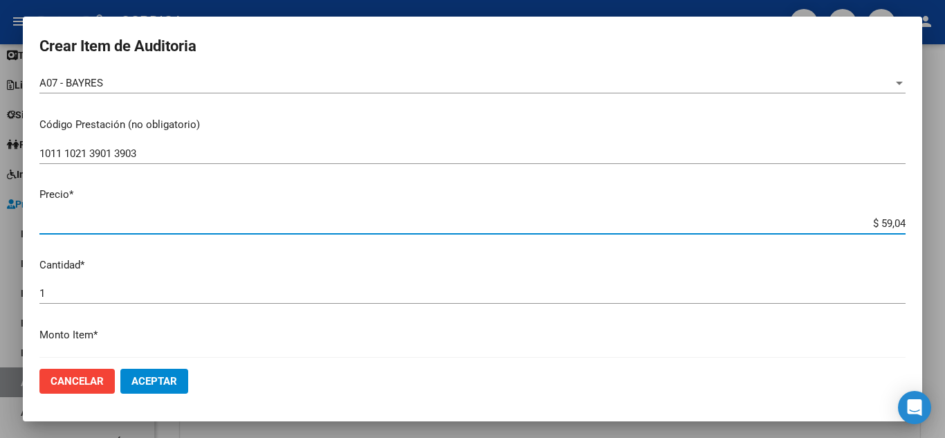
type input "$ 590,40"
type input "$ 5.904,00"
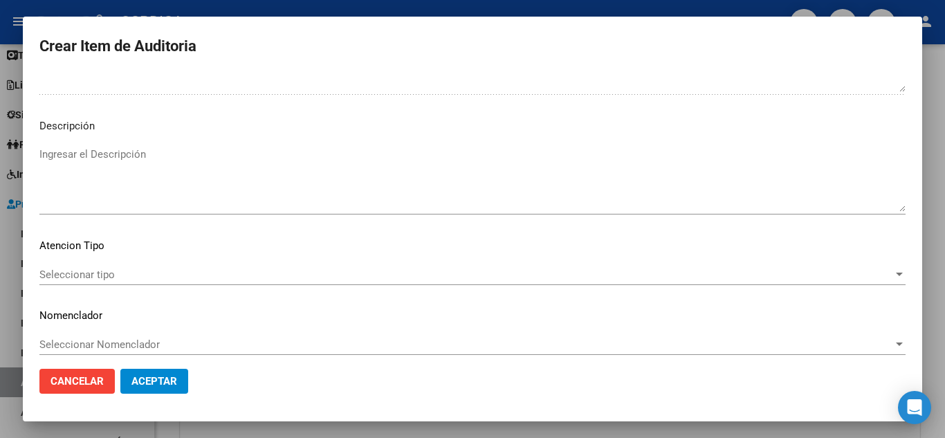
scroll to position [842, 0]
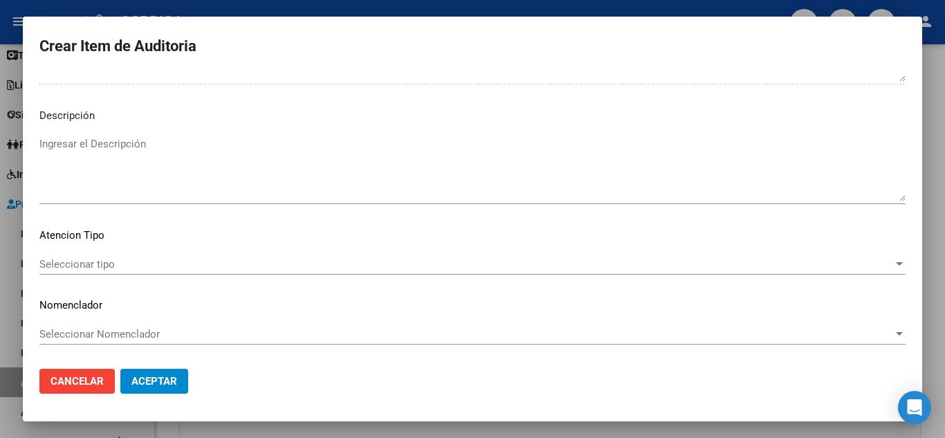
click at [142, 264] on span "Seleccionar tipo" at bounding box center [465, 264] width 853 height 12
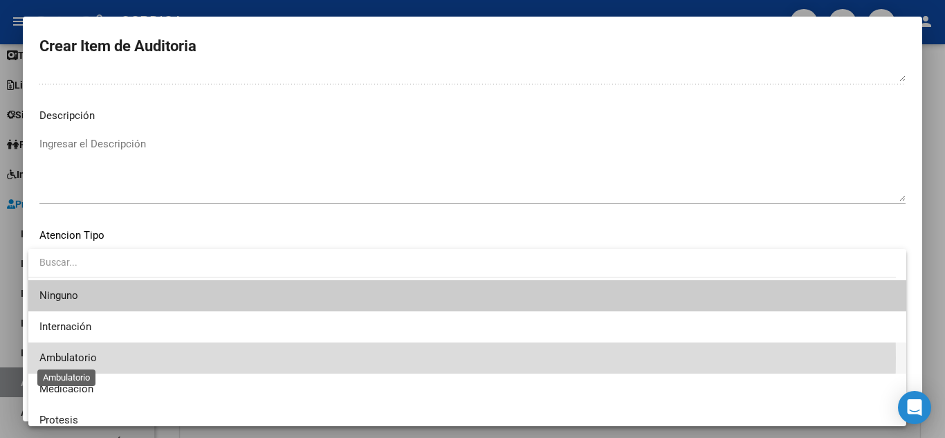
click at [77, 358] on span "Ambulatorio" at bounding box center [67, 357] width 57 height 12
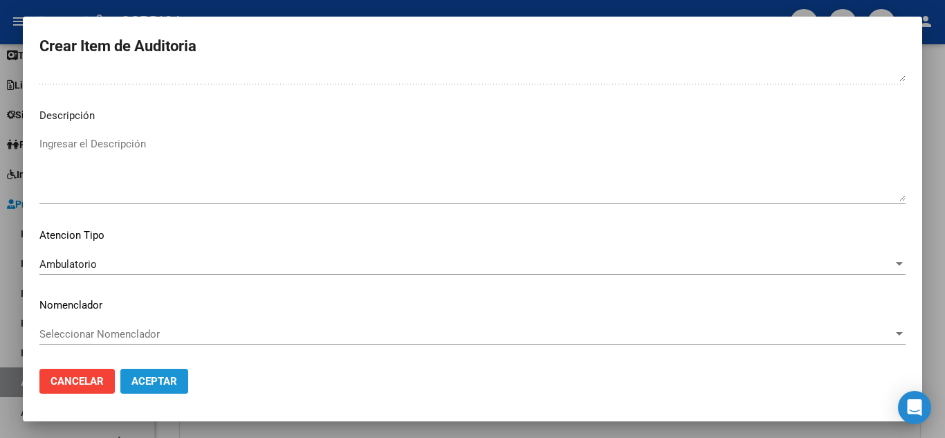
click at [154, 382] on span "Aceptar" at bounding box center [154, 381] width 46 height 12
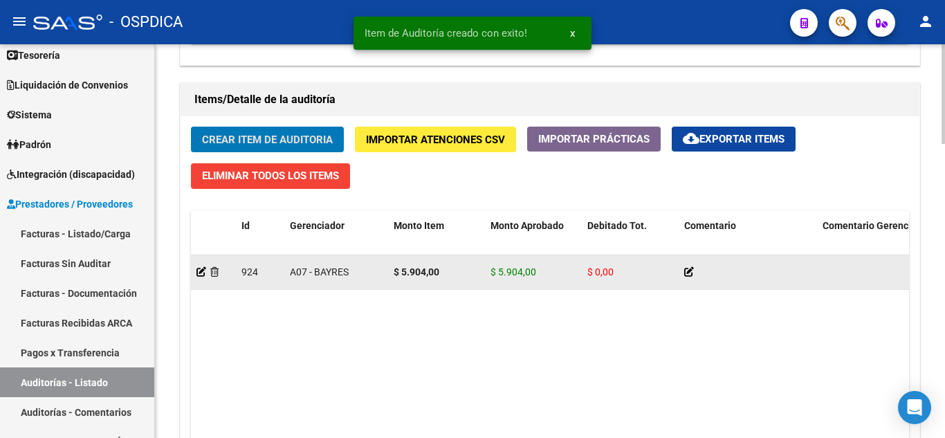
scroll to position [969, 0]
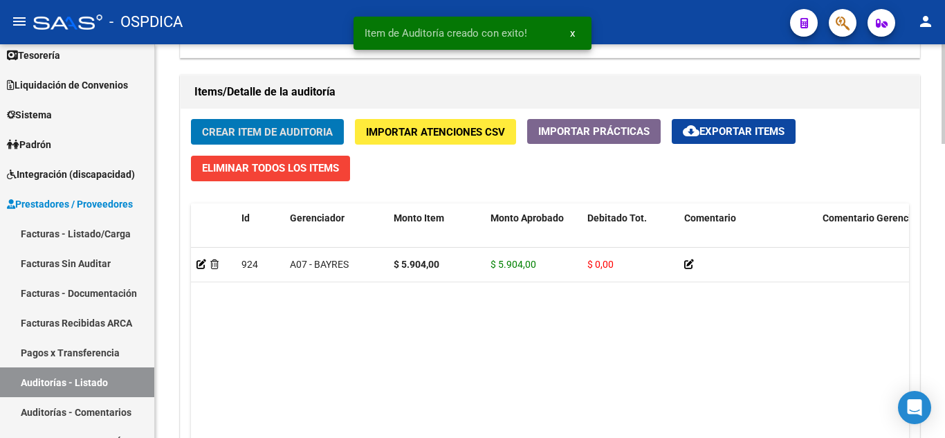
click at [304, 127] on span "Crear Item de Auditoria" at bounding box center [267, 132] width 131 height 12
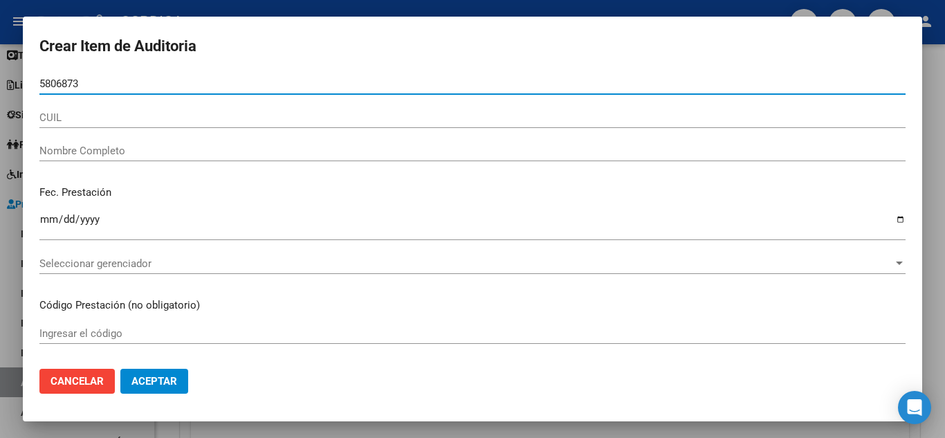
type input "58068739"
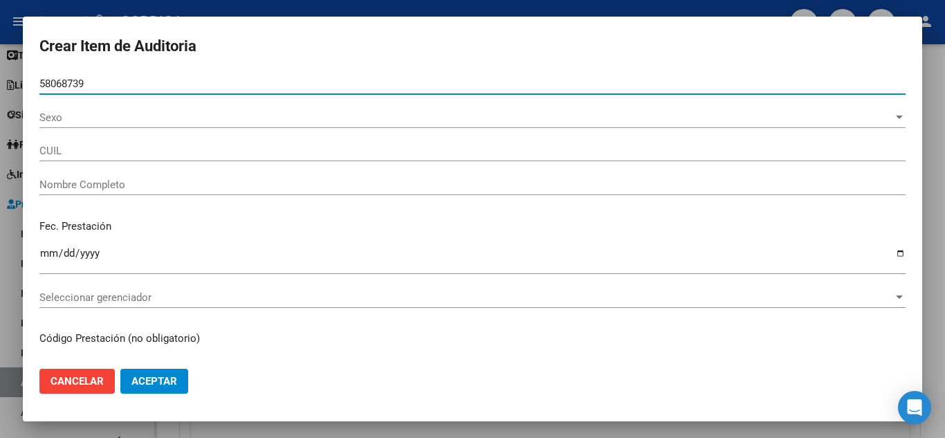
type input "27580687399"
type input "FLORES MEGHAN DELFINA"
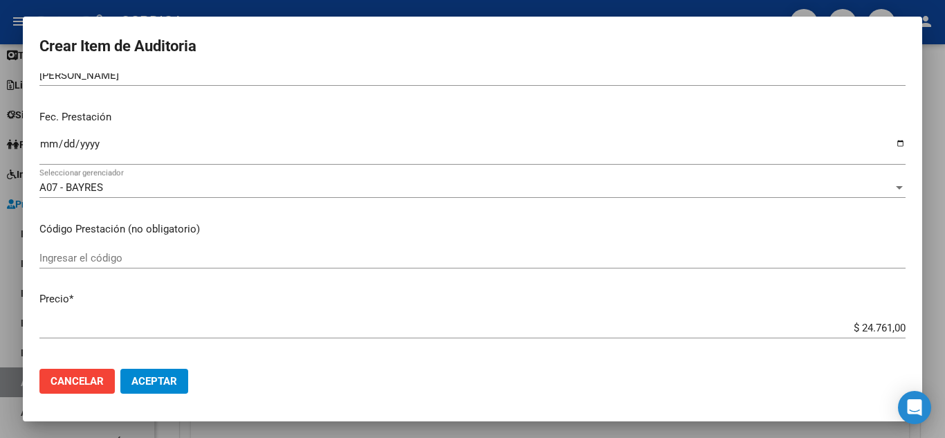
scroll to position [69, 0]
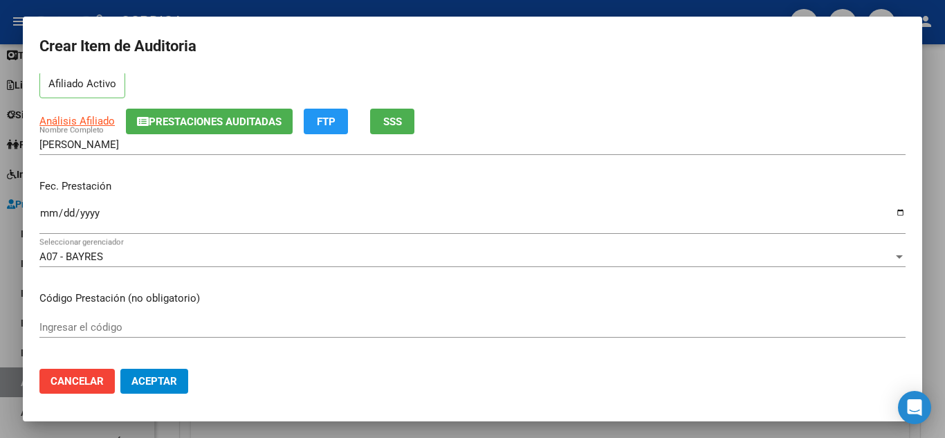
type input "58068739"
click at [43, 210] on input "Ingresar la fecha" at bounding box center [472, 218] width 866 height 22
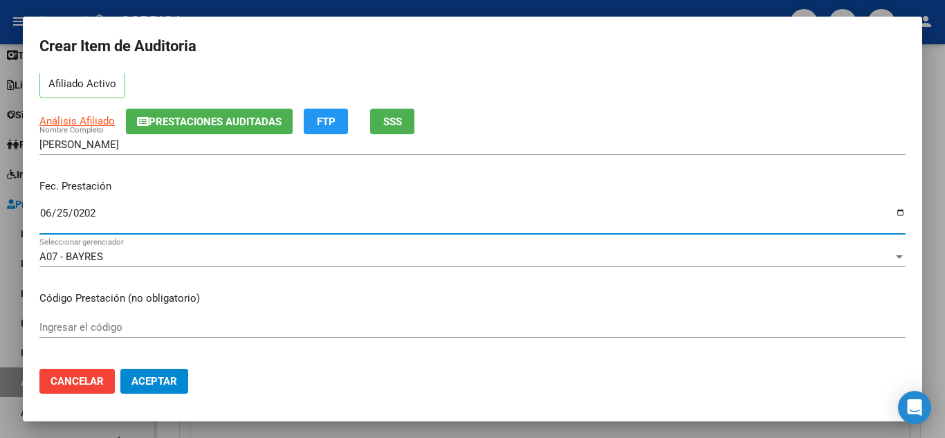
type input "2025-06-25"
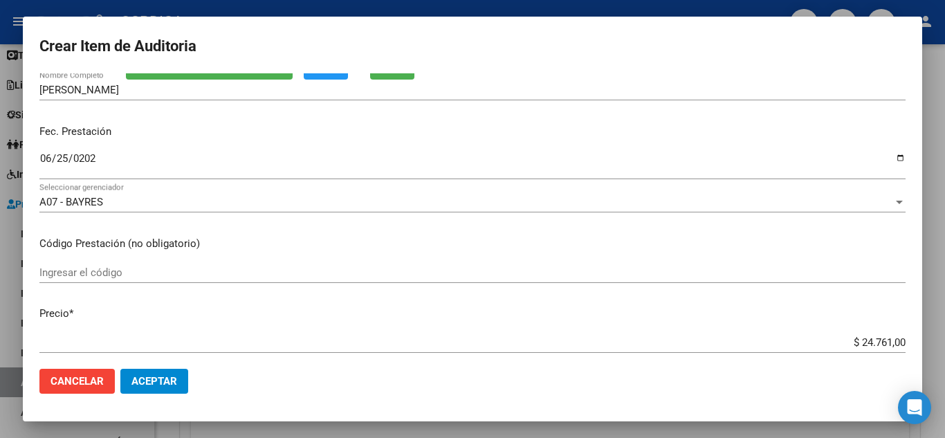
scroll to position [138, 0]
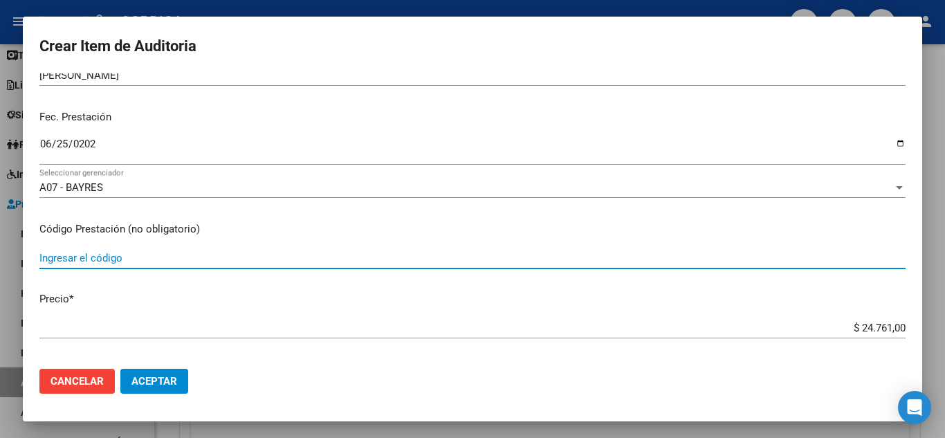
click at [212, 255] on input "Ingresar el código" at bounding box center [472, 258] width 866 height 12
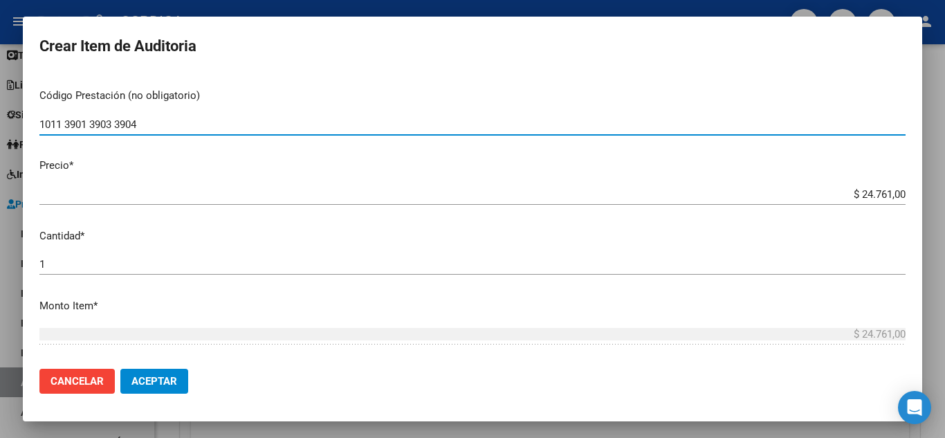
scroll to position [277, 0]
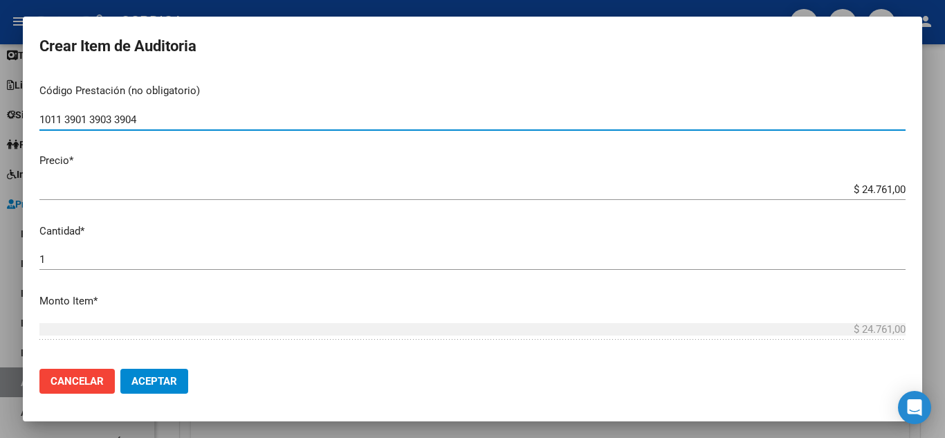
type input "1011 3901 3903 3904"
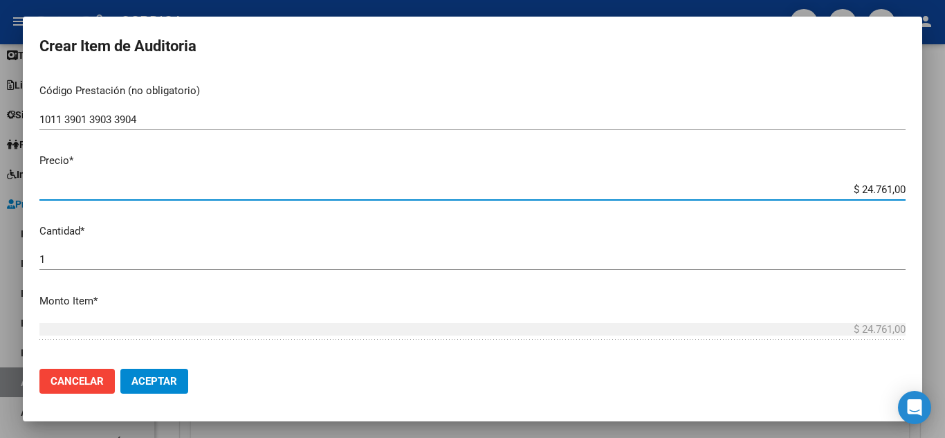
drag, startPoint x: 829, startPoint y: 187, endPoint x: 630, endPoint y: 149, distance: 202.9
click at [919, 187] on mat-dialog-content "58068739 Nro Documento 27580687399 CUIL Afiliado Activo Análisis Afiliado Prest…" at bounding box center [472, 215] width 899 height 284
type input "$ 0,04"
type input "$ 0,45"
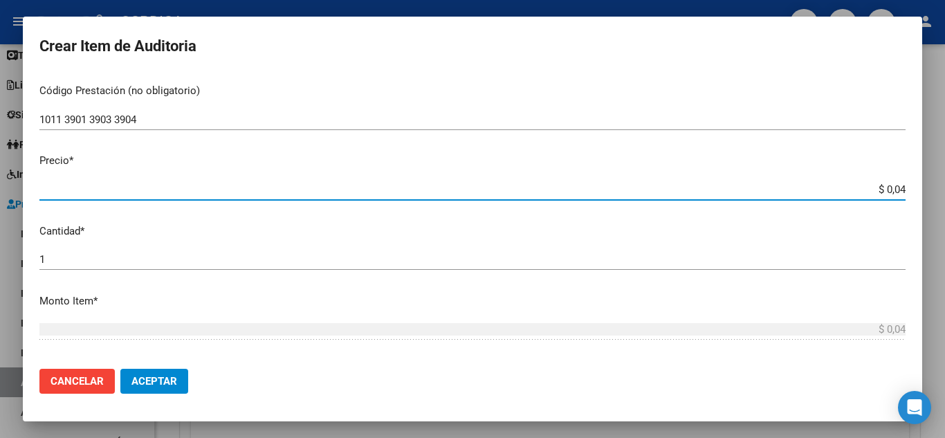
type input "$ 0,45"
type input "$ 4,58"
type input "$ 45,80"
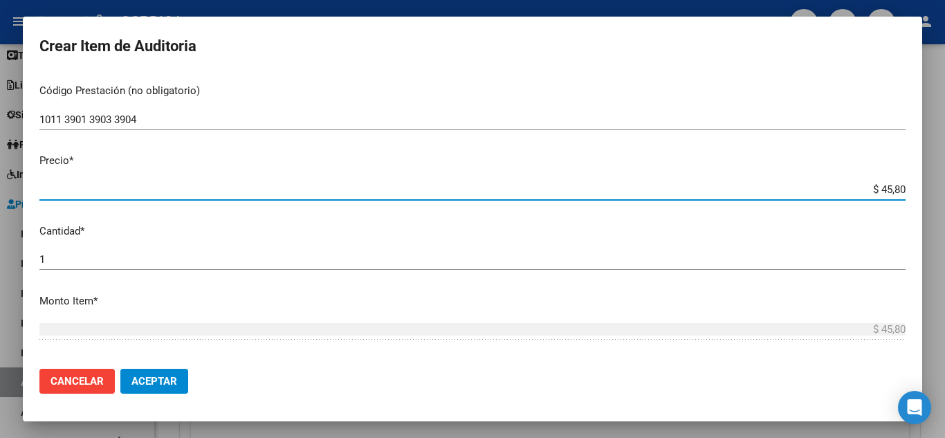
type input "$ 458,00"
type input "$ 4.580,00"
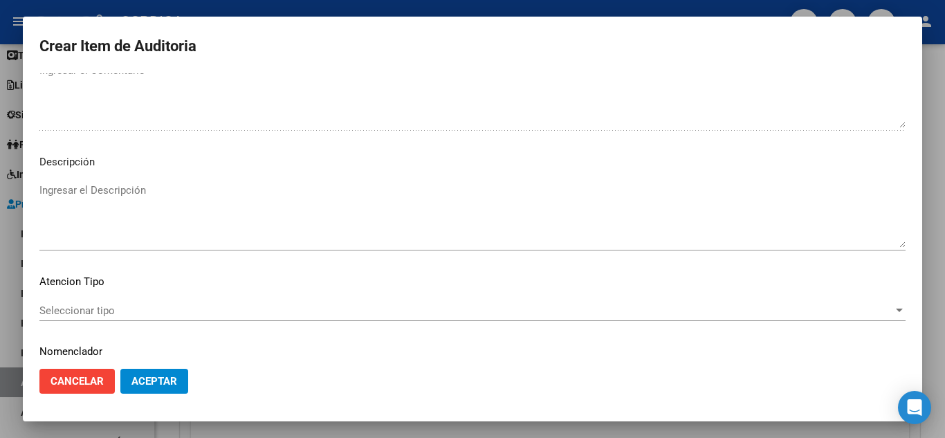
scroll to position [842, 0]
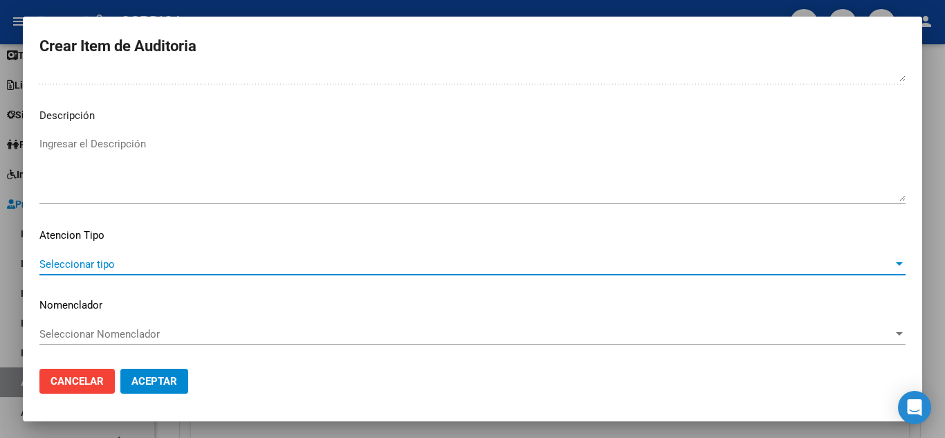
click at [62, 264] on span "Seleccionar tipo" at bounding box center [465, 264] width 853 height 12
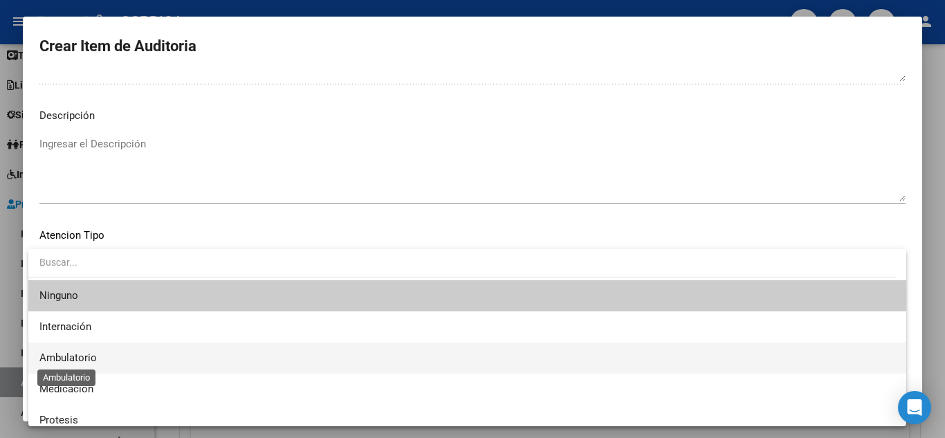
click at [88, 355] on span "Ambulatorio" at bounding box center [67, 357] width 57 height 12
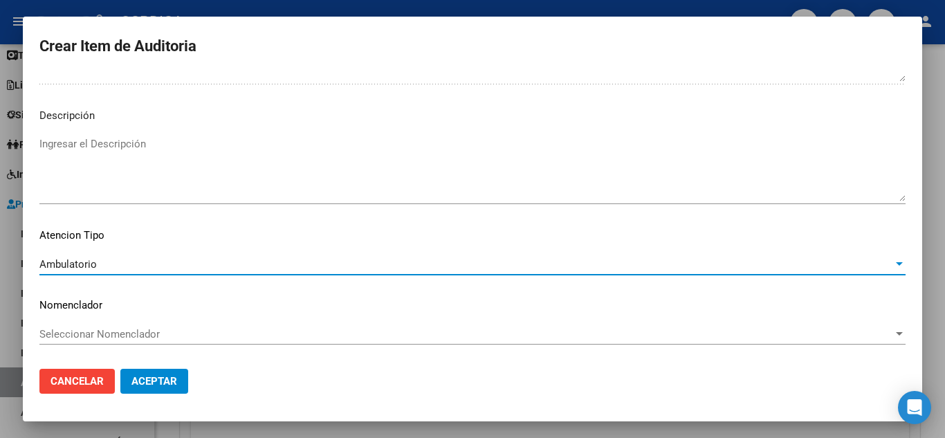
click at [156, 375] on span "Aceptar" at bounding box center [154, 381] width 46 height 12
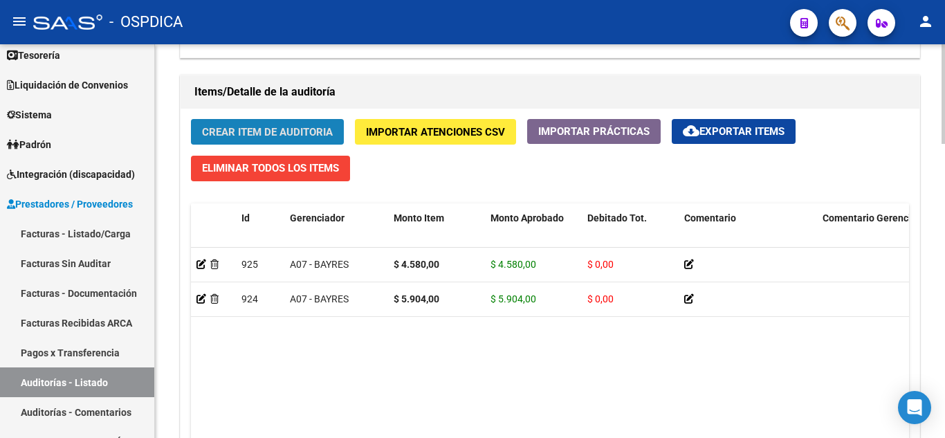
click at [279, 126] on span "Crear Item de Auditoria" at bounding box center [267, 132] width 131 height 12
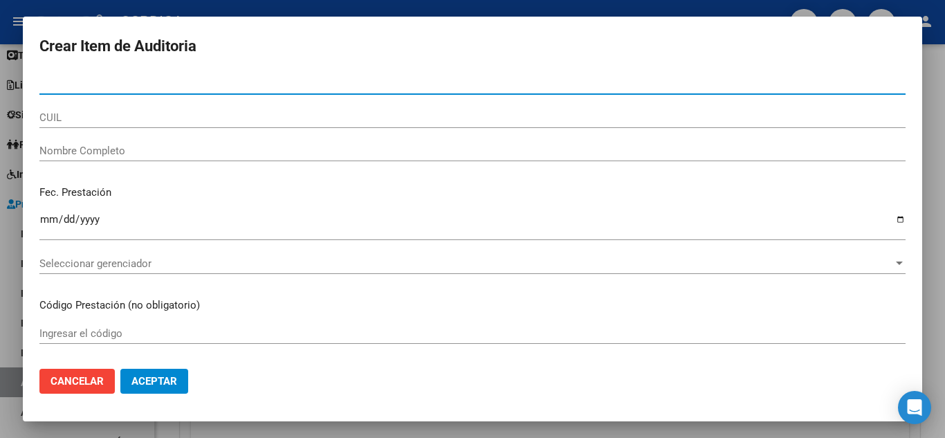
click at [230, 80] on input "Nro Documento" at bounding box center [472, 83] width 866 height 12
type input "59925740"
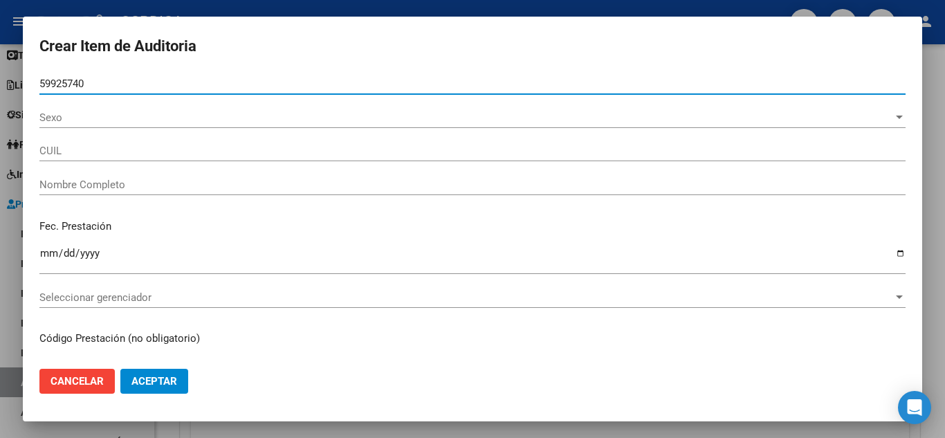
type input "FLORES ALAI JAZMIN -"
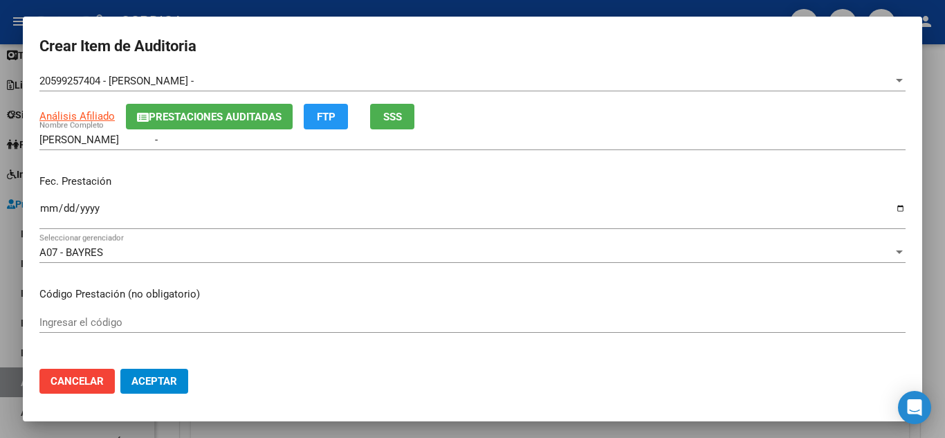
scroll to position [69, 0]
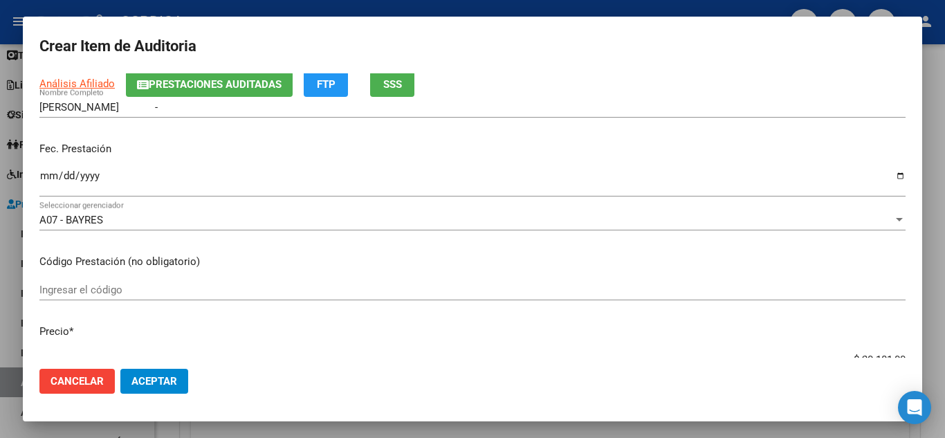
type input "59925740"
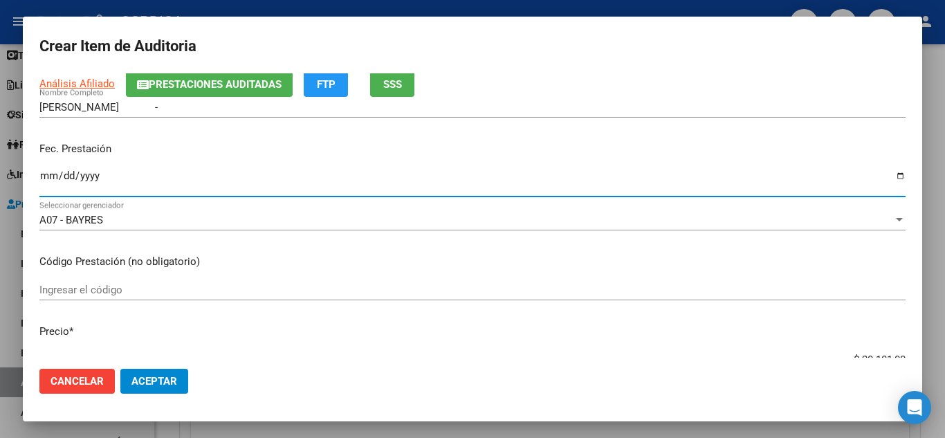
click at [44, 171] on input "Ingresar la fecha" at bounding box center [472, 181] width 866 height 22
type input "2025-06-26"
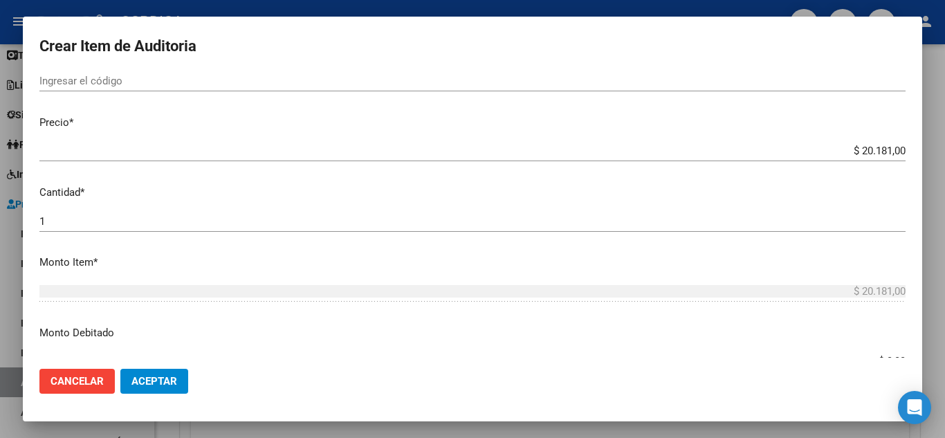
scroll to position [277, 0]
click at [178, 81] on input "Ingresar el código" at bounding box center [472, 82] width 866 height 12
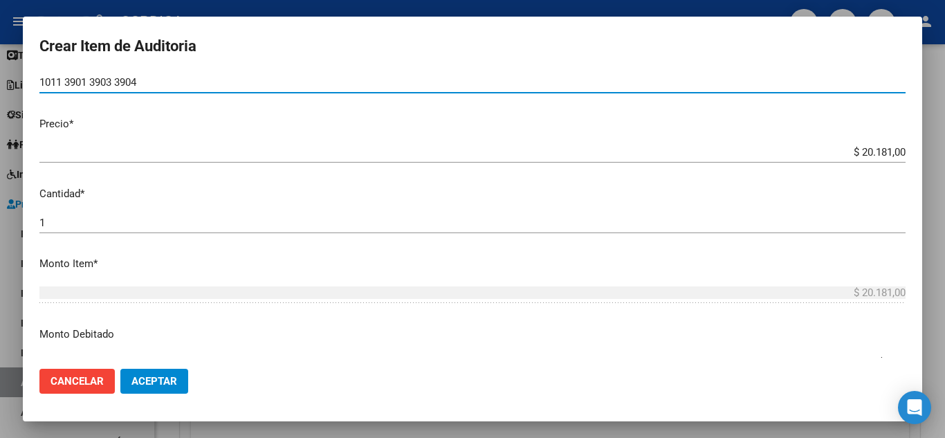
scroll to position [346, 0]
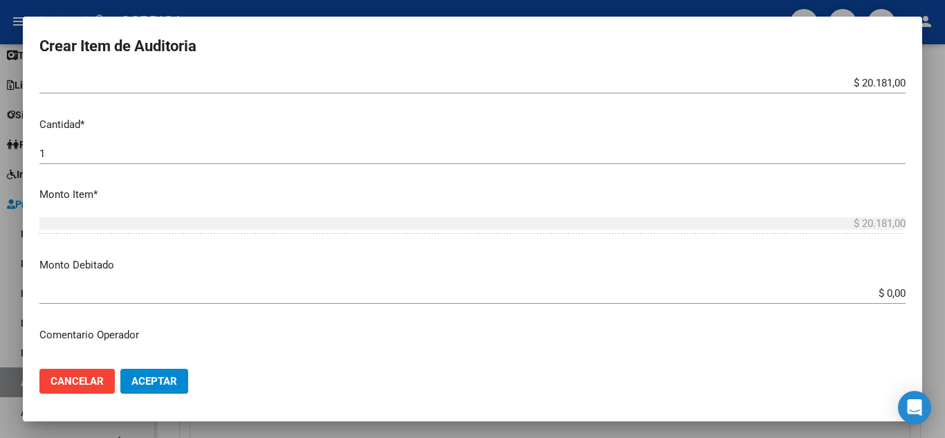
type input "1011 3901 3903 3904"
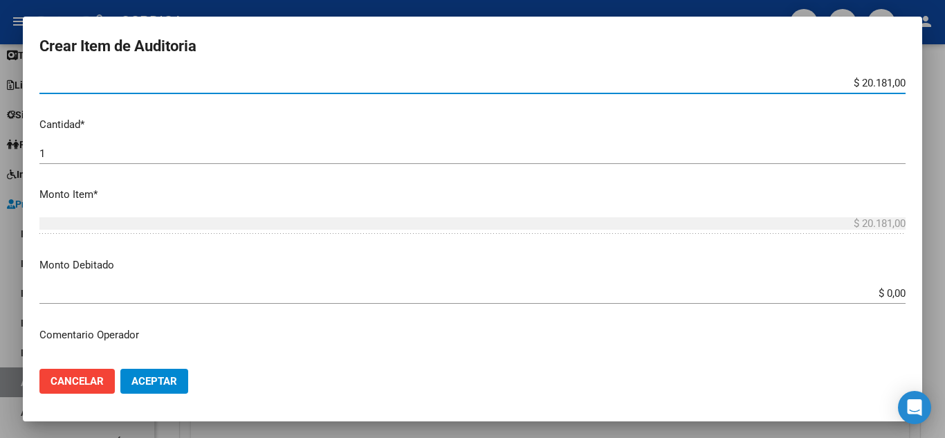
scroll to position [329, 0]
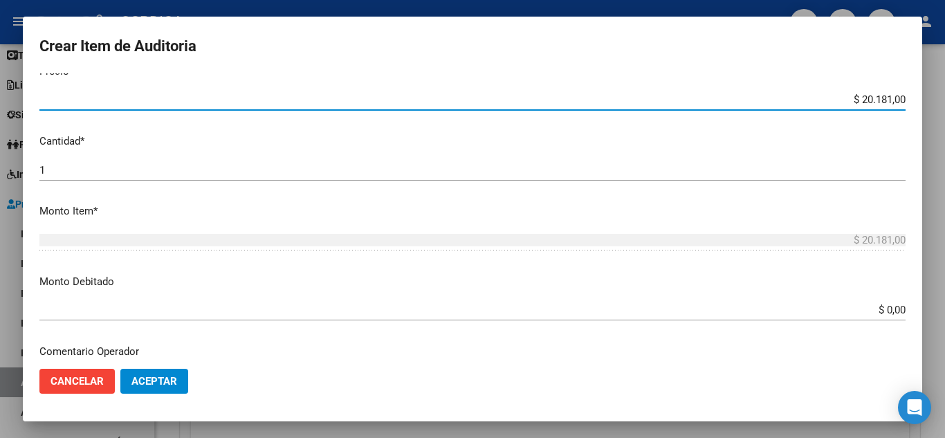
drag, startPoint x: 842, startPoint y: 78, endPoint x: 909, endPoint y: 103, distance: 71.6
click at [909, 103] on mat-dialog-content "59925740 Nro Documento 20599257404 - FLORES ALAI JAZMIN - Seleccionar CUIL Anál…" at bounding box center [472, 215] width 899 height 284
type input "$ 0,04"
type input "$ 0,45"
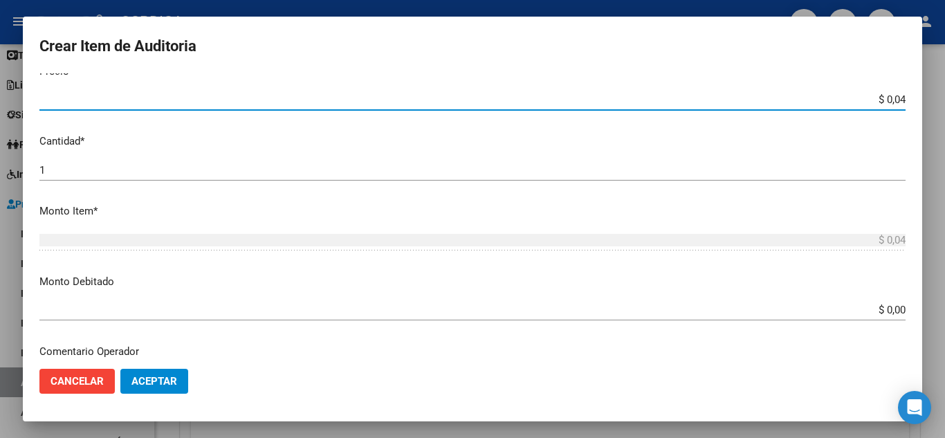
type input "$ 0,45"
type input "$ 4,58"
type input "$ 45,80"
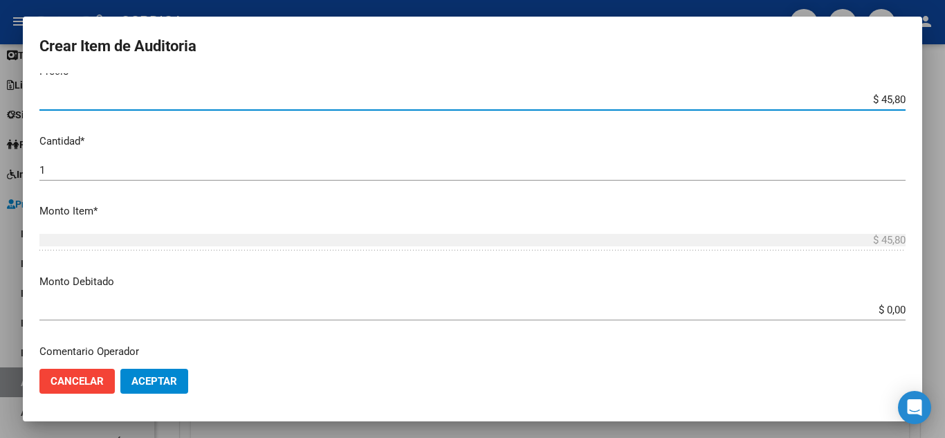
type input "$ 458,00"
type input "$ 4.580,00"
type input "$ 45.800,00"
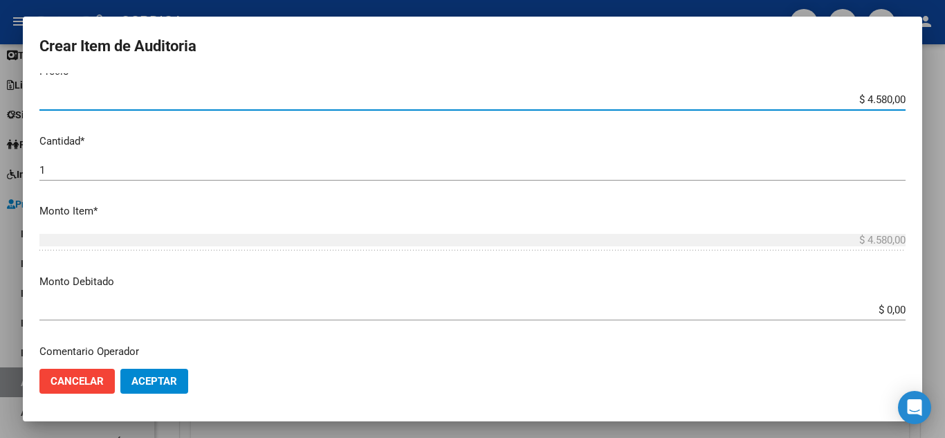
type input "$ 45.800,00"
type input "$ 4.580,00"
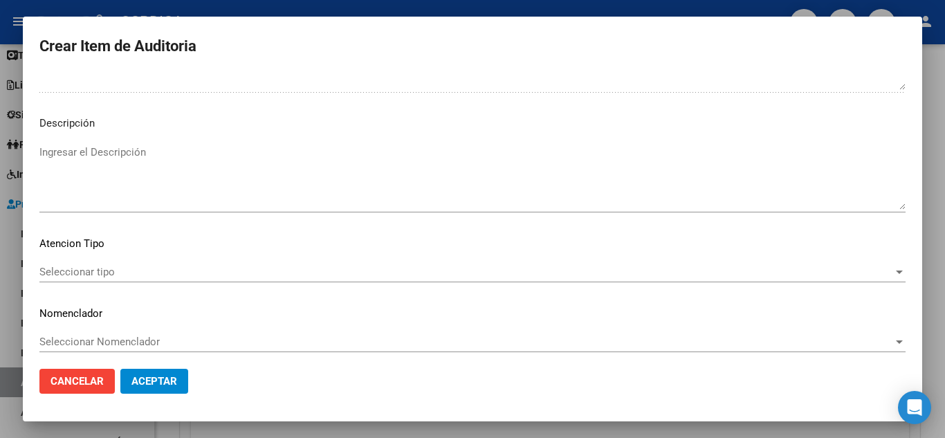
scroll to position [804, 0]
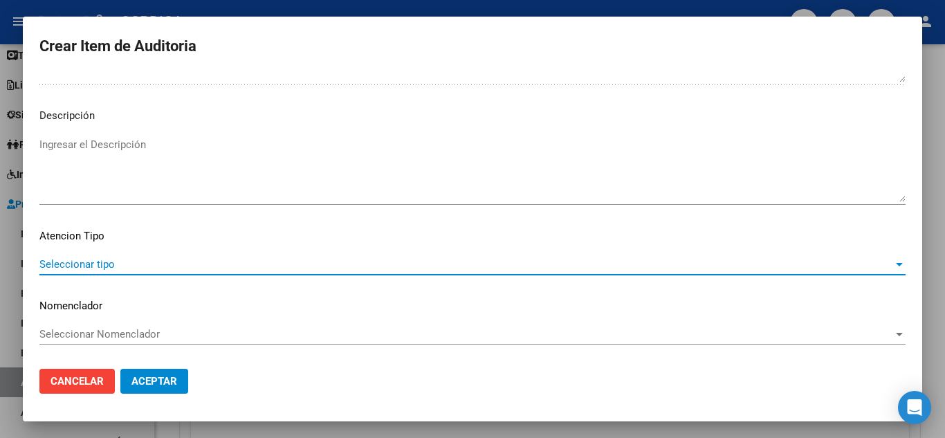
click at [109, 267] on span "Seleccionar tipo" at bounding box center [465, 264] width 853 height 12
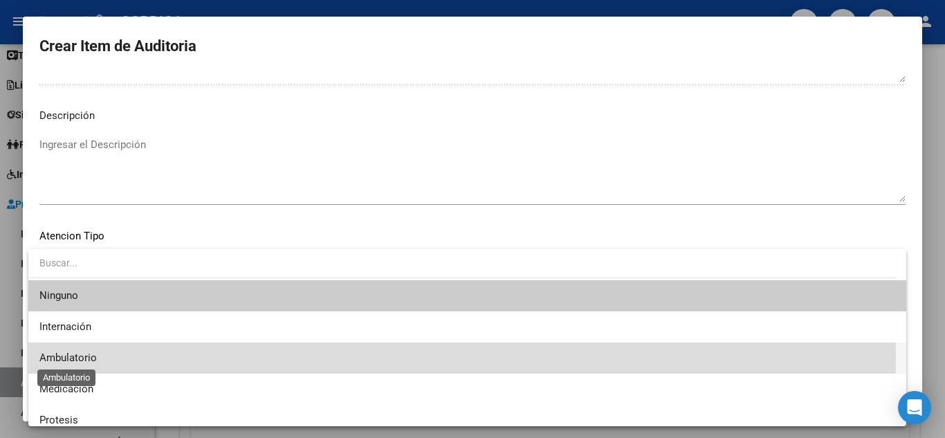
click at [79, 357] on span "Ambulatorio" at bounding box center [67, 357] width 57 height 12
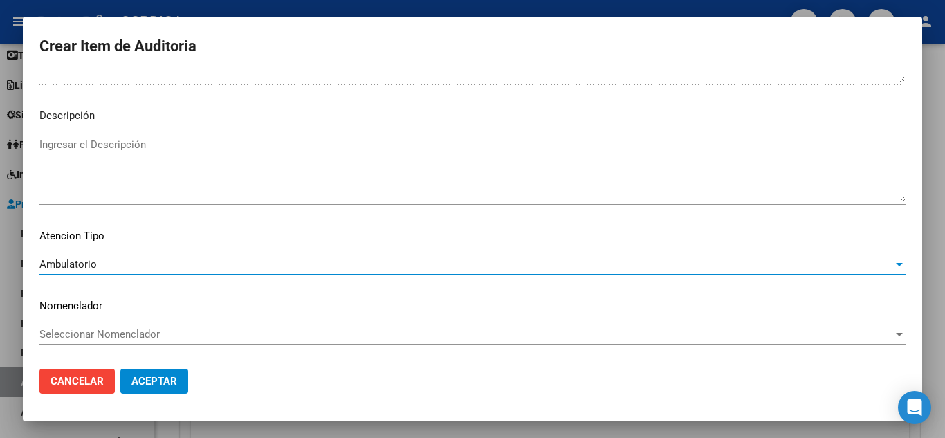
click at [159, 377] on span "Aceptar" at bounding box center [154, 381] width 46 height 12
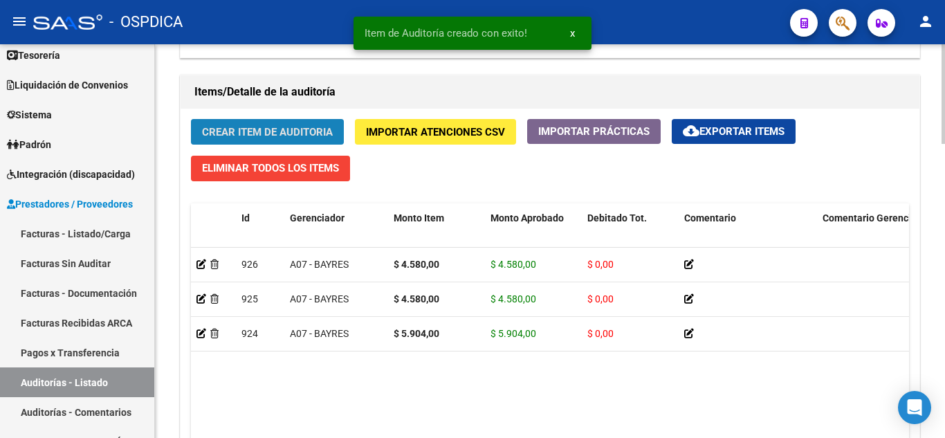
click at [263, 133] on span "Crear Item de Auditoria" at bounding box center [267, 132] width 131 height 12
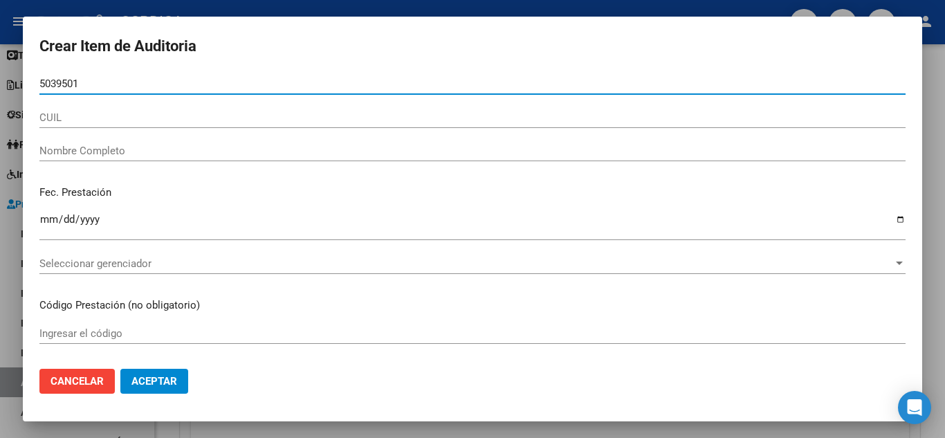
type input "50395011"
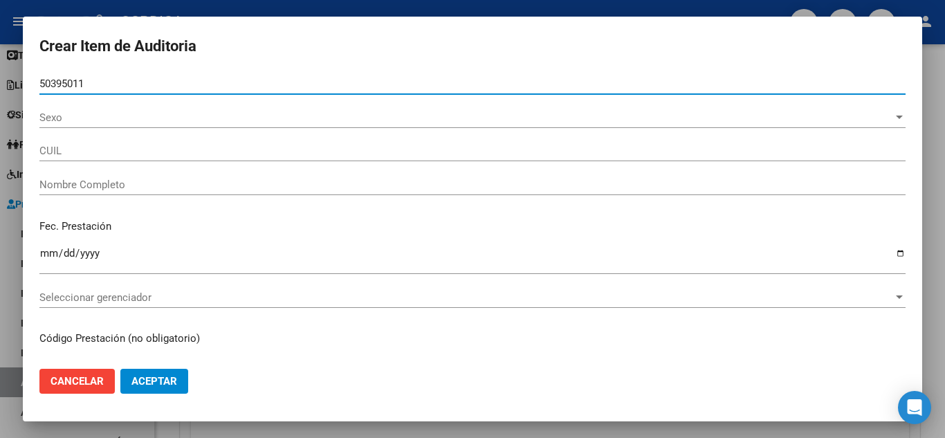
type input "27503950117"
type input "FERREYRA MORENA CAMILA"
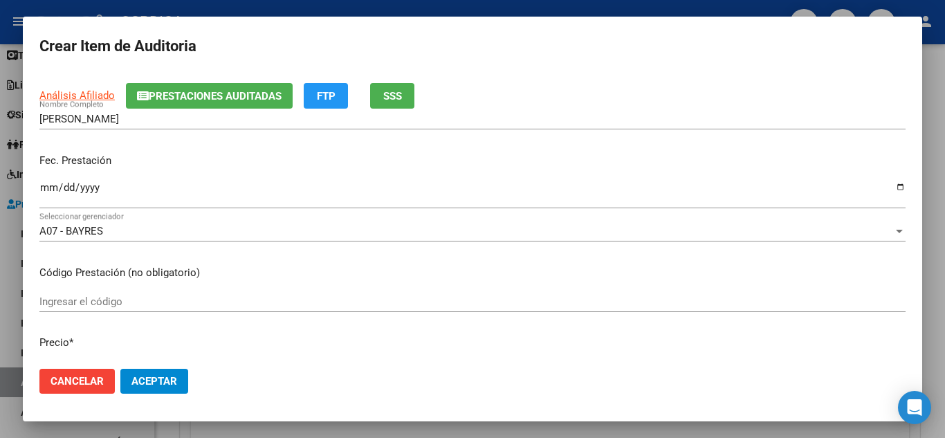
scroll to position [138, 0]
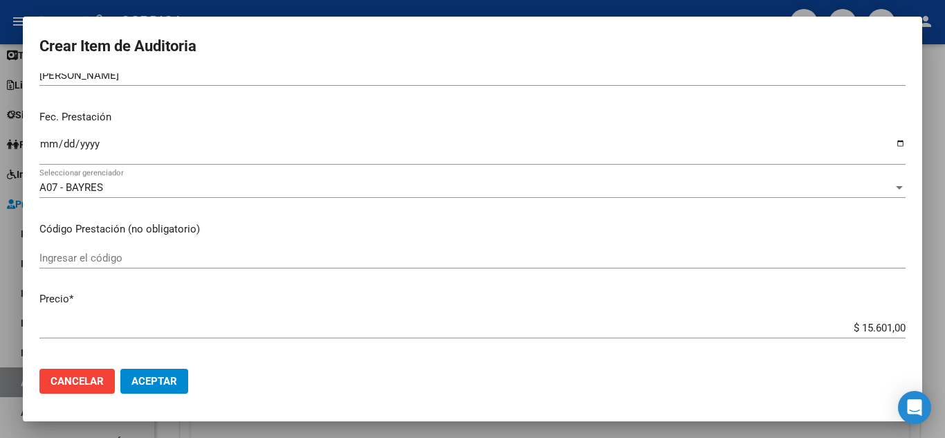
type input "50395011"
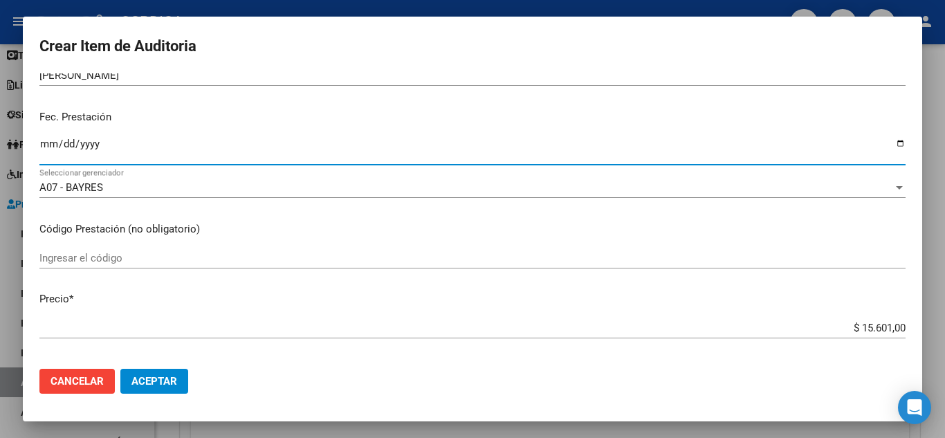
click at [50, 138] on input "Ingresar la fecha" at bounding box center [472, 149] width 866 height 22
type input "2025-07-17"
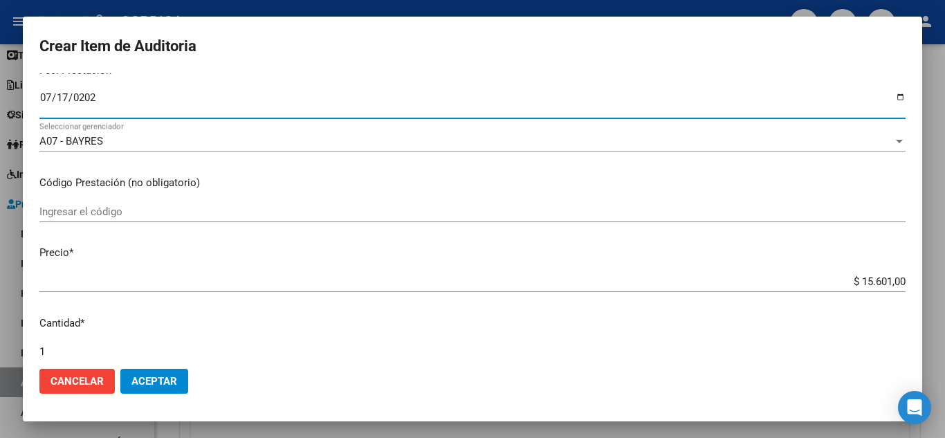
scroll to position [207, 0]
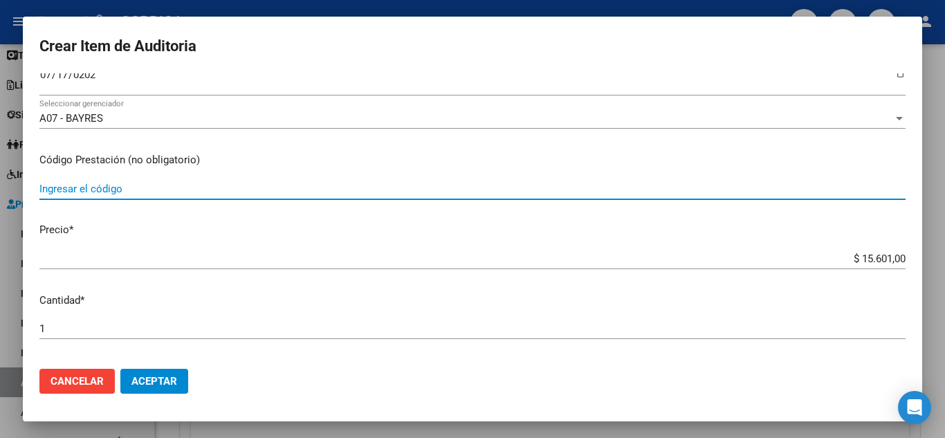
click at [252, 183] on input "Ingresar el código" at bounding box center [472, 189] width 866 height 12
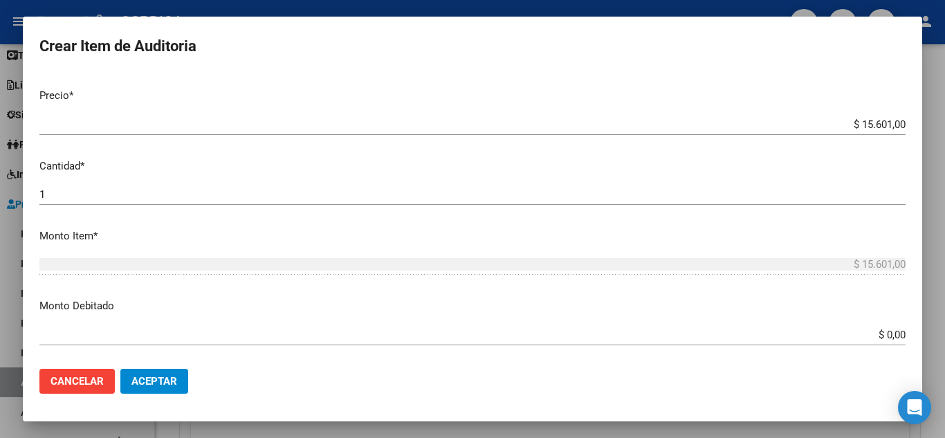
scroll to position [346, 0]
type input "1011 112"
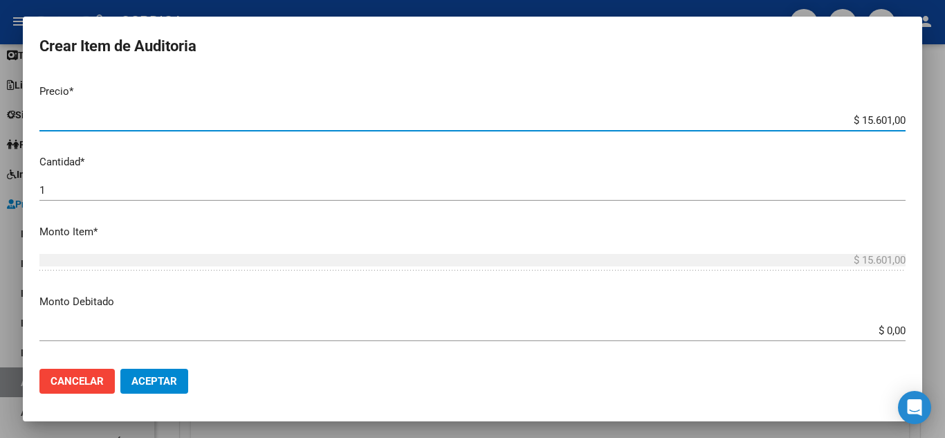
drag, startPoint x: 844, startPoint y: 116, endPoint x: 670, endPoint y: 91, distance: 175.5
click at [919, 115] on mat-dialog-content "50395011 Nro Documento 27503950117 CUIL Afiliado Activo Análisis Afiliado Prest…" at bounding box center [472, 215] width 899 height 284
type input "$ 0,02"
type input "$ 0,22"
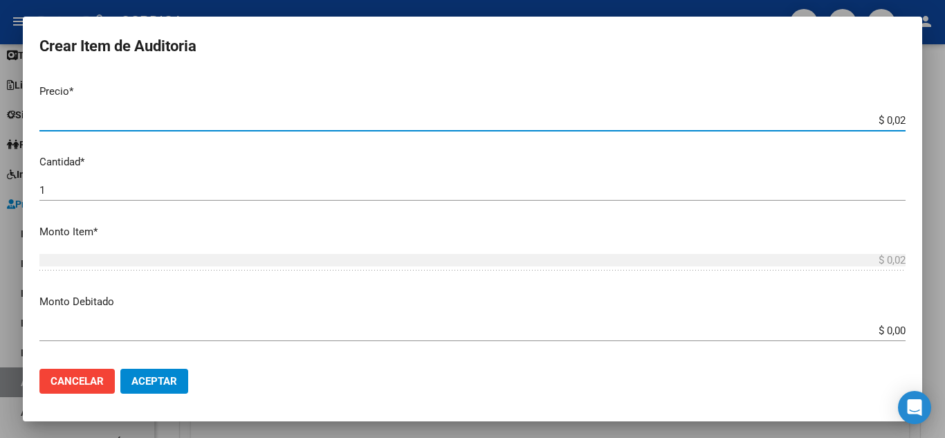
type input "$ 0,22"
type input "$ 2,27"
type input "$ 22,73"
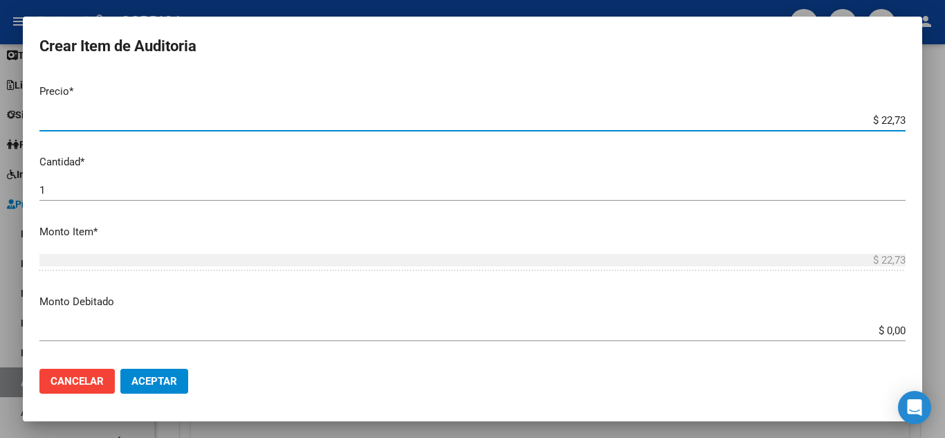
type input "$ 227,30"
type input "$ 2.273,00"
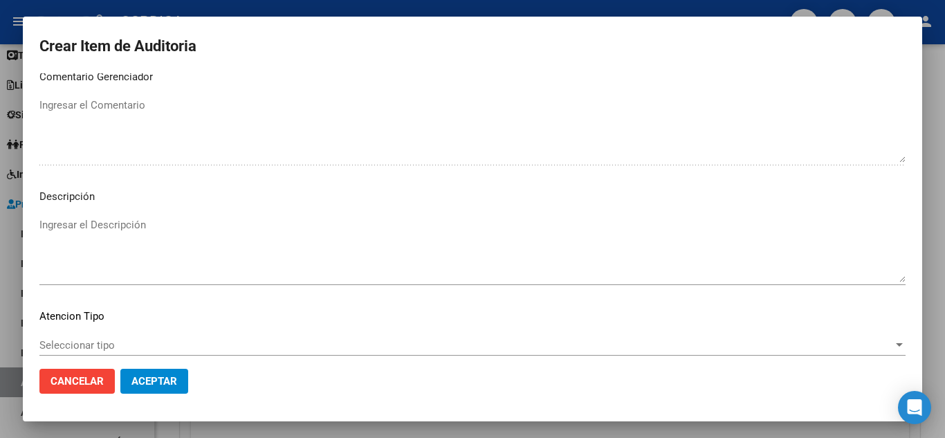
scroll to position [842, 0]
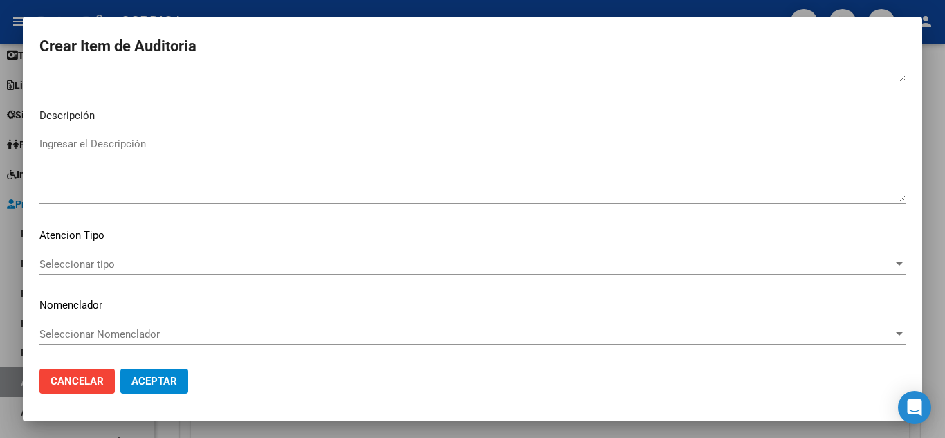
click at [122, 254] on div "Seleccionar tipo Seleccionar tipo" at bounding box center [472, 264] width 866 height 21
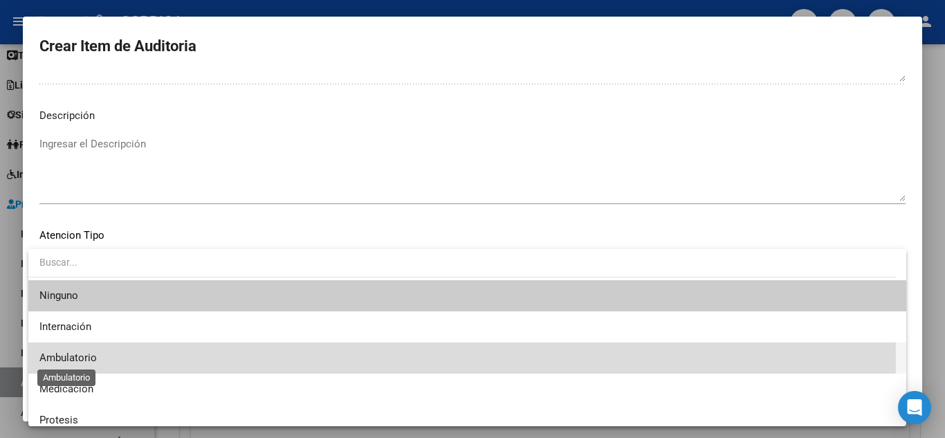
click at [81, 358] on span "Ambulatorio" at bounding box center [67, 357] width 57 height 12
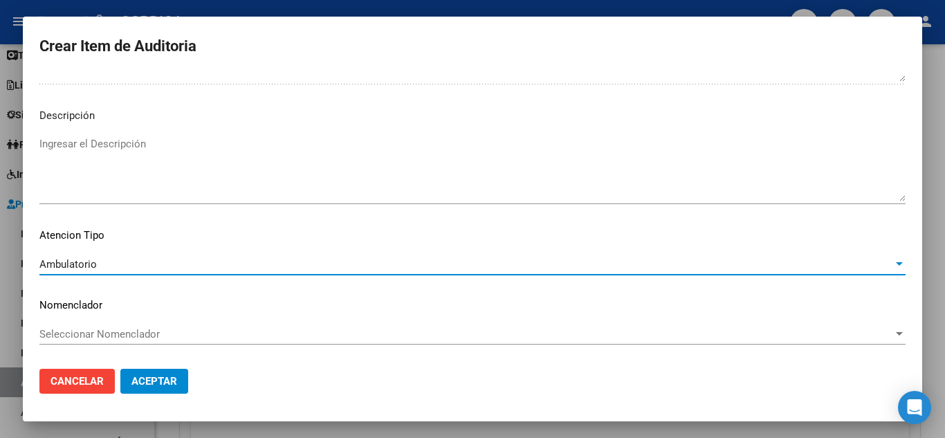
click at [142, 382] on span "Aceptar" at bounding box center [154, 381] width 46 height 12
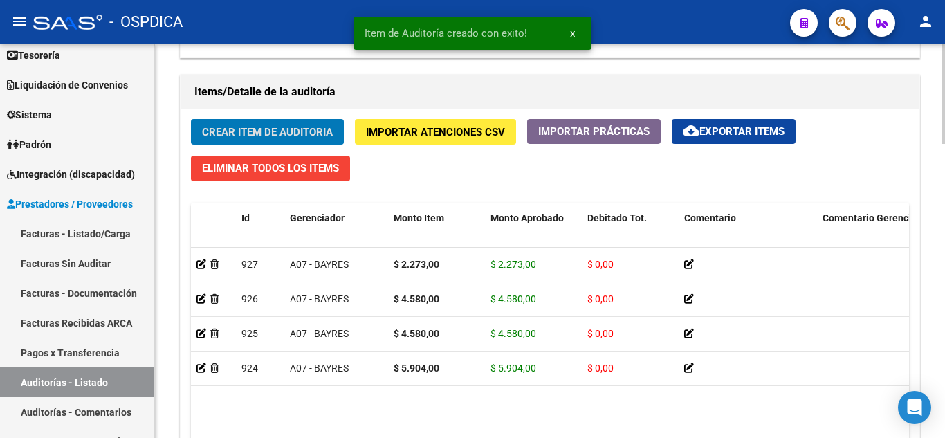
click at [286, 129] on span "Crear Item de Auditoria" at bounding box center [267, 132] width 131 height 12
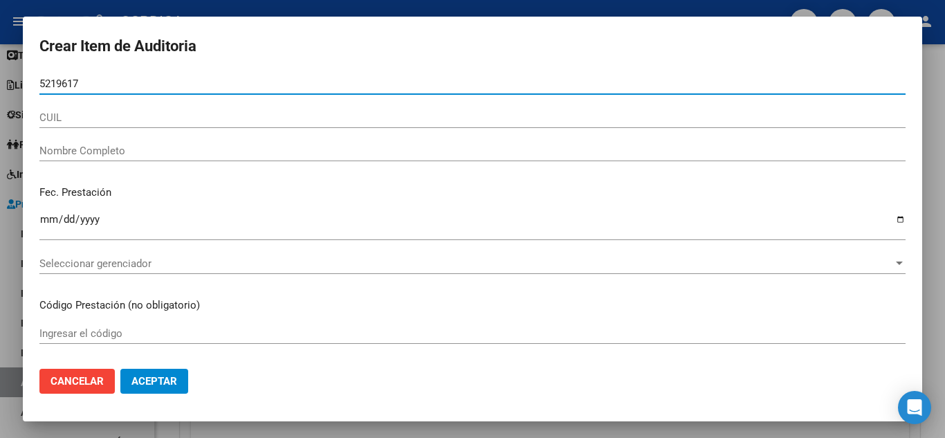
type input "52196172"
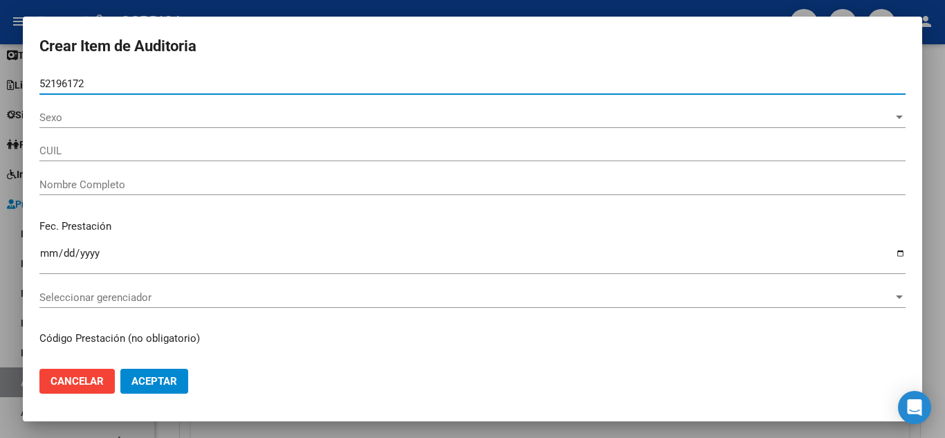
type input "23521961724"
type input "NIZ DAIARA BELEN"
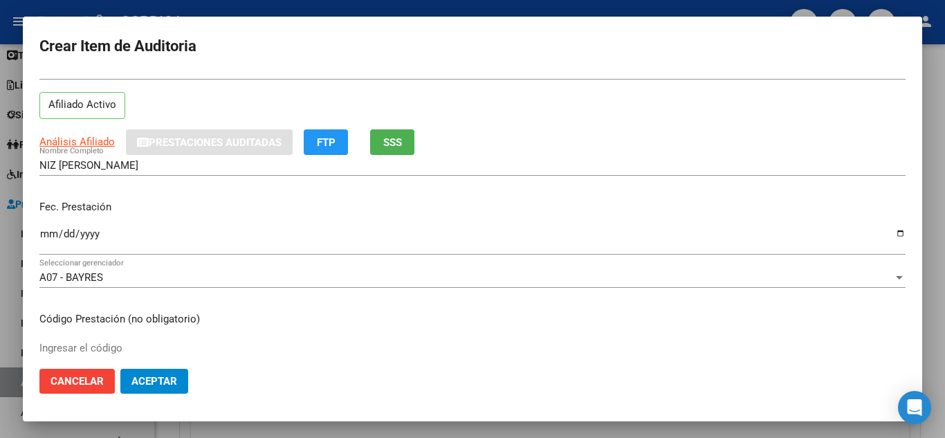
scroll to position [69, 0]
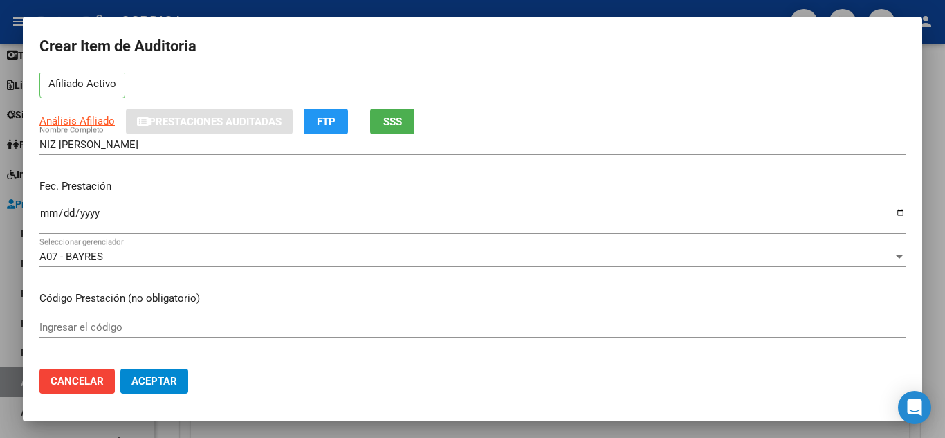
type input "52196172"
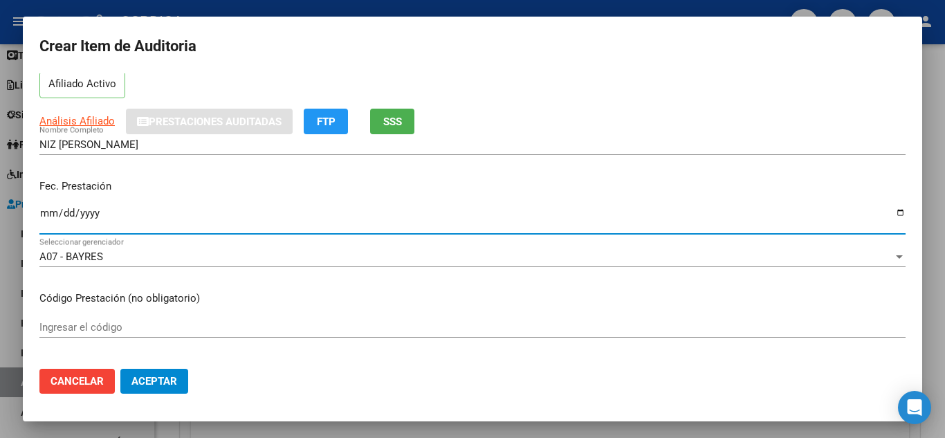
click at [50, 211] on input "Ingresar la fecha" at bounding box center [472, 218] width 866 height 22
type input "2025-06-26"
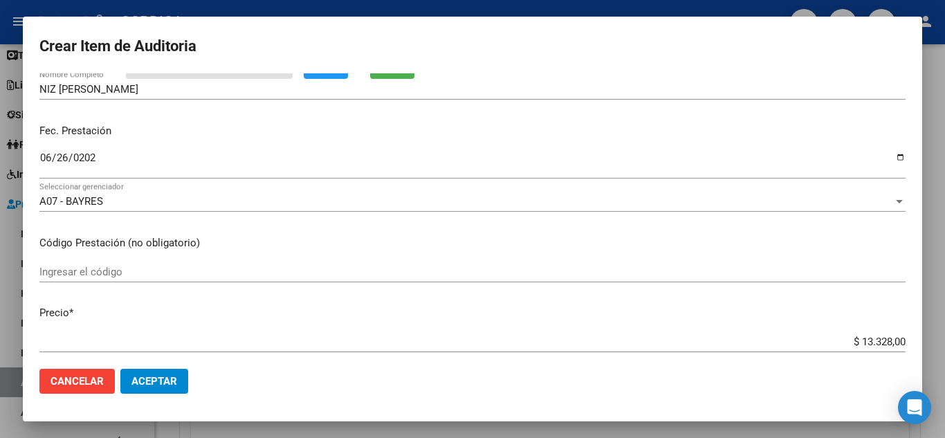
scroll to position [138, 0]
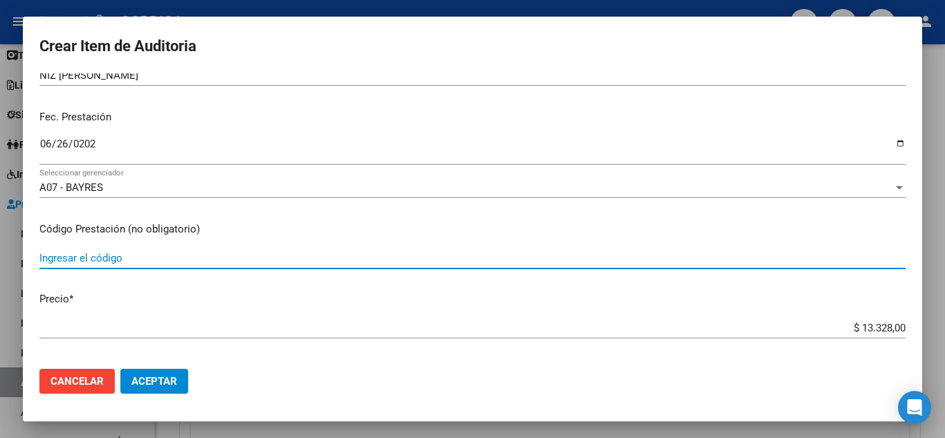
click at [257, 258] on input "Ingresar el código" at bounding box center [472, 258] width 866 height 12
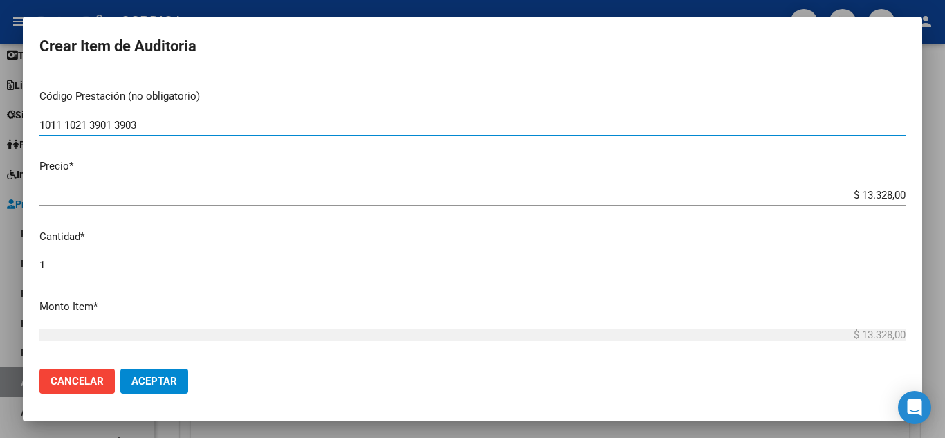
scroll to position [277, 0]
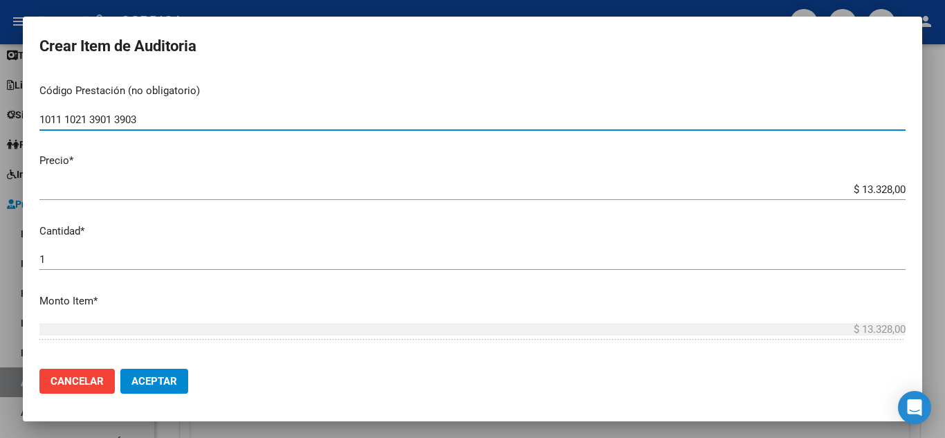
type input "1011 1021 3901 3903"
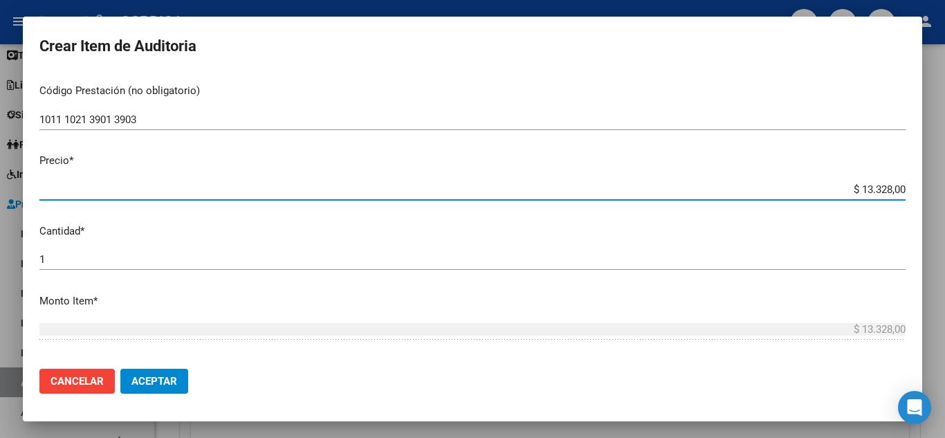
drag, startPoint x: 843, startPoint y: 185, endPoint x: 922, endPoint y: 194, distance: 79.4
click at [922, 194] on div "Crear Item de Auditoria 52196172 Nro Documento 23521961724 CUIL Afiliado Activo…" at bounding box center [472, 219] width 945 height 438
type input "$ 0,05"
type input "$ 0,59"
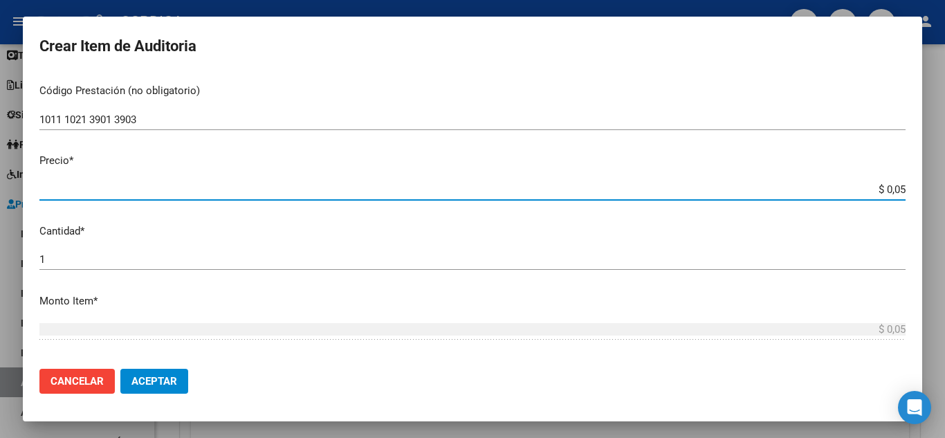
type input "$ 0,59"
type input "$ 5,90"
type input "$ 59,04"
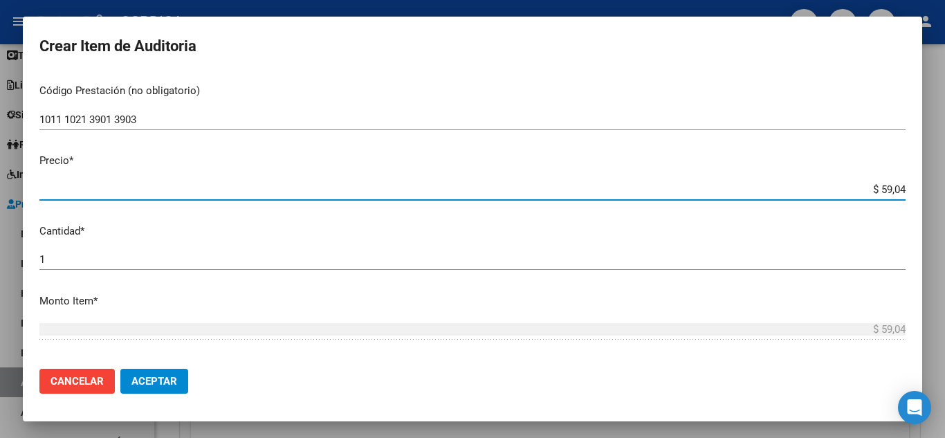
type input "$ 590,40"
type input "$ 5.904,00"
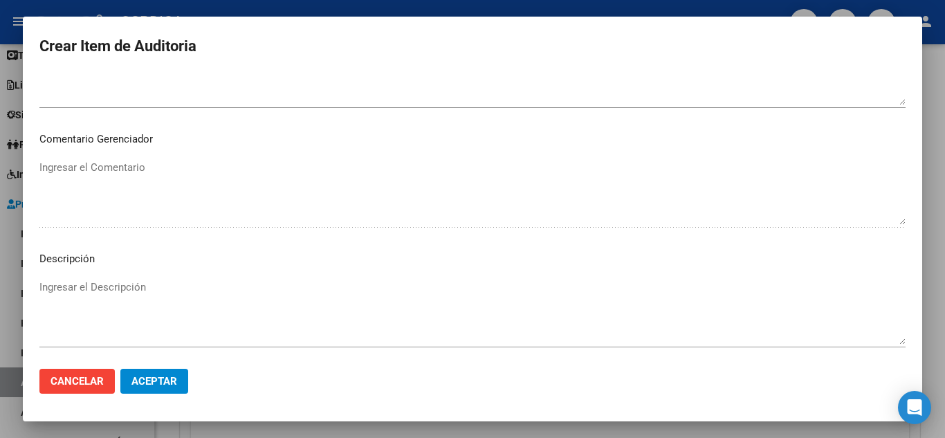
scroll to position [842, 0]
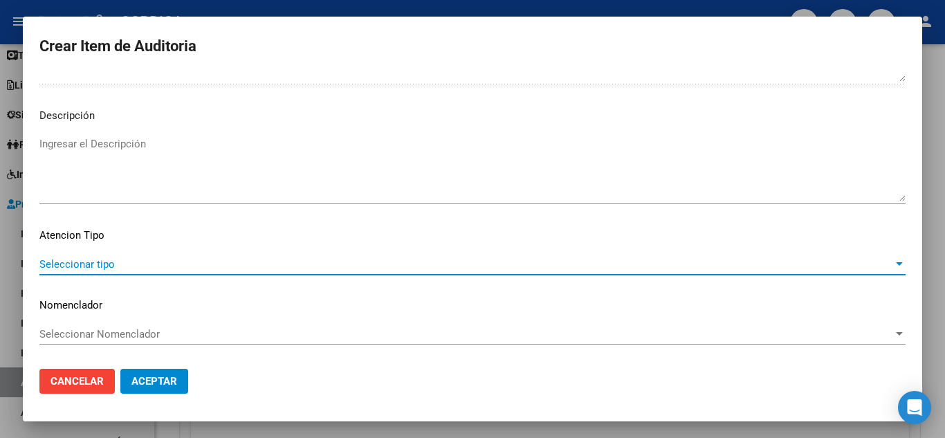
click at [99, 261] on span "Seleccionar tipo" at bounding box center [465, 264] width 853 height 12
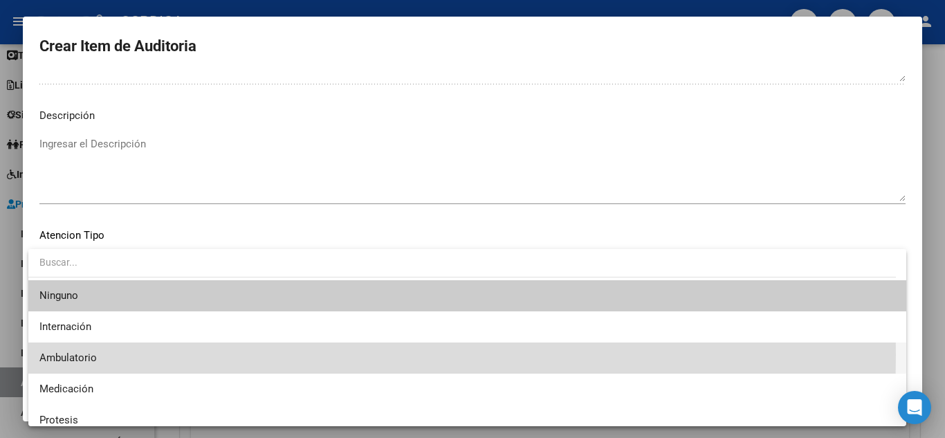
click at [100, 354] on span "Ambulatorio" at bounding box center [467, 357] width 856 height 31
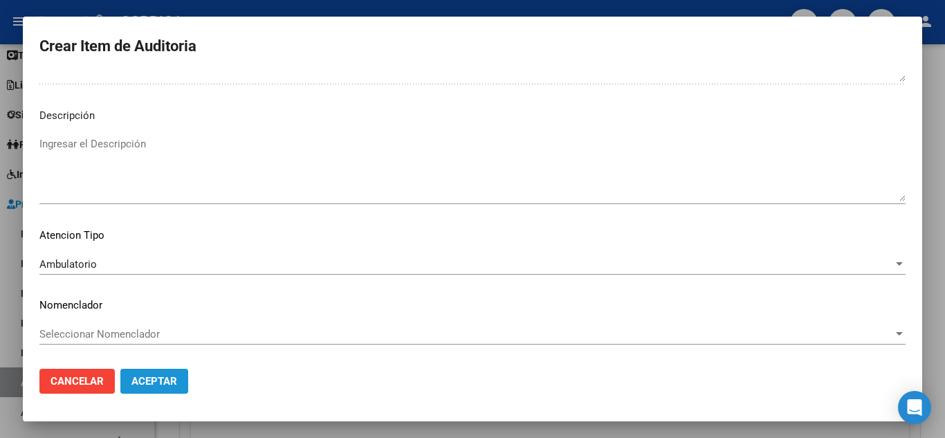
click at [145, 372] on button "Aceptar" at bounding box center [154, 381] width 68 height 25
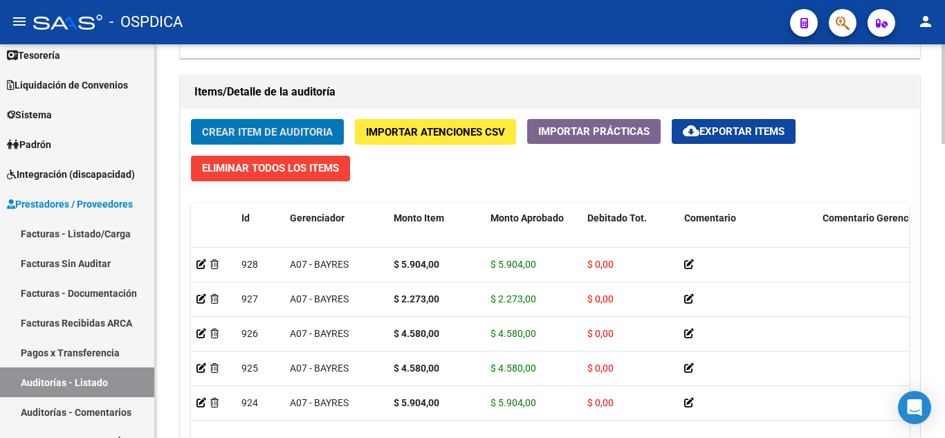
click at [313, 120] on button "Crear Item de Auditoria" at bounding box center [267, 132] width 153 height 26
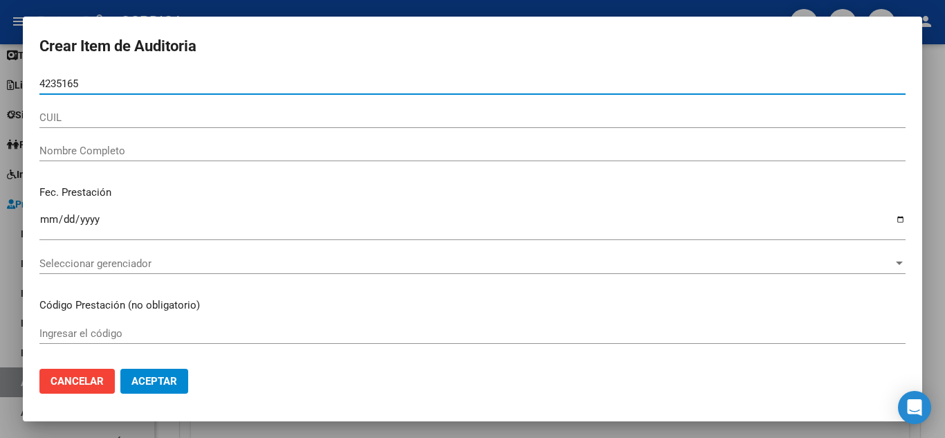
type input "42351657"
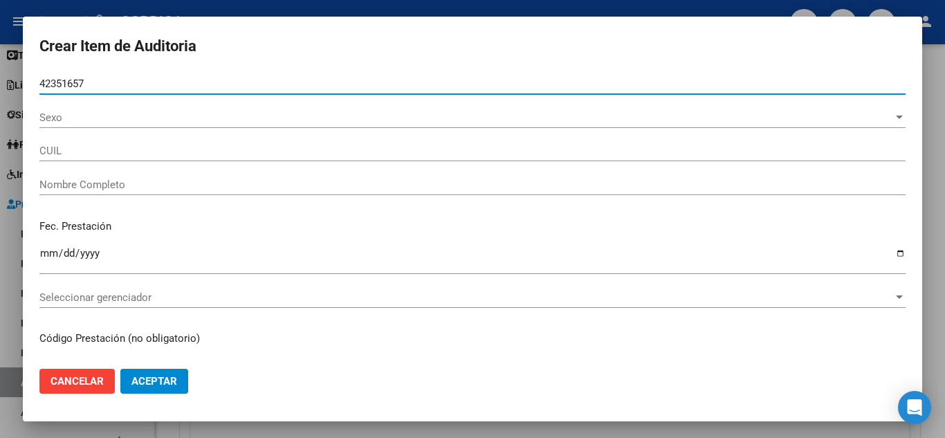
type input "20423516578"
type input "PIRIS AGUSTIN LAUTARO -"
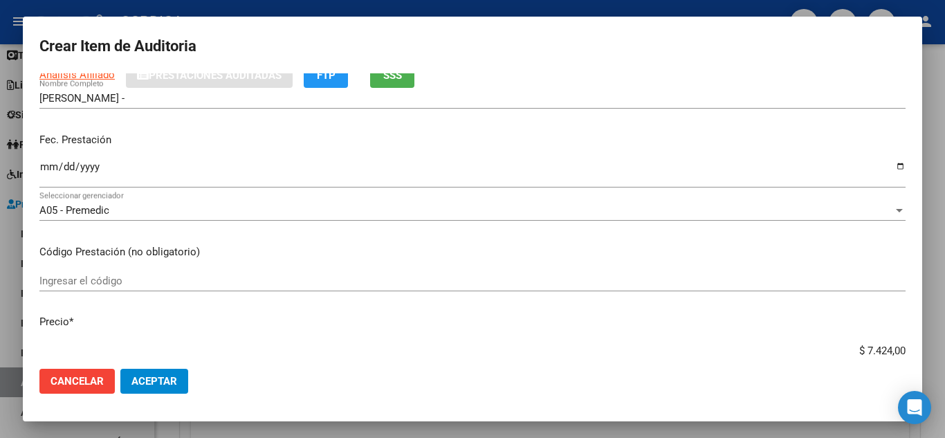
scroll to position [138, 0]
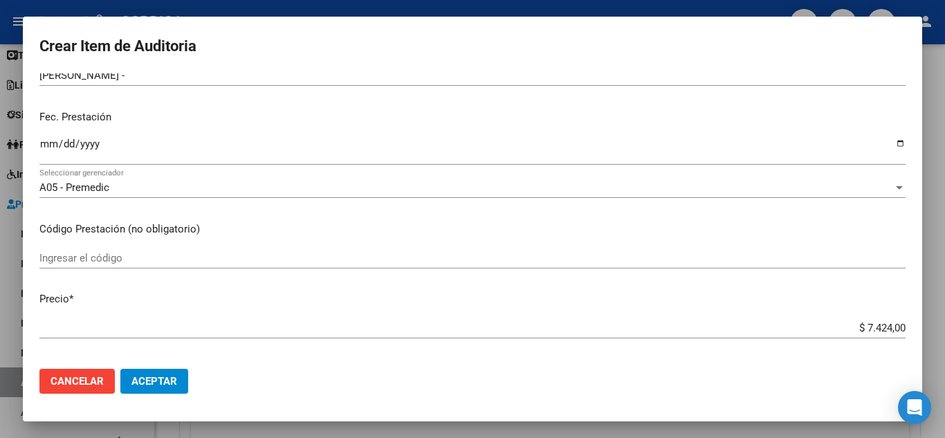
type input "42351657"
click at [48, 139] on input "Ingresar la fecha" at bounding box center [472, 149] width 866 height 22
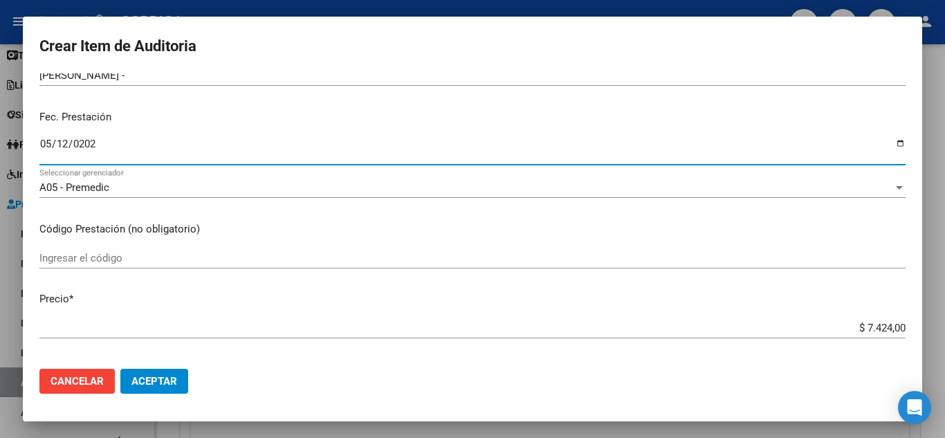
type input "[DATE]"
click at [385, 248] on div "Ingresar el código" at bounding box center [472, 258] width 866 height 21
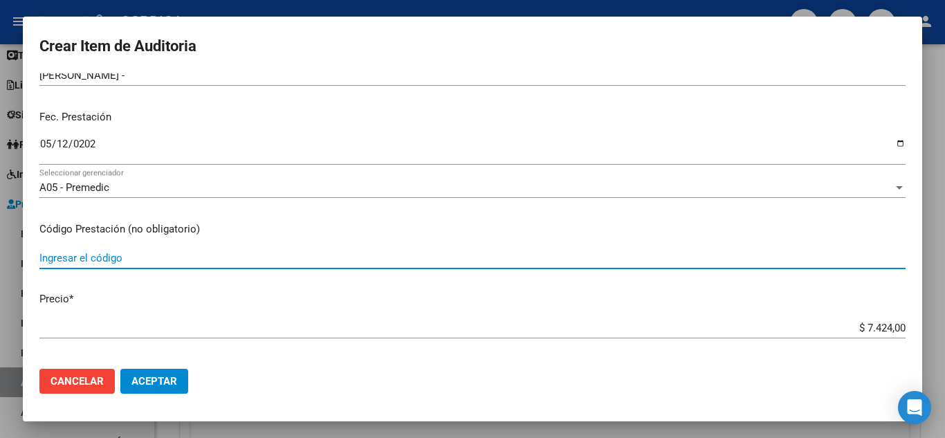
click at [141, 256] on input "Ingresar el código" at bounding box center [472, 258] width 866 height 12
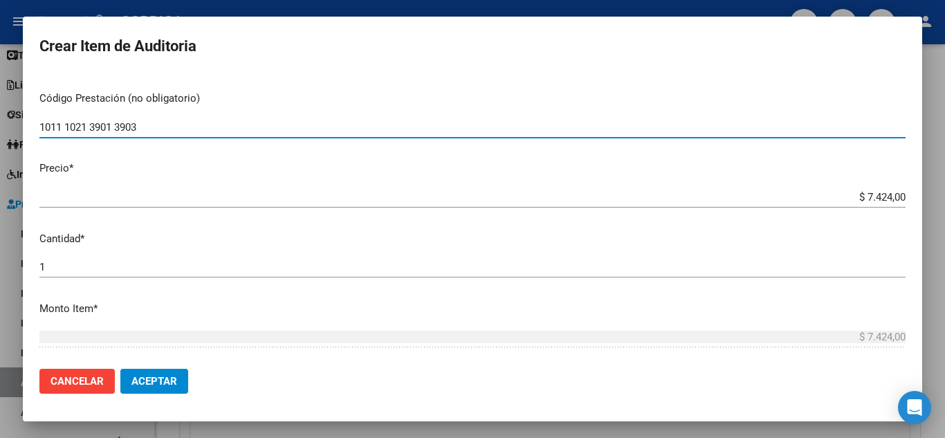
scroll to position [277, 0]
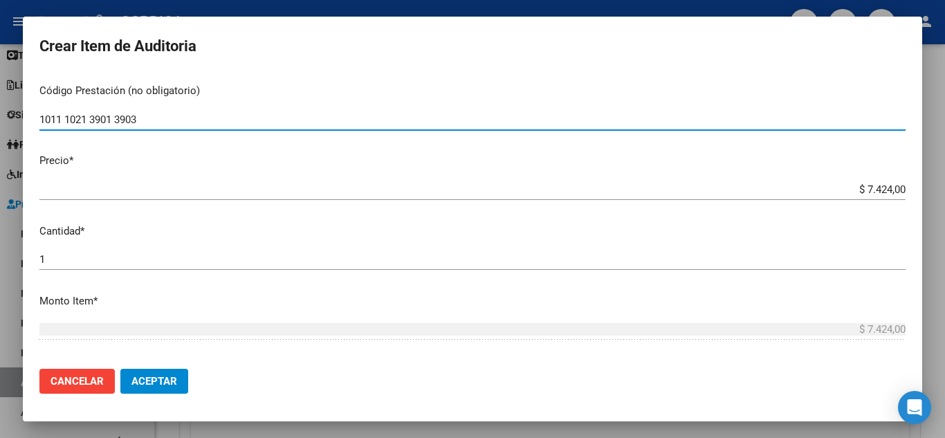
type input "1011 1021 3901 3903"
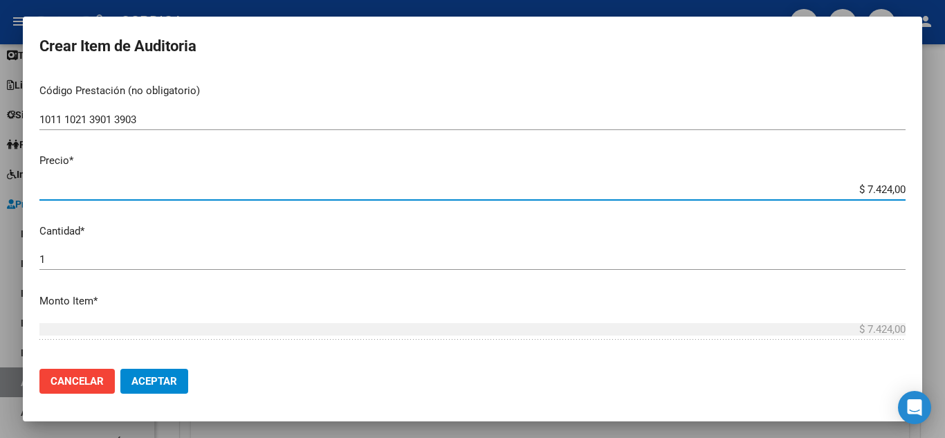
drag, startPoint x: 847, startPoint y: 187, endPoint x: 944, endPoint y: 213, distance: 100.2
click at [944, 213] on div "Crear Item de Auditoria 42351657 Nro Documento 20423516578 CUIL Afiliado Activo…" at bounding box center [472, 219] width 945 height 438
type input "$ 0,05"
type input "$ 0,59"
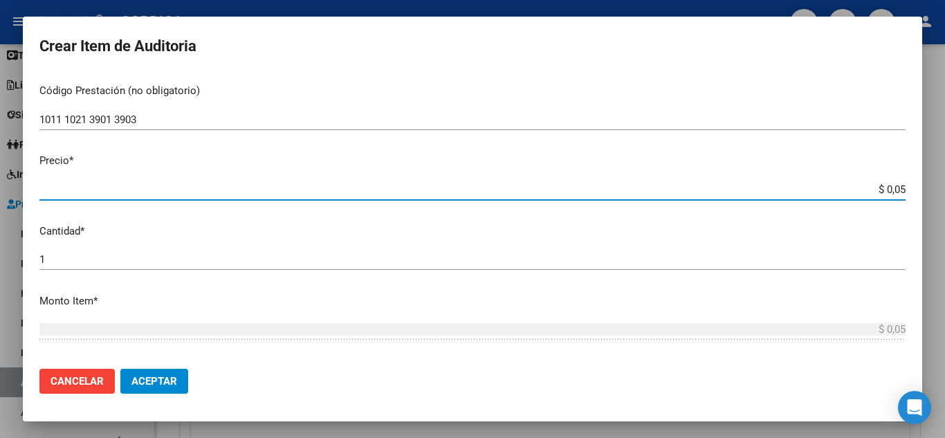
type input "$ 0,59"
type input "$ 5,90"
type input "$ 59,04"
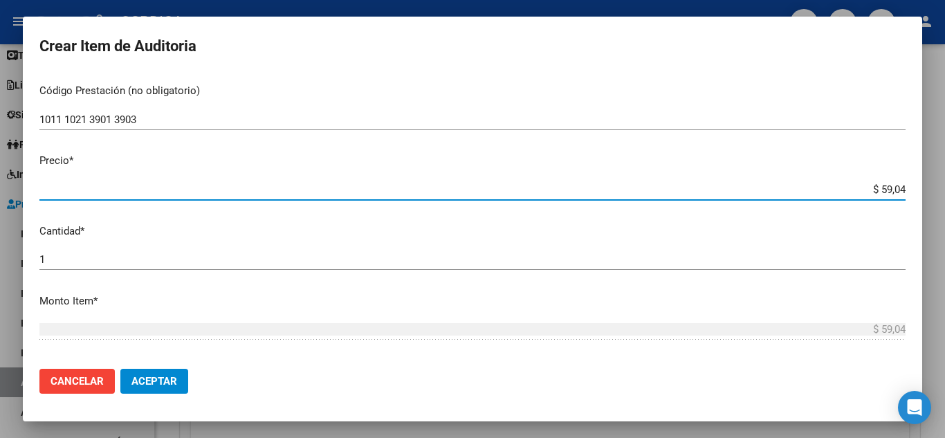
type input "$ 590,40"
type input "$ 5.904,00"
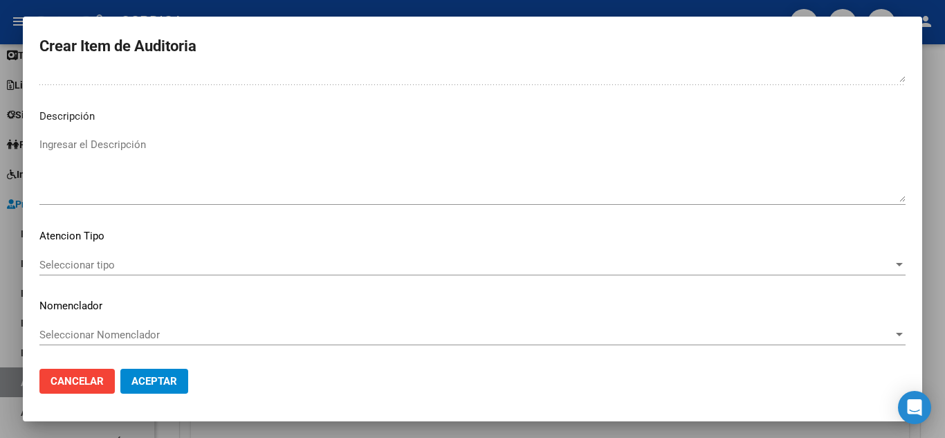
scroll to position [842, 0]
click at [102, 258] on span "Seleccionar tipo" at bounding box center [465, 264] width 853 height 12
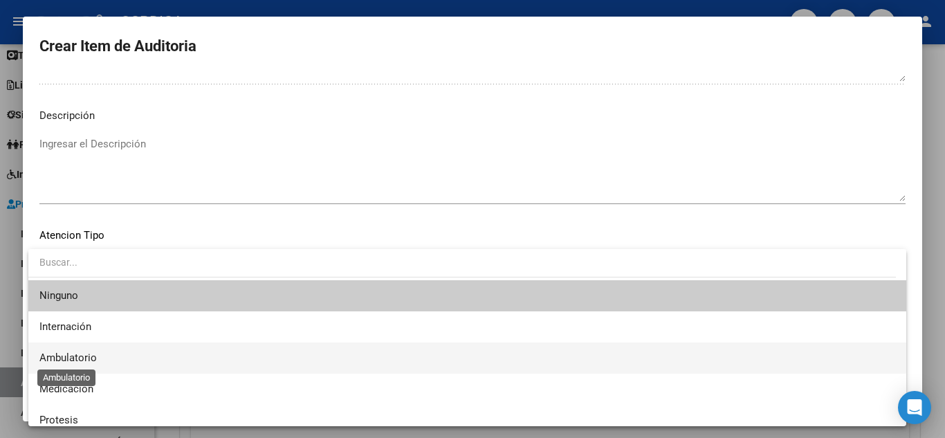
click at [89, 358] on span "Ambulatorio" at bounding box center [67, 357] width 57 height 12
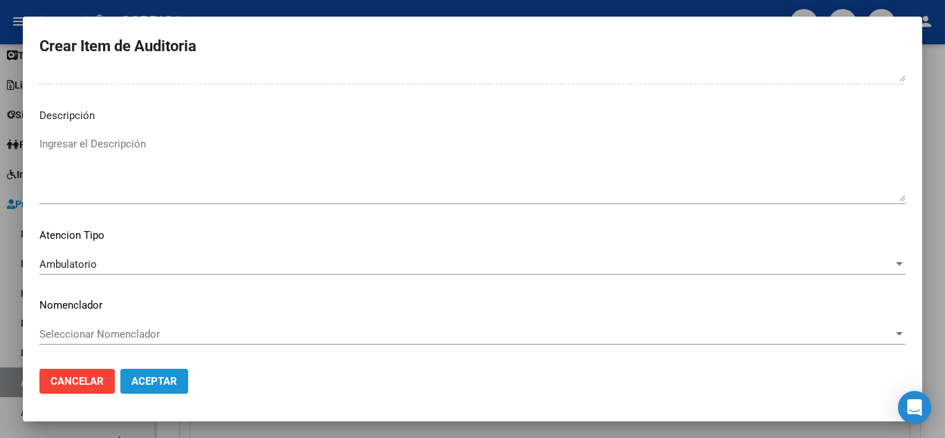
click at [164, 380] on span "Aceptar" at bounding box center [154, 381] width 46 height 12
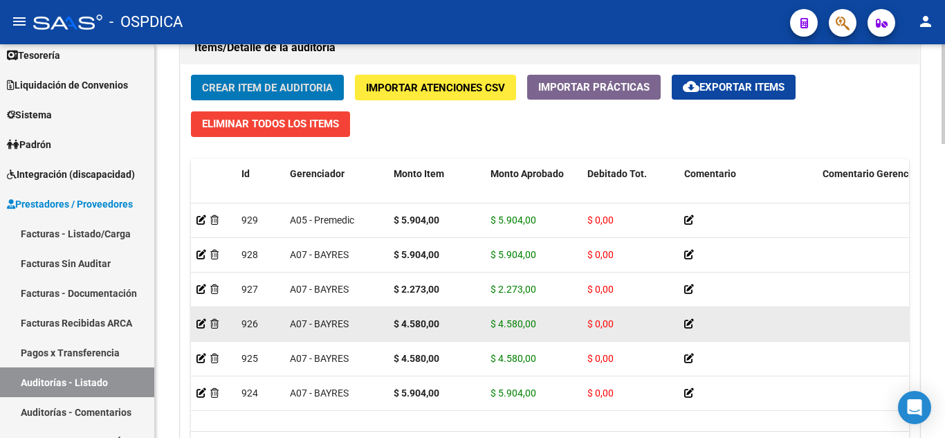
scroll to position [1038, 0]
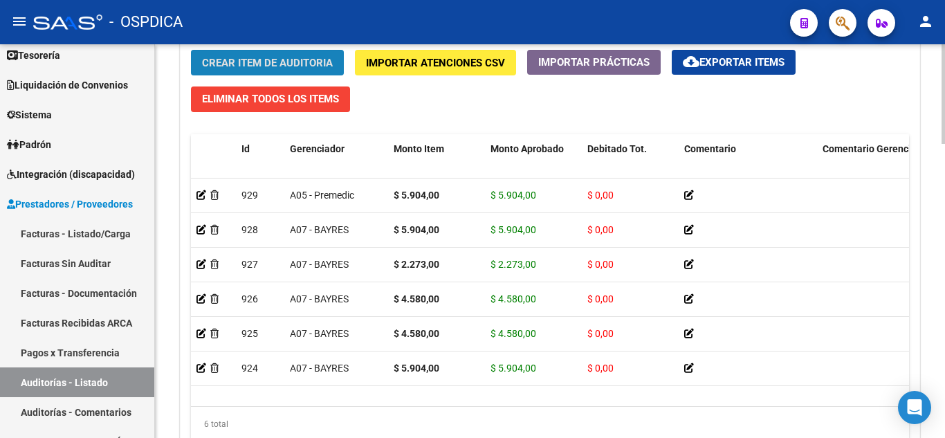
click at [291, 66] on span "Crear Item de Auditoria" at bounding box center [267, 63] width 131 height 12
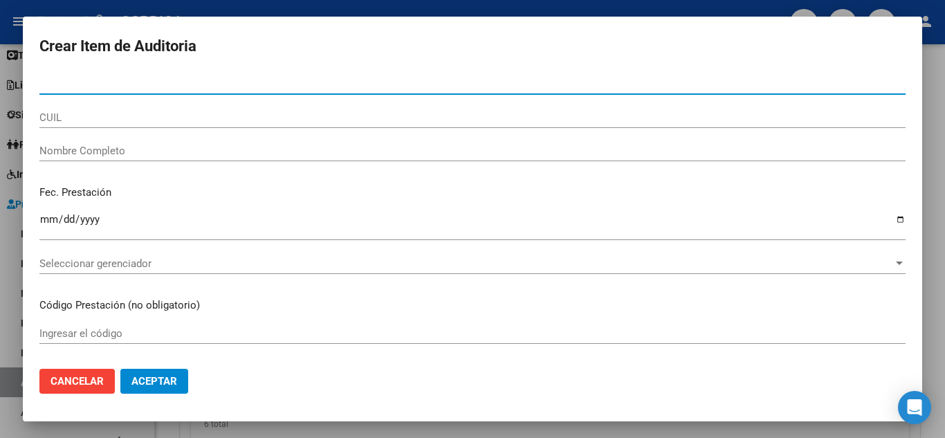
click at [286, 80] on input "Nro Documento" at bounding box center [472, 83] width 866 height 12
type input "42197037"
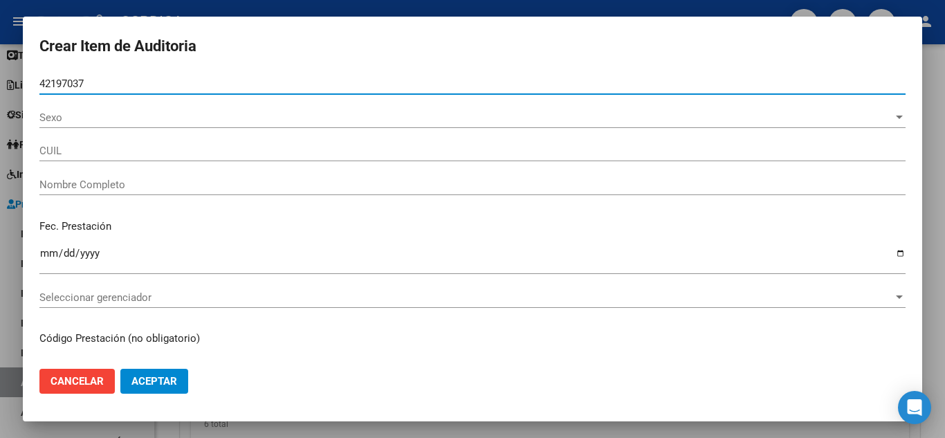
type input "27421970373"
type input "SARACHO CELESTE MELINA"
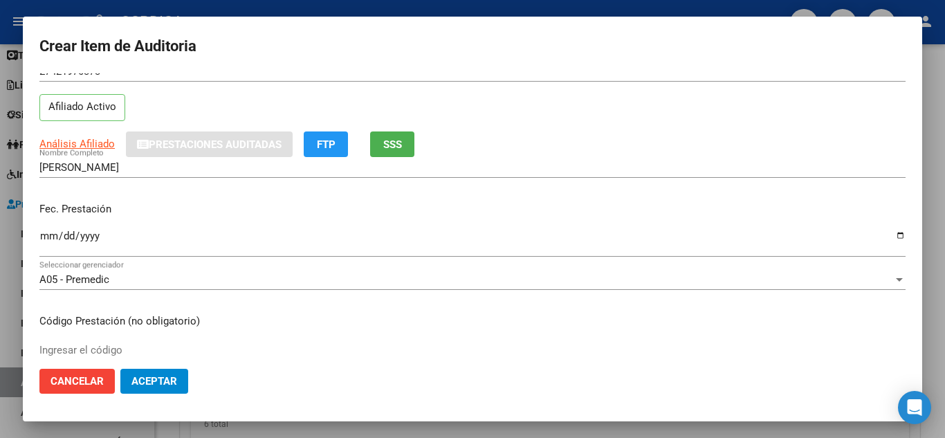
scroll to position [69, 0]
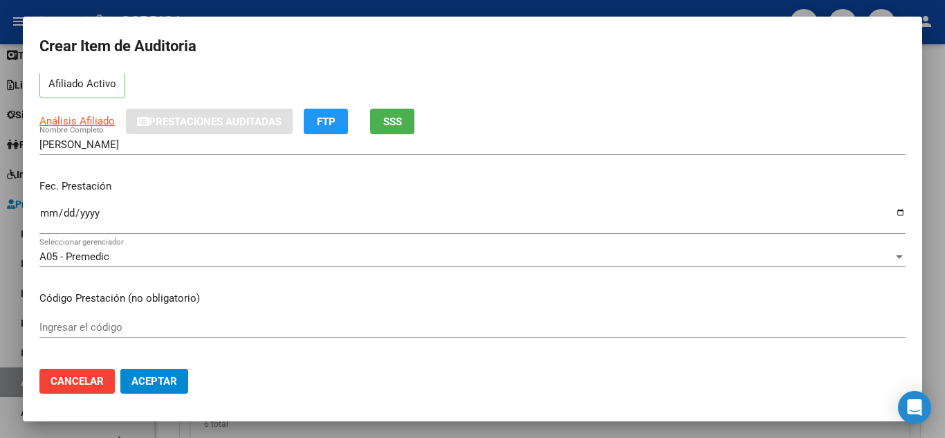
type input "42197037"
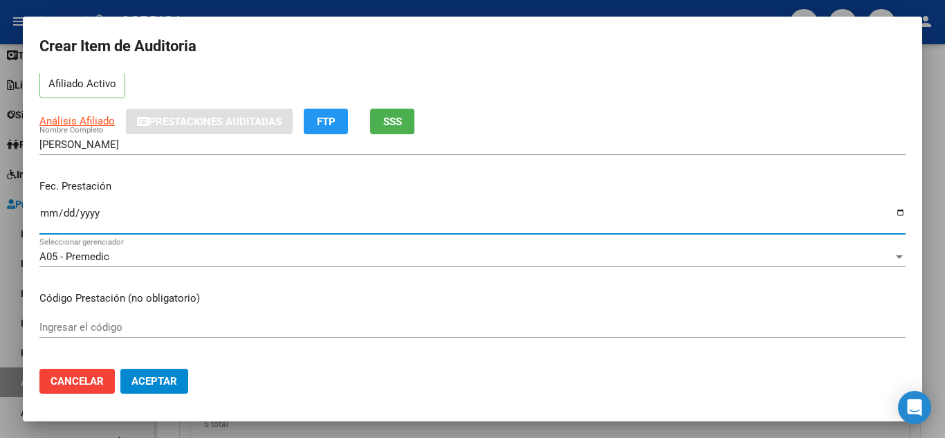
click at [47, 211] on input "Ingresar la fecha" at bounding box center [472, 218] width 866 height 22
type input "2025-07-01"
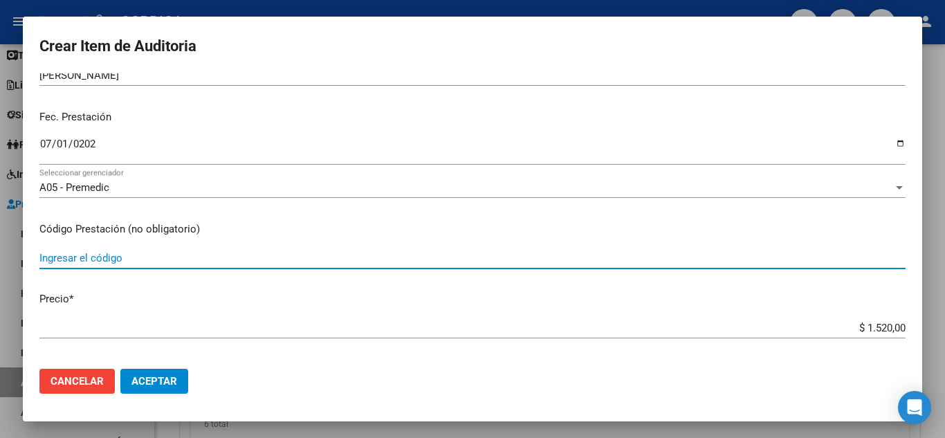
click at [488, 257] on input "Ingresar el código" at bounding box center [472, 258] width 866 height 12
type input "1011"
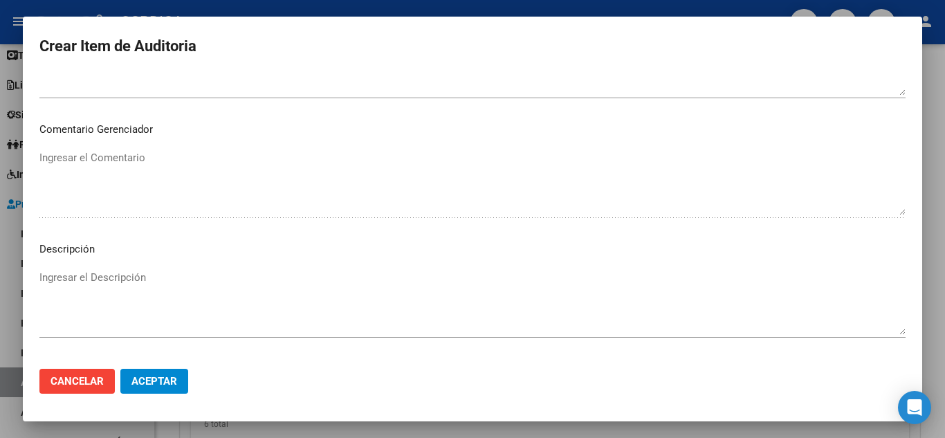
scroll to position [842, 0]
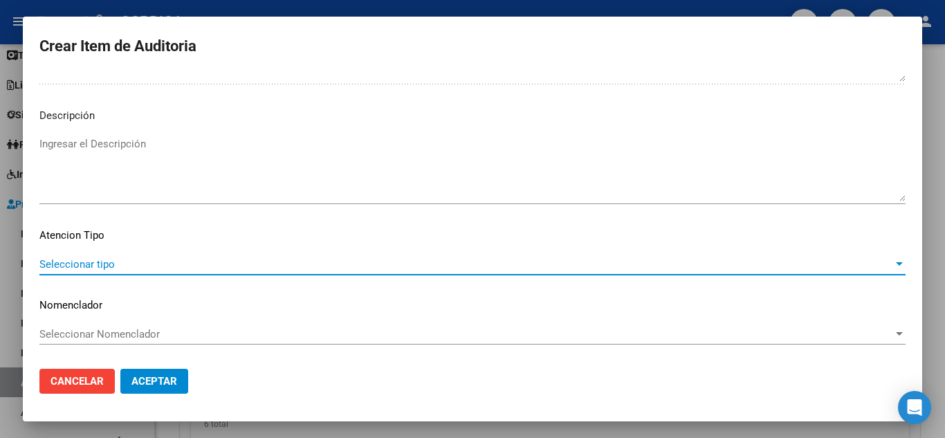
click at [99, 258] on span "Seleccionar tipo" at bounding box center [465, 264] width 853 height 12
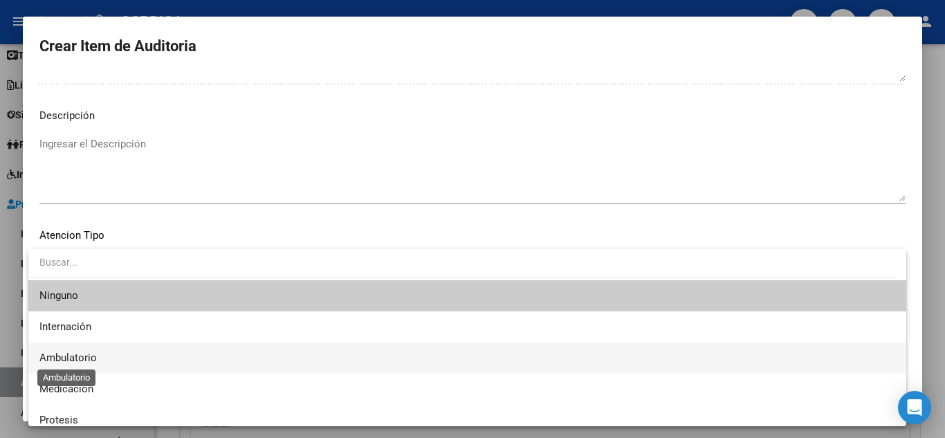
click at [84, 353] on span "Ambulatorio" at bounding box center [67, 357] width 57 height 12
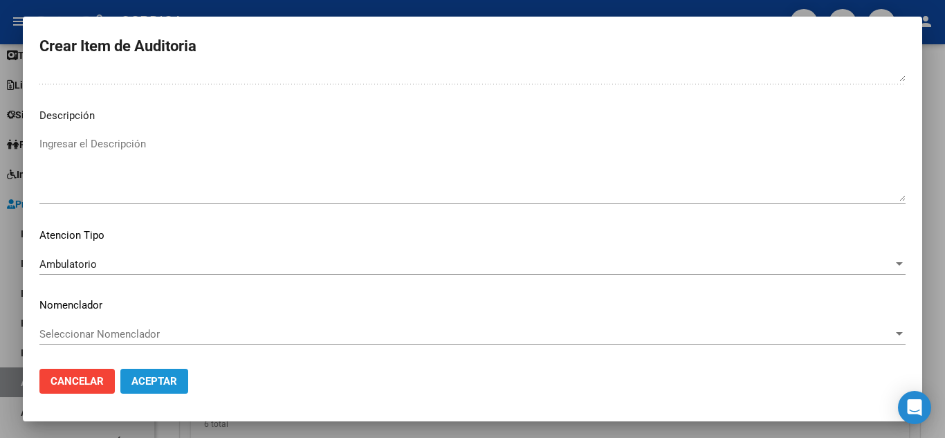
click at [156, 378] on span "Aceptar" at bounding box center [154, 381] width 46 height 12
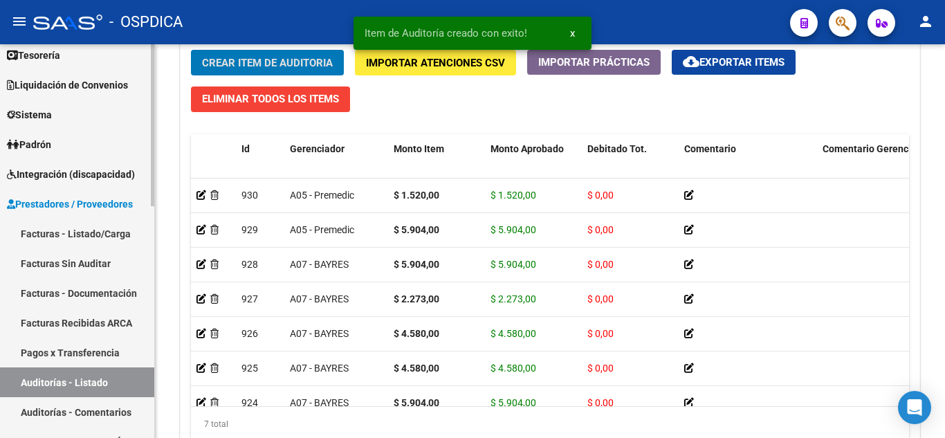
click at [66, 261] on link "Facturas Sin Auditar" at bounding box center [77, 263] width 154 height 30
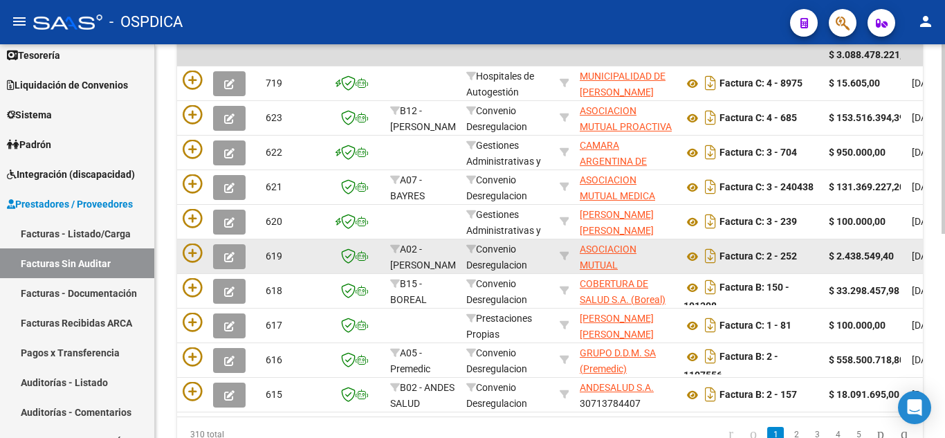
scroll to position [286, 0]
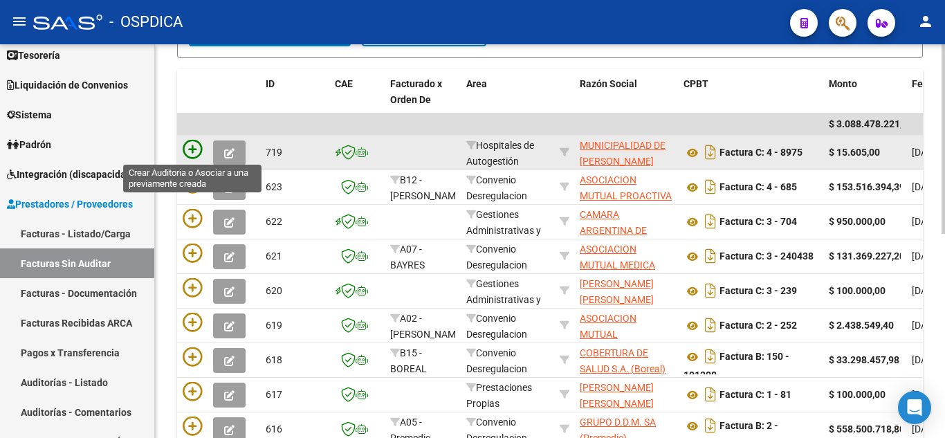
click at [190, 147] on icon at bounding box center [192, 149] width 19 height 19
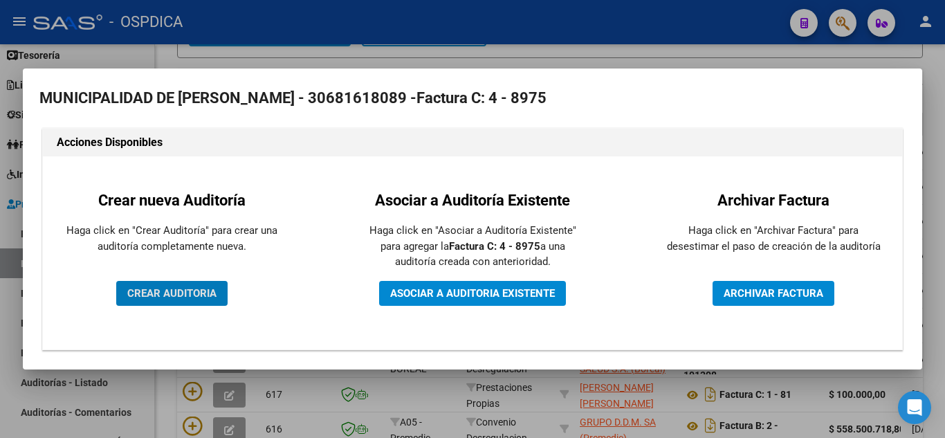
click at [190, 283] on button "CREAR AUDITORIA" at bounding box center [171, 293] width 111 height 25
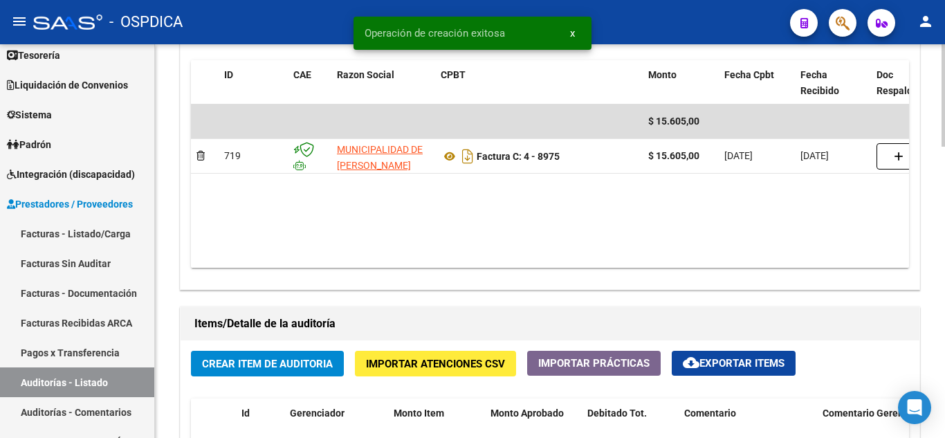
scroll to position [761, 0]
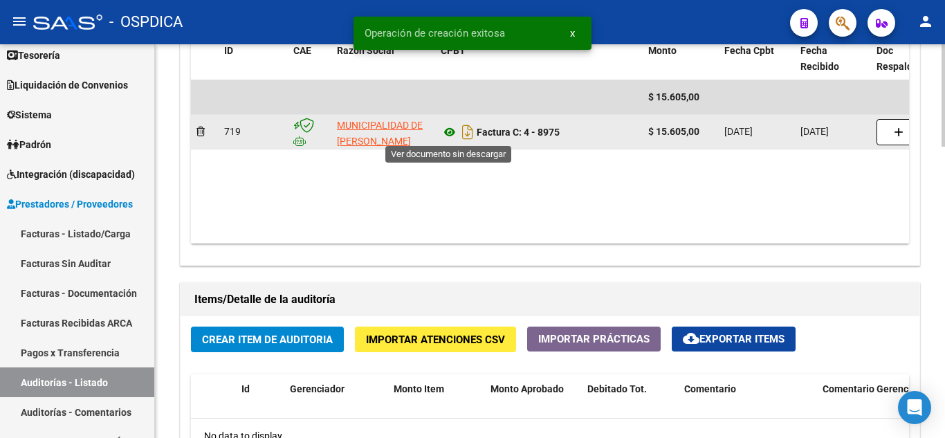
click at [449, 135] on icon at bounding box center [450, 132] width 18 height 17
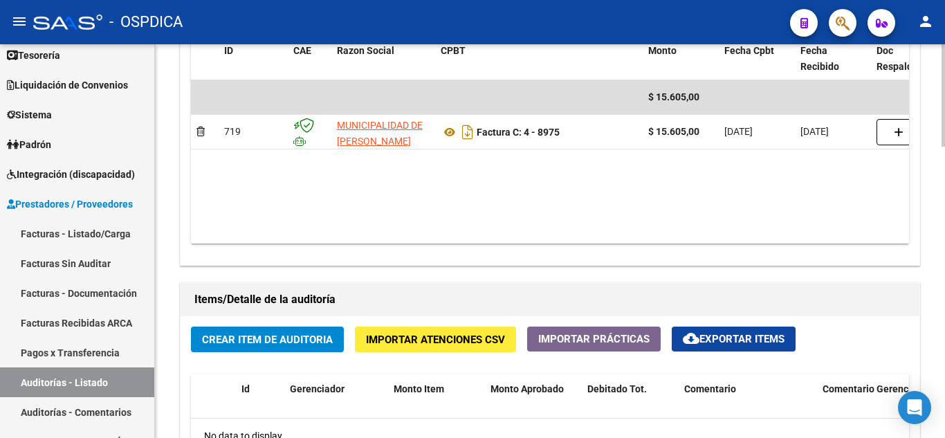
click at [285, 332] on button "Crear Item de Auditoria" at bounding box center [267, 339] width 153 height 26
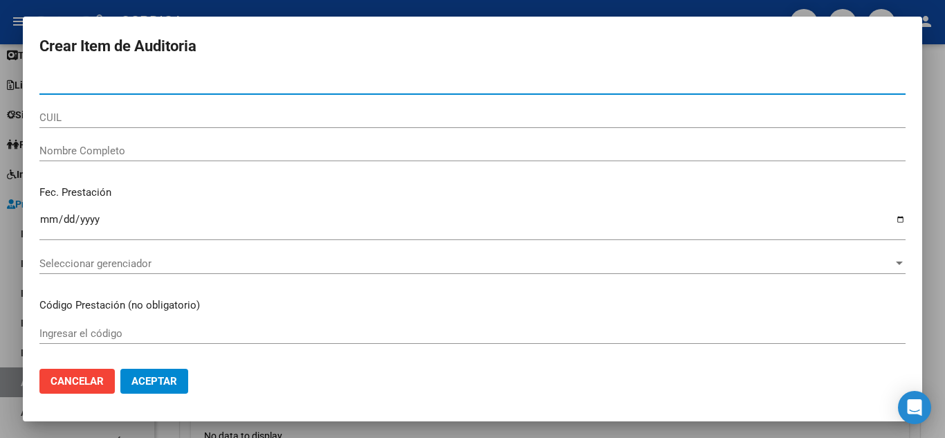
click at [297, 86] on input "Nro Documento" at bounding box center [472, 83] width 866 height 12
type input "96356737"
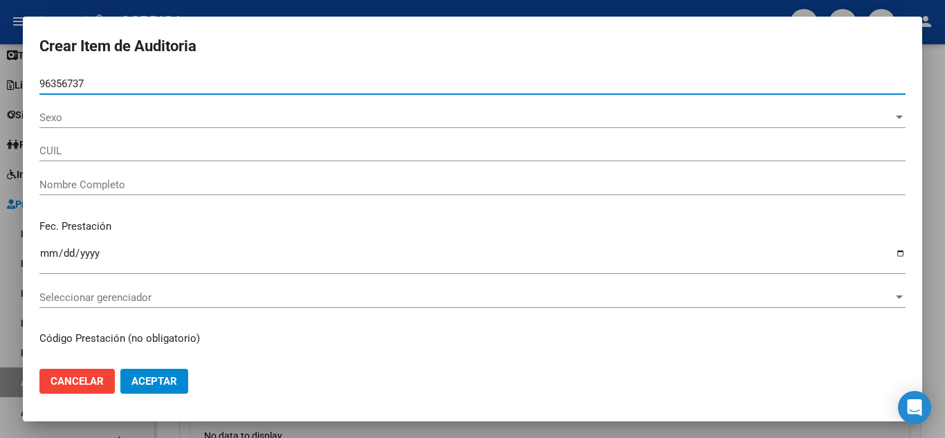
type input "27963567370"
type input "COLMAN QUINONEZ CRISTHIAN DUVAN"
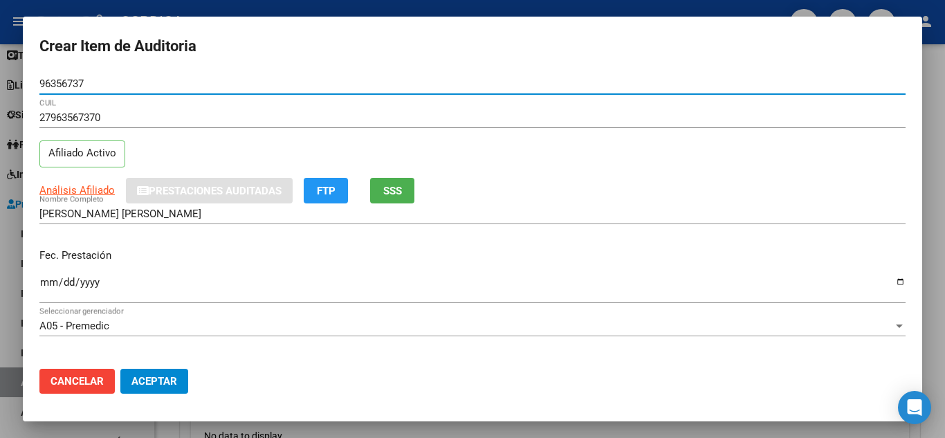
type input "96356737"
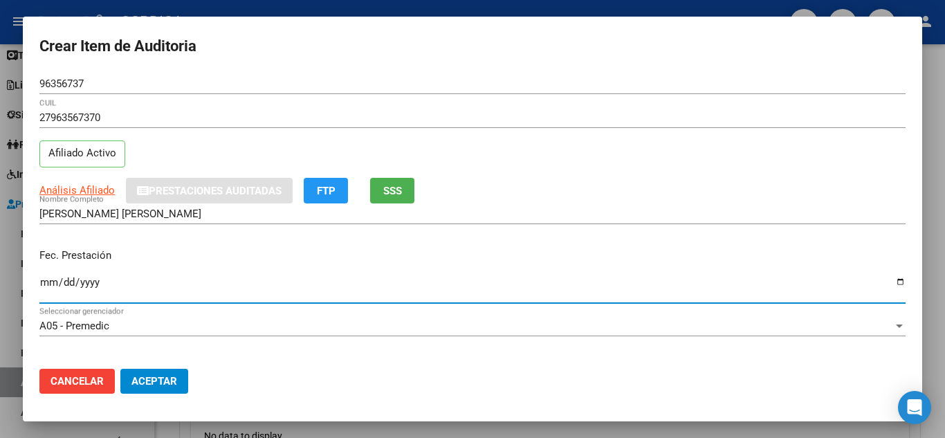
click at [46, 277] on input "Ingresar la fecha" at bounding box center [472, 288] width 866 height 22
type input "2025-07-05"
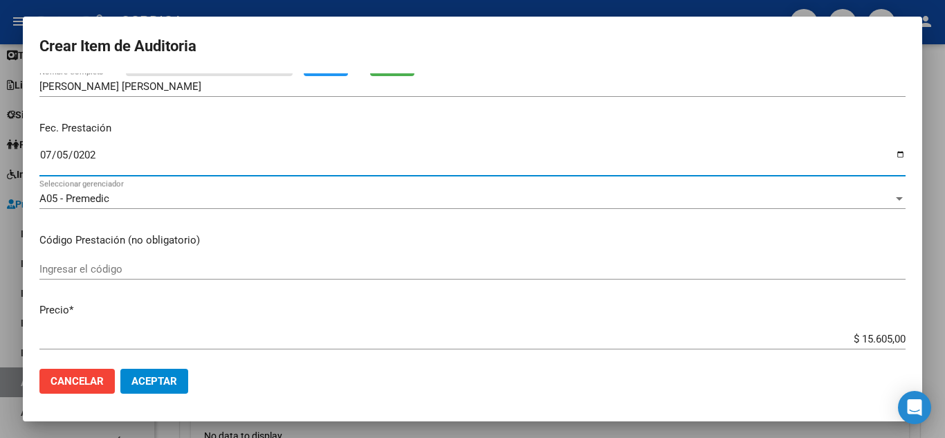
scroll to position [138, 0]
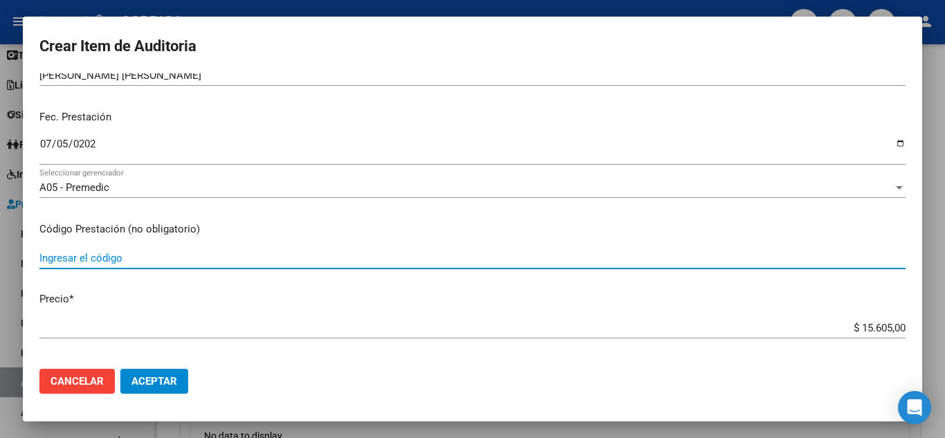
click at [284, 257] on input "Ingresar el código" at bounding box center [472, 258] width 866 height 12
type input "107"
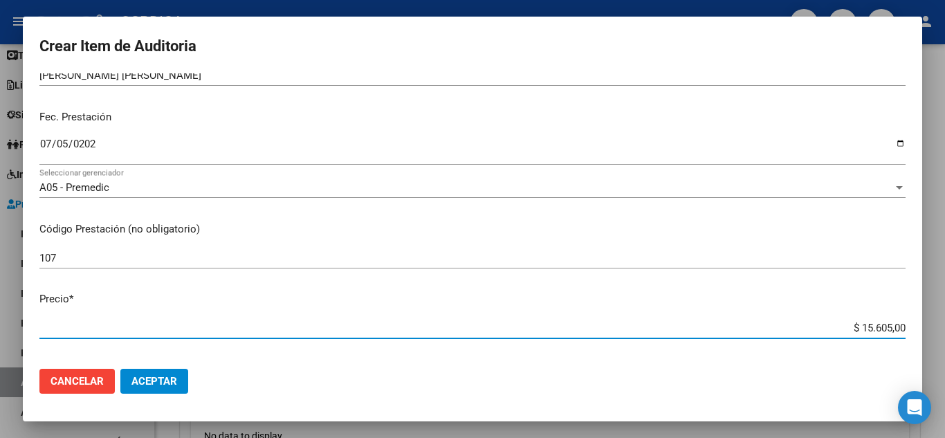
drag, startPoint x: 842, startPoint y: 326, endPoint x: 925, endPoint y: 333, distance: 83.3
click at [925, 333] on div "Crear Item de Auditoria 96356737 Nro Documento 27963567370 CUIL Afiliado Activo…" at bounding box center [472, 219] width 945 height 438
type input "$ 0,07"
type input "$ 0,76"
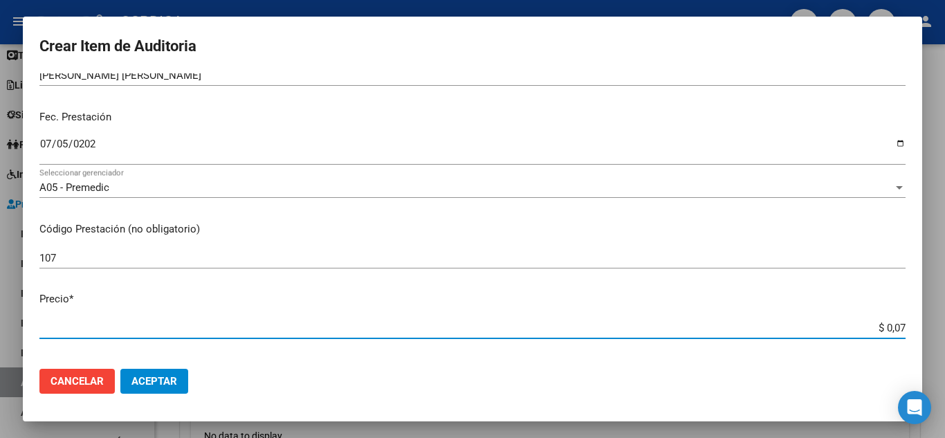
type input "$ 0,76"
type input "$ 7,60"
type input "$ 76,09"
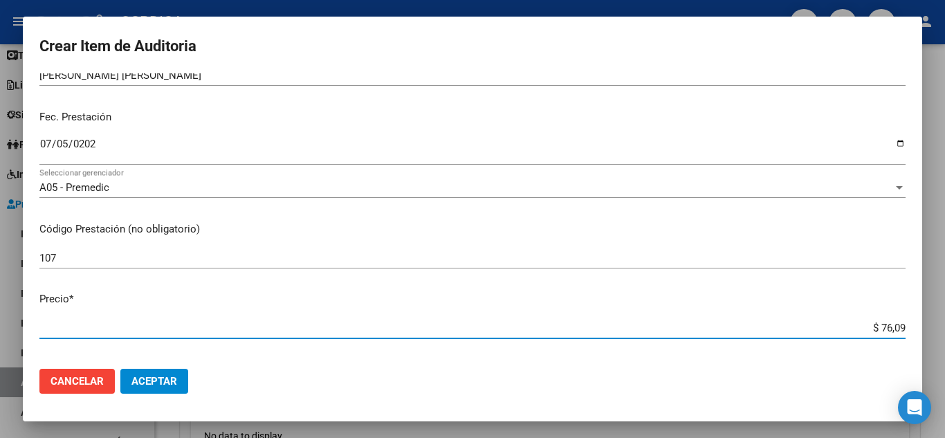
type input "$ 760,90"
type input "$ 7.609,00"
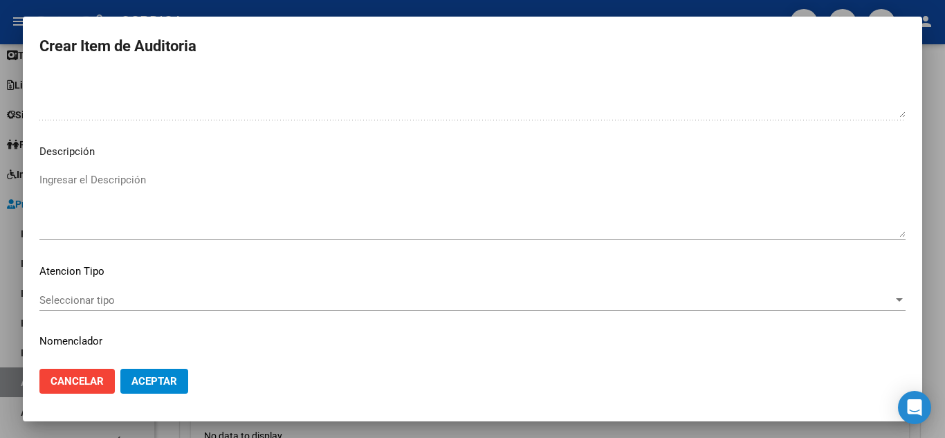
scroll to position [830, 0]
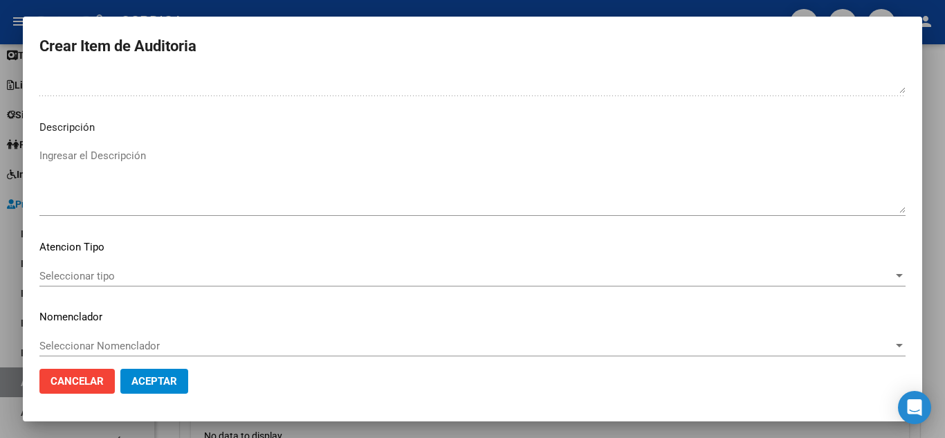
click at [116, 268] on div "Seleccionar tipo Seleccionar tipo" at bounding box center [472, 276] width 866 height 21
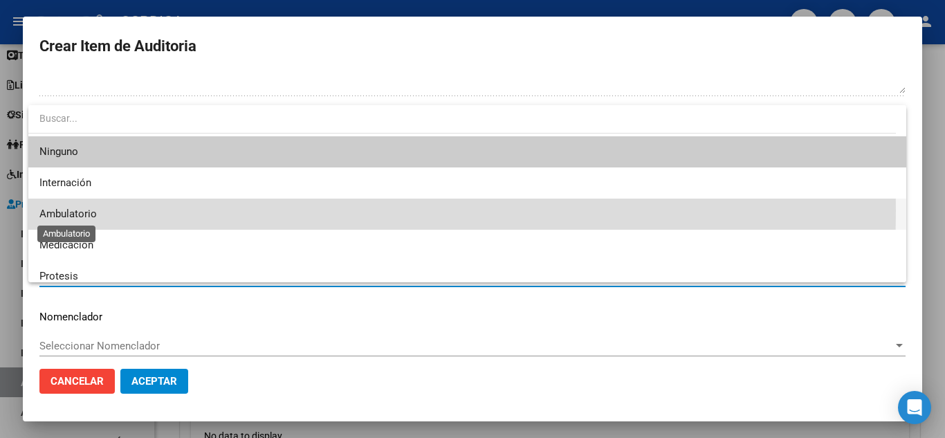
click at [94, 210] on span "Ambulatorio" at bounding box center [67, 213] width 57 height 12
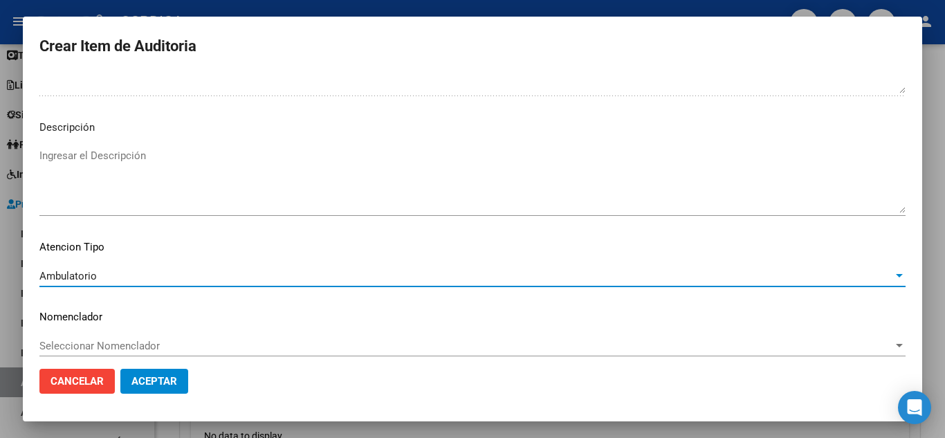
click at [172, 376] on span "Aceptar" at bounding box center [154, 381] width 46 height 12
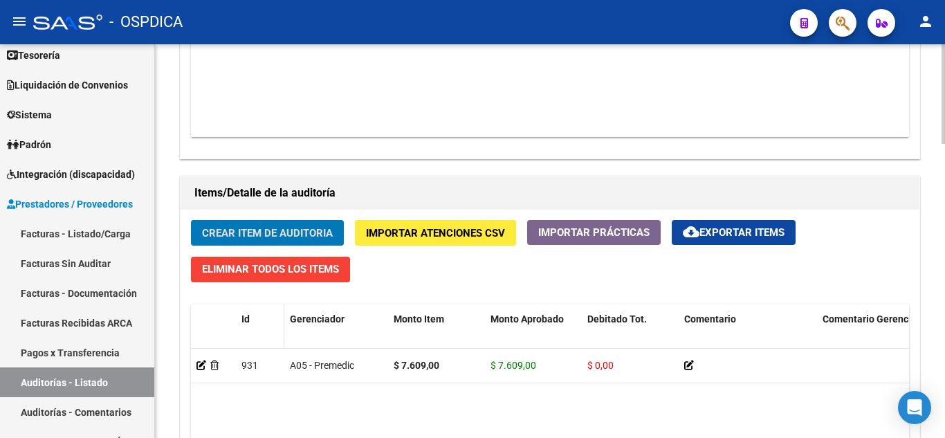
scroll to position [900, 0]
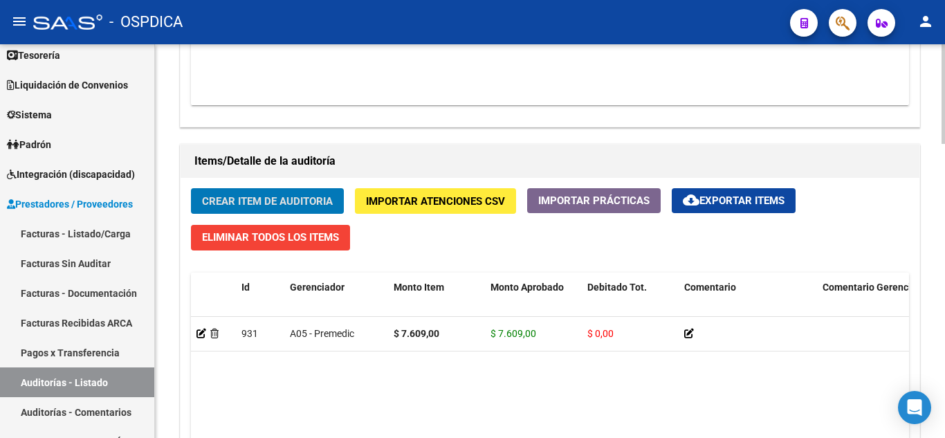
click at [290, 200] on span "Crear Item de Auditoria" at bounding box center [267, 201] width 131 height 12
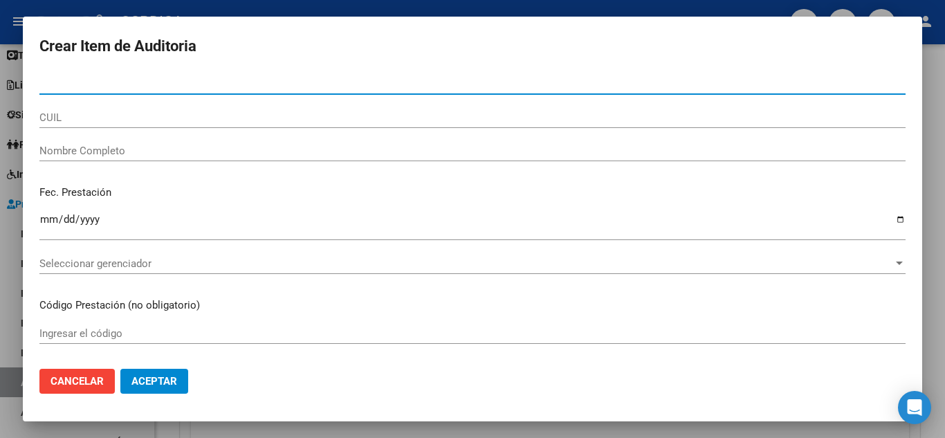
click at [130, 80] on input "Nro Documento" at bounding box center [472, 83] width 866 height 12
type input "40648355"
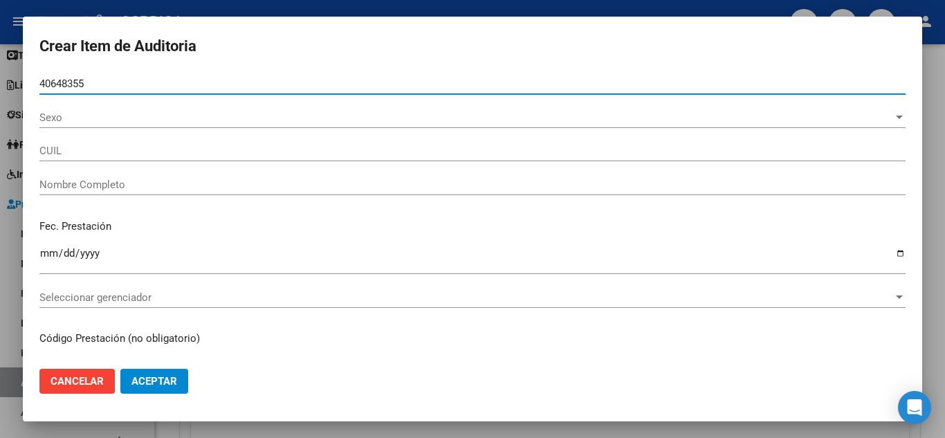
type input "20406483550"
type input "CHAVEZ LUCAS ALEJANDRO -"
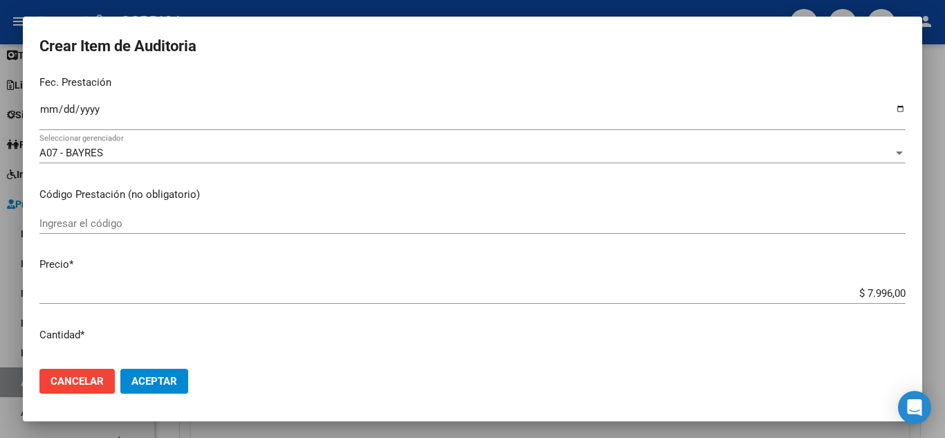
scroll to position [207, 0]
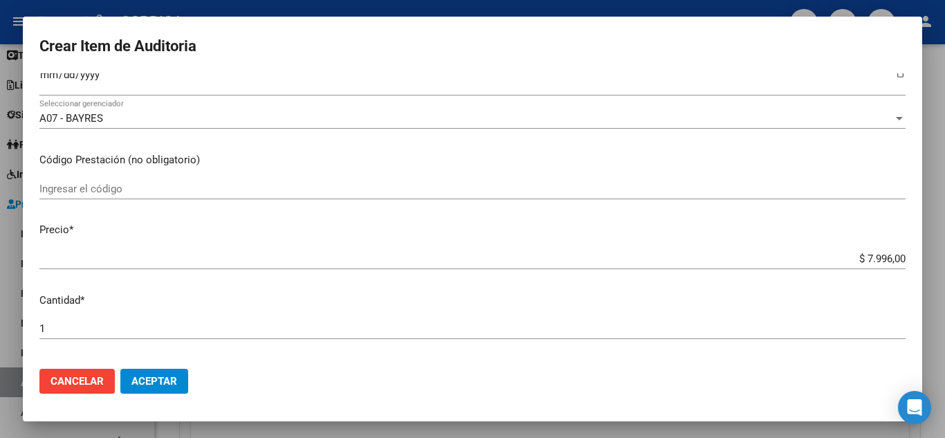
type input "40648355"
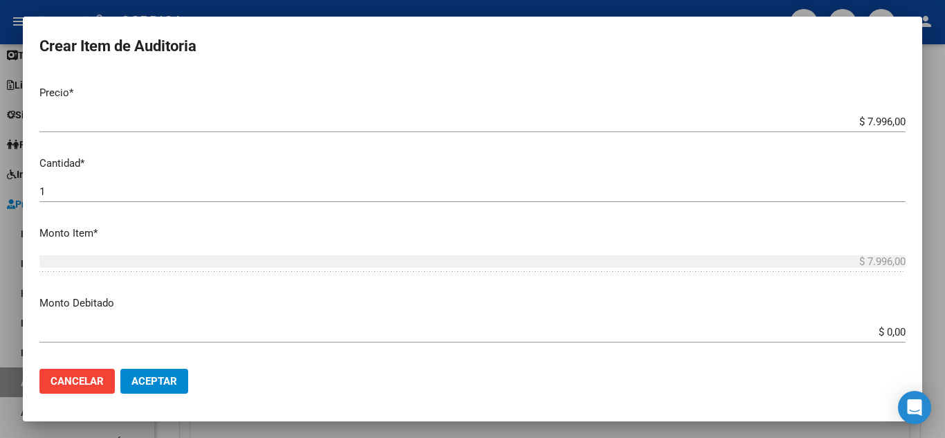
scroll to position [138, 0]
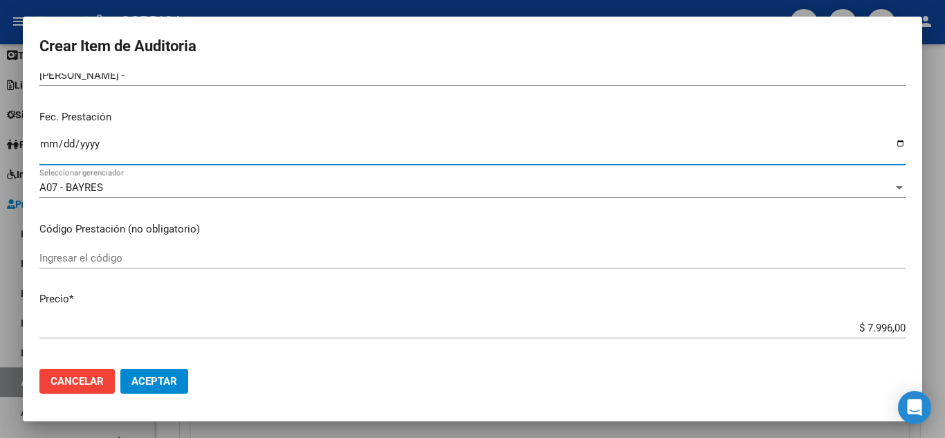
click at [53, 139] on input "Ingresar la fecha" at bounding box center [472, 149] width 866 height 22
type input "2025-06-12"
click at [391, 257] on input "Ingresar el código" at bounding box center [472, 258] width 866 height 12
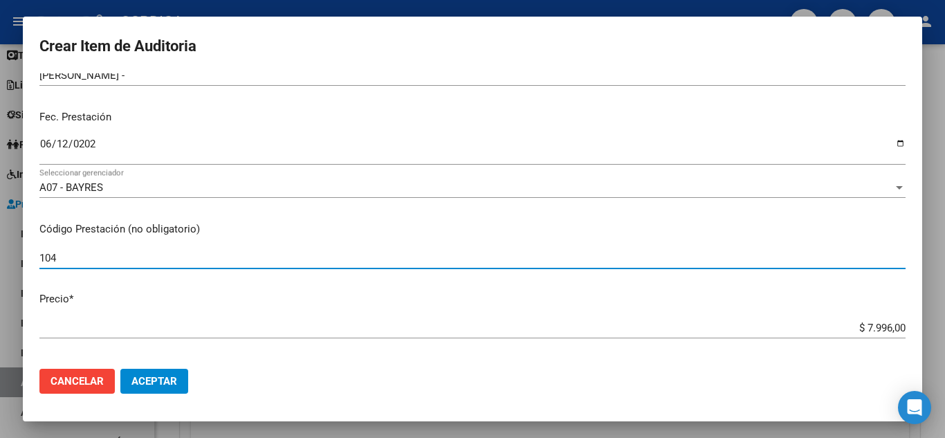
type input "104"
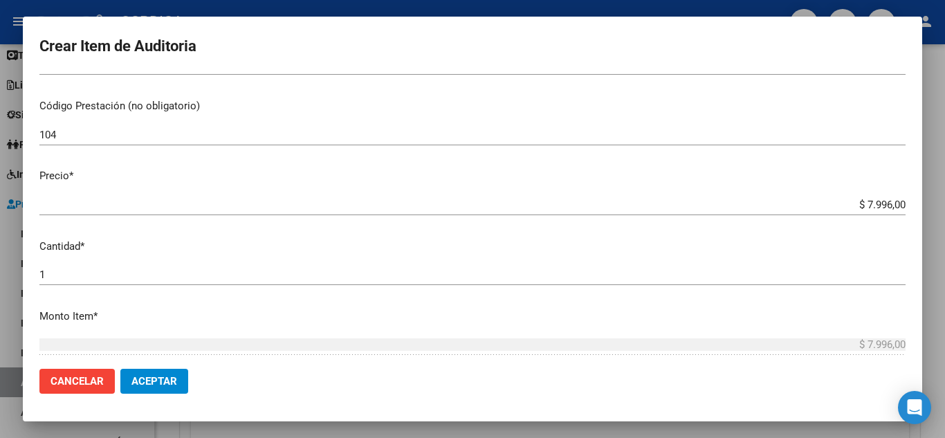
scroll to position [277, 0]
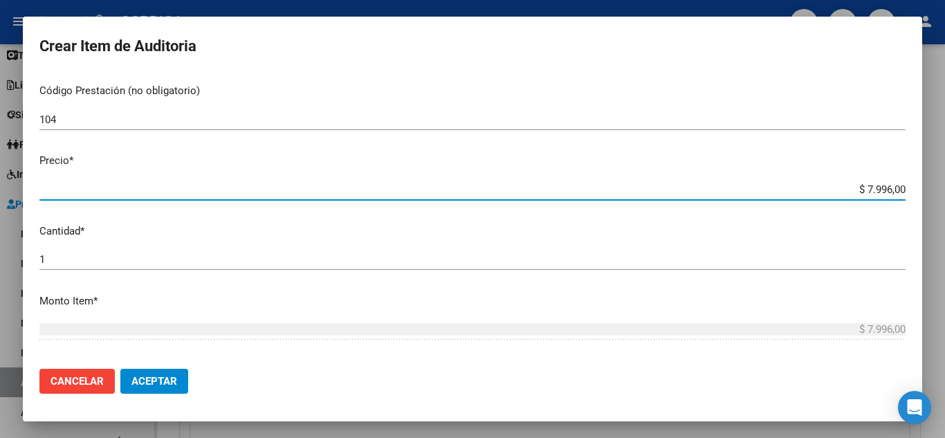
drag, startPoint x: 858, startPoint y: 190, endPoint x: 925, endPoint y: 187, distance: 67.1
click at [925, 187] on div "Crear Item de Auditoria 40648355 Nro Documento 20406483550 CUIL Afiliado Activo…" at bounding box center [472, 219] width 945 height 438
type input "$ 0,03"
type input "$ 0,39"
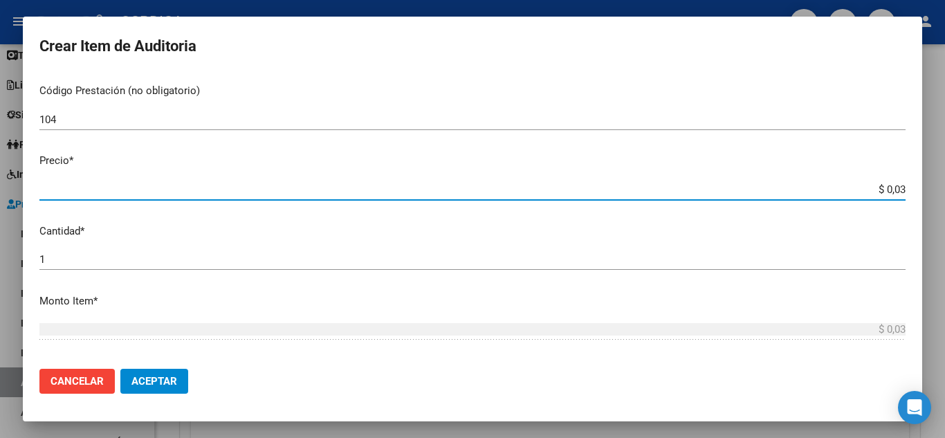
type input "$ 0,39"
type input "$ 3,99"
type input "$ 39,98"
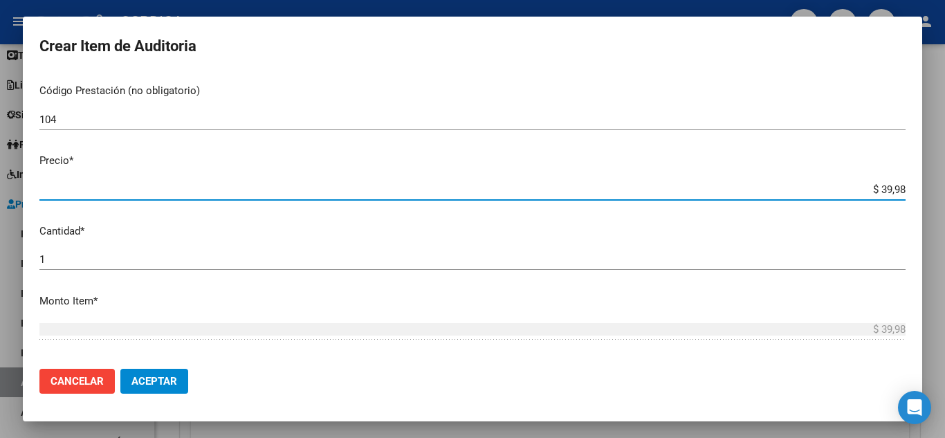
type input "$ 399,80"
type input "$ 3.998,00"
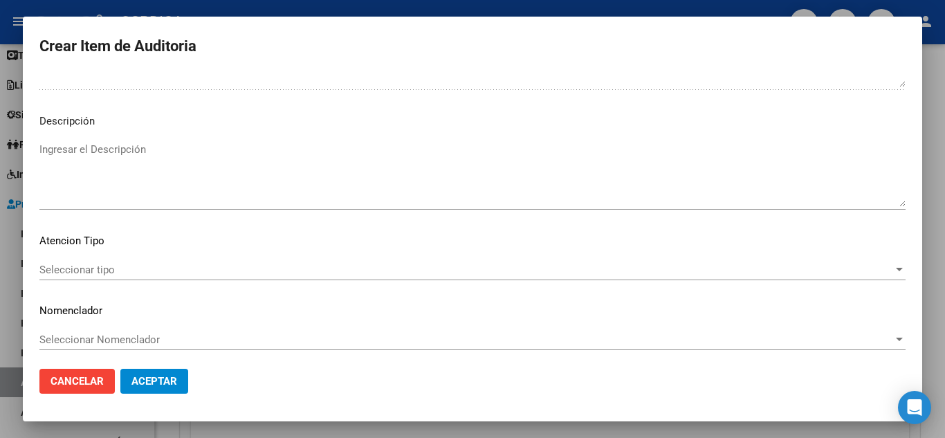
scroll to position [842, 0]
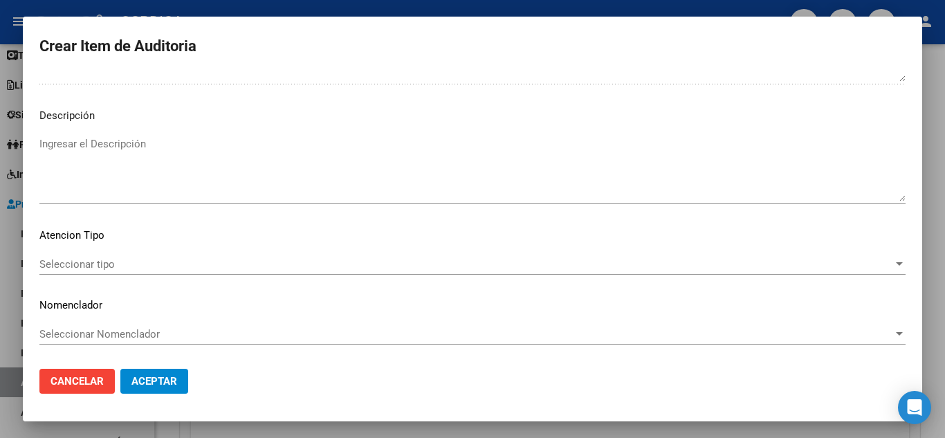
click at [126, 260] on span "Seleccionar tipo" at bounding box center [465, 264] width 853 height 12
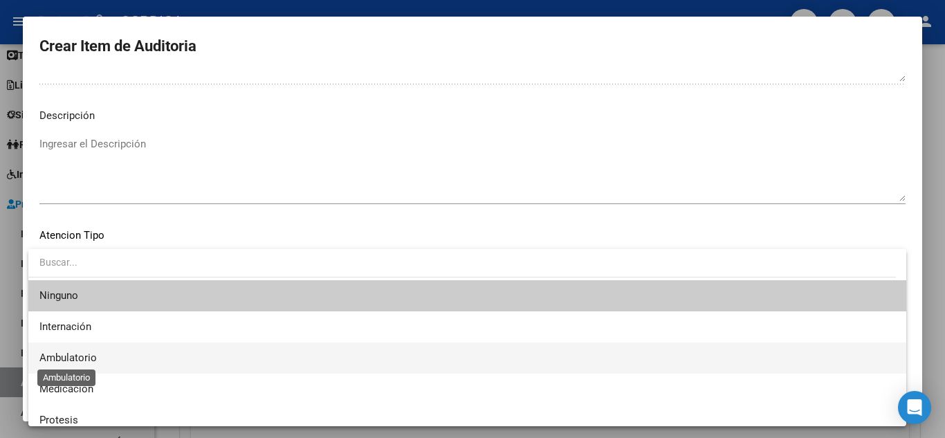
click at [92, 355] on span "Ambulatorio" at bounding box center [67, 357] width 57 height 12
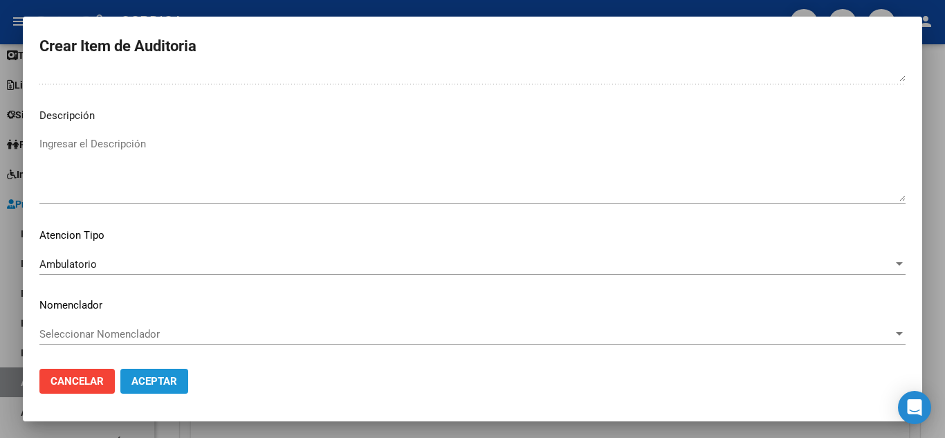
click at [162, 373] on button "Aceptar" at bounding box center [154, 381] width 68 height 25
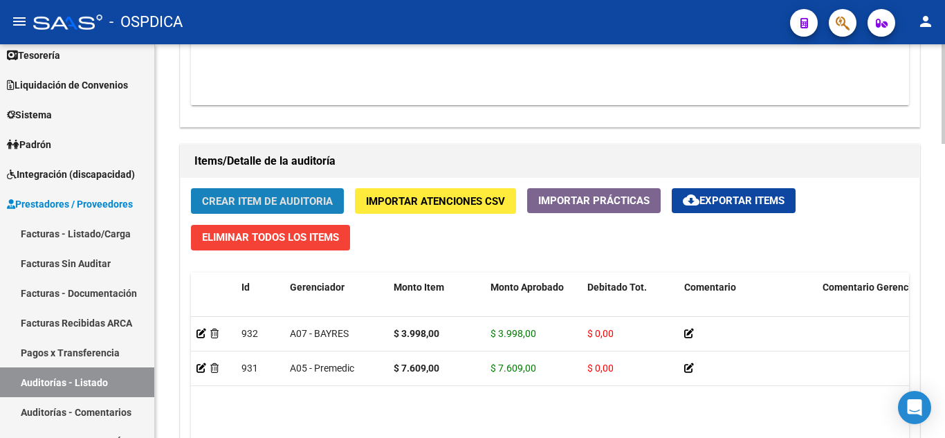
click at [288, 194] on button "Crear Item de Auditoria" at bounding box center [267, 201] width 153 height 26
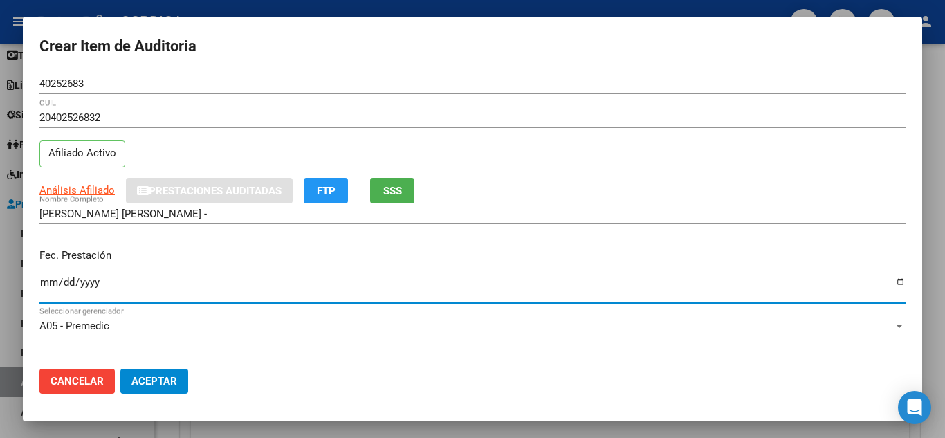
click at [45, 279] on input "Ingresar la fecha" at bounding box center [472, 288] width 866 height 22
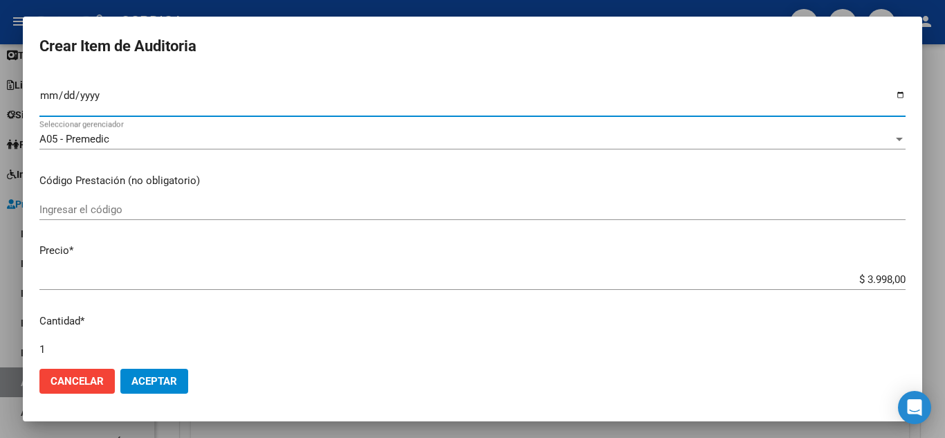
scroll to position [207, 0]
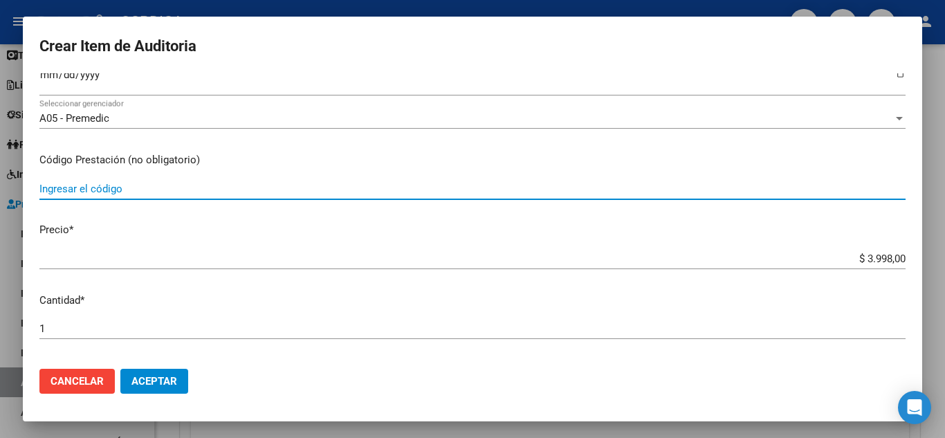
click at [303, 181] on div "Ingresar el código" at bounding box center [472, 188] width 866 height 21
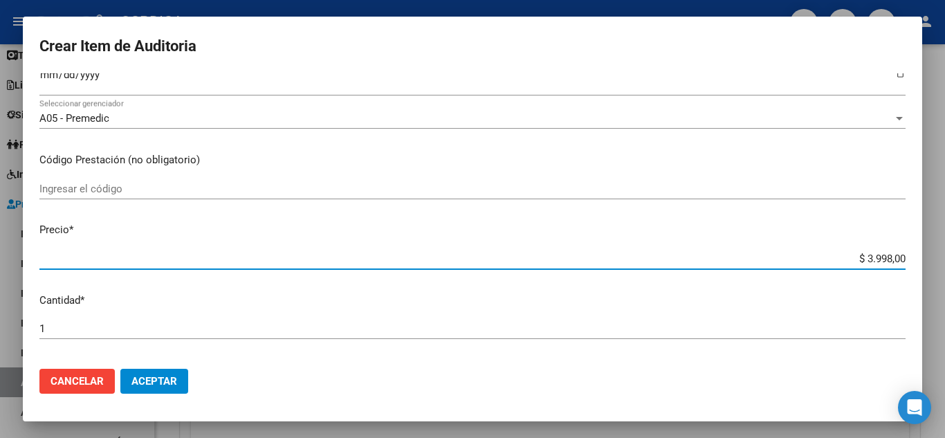
click at [203, 261] on input "$ 3.998,00" at bounding box center [472, 258] width 866 height 12
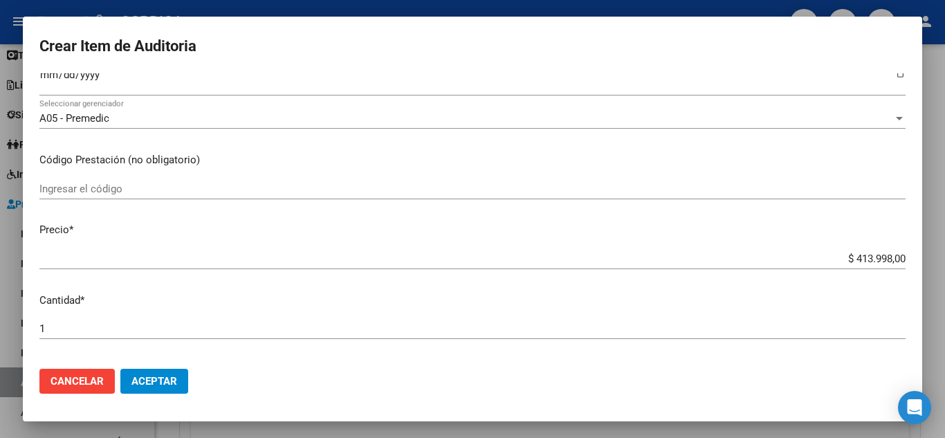
click at [172, 180] on div "Ingresar el código" at bounding box center [472, 188] width 866 height 21
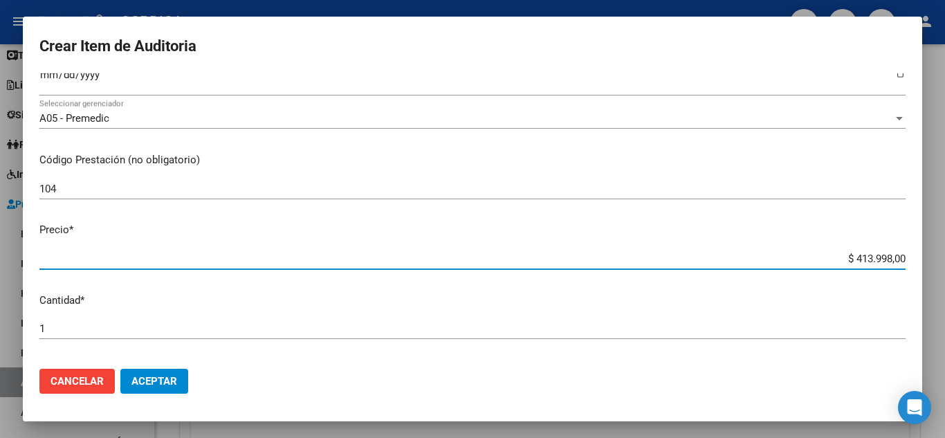
drag, startPoint x: 840, startPoint y: 258, endPoint x: 944, endPoint y: 259, distance: 103.8
click at [944, 259] on div "Crear Item de Auditoria 40252683 Nro Documento 20402526832 CUIL Afiliado Activo…" at bounding box center [472, 219] width 945 height 438
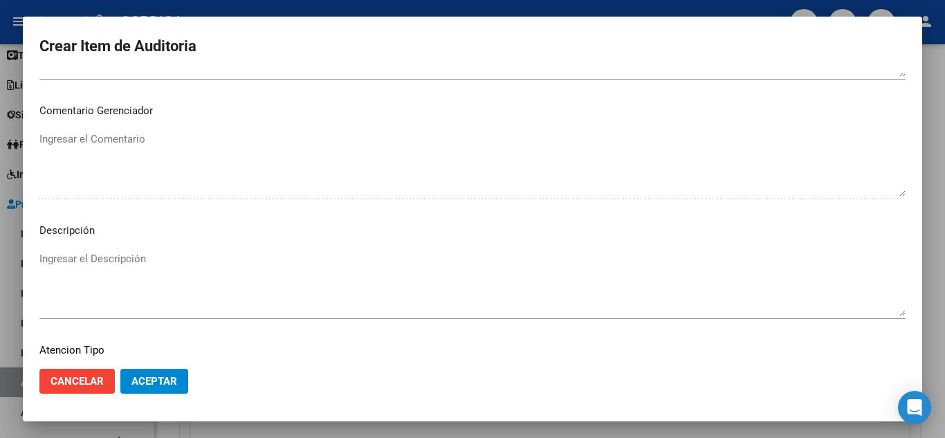
scroll to position [842, 0]
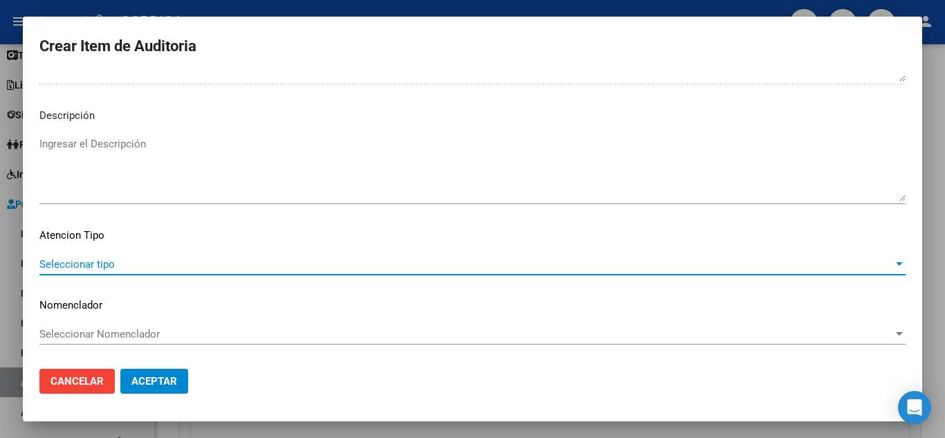
click at [129, 260] on span "Seleccionar tipo" at bounding box center [465, 264] width 853 height 12
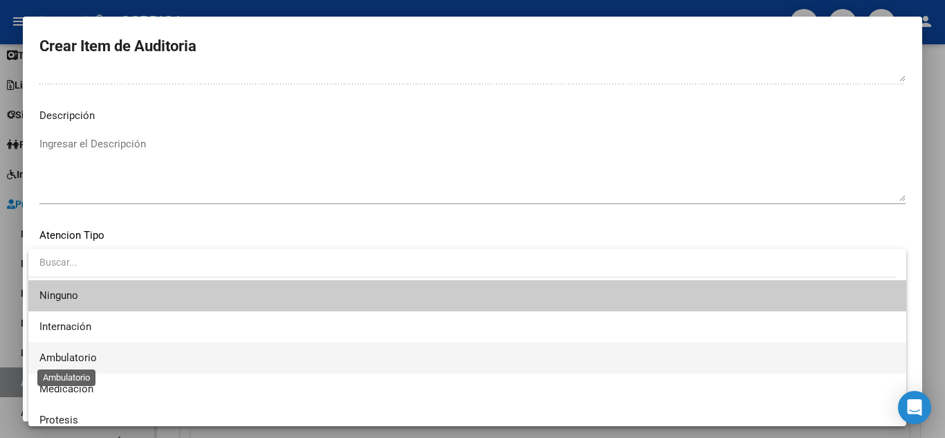
click at [78, 357] on span "Ambulatorio" at bounding box center [67, 357] width 57 height 12
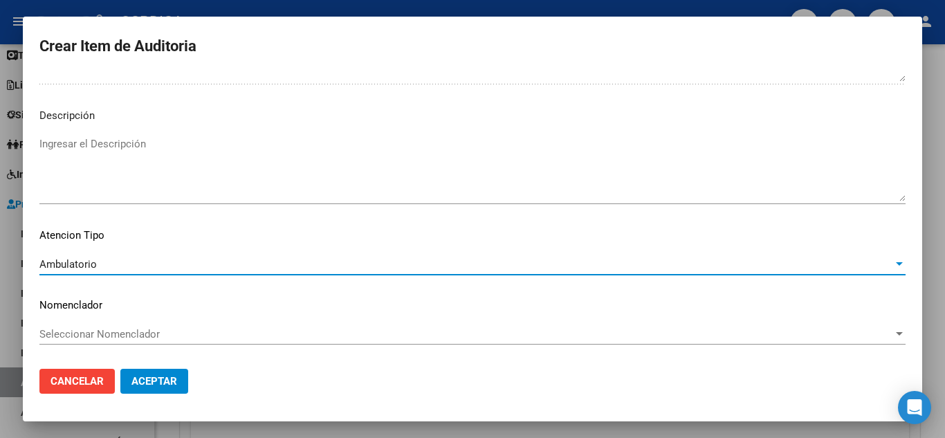
click at [172, 378] on span "Aceptar" at bounding box center [154, 381] width 46 height 12
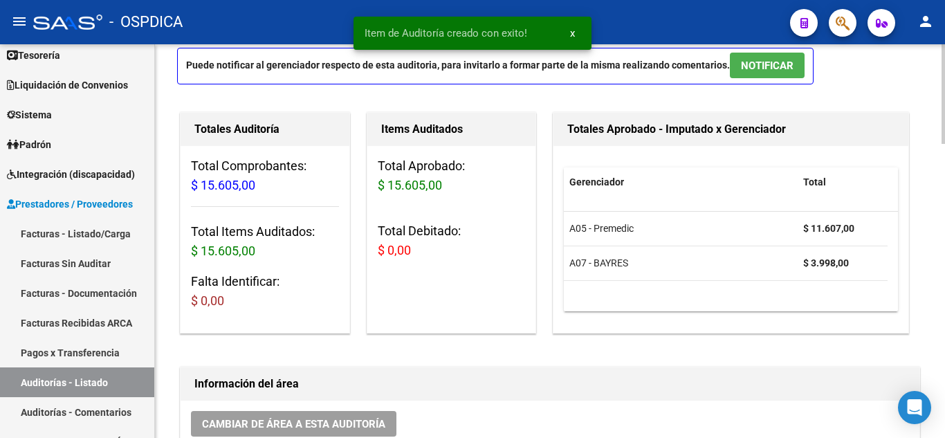
scroll to position [0, 0]
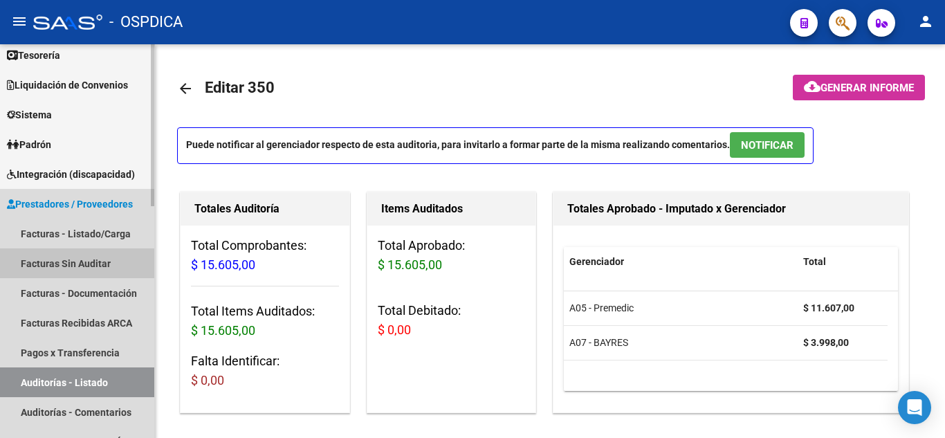
click at [50, 263] on link "Facturas Sin Auditar" at bounding box center [77, 263] width 154 height 30
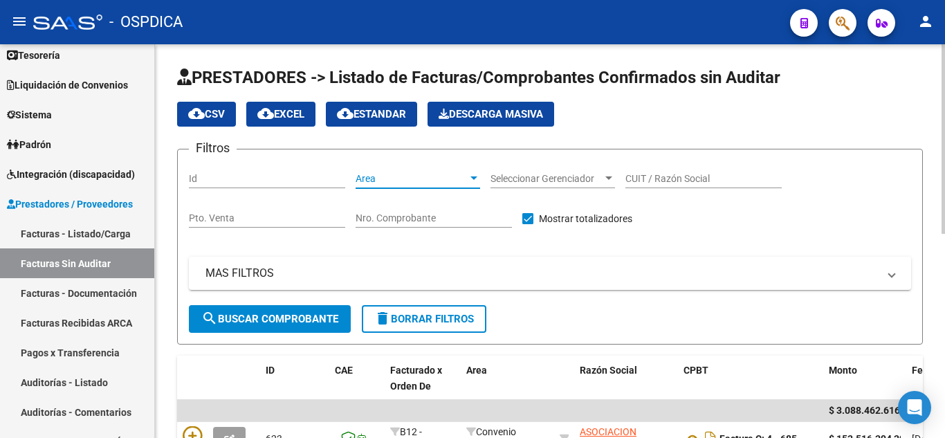
click at [418, 174] on span "Area" at bounding box center [412, 179] width 112 height 12
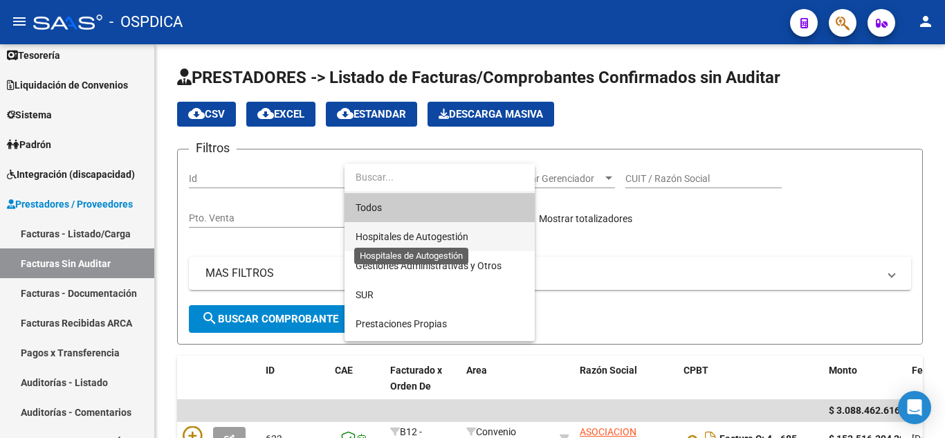
click at [441, 229] on span "Hospitales de Autogestión" at bounding box center [440, 236] width 168 height 29
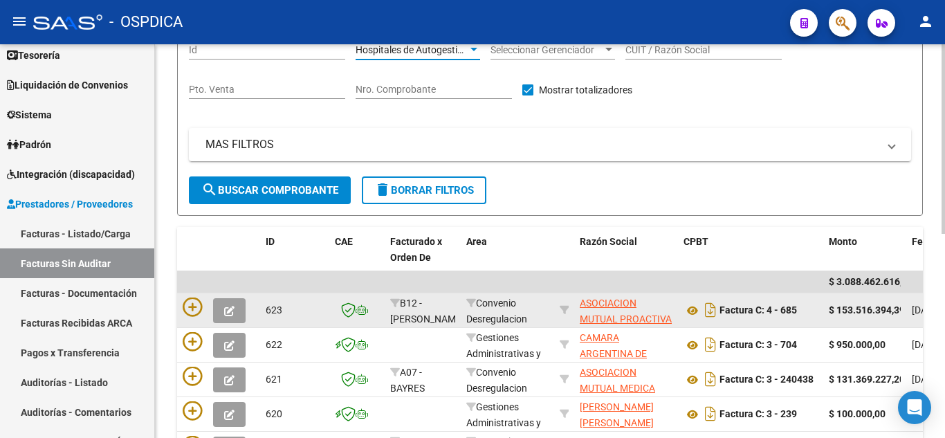
scroll to position [207, 0]
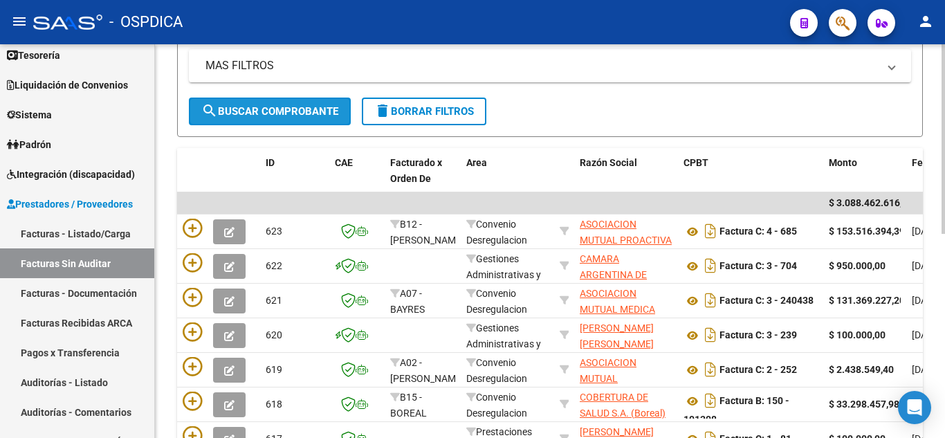
click at [225, 100] on button "search Buscar Comprobante" at bounding box center [270, 112] width 162 height 28
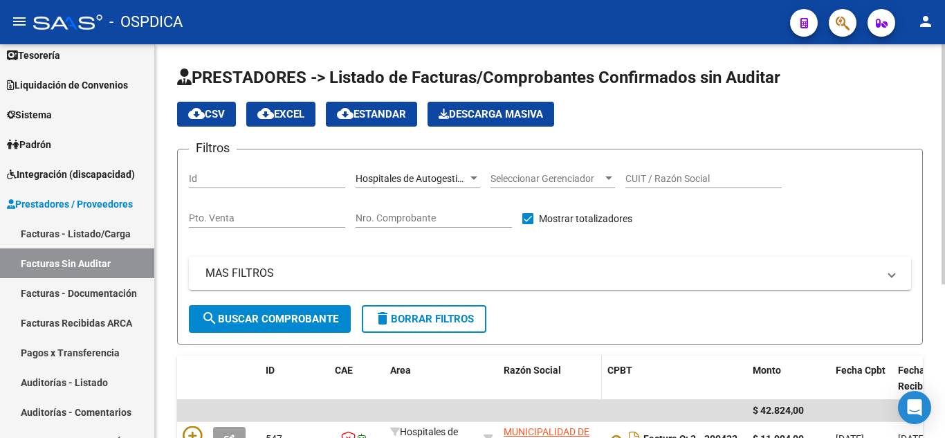
scroll to position [69, 0]
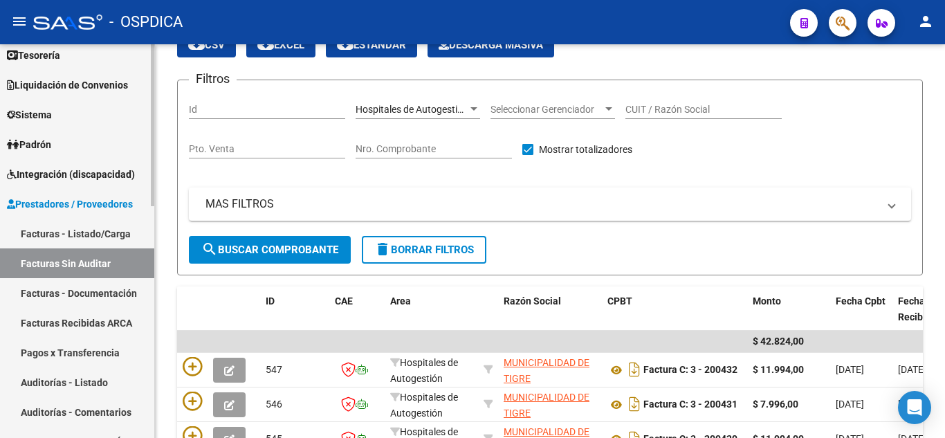
click at [73, 376] on link "Auditorías - Listado" at bounding box center [77, 382] width 154 height 30
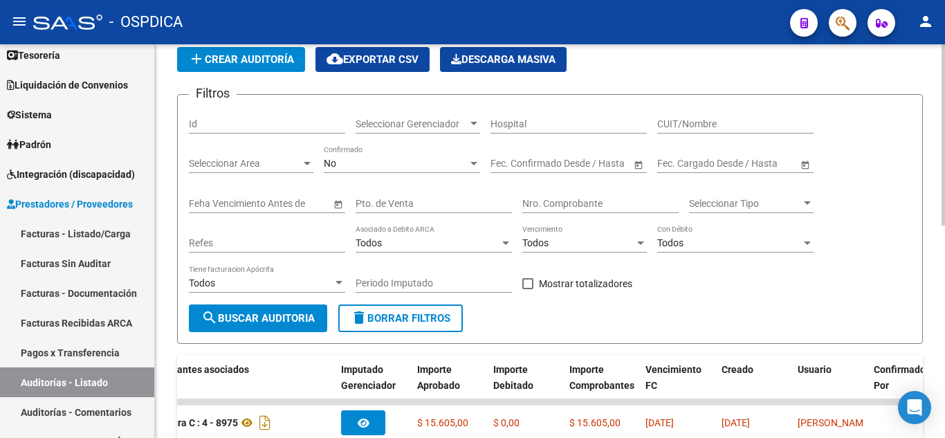
scroll to position [48, 0]
